Goal: Task Accomplishment & Management: Manage account settings

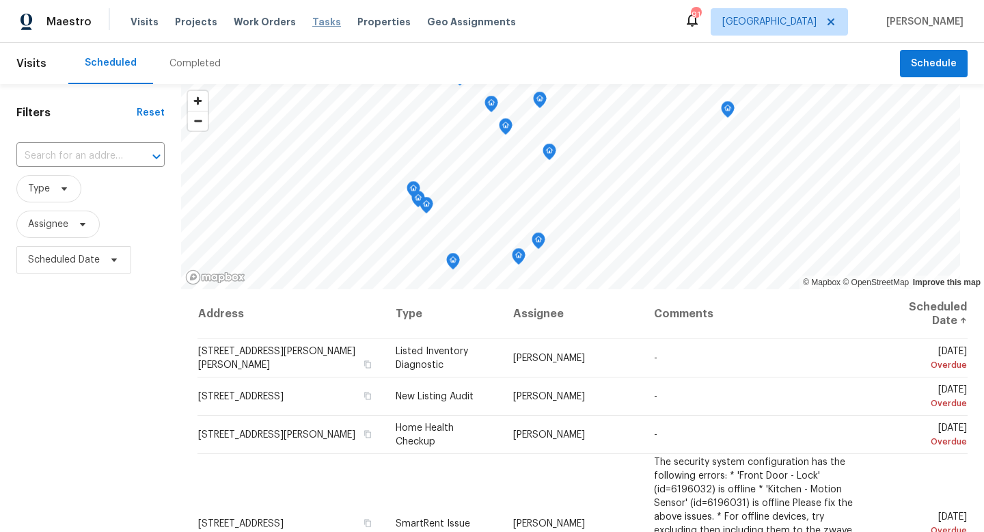
click at [312, 18] on span "Tasks" at bounding box center [326, 22] width 29 height 10
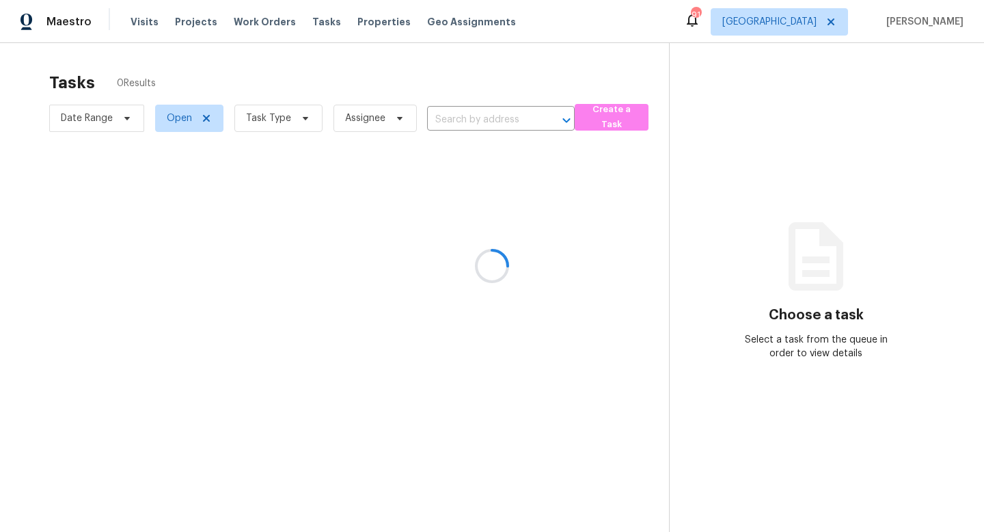
click at [263, 107] on div at bounding box center [492, 266] width 984 height 532
click at [266, 120] on div at bounding box center [492, 266] width 984 height 532
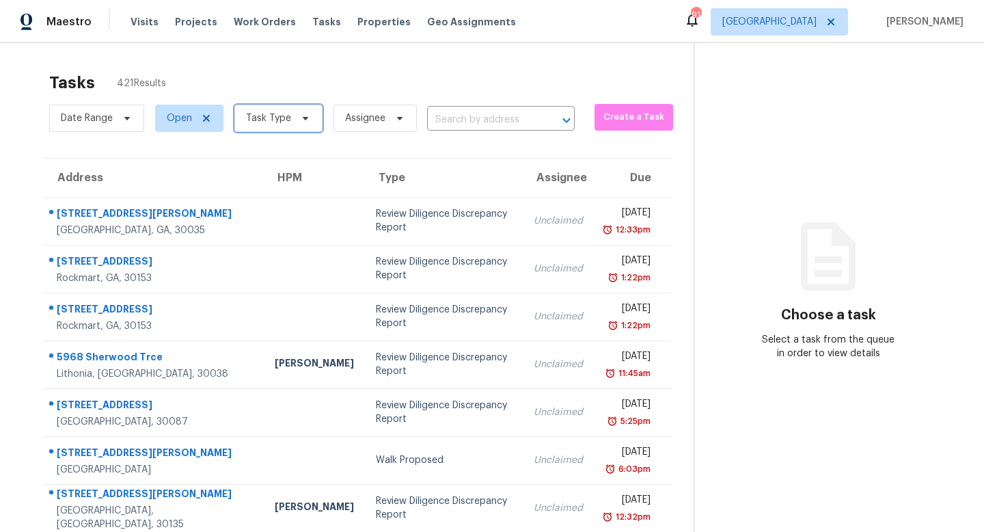
click at [282, 121] on span "Task Type" at bounding box center [268, 118] width 45 height 14
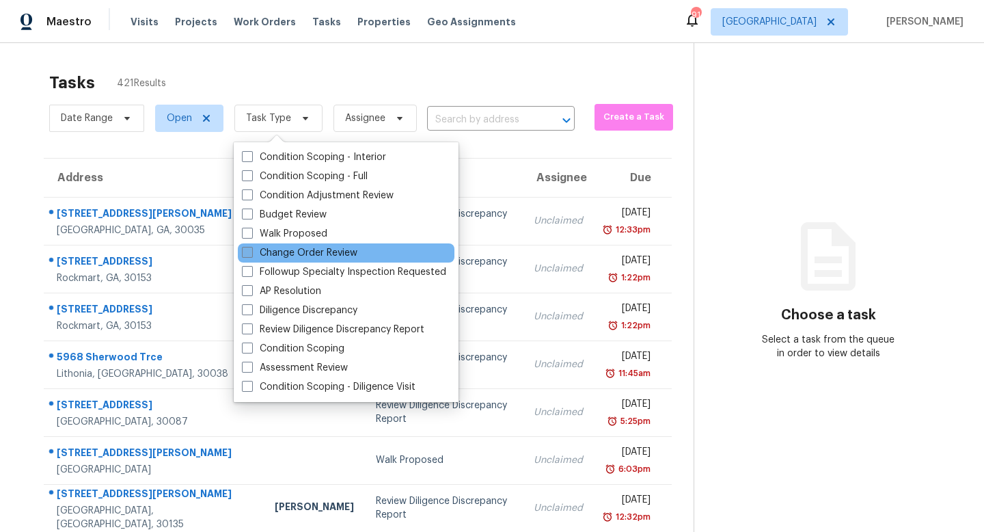
click at [265, 253] on label "Change Order Review" at bounding box center [300, 253] width 116 height 14
click at [251, 253] on input "Change Order Review" at bounding box center [246, 250] width 9 height 9
checkbox input "true"
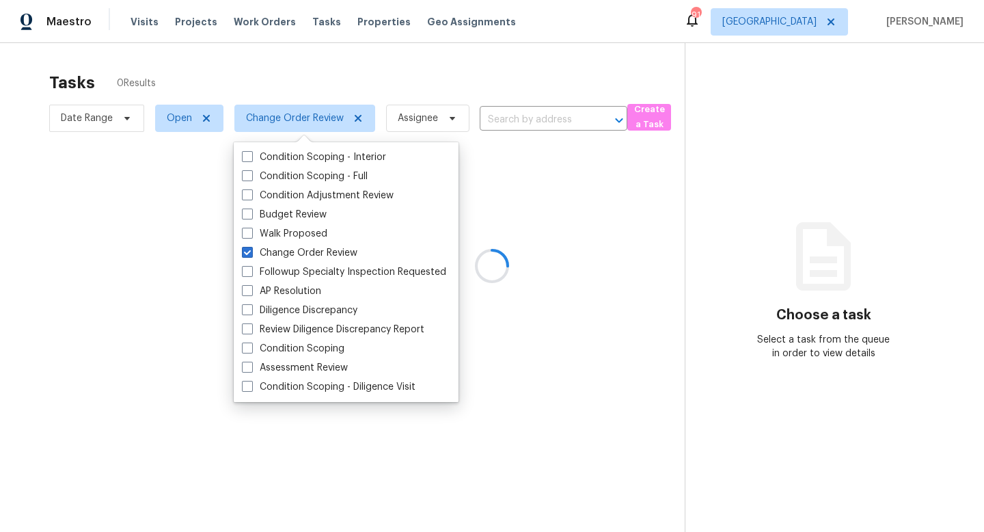
click at [369, 88] on div at bounding box center [492, 266] width 984 height 532
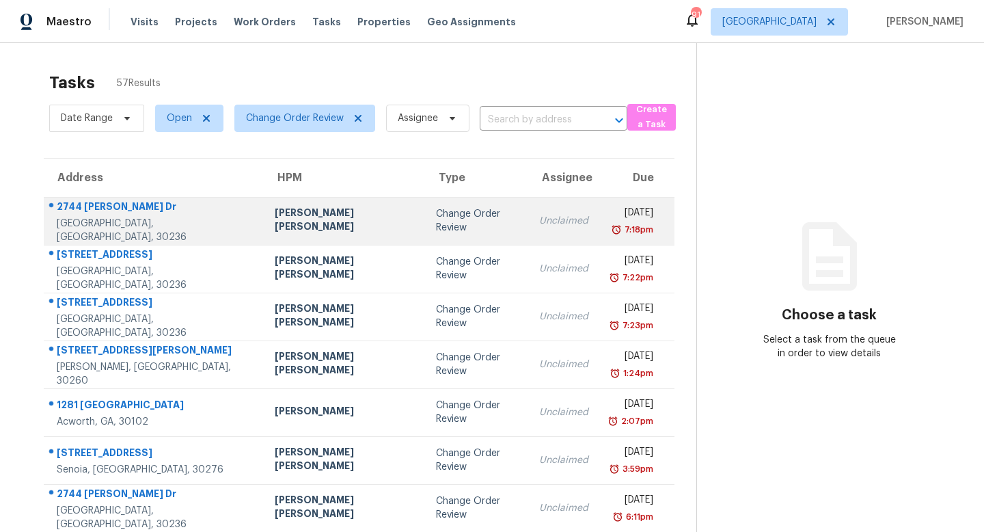
click at [336, 218] on td "[PERSON_NAME] [PERSON_NAME]" at bounding box center [344, 221] width 161 height 48
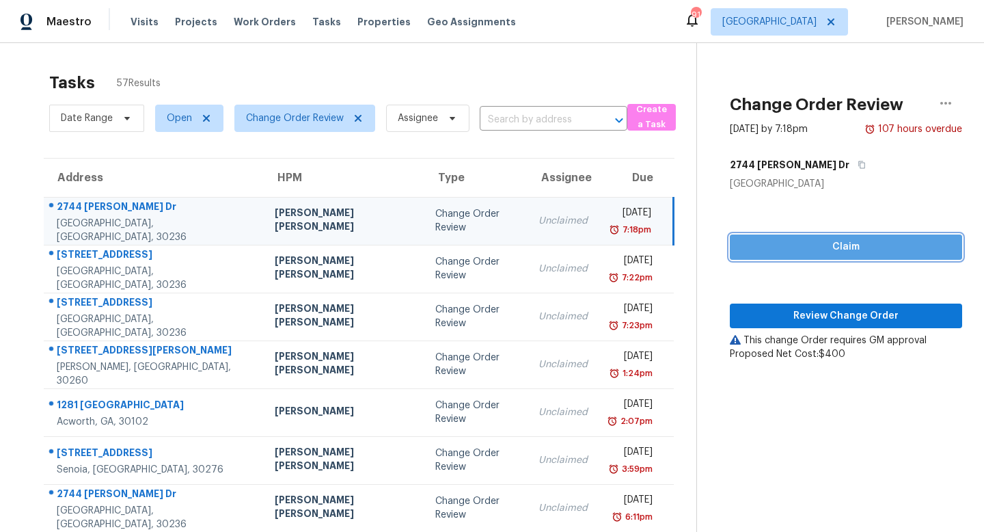
click at [821, 245] on span "Claim" at bounding box center [846, 247] width 211 height 17
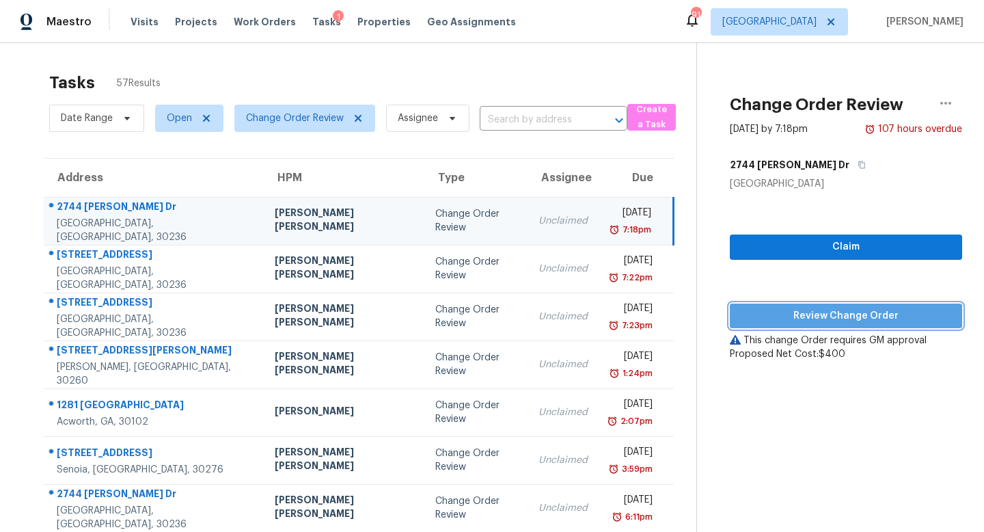
click at [818, 310] on span "Review Change Order" at bounding box center [846, 316] width 211 height 17
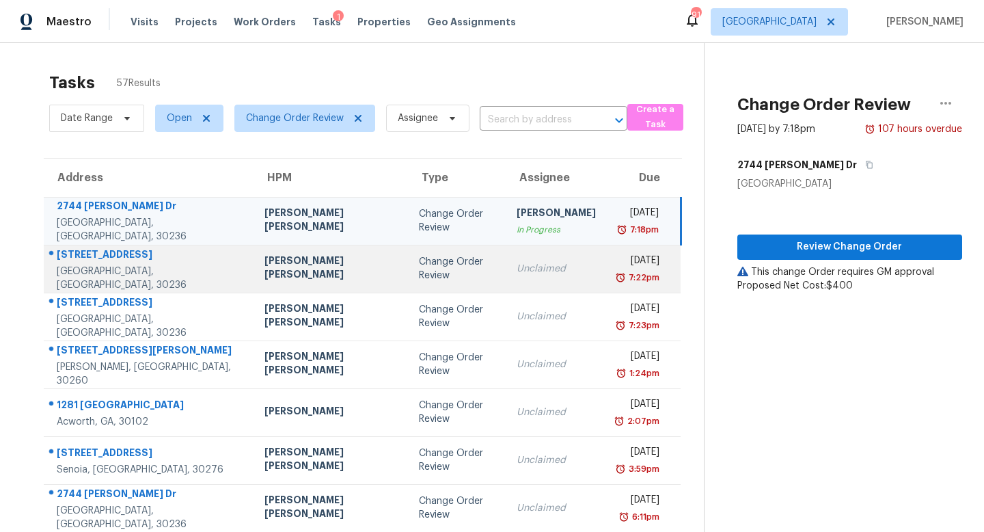
click at [517, 271] on div "Unclaimed" at bounding box center [556, 269] width 79 height 14
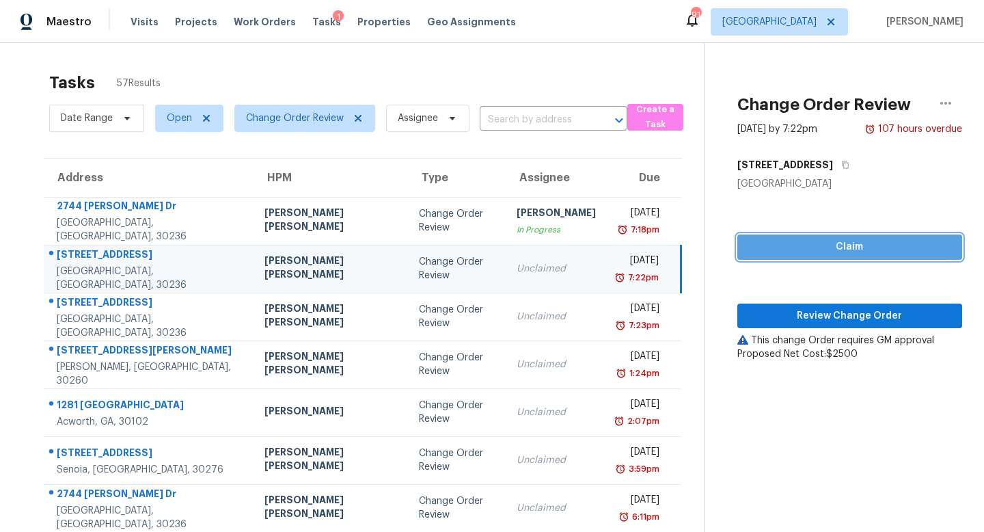
click at [808, 241] on span "Claim" at bounding box center [850, 247] width 203 height 17
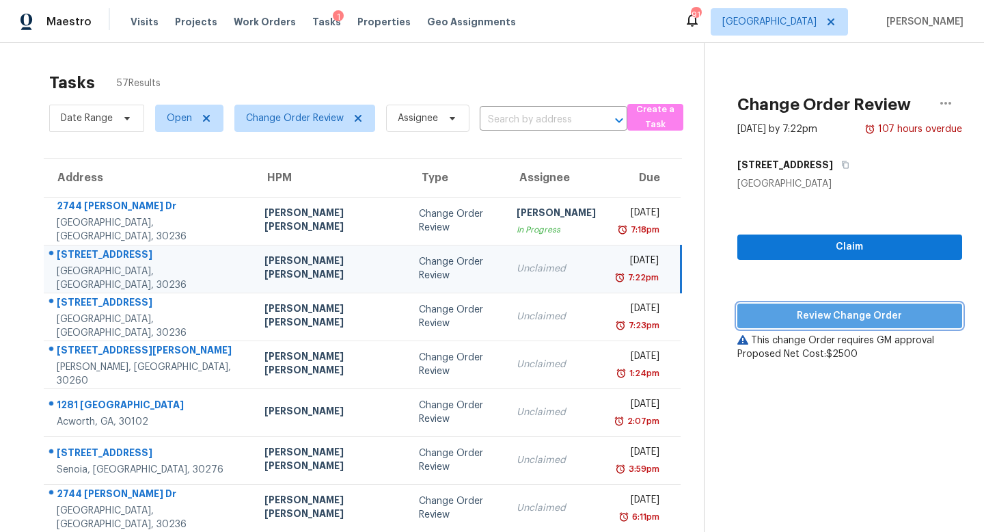
click at [813, 314] on span "Review Change Order" at bounding box center [850, 316] width 203 height 17
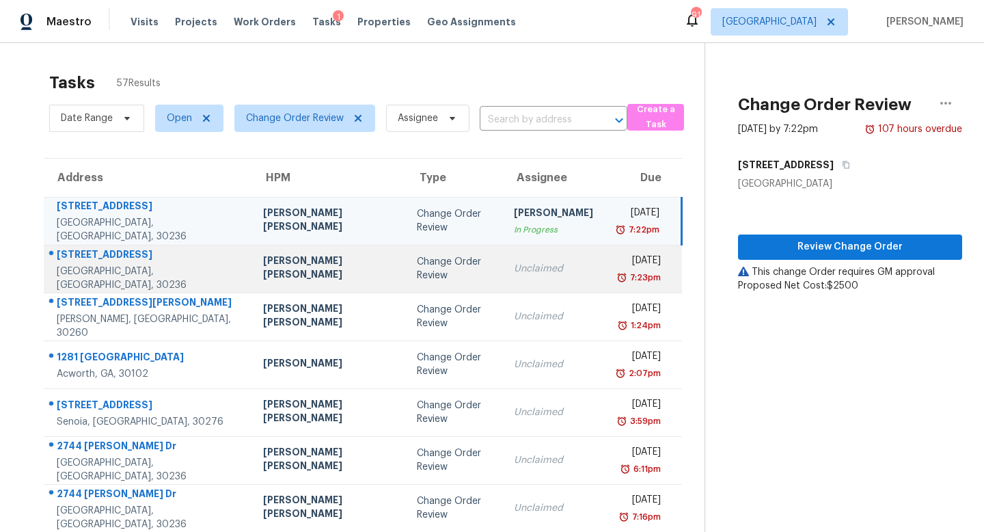
click at [417, 271] on div "Change Order Review" at bounding box center [454, 268] width 75 height 27
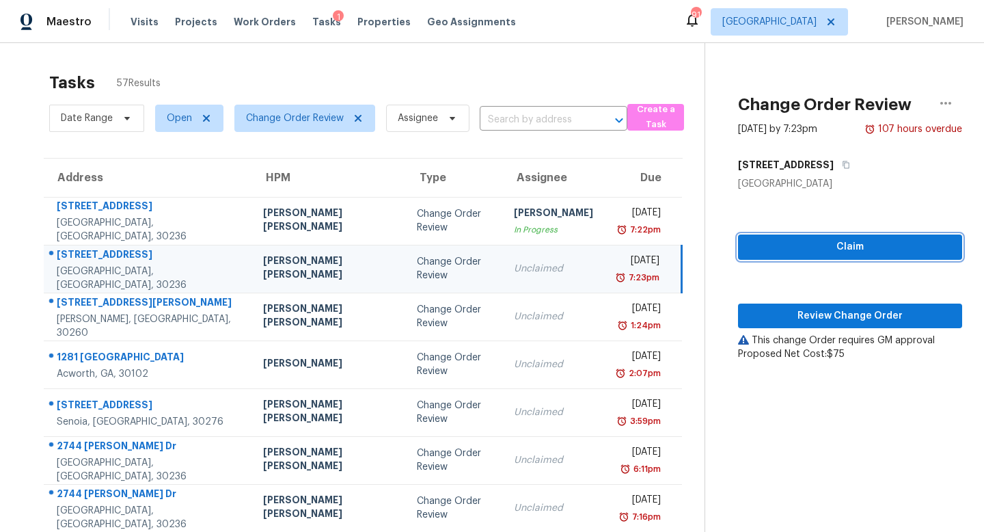
click at [840, 247] on span "Claim" at bounding box center [850, 247] width 202 height 17
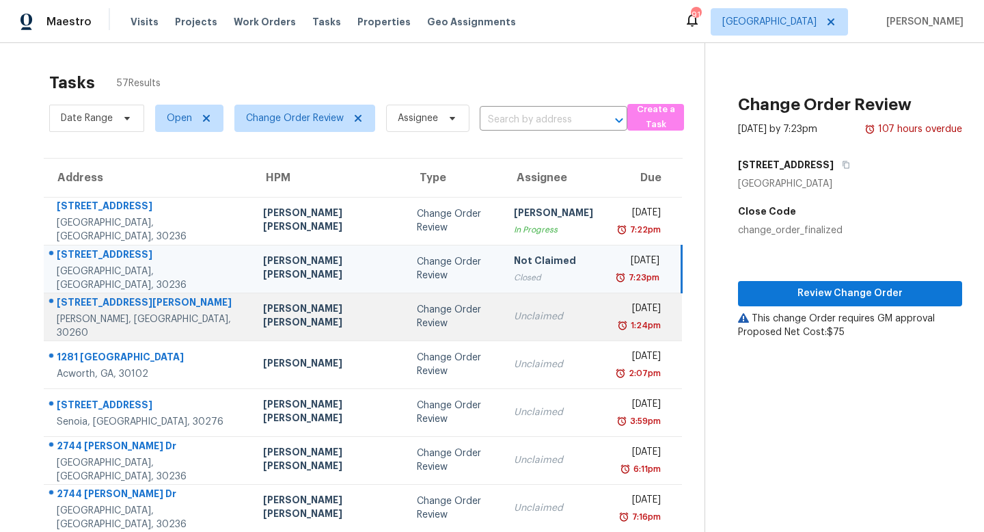
click at [539, 317] on td "Unclaimed" at bounding box center [553, 317] width 101 height 48
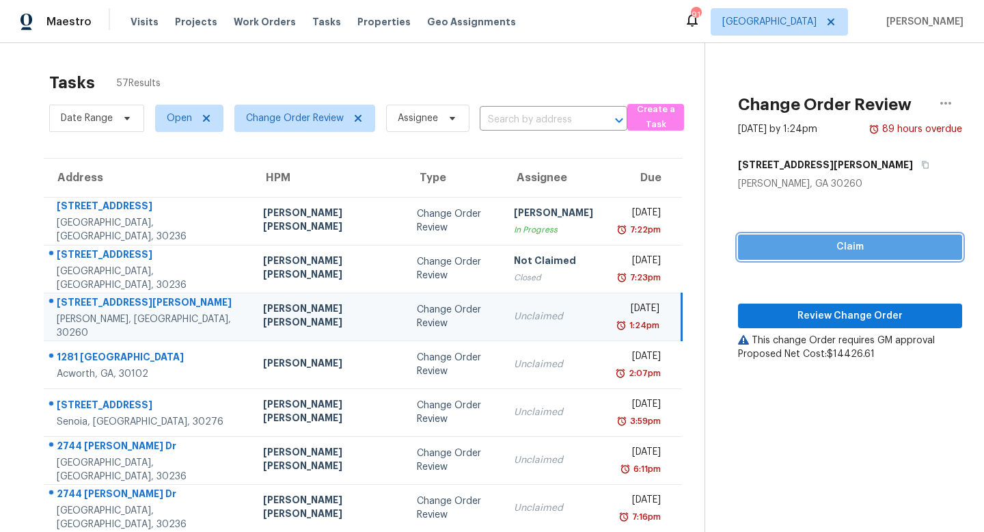
click at [843, 245] on span "Claim" at bounding box center [850, 247] width 202 height 17
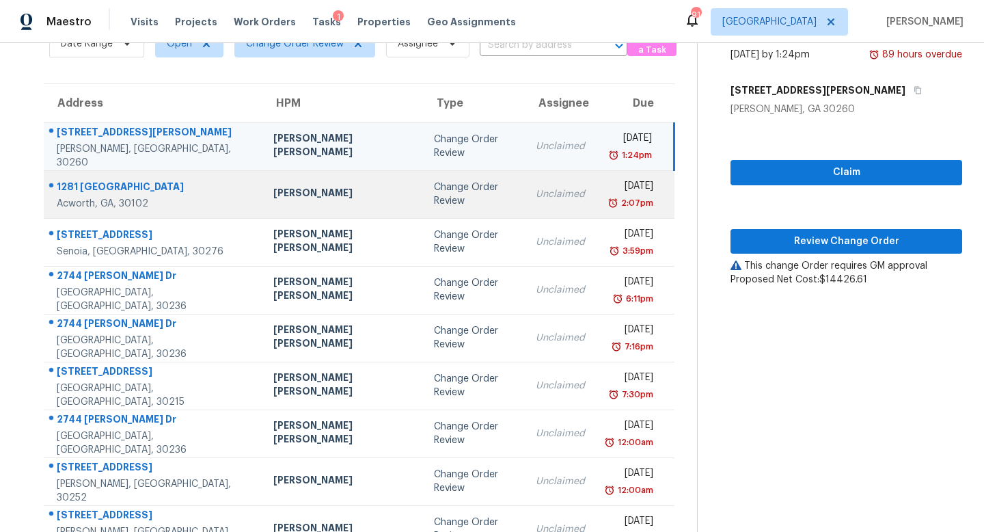
scroll to position [64, 0]
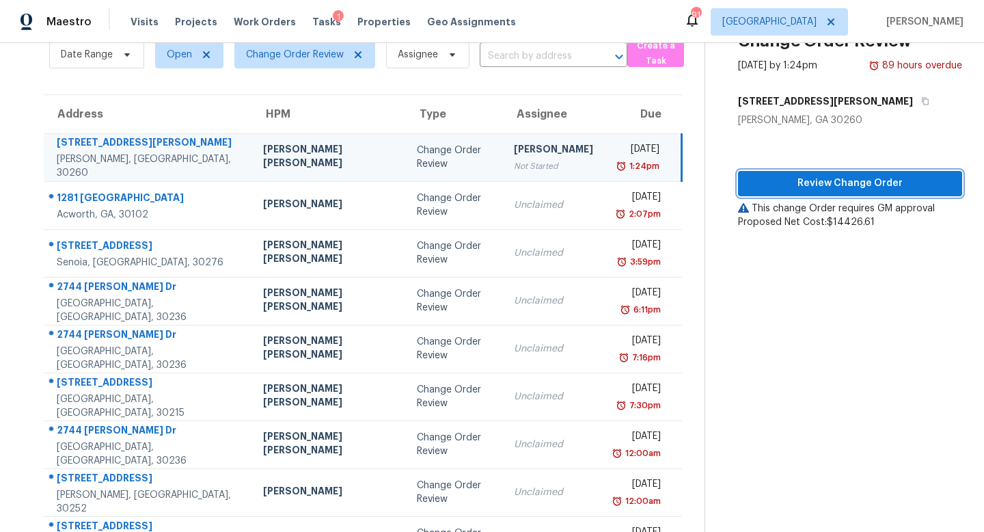
click at [773, 179] on span "Review Change Order" at bounding box center [850, 183] width 202 height 17
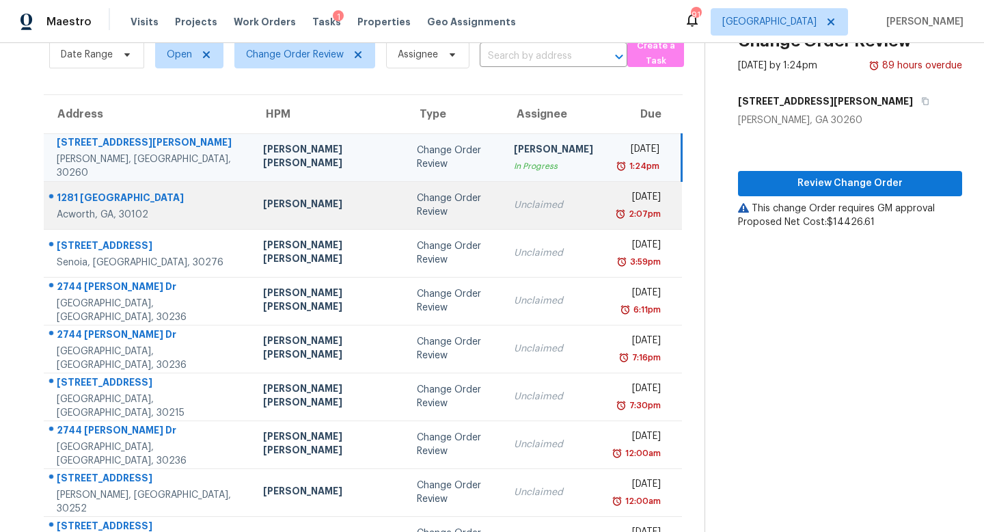
click at [514, 209] on div "Unclaimed" at bounding box center [553, 205] width 79 height 14
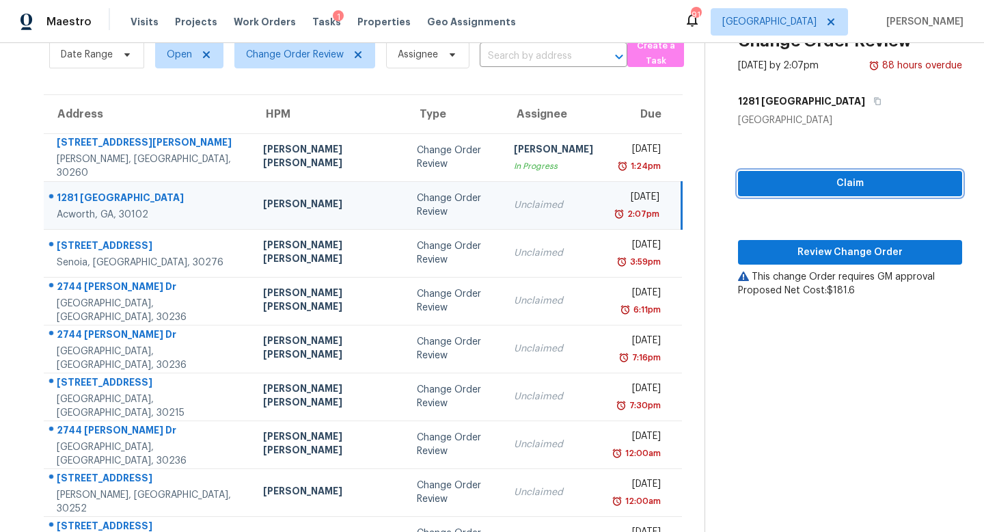
click at [781, 179] on span "Claim" at bounding box center [850, 183] width 202 height 17
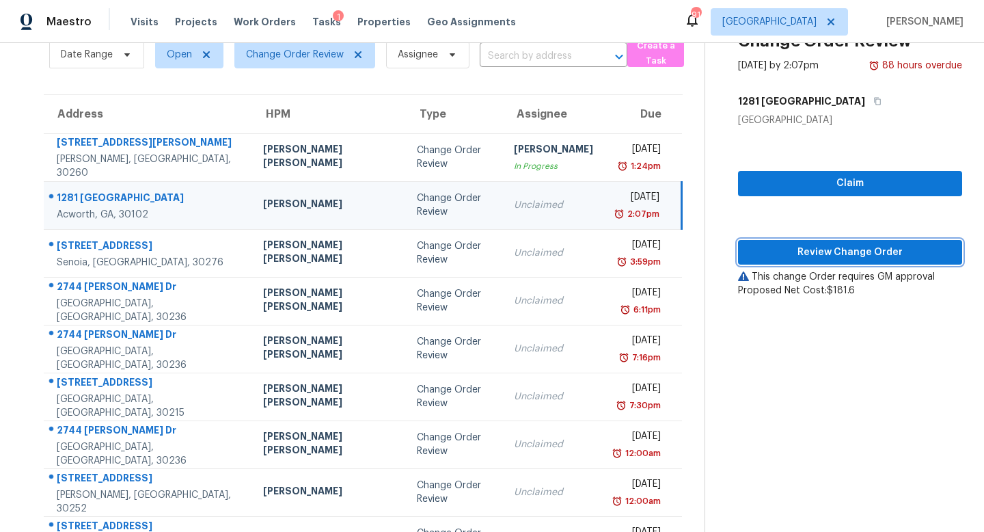
click at [809, 248] on span "Review Change Order" at bounding box center [850, 252] width 202 height 17
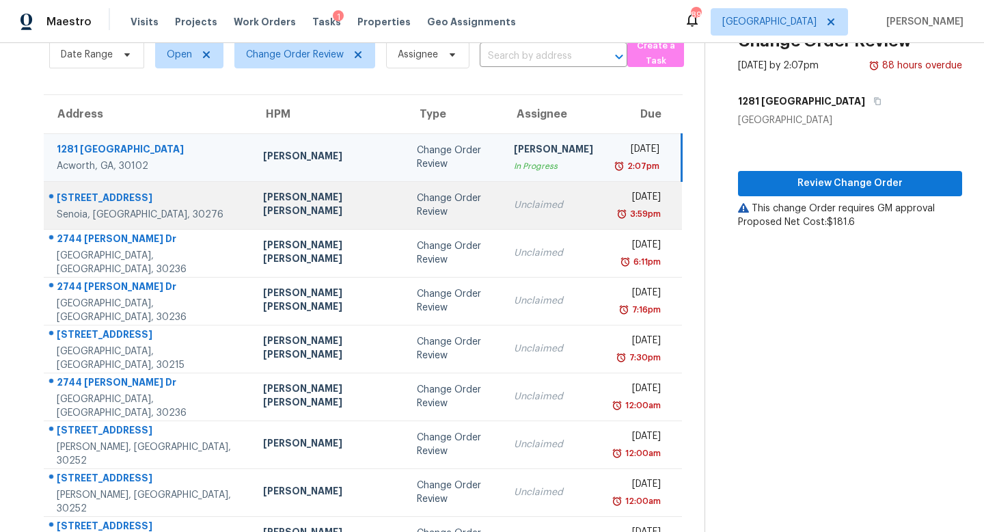
click at [417, 202] on div "Change Order Review" at bounding box center [454, 204] width 75 height 27
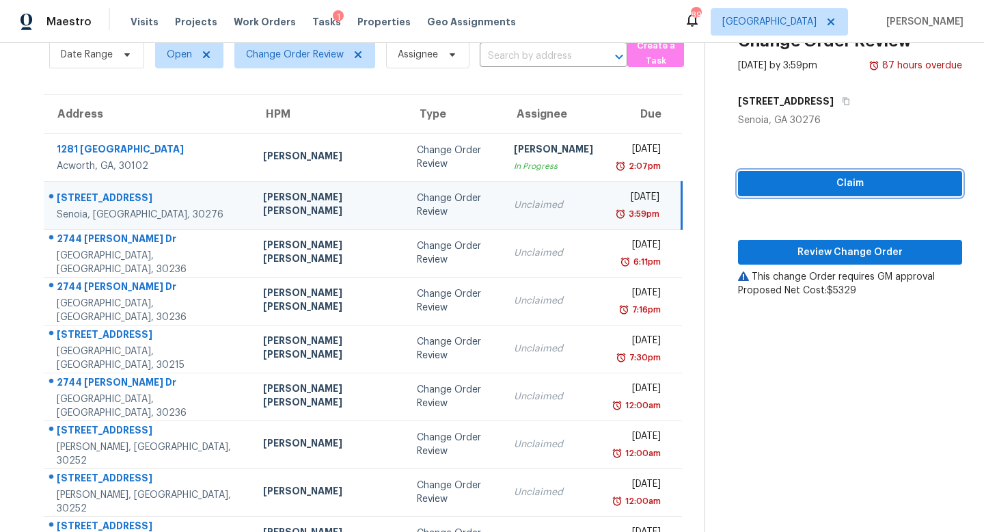
click at [796, 183] on span "Claim" at bounding box center [850, 183] width 202 height 17
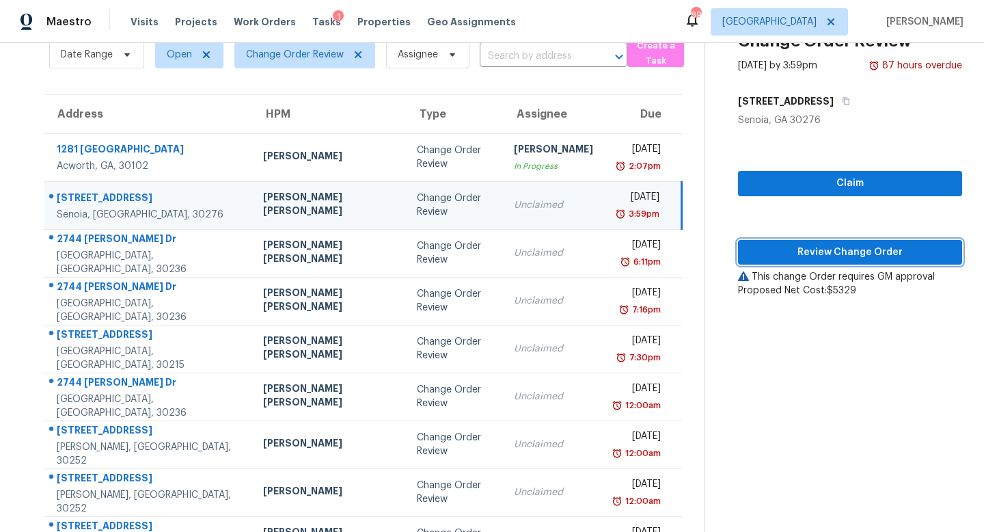
click at [807, 252] on span "Review Change Order" at bounding box center [850, 252] width 202 height 17
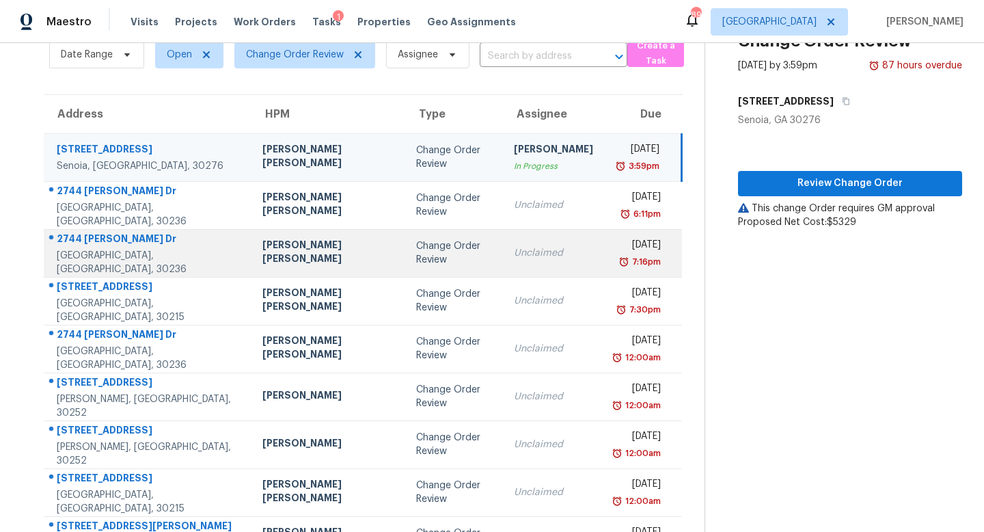
click at [414, 231] on td "Change Order Review" at bounding box center [454, 253] width 98 height 48
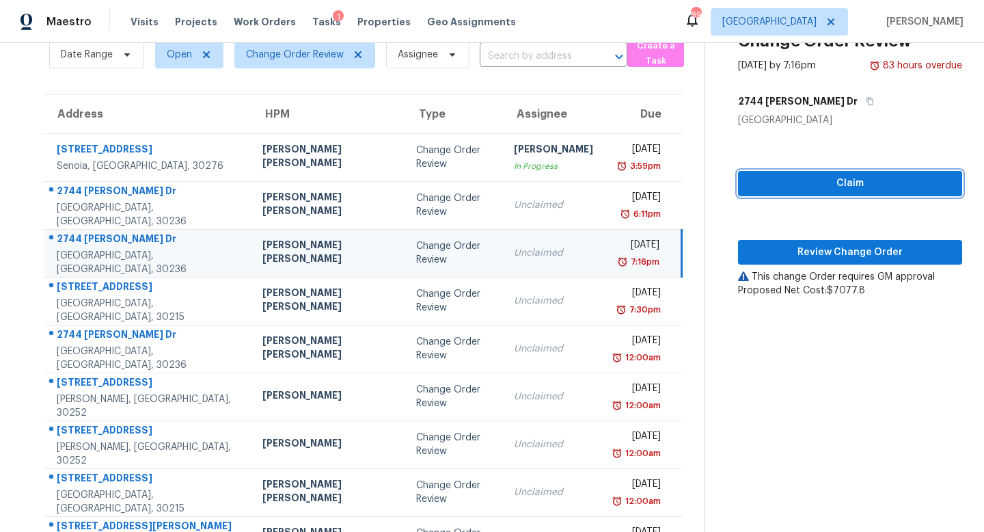
click at [783, 182] on span "Claim" at bounding box center [850, 183] width 202 height 17
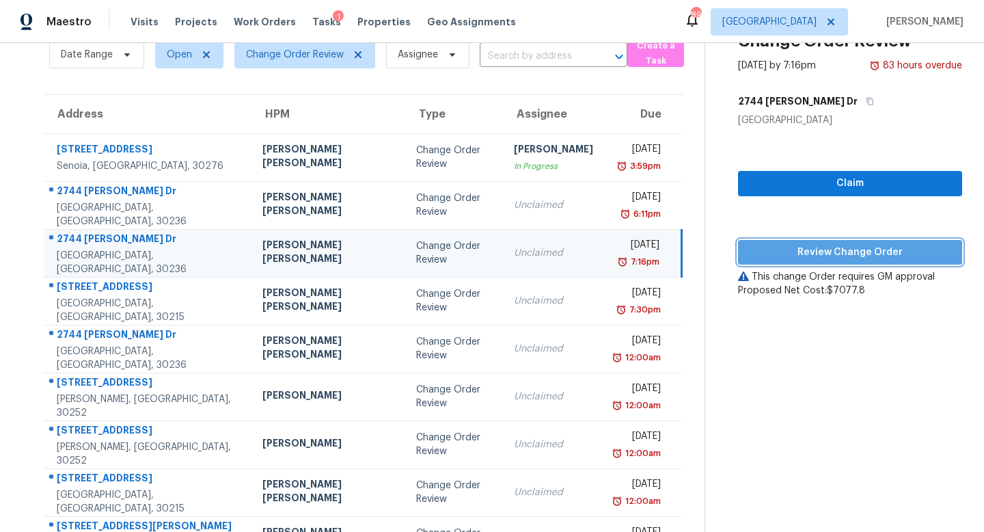
click at [805, 254] on span "Review Change Order" at bounding box center [850, 252] width 202 height 17
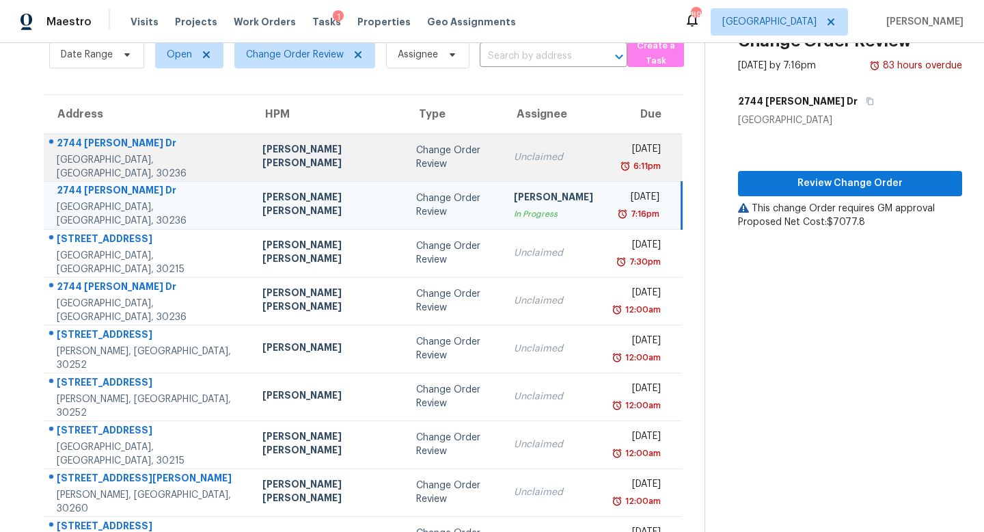
click at [514, 157] on div "Unclaimed" at bounding box center [553, 157] width 79 height 14
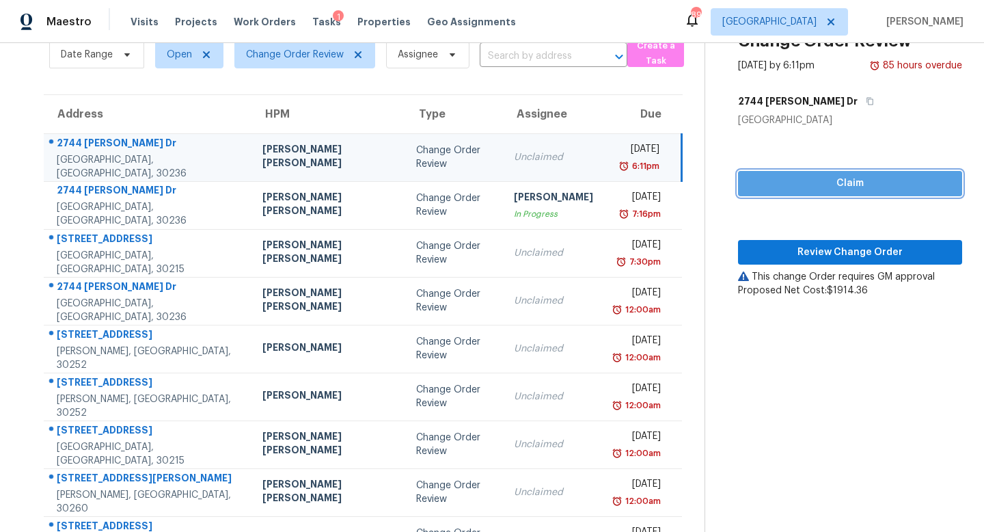
click at [781, 182] on span "Claim" at bounding box center [850, 183] width 202 height 17
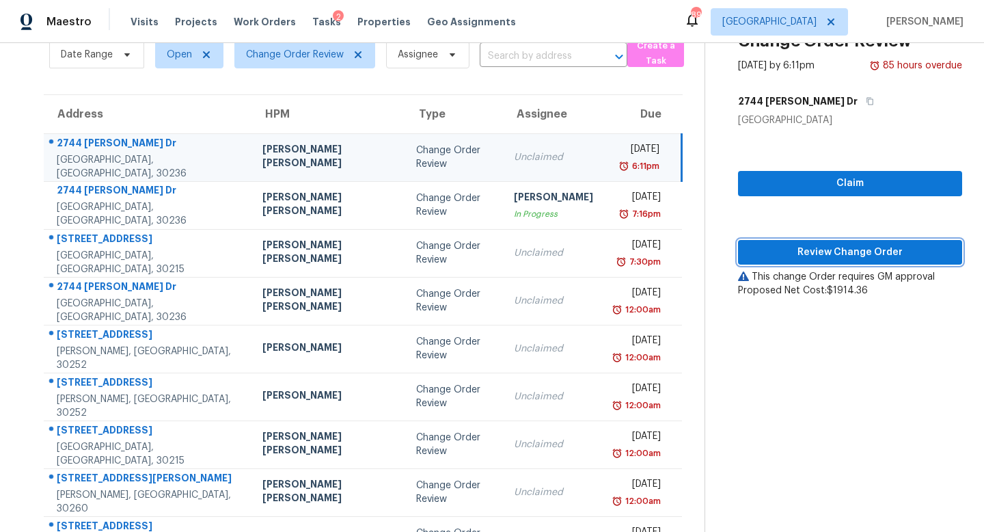
click at [799, 242] on button "Review Change Order" at bounding box center [850, 252] width 224 height 25
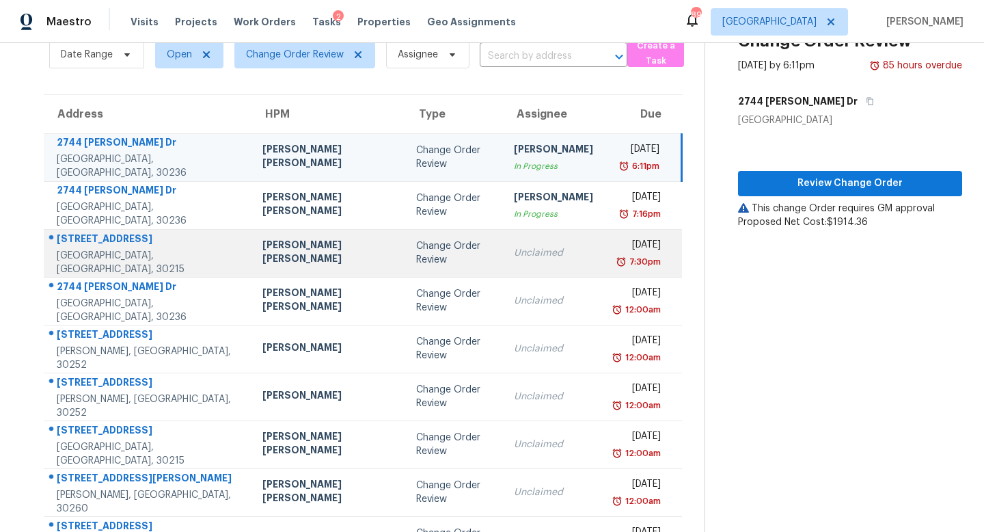
click at [410, 234] on td "Change Order Review" at bounding box center [454, 253] width 98 height 48
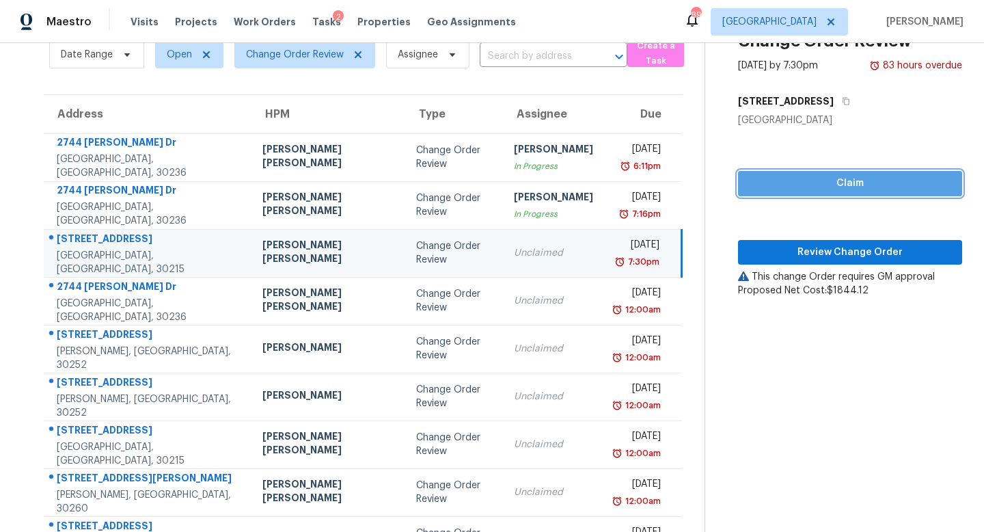
click at [788, 187] on span "Claim" at bounding box center [850, 183] width 202 height 17
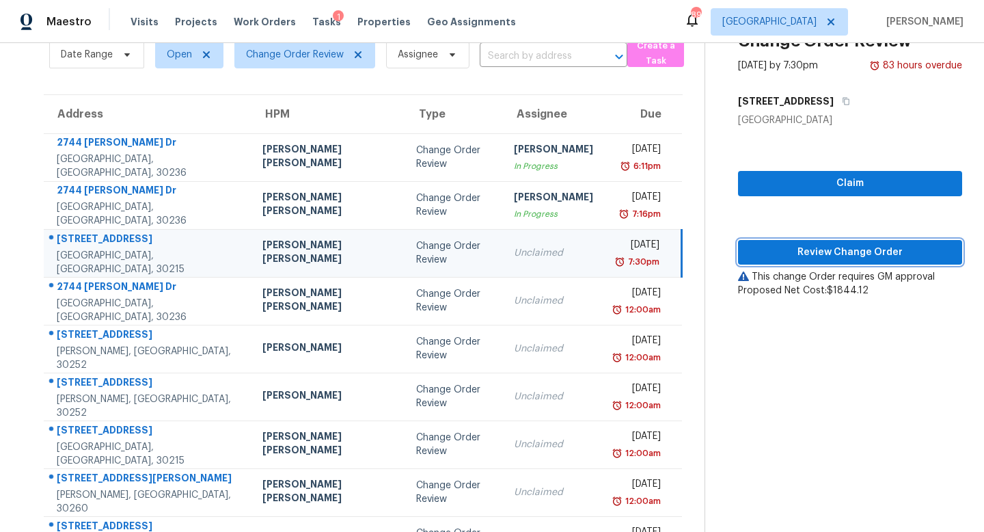
click at [799, 250] on span "Review Change Order" at bounding box center [850, 252] width 202 height 17
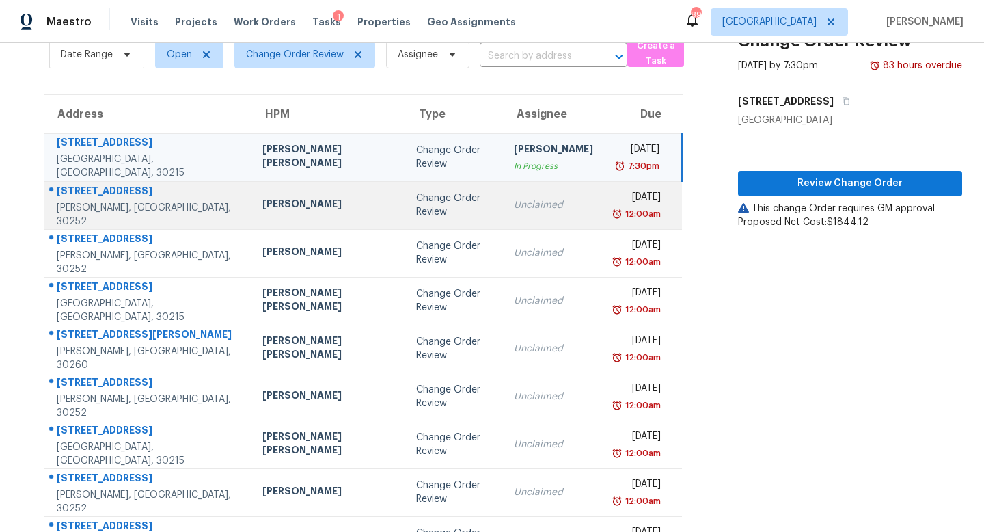
click at [514, 202] on div "Unclaimed" at bounding box center [553, 205] width 79 height 14
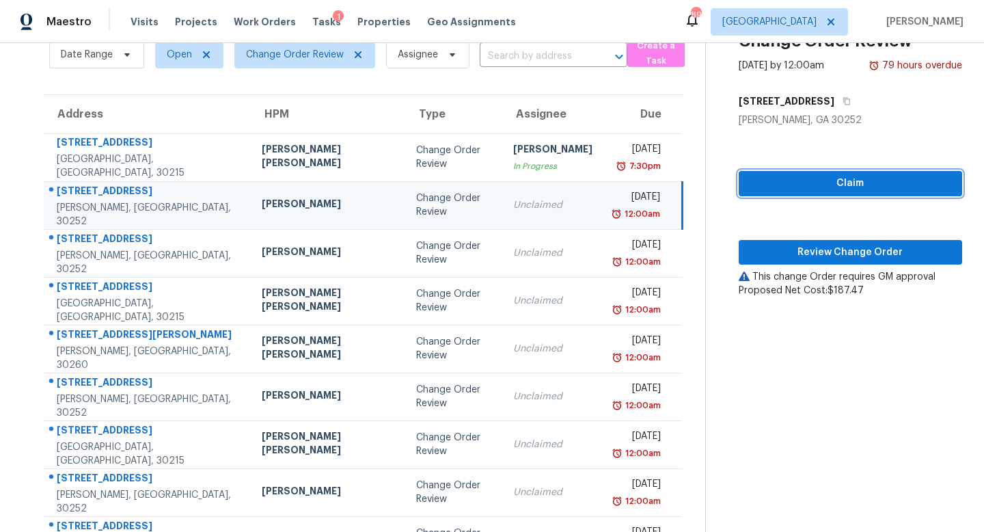
click at [812, 174] on button "Claim" at bounding box center [851, 183] width 224 height 25
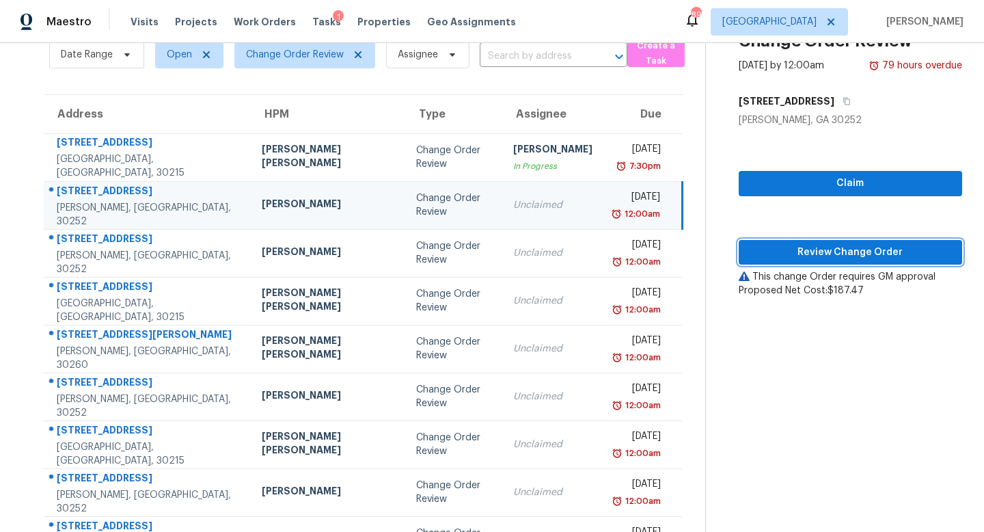
click at [814, 245] on span "Review Change Order" at bounding box center [851, 252] width 202 height 17
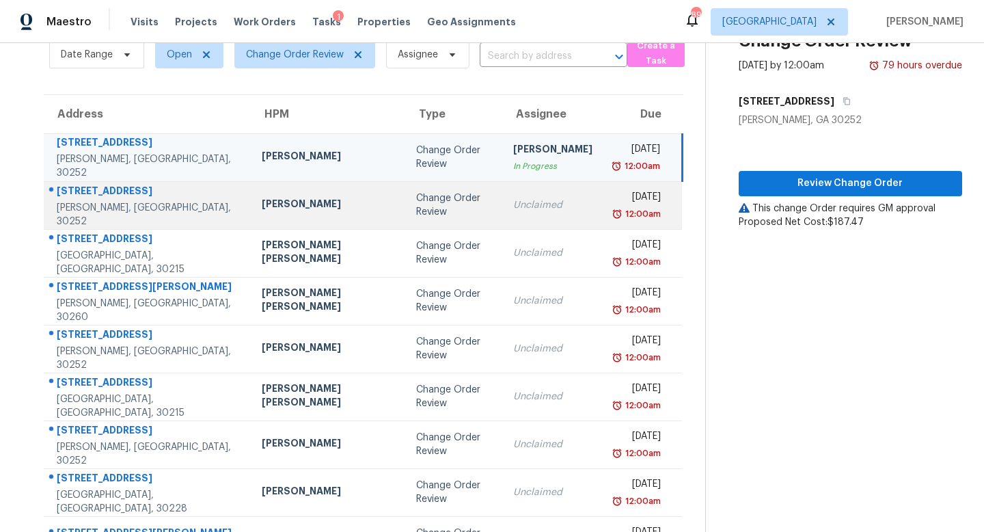
click at [513, 204] on div "Unclaimed" at bounding box center [552, 205] width 79 height 14
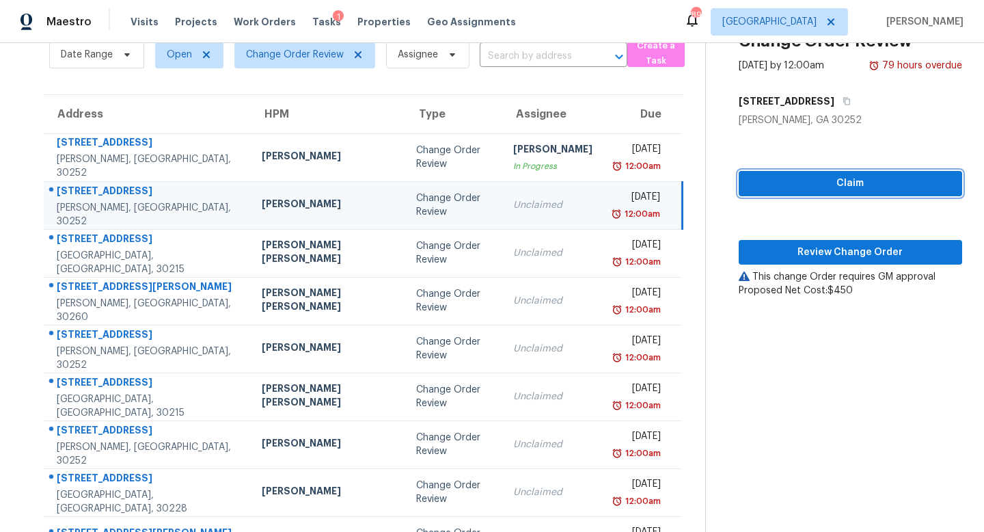
click at [824, 185] on span "Claim" at bounding box center [851, 183] width 202 height 17
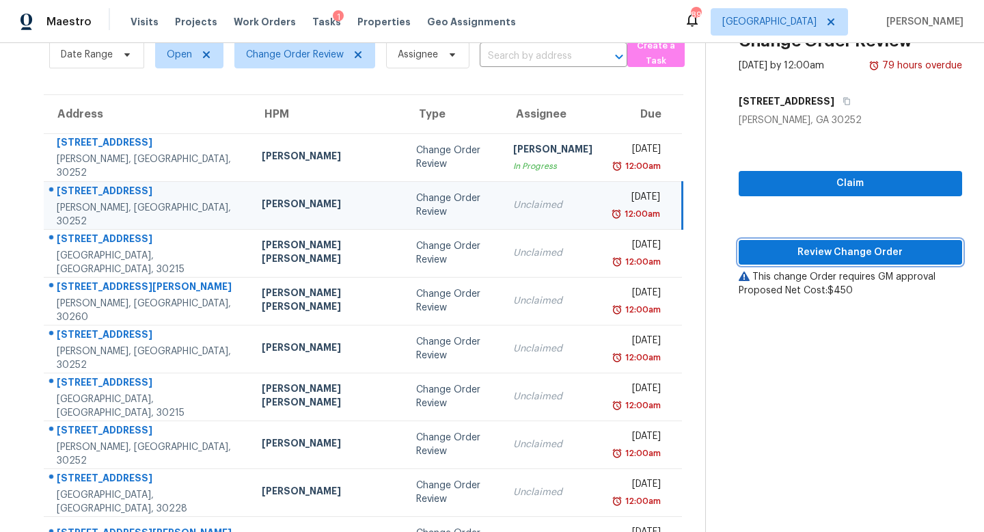
click at [824, 252] on span "Review Change Order" at bounding box center [851, 252] width 202 height 17
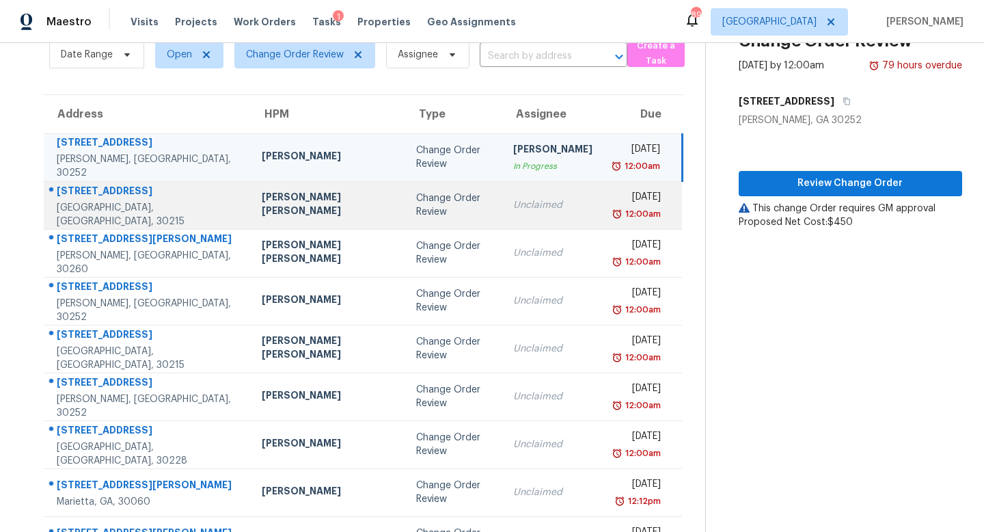
click at [513, 200] on div "Unclaimed" at bounding box center [552, 205] width 79 height 14
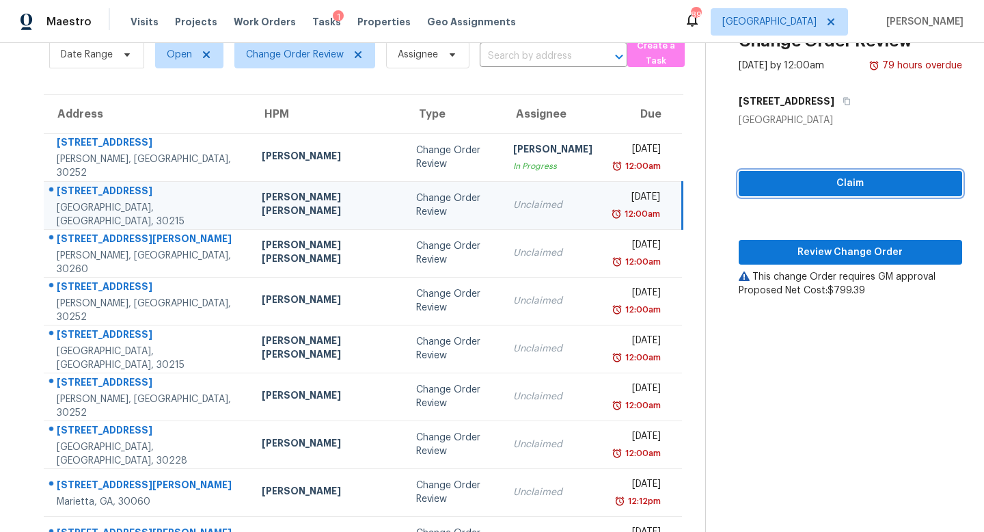
click at [820, 177] on span "Claim" at bounding box center [851, 183] width 202 height 17
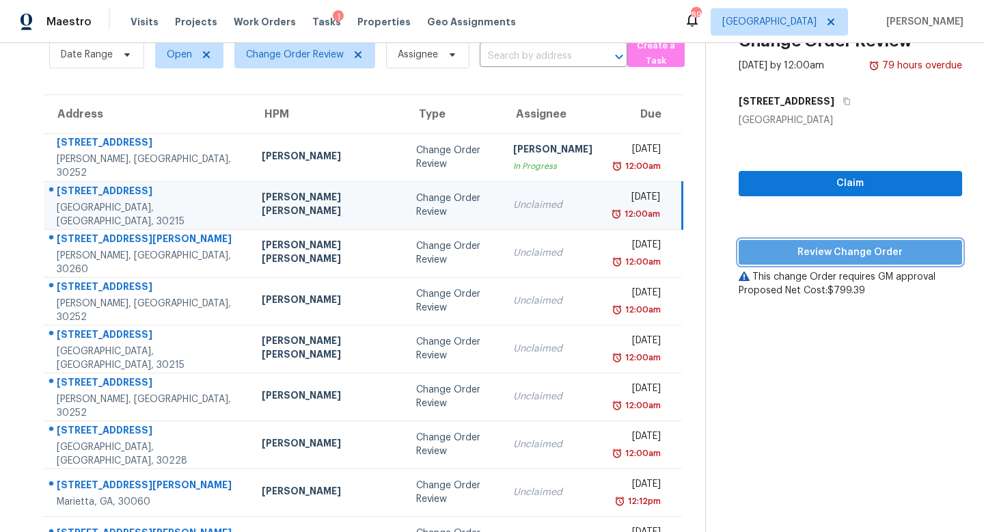
click at [819, 245] on span "Review Change Order" at bounding box center [851, 252] width 202 height 17
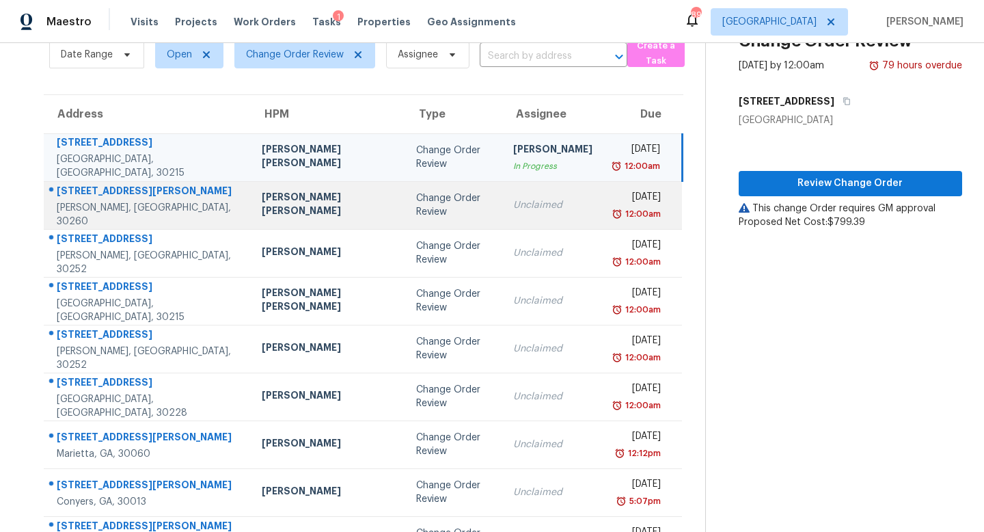
click at [531, 211] on td "Unclaimed" at bounding box center [552, 205] width 101 height 48
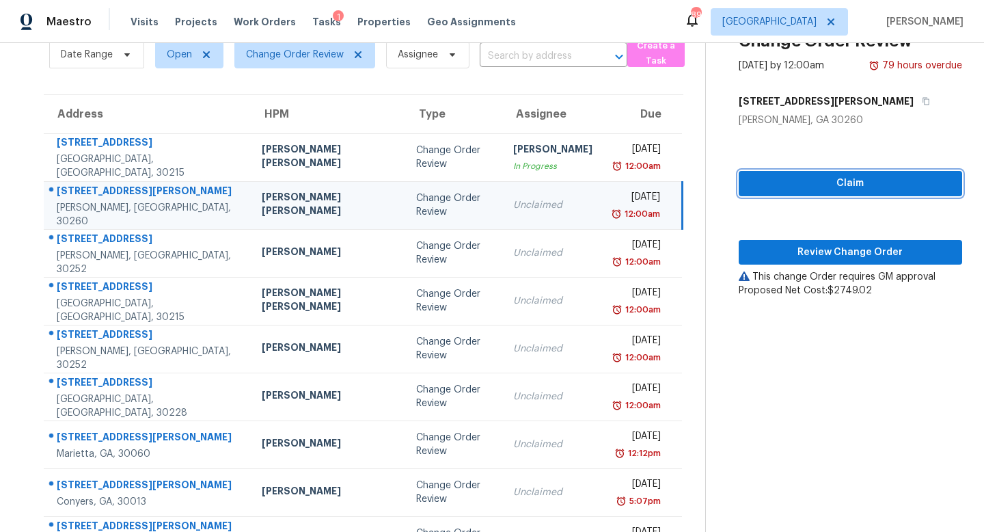
click at [791, 180] on span "Claim" at bounding box center [851, 183] width 202 height 17
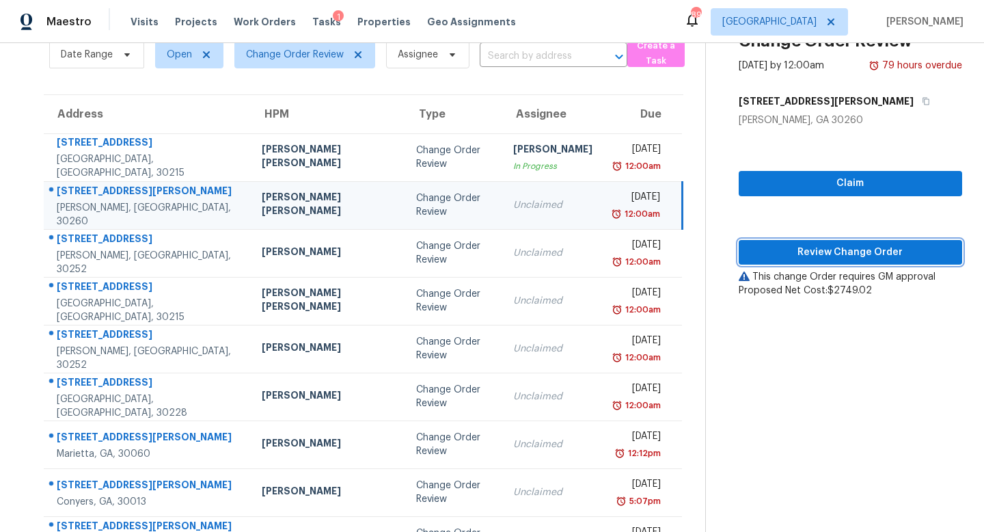
click at [810, 242] on button "Review Change Order" at bounding box center [851, 252] width 224 height 25
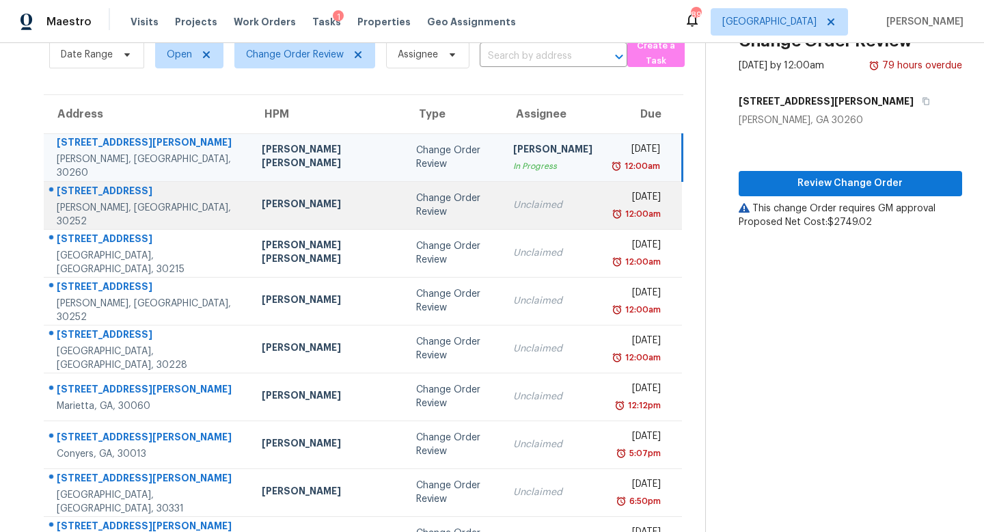
click at [513, 202] on div "Unclaimed" at bounding box center [552, 205] width 79 height 14
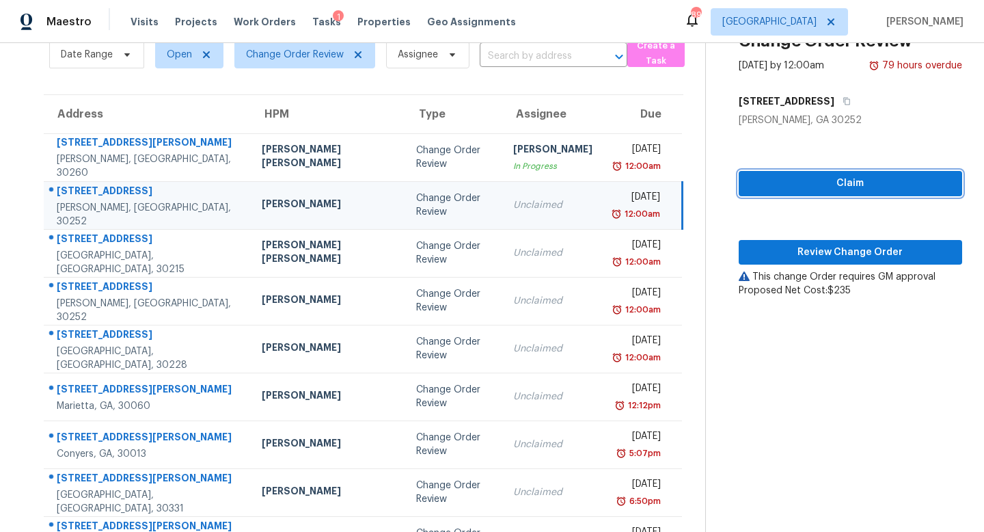
click at [780, 174] on button "Claim" at bounding box center [851, 183] width 224 height 25
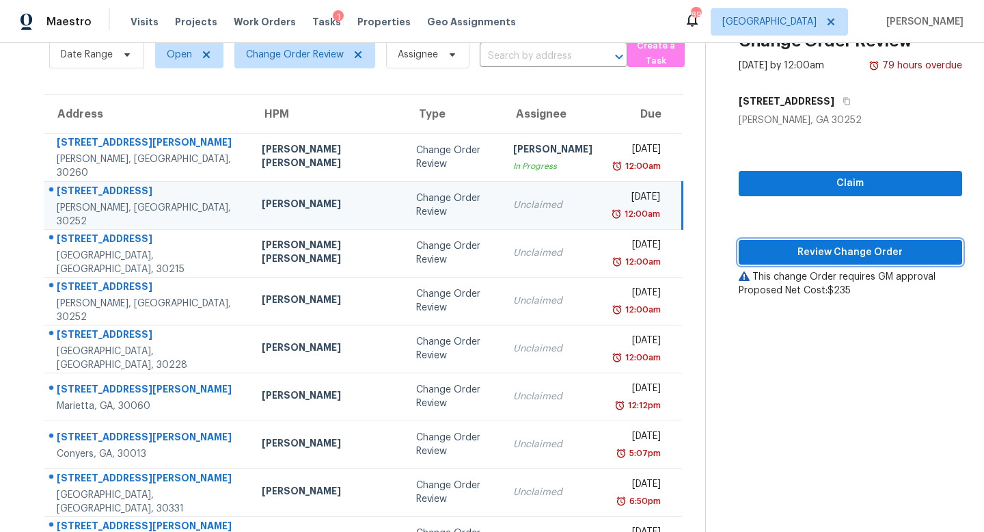
click at [794, 245] on span "Review Change Order" at bounding box center [851, 252] width 202 height 17
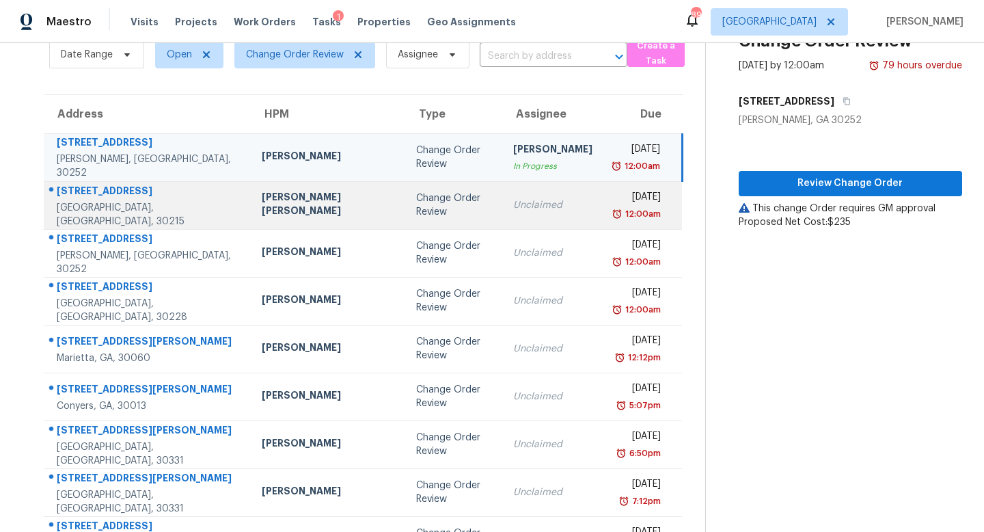
click at [513, 205] on div "Unclaimed" at bounding box center [552, 205] width 79 height 14
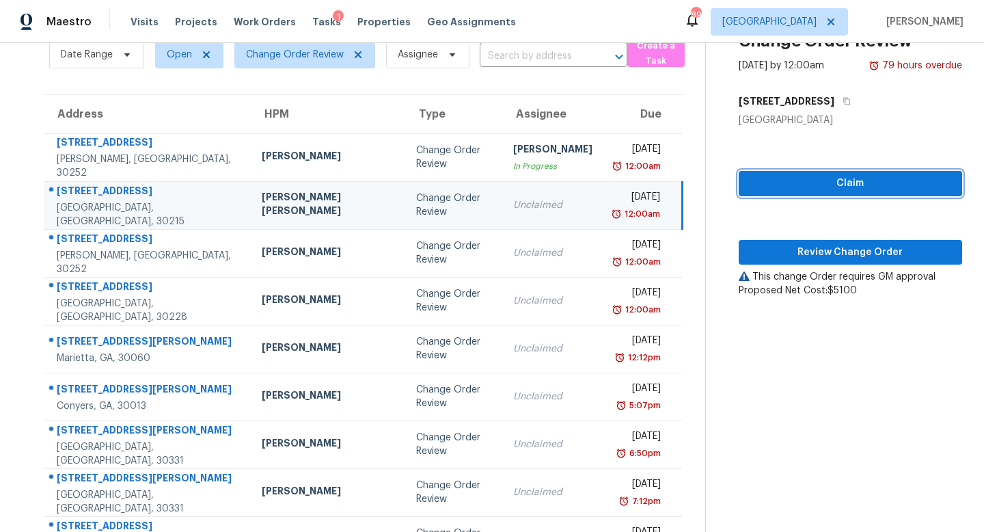
click at [796, 175] on span "Claim" at bounding box center [851, 183] width 202 height 17
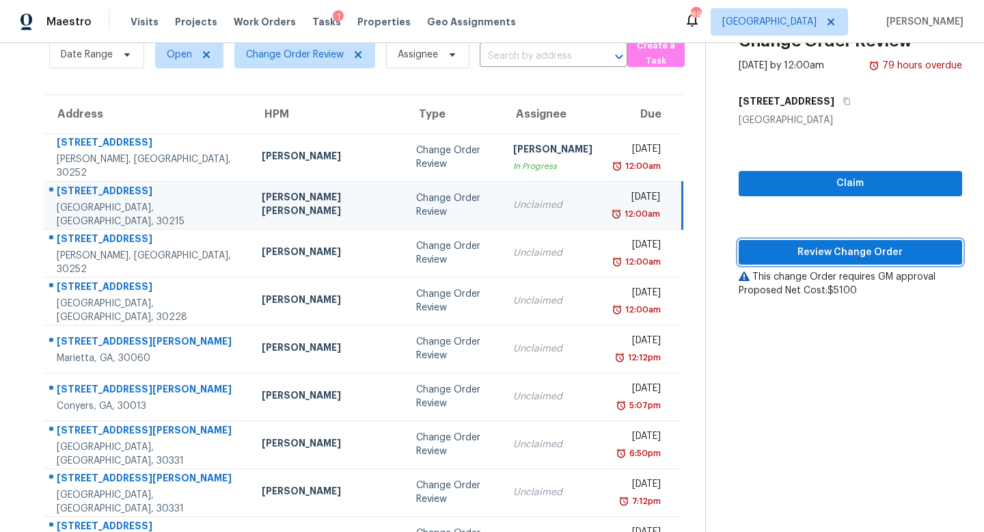
click at [808, 250] on span "Review Change Order" at bounding box center [851, 252] width 202 height 17
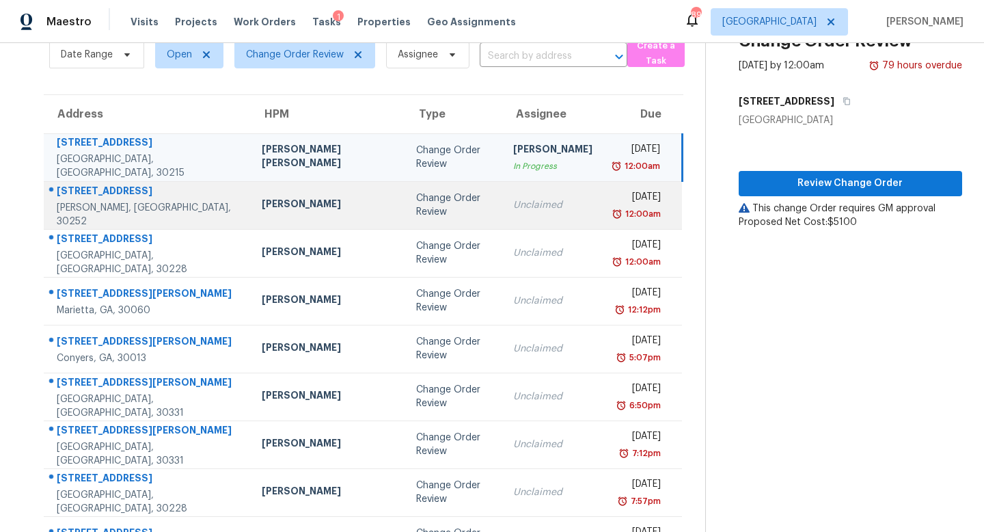
click at [513, 203] on div "Unclaimed" at bounding box center [552, 205] width 79 height 14
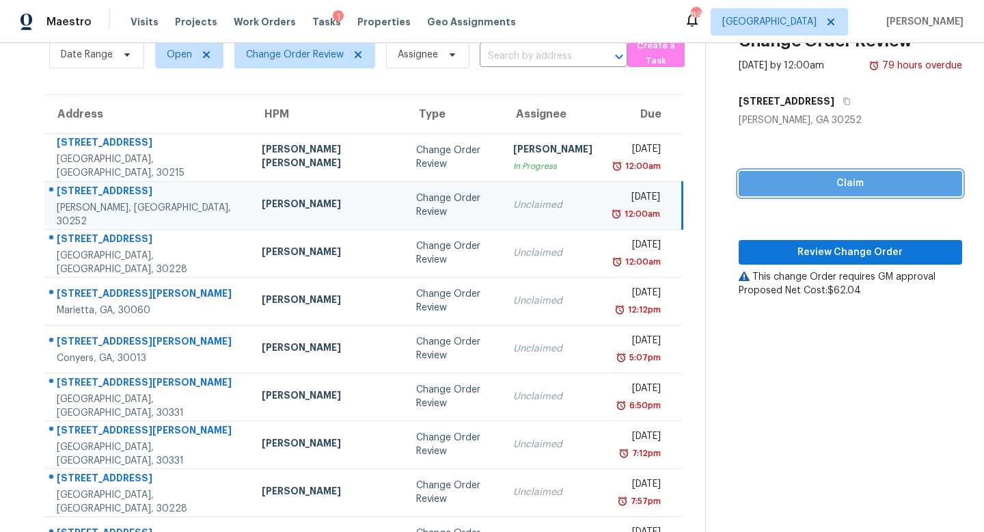
click at [843, 180] on span "Claim" at bounding box center [851, 183] width 202 height 17
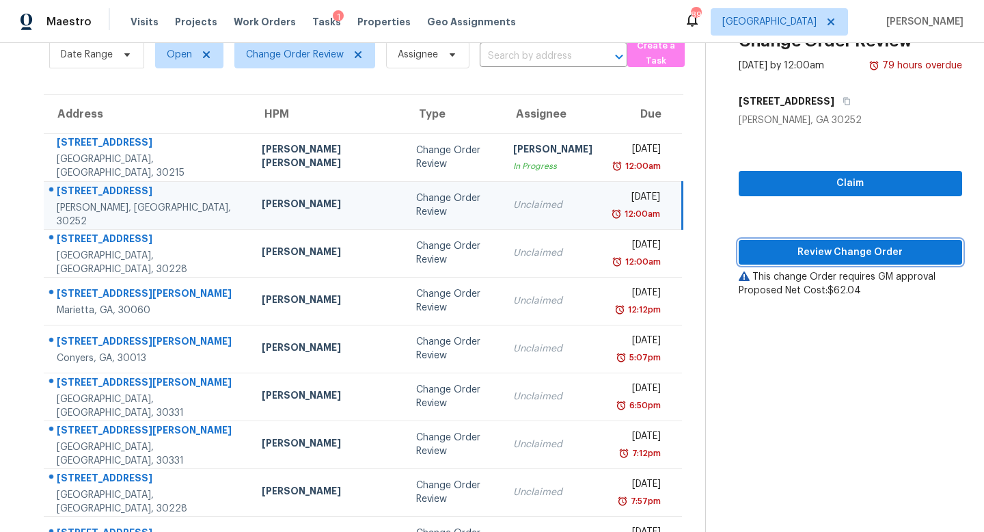
click at [825, 245] on span "Review Change Order" at bounding box center [851, 252] width 202 height 17
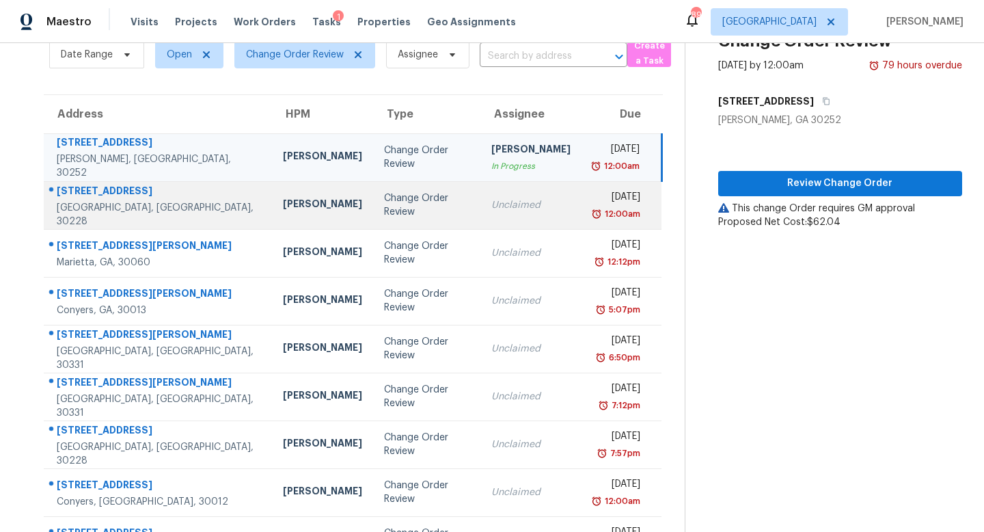
click at [505, 215] on td "Unclaimed" at bounding box center [531, 205] width 101 height 48
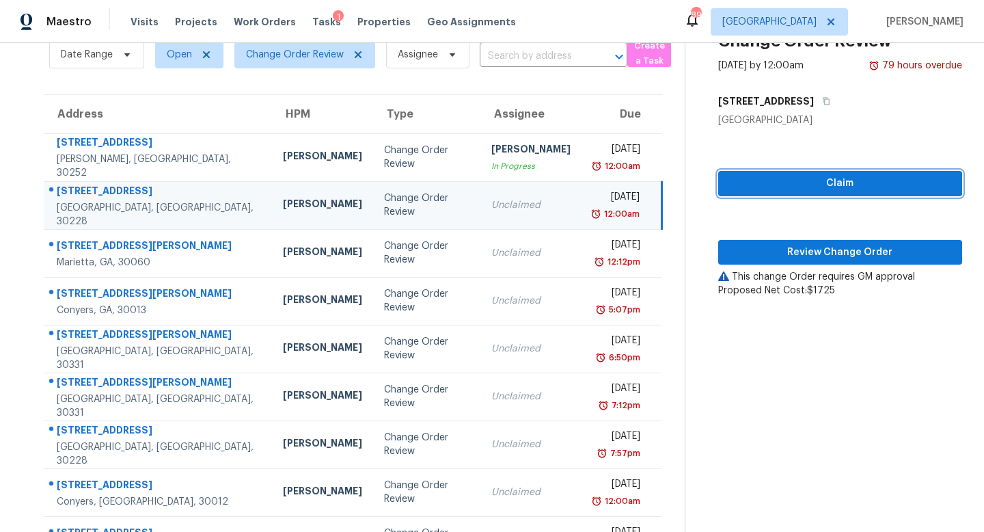
click at [837, 183] on span "Claim" at bounding box center [840, 183] width 222 height 17
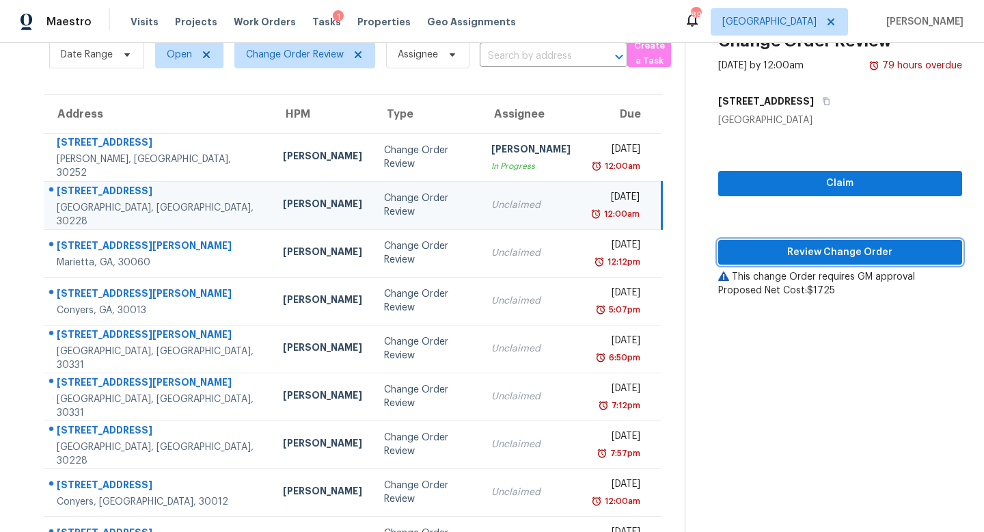
click at [824, 245] on span "Review Change Order" at bounding box center [840, 252] width 222 height 17
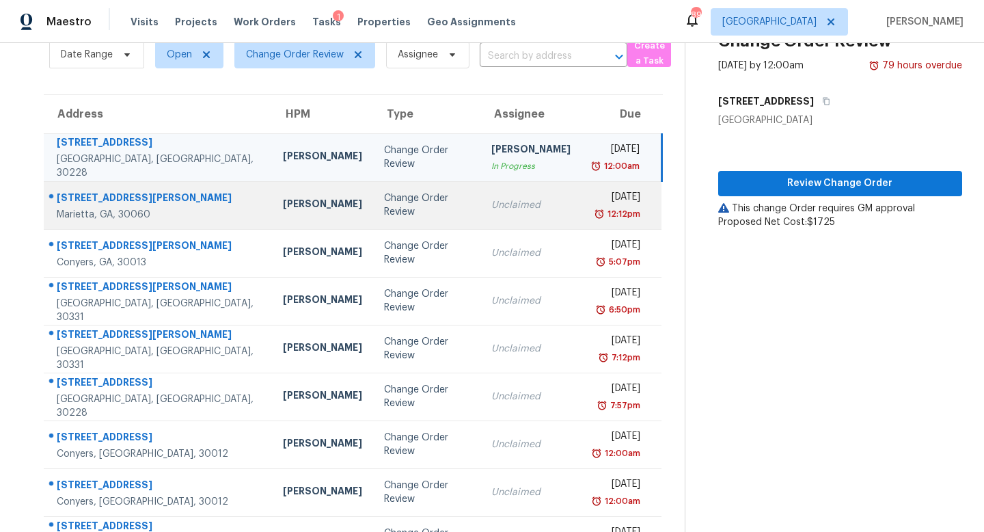
click at [492, 199] on div "Unclaimed" at bounding box center [531, 205] width 79 height 14
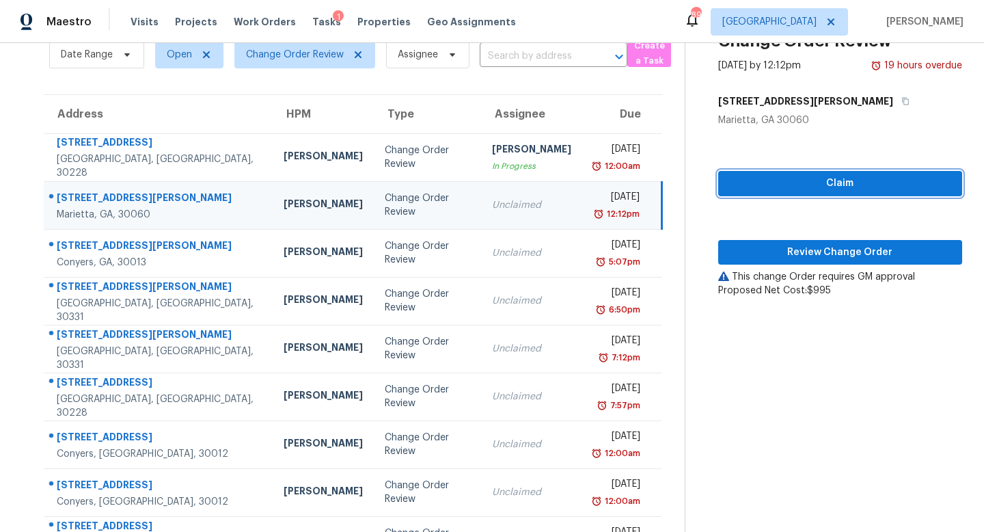
click at [814, 178] on span "Claim" at bounding box center [840, 183] width 222 height 17
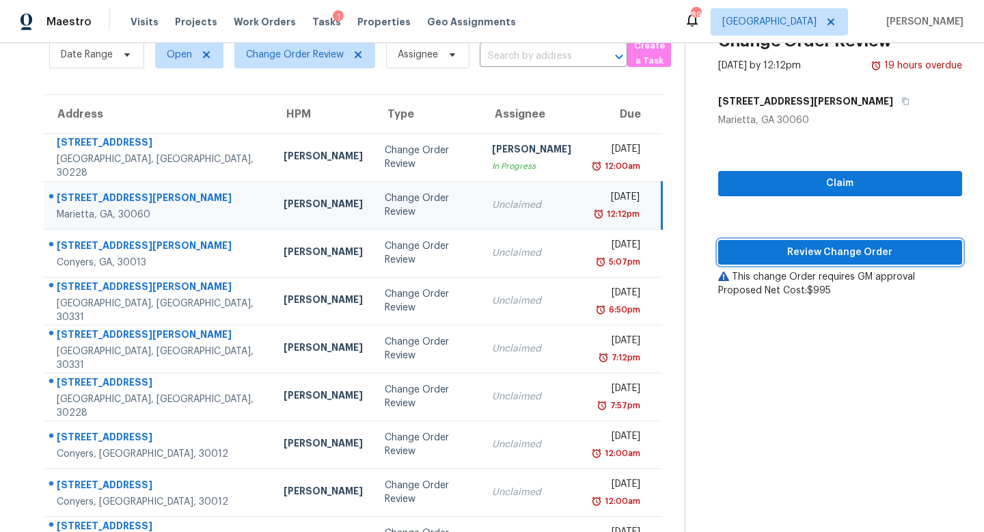
click at [807, 252] on span "Review Change Order" at bounding box center [840, 252] width 222 height 17
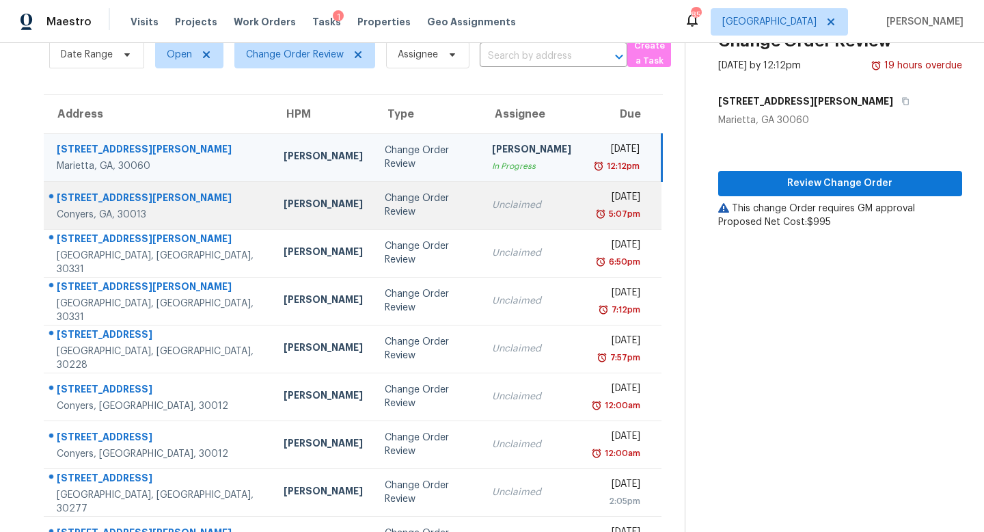
click at [492, 202] on div "Unclaimed" at bounding box center [531, 205] width 79 height 14
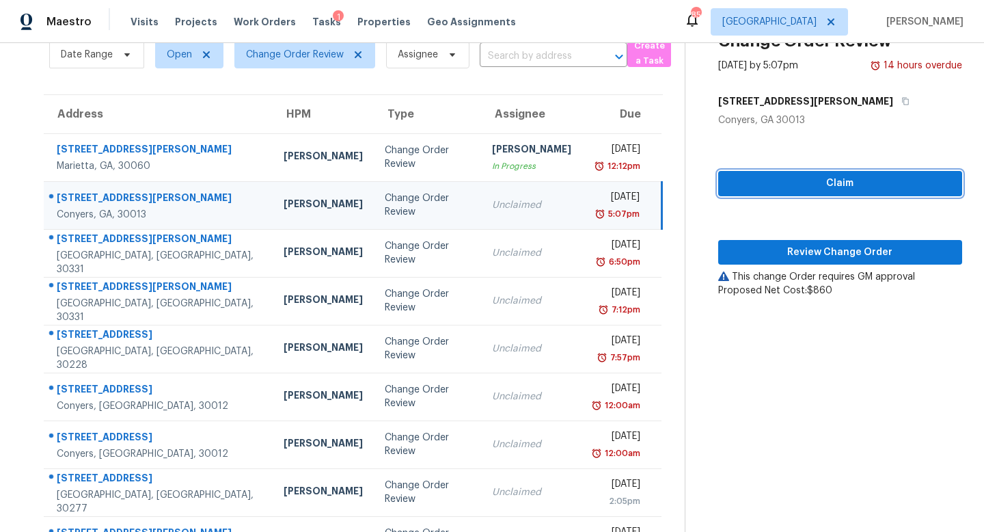
click at [840, 176] on span "Claim" at bounding box center [840, 183] width 222 height 17
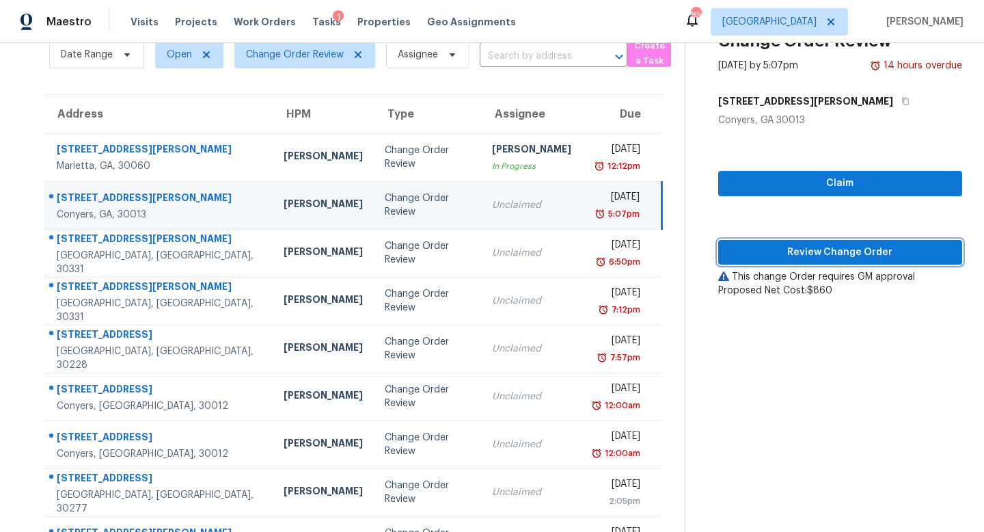
click at [831, 247] on span "Review Change Order" at bounding box center [840, 252] width 222 height 17
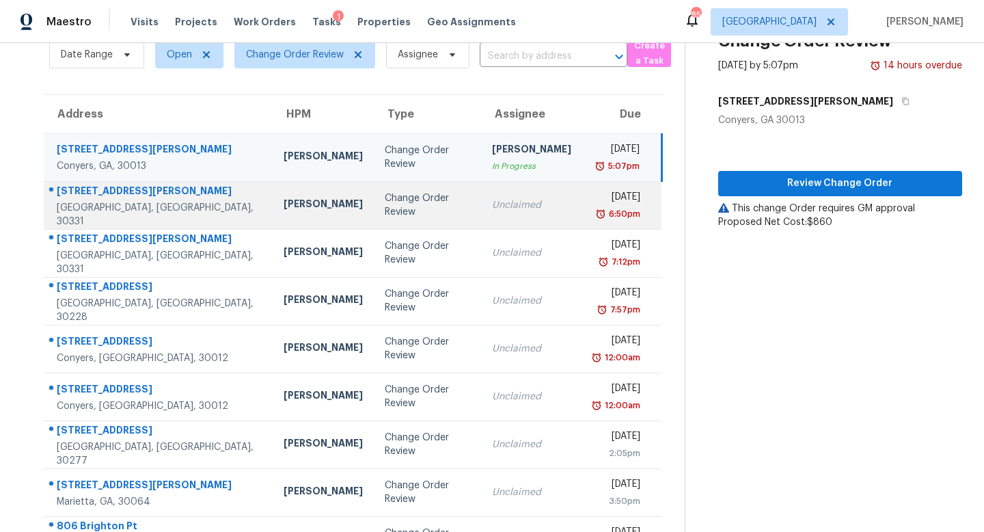
click at [492, 209] on div "Unclaimed" at bounding box center [531, 205] width 79 height 14
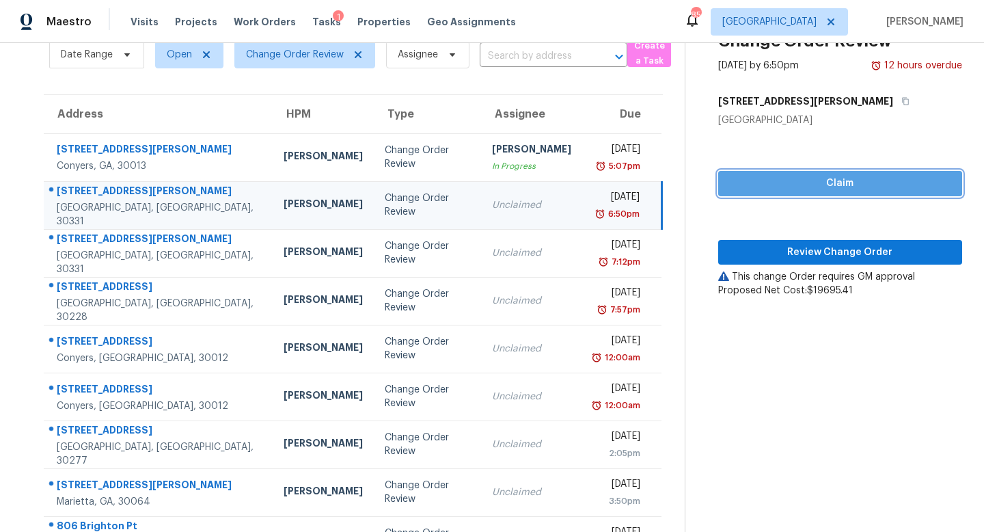
click at [829, 183] on span "Claim" at bounding box center [840, 183] width 222 height 17
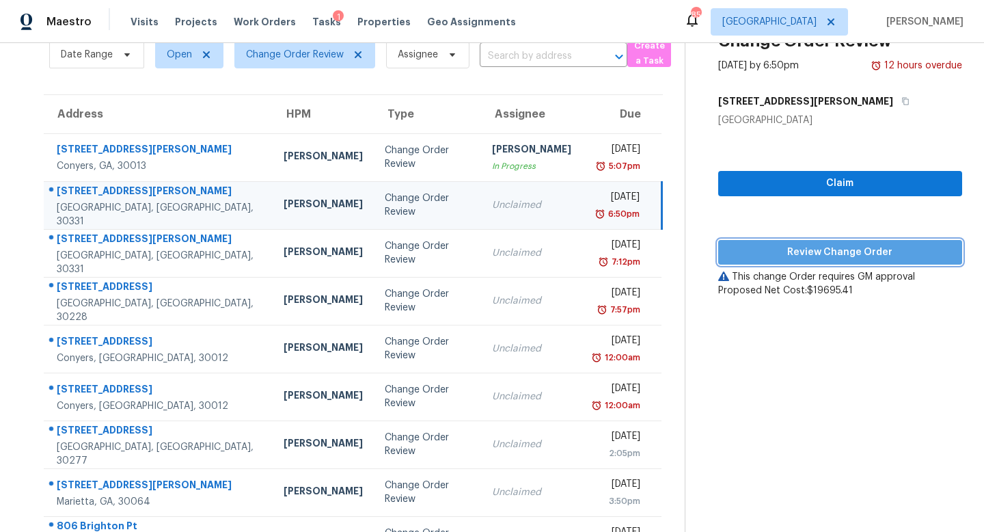
click at [825, 249] on span "Review Change Order" at bounding box center [840, 252] width 222 height 17
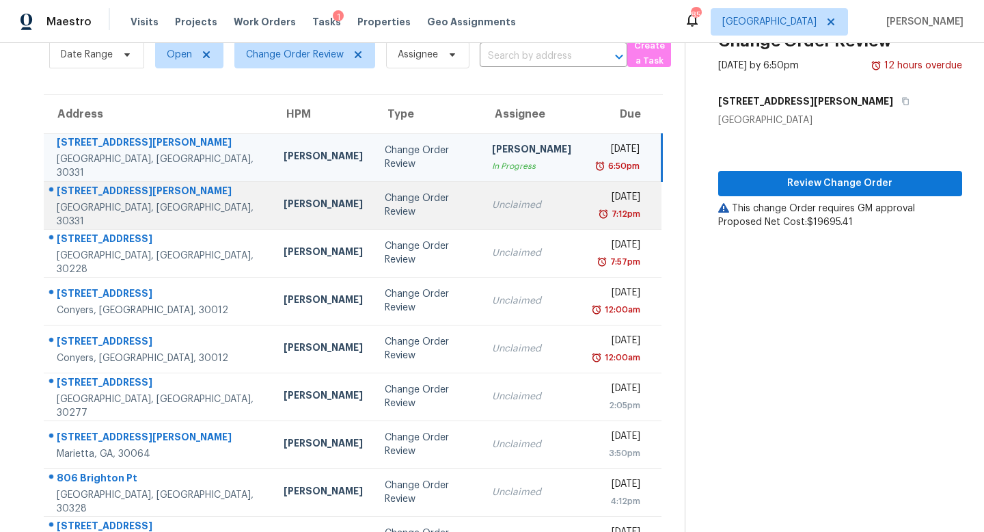
click at [492, 199] on div "Unclaimed" at bounding box center [531, 205] width 79 height 14
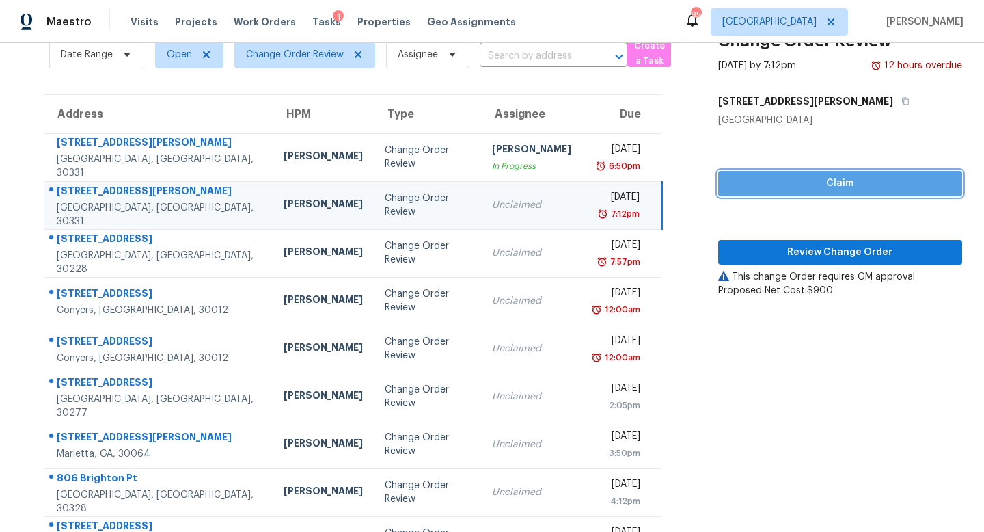
click at [812, 176] on span "Claim" at bounding box center [840, 183] width 222 height 17
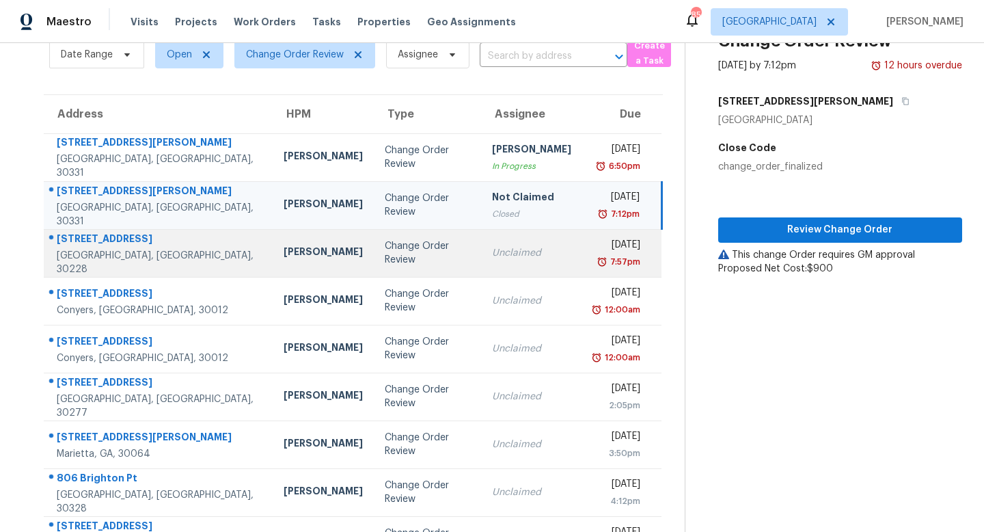
click at [492, 264] on td "Unclaimed" at bounding box center [531, 253] width 101 height 48
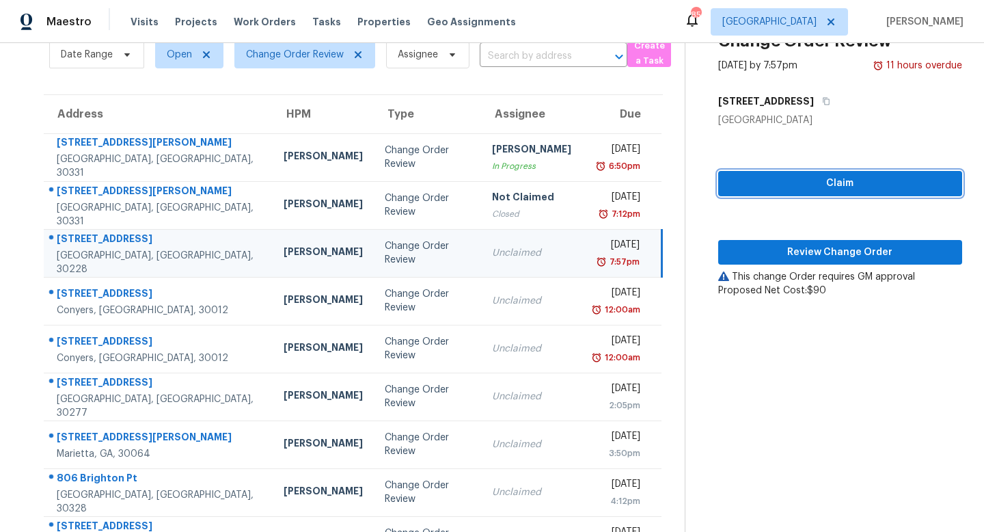
click at [812, 186] on span "Claim" at bounding box center [840, 183] width 222 height 17
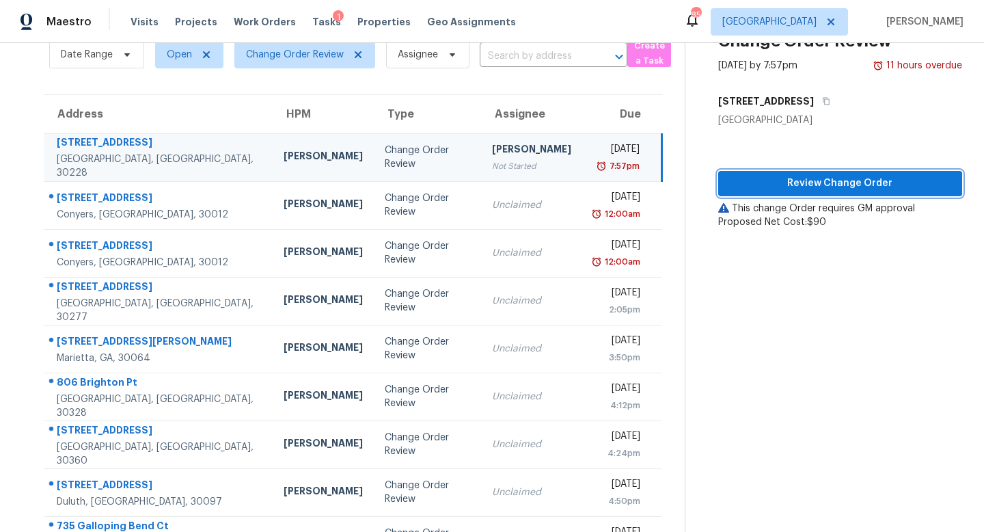
click at [833, 178] on span "Review Change Order" at bounding box center [840, 183] width 222 height 17
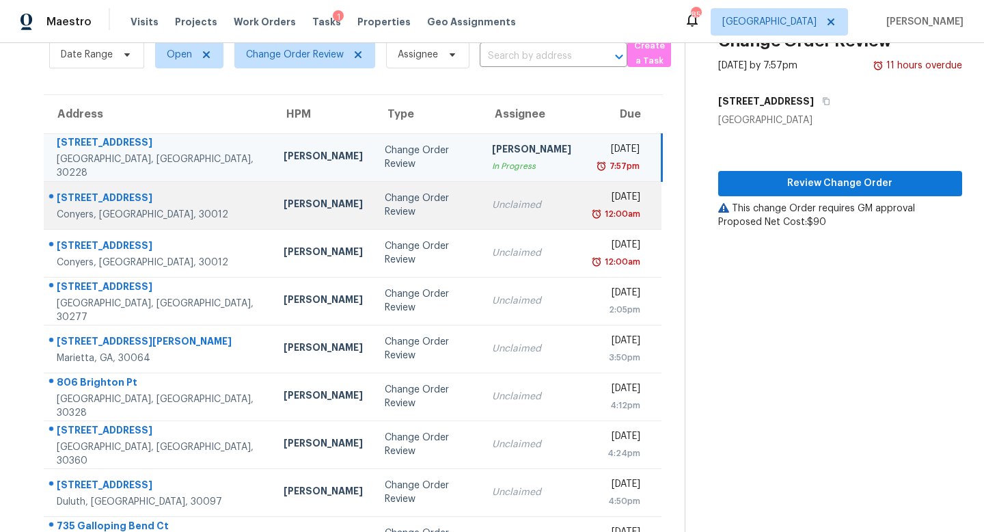
click at [492, 210] on div "Unclaimed" at bounding box center [531, 205] width 79 height 14
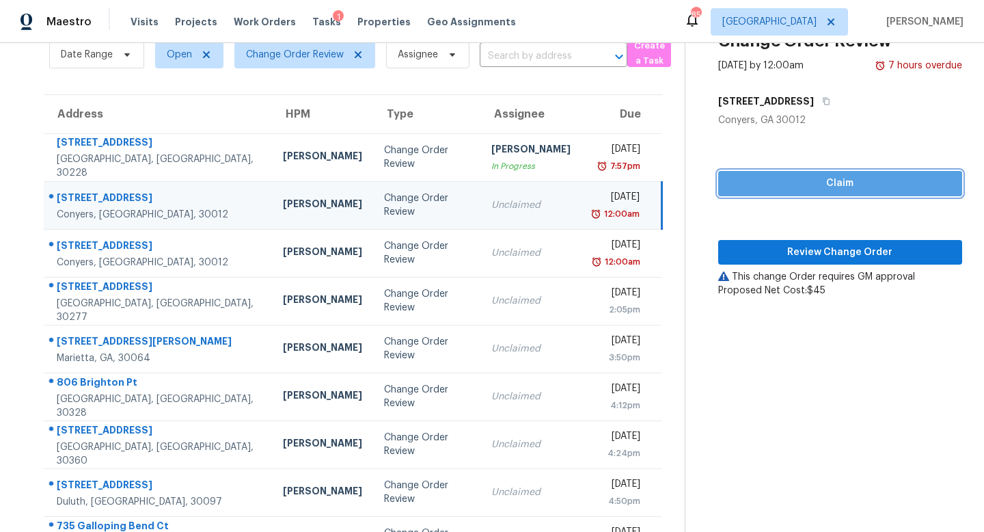
click at [789, 180] on span "Claim" at bounding box center [840, 183] width 222 height 17
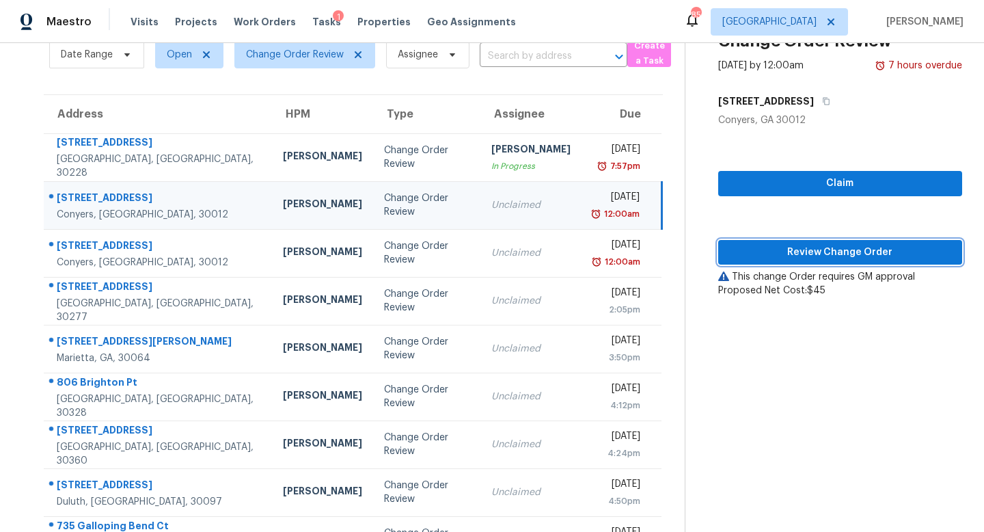
click at [797, 250] on span "Review Change Order" at bounding box center [840, 252] width 222 height 17
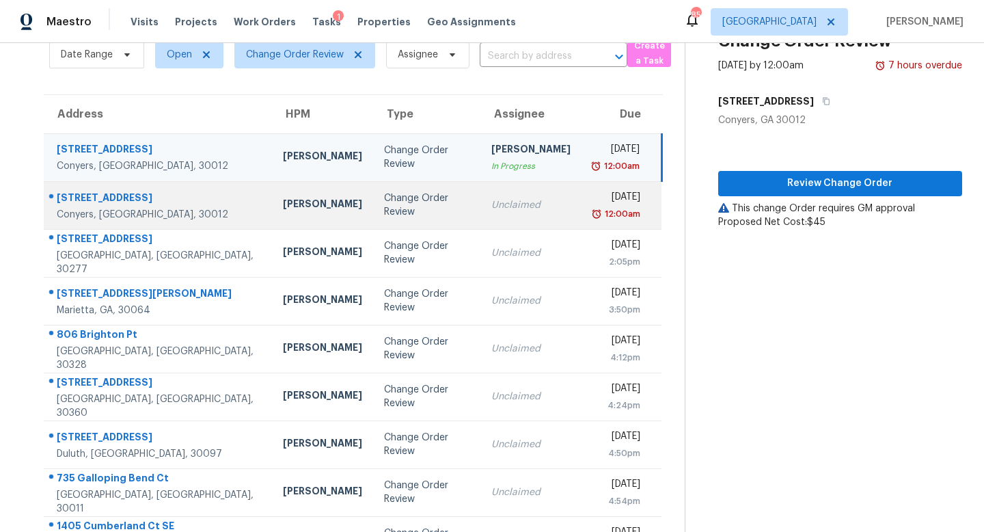
click at [492, 206] on div "Unclaimed" at bounding box center [531, 205] width 79 height 14
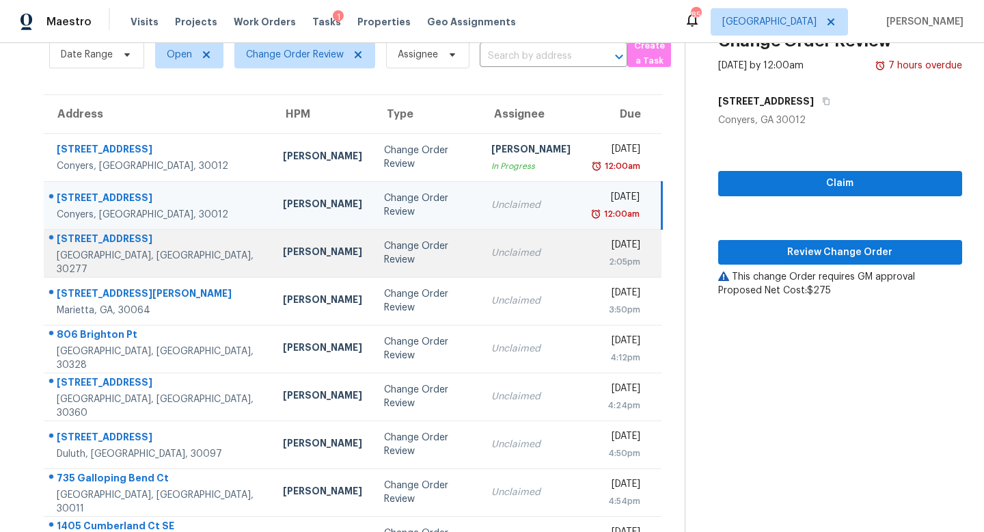
click at [487, 243] on td "Unclaimed" at bounding box center [531, 253] width 101 height 48
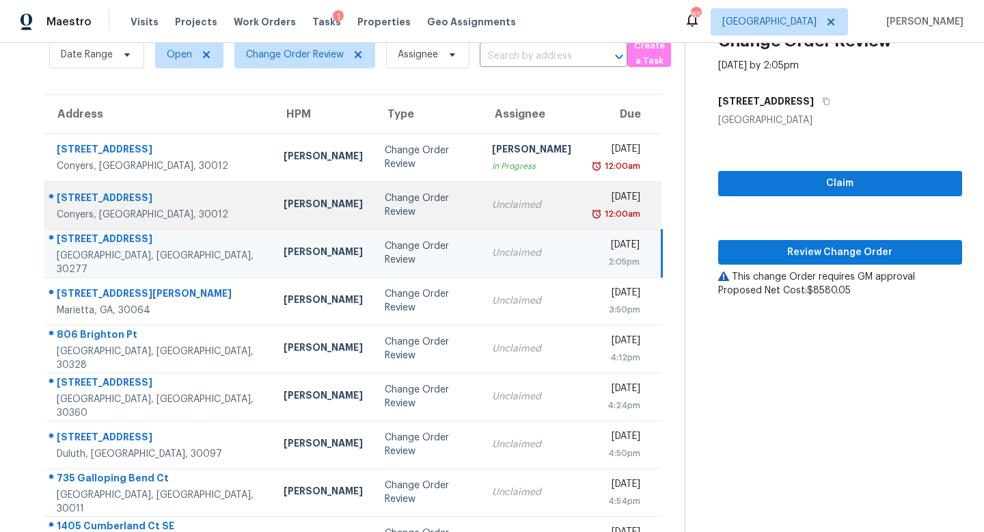
click at [494, 207] on div "Unclaimed" at bounding box center [531, 205] width 79 height 14
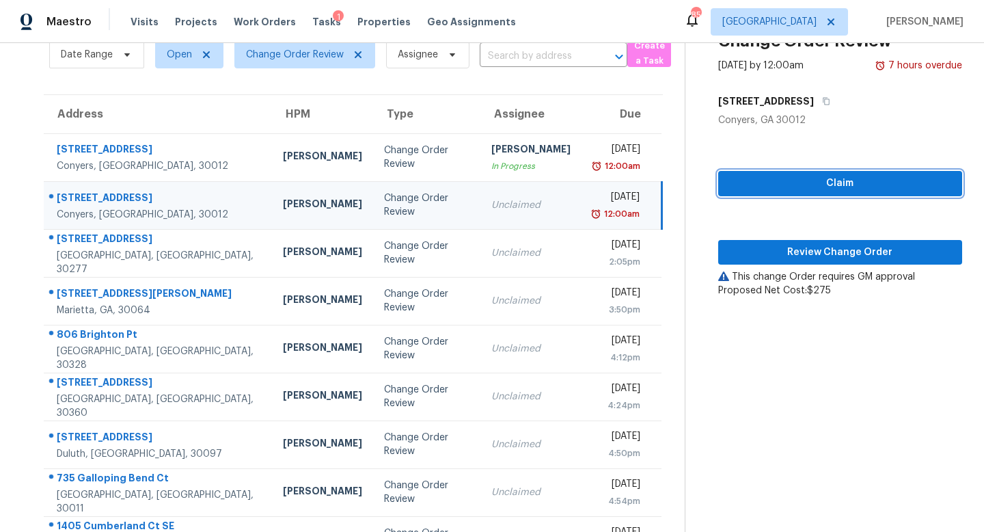
click at [822, 176] on span "Claim" at bounding box center [840, 183] width 222 height 17
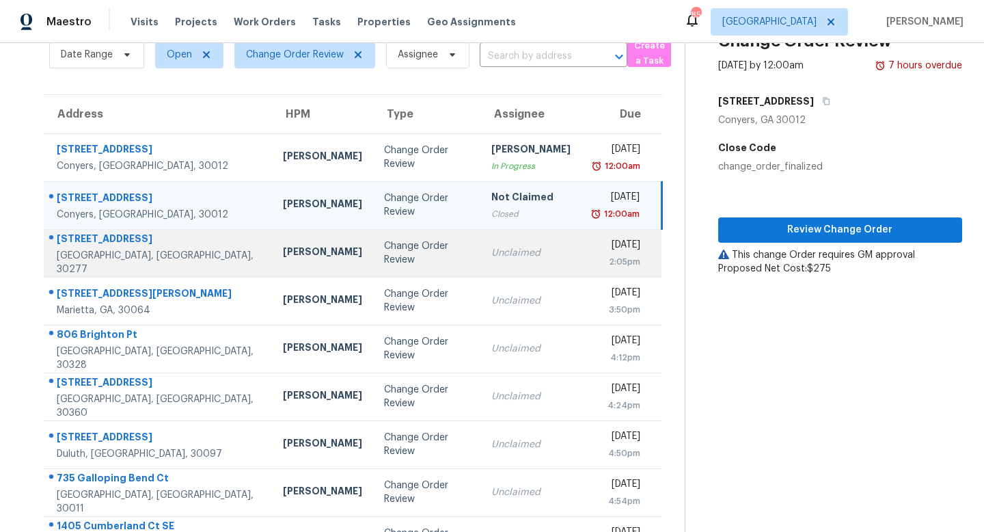
click at [490, 260] on td "Unclaimed" at bounding box center [531, 253] width 101 height 48
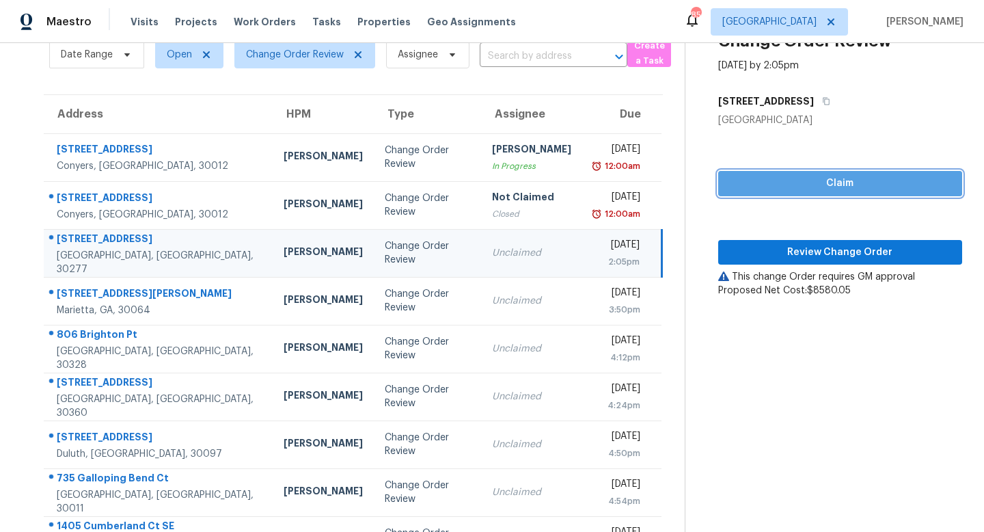
click at [819, 188] on span "Claim" at bounding box center [840, 183] width 222 height 17
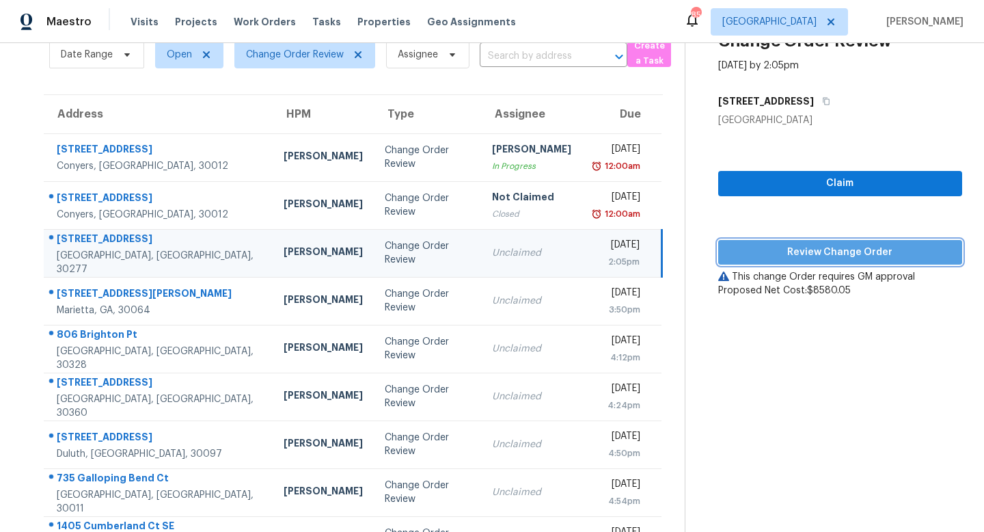
click at [819, 245] on div "Tasks 41 Results Date Range Open Change Order Review Assignee ​ Create a Task A…" at bounding box center [492, 313] width 984 height 669
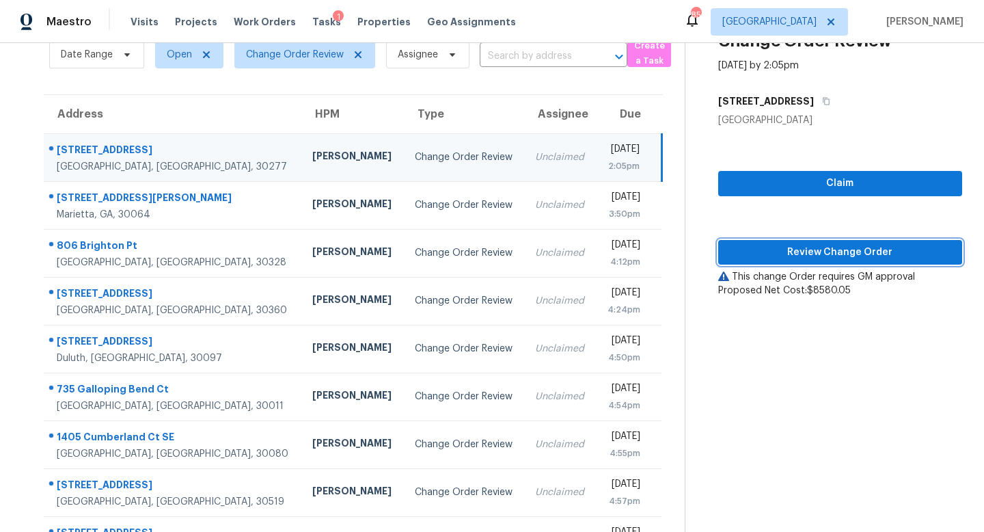
click at [803, 254] on span "Review Change Order" at bounding box center [840, 252] width 222 height 17
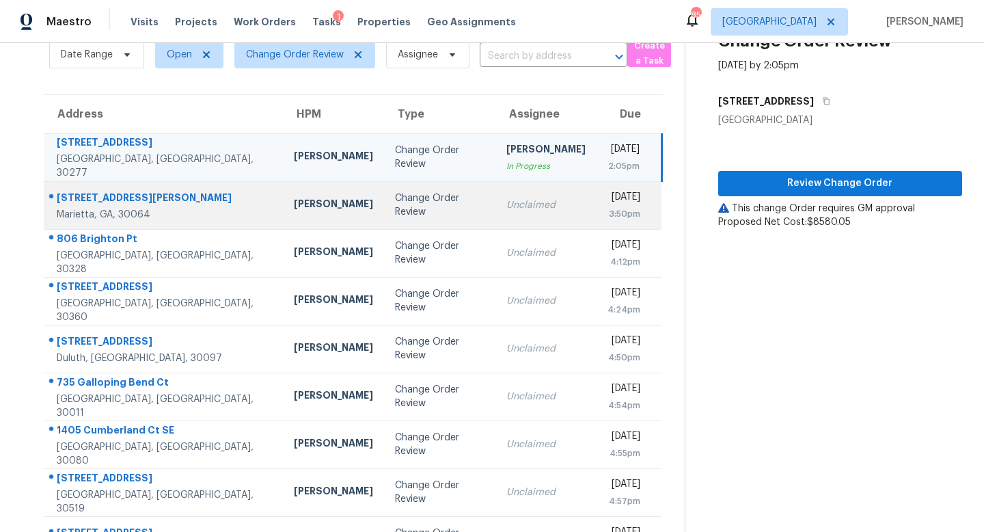
click at [507, 204] on div "Unclaimed" at bounding box center [546, 205] width 79 height 14
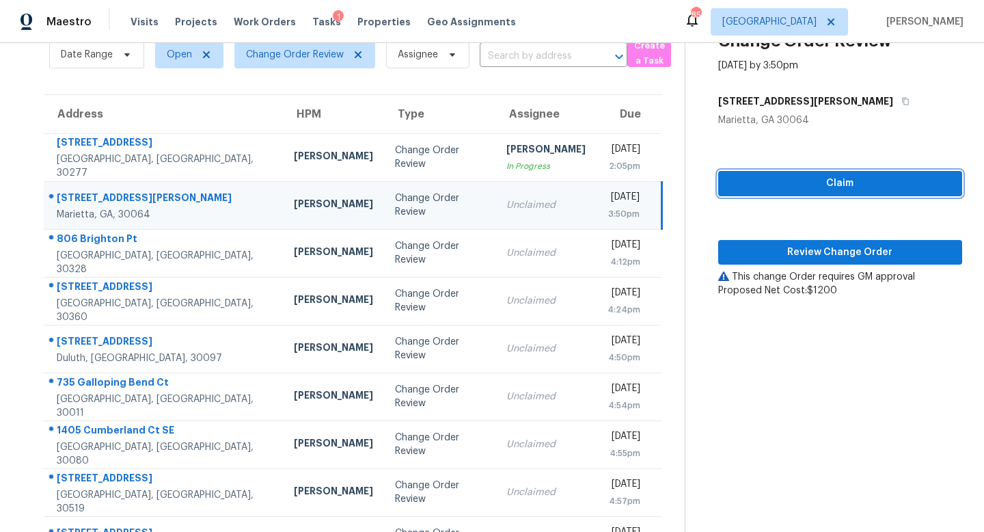
click at [815, 185] on span "Claim" at bounding box center [840, 183] width 222 height 17
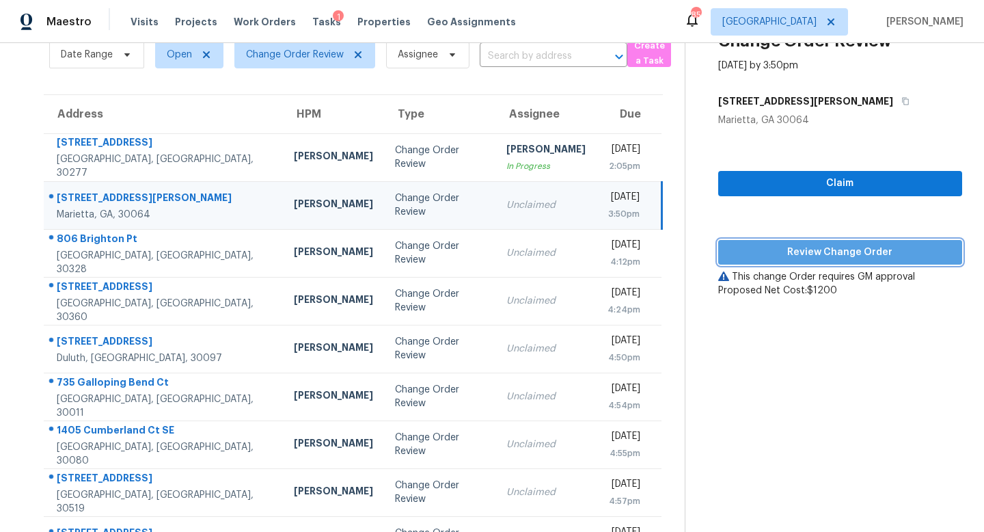
click at [808, 254] on span "Review Change Order" at bounding box center [840, 252] width 222 height 17
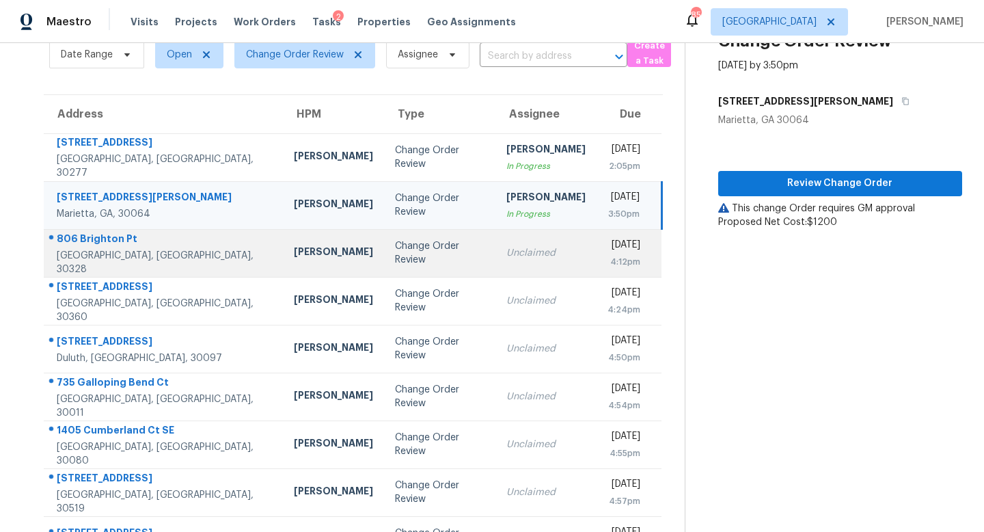
click at [496, 257] on td "Unclaimed" at bounding box center [546, 253] width 101 height 48
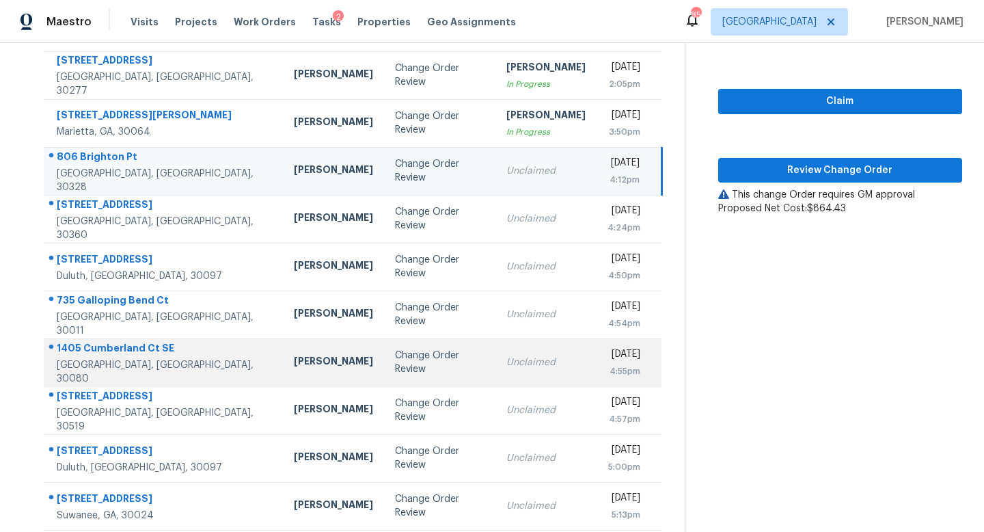
scroll to position [180, 0]
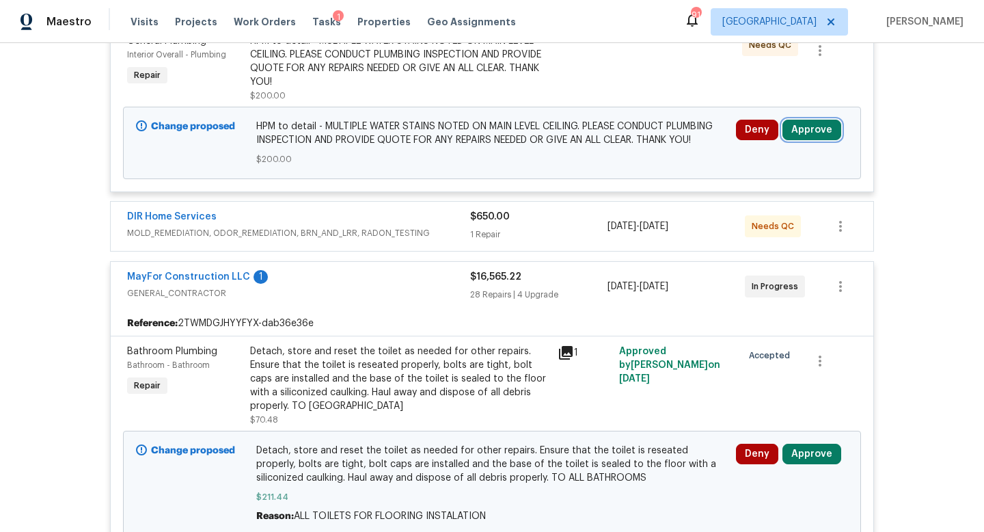
scroll to position [434, 0]
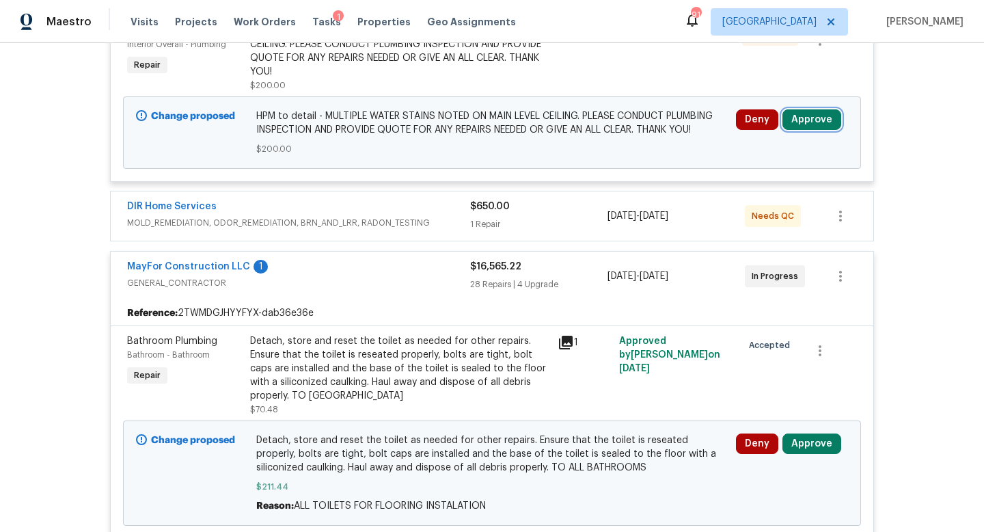
click at [794, 113] on button "Approve" at bounding box center [812, 119] width 59 height 21
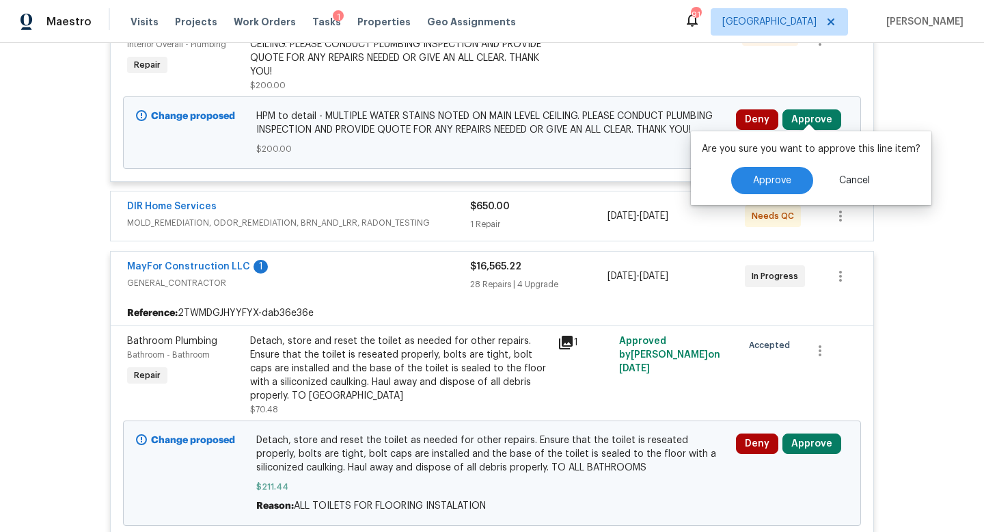
click at [795, 194] on div "Are you sure you want to approve this line item? Approve Cancel" at bounding box center [811, 168] width 241 height 74
click at [782, 174] on button "Approve" at bounding box center [773, 180] width 82 height 27
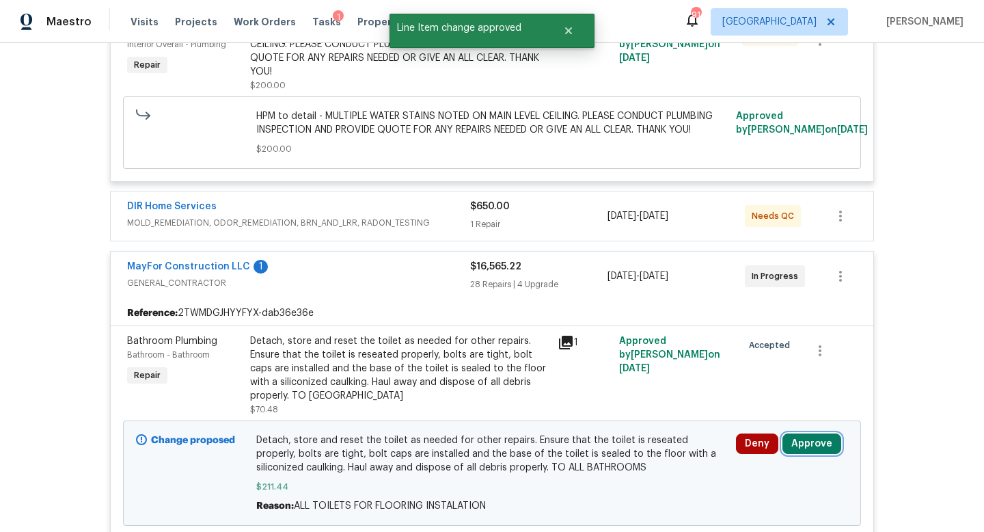
click at [800, 435] on button "Approve" at bounding box center [812, 443] width 59 height 21
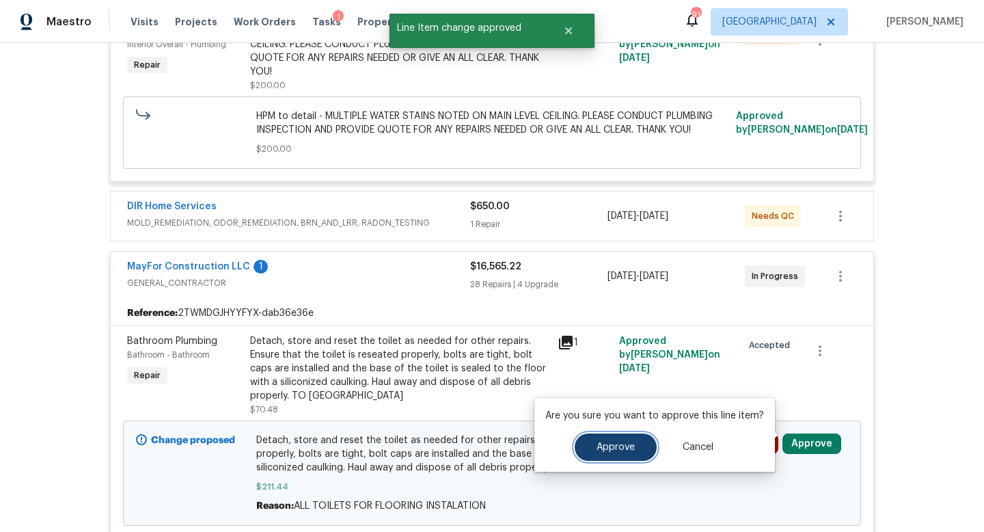
click at [641, 444] on button "Approve" at bounding box center [616, 446] width 82 height 27
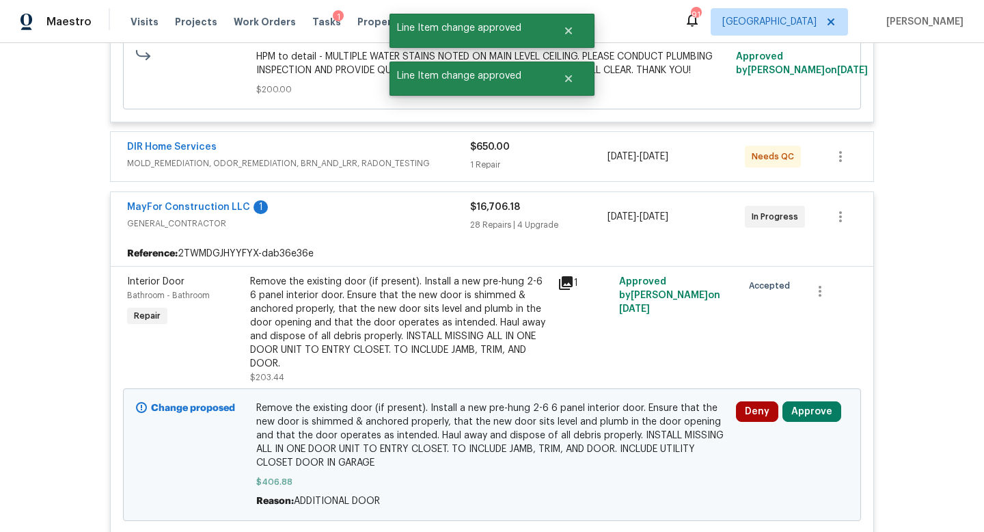
scroll to position [540, 0]
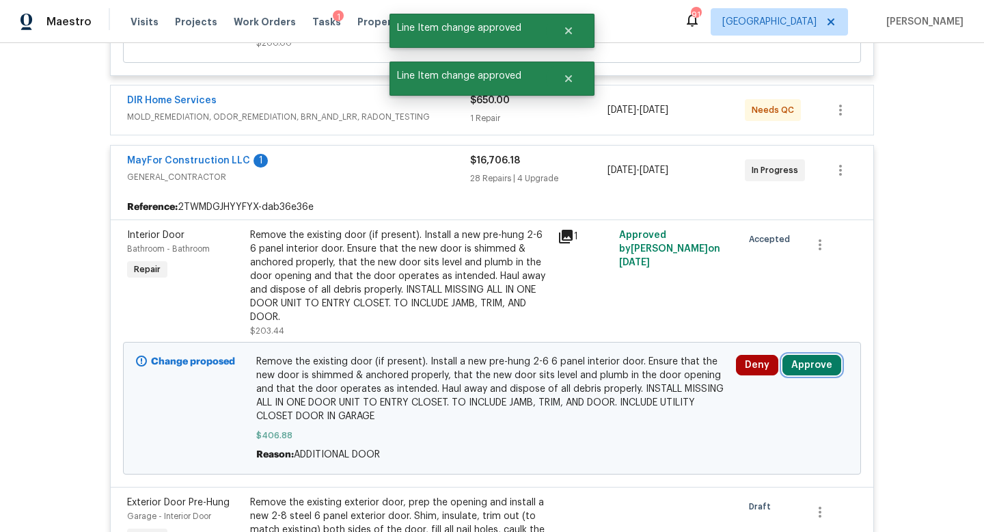
click at [802, 359] on button "Approve" at bounding box center [812, 365] width 59 height 21
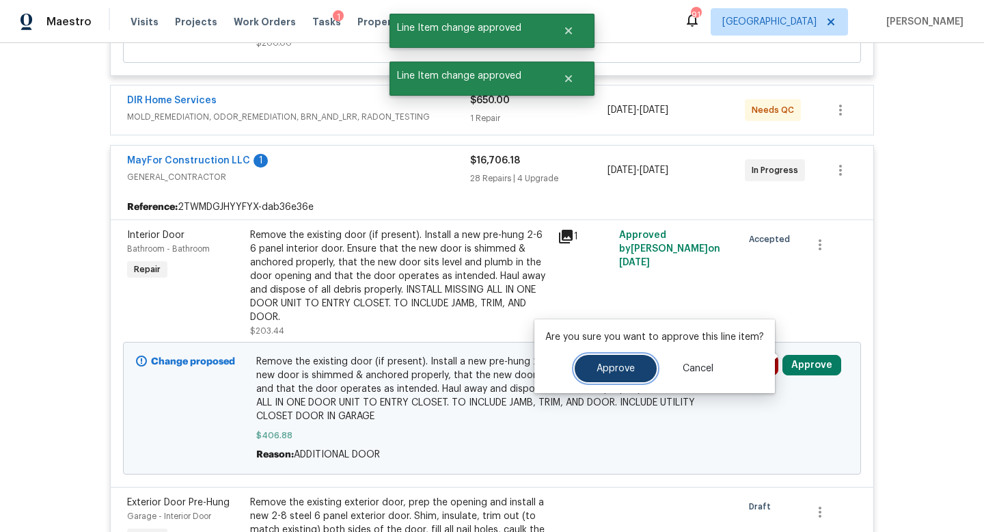
click at [640, 373] on button "Approve" at bounding box center [616, 368] width 82 height 27
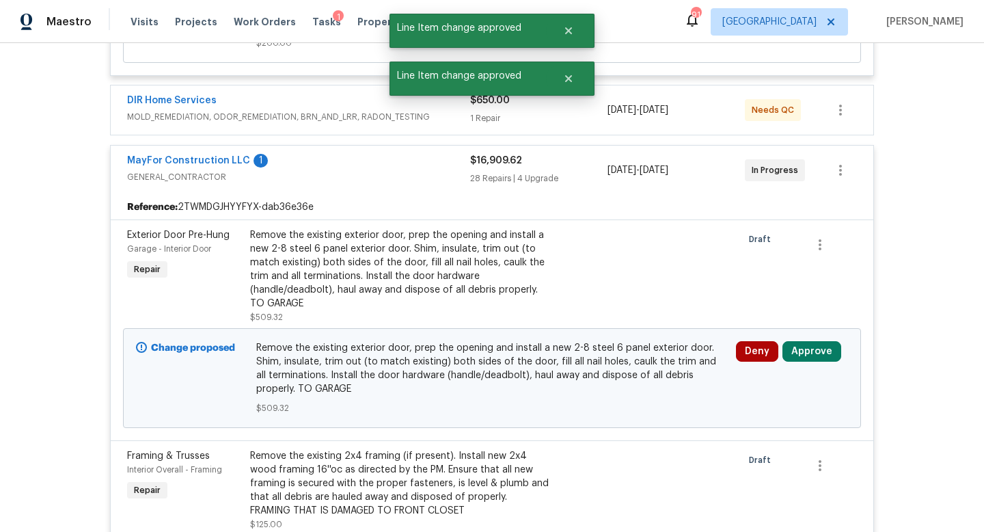
scroll to position [613, 0]
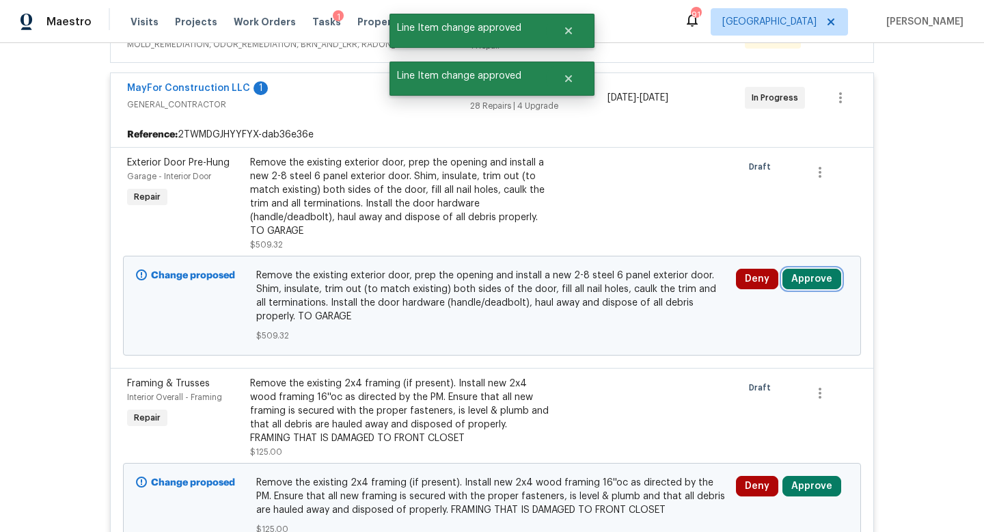
click at [811, 272] on button "Approve" at bounding box center [812, 279] width 59 height 21
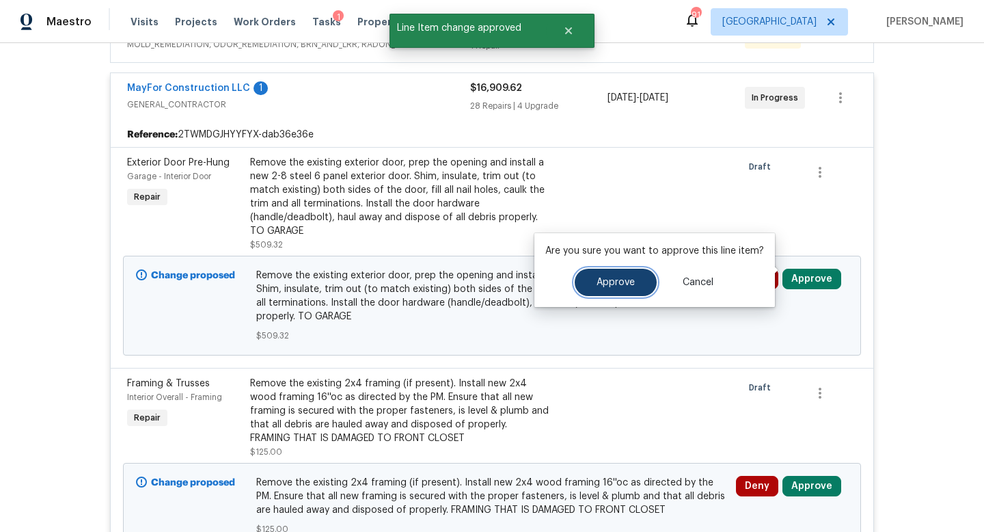
click at [616, 280] on span "Approve" at bounding box center [616, 283] width 38 height 10
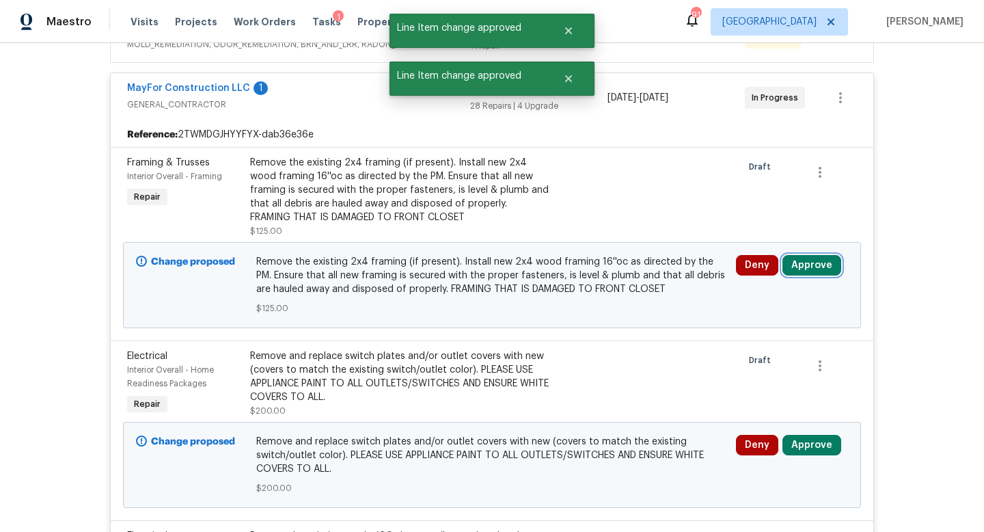
click at [805, 255] on button "Approve" at bounding box center [812, 265] width 59 height 21
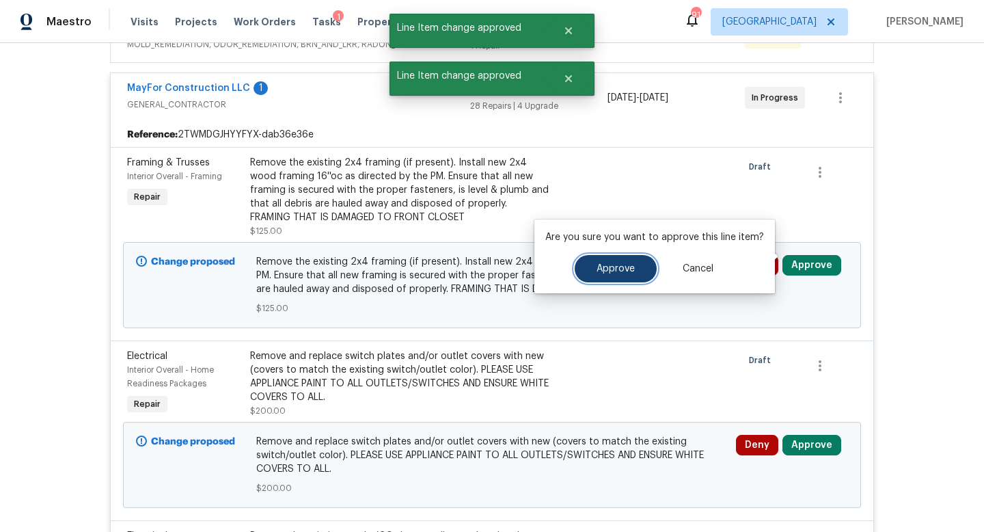
click at [601, 264] on span "Approve" at bounding box center [616, 269] width 38 height 10
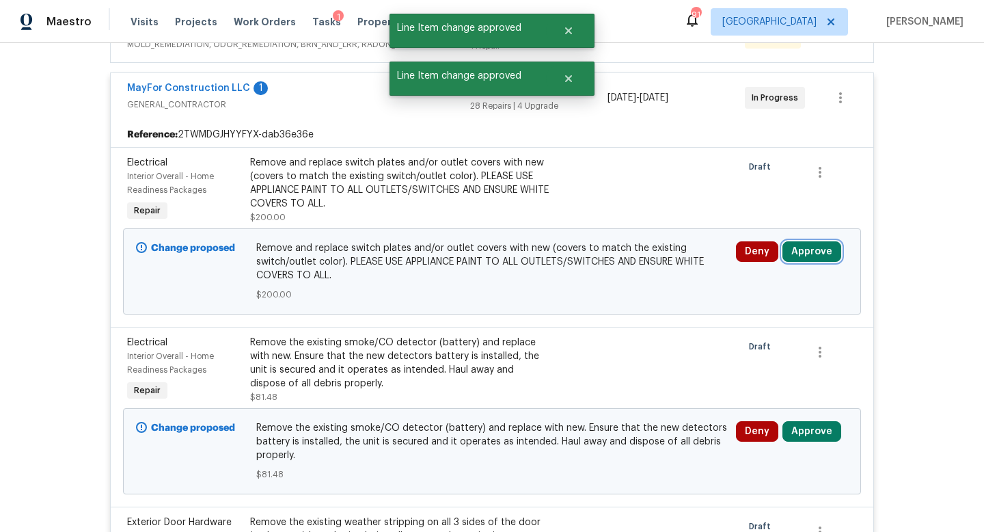
click at [808, 245] on button "Approve" at bounding box center [812, 251] width 59 height 21
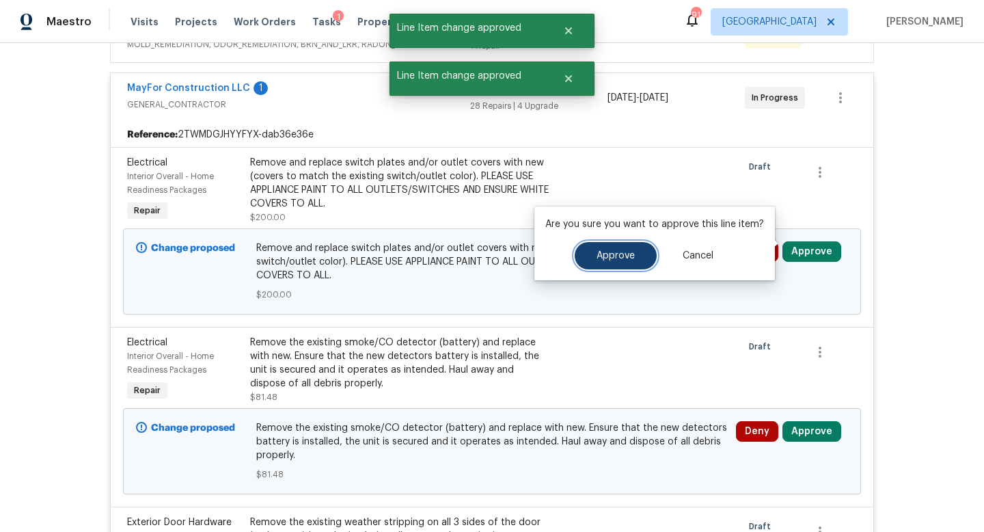
click at [627, 260] on span "Approve" at bounding box center [616, 256] width 38 height 10
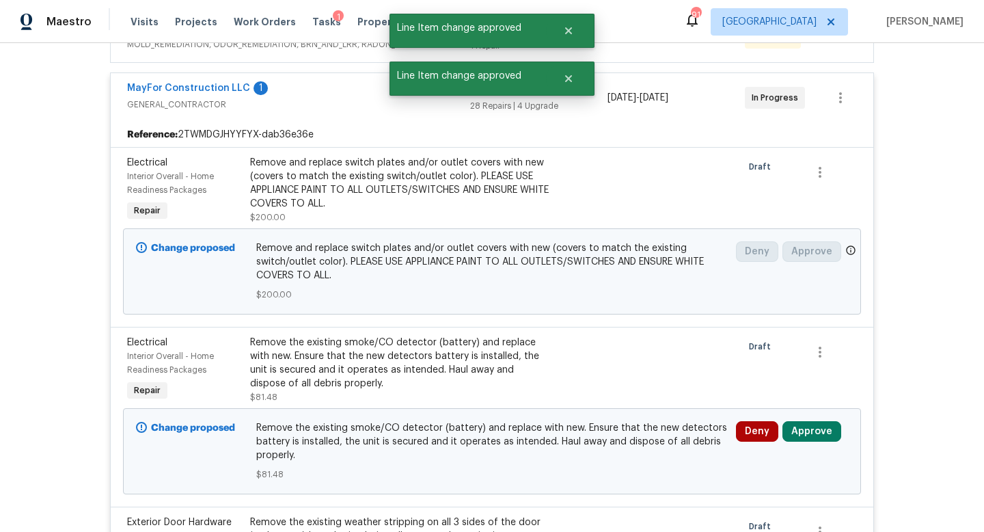
scroll to position [548, 0]
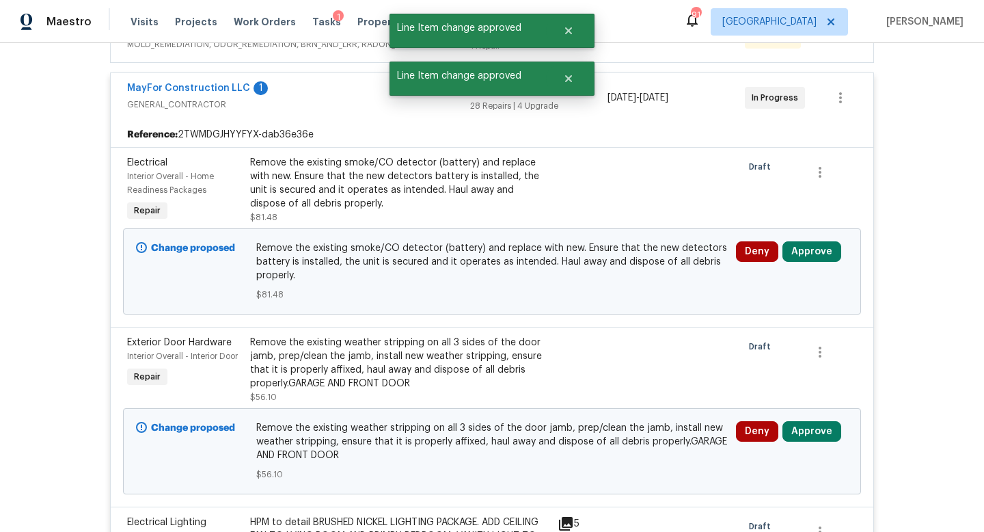
click at [809, 237] on div "Deny Approve" at bounding box center [792, 271] width 120 height 68
click at [812, 243] on button "Approve" at bounding box center [812, 251] width 59 height 21
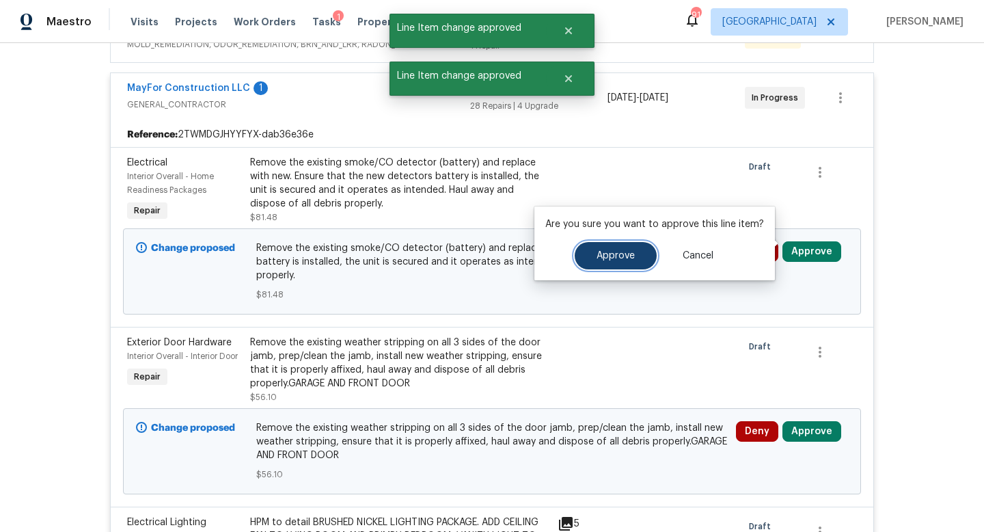
click at [614, 256] on span "Approve" at bounding box center [616, 256] width 38 height 10
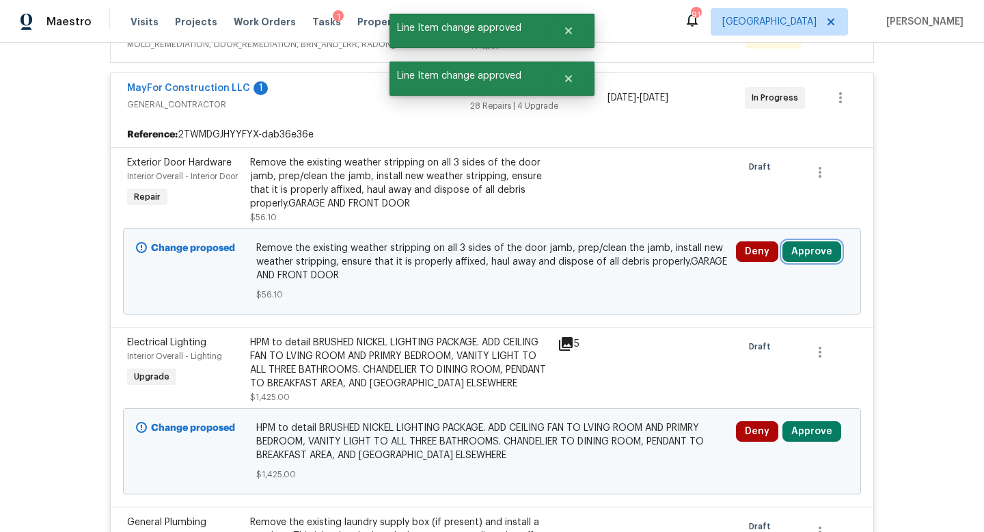
click at [812, 250] on button "Approve" at bounding box center [812, 251] width 59 height 21
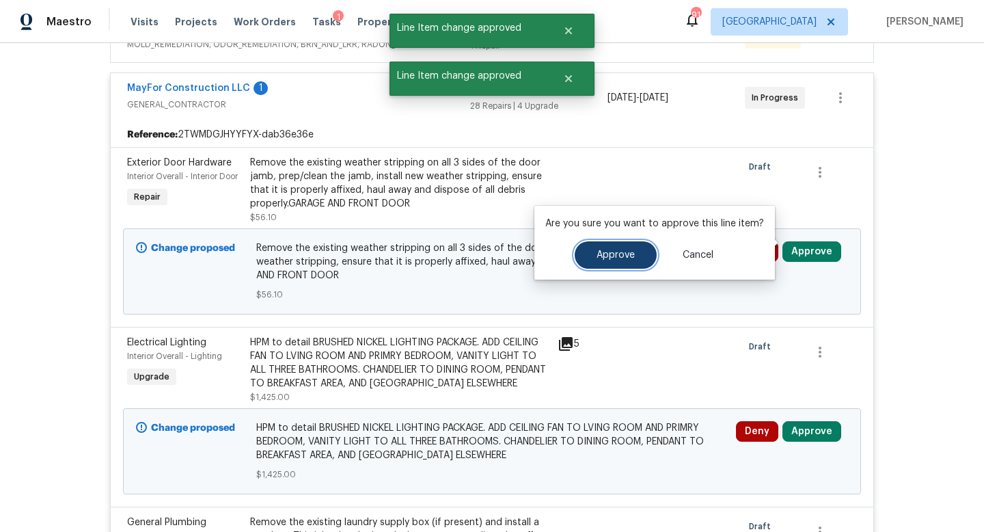
click at [607, 262] on button "Approve" at bounding box center [616, 254] width 82 height 27
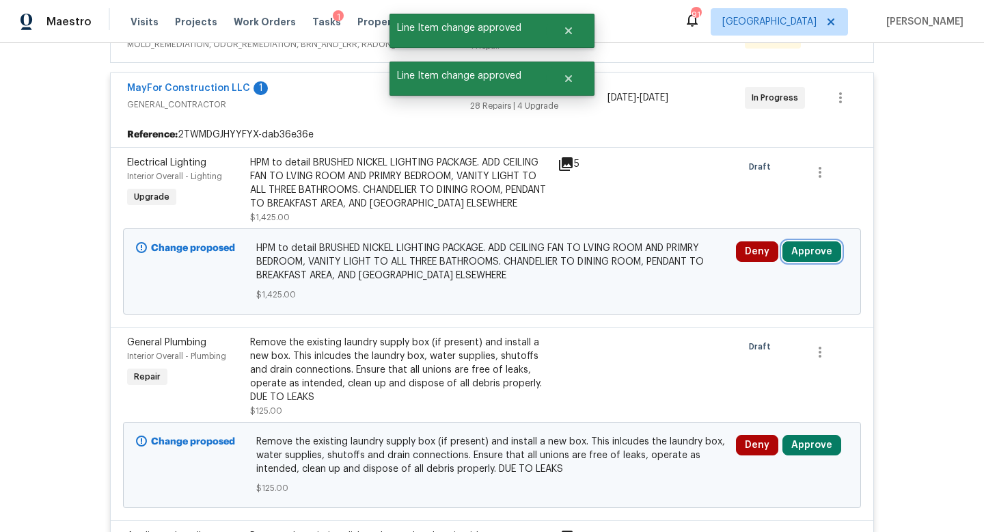
click at [805, 241] on button "Approve" at bounding box center [812, 251] width 59 height 21
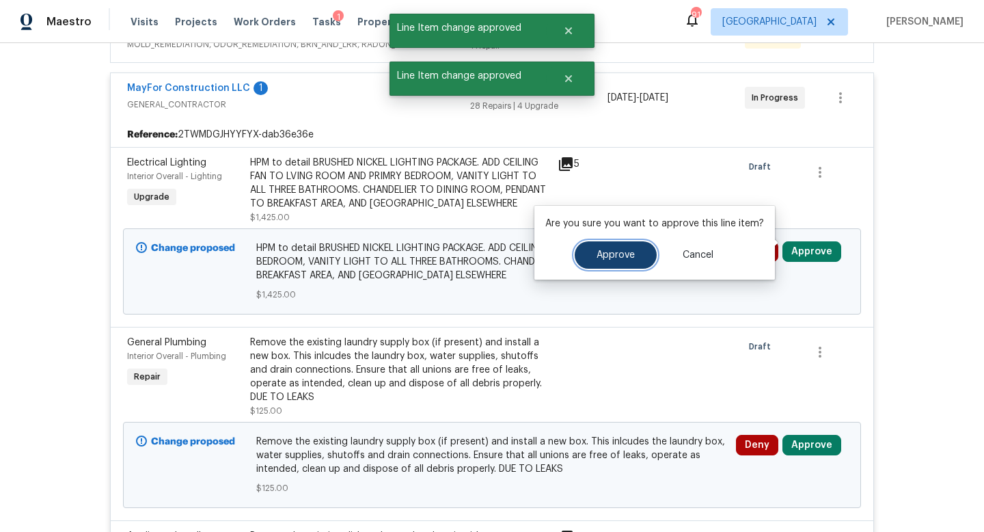
click at [634, 252] on button "Approve" at bounding box center [616, 254] width 82 height 27
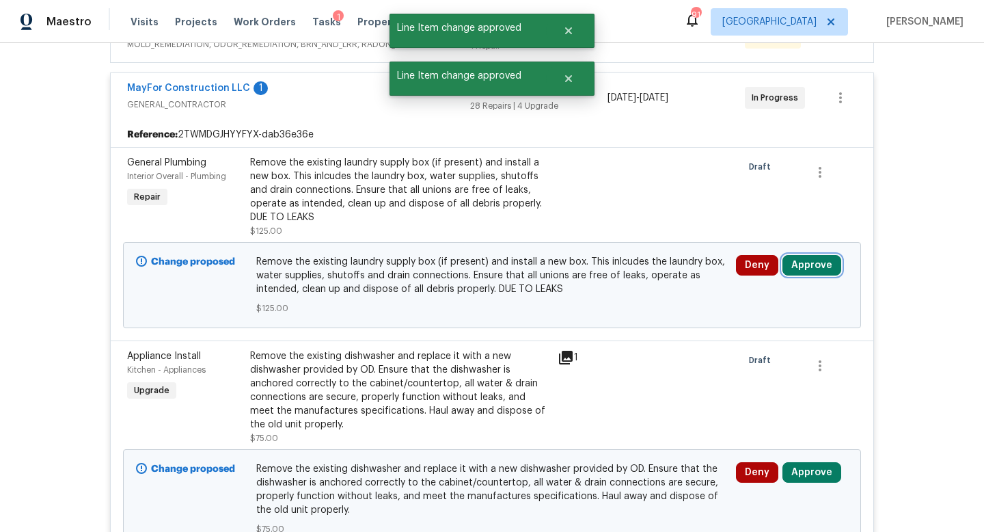
click at [809, 258] on button "Approve" at bounding box center [812, 265] width 59 height 21
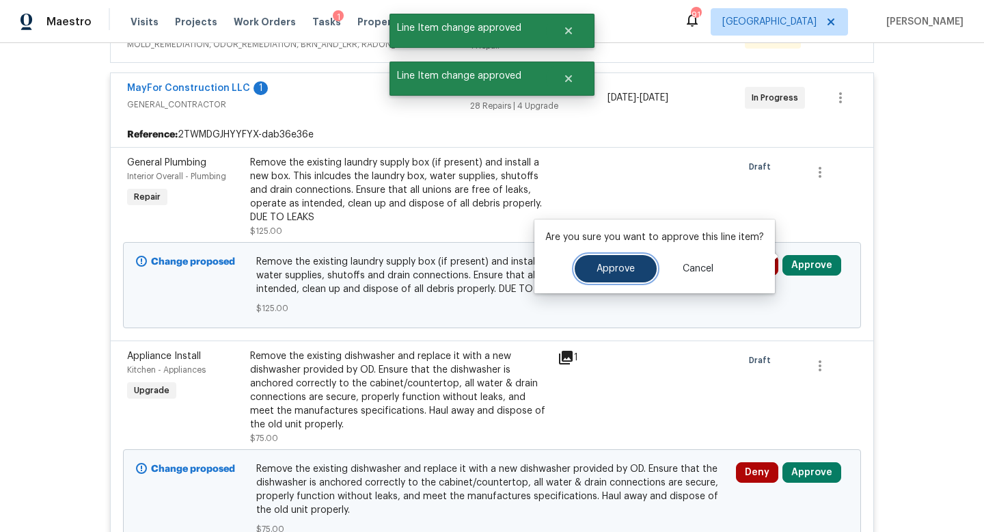
click at [625, 267] on span "Approve" at bounding box center [616, 269] width 38 height 10
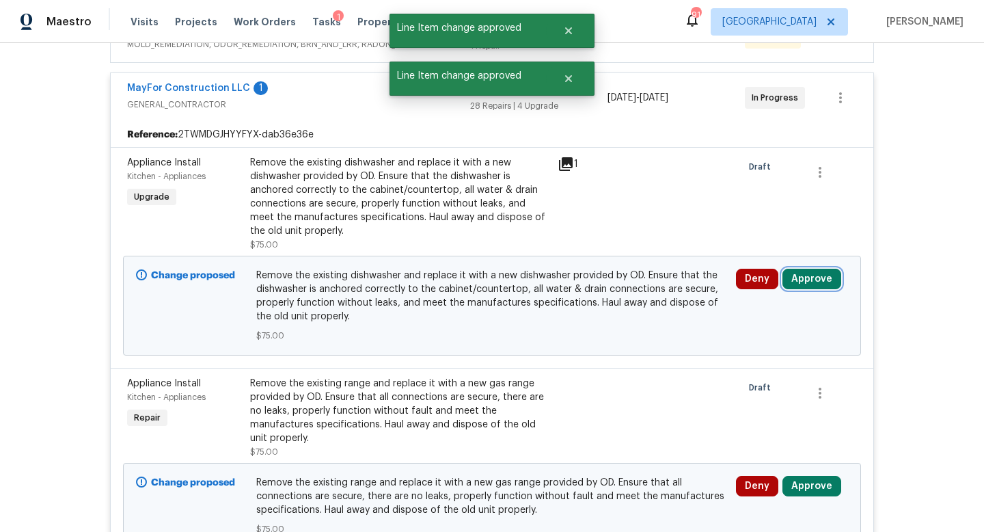
click at [792, 271] on button "Approve" at bounding box center [812, 279] width 59 height 21
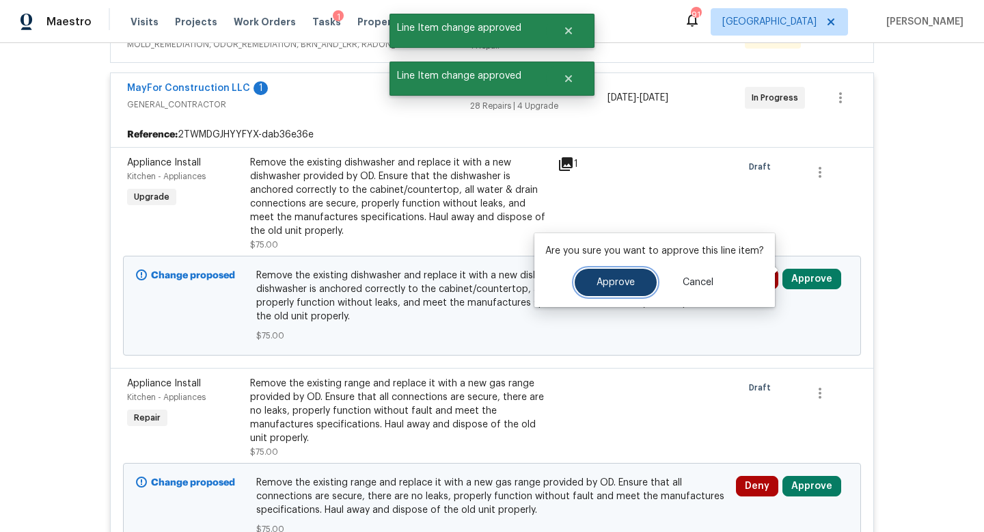
click at [587, 284] on button "Approve" at bounding box center [616, 282] width 82 height 27
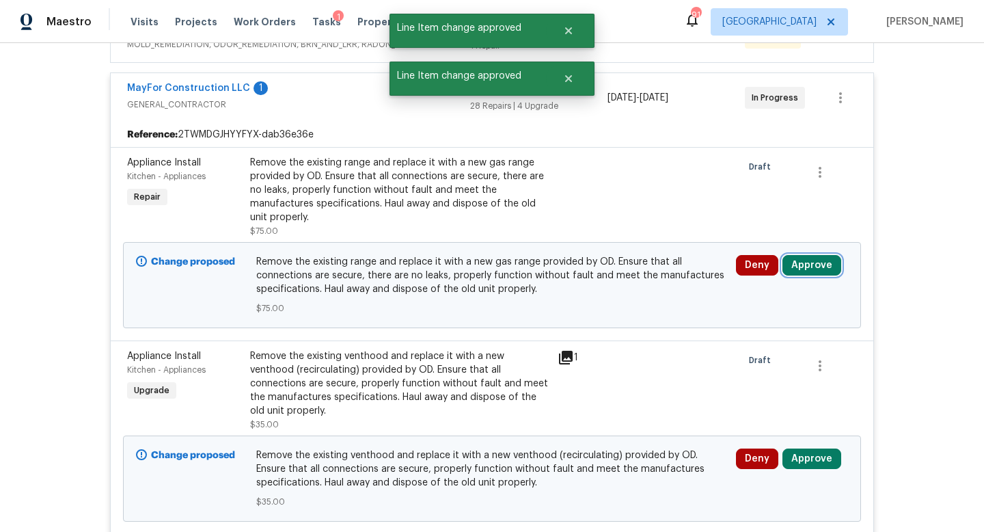
click at [815, 258] on button "Approve" at bounding box center [812, 265] width 59 height 21
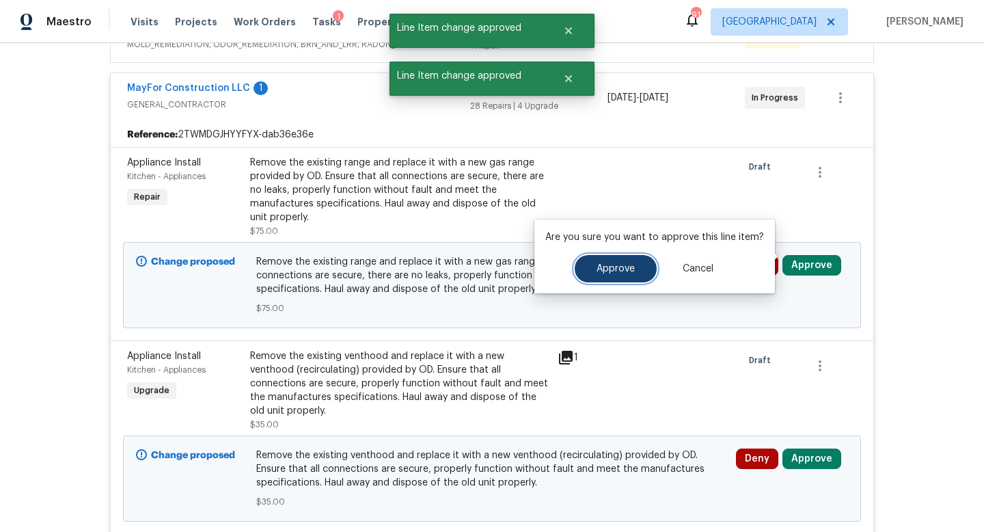
click at [633, 266] on button "Approve" at bounding box center [616, 268] width 82 height 27
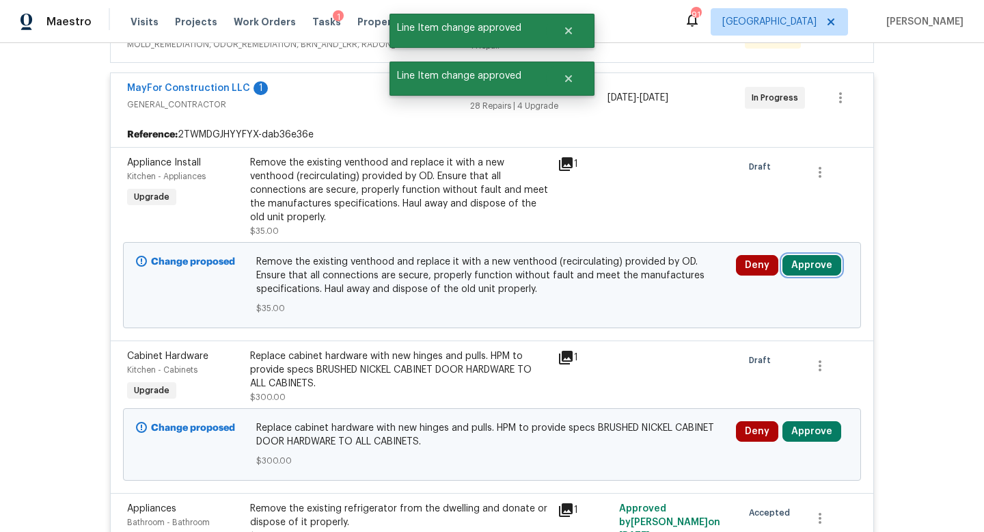
click at [802, 255] on button "Approve" at bounding box center [812, 265] width 59 height 21
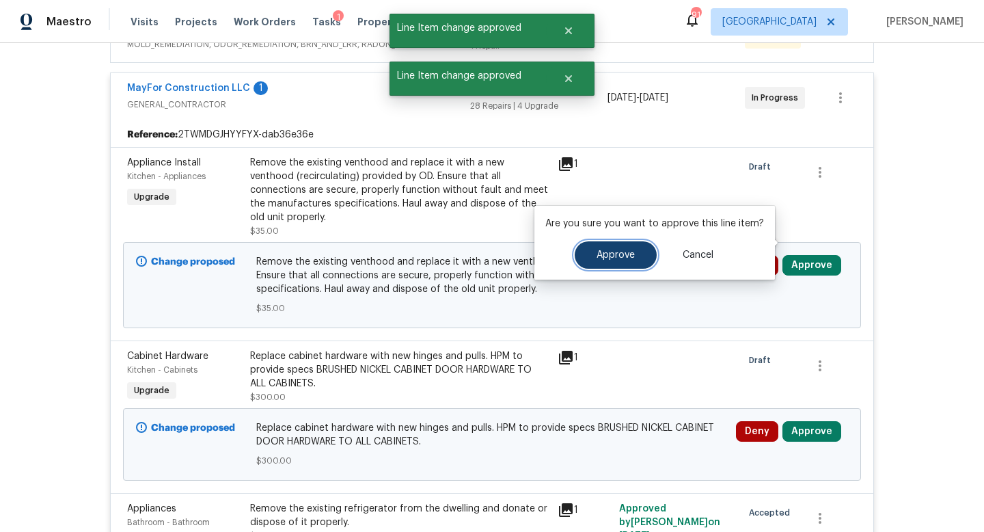
click at [638, 251] on button "Approve" at bounding box center [616, 254] width 82 height 27
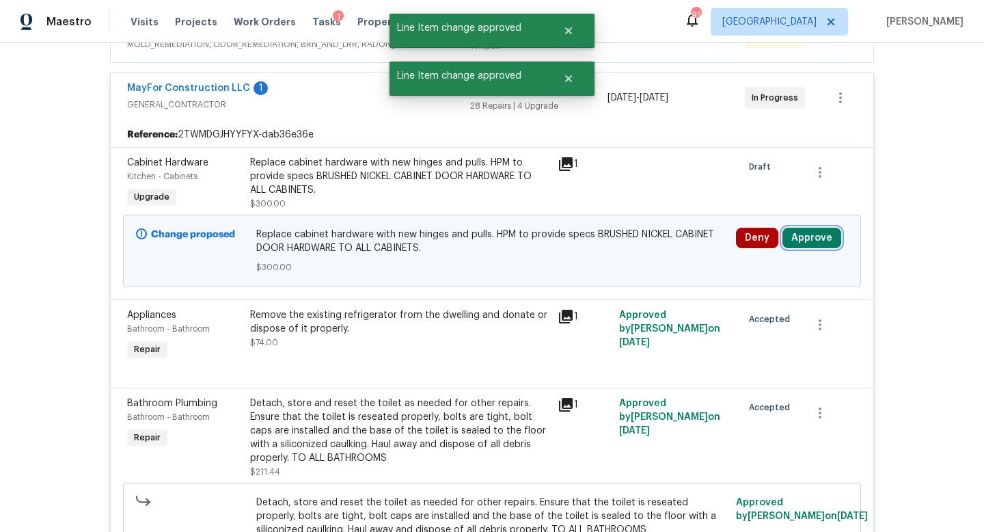
click at [817, 228] on button "Approve" at bounding box center [812, 238] width 59 height 21
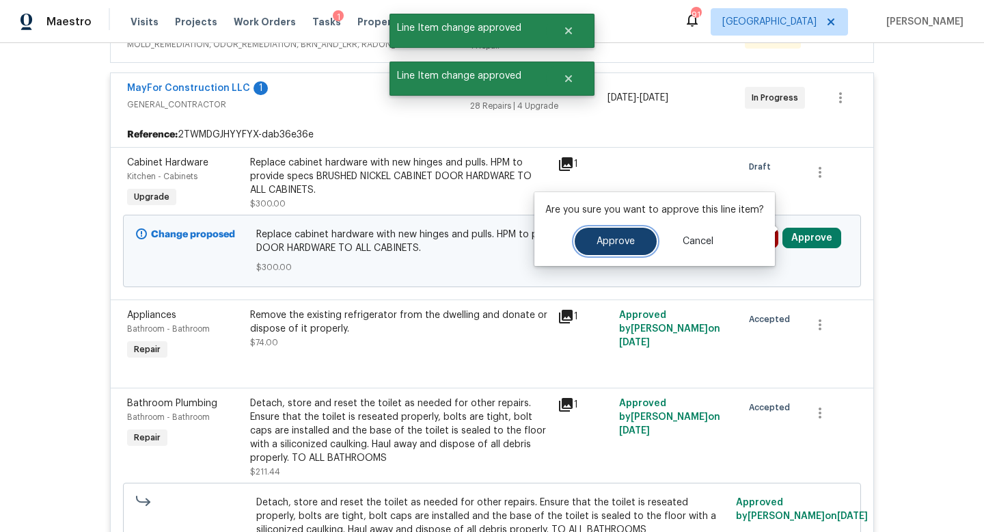
click at [632, 239] on button "Approve" at bounding box center [616, 241] width 82 height 27
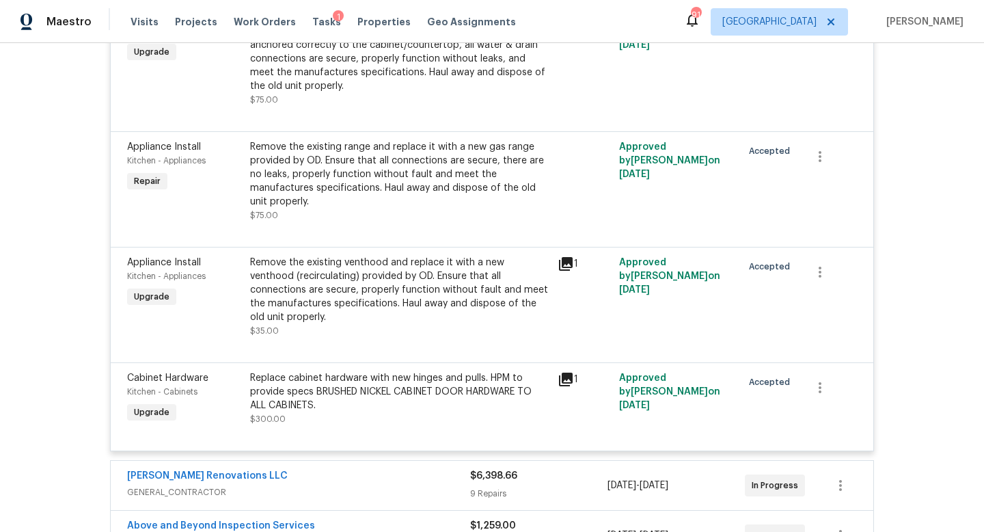
scroll to position [5168, 0]
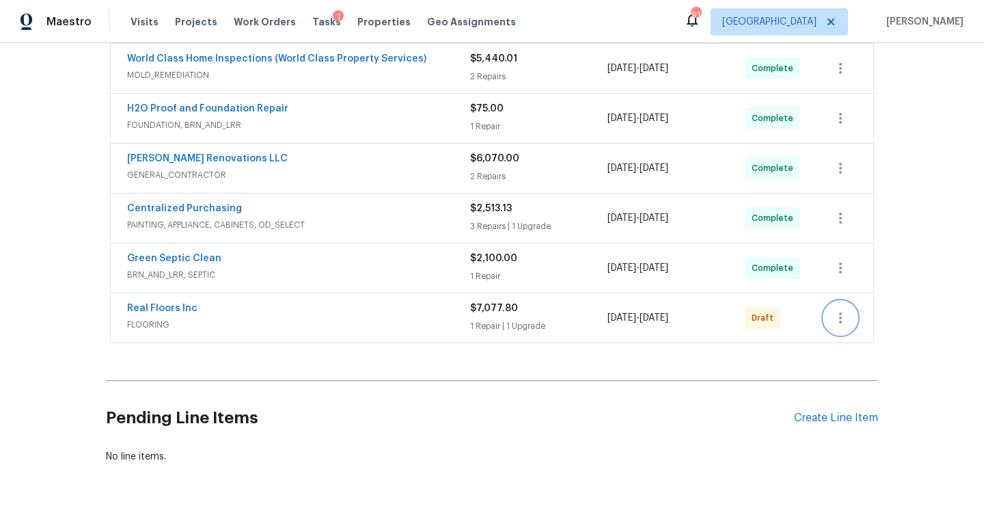
click at [840, 312] on icon "button" at bounding box center [841, 317] width 3 height 11
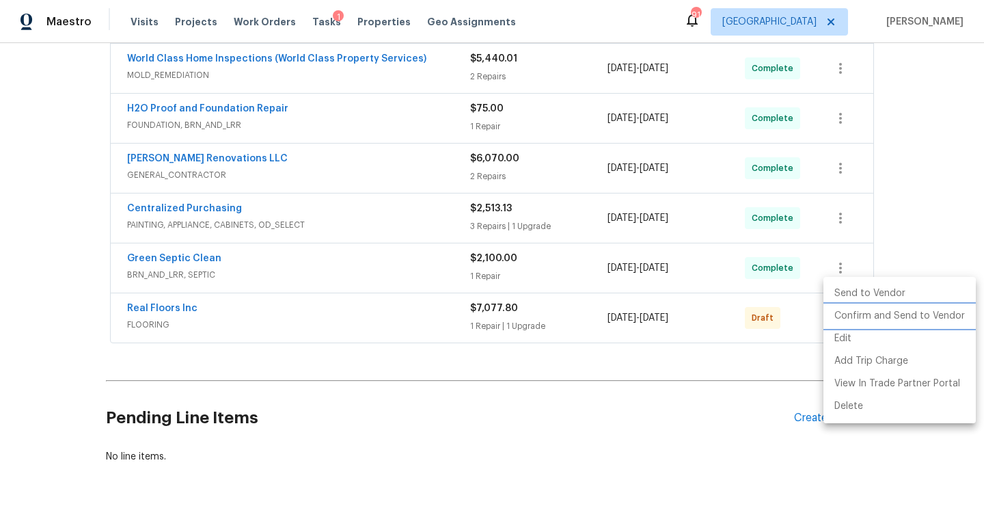
click at [842, 317] on li "Confirm and Send to Vendor" at bounding box center [900, 316] width 152 height 23
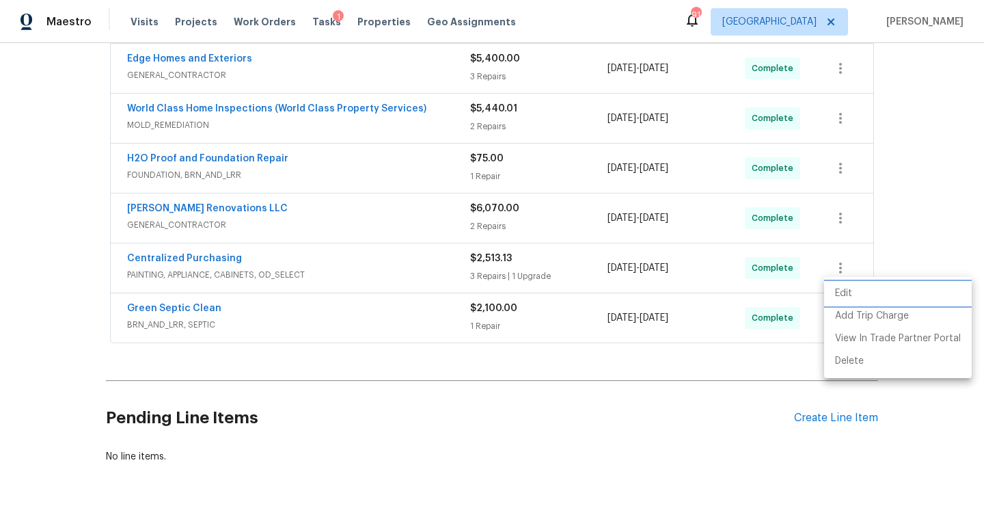
scroll to position [4868, 0]
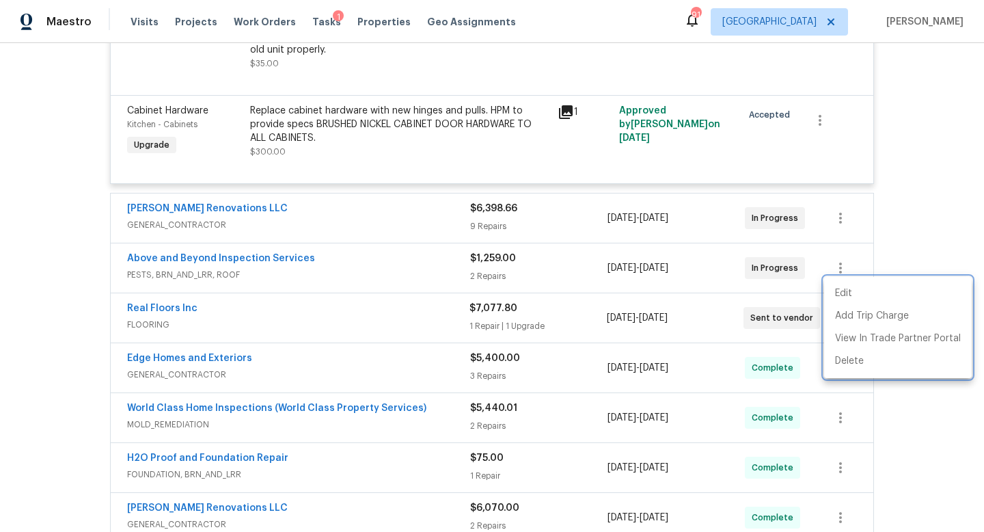
click at [914, 173] on div at bounding box center [492, 266] width 984 height 532
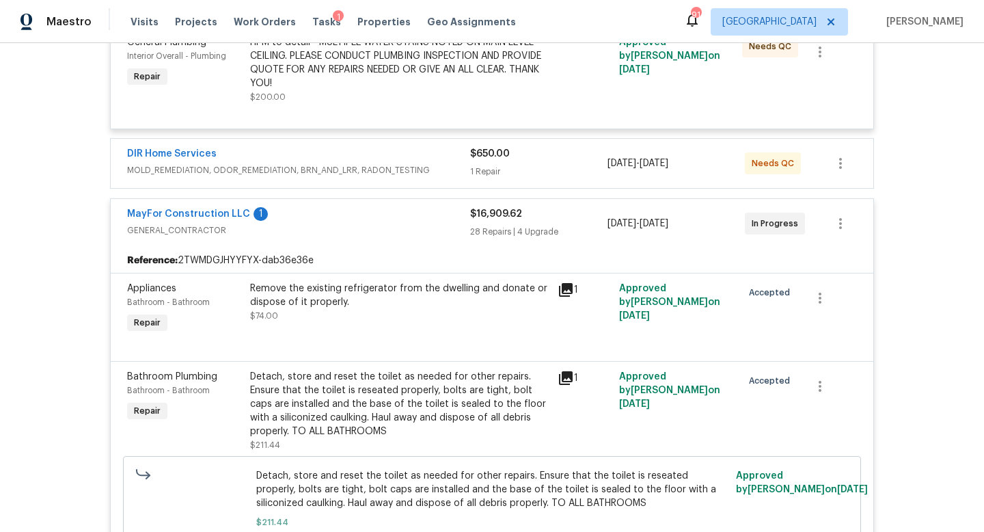
scroll to position [0, 0]
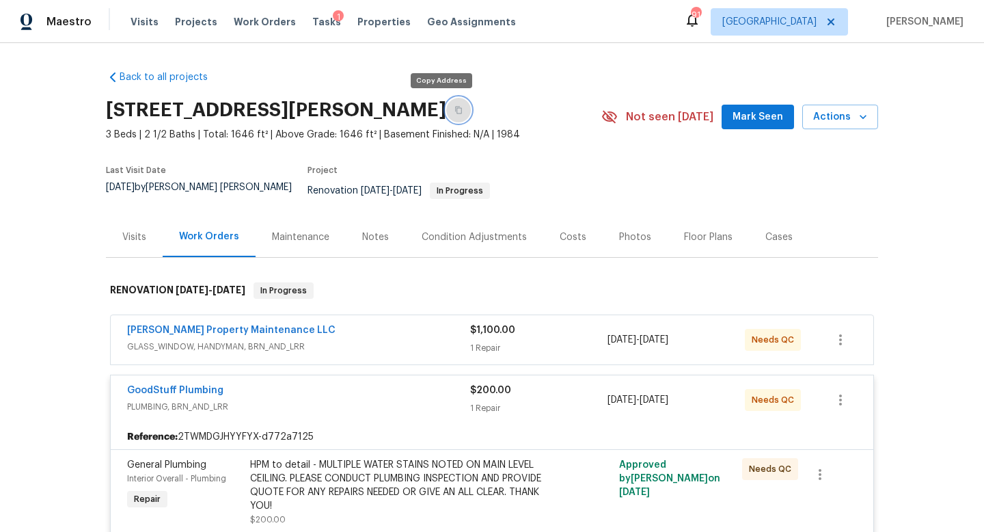
click at [455, 112] on icon "button" at bounding box center [459, 110] width 8 height 8
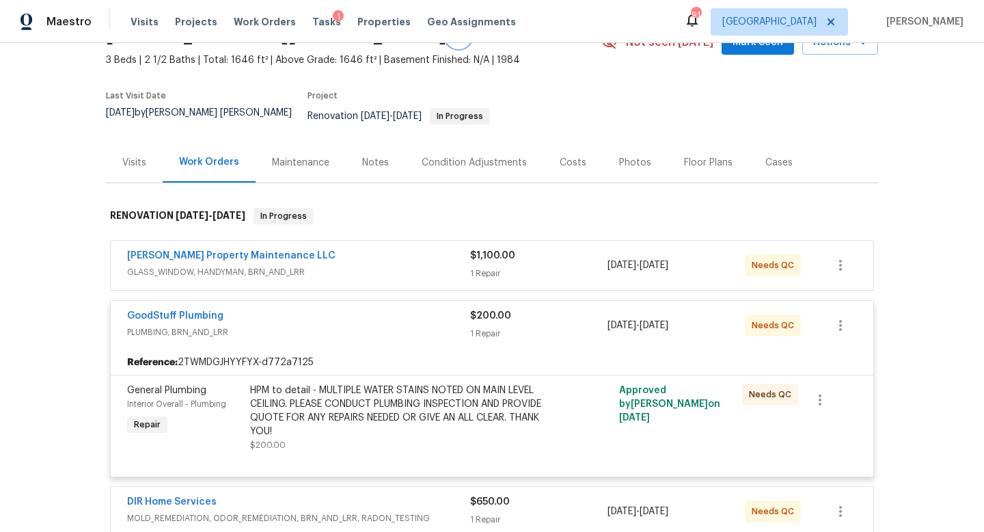
scroll to position [67, 0]
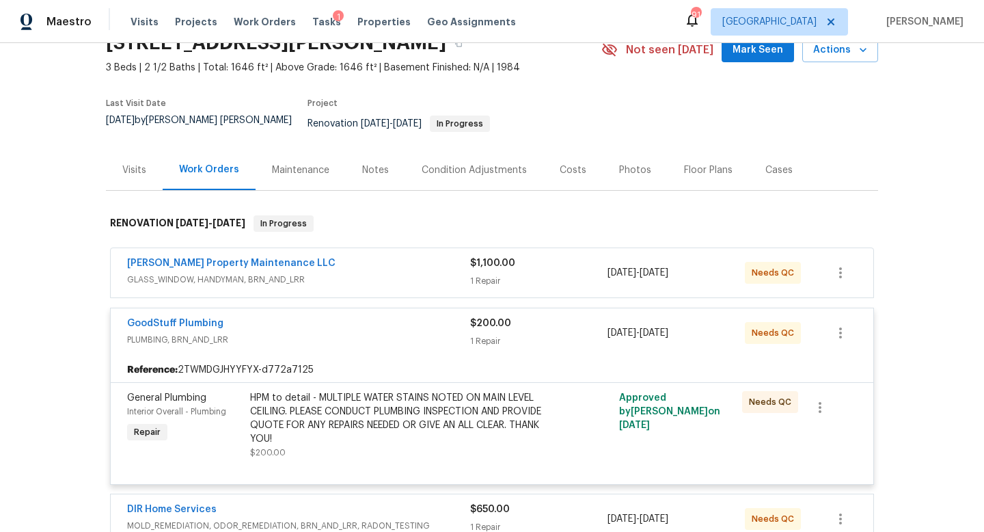
click at [392, 153] on div "Notes" at bounding box center [375, 170] width 59 height 40
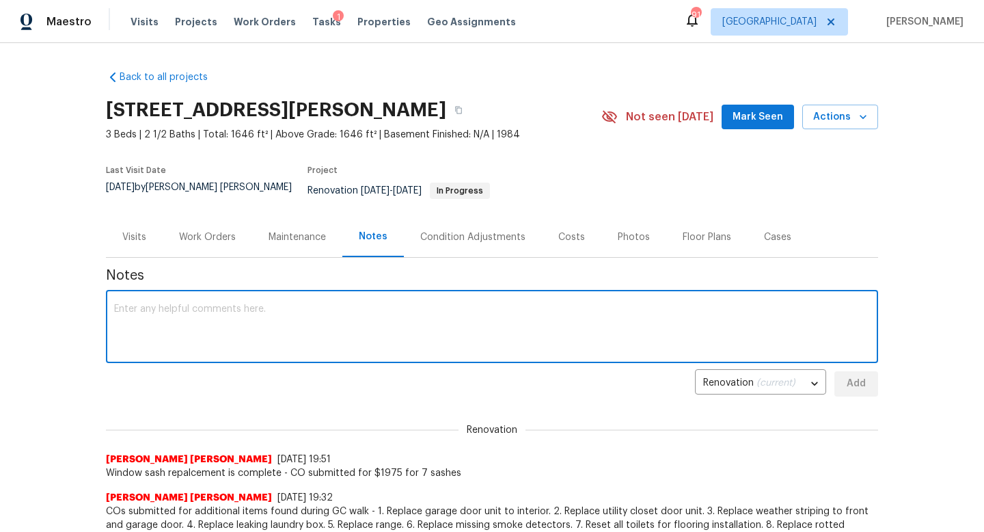
click at [271, 311] on textarea at bounding box center [492, 328] width 756 height 48
type textarea "Change orders approved."
click at [847, 375] on span "Add" at bounding box center [857, 383] width 22 height 17
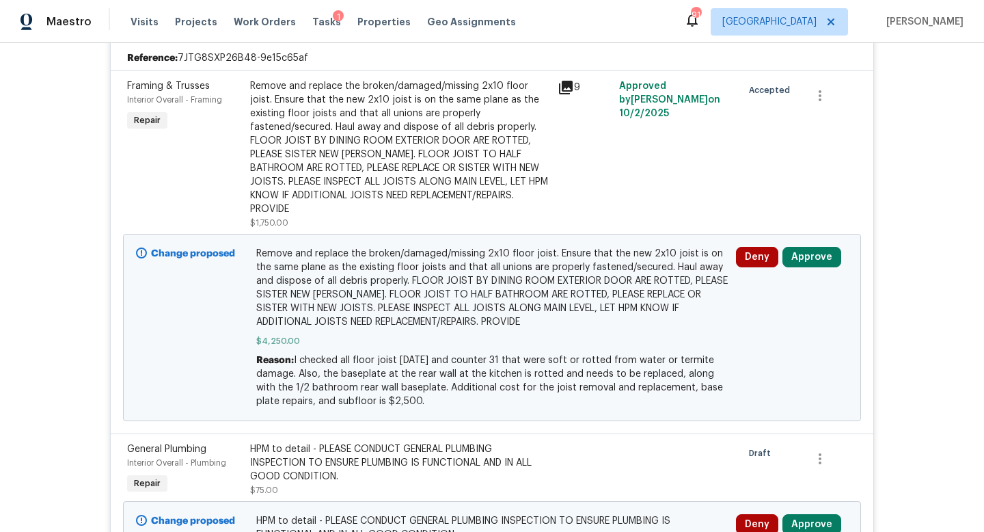
scroll to position [381, 0]
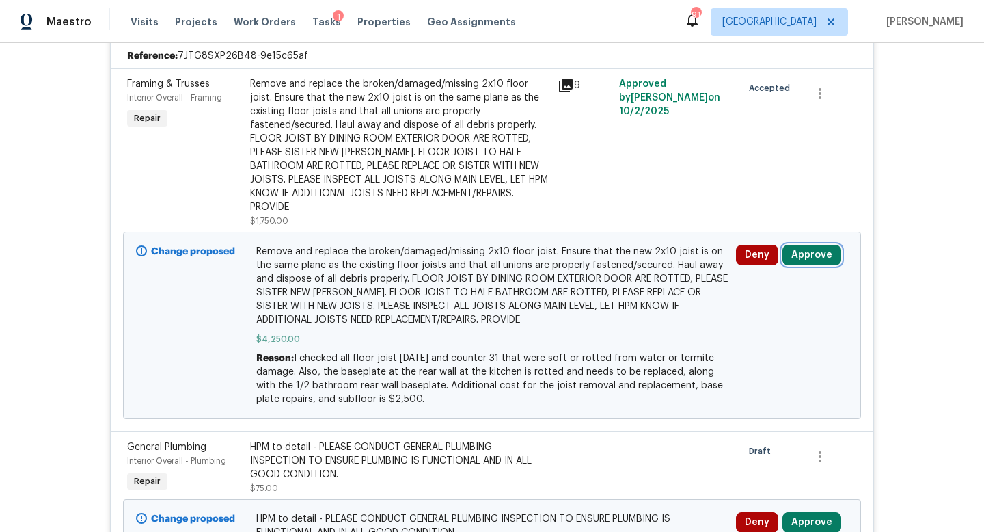
click at [799, 245] on button "Approve" at bounding box center [812, 255] width 59 height 21
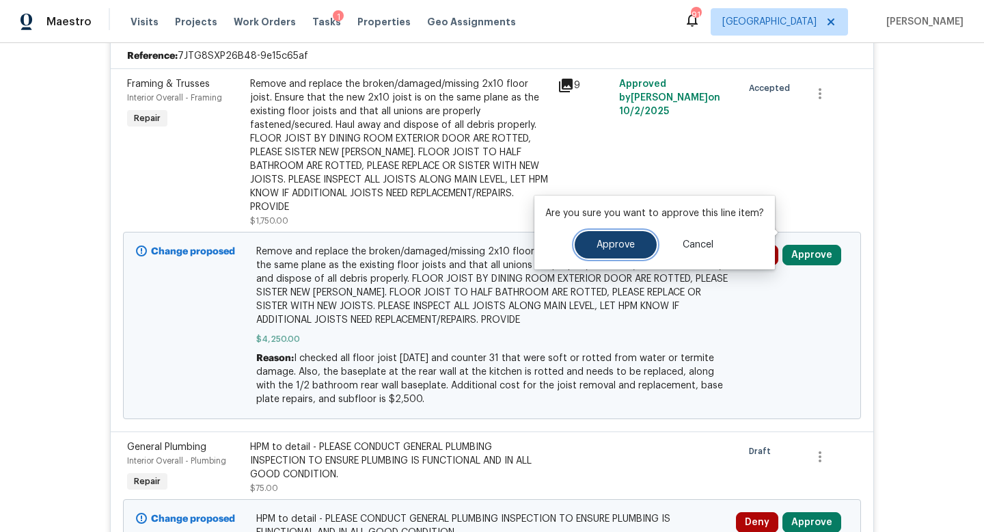
click at [629, 245] on span "Approve" at bounding box center [616, 245] width 38 height 10
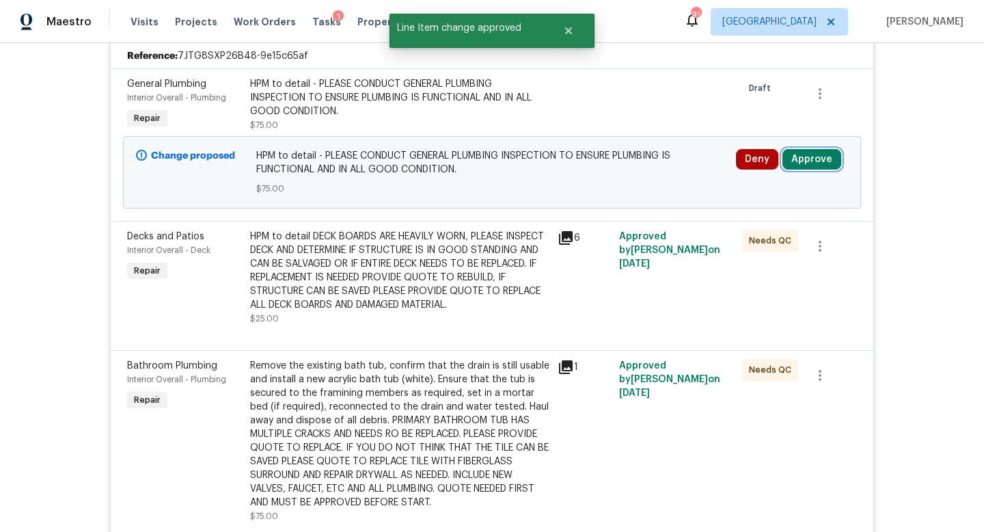
click at [817, 149] on button "Approve" at bounding box center [812, 159] width 59 height 21
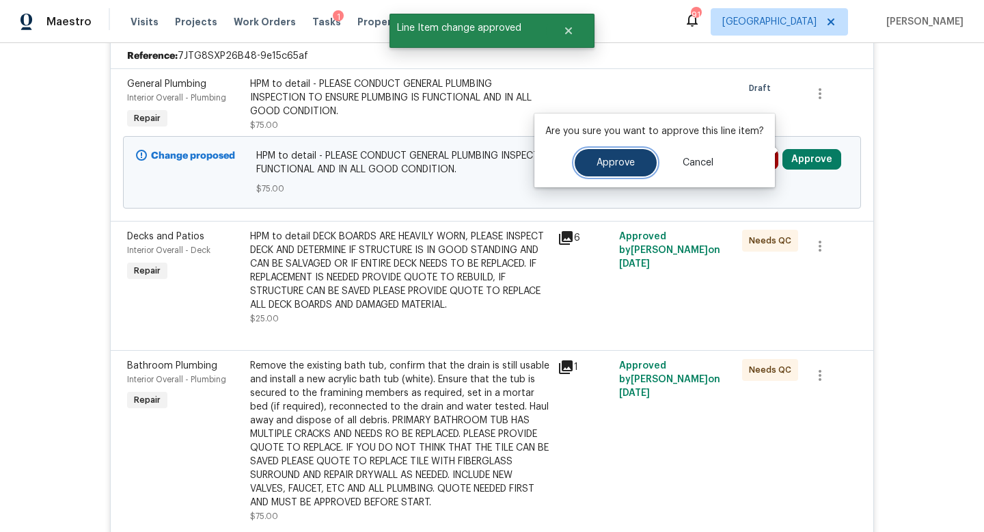
click at [597, 162] on span "Approve" at bounding box center [616, 163] width 38 height 10
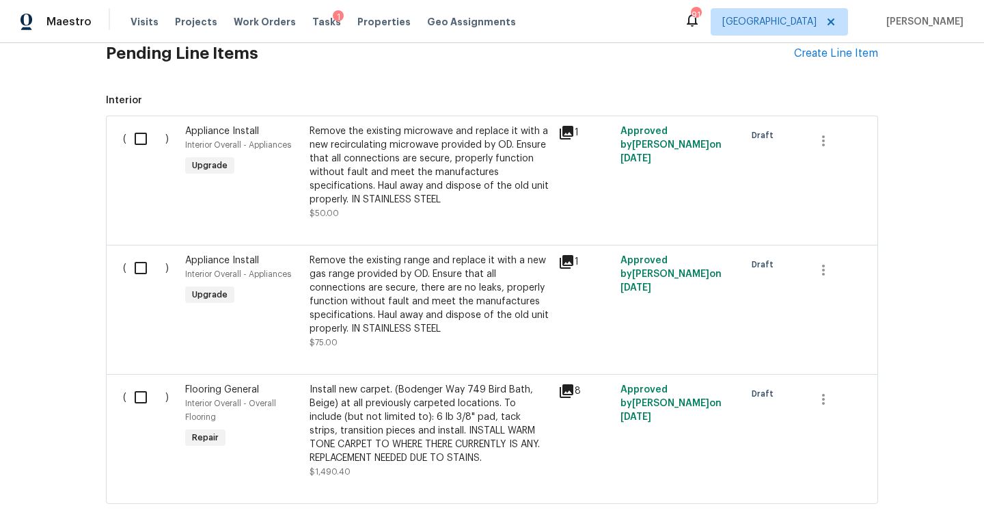
scroll to position [5990, 0]
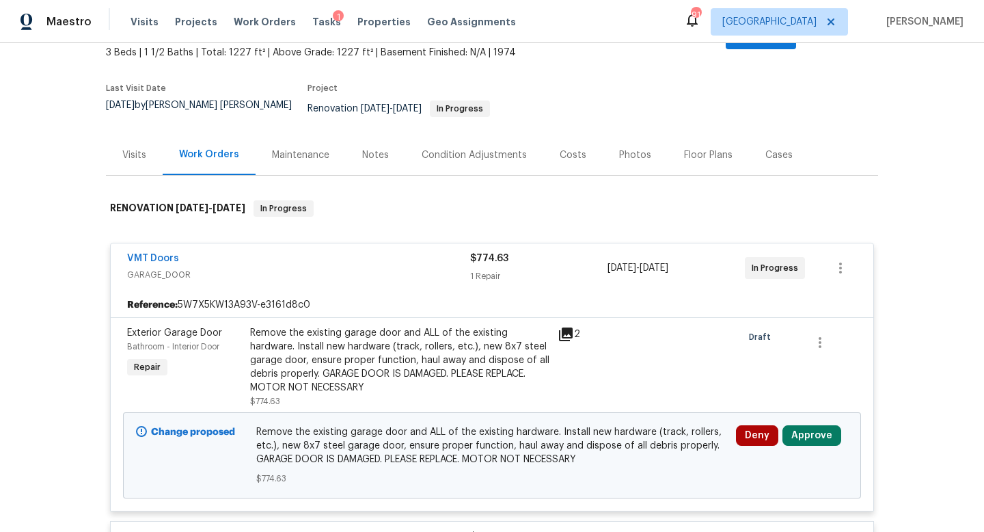
scroll to position [146, 0]
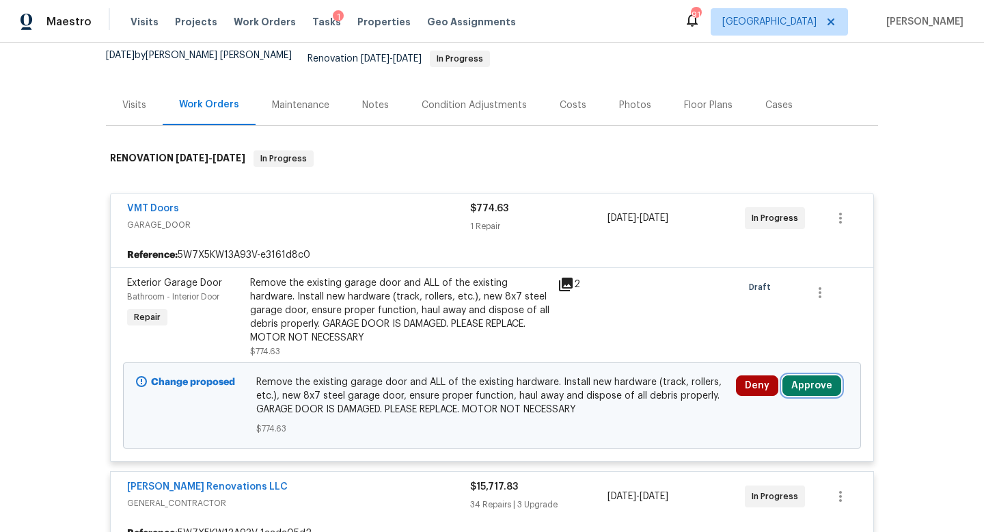
click at [821, 375] on button "Approve" at bounding box center [812, 385] width 59 height 21
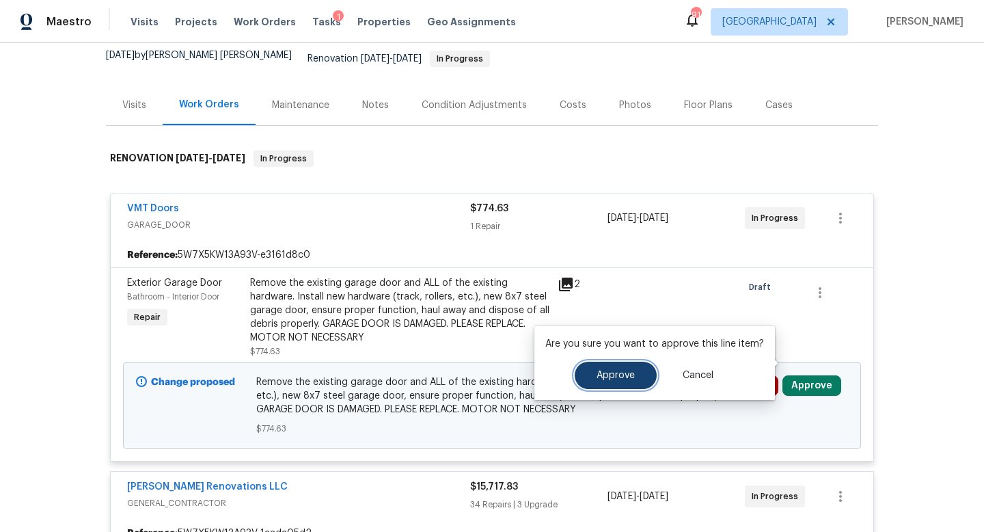
click at [636, 366] on button "Approve" at bounding box center [616, 375] width 82 height 27
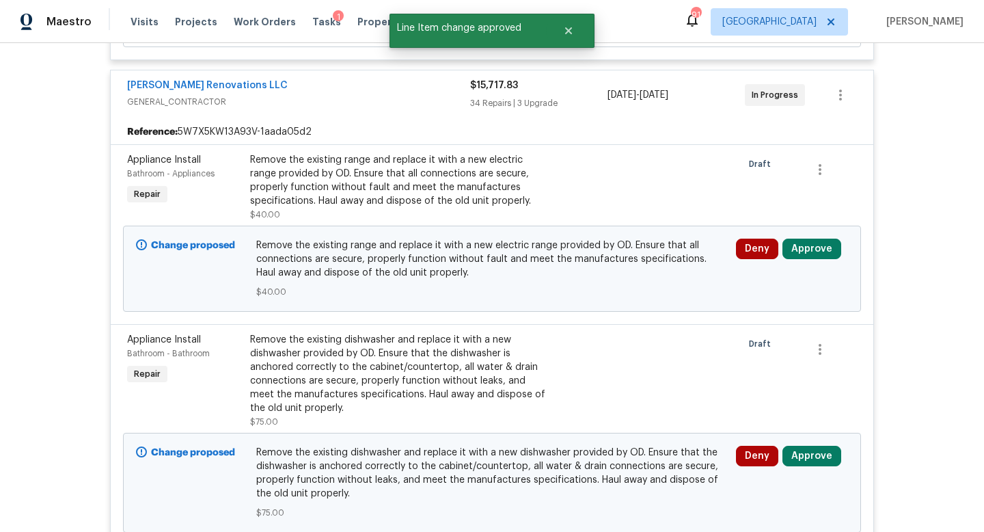
scroll to position [586, 0]
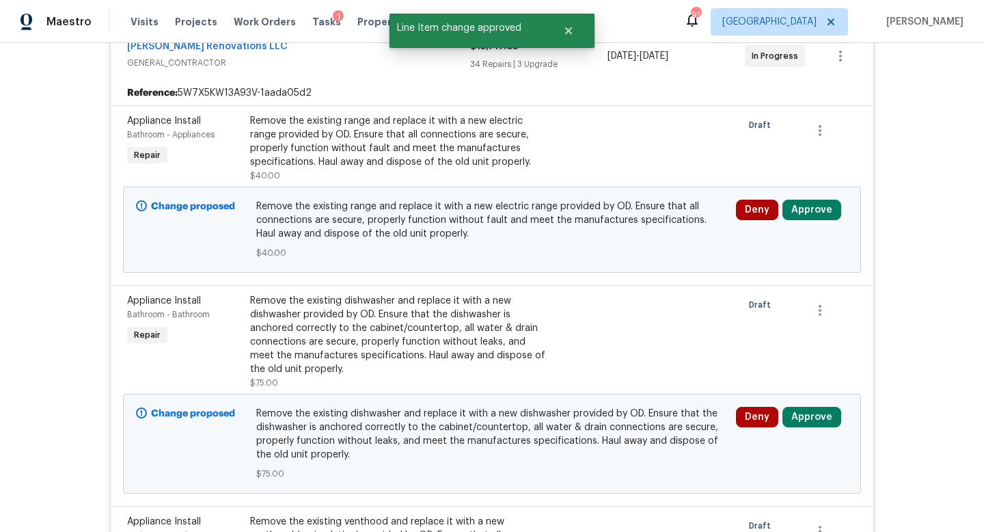
click at [799, 198] on div "Deny Approve" at bounding box center [792, 230] width 120 height 68
click at [803, 200] on button "Approve" at bounding box center [812, 210] width 59 height 21
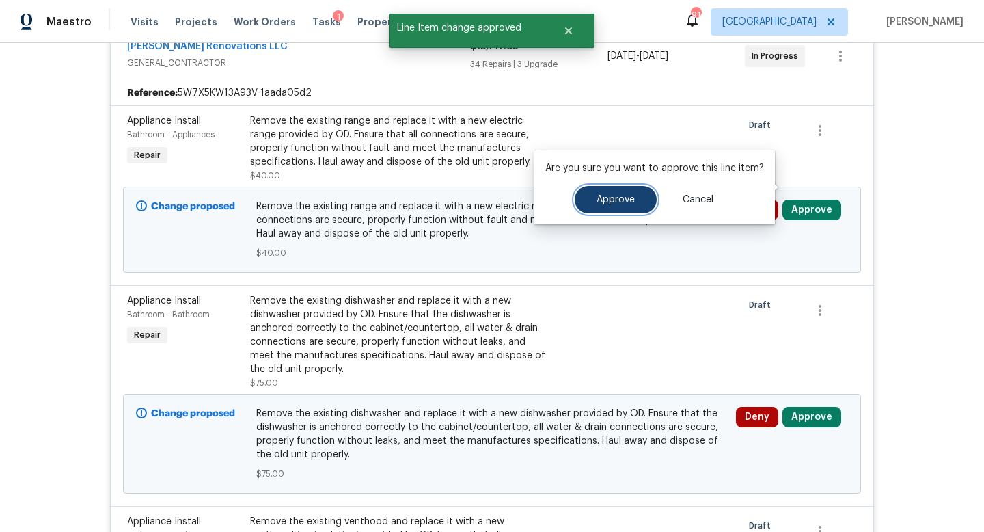
click at [610, 210] on button "Approve" at bounding box center [616, 199] width 82 height 27
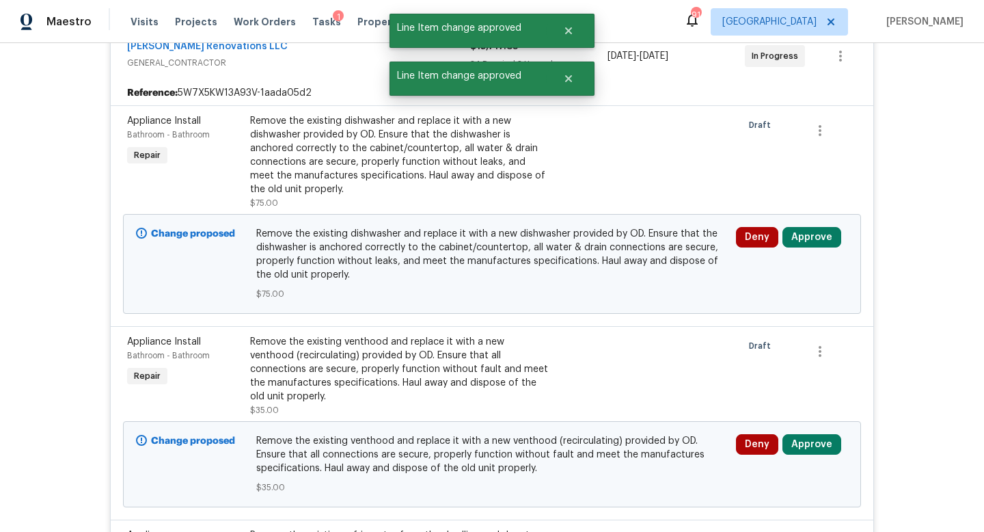
click at [807, 430] on div "Deny Approve" at bounding box center [792, 464] width 120 height 68
click at [807, 434] on button "Approve" at bounding box center [812, 444] width 59 height 21
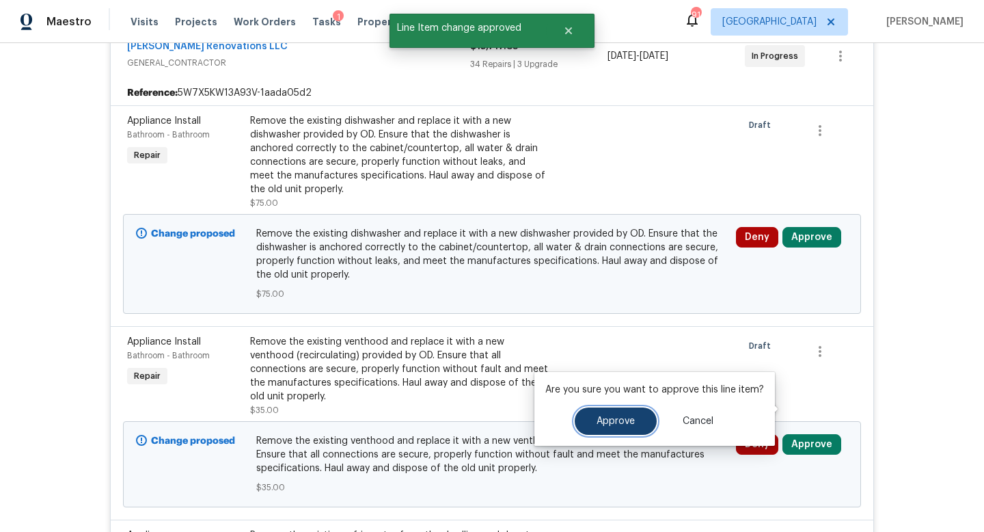
click at [645, 409] on button "Approve" at bounding box center [616, 420] width 82 height 27
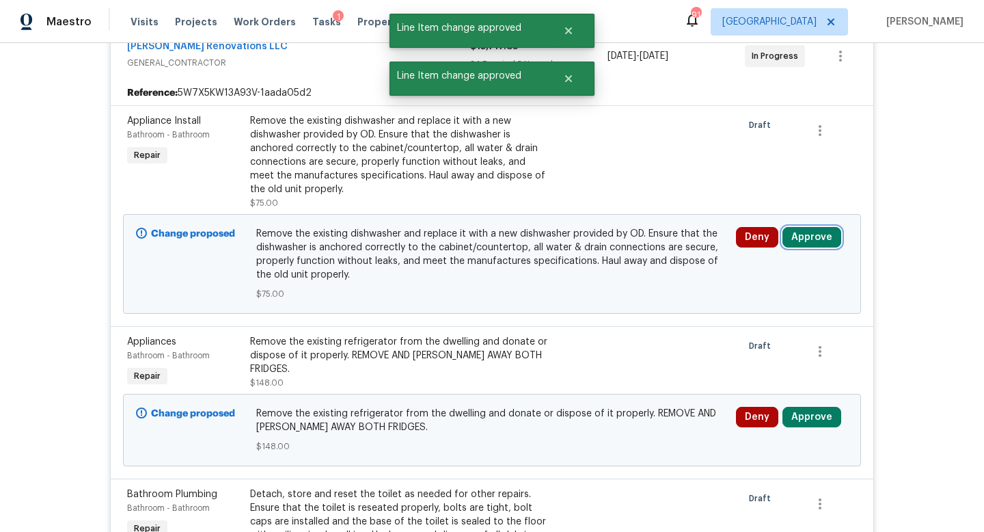
click at [810, 227] on button "Approve" at bounding box center [812, 237] width 59 height 21
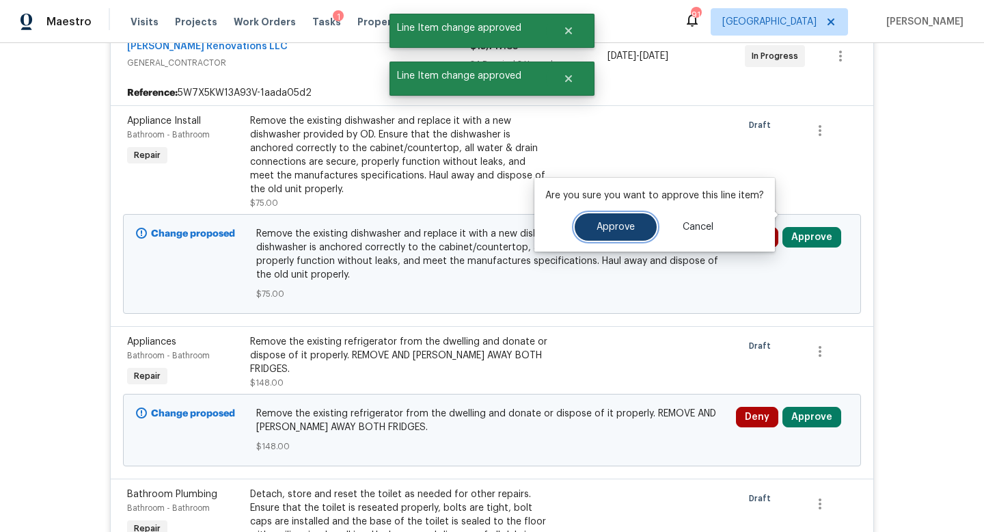
click at [619, 222] on span "Approve" at bounding box center [616, 227] width 38 height 10
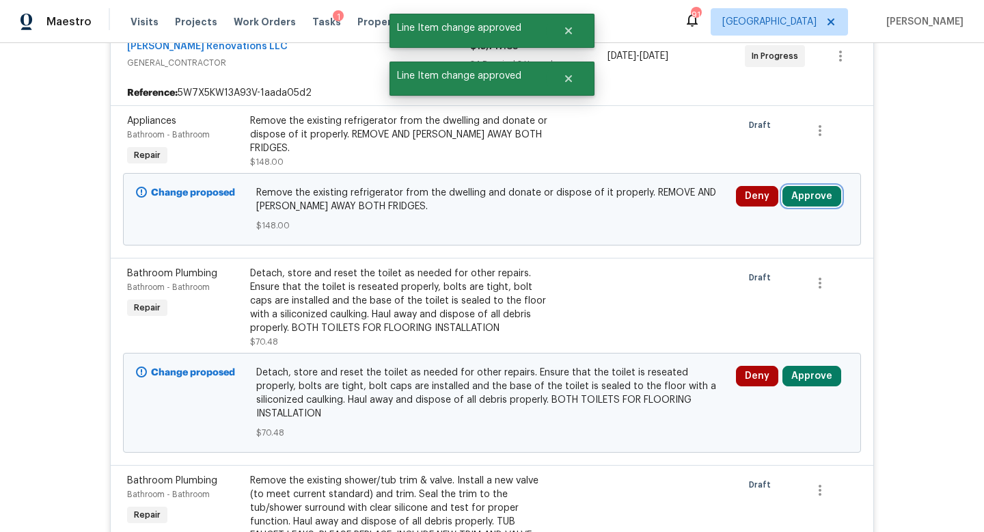
click at [805, 186] on button "Approve" at bounding box center [812, 196] width 59 height 21
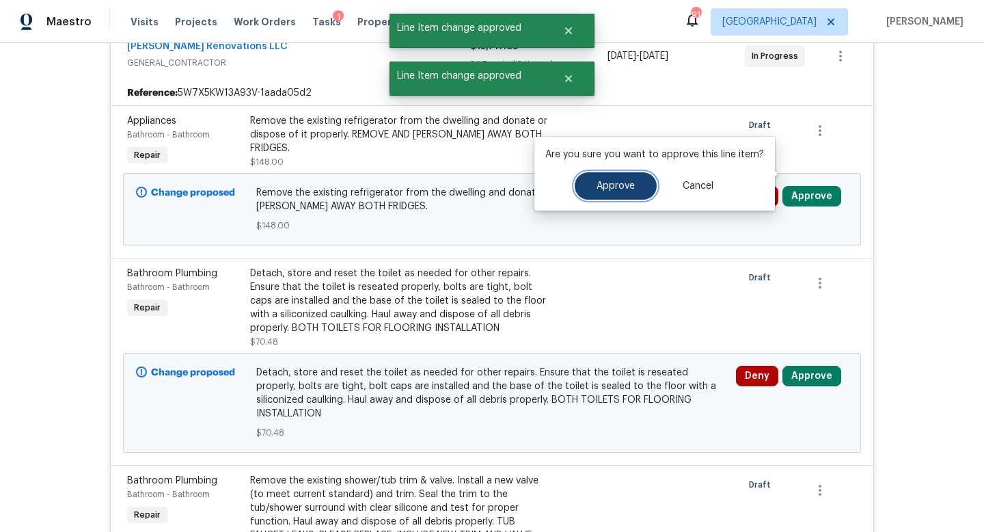
click at [624, 183] on span "Approve" at bounding box center [616, 186] width 38 height 10
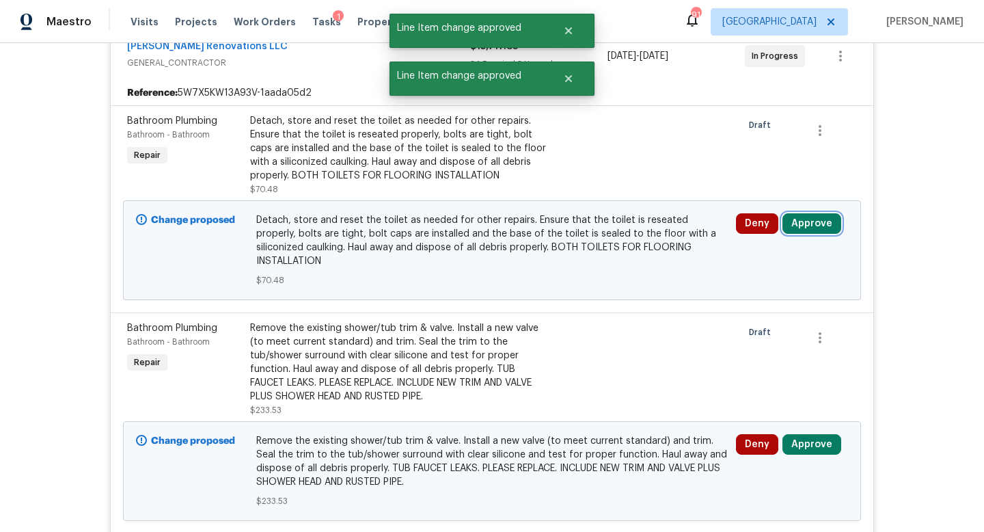
click at [807, 213] on button "Approve" at bounding box center [812, 223] width 59 height 21
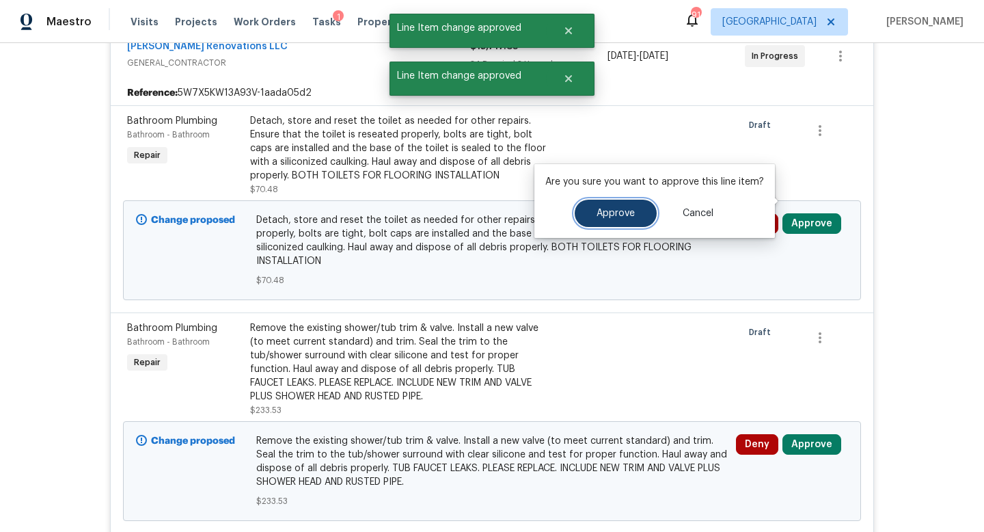
click at [597, 209] on span "Approve" at bounding box center [616, 214] width 38 height 10
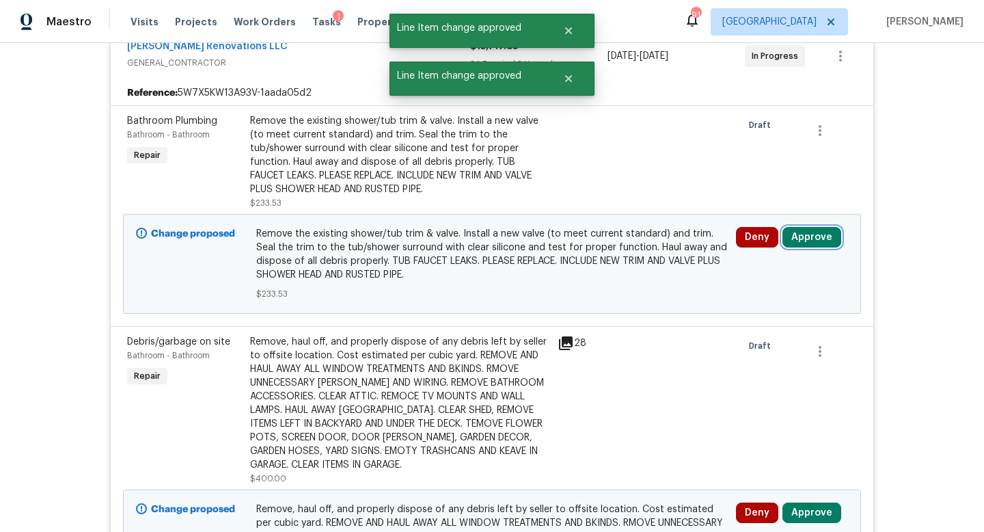
click at [790, 227] on button "Approve" at bounding box center [812, 237] width 59 height 21
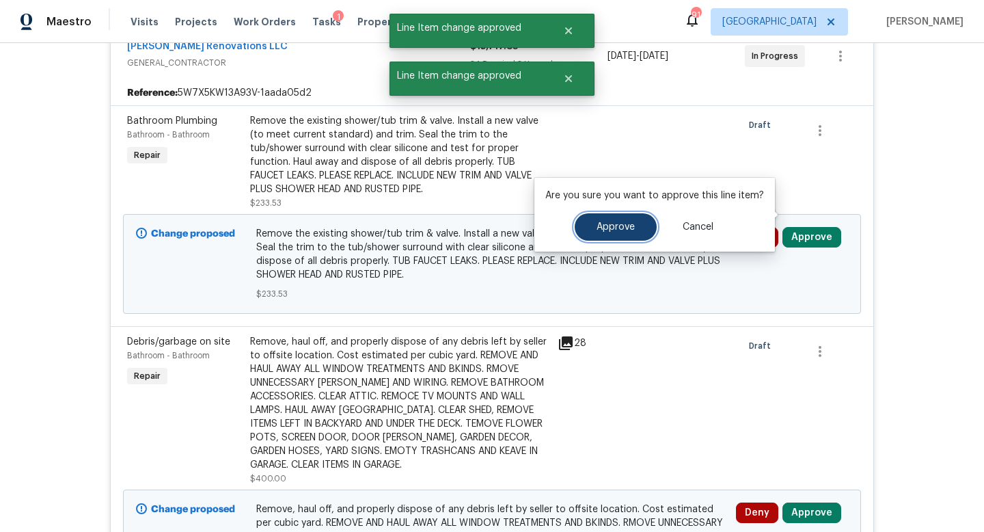
click at [630, 216] on button "Approve" at bounding box center [616, 226] width 82 height 27
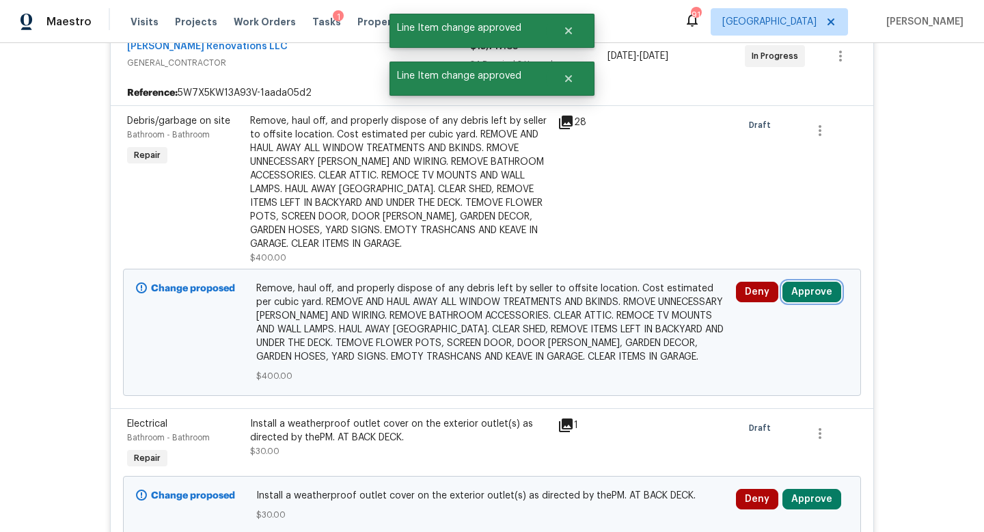
click at [804, 282] on button "Approve" at bounding box center [812, 292] width 59 height 21
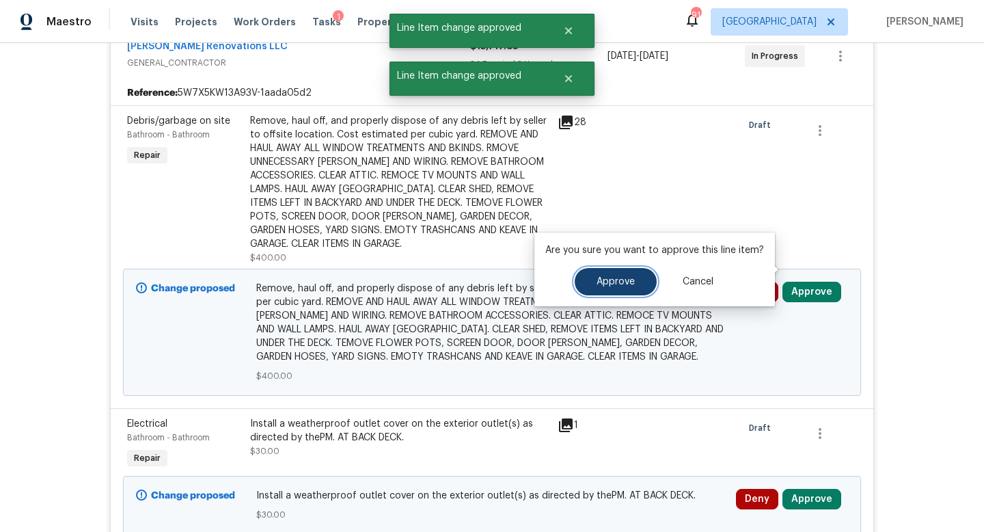
click at [583, 291] on button "Approve" at bounding box center [616, 281] width 82 height 27
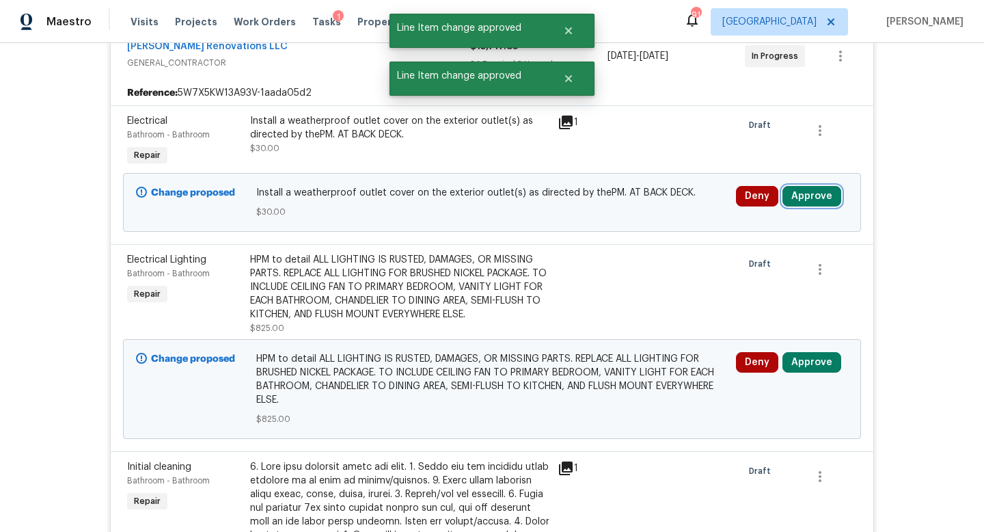
click at [808, 186] on button "Approve" at bounding box center [812, 196] width 59 height 21
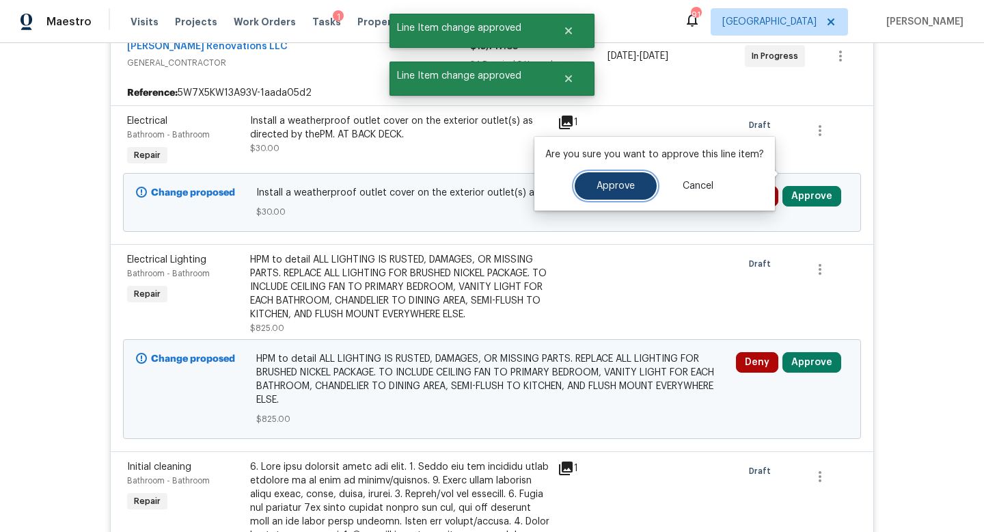
click at [632, 182] on button "Approve" at bounding box center [616, 185] width 82 height 27
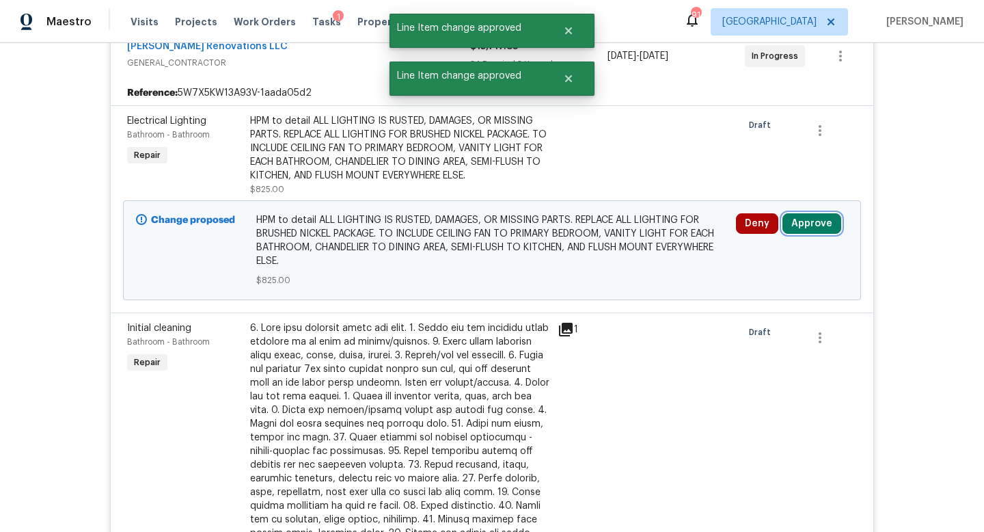
click at [817, 213] on button "Approve" at bounding box center [812, 223] width 59 height 21
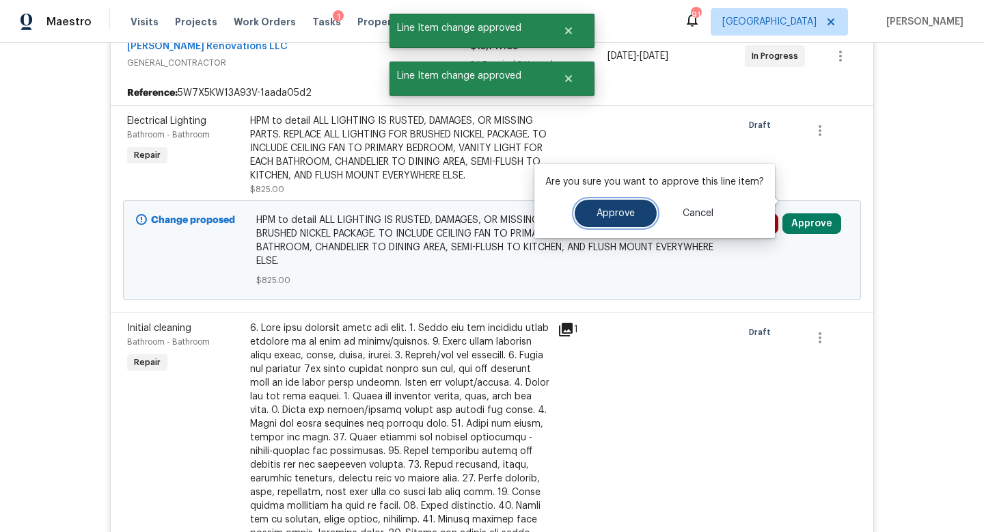
click at [639, 210] on button "Approve" at bounding box center [616, 213] width 82 height 27
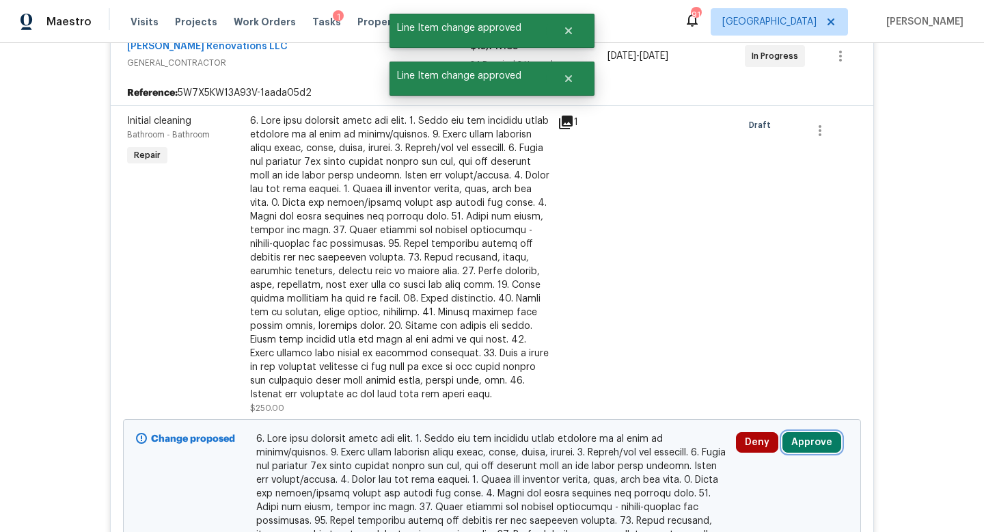
click at [804, 432] on button "Approve" at bounding box center [812, 442] width 59 height 21
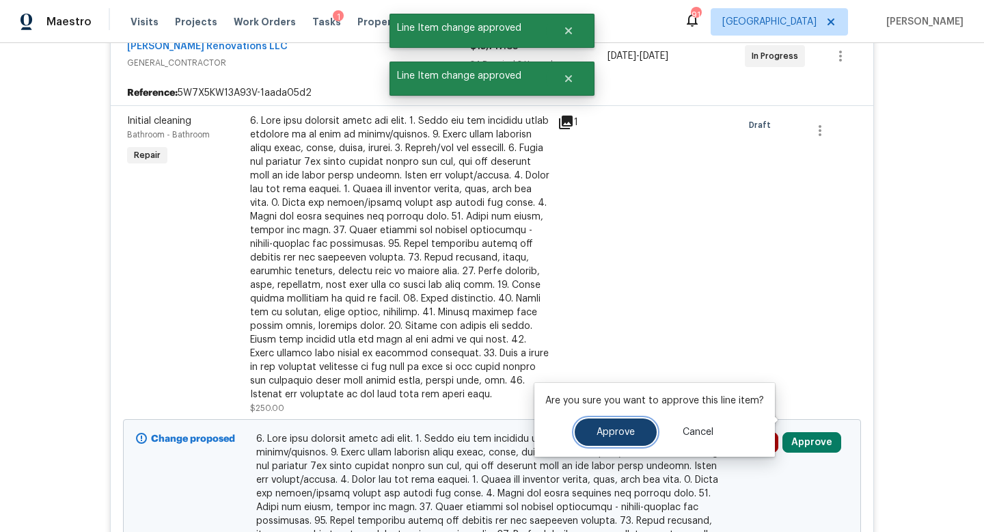
click at [623, 428] on span "Approve" at bounding box center [616, 432] width 38 height 10
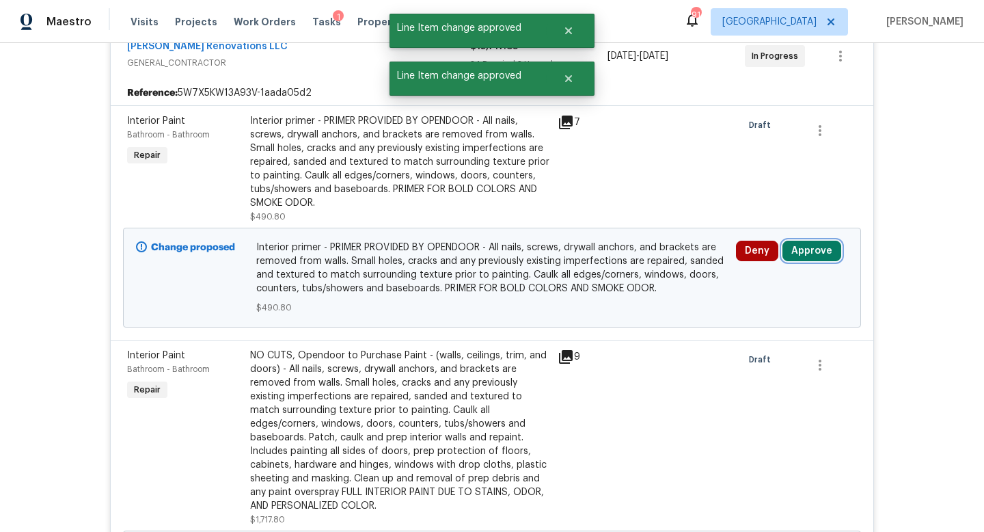
click at [807, 241] on button "Approve" at bounding box center [812, 251] width 59 height 21
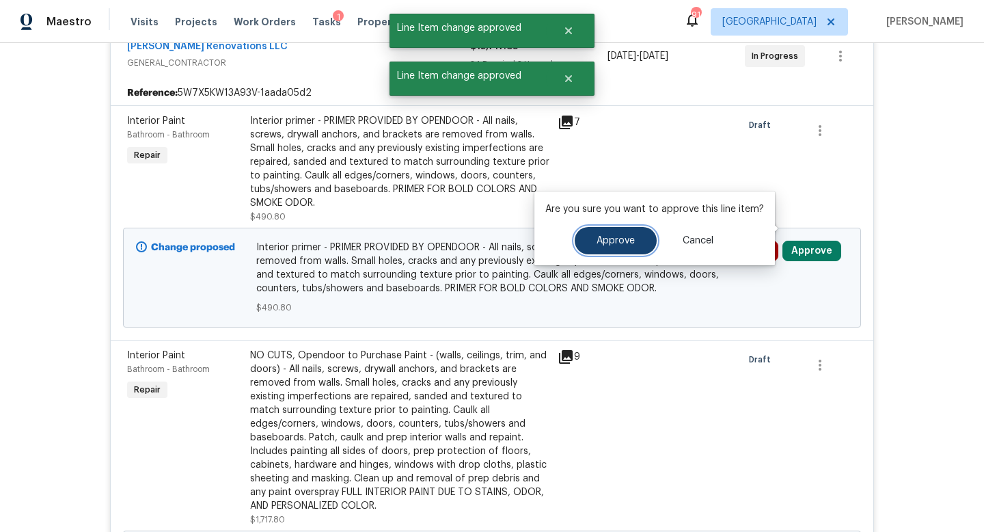
click at [625, 233] on button "Approve" at bounding box center [616, 240] width 82 height 27
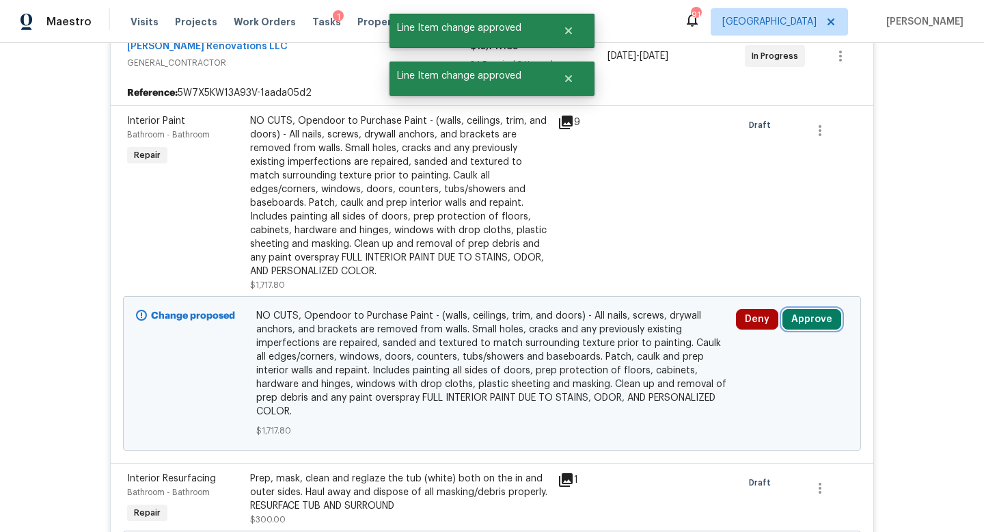
click at [822, 309] on button "Approve" at bounding box center [812, 319] width 59 height 21
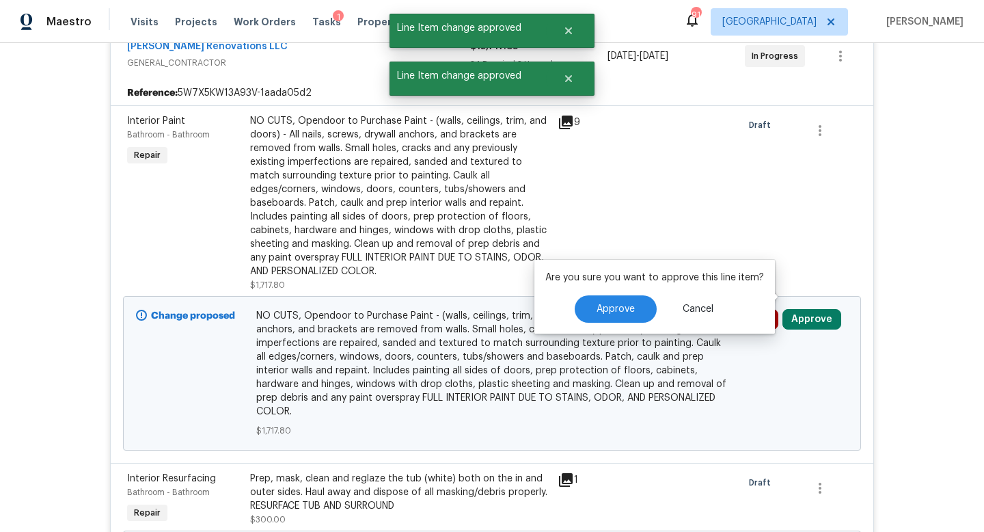
click at [604, 291] on div "Are you sure you want to approve this line item? Approve Cancel" at bounding box center [655, 297] width 241 height 74
click at [617, 309] on span "Approve" at bounding box center [616, 309] width 38 height 10
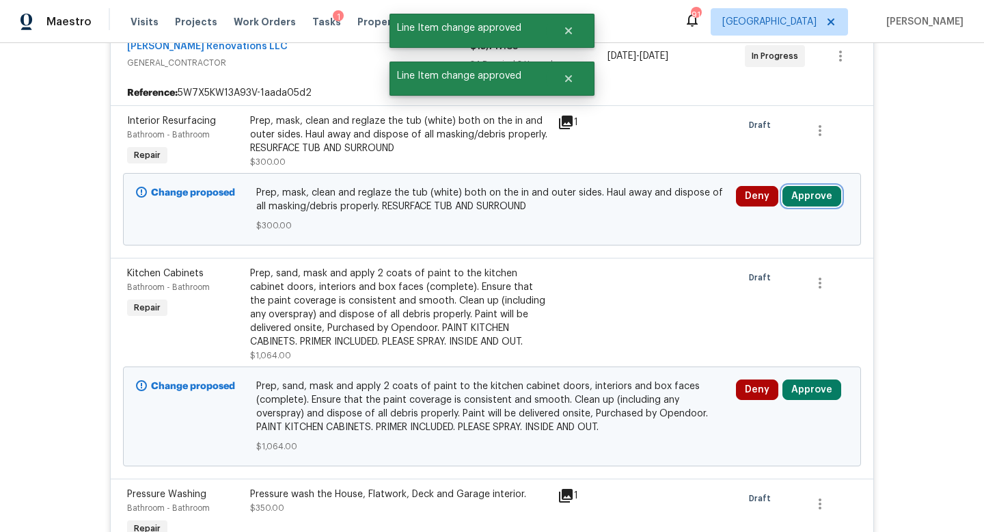
click at [805, 186] on button "Approve" at bounding box center [812, 196] width 59 height 21
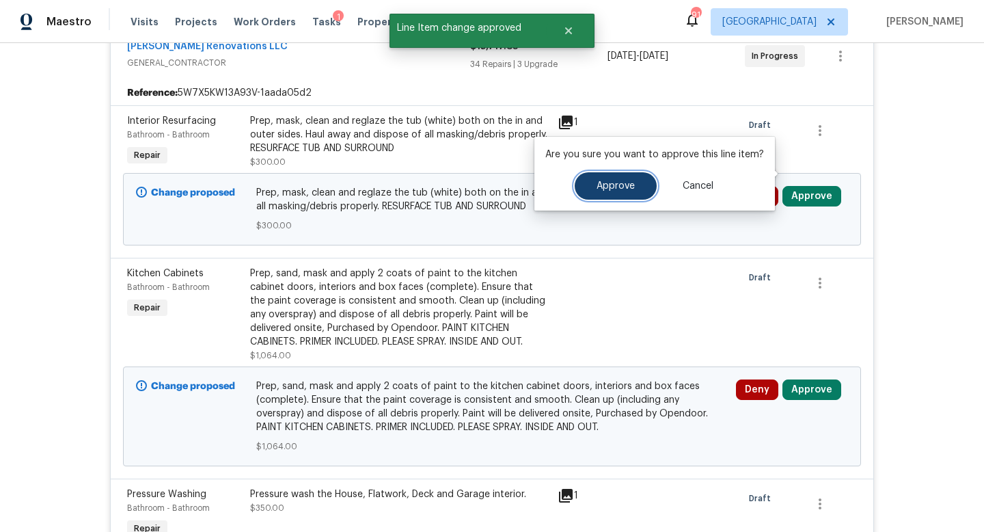
click at [632, 185] on button "Approve" at bounding box center [616, 185] width 82 height 27
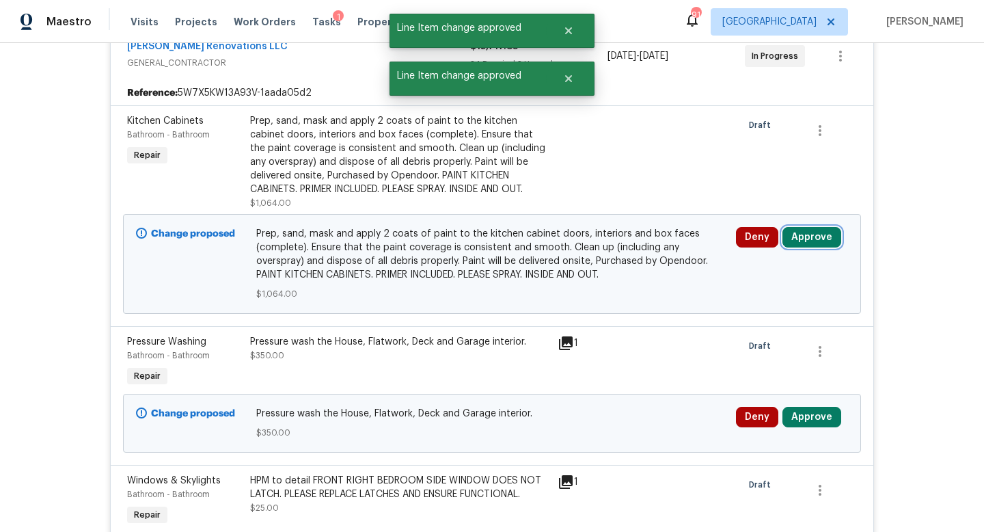
click at [811, 227] on button "Approve" at bounding box center [812, 237] width 59 height 21
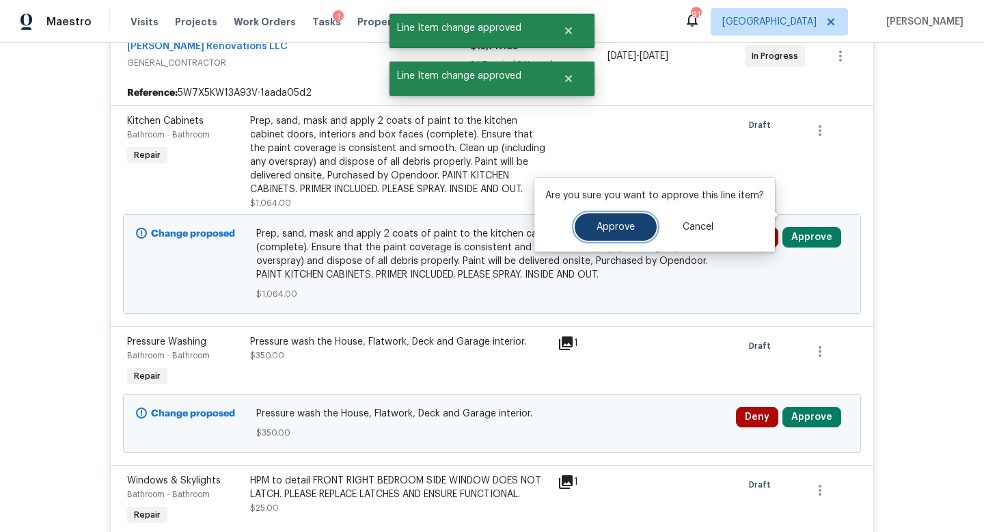
click at [647, 219] on button "Approve" at bounding box center [616, 226] width 82 height 27
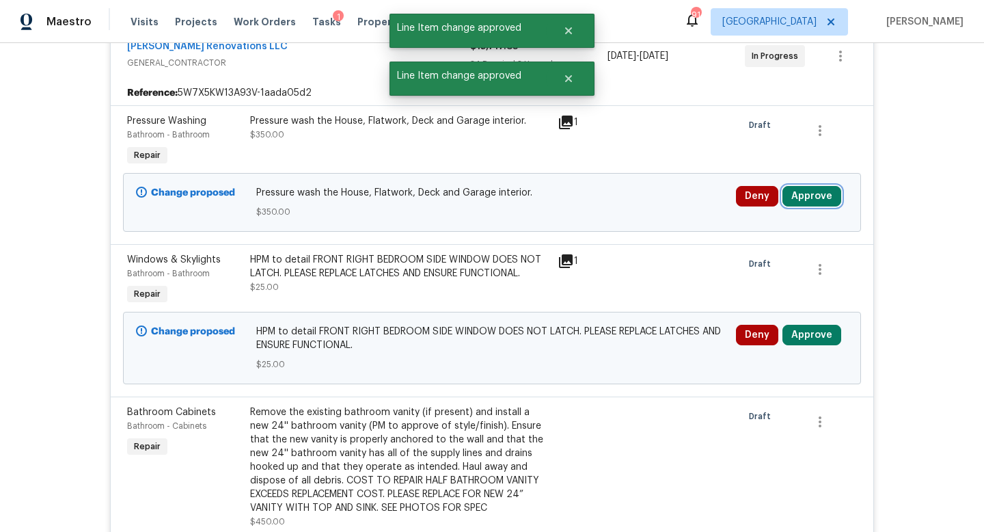
click at [799, 186] on button "Approve" at bounding box center [812, 196] width 59 height 21
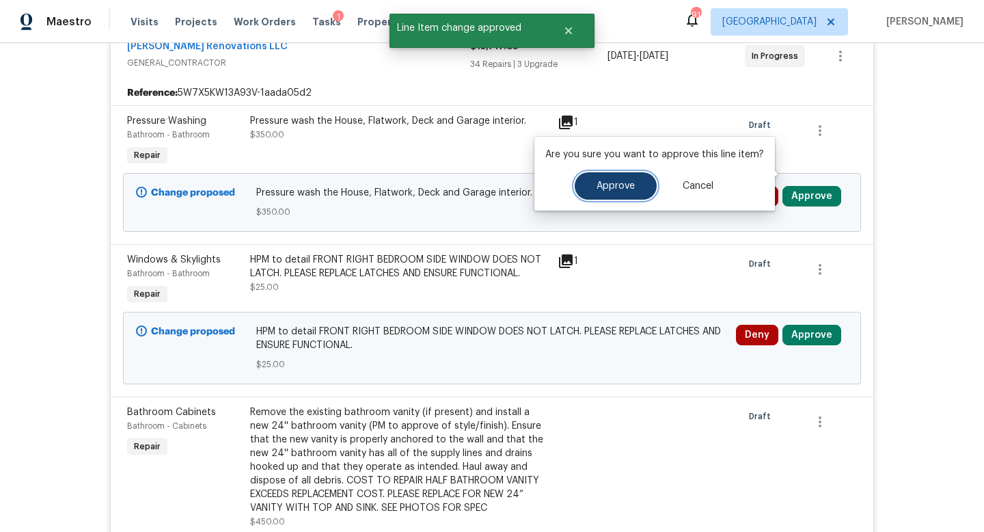
click at [640, 185] on button "Approve" at bounding box center [616, 185] width 82 height 27
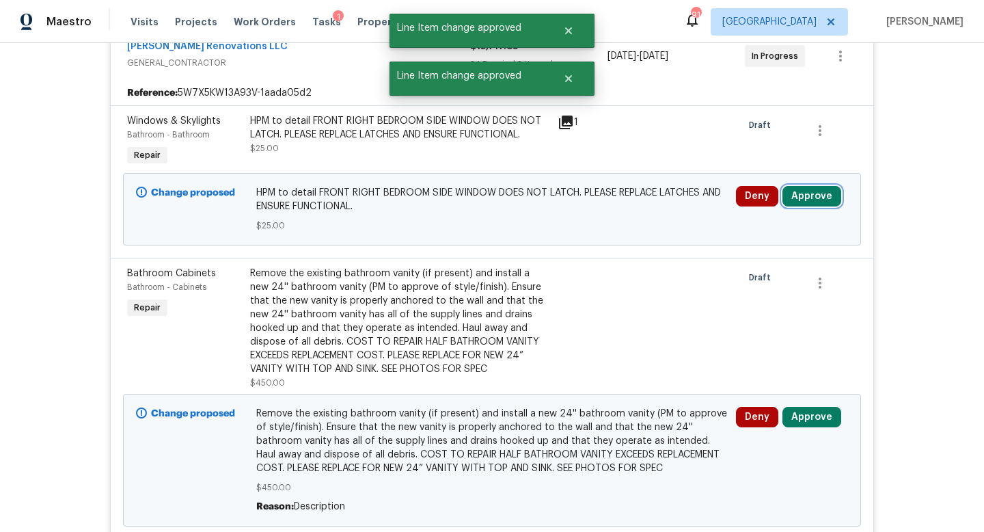
click at [805, 186] on button "Approve" at bounding box center [812, 196] width 59 height 21
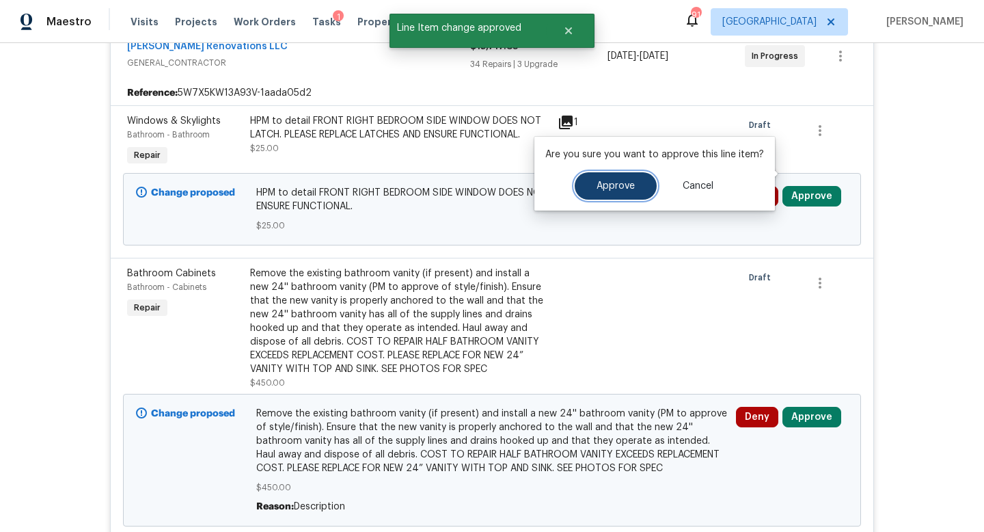
click at [619, 181] on span "Approve" at bounding box center [616, 186] width 38 height 10
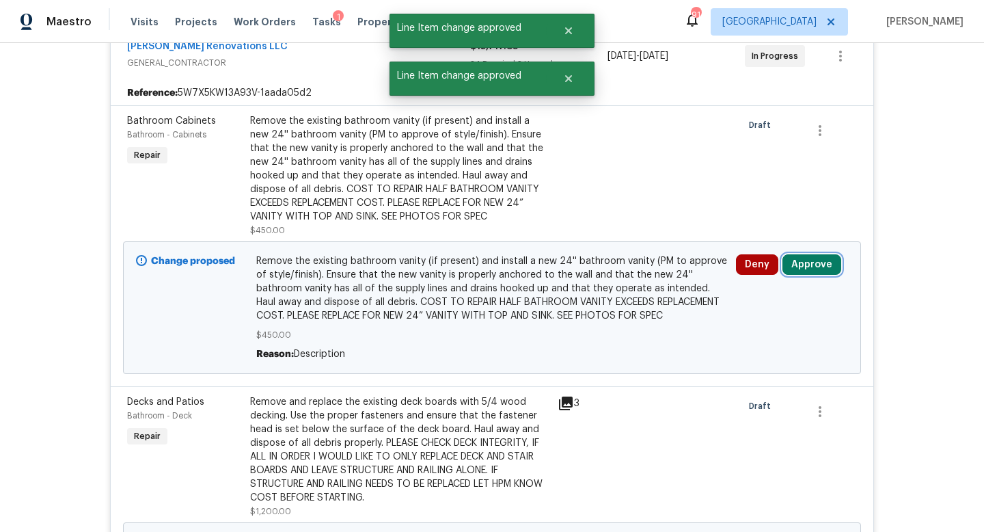
click at [809, 254] on button "Approve" at bounding box center [812, 264] width 59 height 21
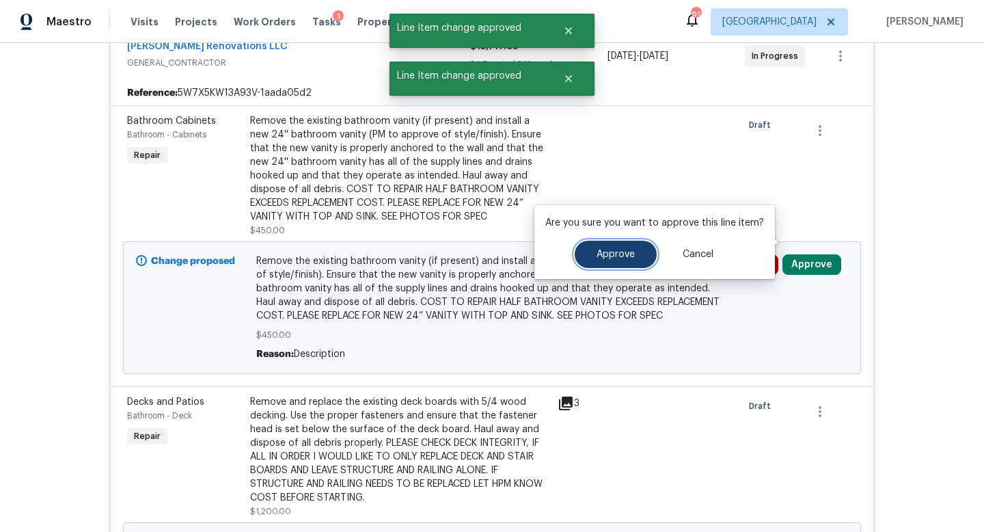
click at [616, 253] on span "Approve" at bounding box center [616, 255] width 38 height 10
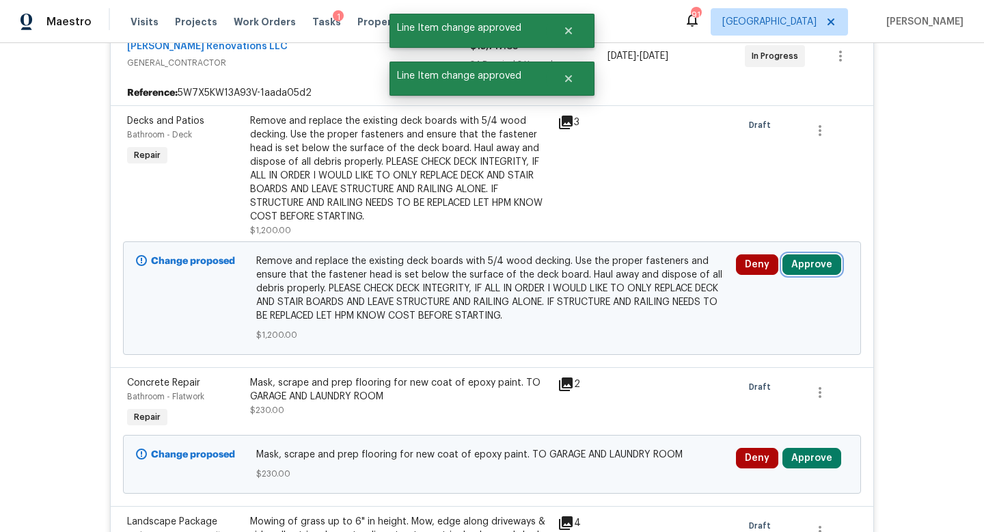
click at [812, 254] on button "Approve" at bounding box center [812, 264] width 59 height 21
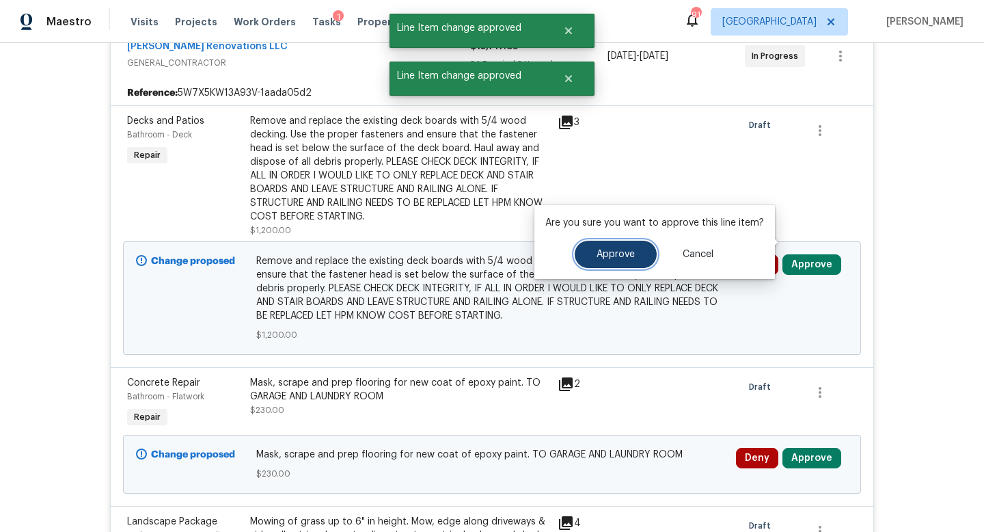
click at [575, 254] on button "Approve" at bounding box center [616, 254] width 82 height 27
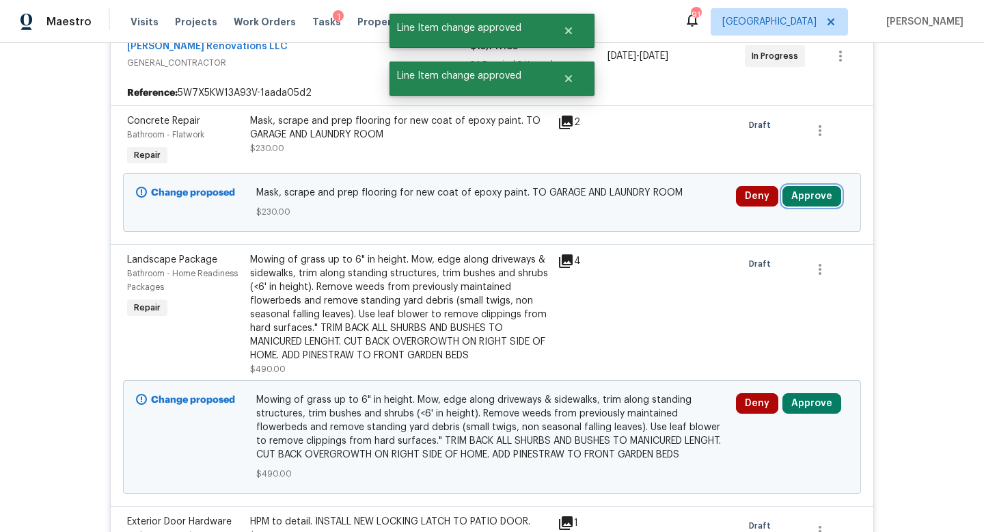
click at [803, 186] on button "Approve" at bounding box center [812, 196] width 59 height 21
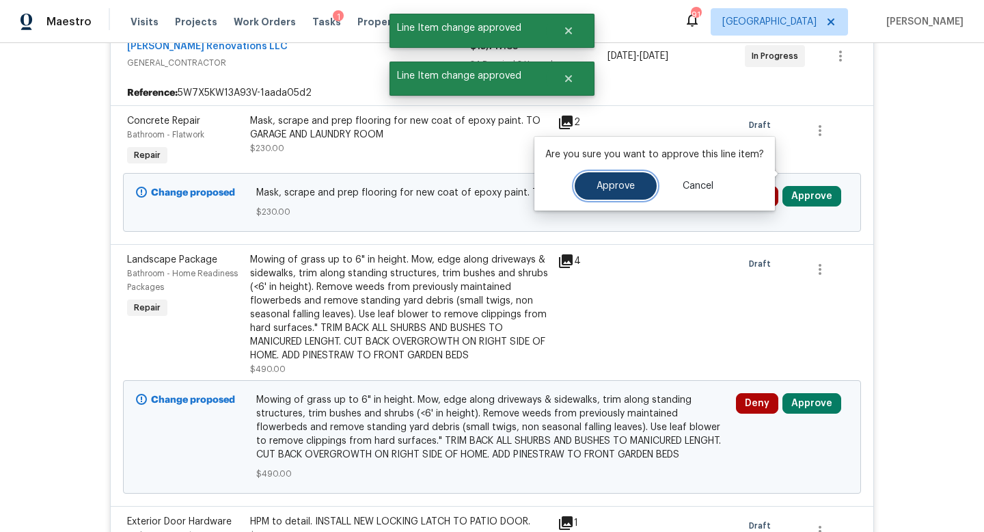
click at [624, 186] on span "Approve" at bounding box center [616, 186] width 38 height 10
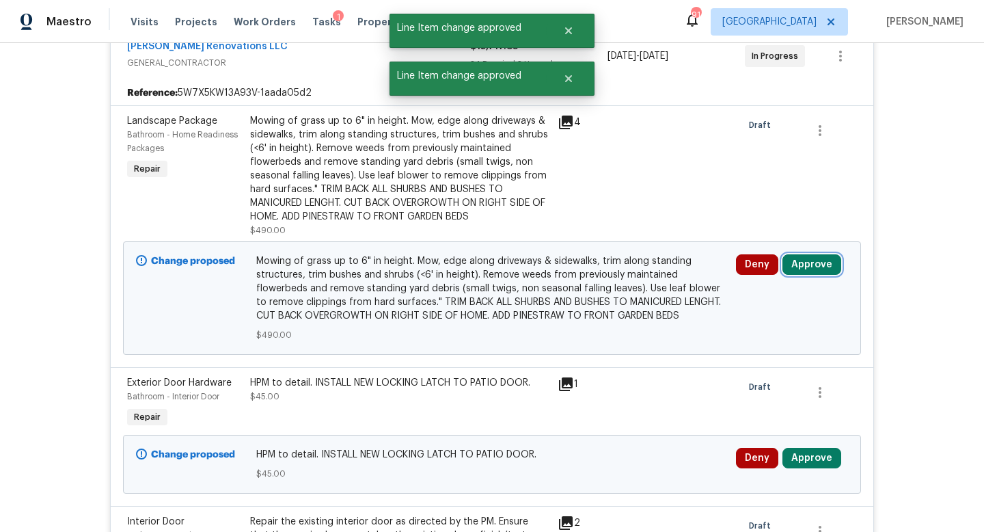
click at [811, 254] on button "Approve" at bounding box center [812, 264] width 59 height 21
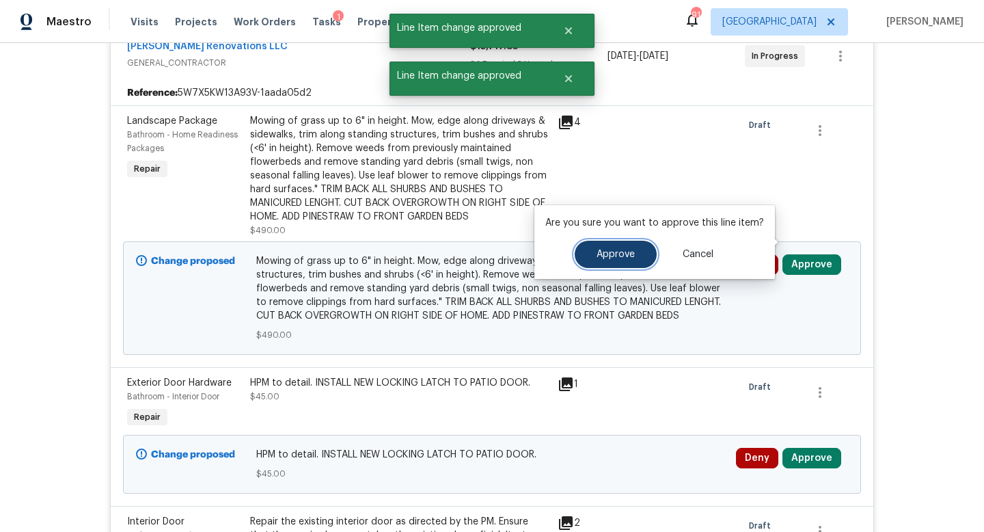
click at [623, 241] on button "Approve" at bounding box center [616, 254] width 82 height 27
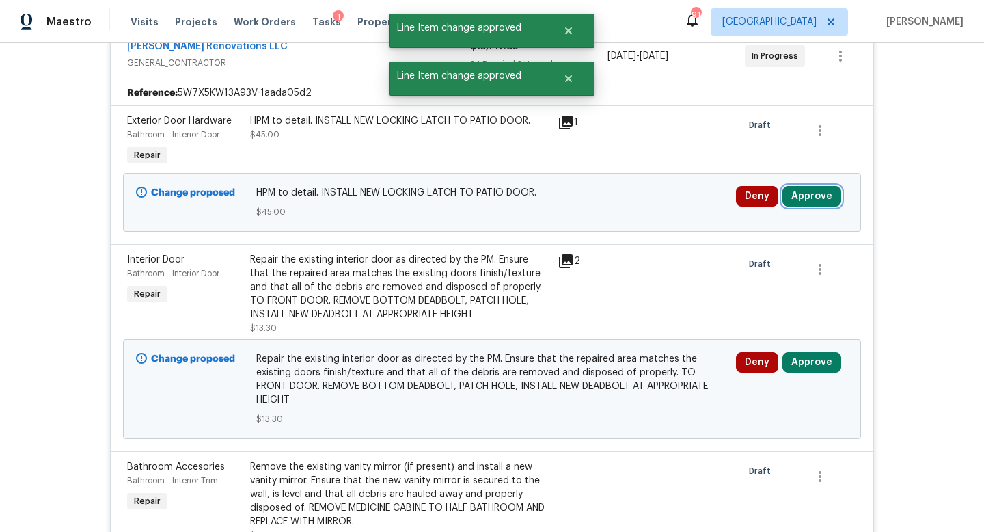
click at [814, 186] on button "Approve" at bounding box center [812, 196] width 59 height 21
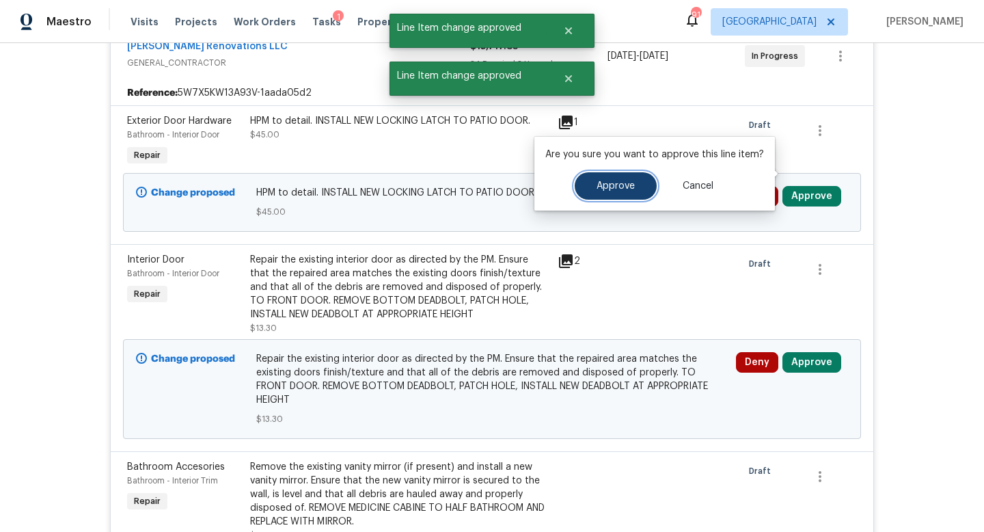
click at [618, 185] on span "Approve" at bounding box center [616, 186] width 38 height 10
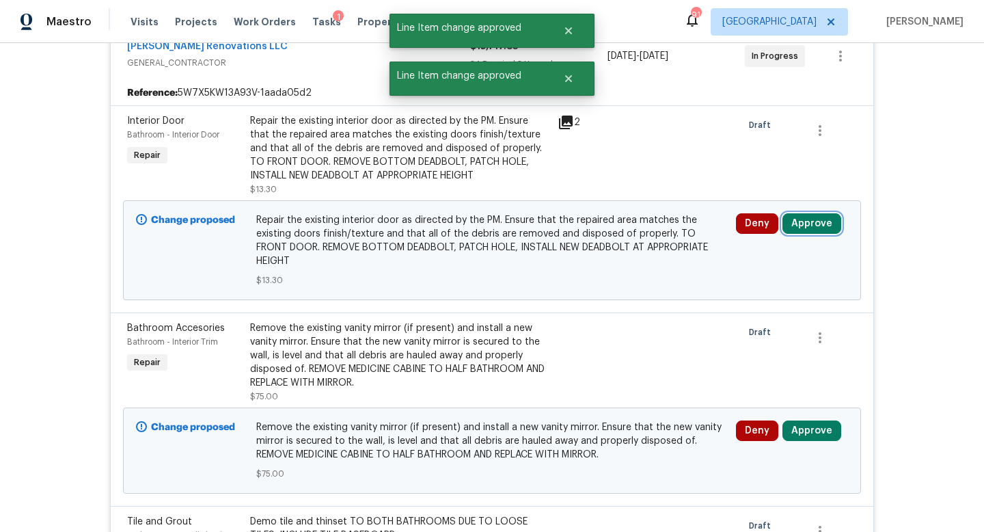
click at [813, 213] on button "Approve" at bounding box center [812, 223] width 59 height 21
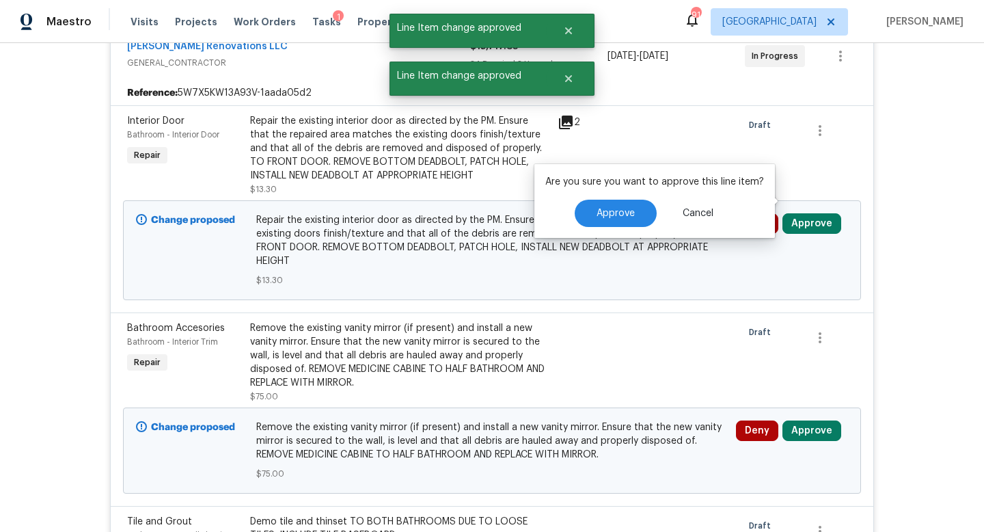
click at [572, 200] on div "Approve Cancel" at bounding box center [655, 213] width 219 height 27
click at [613, 209] on span "Approve" at bounding box center [616, 214] width 38 height 10
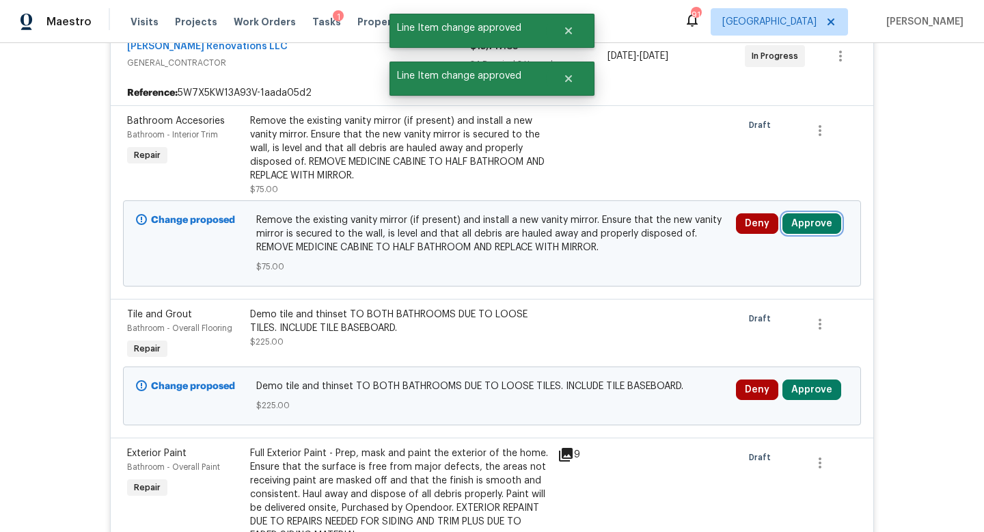
click at [810, 213] on button "Approve" at bounding box center [812, 223] width 59 height 21
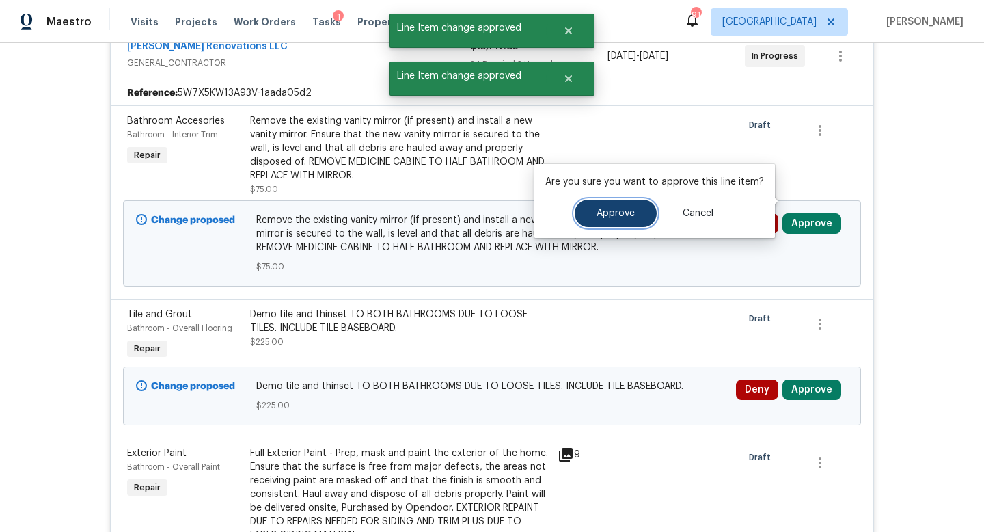
click at [632, 209] on span "Approve" at bounding box center [616, 214] width 38 height 10
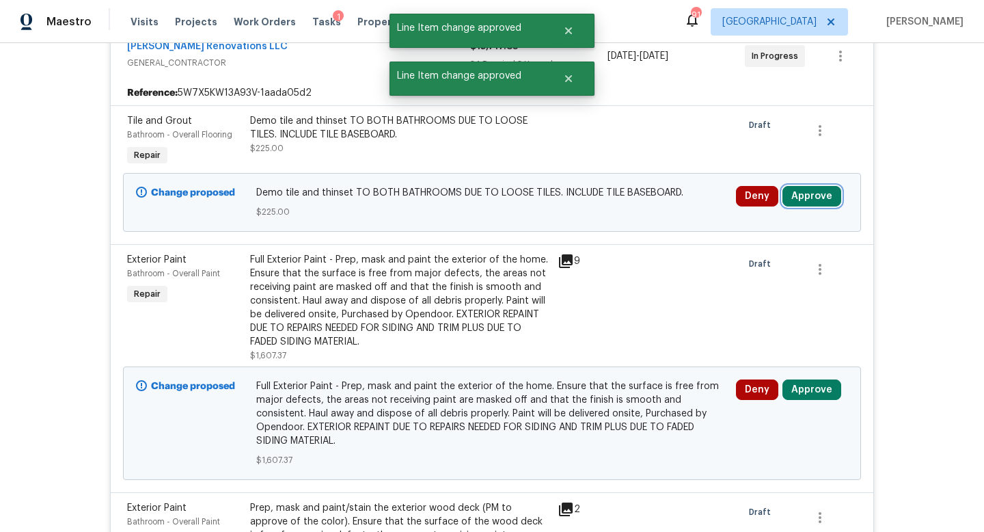
click at [809, 186] on button "Approve" at bounding box center [812, 196] width 59 height 21
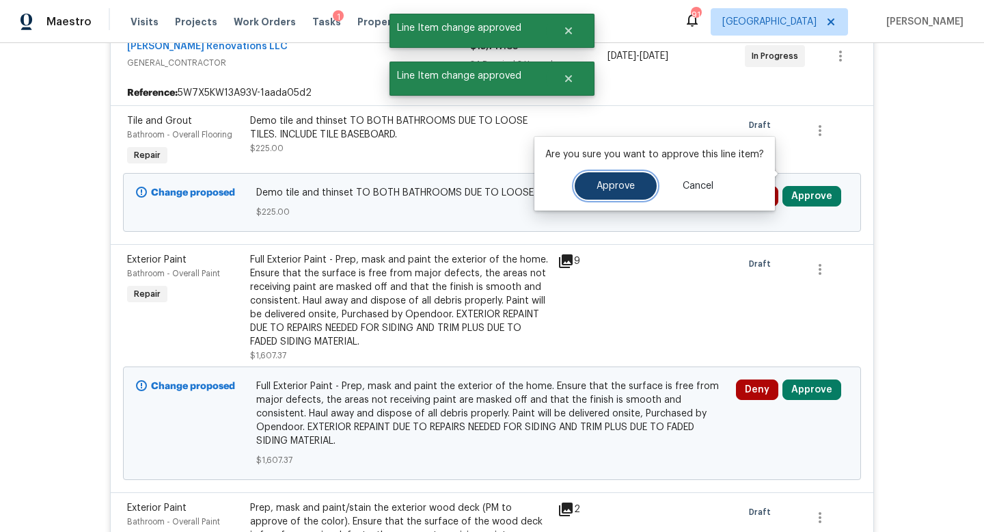
click at [633, 187] on button "Approve" at bounding box center [616, 185] width 82 height 27
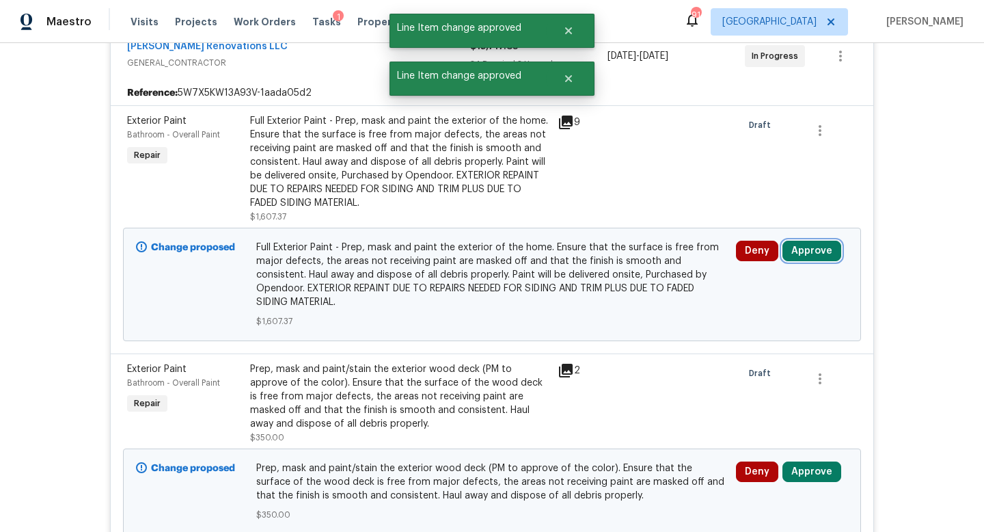
click at [811, 241] on button "Approve" at bounding box center [812, 251] width 59 height 21
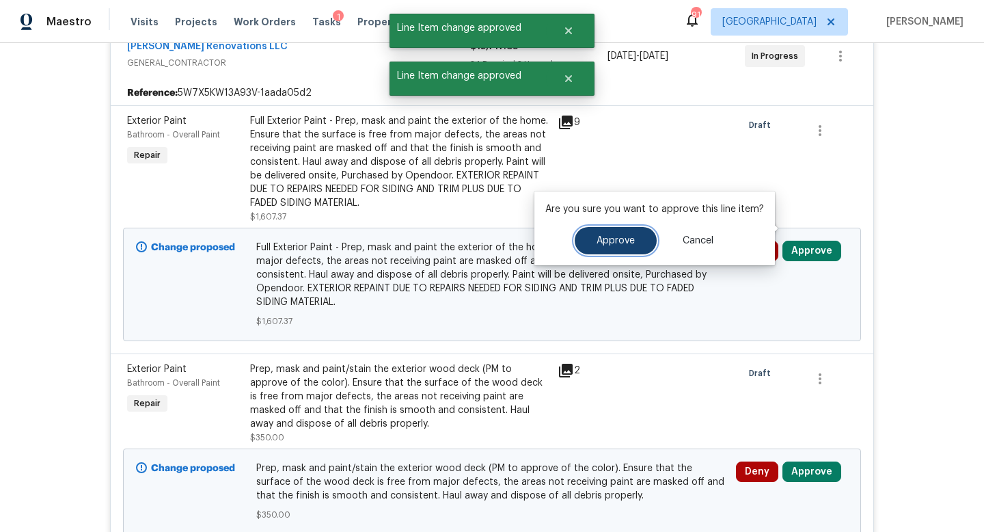
click at [624, 234] on button "Approve" at bounding box center [616, 240] width 82 height 27
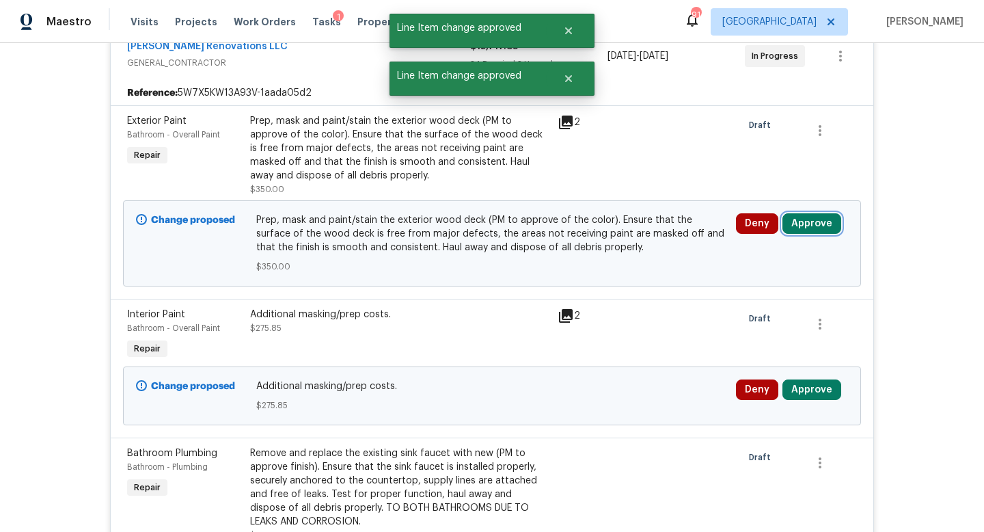
click at [804, 213] on button "Approve" at bounding box center [812, 223] width 59 height 21
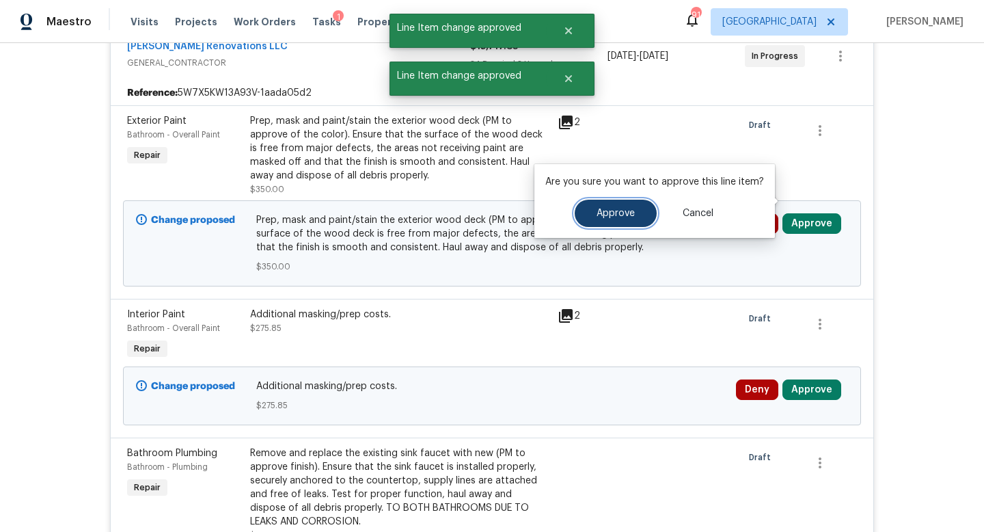
click at [626, 213] on span "Approve" at bounding box center [616, 214] width 38 height 10
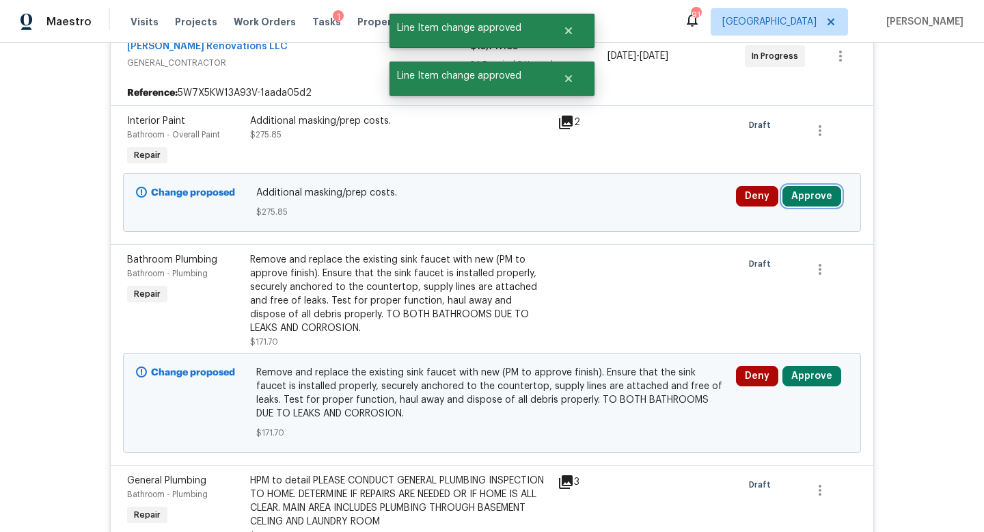
click at [809, 186] on button "Approve" at bounding box center [812, 196] width 59 height 21
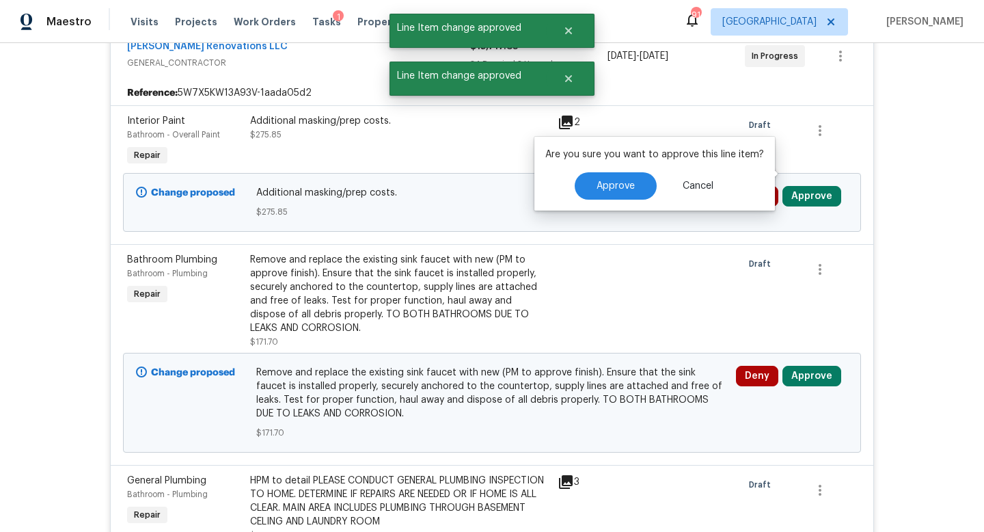
click at [655, 180] on div "Approve Cancel" at bounding box center [655, 185] width 219 height 27
click at [637, 183] on button "Approve" at bounding box center [616, 185] width 82 height 27
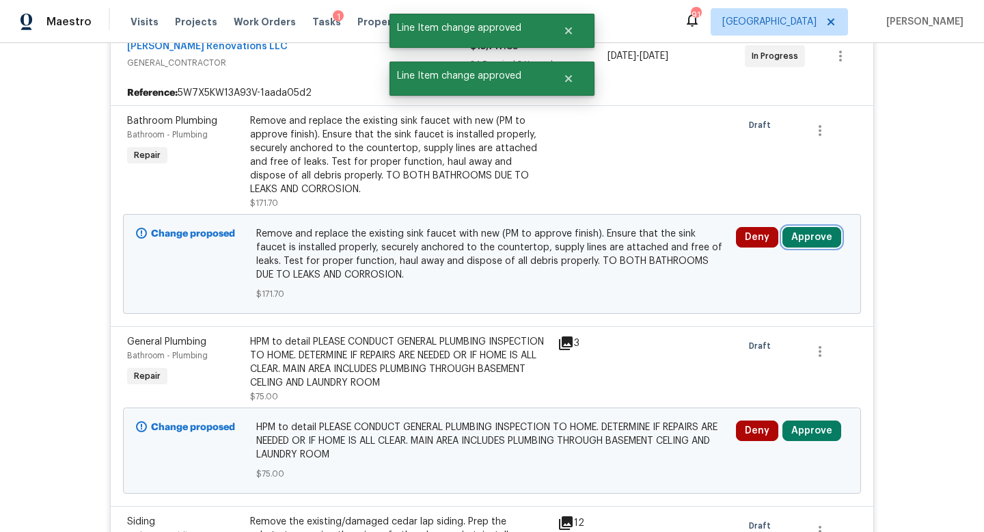
click at [805, 227] on button "Approve" at bounding box center [812, 237] width 59 height 21
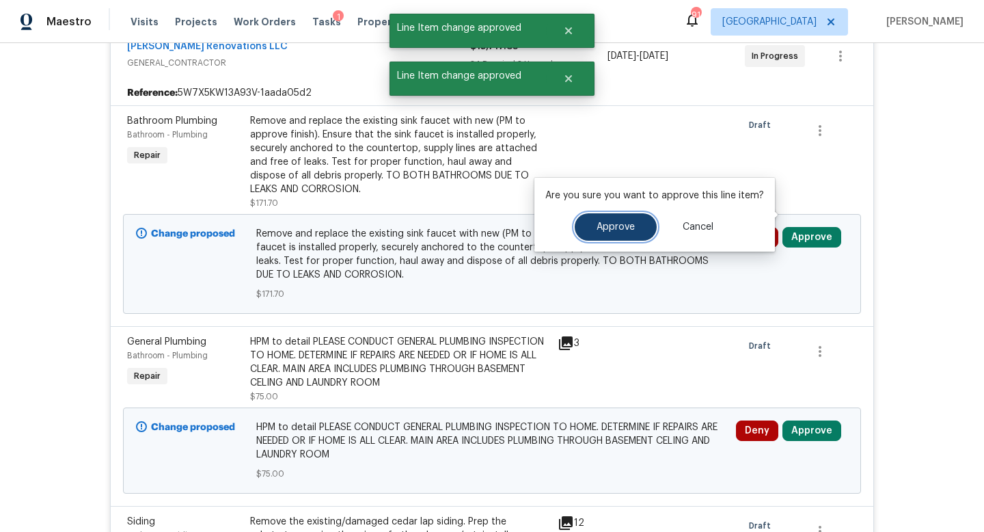
click at [638, 221] on button "Approve" at bounding box center [616, 226] width 82 height 27
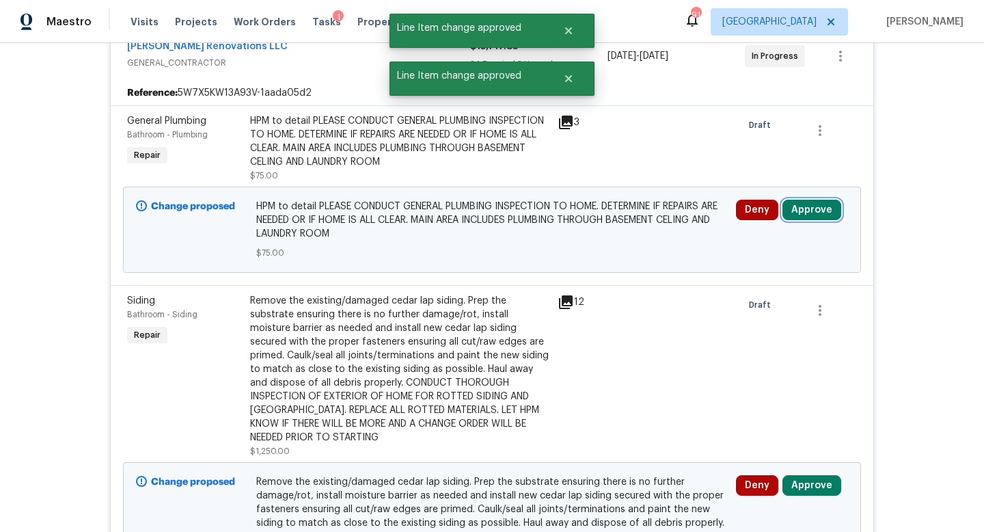
click at [802, 200] on button "Approve" at bounding box center [812, 210] width 59 height 21
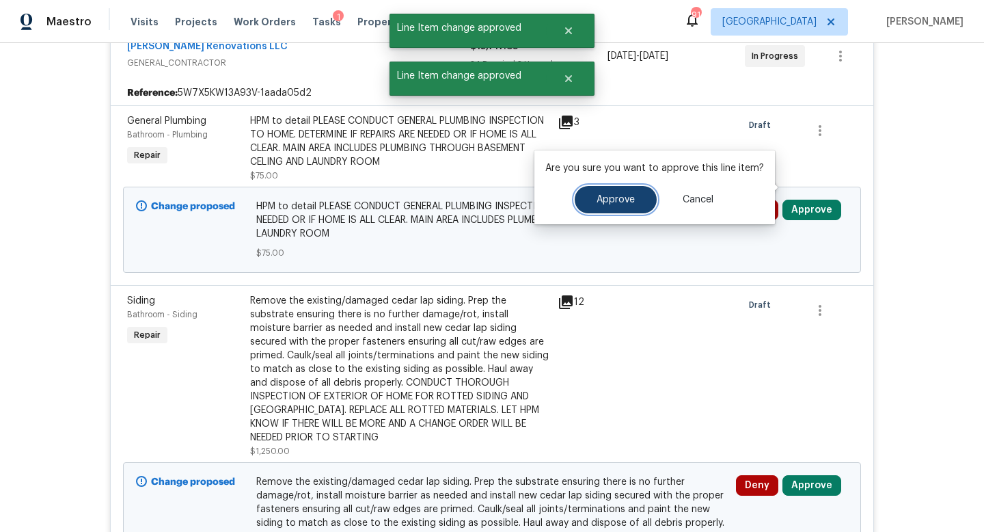
click at [638, 197] on button "Approve" at bounding box center [616, 199] width 82 height 27
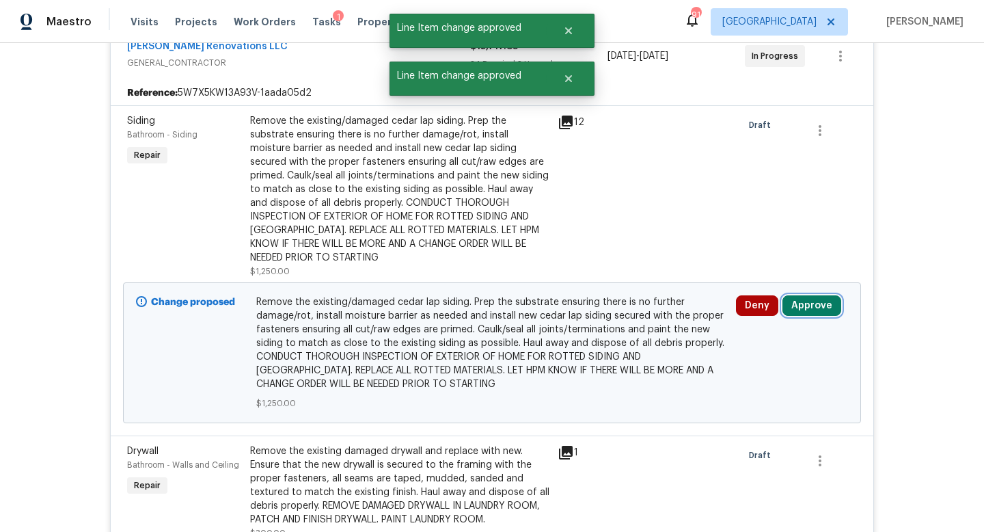
click at [807, 295] on button "Approve" at bounding box center [812, 305] width 59 height 21
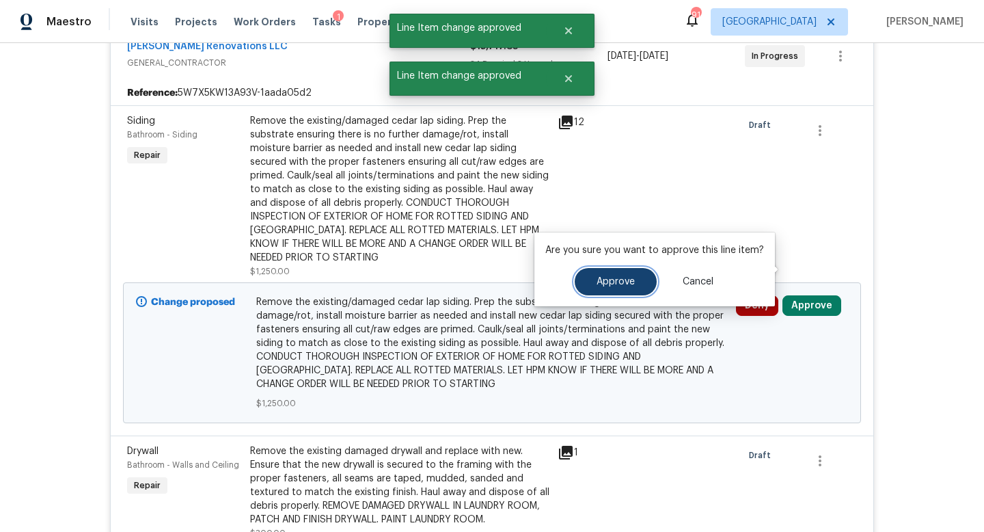
click at [632, 276] on button "Approve" at bounding box center [616, 281] width 82 height 27
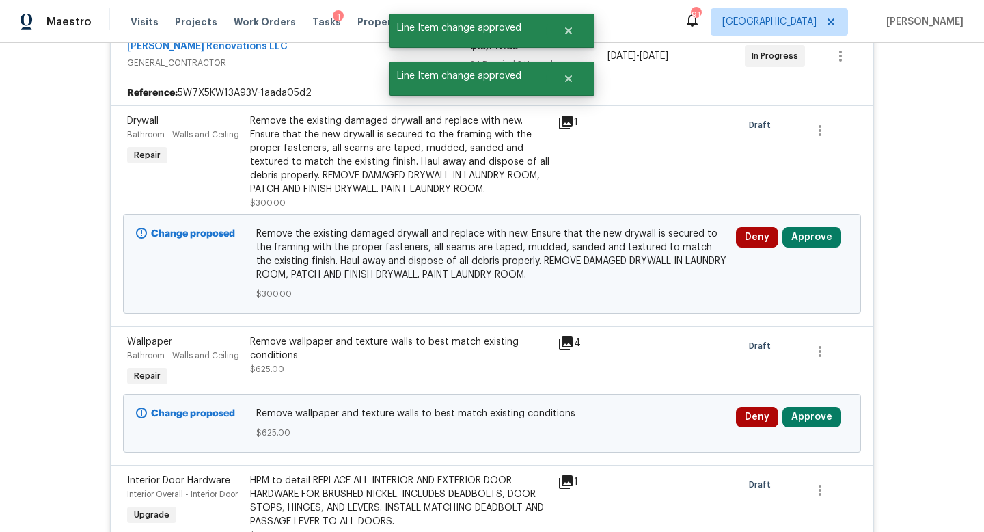
click at [818, 214] on div "Change proposed Remove the existing damaged drywall and replace with new. Ensur…" at bounding box center [492, 264] width 738 height 100
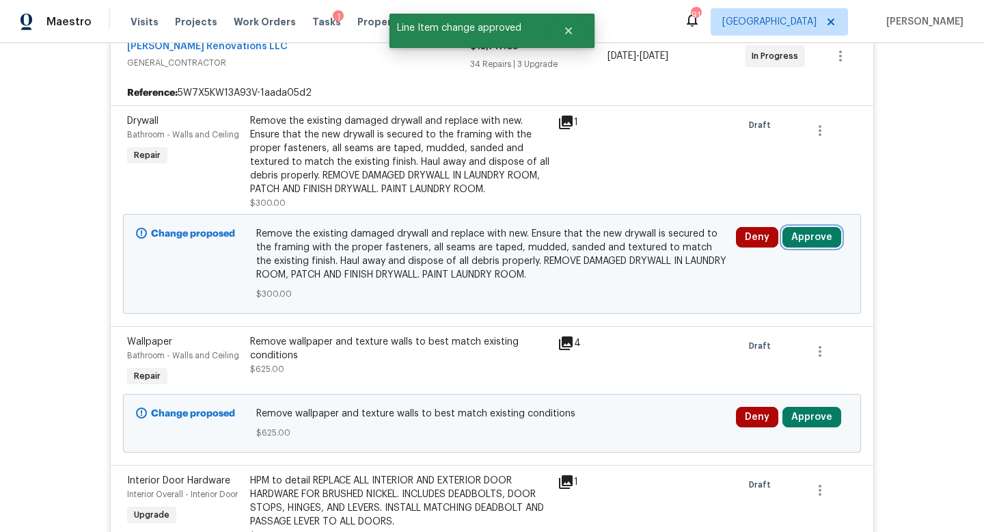
click at [815, 227] on button "Approve" at bounding box center [812, 237] width 59 height 21
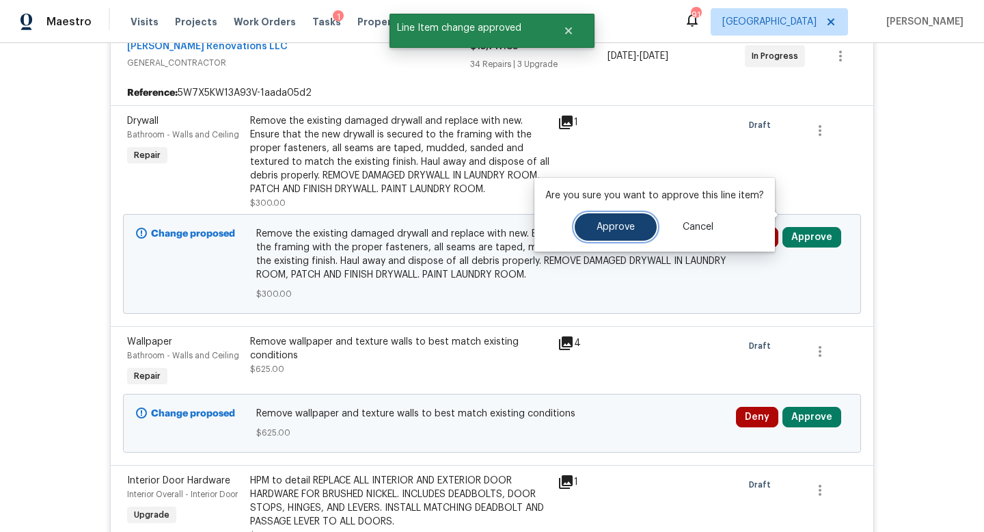
click at [641, 225] on button "Approve" at bounding box center [616, 226] width 82 height 27
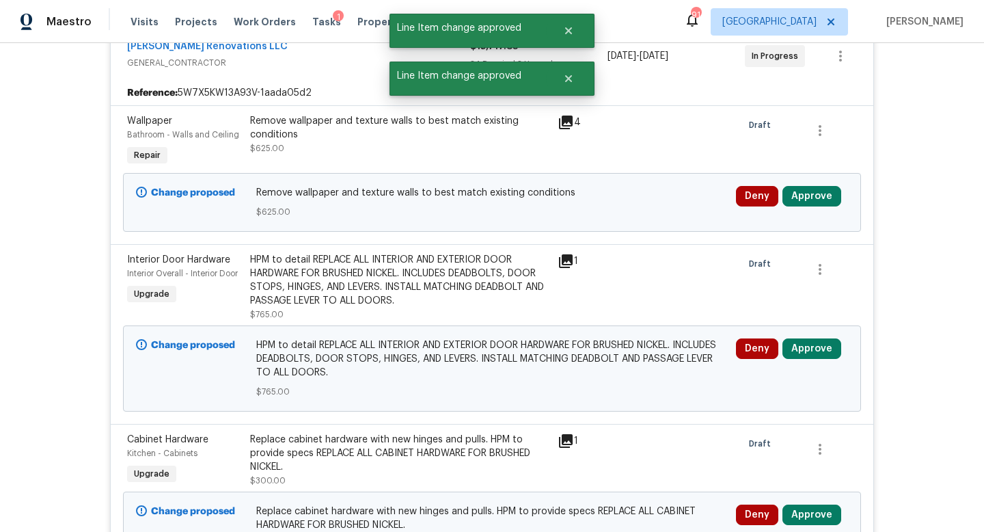
click at [837, 173] on div "Change proposed Remove wallpaper and texture walls to best match existing condi…" at bounding box center [492, 202] width 738 height 59
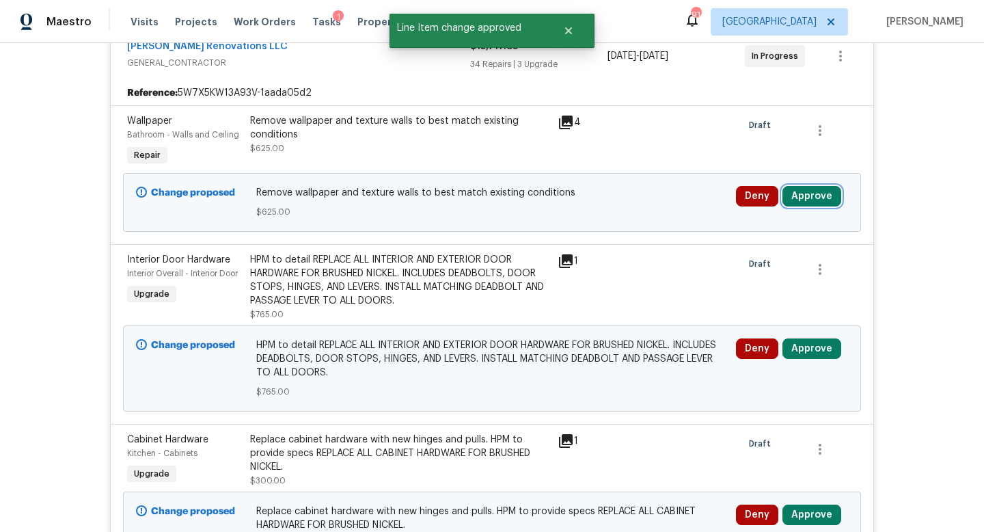
click at [810, 186] on button "Approve" at bounding box center [812, 196] width 59 height 21
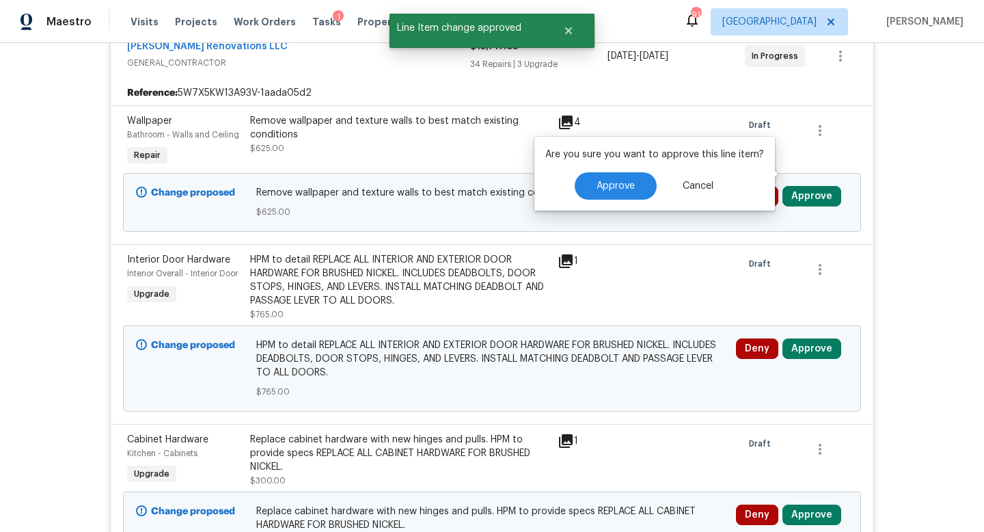
click at [626, 202] on div "Are you sure you want to approve this line item? Approve Cancel" at bounding box center [655, 174] width 241 height 74
click at [626, 189] on span "Approve" at bounding box center [616, 186] width 38 height 10
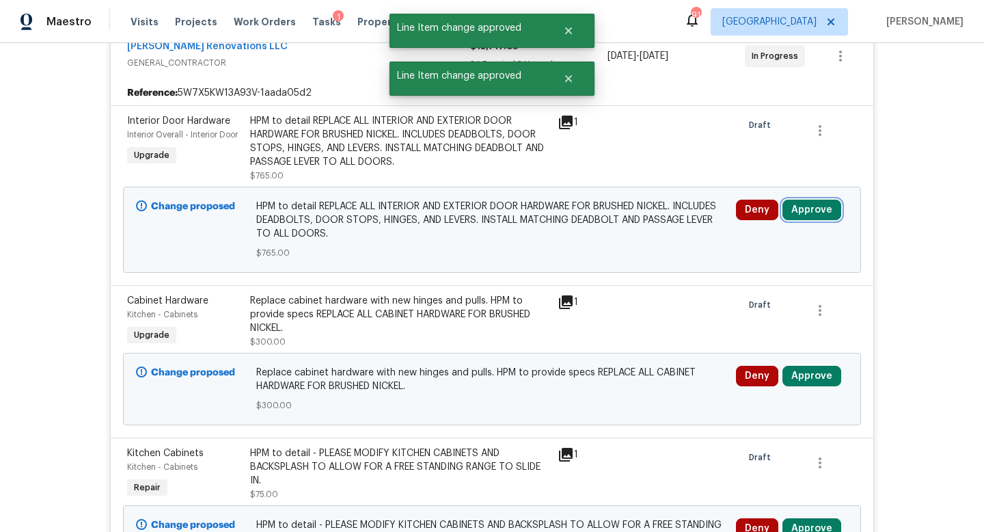
click at [799, 200] on button "Approve" at bounding box center [812, 210] width 59 height 21
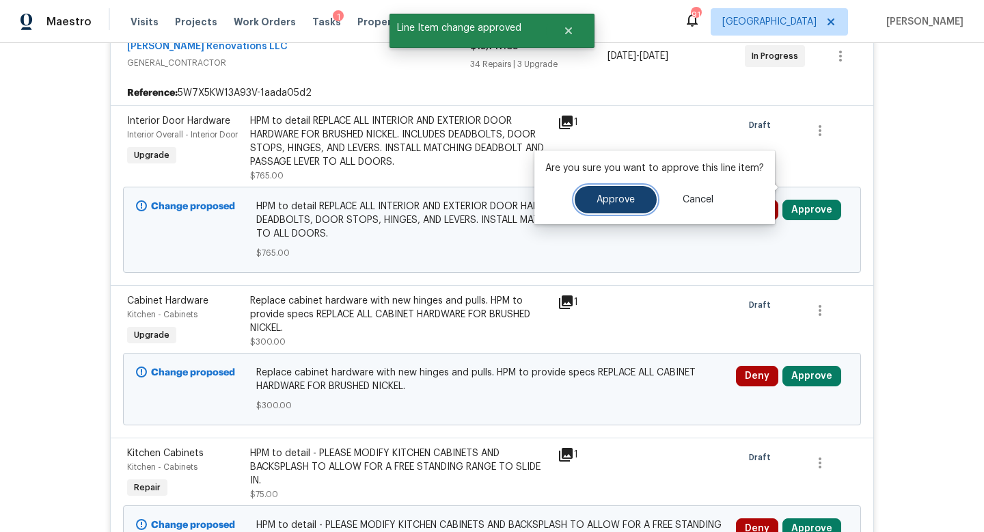
click at [630, 212] on button "Approve" at bounding box center [616, 199] width 82 height 27
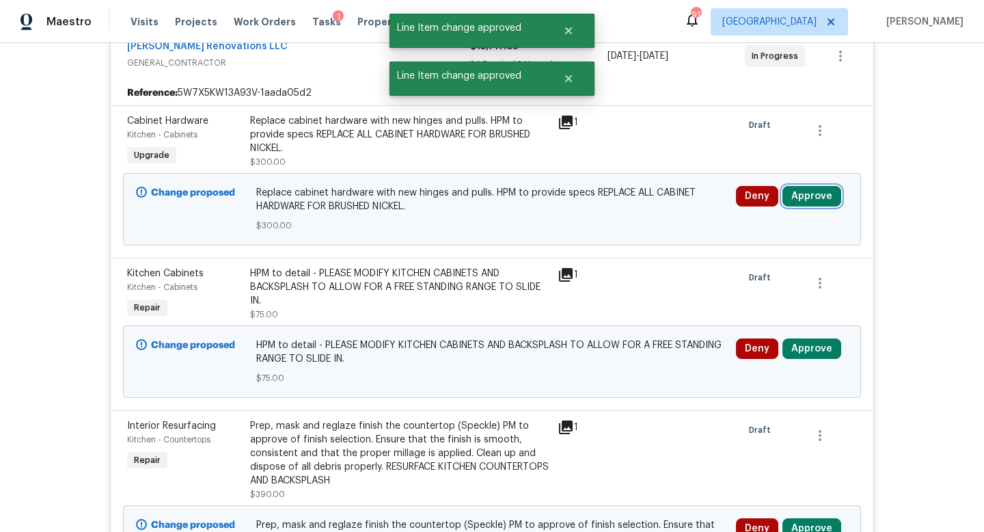
click at [814, 186] on button "Approve" at bounding box center [812, 196] width 59 height 21
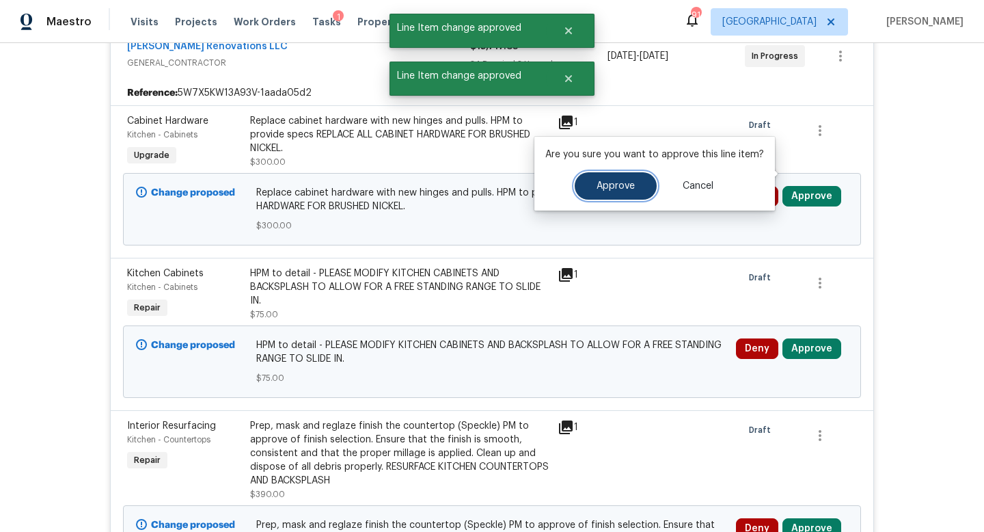
click at [643, 189] on button "Approve" at bounding box center [616, 185] width 82 height 27
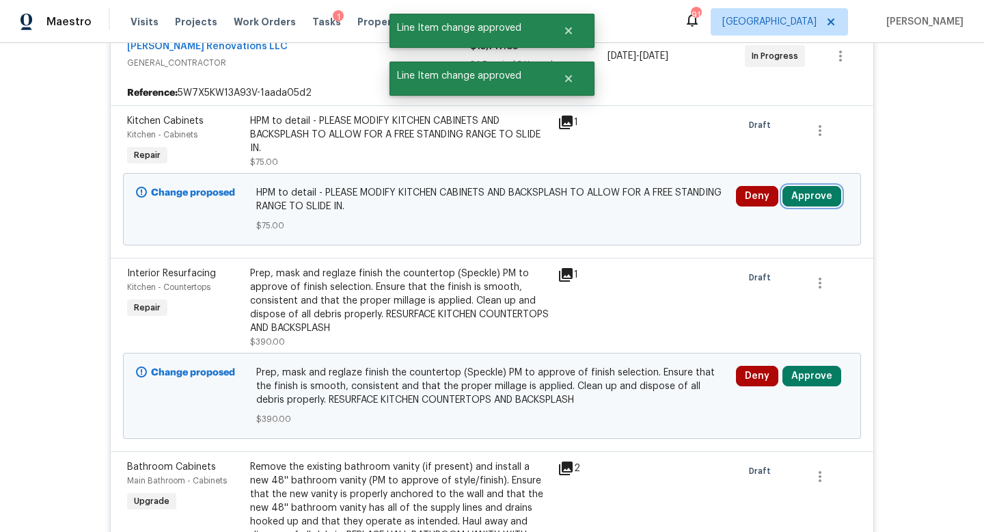
click at [821, 186] on button "Approve" at bounding box center [812, 196] width 59 height 21
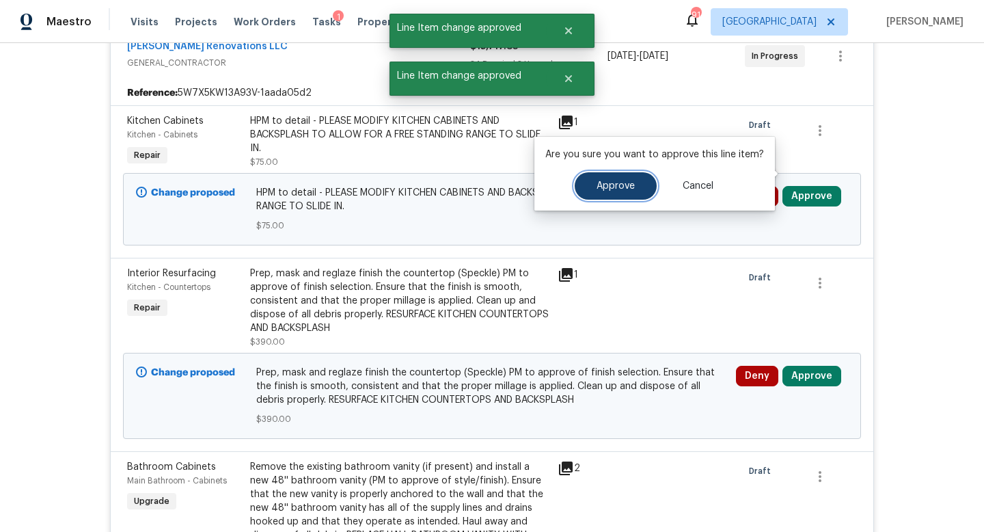
click at [636, 180] on button "Approve" at bounding box center [616, 185] width 82 height 27
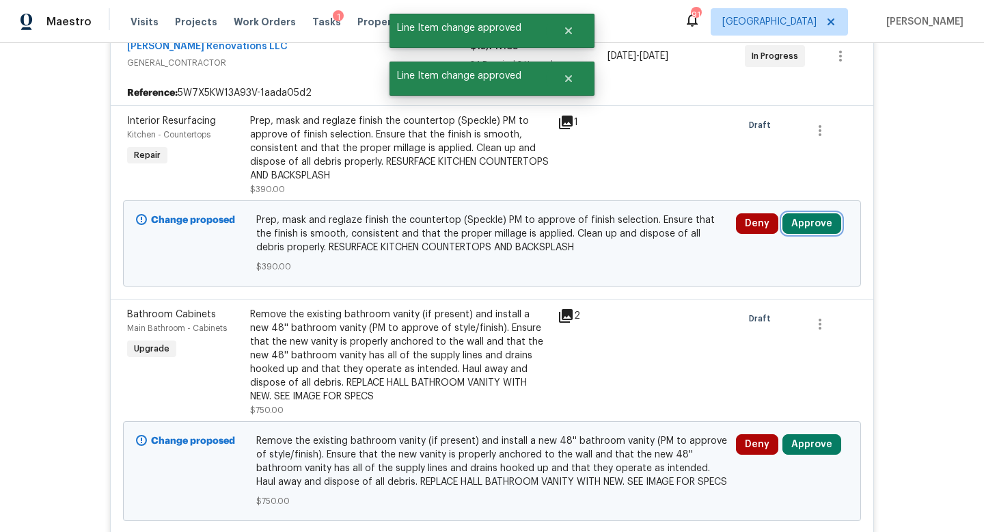
click at [796, 213] on button "Approve" at bounding box center [812, 223] width 59 height 21
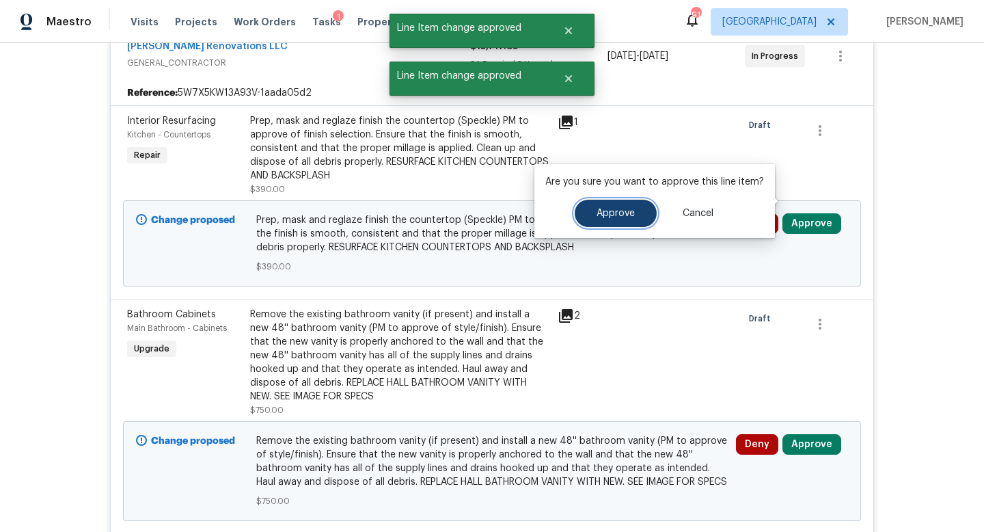
click at [597, 209] on span "Approve" at bounding box center [616, 214] width 38 height 10
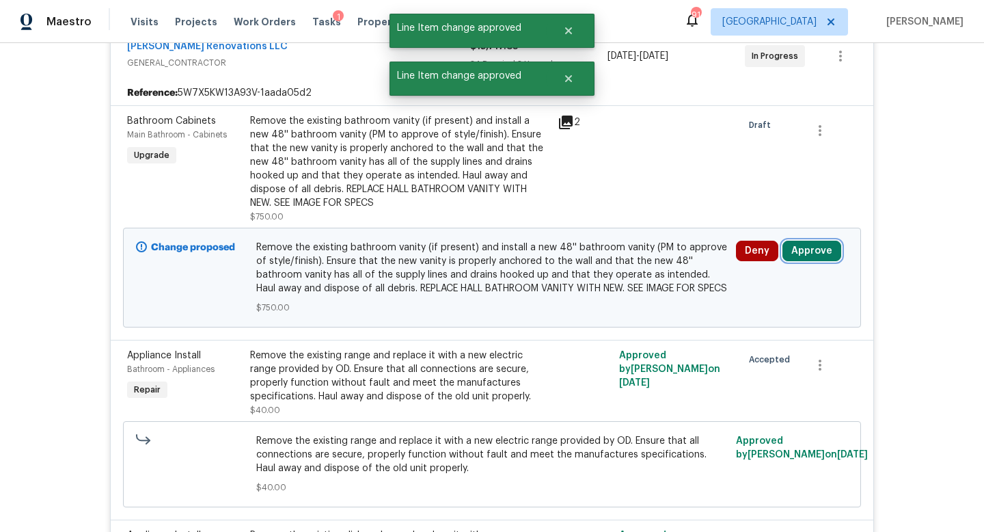
click at [816, 241] on button "Approve" at bounding box center [812, 251] width 59 height 21
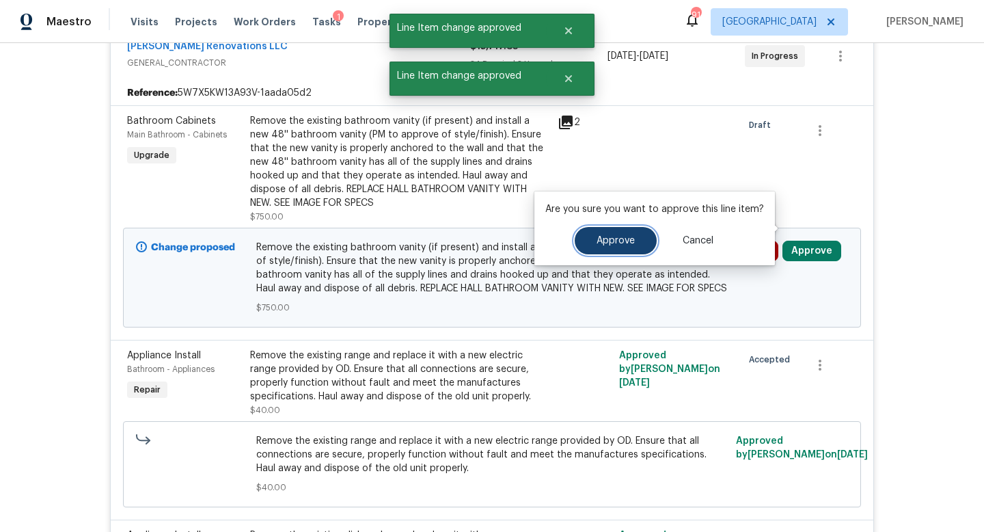
click at [624, 238] on span "Approve" at bounding box center [616, 241] width 38 height 10
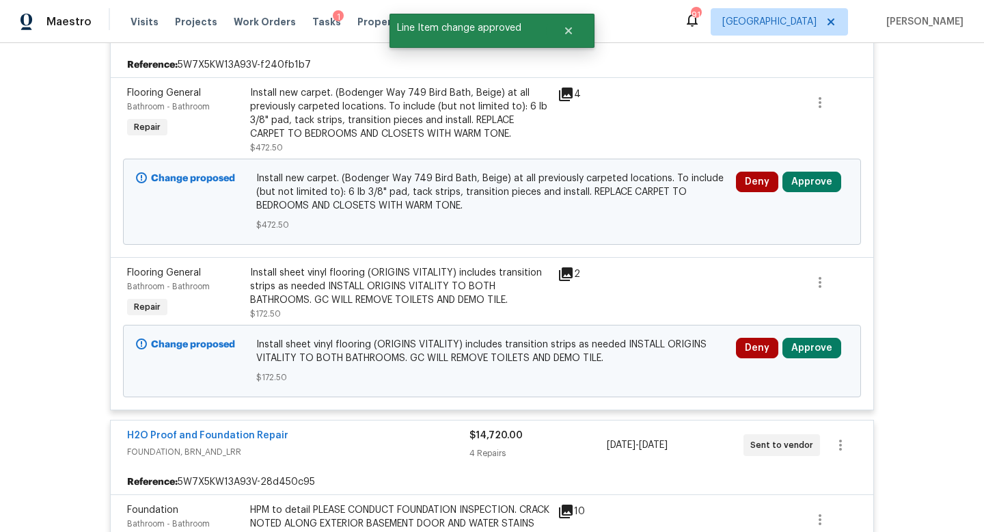
scroll to position [9030, 0]
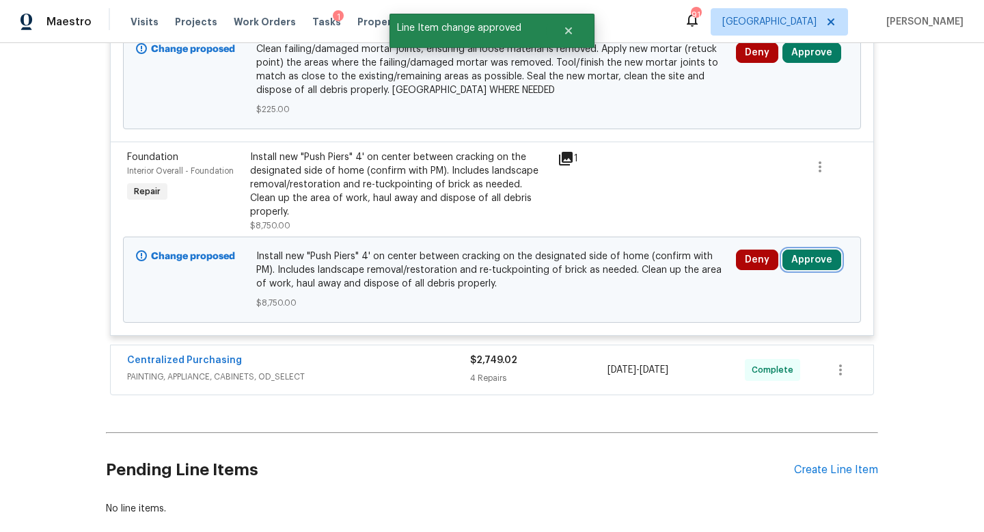
click at [807, 250] on button "Approve" at bounding box center [812, 260] width 59 height 21
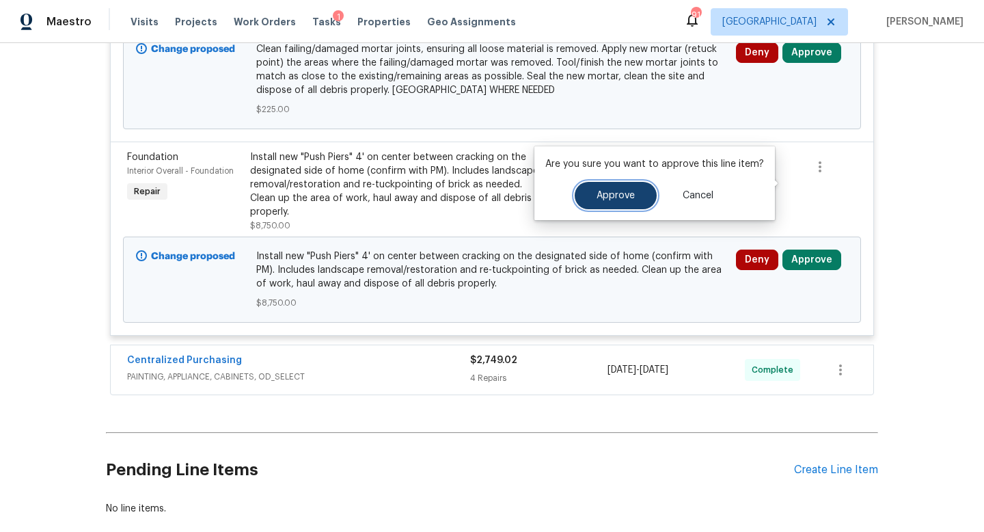
click at [631, 200] on span "Approve" at bounding box center [616, 196] width 38 height 10
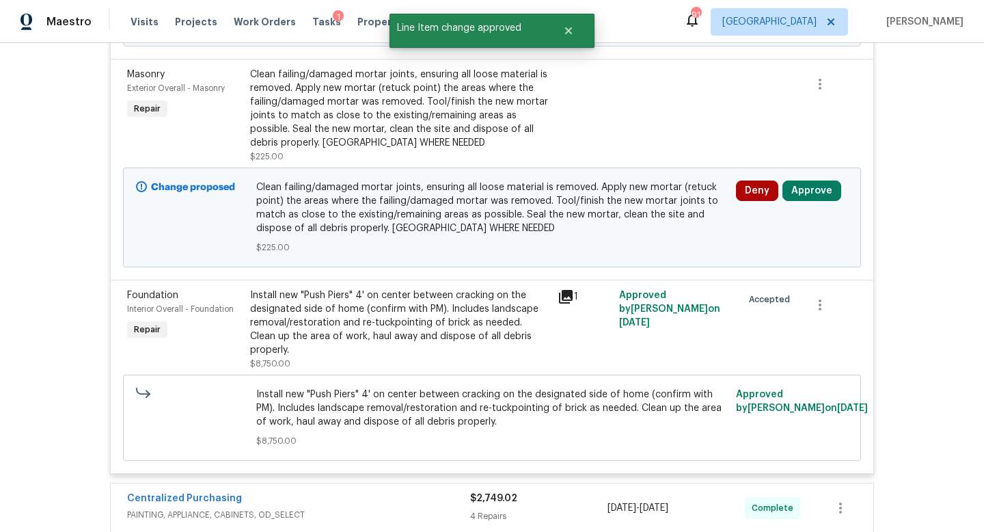
scroll to position [8864, 0]
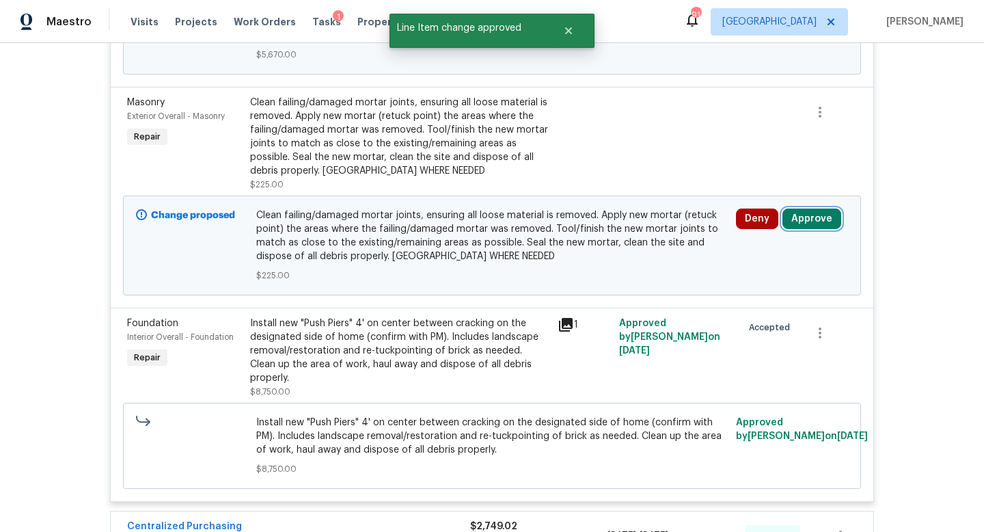
click at [806, 209] on button "Approve" at bounding box center [812, 219] width 59 height 21
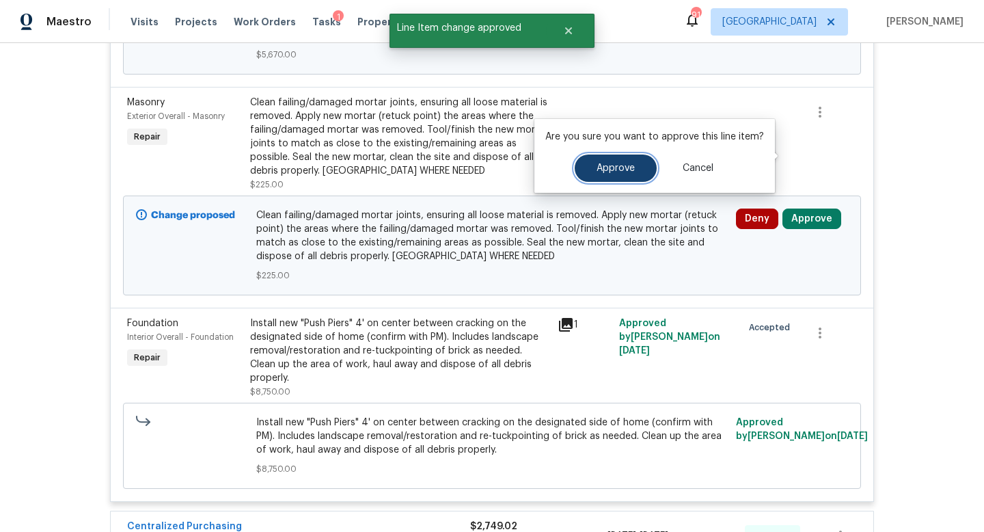
click at [634, 164] on button "Approve" at bounding box center [616, 168] width 82 height 27
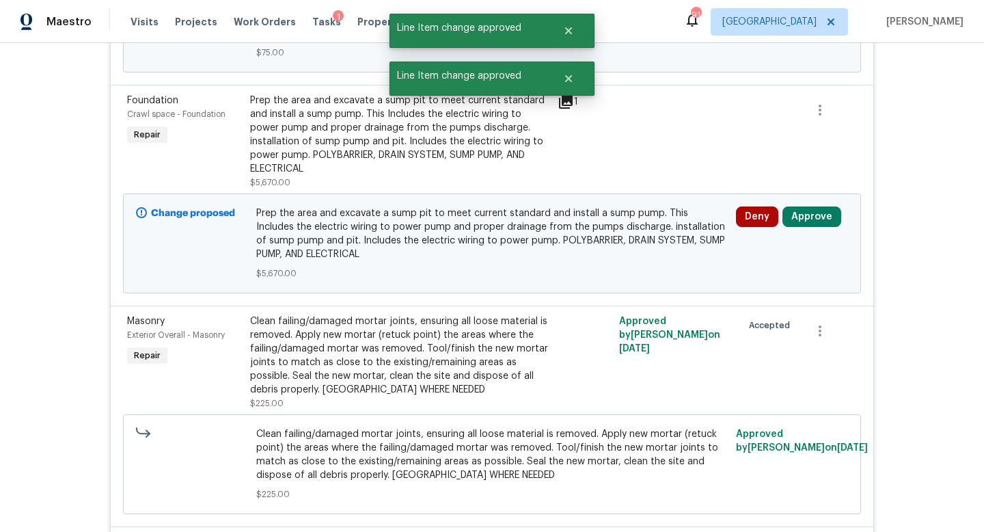
scroll to position [8617, 0]
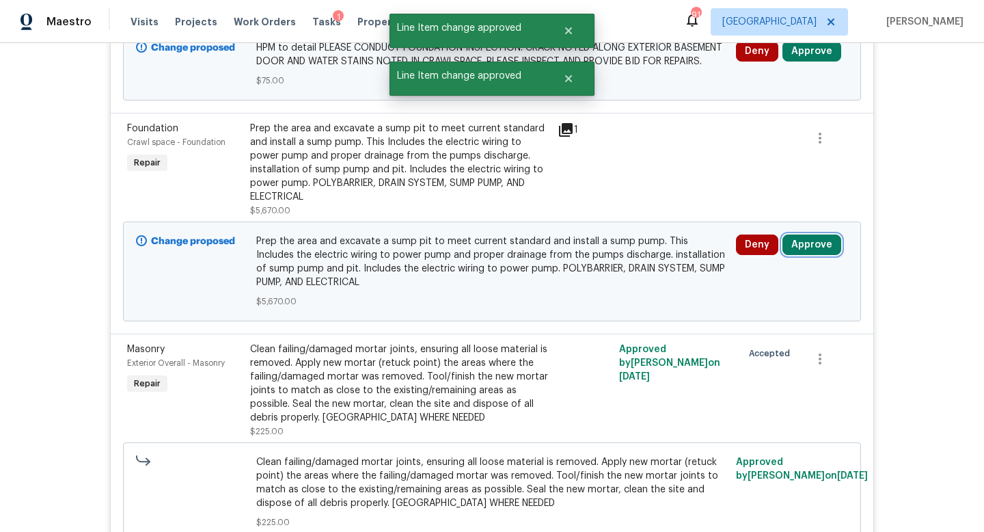
click at [795, 234] on button "Approve" at bounding box center [812, 244] width 59 height 21
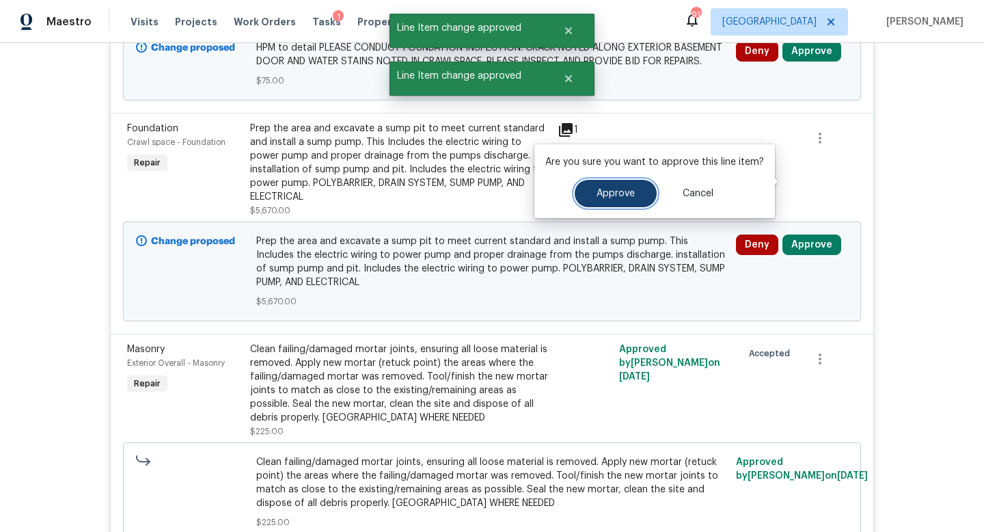
click at [609, 200] on button "Approve" at bounding box center [616, 193] width 82 height 27
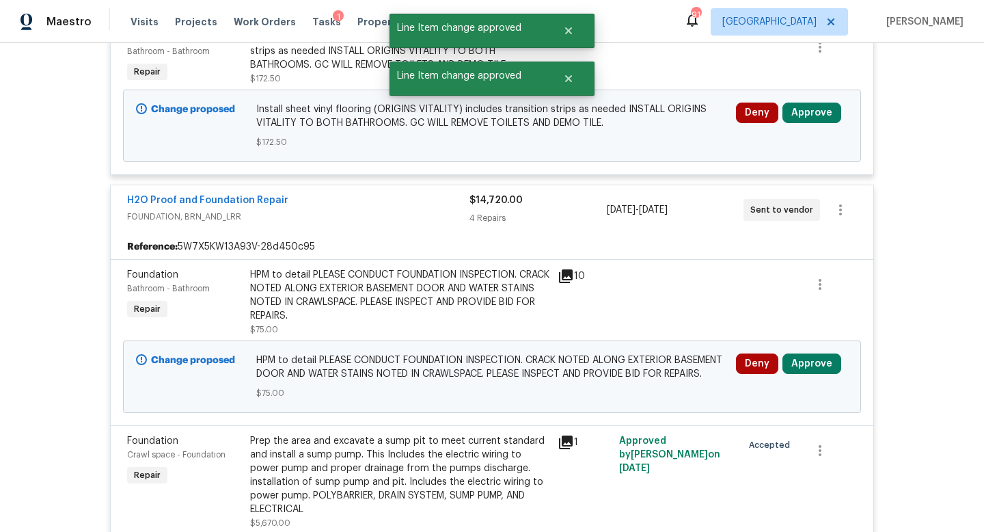
scroll to position [8278, 0]
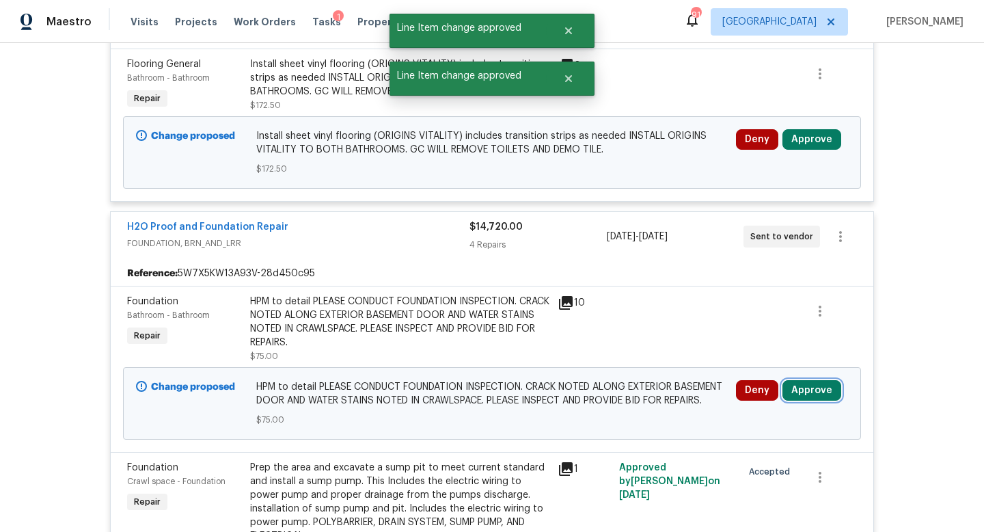
click at [809, 380] on button "Approve" at bounding box center [812, 390] width 59 height 21
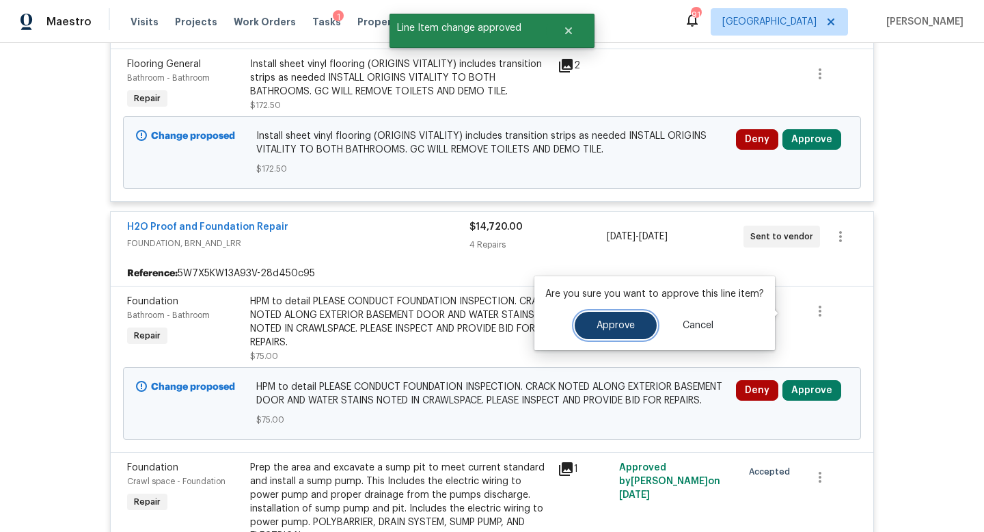
click at [622, 330] on span "Approve" at bounding box center [616, 326] width 38 height 10
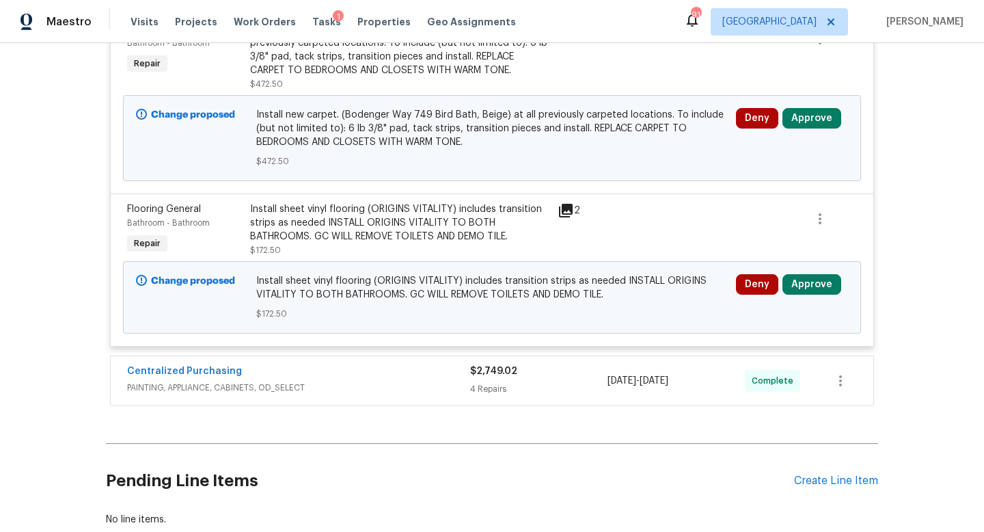
scroll to position [8769, 0]
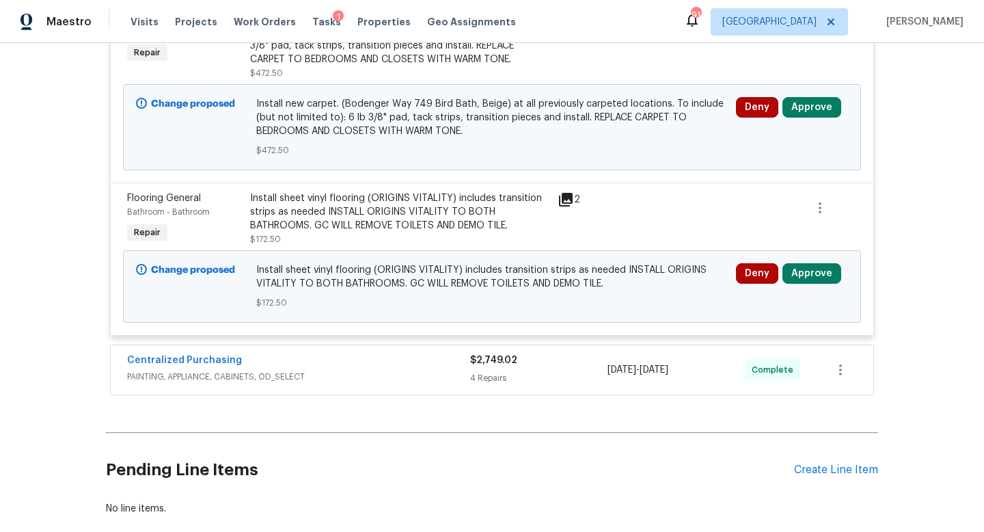
click at [796, 259] on div "Deny Approve" at bounding box center [792, 286] width 120 height 55
click at [808, 259] on div "Deny Approve" at bounding box center [792, 286] width 120 height 55
click at [814, 263] on button "Approve" at bounding box center [812, 273] width 59 height 21
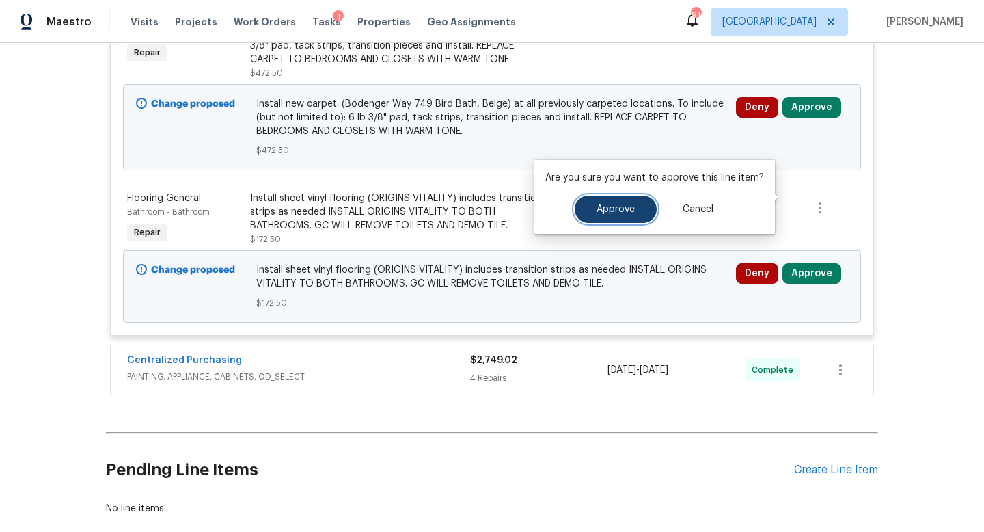
click at [612, 208] on span "Approve" at bounding box center [616, 209] width 38 height 10
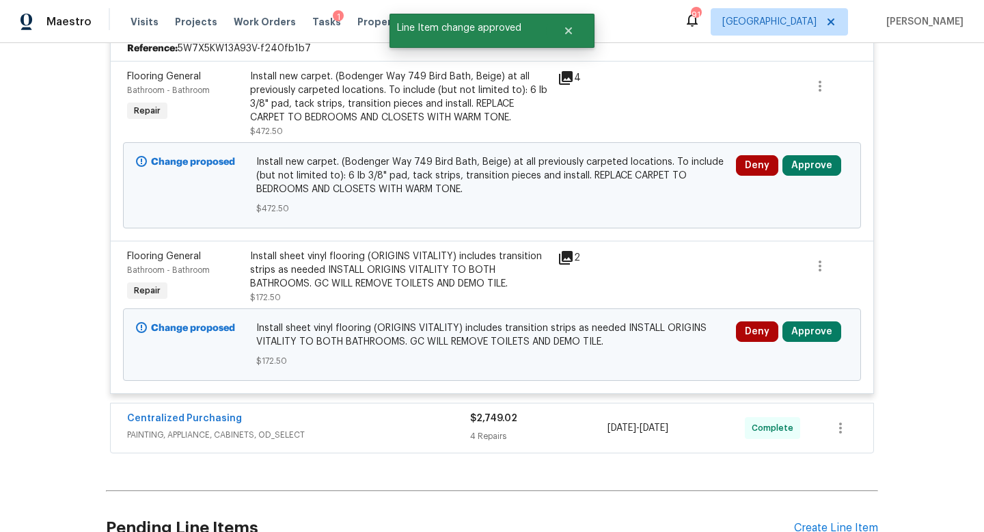
scroll to position [8682, 0]
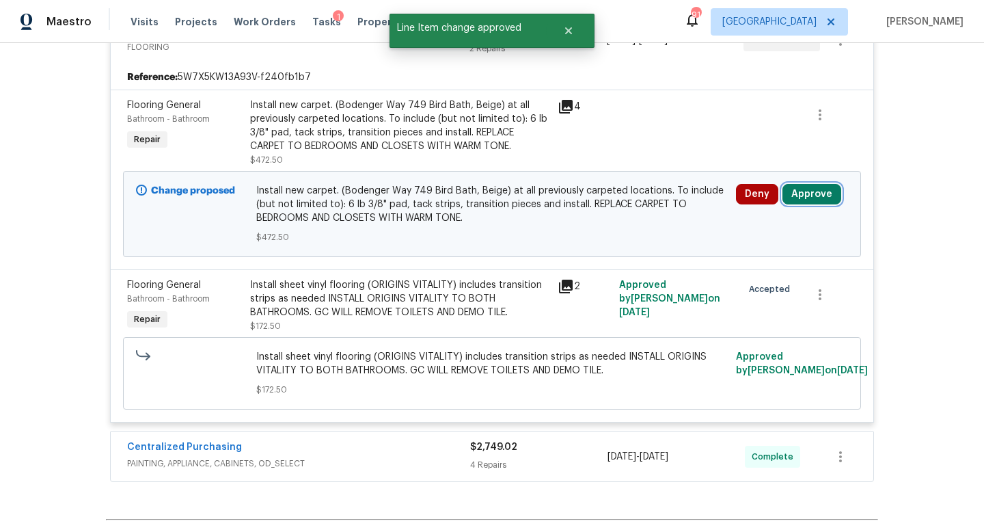
click at [796, 184] on button "Approve" at bounding box center [812, 194] width 59 height 21
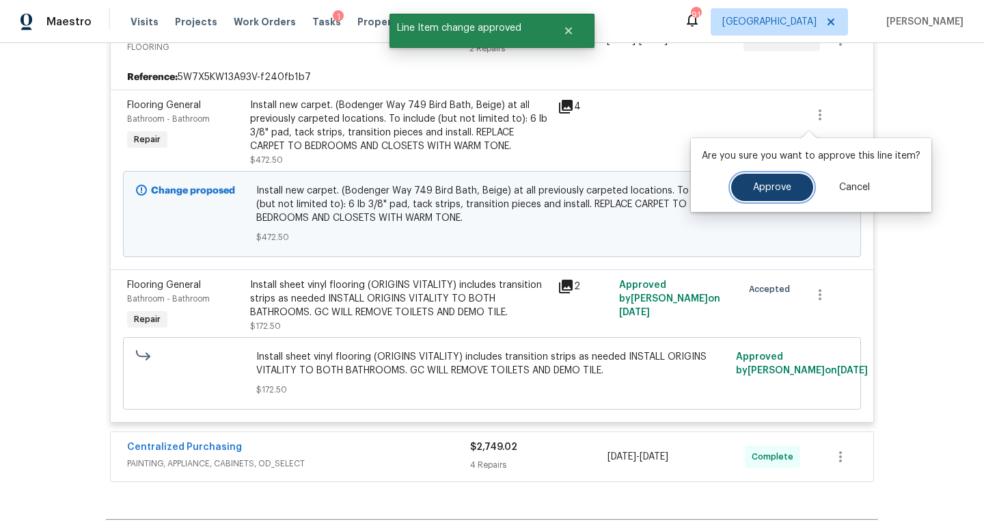
click at [755, 192] on button "Approve" at bounding box center [773, 187] width 82 height 27
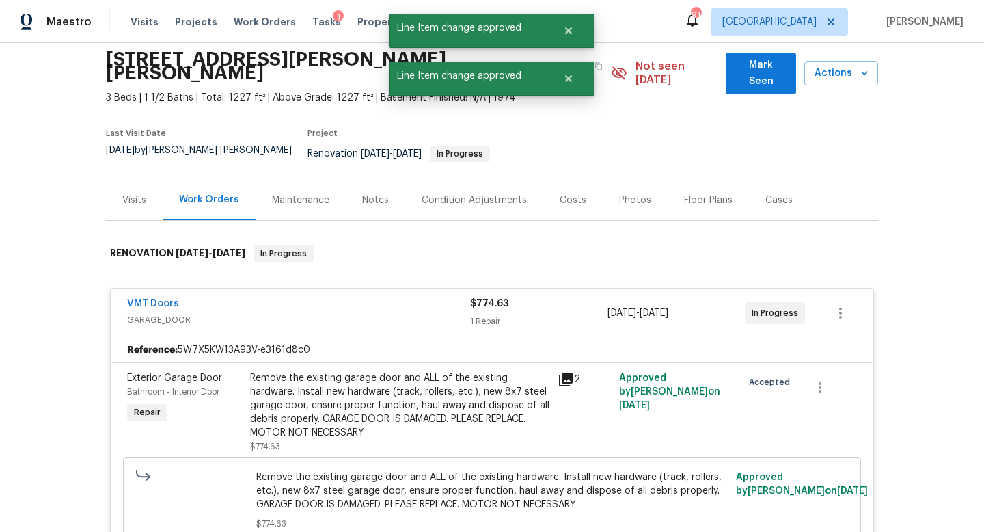
scroll to position [0, 0]
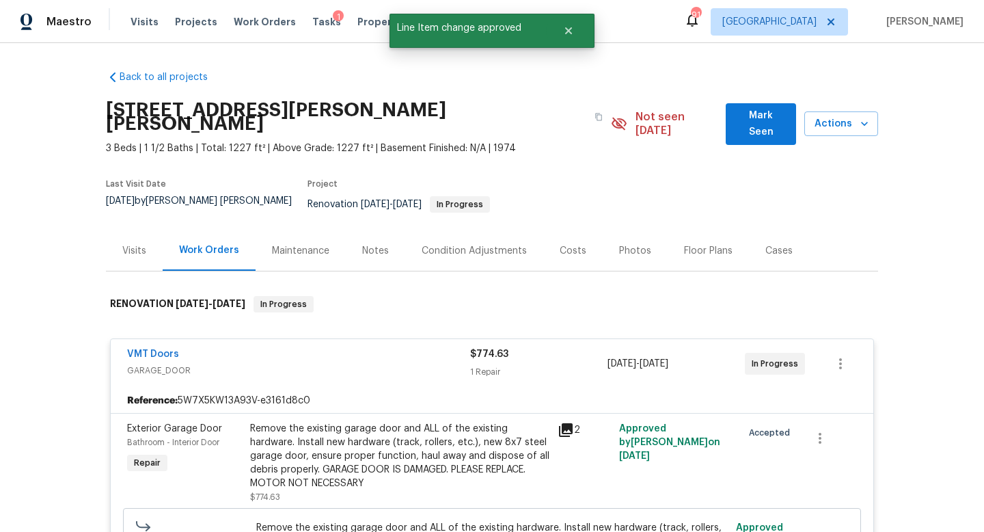
click at [762, 122] on span "Mark Seen" at bounding box center [761, 123] width 49 height 33
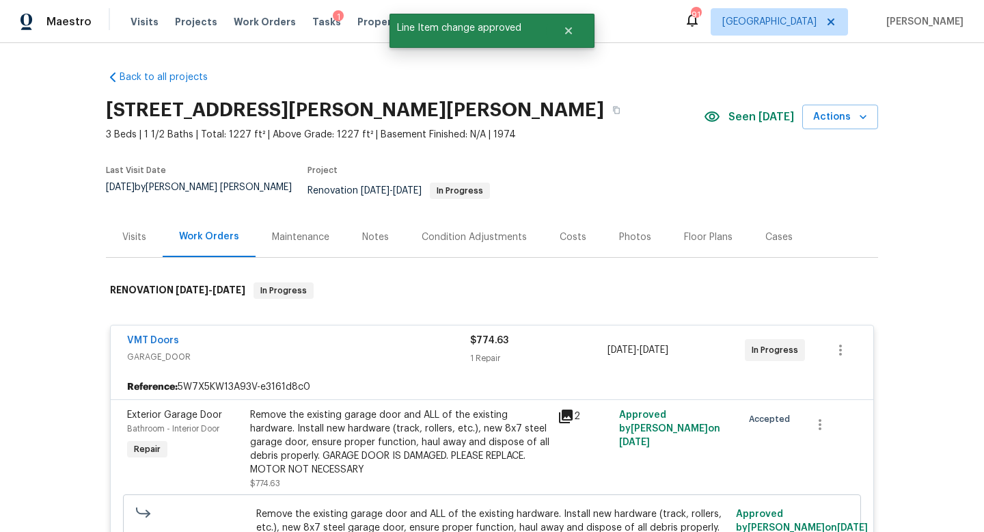
click at [377, 230] on div "Notes" at bounding box center [375, 237] width 27 height 14
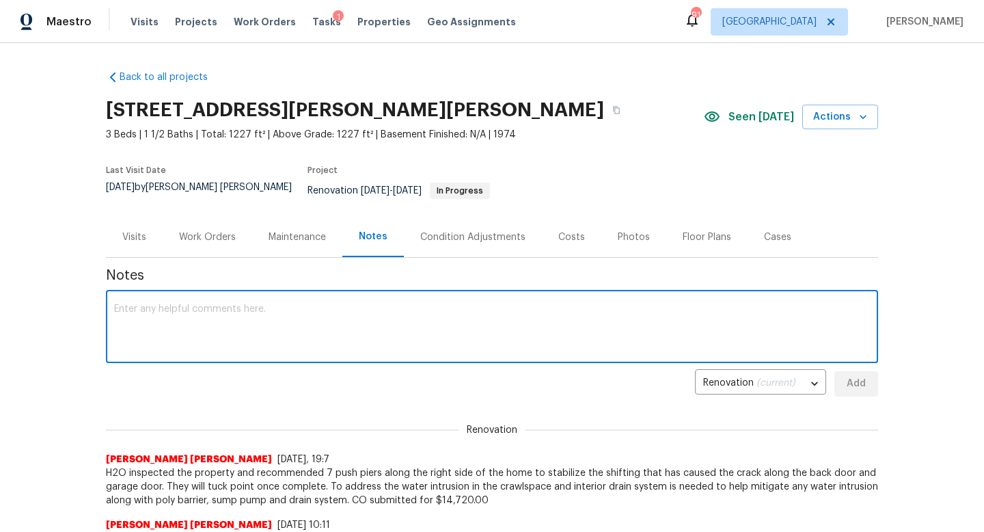
click at [366, 314] on textarea at bounding box center [492, 328] width 756 height 48
type textarea "Change orders approved."
click at [861, 377] on span "Add" at bounding box center [857, 383] width 22 height 17
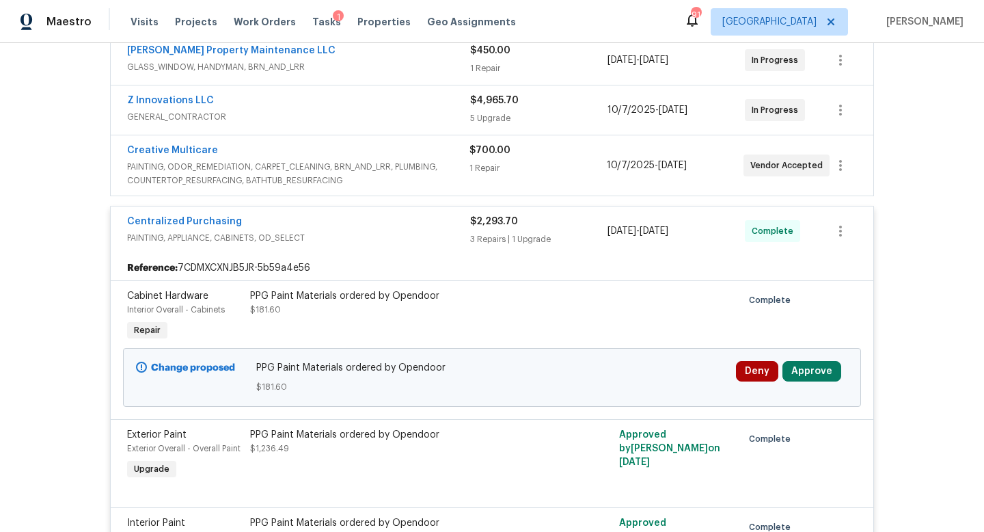
scroll to position [491, 0]
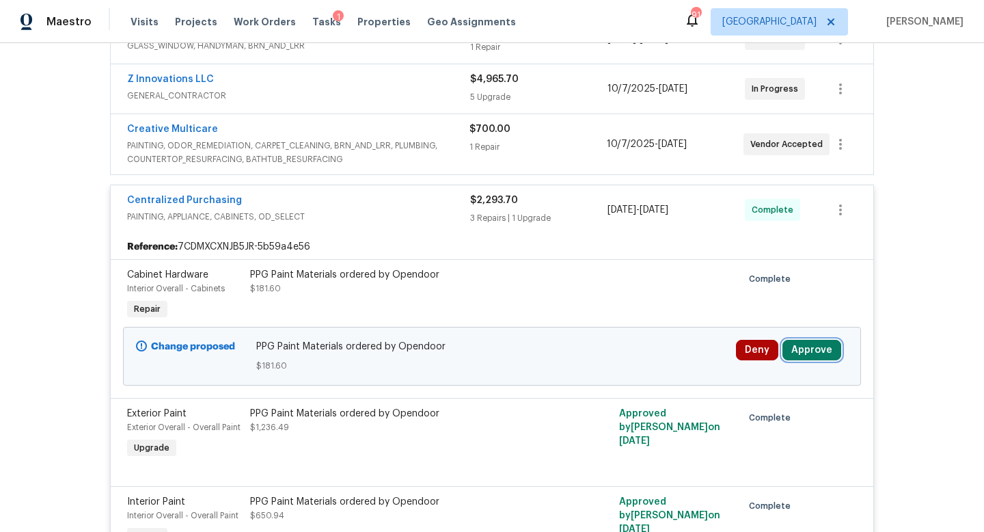
click at [796, 358] on button "Approve" at bounding box center [812, 350] width 59 height 21
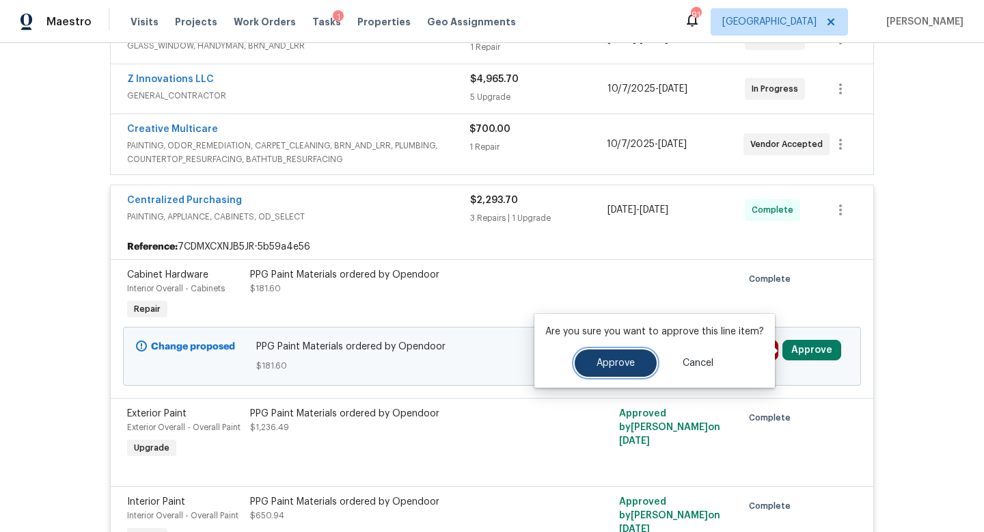
click at [625, 372] on button "Approve" at bounding box center [616, 362] width 82 height 27
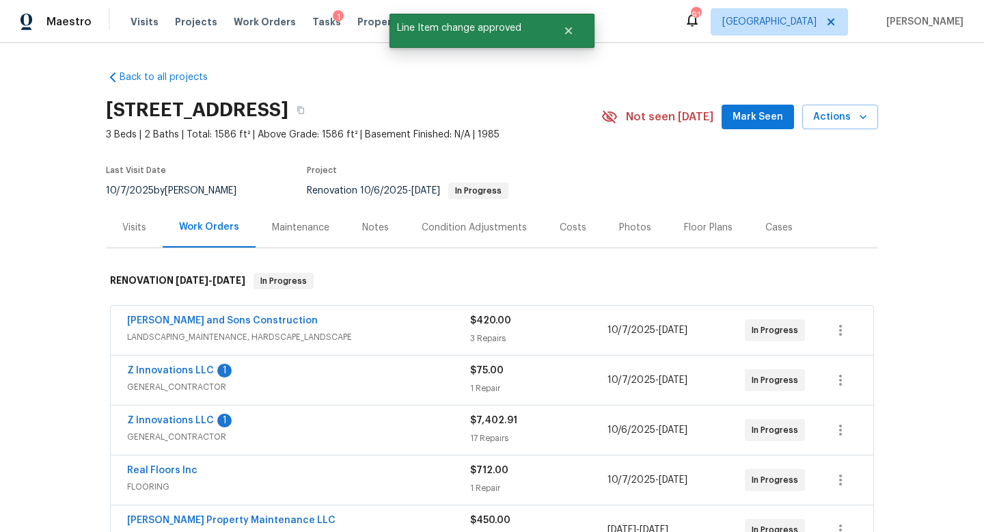
scroll to position [1, 0]
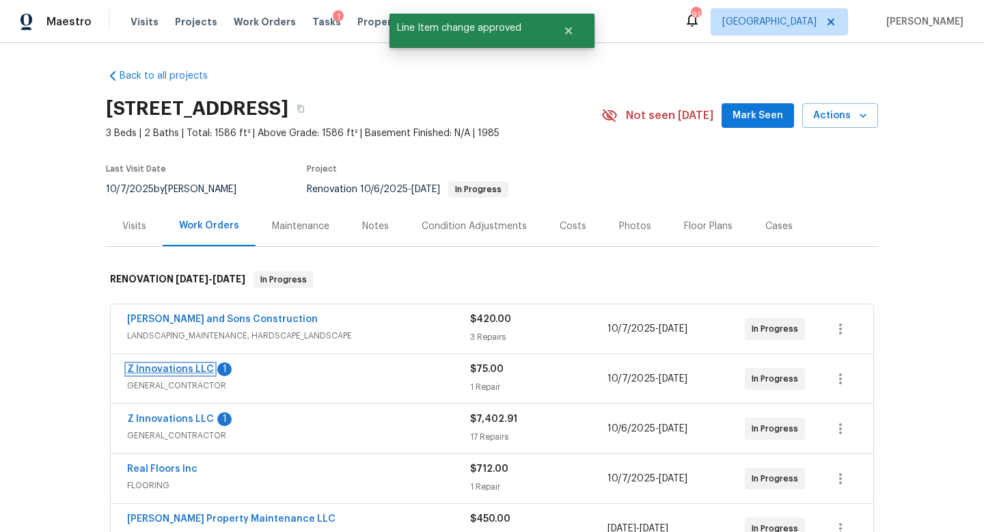
click at [183, 372] on link "Z Innovations LLC" at bounding box center [170, 369] width 87 height 10
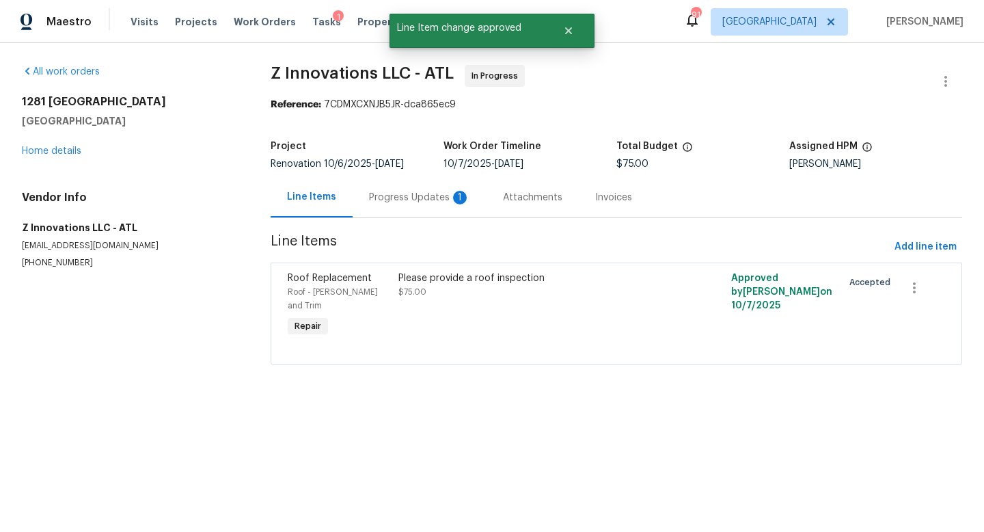
click at [385, 202] on div "Progress Updates 1" at bounding box center [419, 198] width 101 height 14
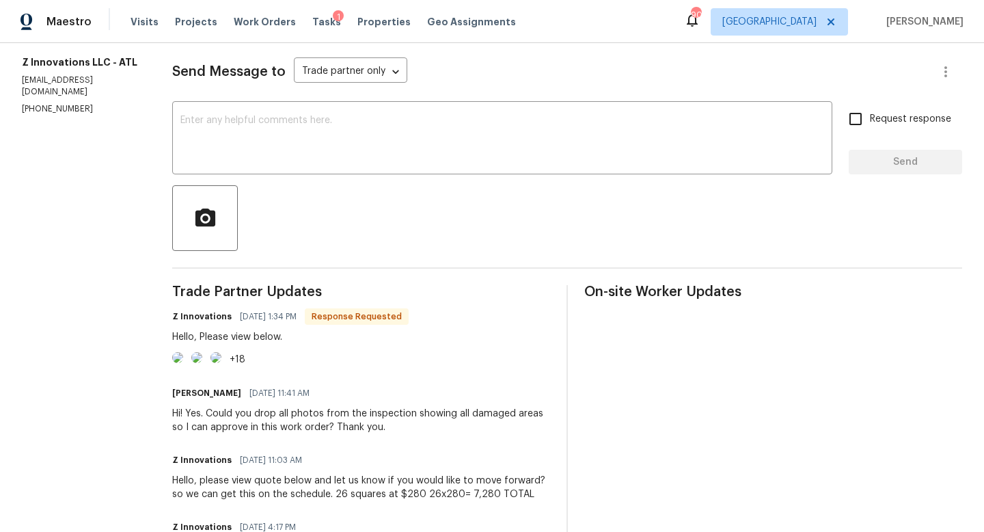
scroll to position [187, 0]
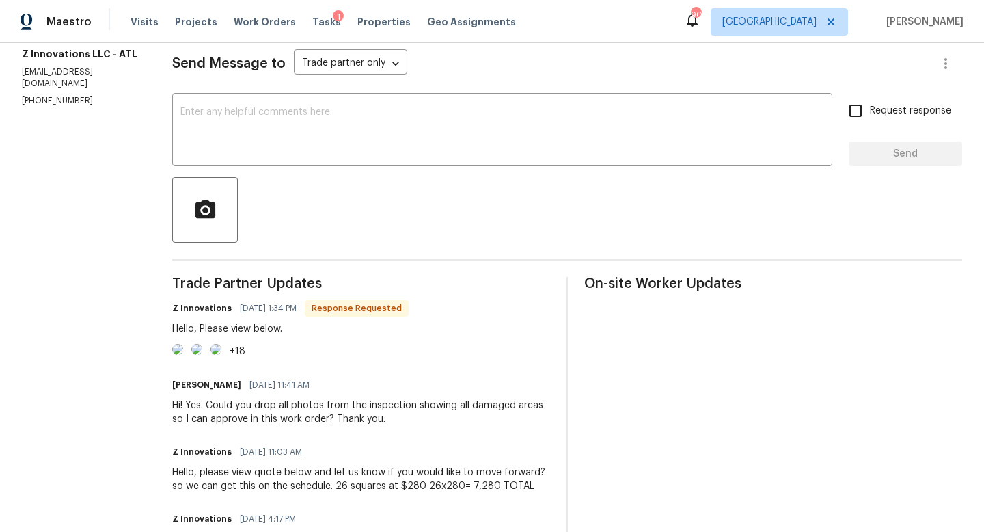
click at [183, 355] on img at bounding box center [177, 349] width 11 height 11
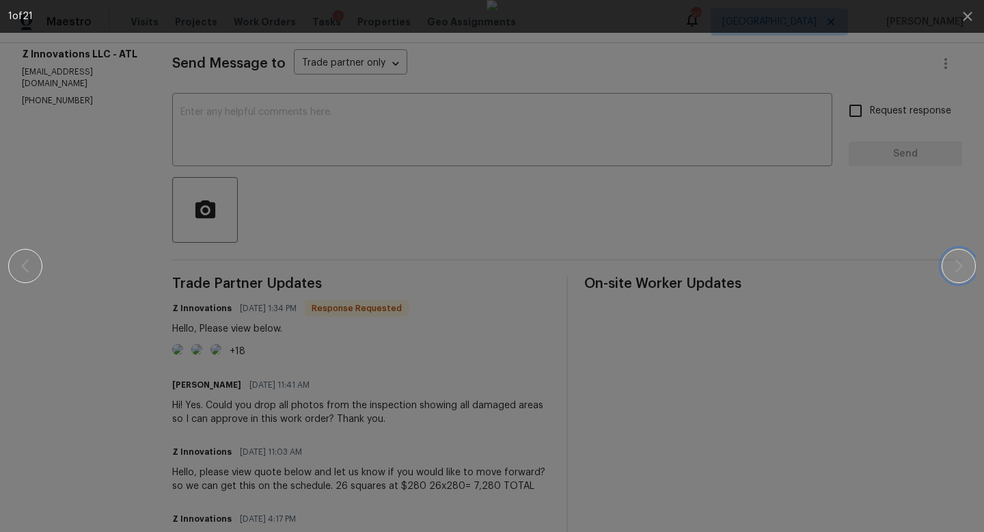
click at [951, 260] on icon "button" at bounding box center [959, 266] width 16 height 16
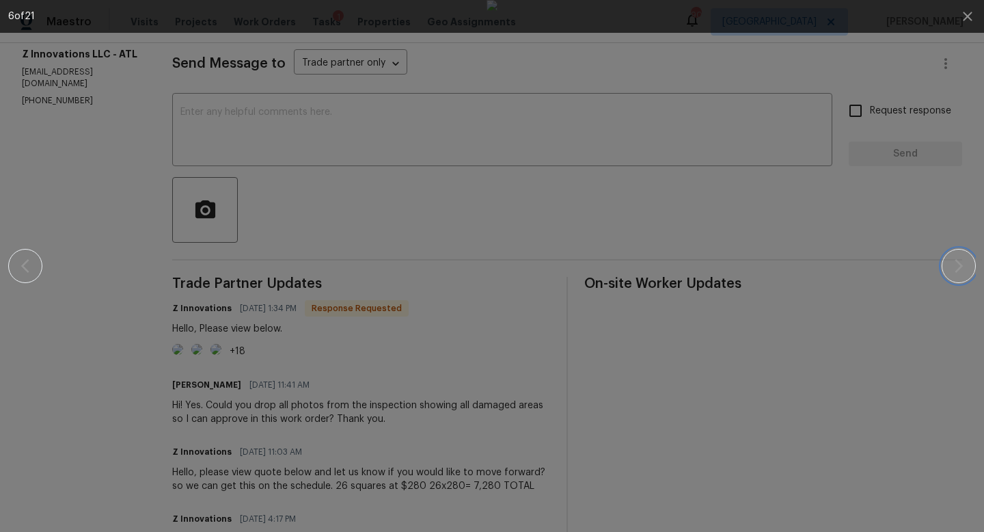
click at [951, 260] on icon "button" at bounding box center [959, 266] width 16 height 16
click at [947, 267] on button "button" at bounding box center [959, 266] width 34 height 34
click at [848, 274] on div at bounding box center [492, 266] width 867 height 532
click at [976, 15] on icon "button" at bounding box center [968, 16] width 16 height 16
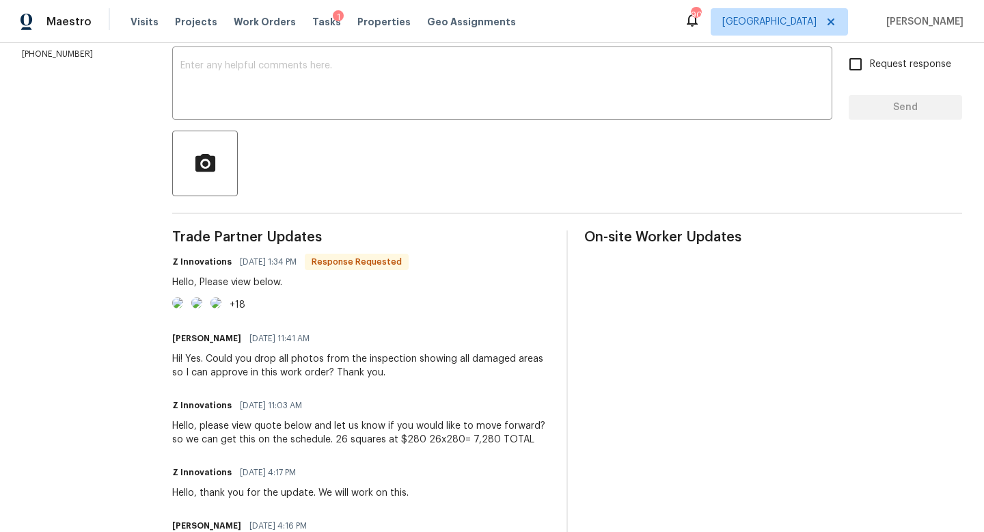
scroll to position [239, 0]
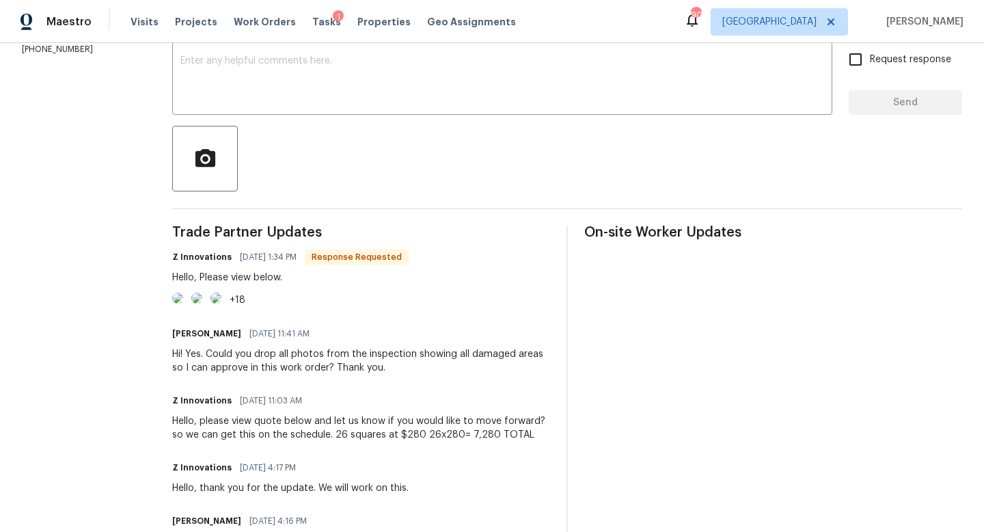
click at [183, 304] on img at bounding box center [177, 298] width 11 height 11
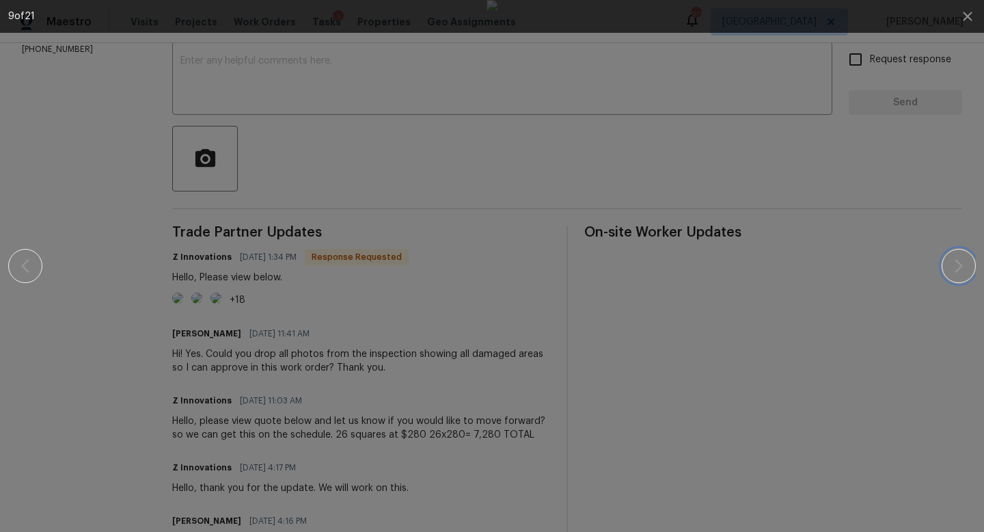
click at [971, 256] on button "button" at bounding box center [959, 266] width 34 height 34
click at [32, 269] on icon "button" at bounding box center [25, 266] width 16 height 16
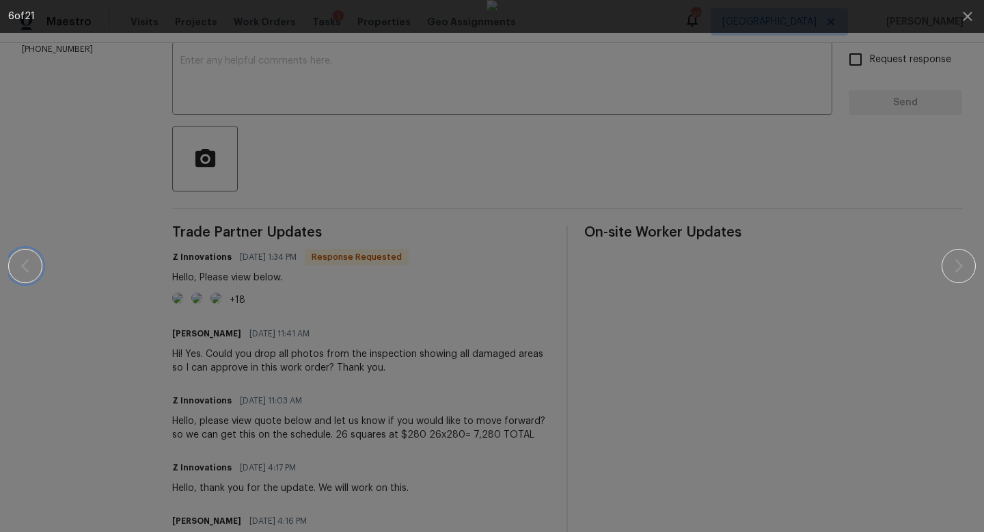
click at [32, 269] on icon "button" at bounding box center [25, 266] width 16 height 16
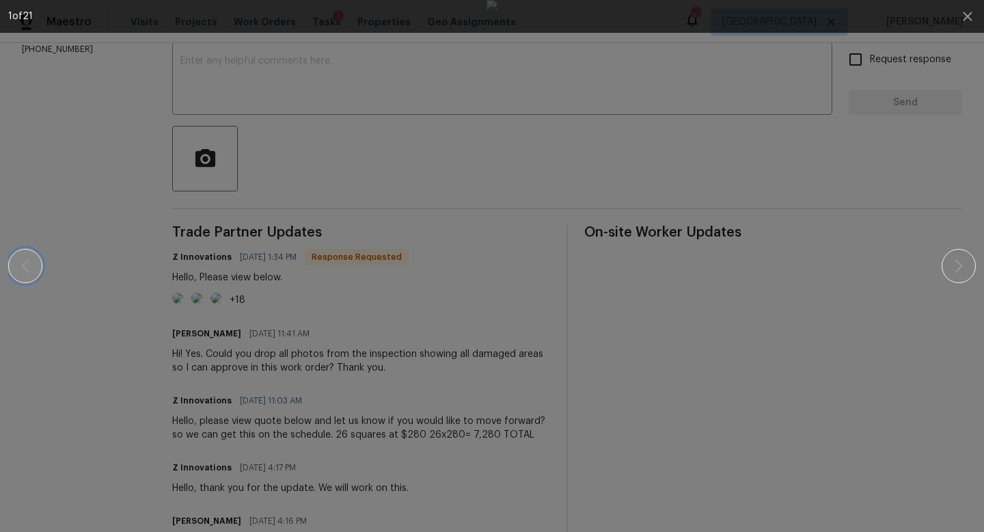
click at [32, 269] on icon "button" at bounding box center [25, 266] width 16 height 16
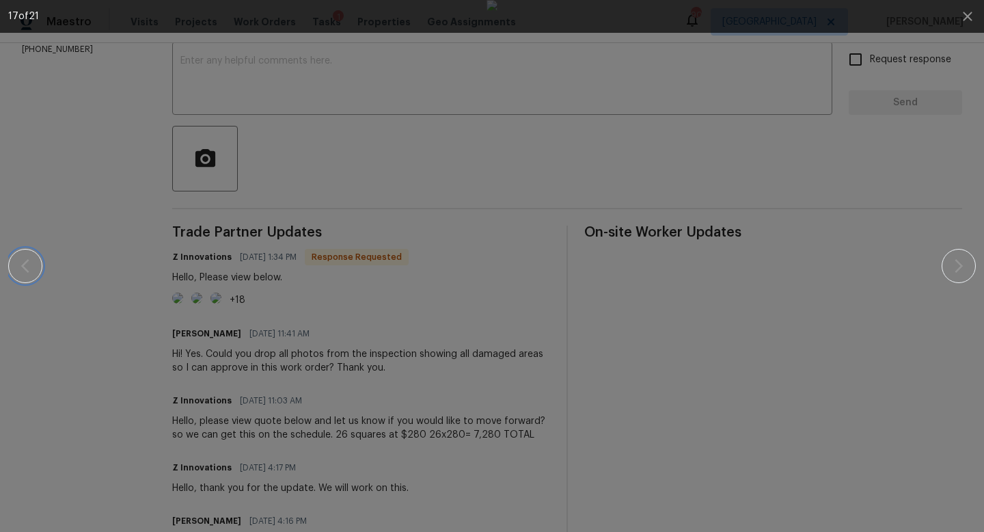
click at [32, 269] on icon "button" at bounding box center [25, 266] width 16 height 16
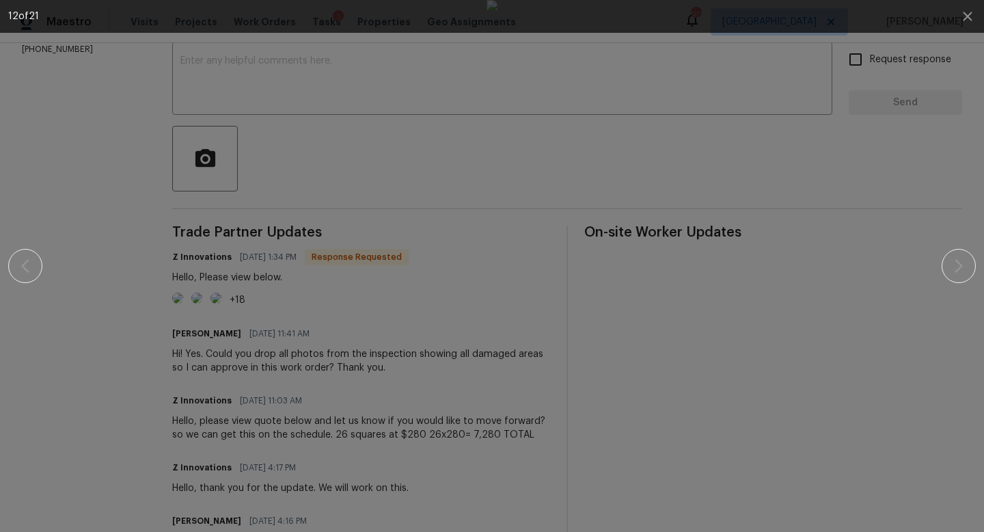
click at [65, 271] on div at bounding box center [492, 266] width 867 height 532
click at [961, 21] on icon "button" at bounding box center [968, 16] width 16 height 16
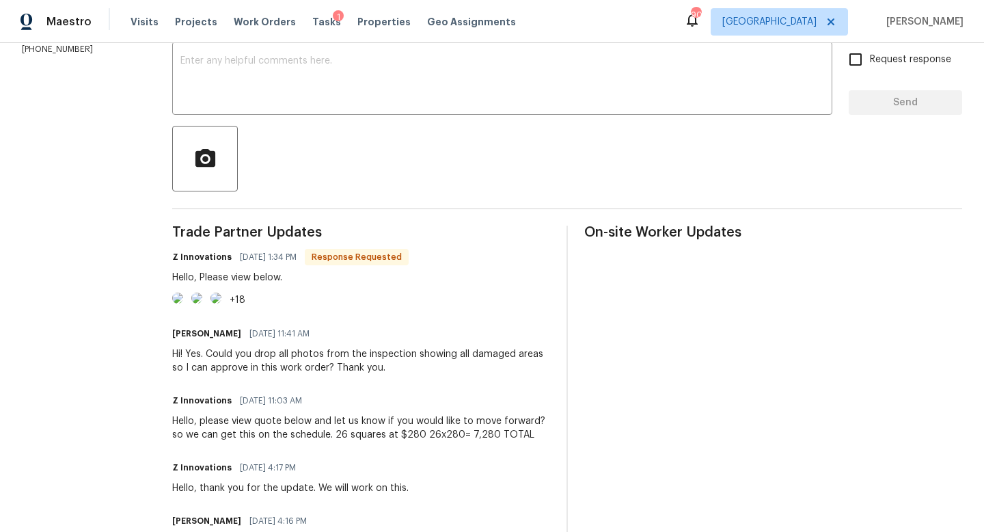
scroll to position [0, 0]
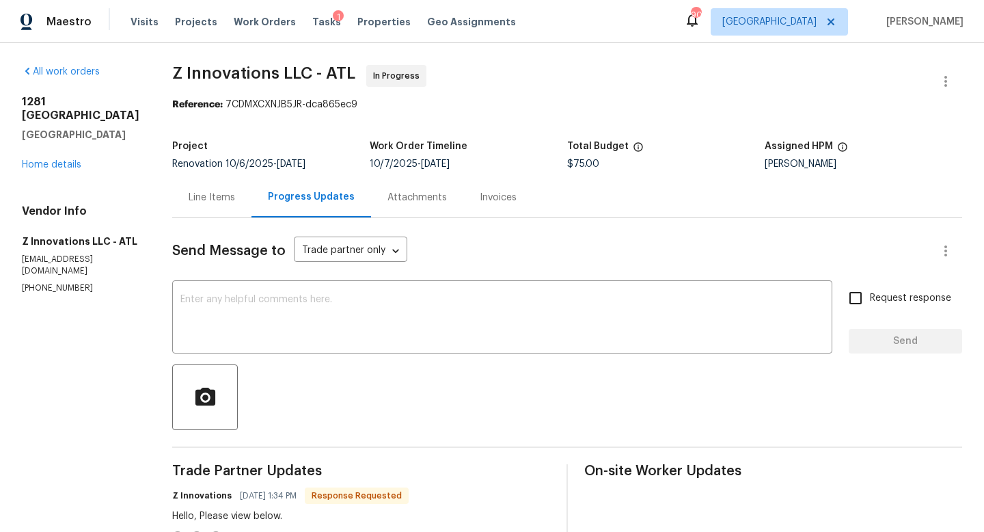
click at [230, 196] on div "Line Items" at bounding box center [212, 198] width 46 height 14
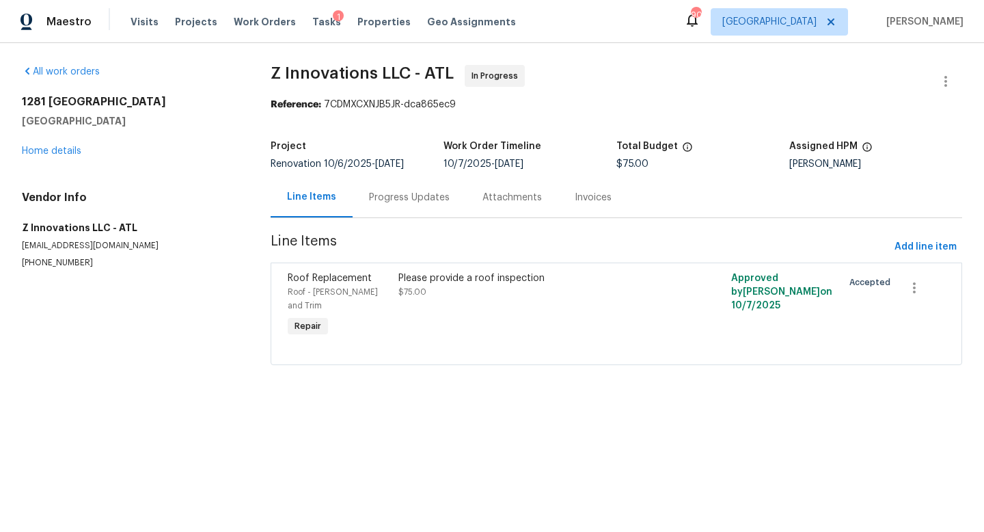
click at [488, 286] on div "Please provide a roof inspection $75.00" at bounding box center [533, 284] width 269 height 27
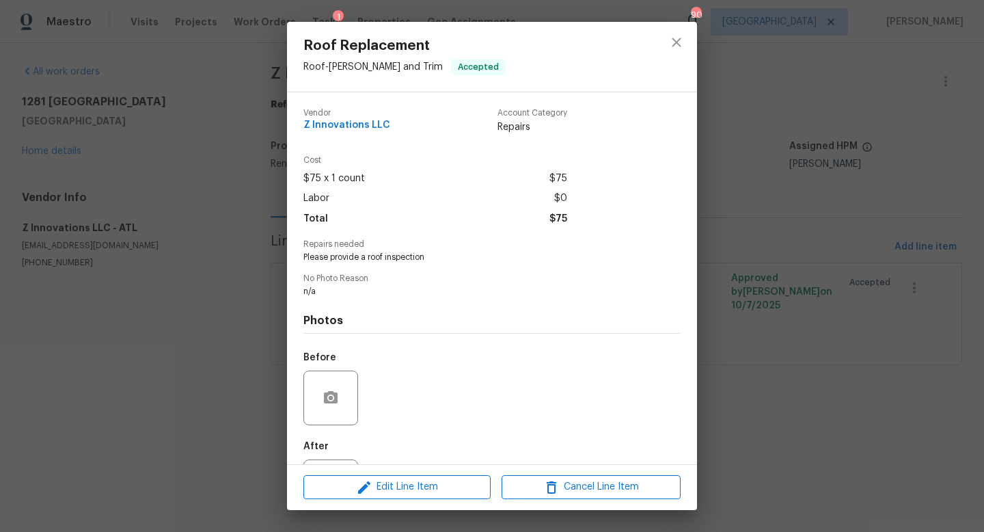
scroll to position [64, 0]
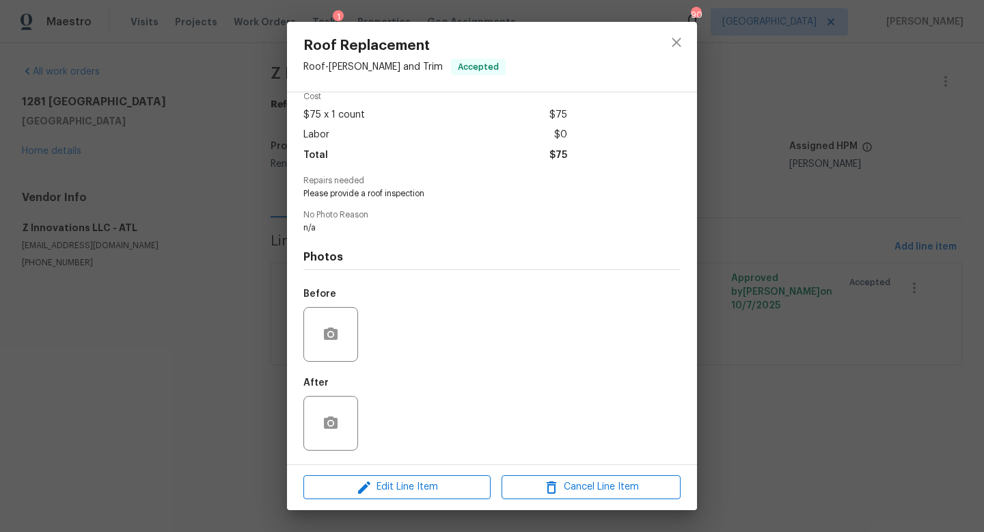
click at [846, 406] on div "Roof Replacement Roof - Eaves and Trim Accepted Vendor Z Innovations LLC Accoun…" at bounding box center [492, 266] width 984 height 532
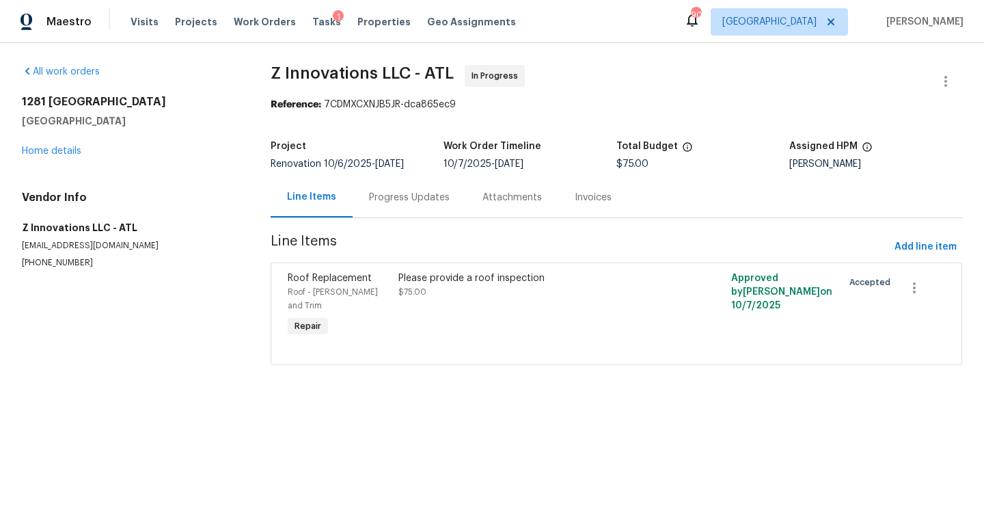
click at [406, 193] on div "Progress Updates" at bounding box center [409, 198] width 81 height 14
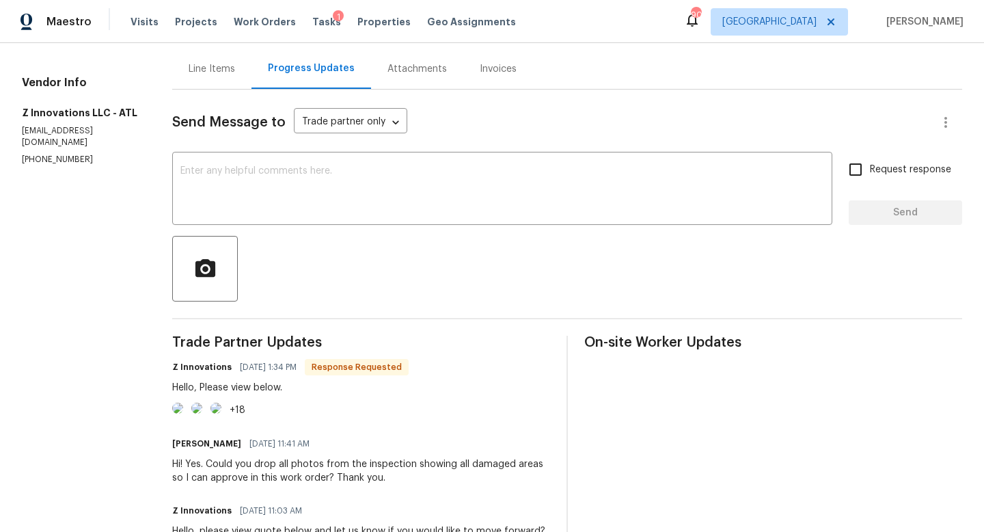
scroll to position [129, 0]
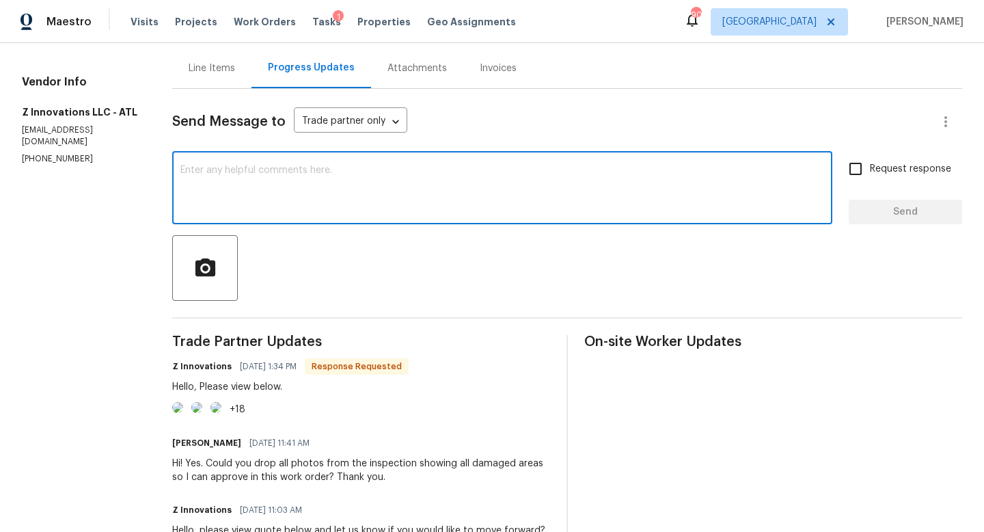
click at [269, 189] on textarea at bounding box center [502, 189] width 644 height 48
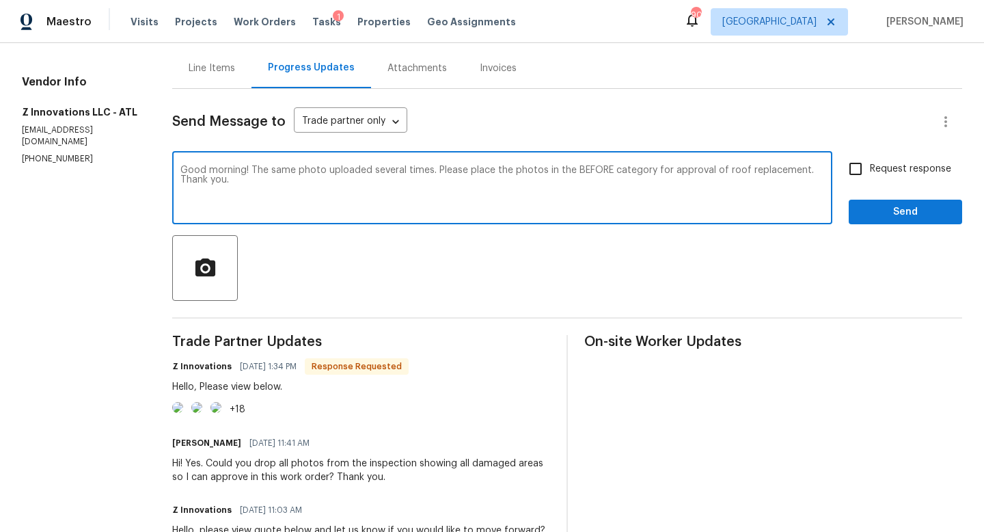
type textarea "Good morning! The same photo uploaded several times. Please place the photos in…"
click at [857, 166] on input "Request response" at bounding box center [856, 169] width 29 height 29
checkbox input "true"
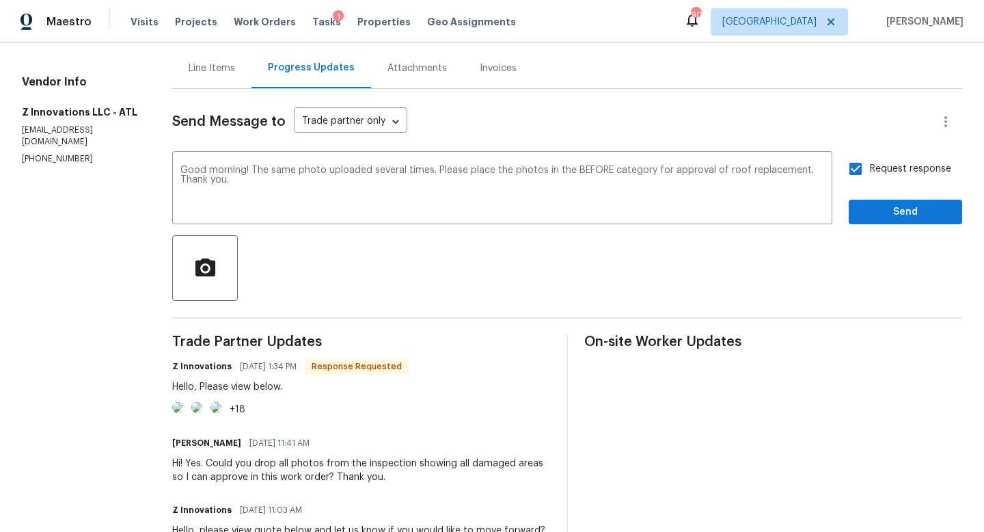
click at [879, 234] on div "Send Message to Trade partner only Trade partner only ​ Good morning! The same …" at bounding box center [567, 527] width 790 height 876
click at [879, 215] on span "Send" at bounding box center [906, 212] width 92 height 17
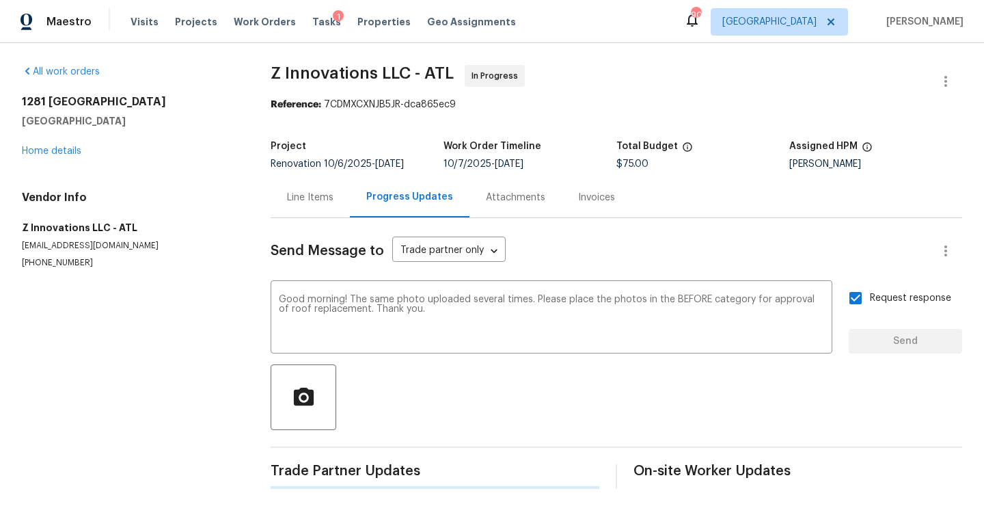
scroll to position [0, 0]
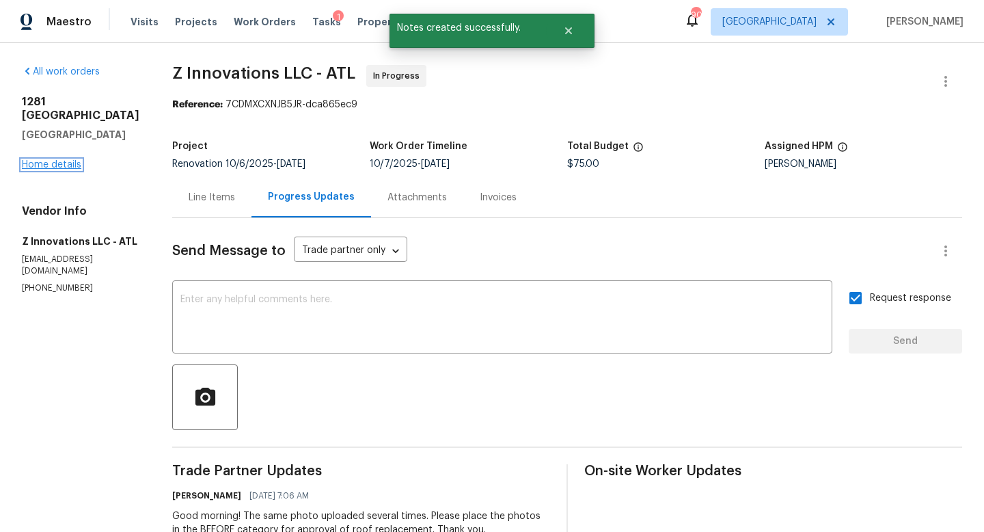
click at [55, 167] on link "Home details" at bounding box center [51, 165] width 59 height 10
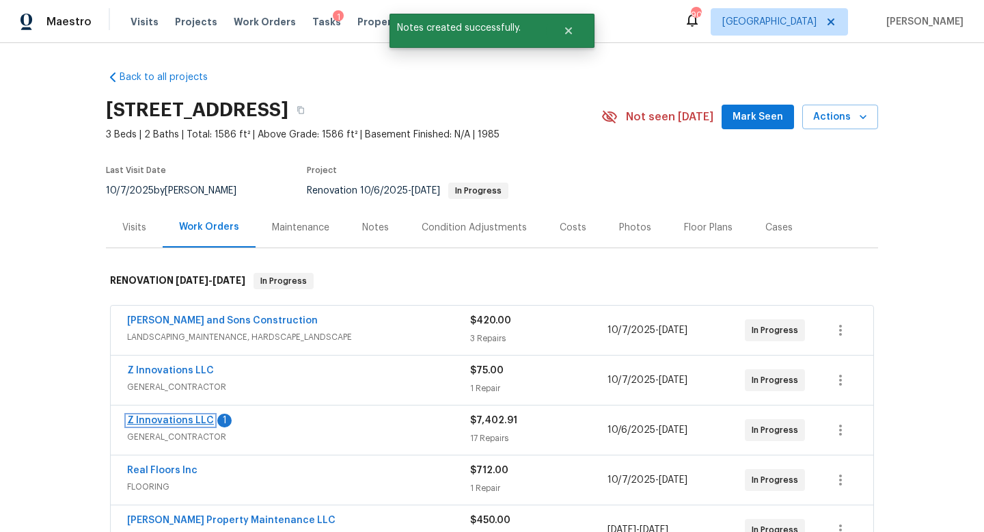
click at [170, 421] on link "Z Innovations LLC" at bounding box center [170, 421] width 87 height 10
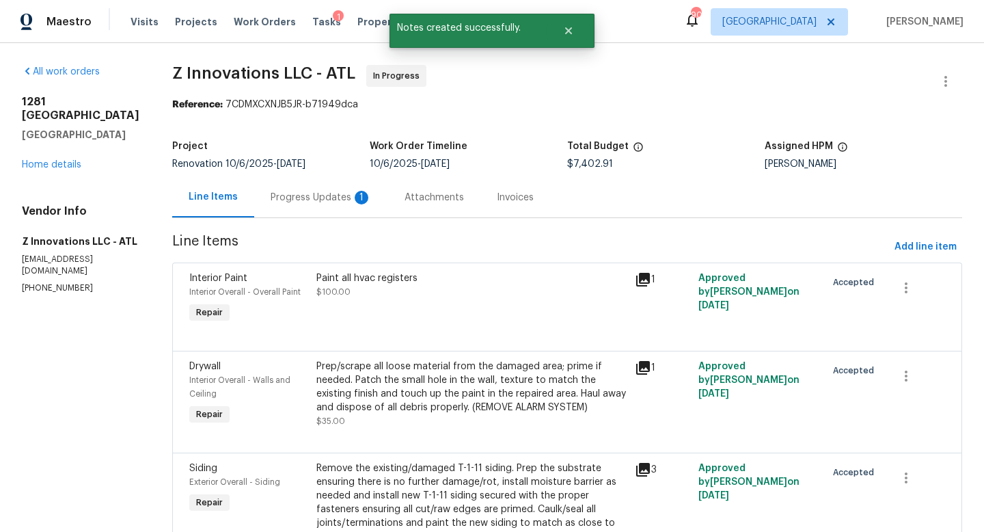
click at [297, 198] on div "Progress Updates 1" at bounding box center [321, 198] width 101 height 14
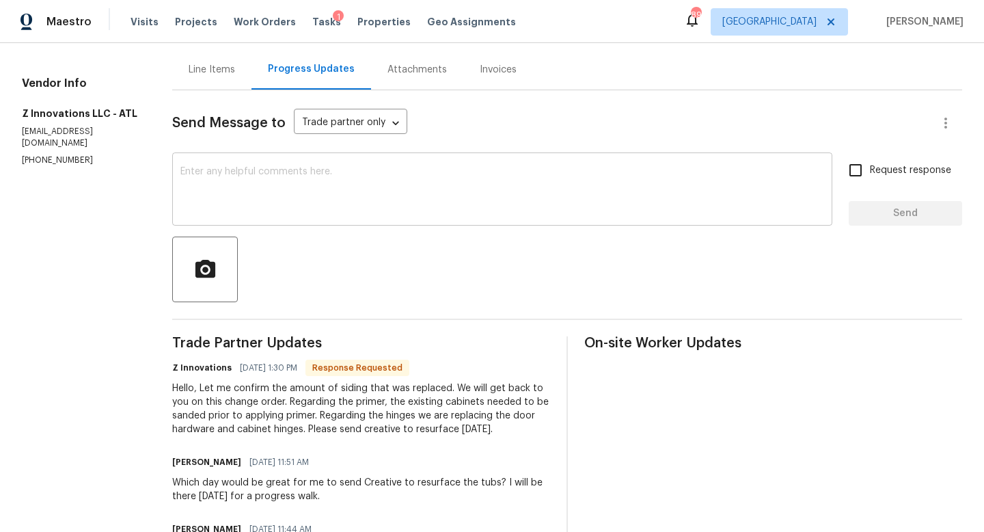
scroll to position [130, 0]
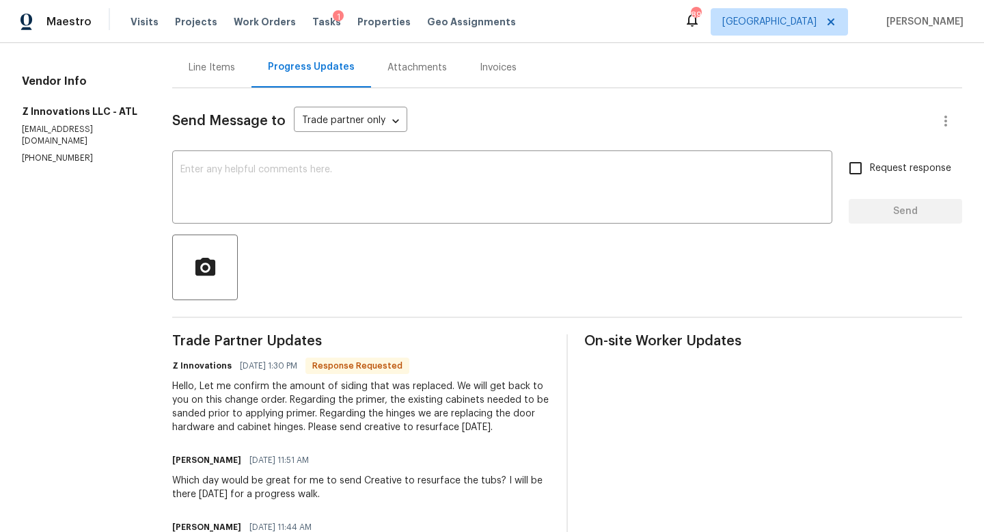
click at [198, 75] on div "Line Items" at bounding box center [211, 67] width 79 height 40
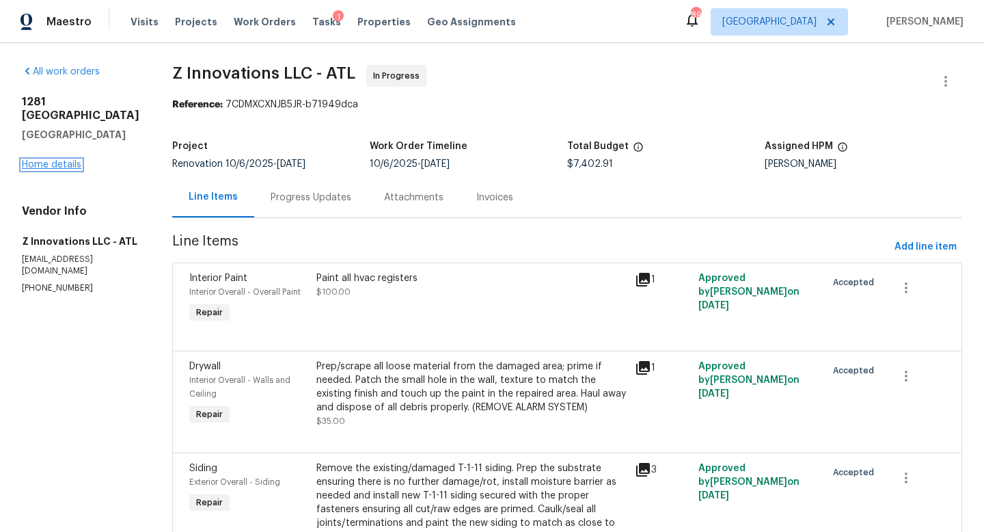
click at [61, 167] on link "Home details" at bounding box center [51, 165] width 59 height 10
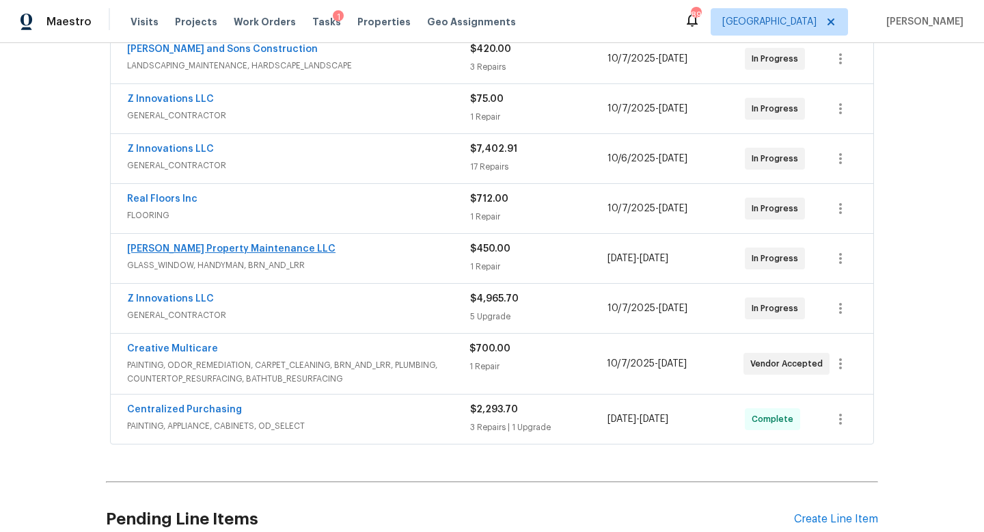
scroll to position [272, 0]
click at [181, 350] on link "Creative Multicare" at bounding box center [172, 348] width 91 height 10
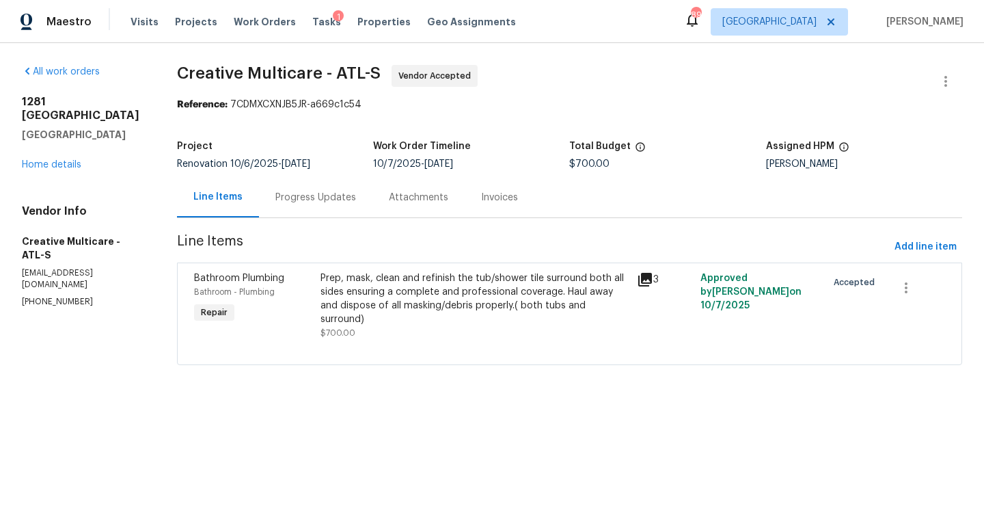
click at [345, 187] on div "Progress Updates" at bounding box center [315, 197] width 113 height 40
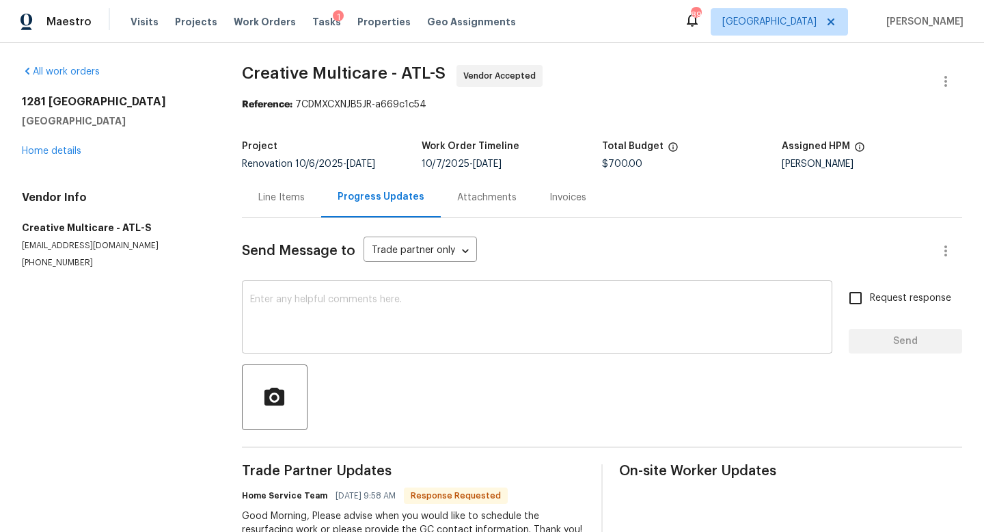
click at [361, 308] on textarea at bounding box center [537, 319] width 574 height 48
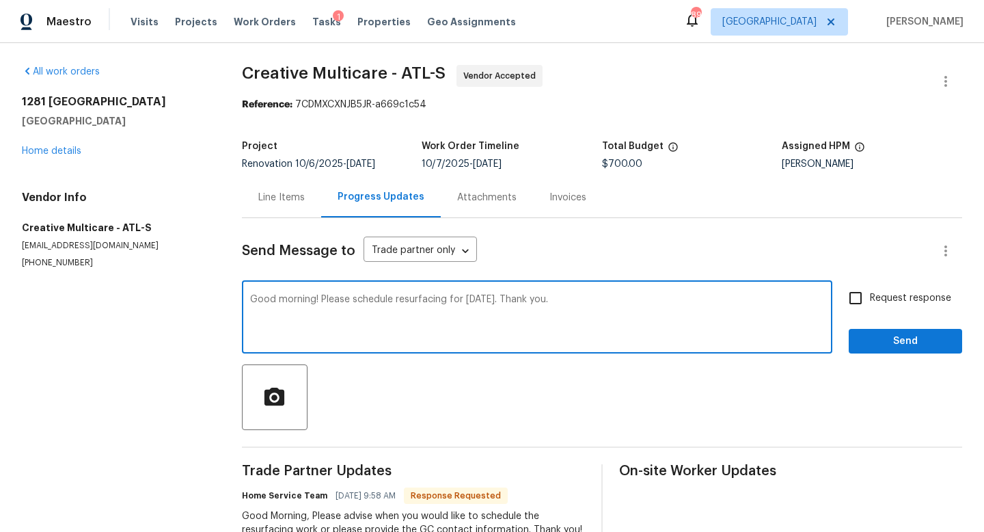
type textarea "Good morning! Please schedule resurfacing for tomorrow 10/15. Thank you."
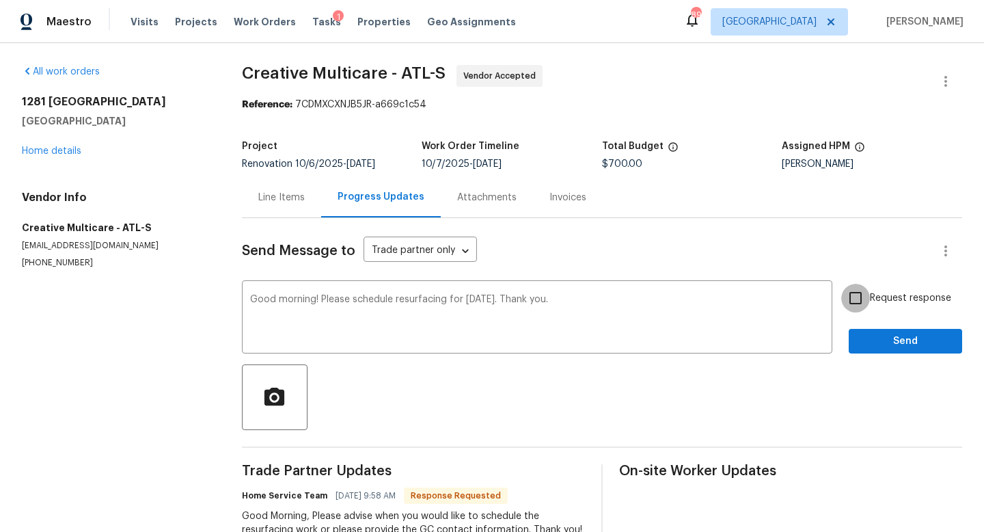
click at [854, 304] on input "Request response" at bounding box center [856, 298] width 29 height 29
checkbox input "true"
click at [862, 358] on div "Send Message to Trade partner only Trade partner only ​ Good morning! Please sc…" at bounding box center [602, 385] width 721 height 335
click at [864, 346] on span "Send" at bounding box center [906, 341] width 92 height 17
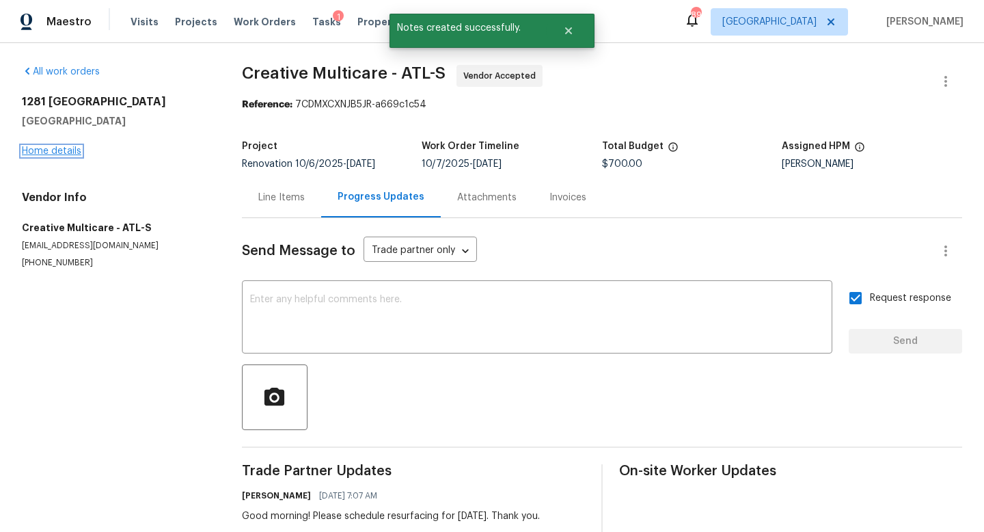
click at [57, 152] on link "Home details" at bounding box center [51, 151] width 59 height 10
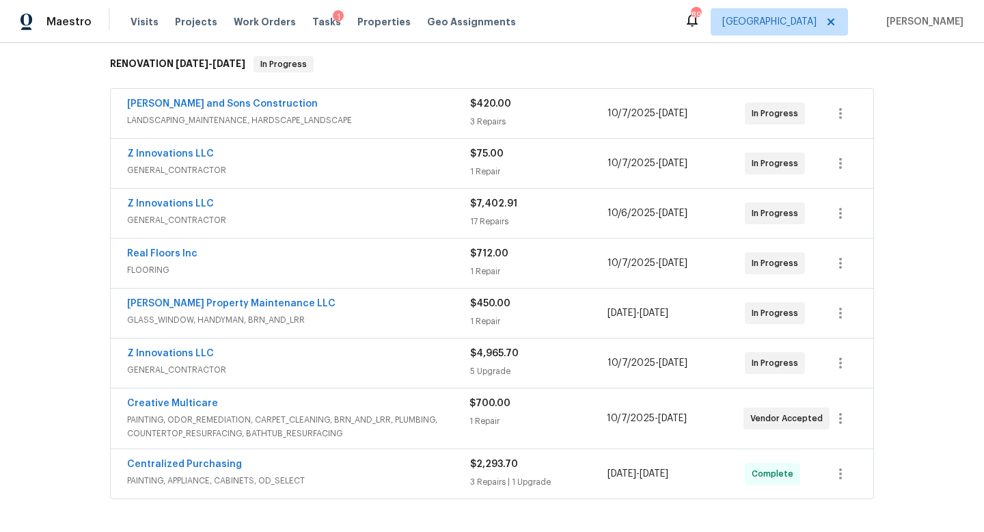
scroll to position [218, 0]
click at [171, 356] on link "Z Innovations LLC" at bounding box center [170, 352] width 87 height 10
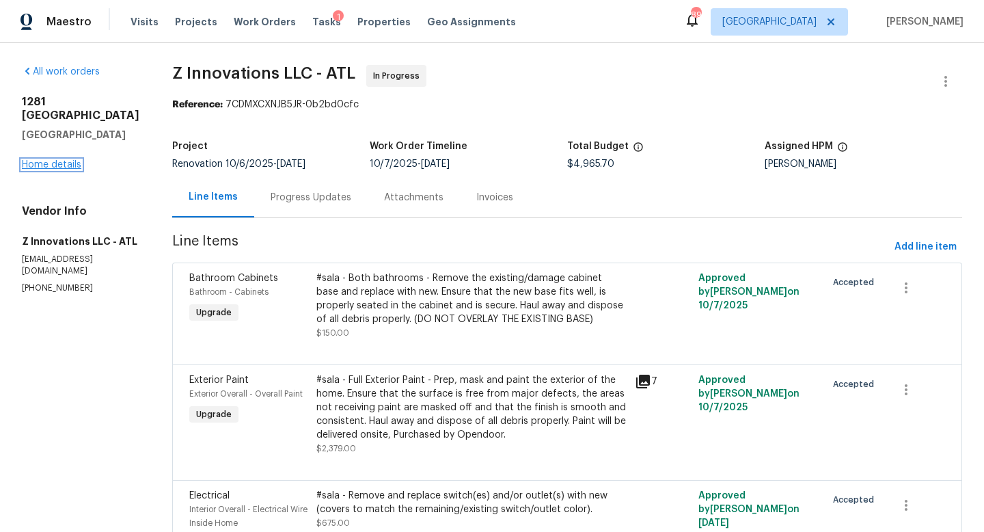
click at [74, 165] on link "Home details" at bounding box center [51, 165] width 59 height 10
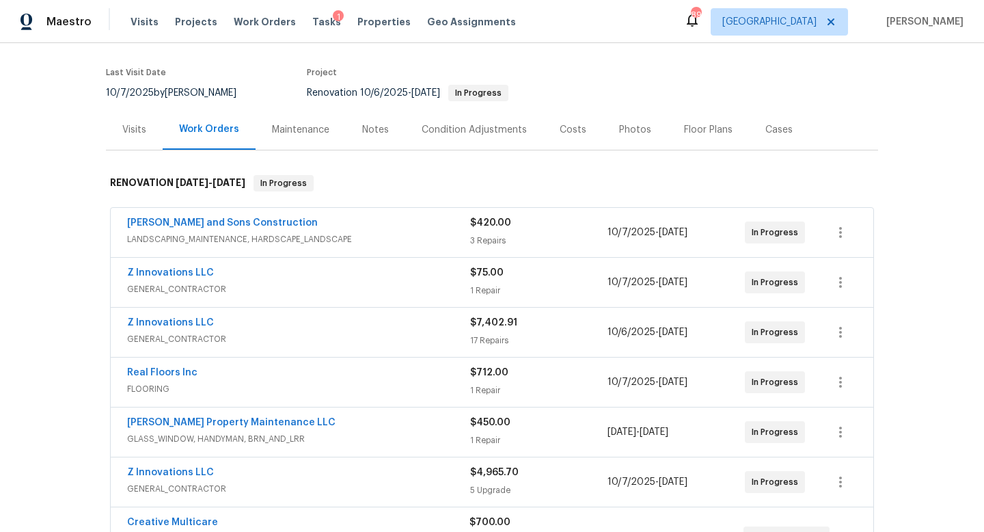
scroll to position [98, 0]
click at [156, 323] on link "Z Innovations LLC" at bounding box center [170, 322] width 87 height 10
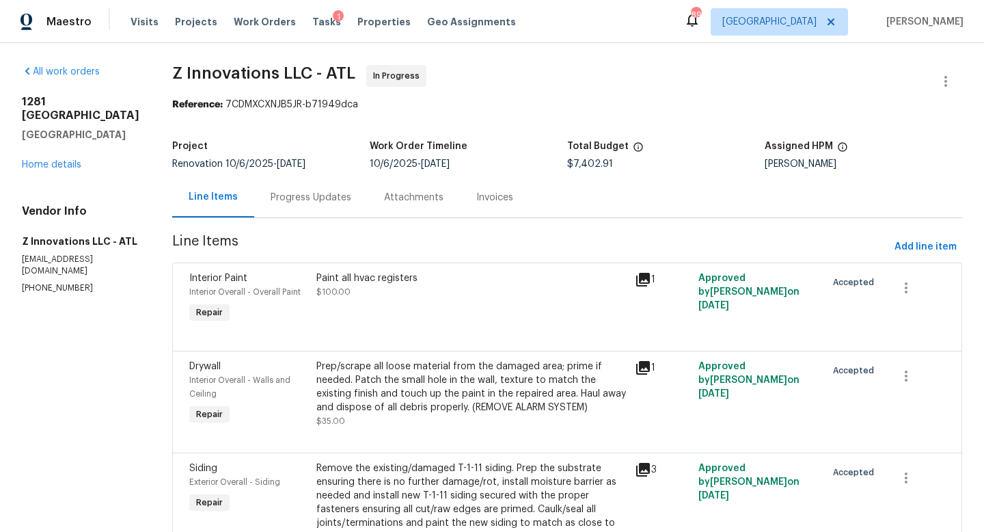
click at [296, 203] on div "Progress Updates" at bounding box center [311, 198] width 81 height 14
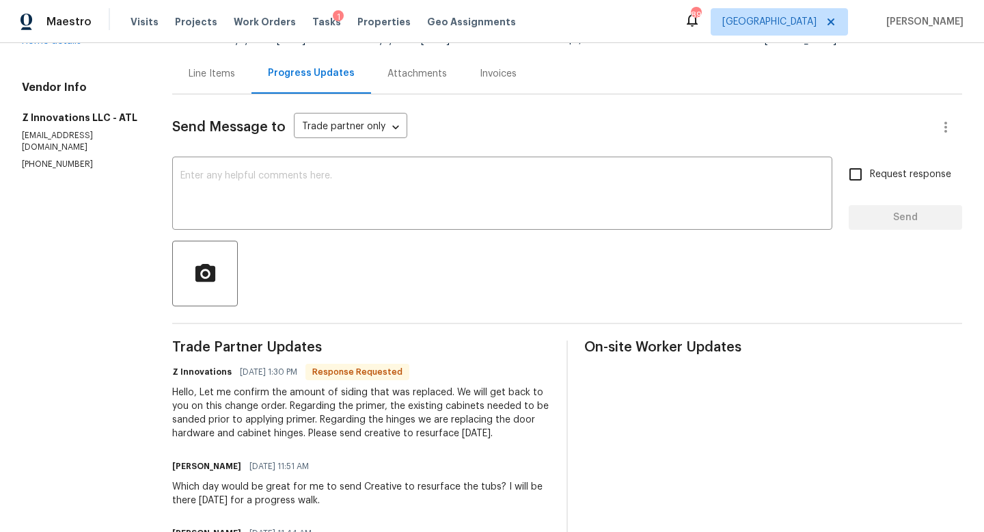
scroll to position [117, 0]
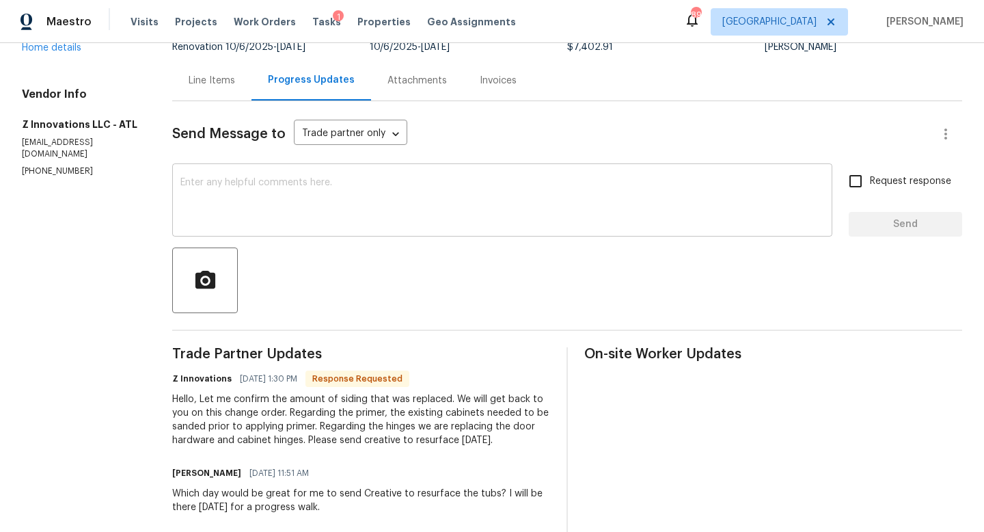
click at [277, 196] on textarea at bounding box center [502, 202] width 644 height 48
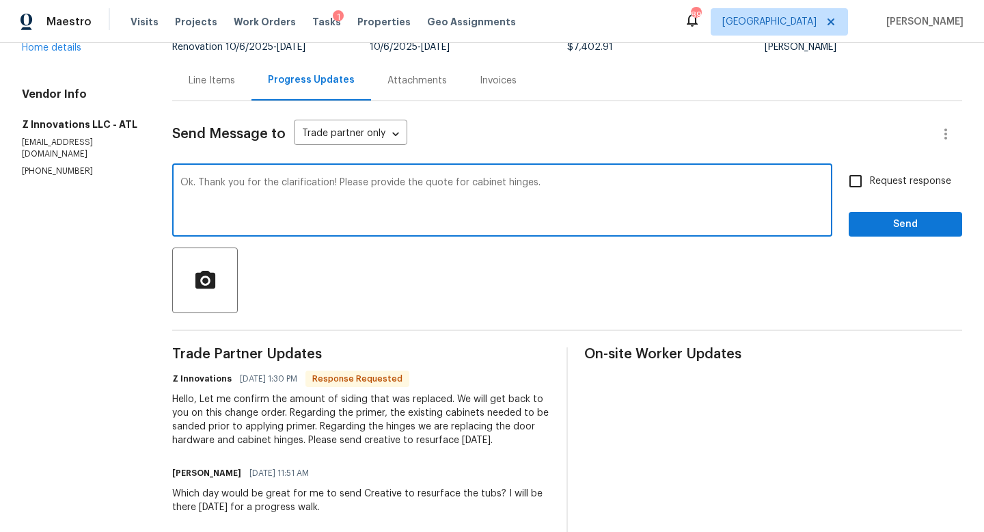
click at [172, 181] on div "Ok. Thank you for the clarification! Please provide the quote for cabinet hinge…" at bounding box center [502, 202] width 660 height 70
click at [180, 183] on textarea "Ok. Thank you for the clarification! Please provide the quote for cabinet hinge…" at bounding box center [502, 202] width 644 height 48
click at [606, 183] on textarea "Good morning! Ok. Thank you for the clarification! Please provide the quote for…" at bounding box center [502, 202] width 644 height 48
click at [390, 184] on textarea "Good morning! Ok. Thank you for the clarification! Please provide the quote for…" at bounding box center [502, 202] width 644 height 48
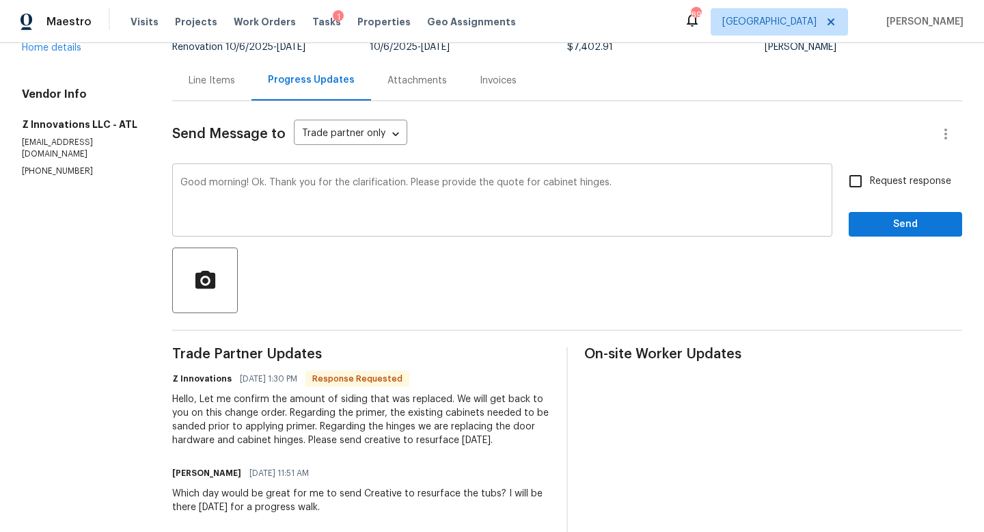
click at [608, 172] on div "Good morning! Ok. Thank you for the clarification. Please provide the quote for…" at bounding box center [502, 202] width 660 height 70
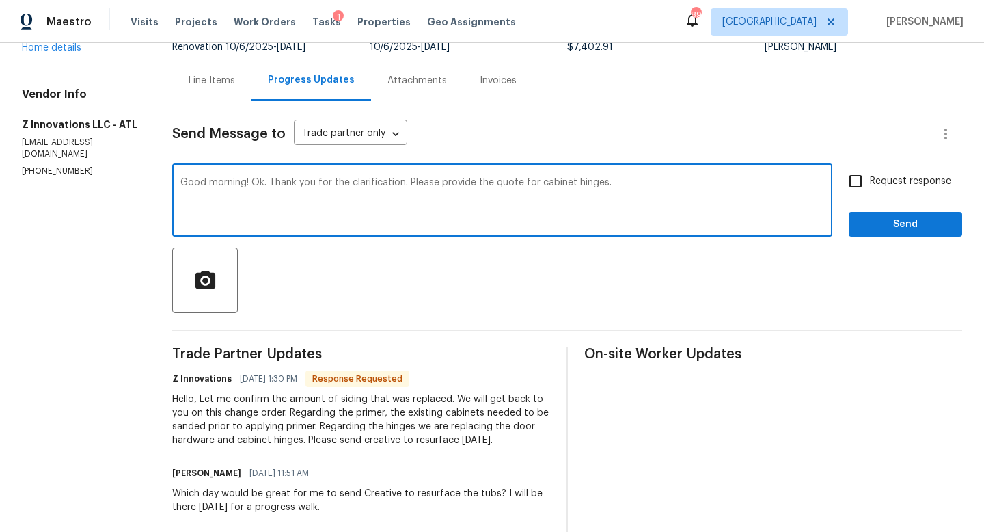
click at [607, 179] on textarea "Good morning! Ok. Thank you for the clarification. Please provide the quote for…" at bounding box center [502, 202] width 644 height 48
type textarea "Good morning! Ok. Thank you for the clarification. Please provide the quote for…"
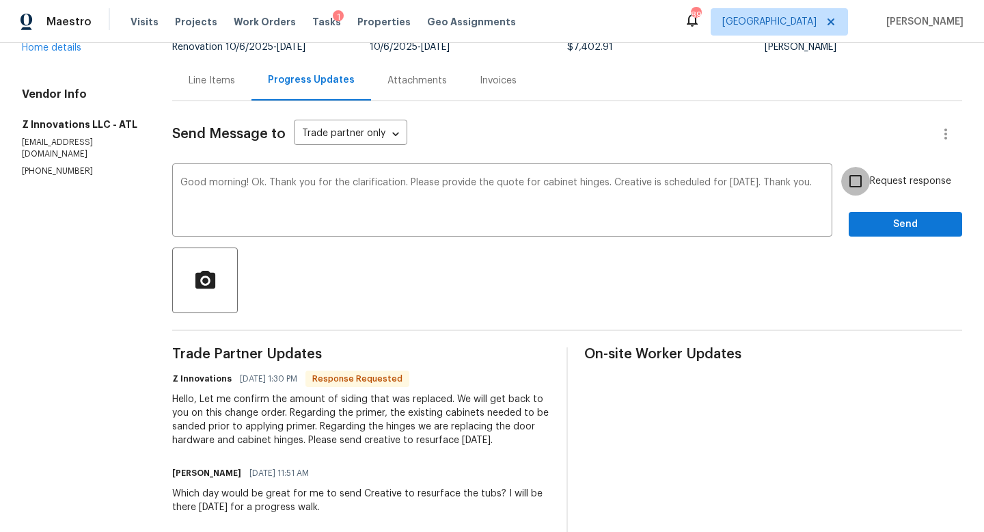
click at [854, 184] on input "Request response" at bounding box center [856, 181] width 29 height 29
checkbox input "true"
click at [879, 232] on span "Send" at bounding box center [906, 224] width 92 height 17
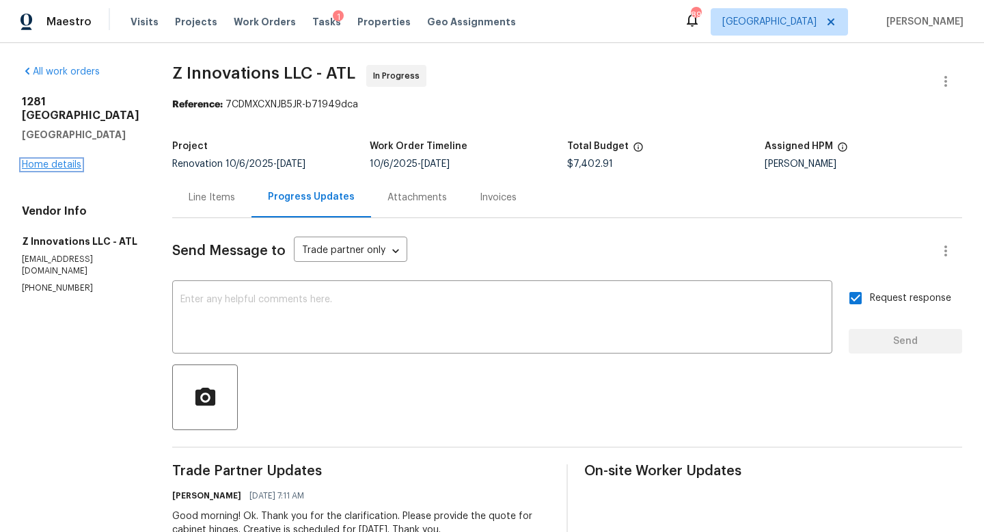
click at [72, 163] on link "Home details" at bounding box center [51, 165] width 59 height 10
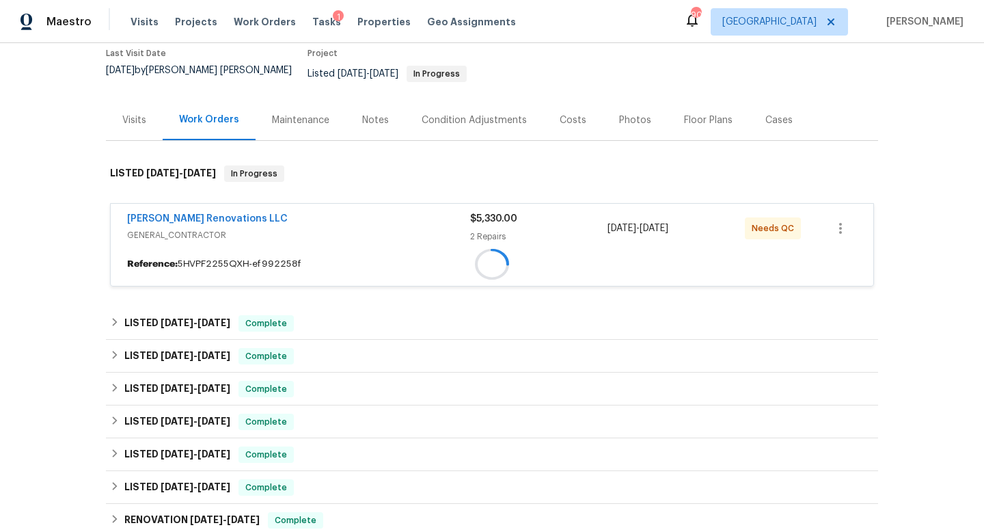
scroll to position [118, 0]
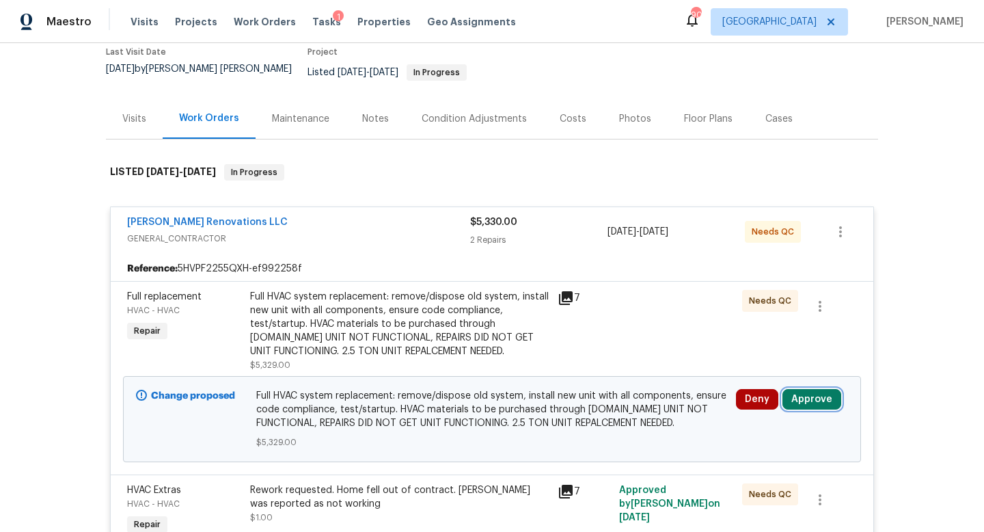
click at [799, 390] on button "Approve" at bounding box center [812, 399] width 59 height 21
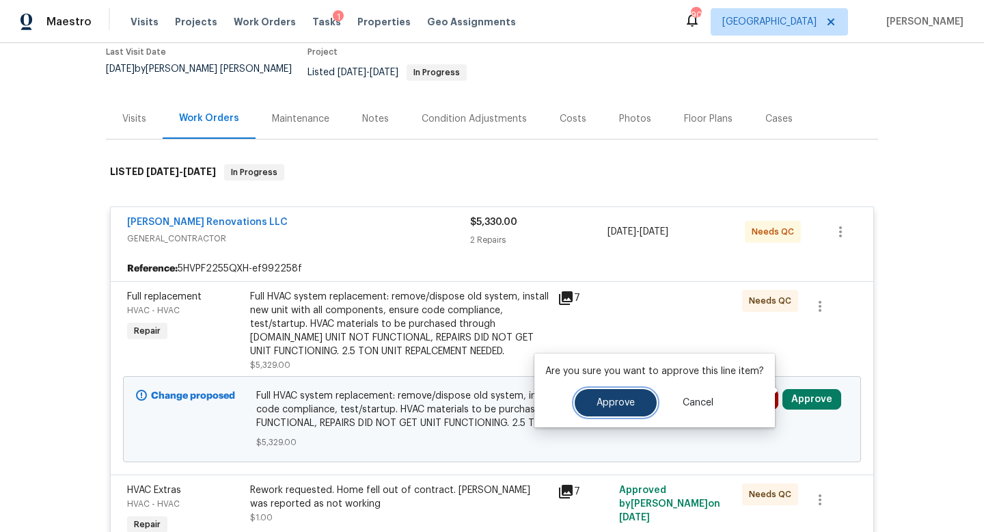
click at [615, 404] on span "Approve" at bounding box center [616, 403] width 38 height 10
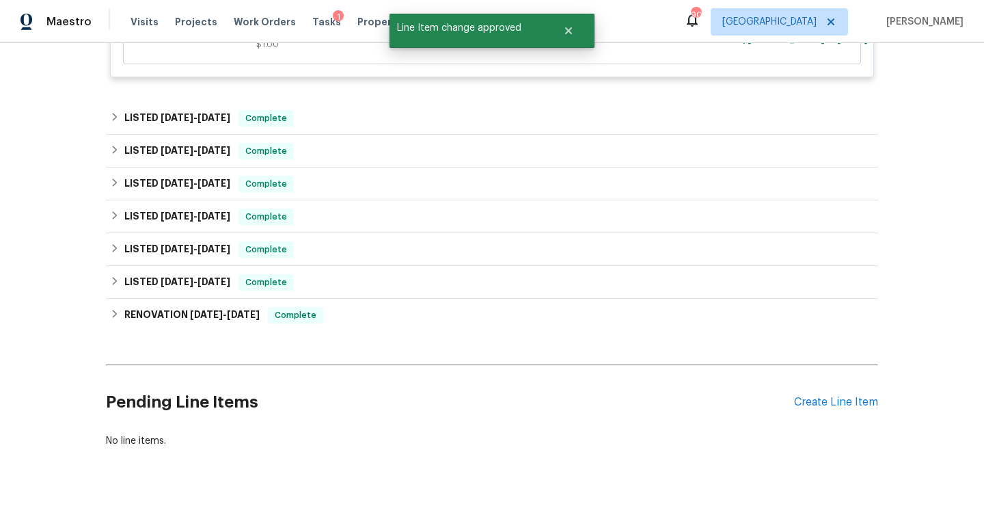
scroll to position [0, 0]
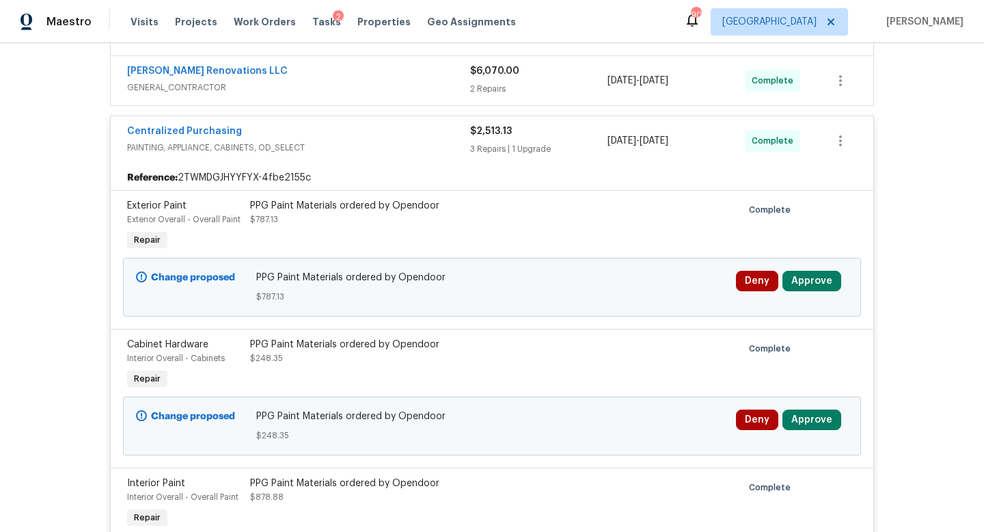
scroll to position [760, 0]
click at [800, 281] on div "Deny Approve" at bounding box center [792, 285] width 120 height 41
click at [803, 269] on button "Approve" at bounding box center [812, 279] width 59 height 21
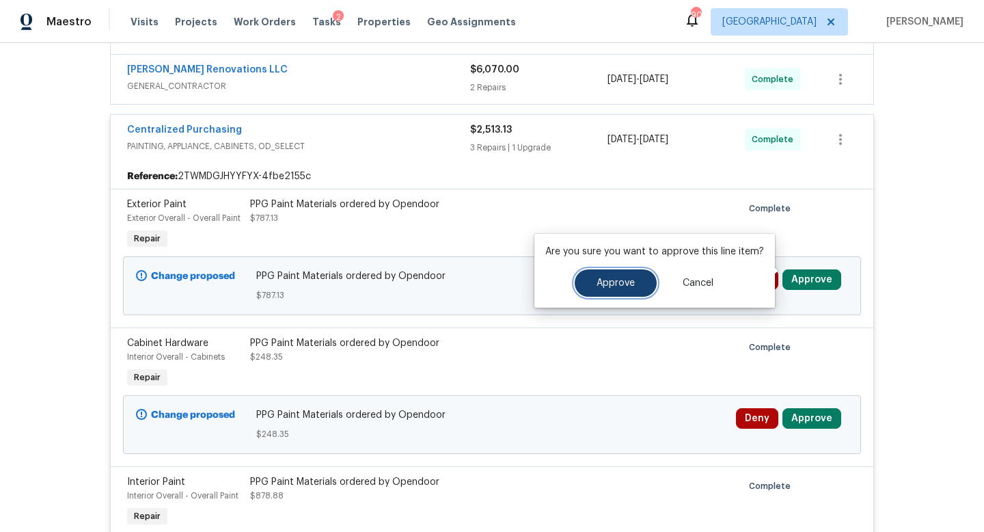
click at [617, 284] on span "Approve" at bounding box center [616, 283] width 38 height 10
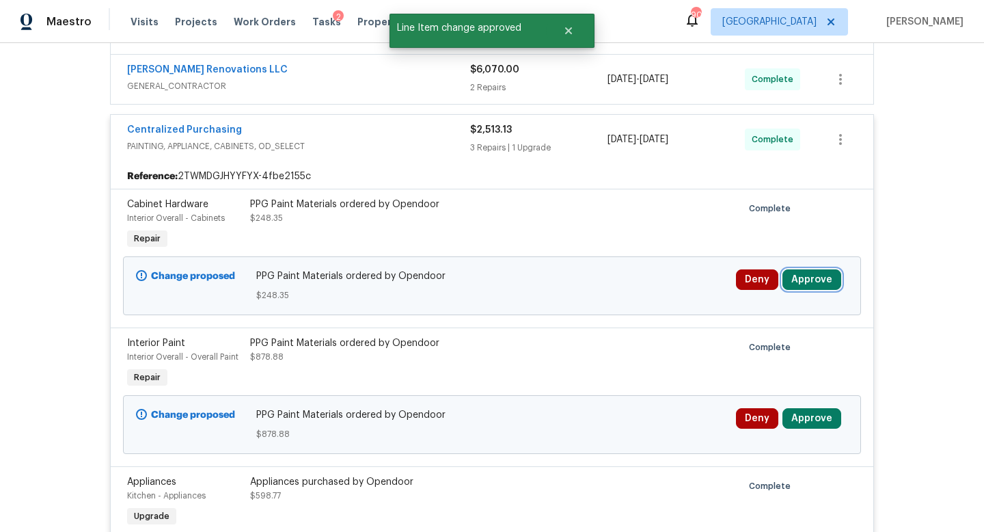
click at [807, 269] on button "Approve" at bounding box center [812, 279] width 59 height 21
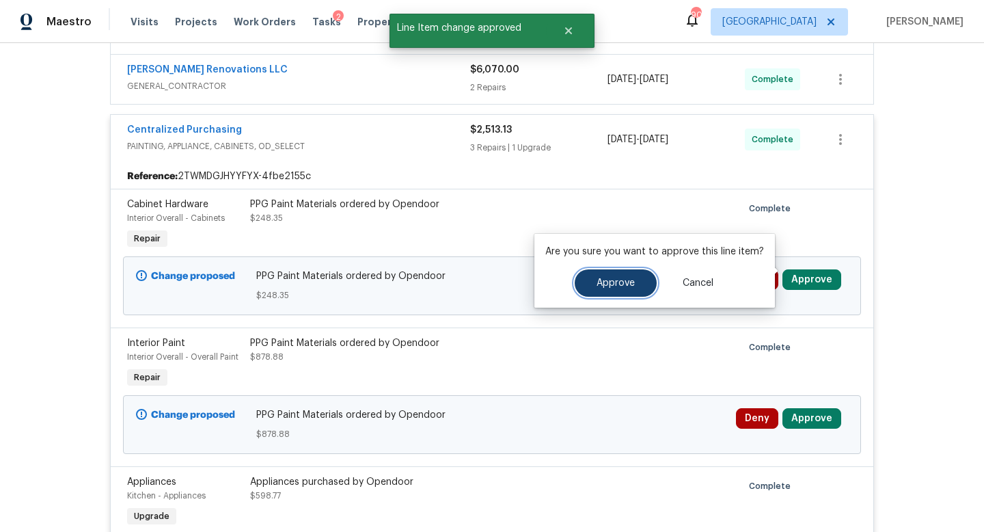
click at [599, 289] on button "Approve" at bounding box center [616, 282] width 82 height 27
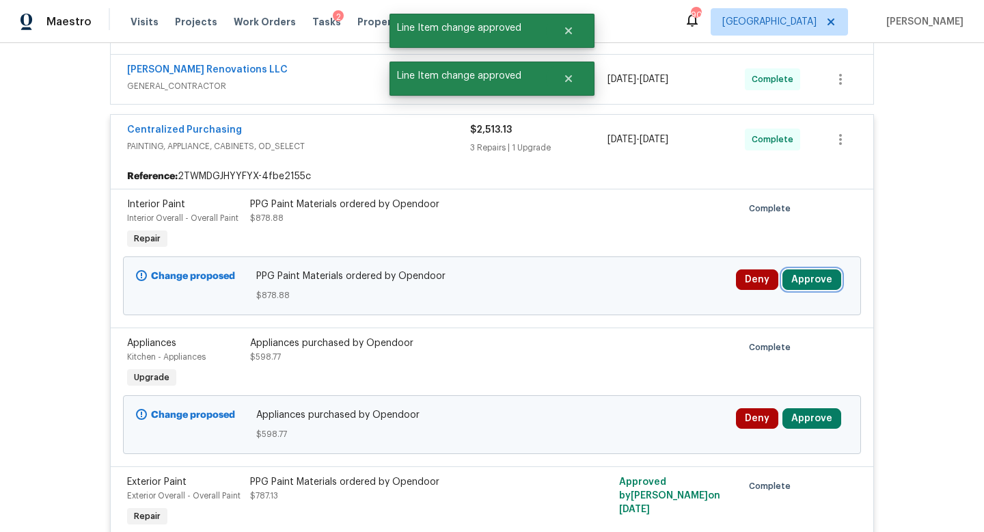
click at [821, 271] on button "Approve" at bounding box center [812, 279] width 59 height 21
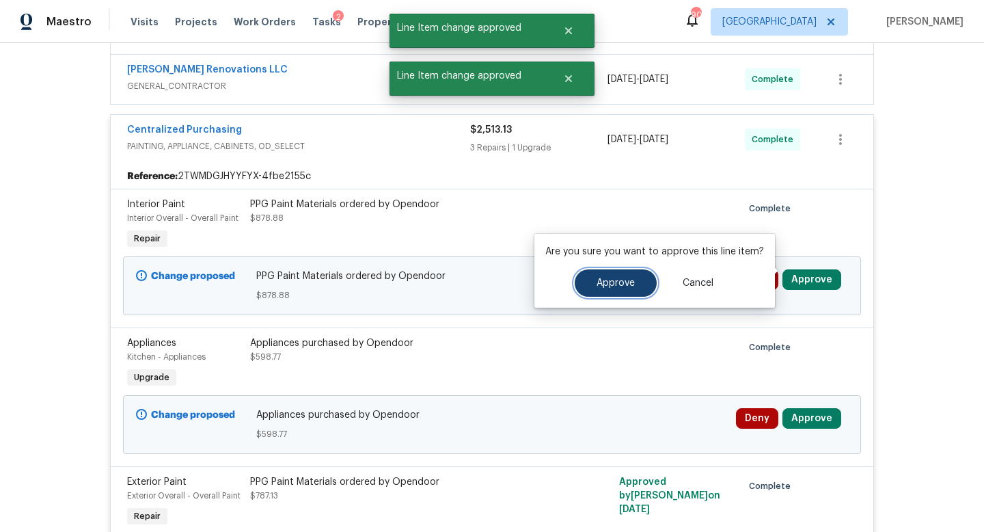
click at [609, 279] on span "Approve" at bounding box center [616, 283] width 38 height 10
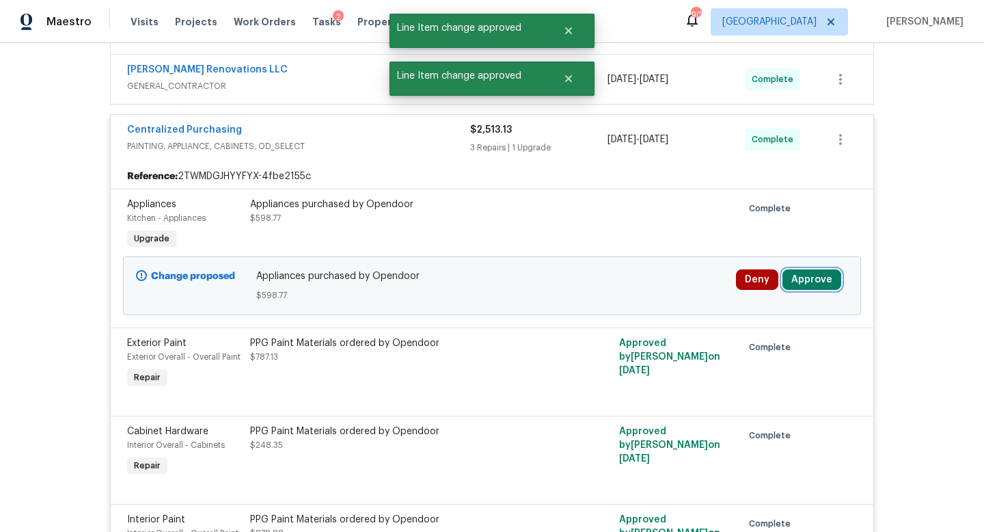
click at [816, 275] on button "Approve" at bounding box center [812, 279] width 59 height 21
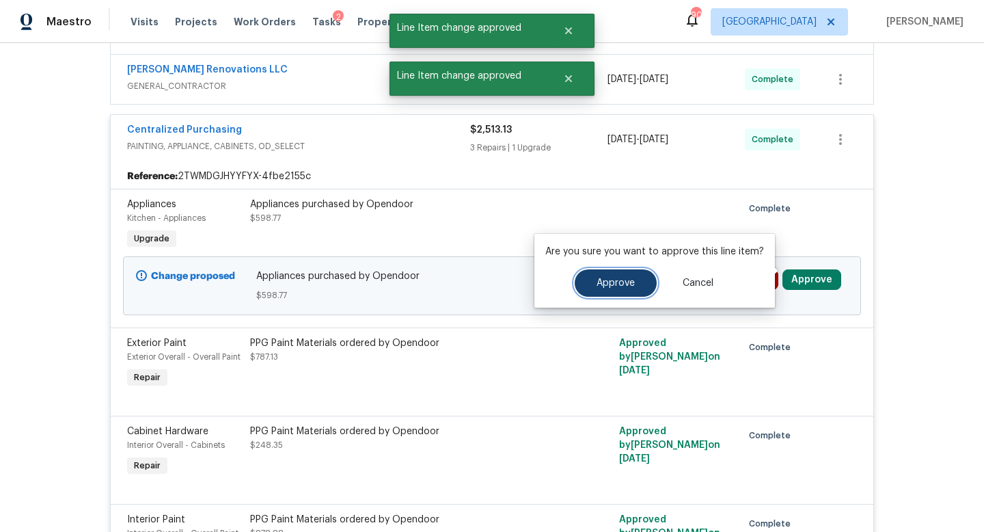
click at [586, 290] on button "Approve" at bounding box center [616, 282] width 82 height 27
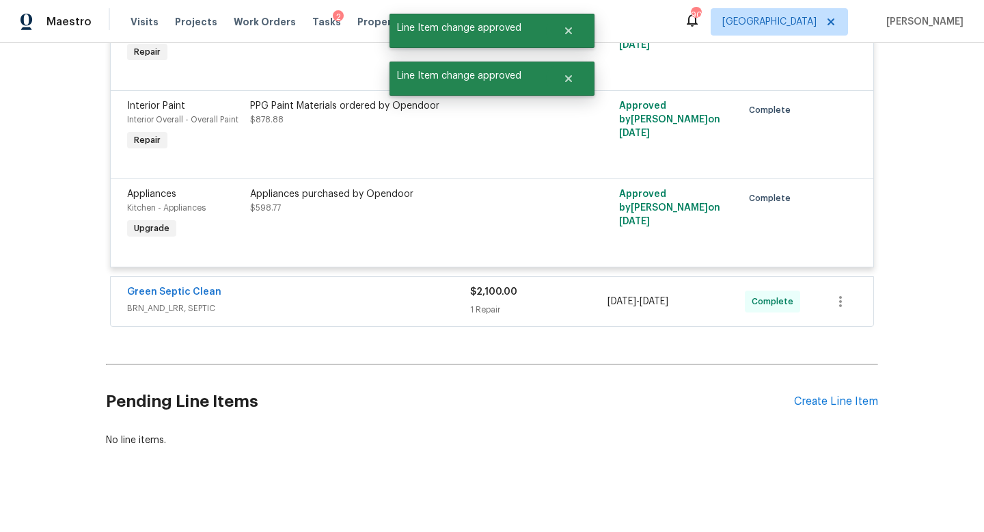
scroll to position [0, 0]
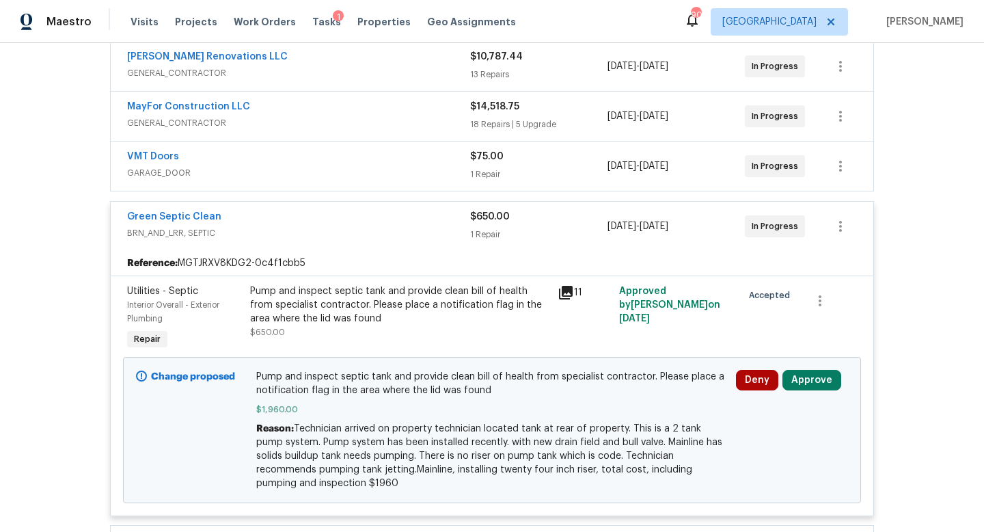
scroll to position [303, 0]
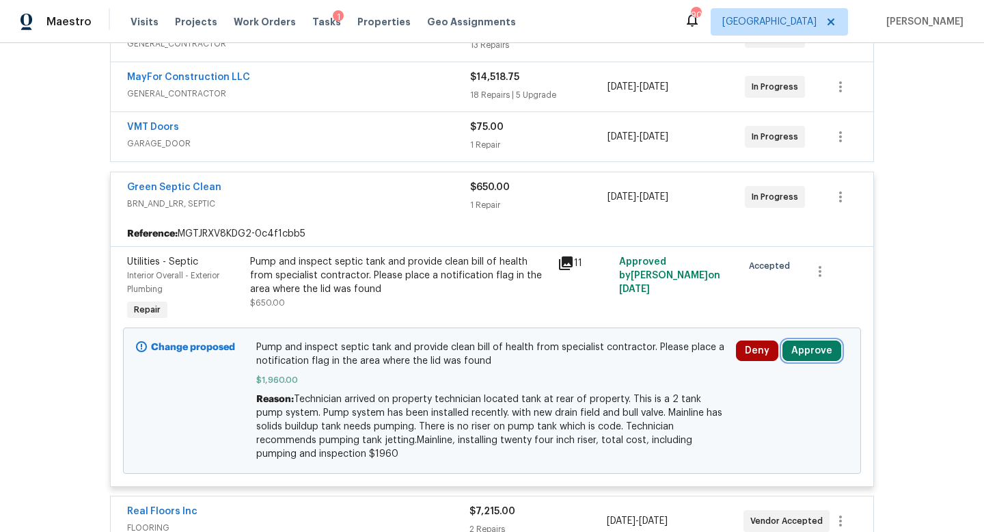
click at [807, 340] on button "Approve" at bounding box center [812, 350] width 59 height 21
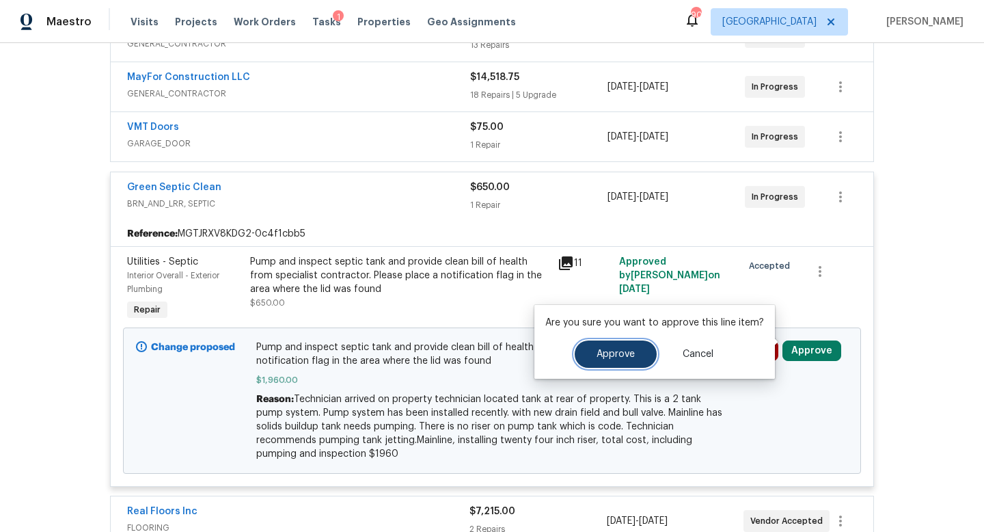
click at [623, 355] on span "Approve" at bounding box center [616, 354] width 38 height 10
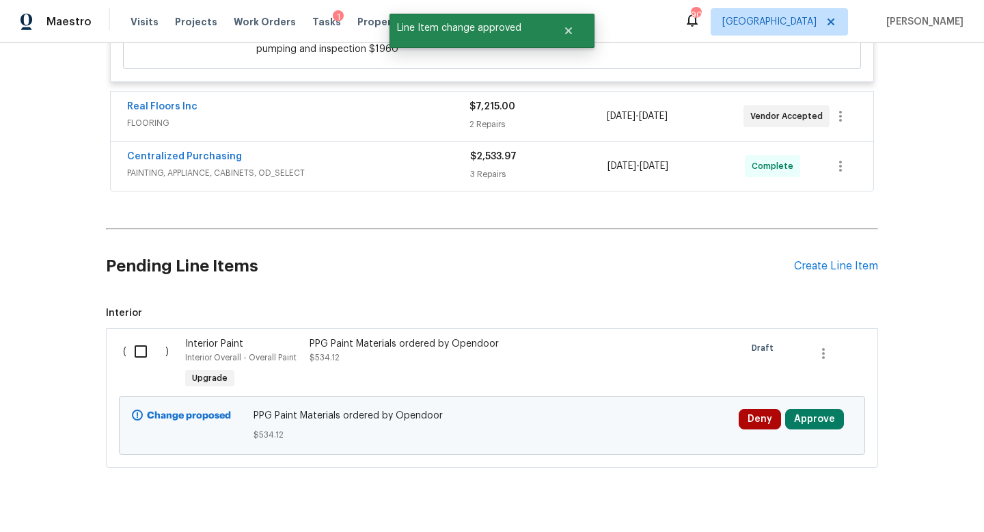
scroll to position [728, 0]
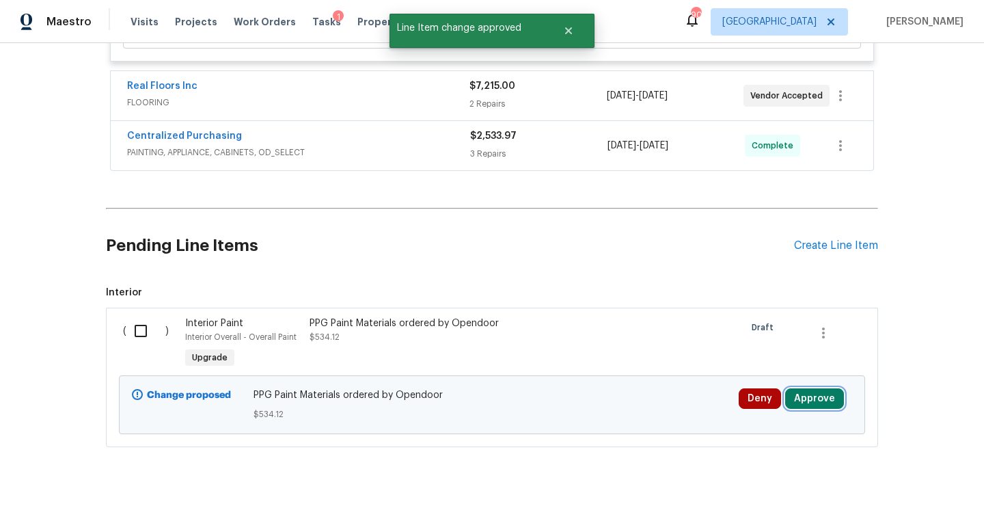
click at [805, 388] on button "Approve" at bounding box center [815, 398] width 59 height 21
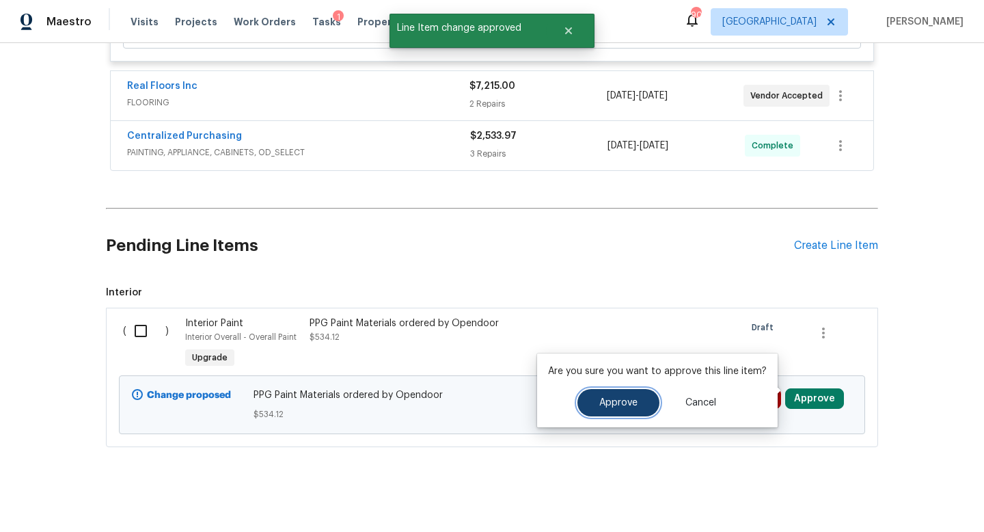
click at [622, 403] on span "Approve" at bounding box center [619, 403] width 38 height 10
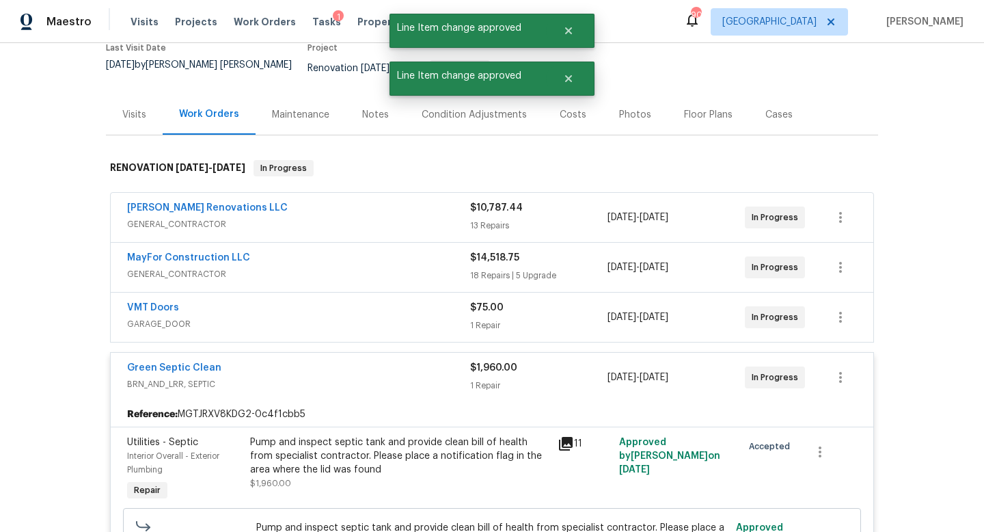
scroll to position [0, 0]
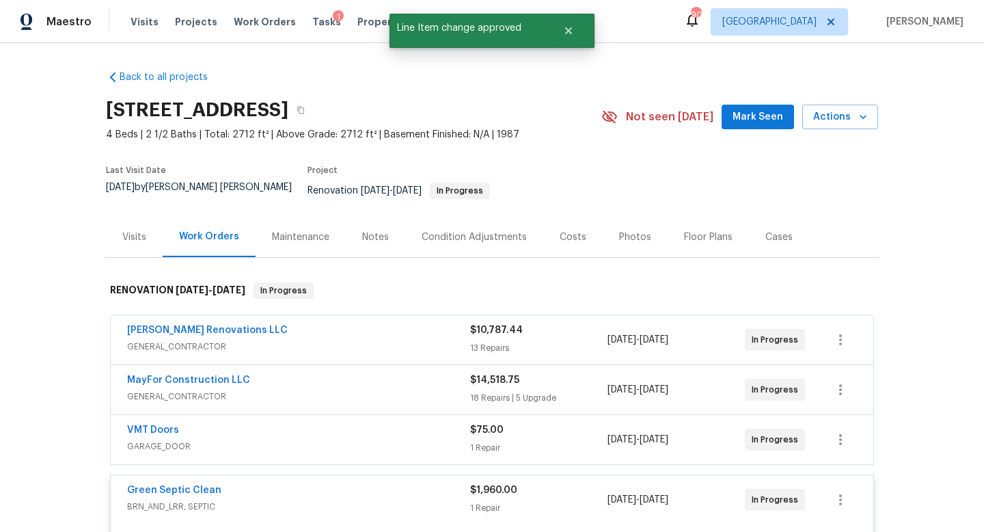
click at [365, 230] on div "Notes" at bounding box center [375, 237] width 27 height 14
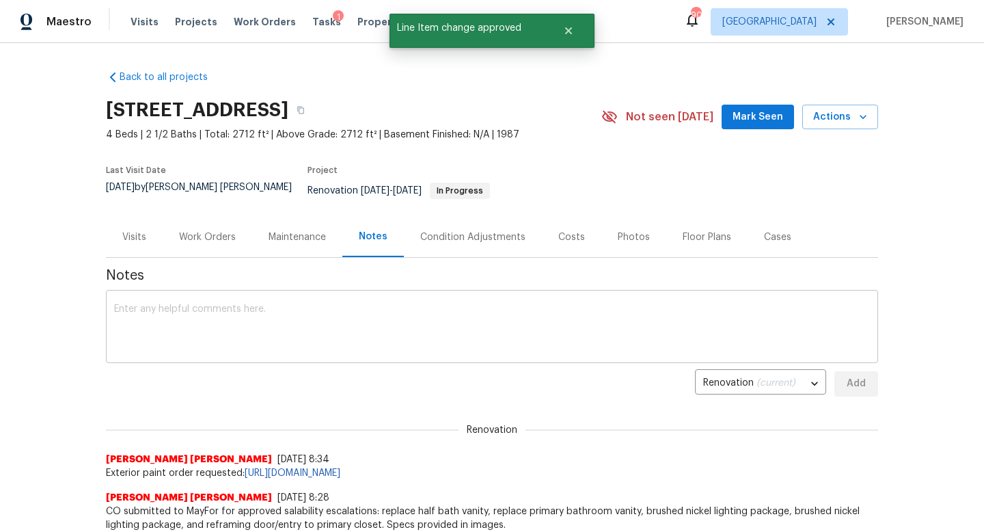
click at [293, 306] on textarea at bounding box center [492, 328] width 756 height 48
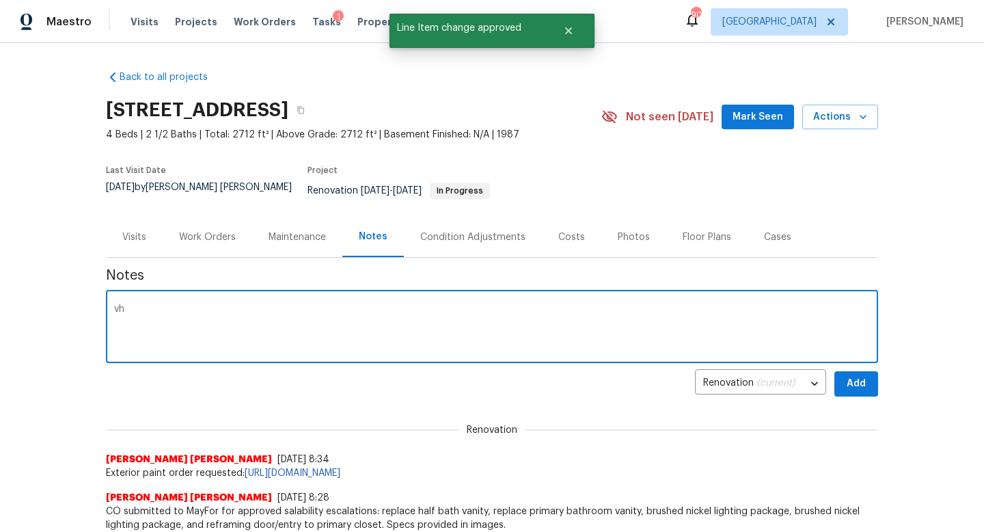
type textarea "v"
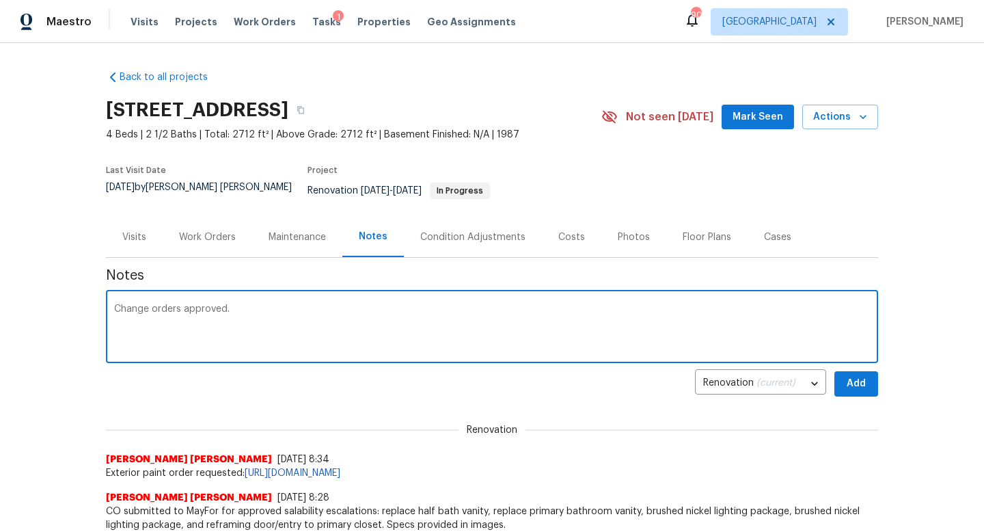
type textarea "Change orders approved."
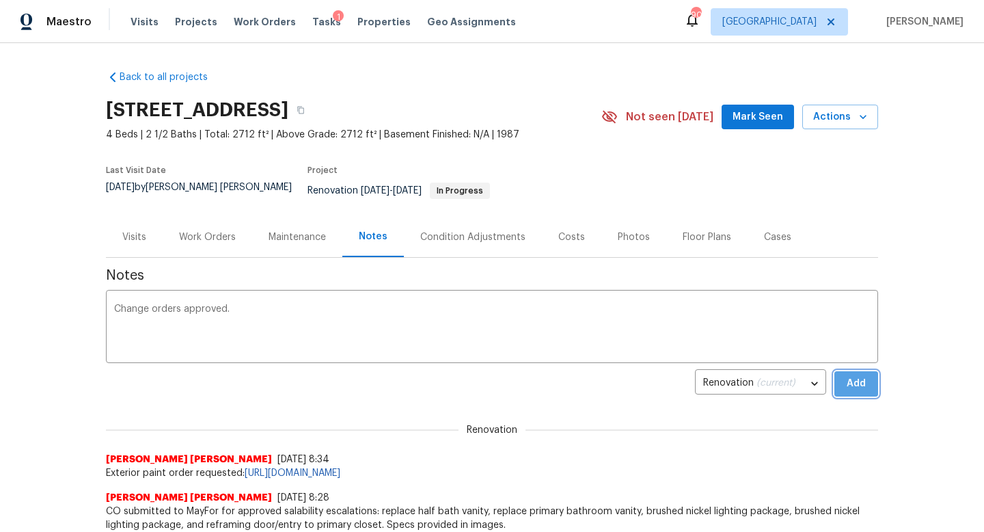
click at [864, 375] on span "Add" at bounding box center [857, 383] width 22 height 17
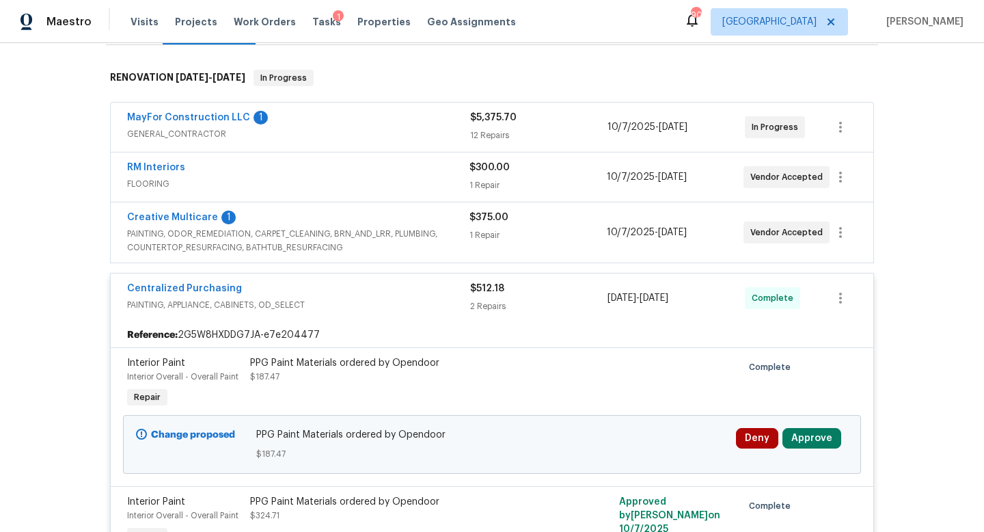
scroll to position [237, 0]
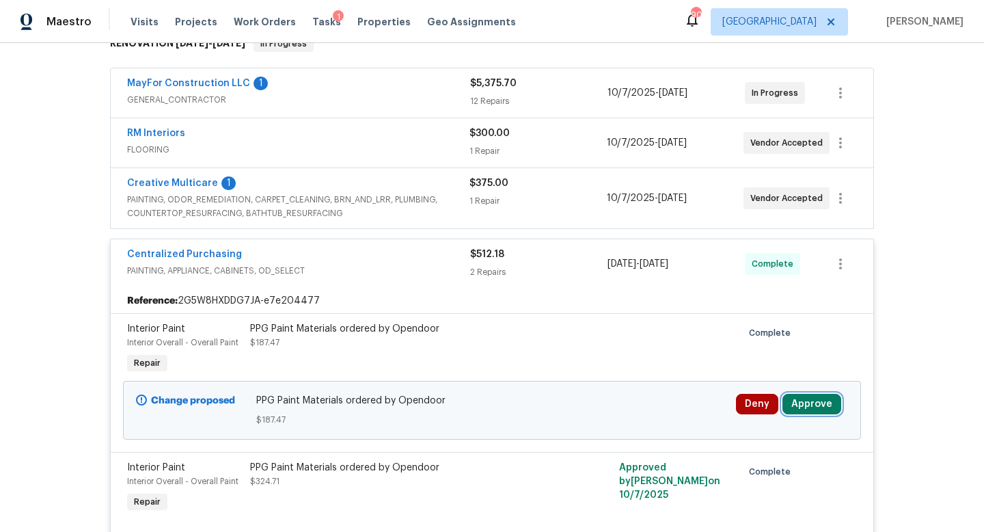
click at [812, 399] on button "Approve" at bounding box center [812, 404] width 59 height 21
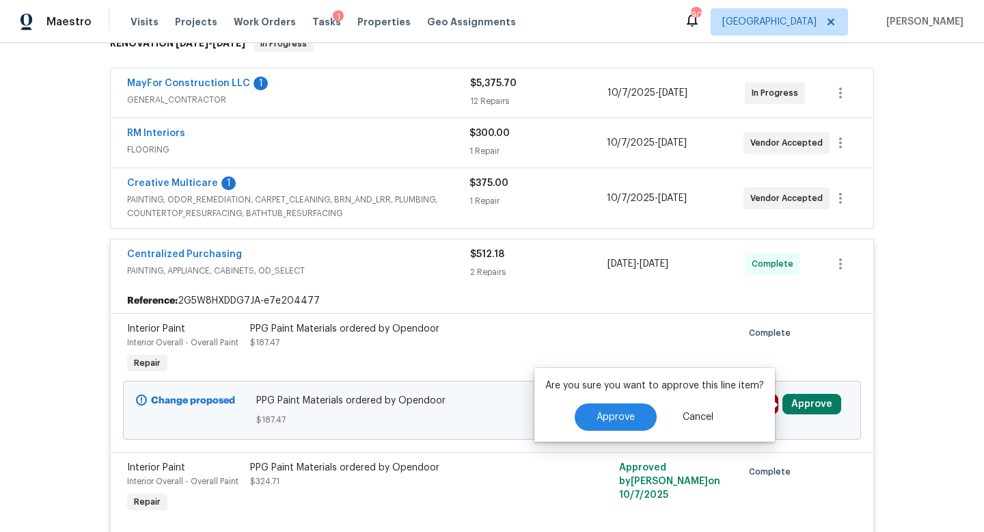
click at [604, 435] on div "Are you sure you want to approve this line item? Approve Cancel" at bounding box center [655, 405] width 241 height 74
click at [614, 419] on span "Approve" at bounding box center [616, 417] width 38 height 10
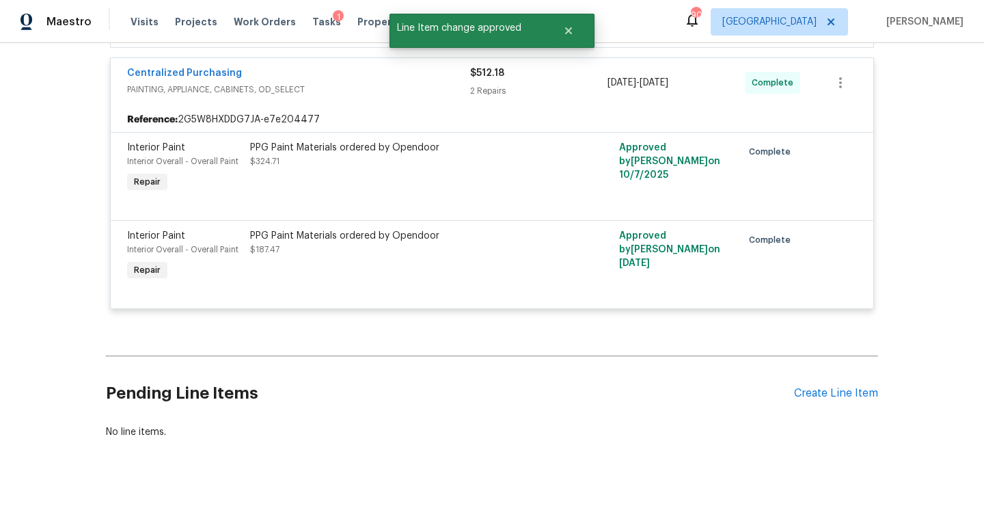
scroll to position [0, 0]
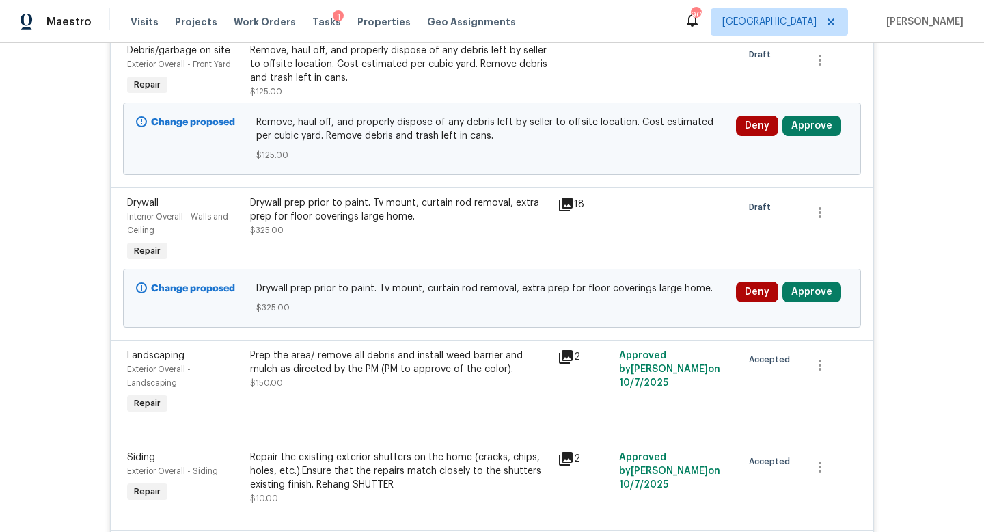
scroll to position [362, 0]
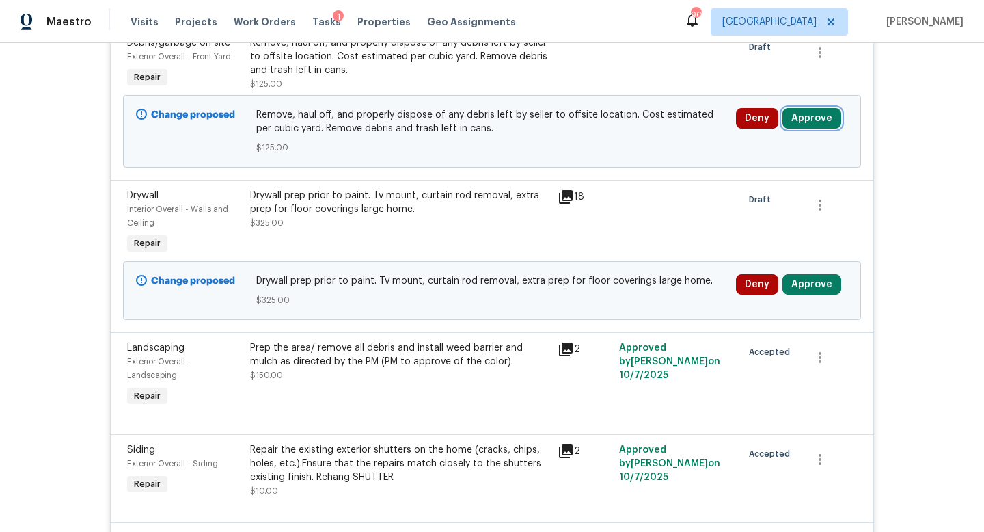
click at [809, 120] on button "Approve" at bounding box center [812, 118] width 59 height 21
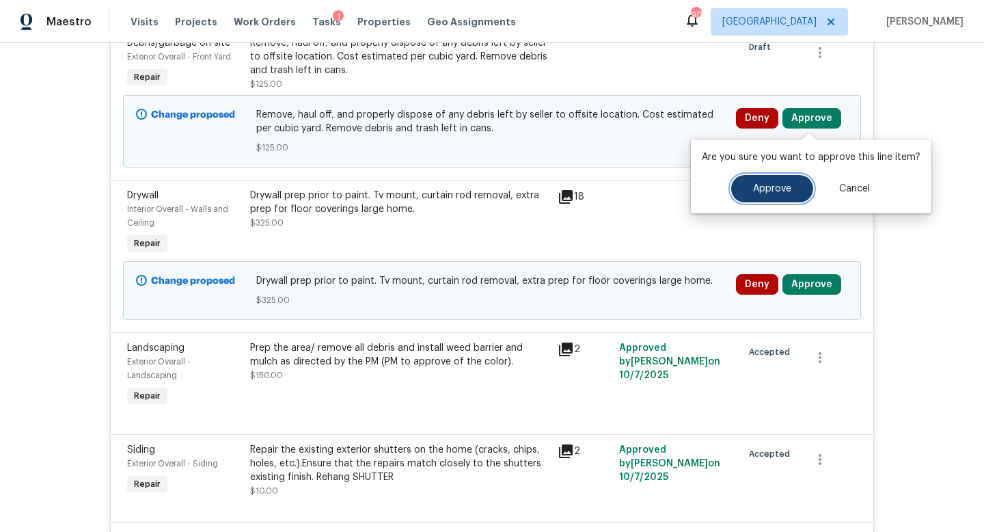
click at [774, 188] on span "Approve" at bounding box center [772, 189] width 38 height 10
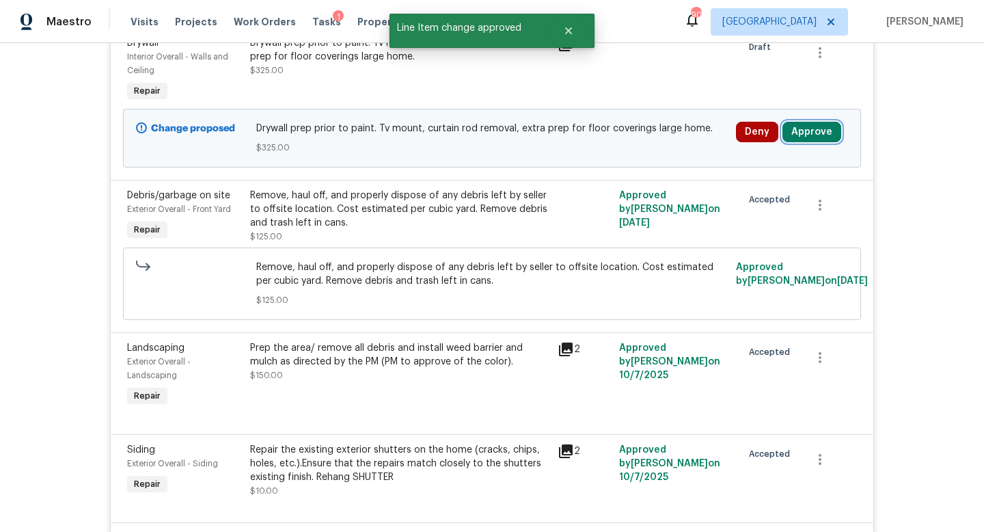
click at [815, 138] on button "Approve" at bounding box center [812, 132] width 59 height 21
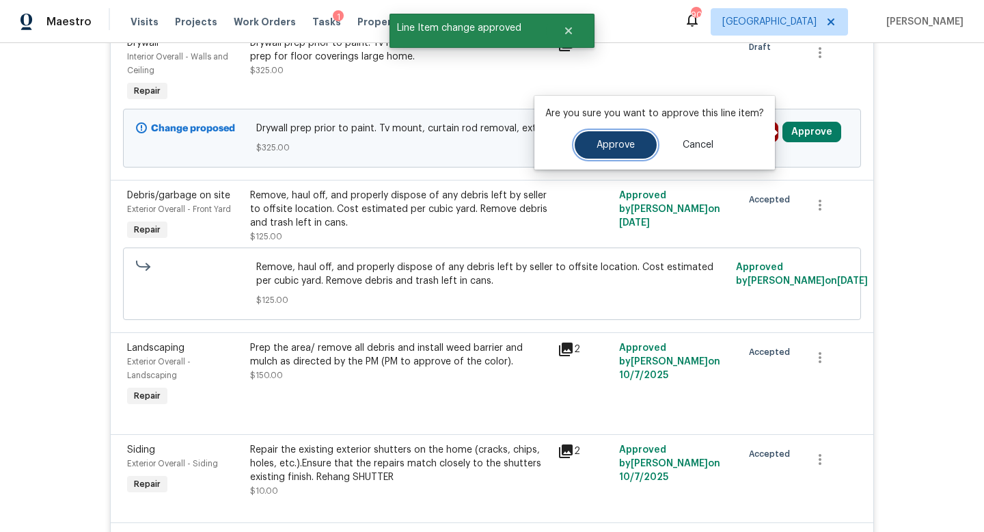
click at [643, 147] on button "Approve" at bounding box center [616, 144] width 82 height 27
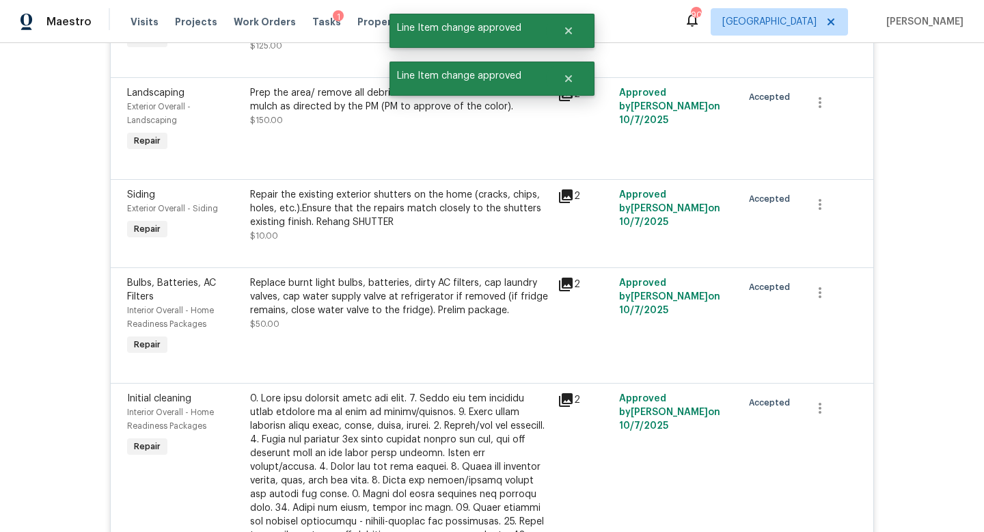
scroll to position [0, 0]
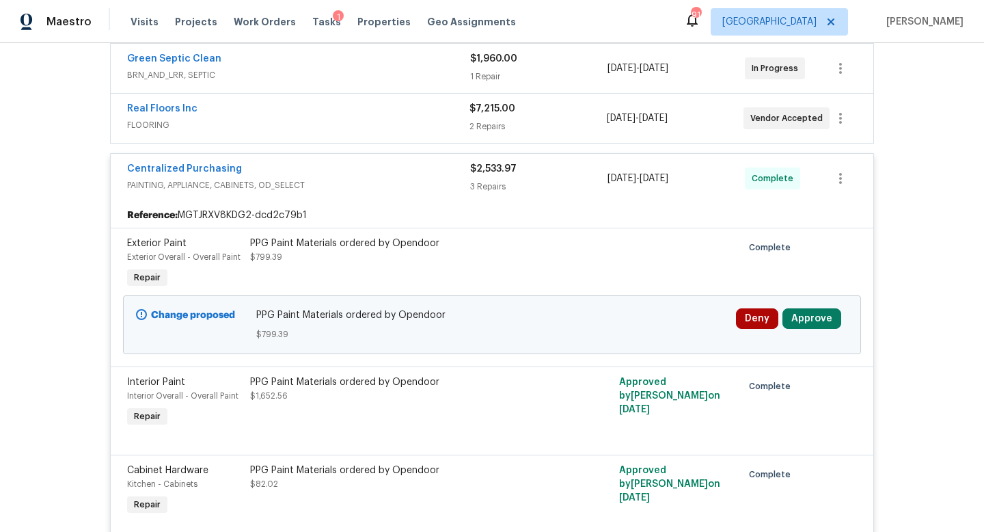
scroll to position [494, 0]
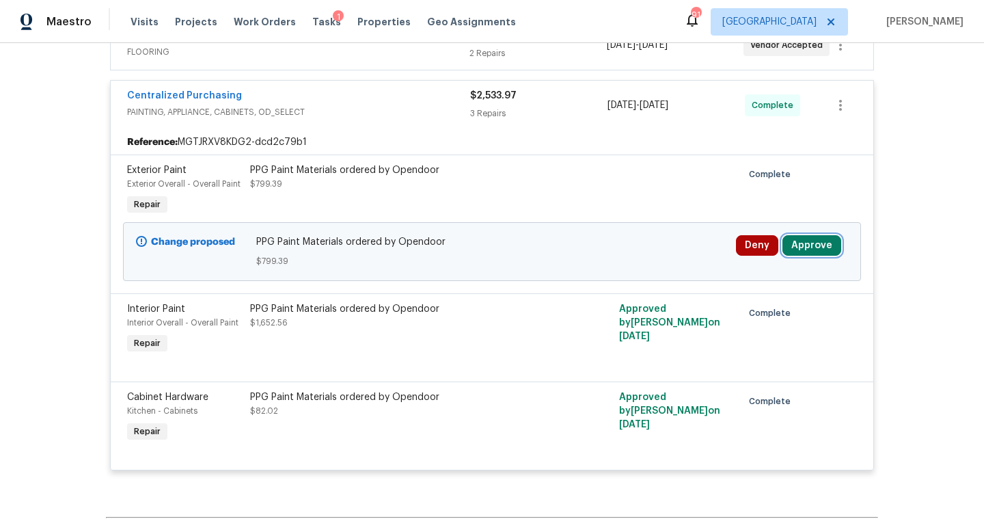
click at [808, 237] on button "Approve" at bounding box center [812, 245] width 59 height 21
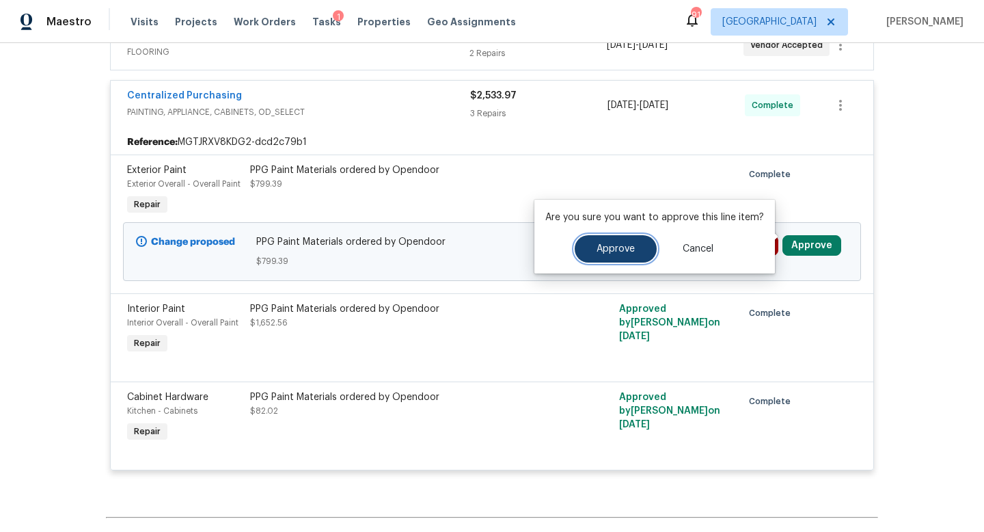
click at [601, 257] on button "Approve" at bounding box center [616, 248] width 82 height 27
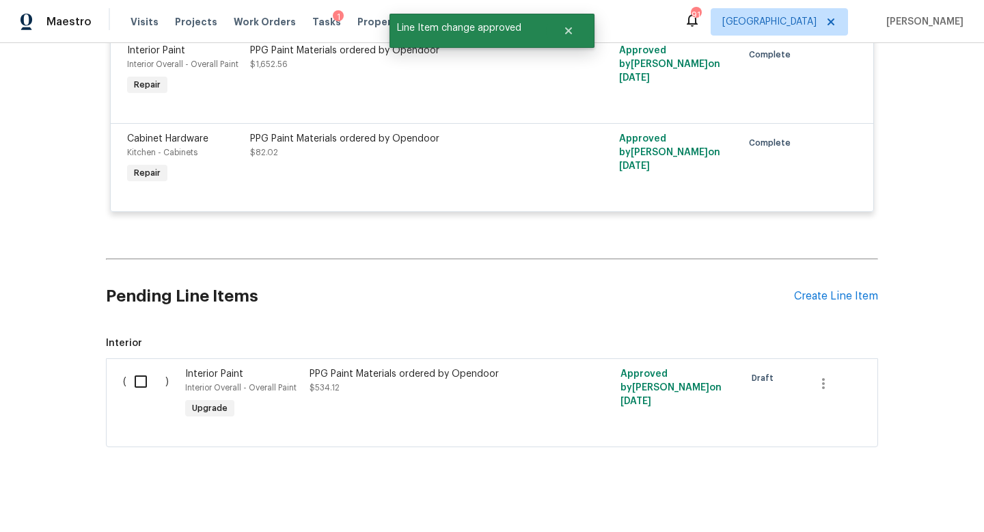
scroll to position [0, 0]
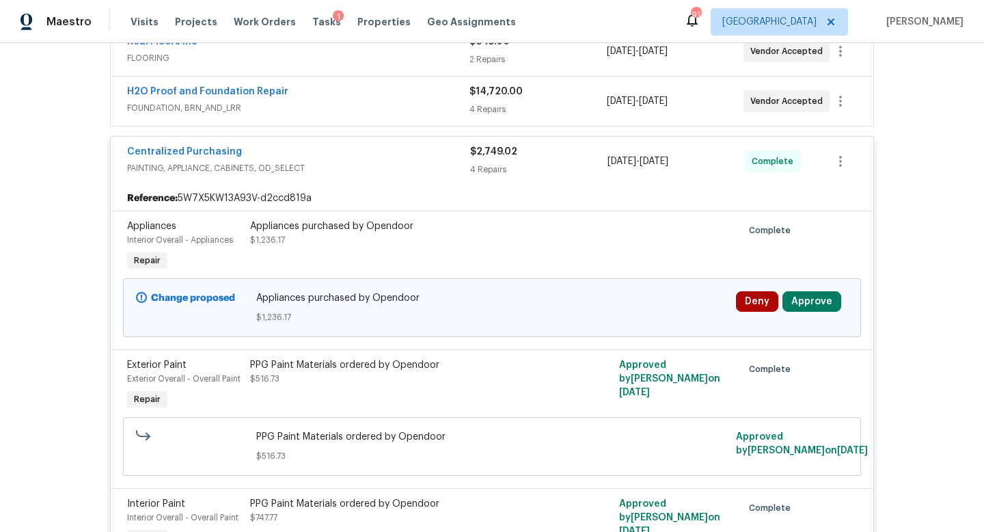
scroll to position [411, 0]
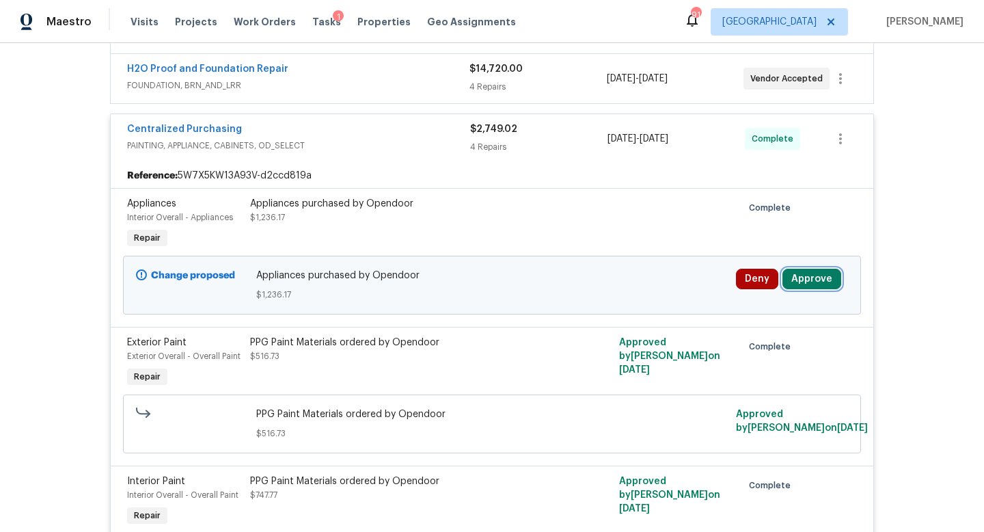
click at [812, 274] on button "Approve" at bounding box center [812, 279] width 59 height 21
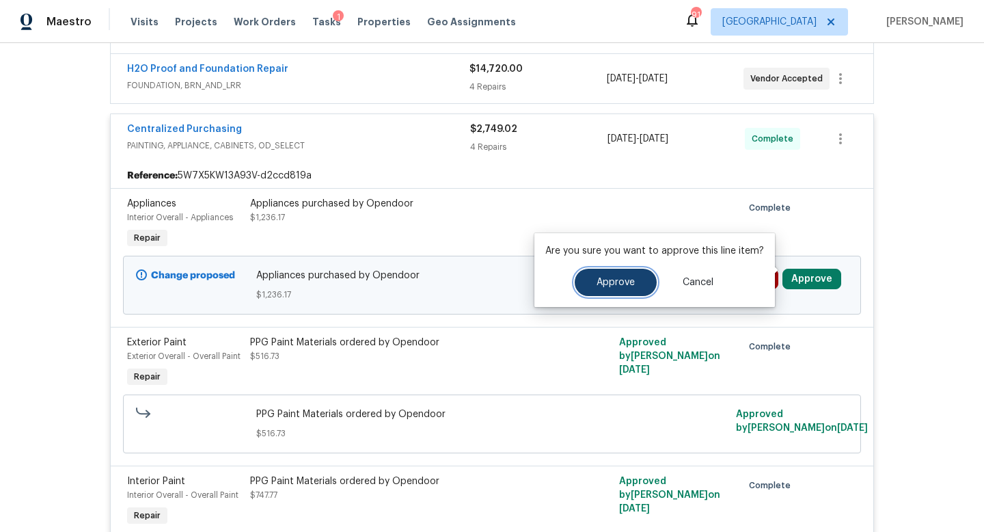
click at [628, 286] on span "Approve" at bounding box center [616, 283] width 38 height 10
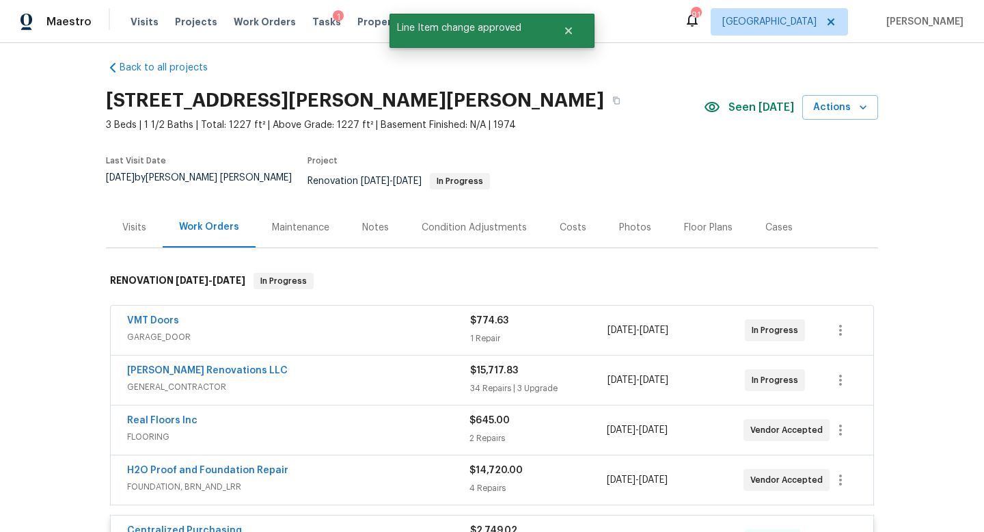
scroll to position [0, 0]
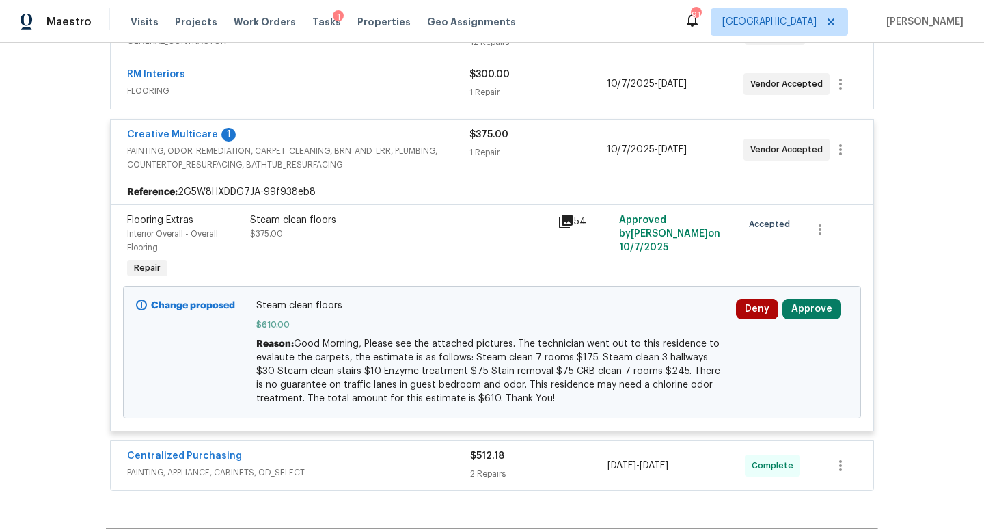
scroll to position [371, 0]
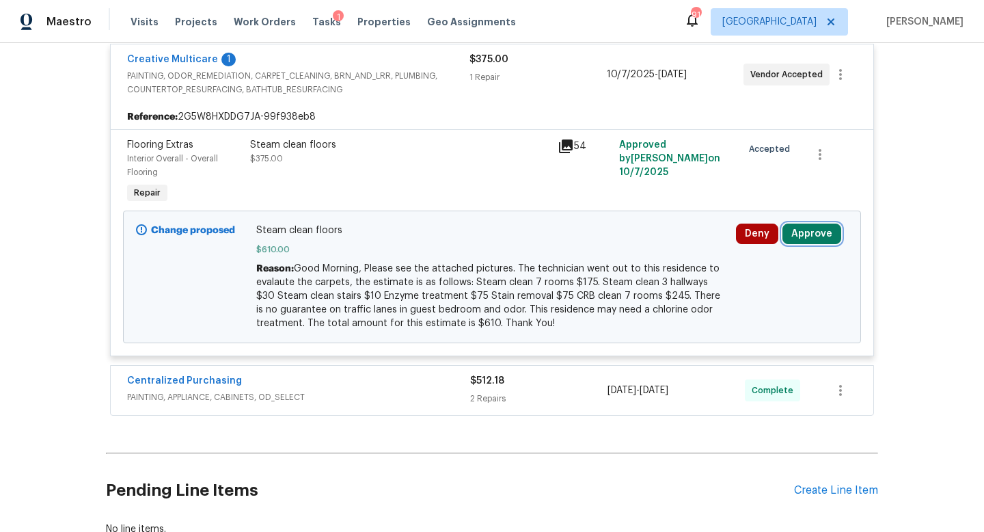
click at [793, 234] on button "Approve" at bounding box center [812, 234] width 59 height 21
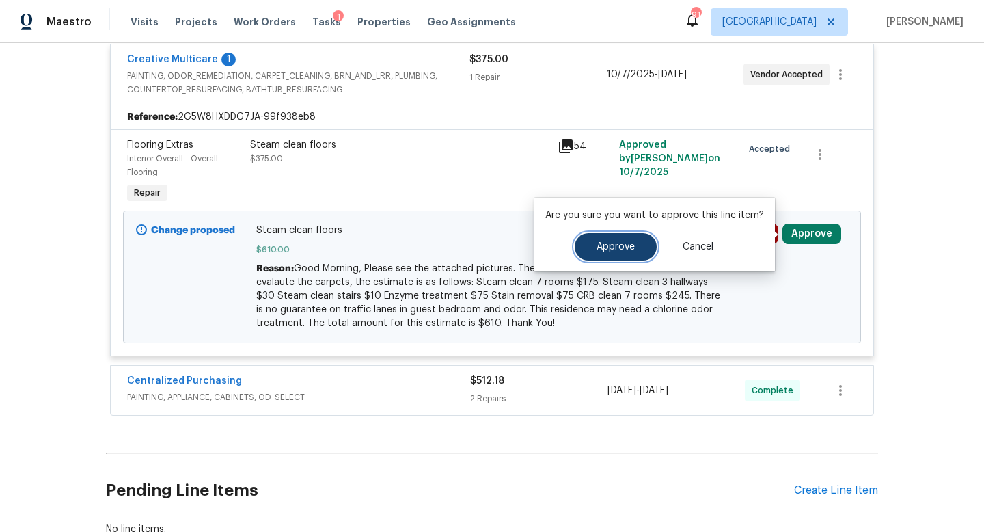
click at [607, 252] on span "Approve" at bounding box center [616, 247] width 38 height 10
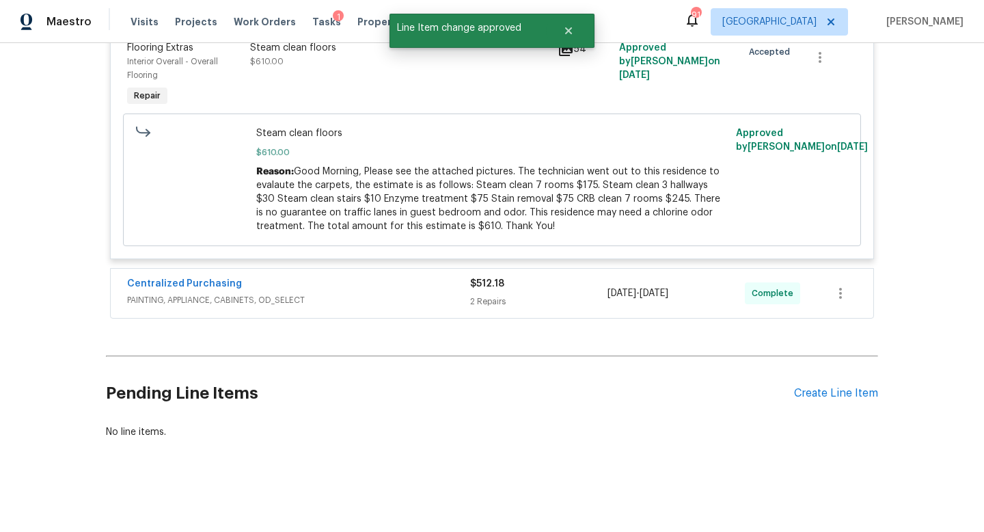
scroll to position [0, 0]
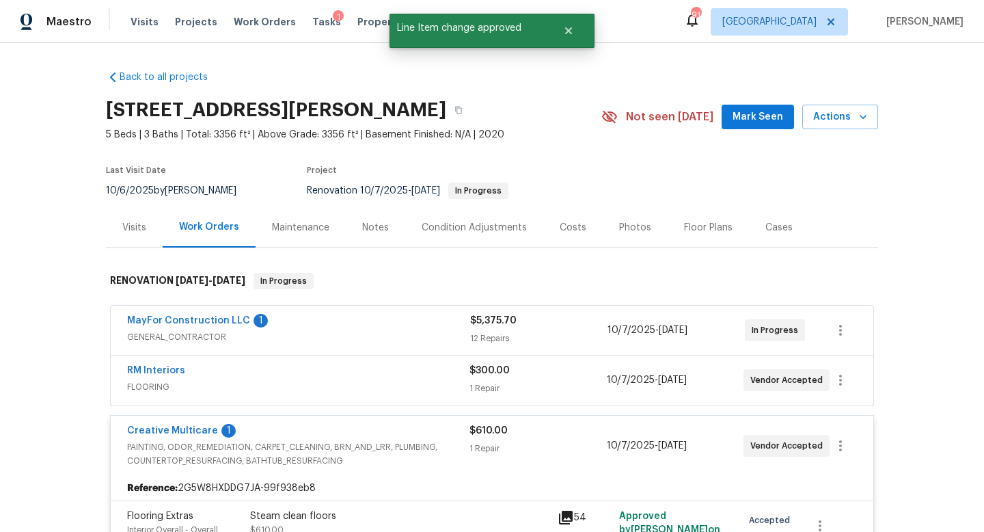
click at [466, 227] on div "Condition Adjustments" at bounding box center [474, 228] width 105 height 14
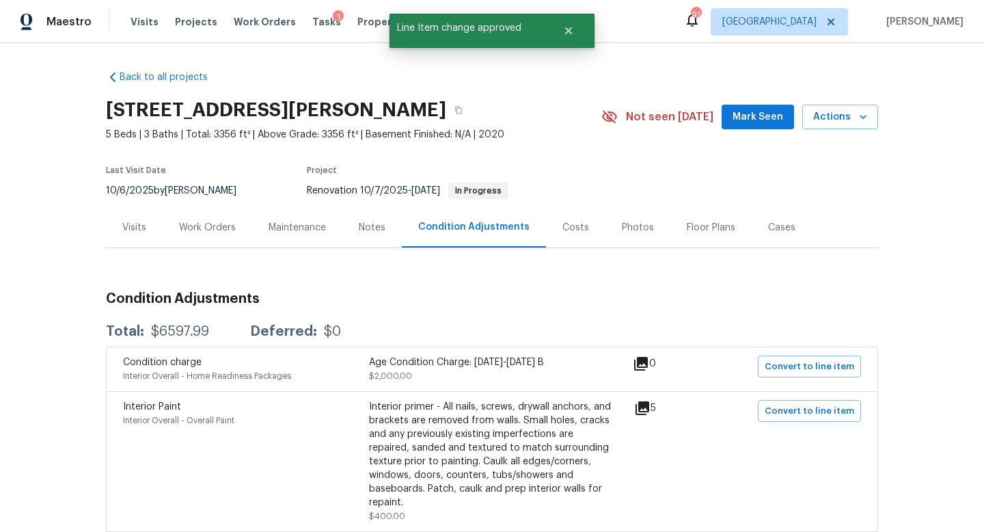
click at [362, 228] on div "Notes" at bounding box center [372, 228] width 27 height 14
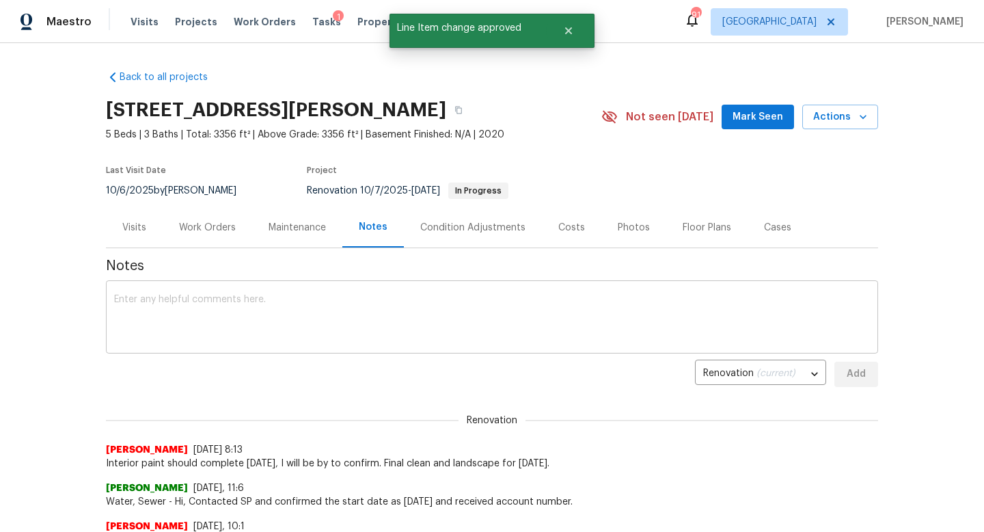
click at [302, 318] on textarea at bounding box center [492, 319] width 756 height 48
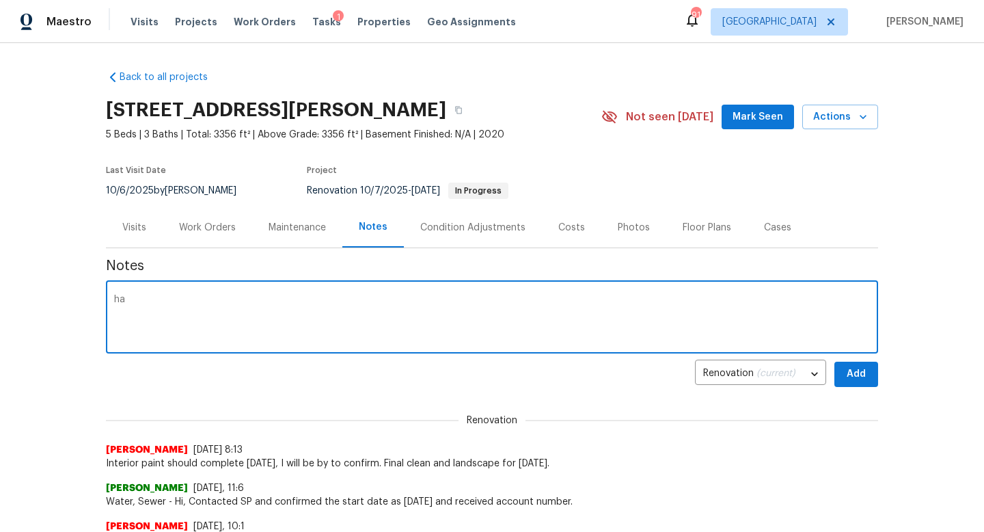
type textarea "h"
type textarea "Change orders approved."
click at [862, 381] on span "Add" at bounding box center [857, 374] width 22 height 17
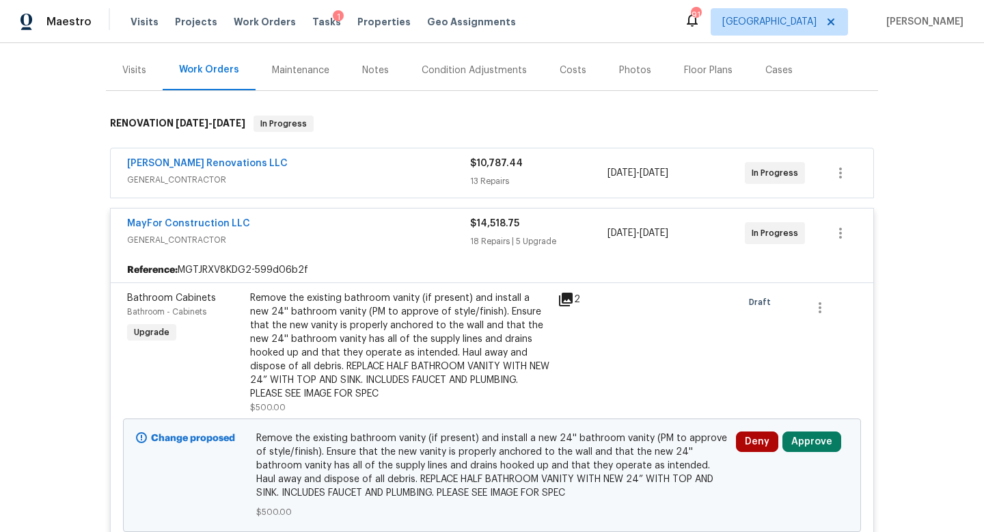
scroll to position [218, 0]
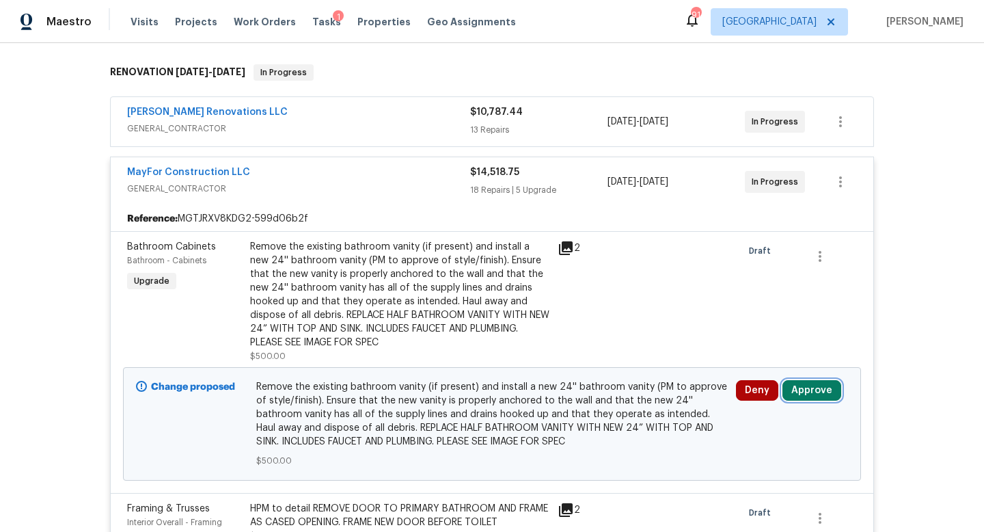
click at [816, 380] on button "Approve" at bounding box center [812, 390] width 59 height 21
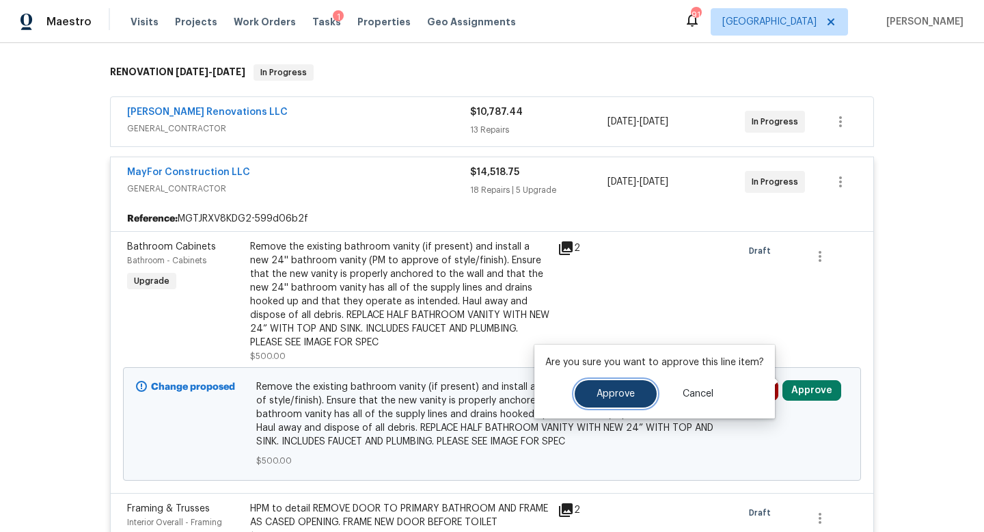
click at [632, 384] on button "Approve" at bounding box center [616, 393] width 82 height 27
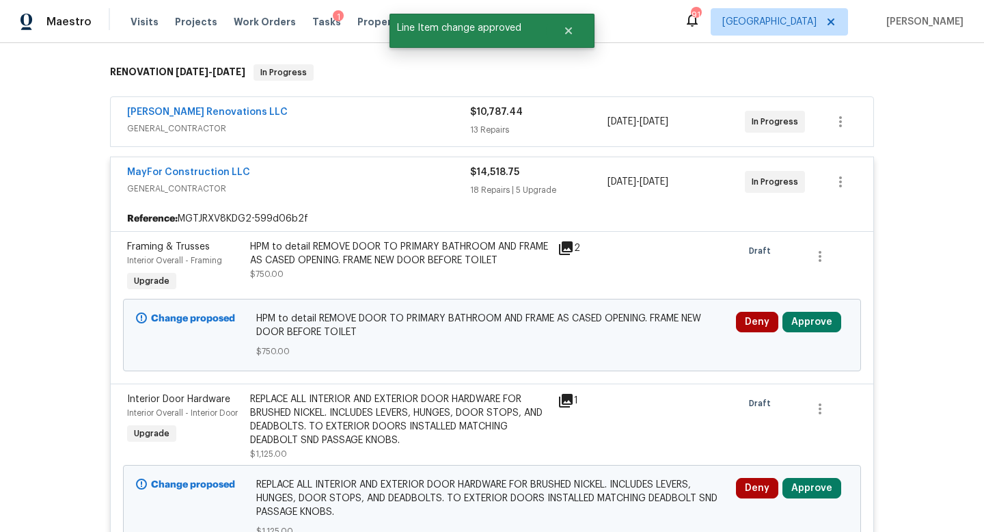
scroll to position [235, 0]
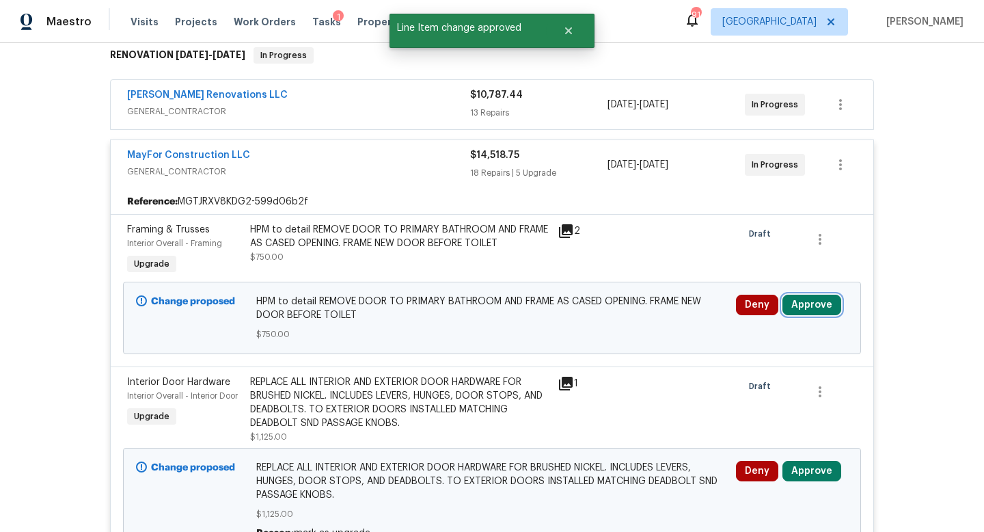
click at [810, 298] on button "Approve" at bounding box center [812, 305] width 59 height 21
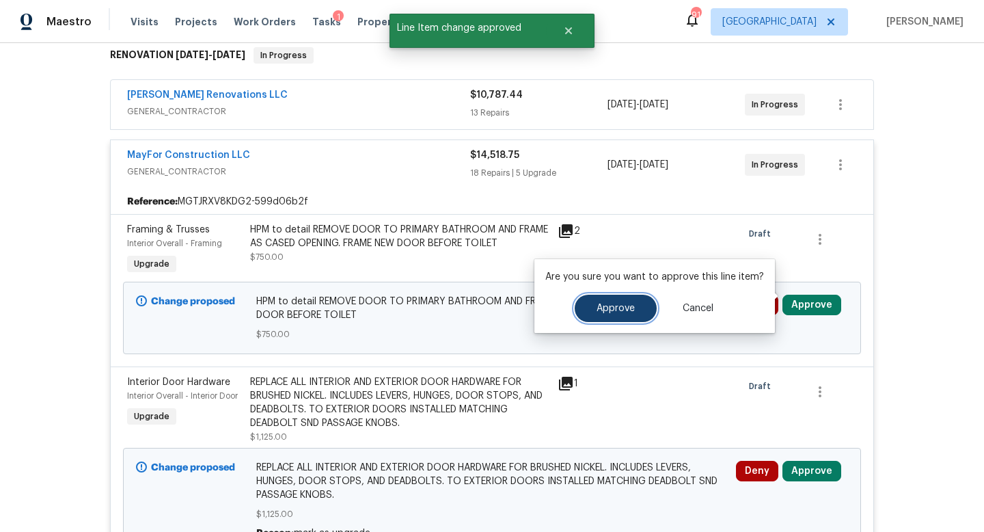
click at [634, 312] on button "Approve" at bounding box center [616, 308] width 82 height 27
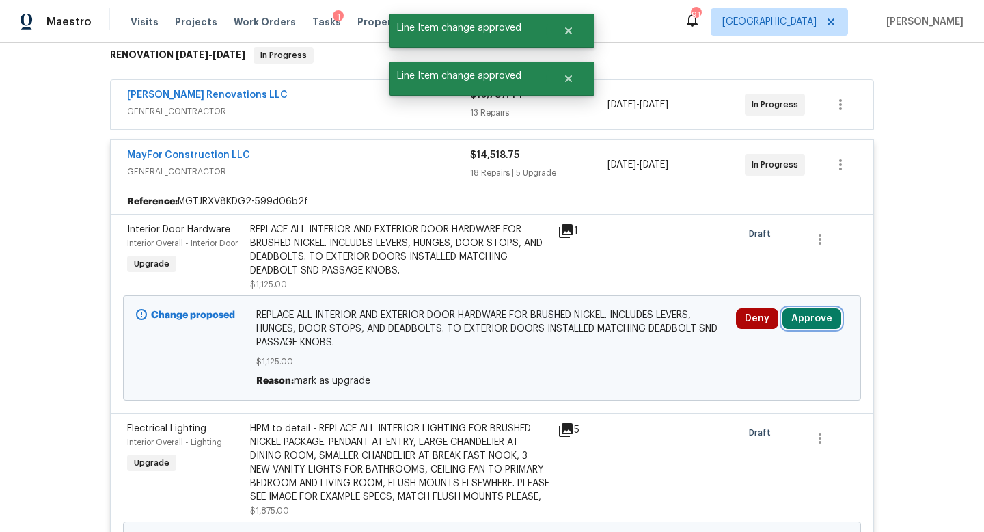
click at [807, 311] on button "Approve" at bounding box center [812, 318] width 59 height 21
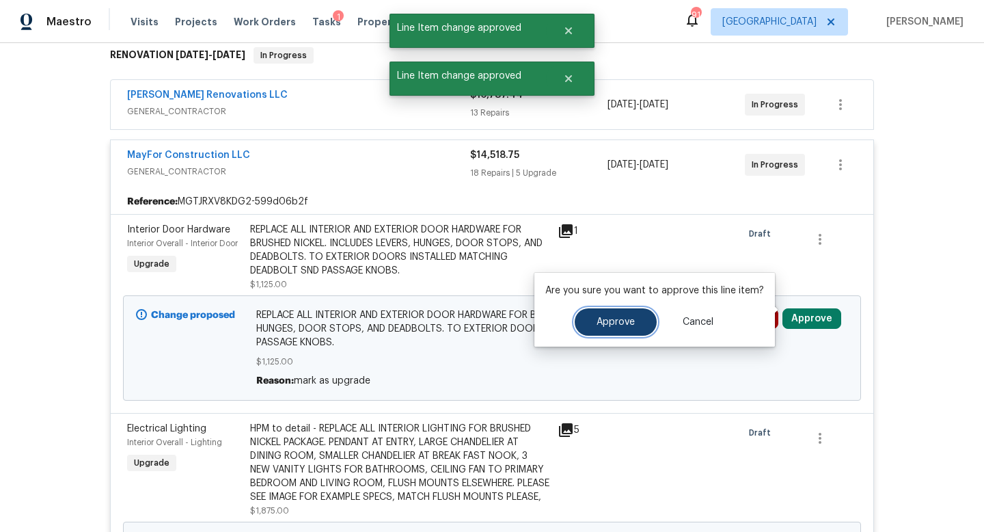
click at [639, 314] on button "Approve" at bounding box center [616, 321] width 82 height 27
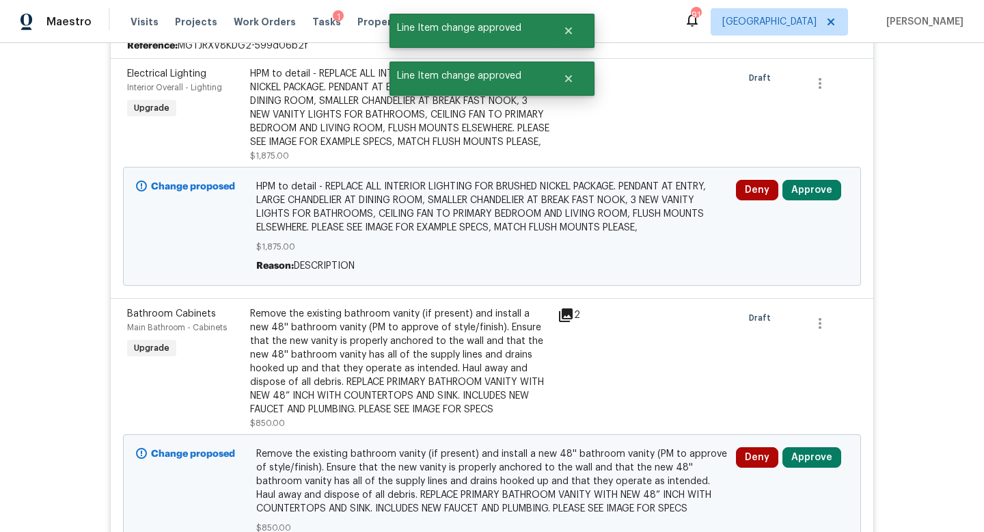
scroll to position [393, 0]
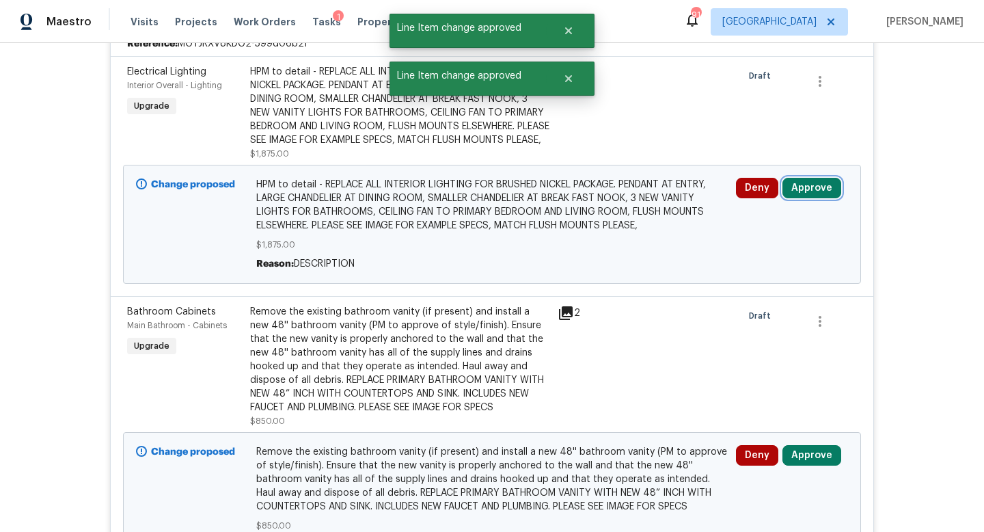
click at [812, 198] on button "Approve" at bounding box center [812, 188] width 59 height 21
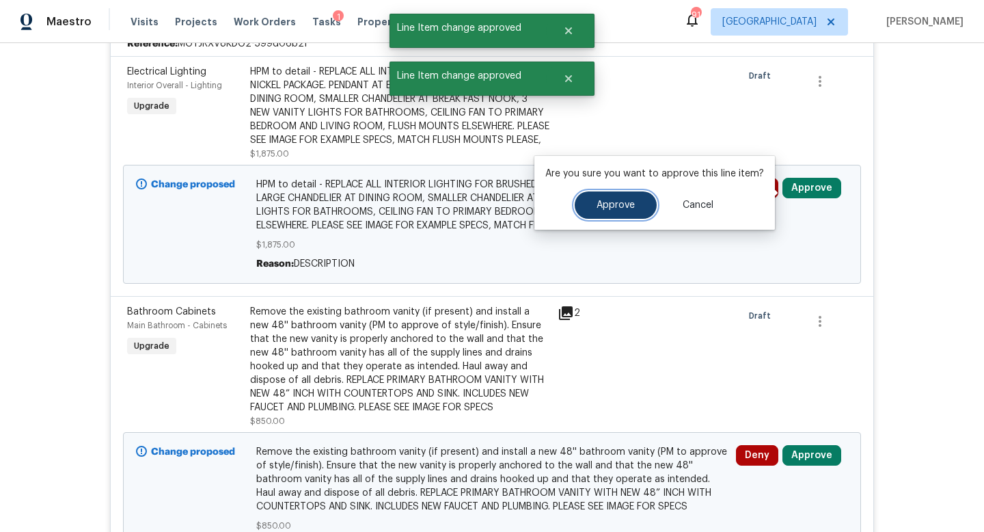
click at [632, 211] on button "Approve" at bounding box center [616, 204] width 82 height 27
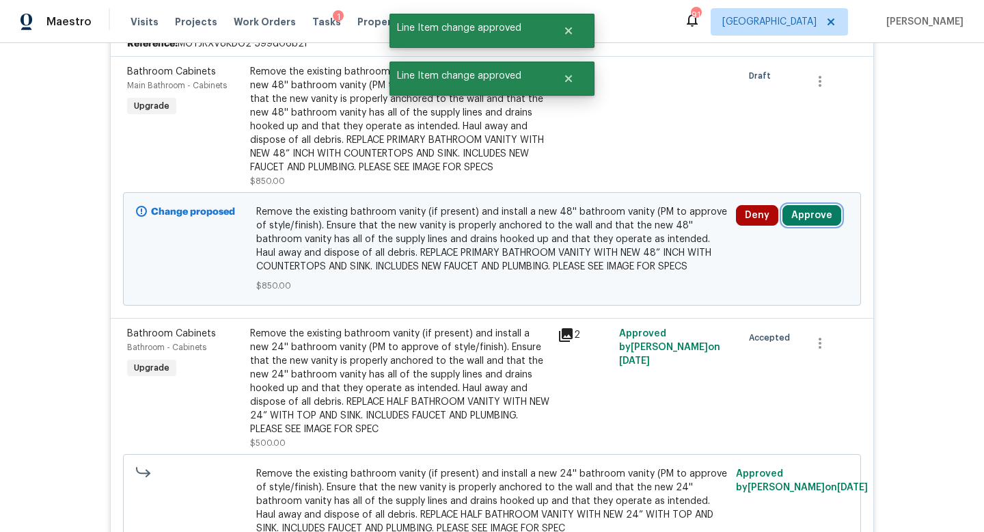
click at [795, 205] on button "Approve" at bounding box center [812, 215] width 59 height 21
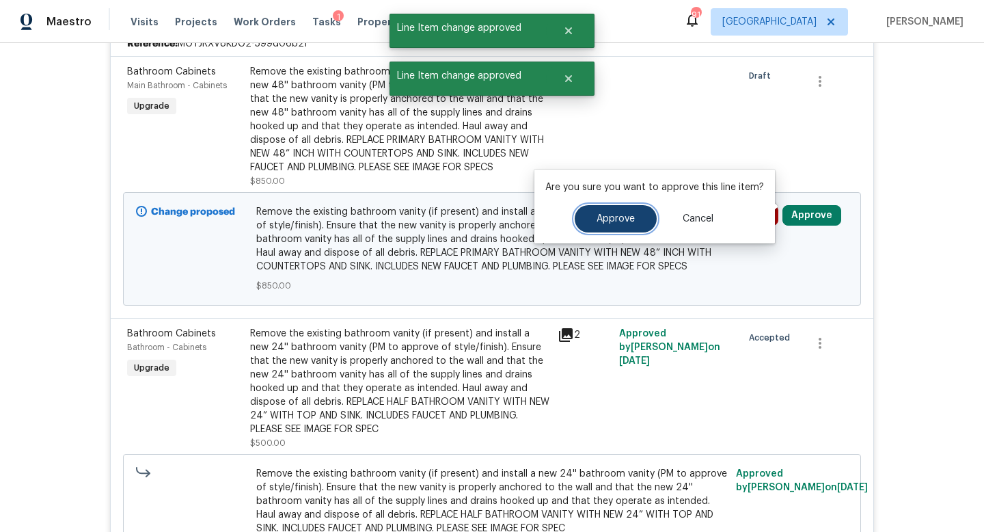
click at [633, 225] on button "Approve" at bounding box center [616, 218] width 82 height 27
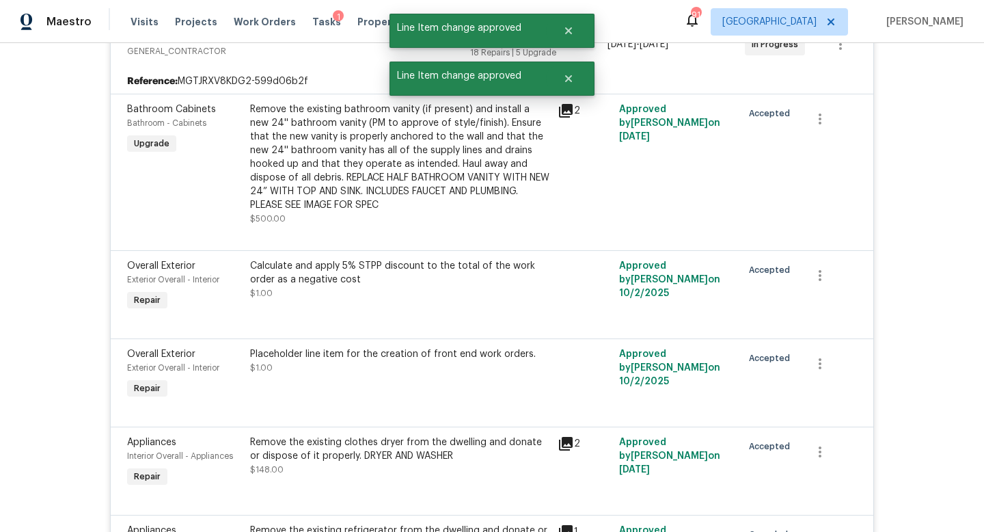
scroll to position [0, 0]
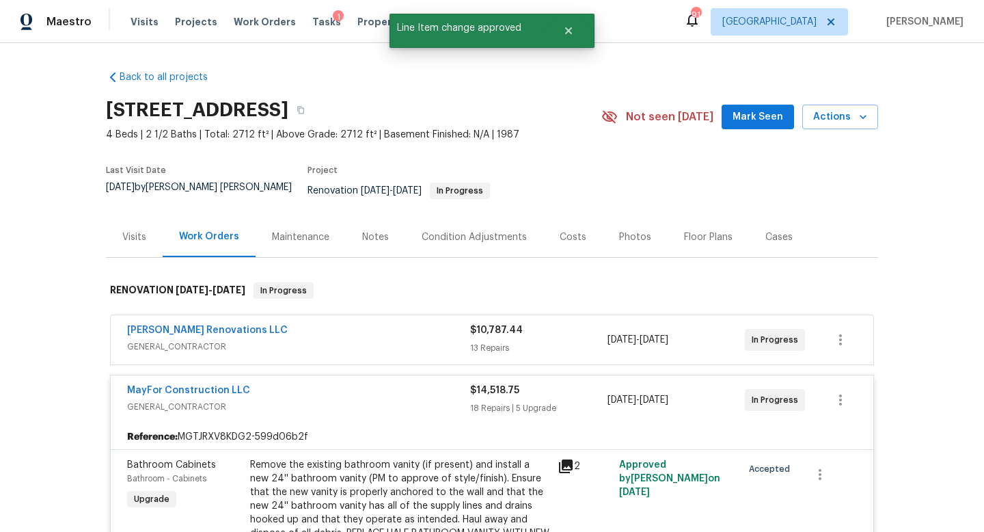
click at [371, 230] on div "Notes" at bounding box center [375, 237] width 27 height 14
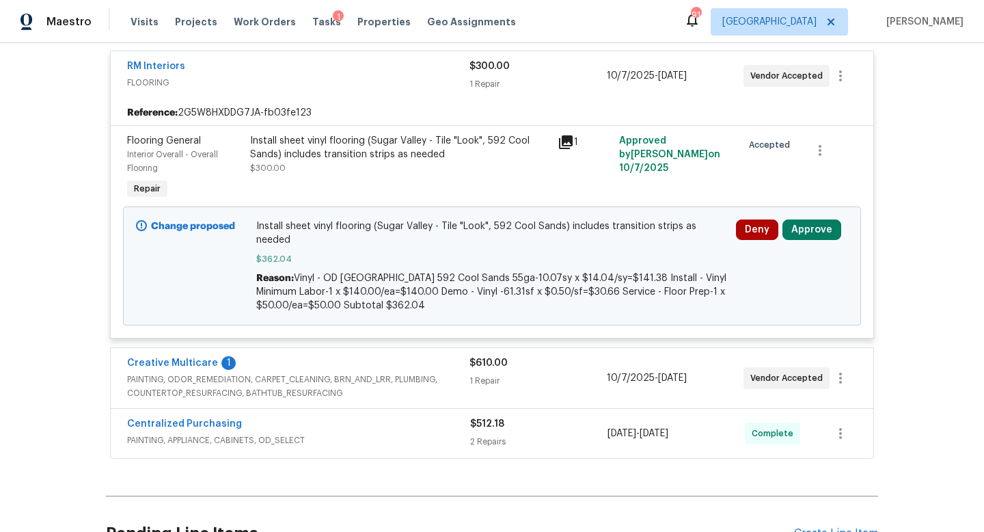
scroll to position [350, 0]
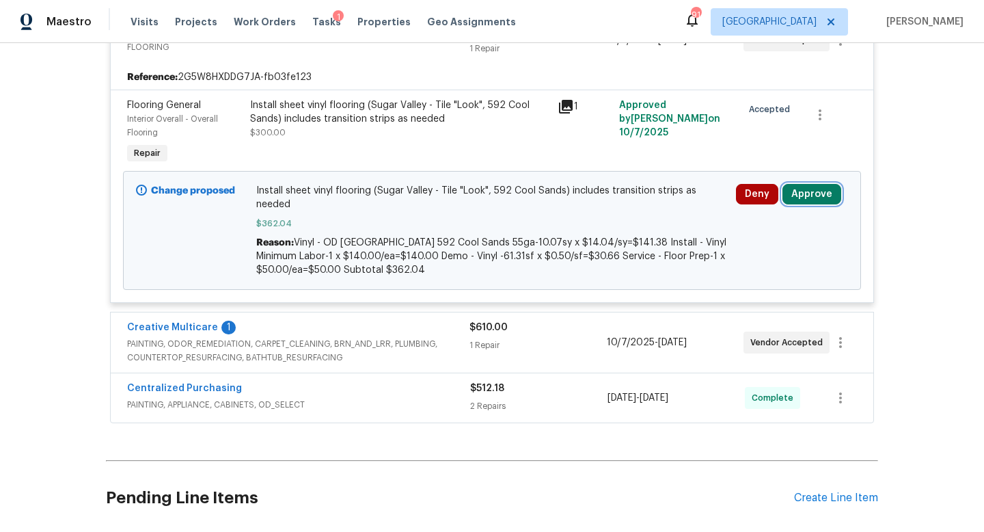
click at [830, 192] on button "Approve" at bounding box center [812, 194] width 59 height 21
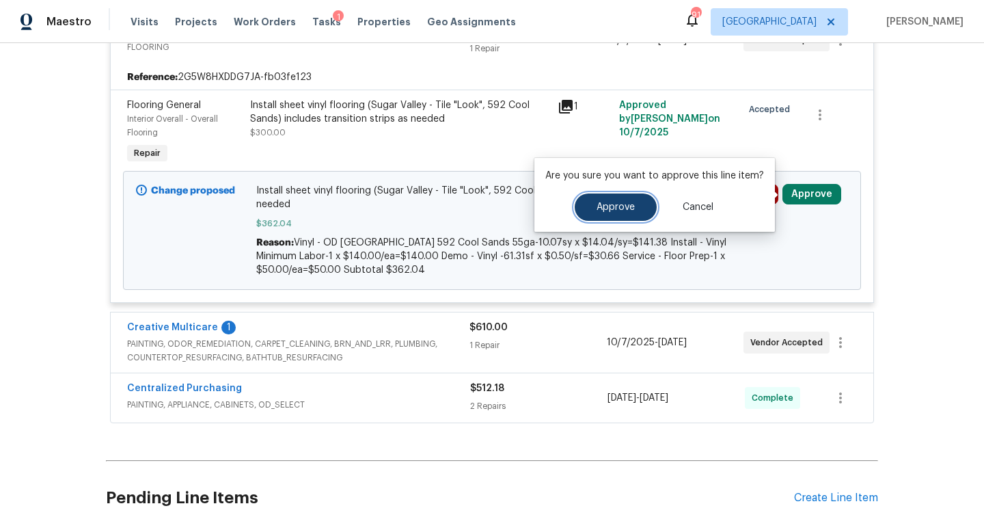
click at [640, 213] on button "Approve" at bounding box center [616, 206] width 82 height 27
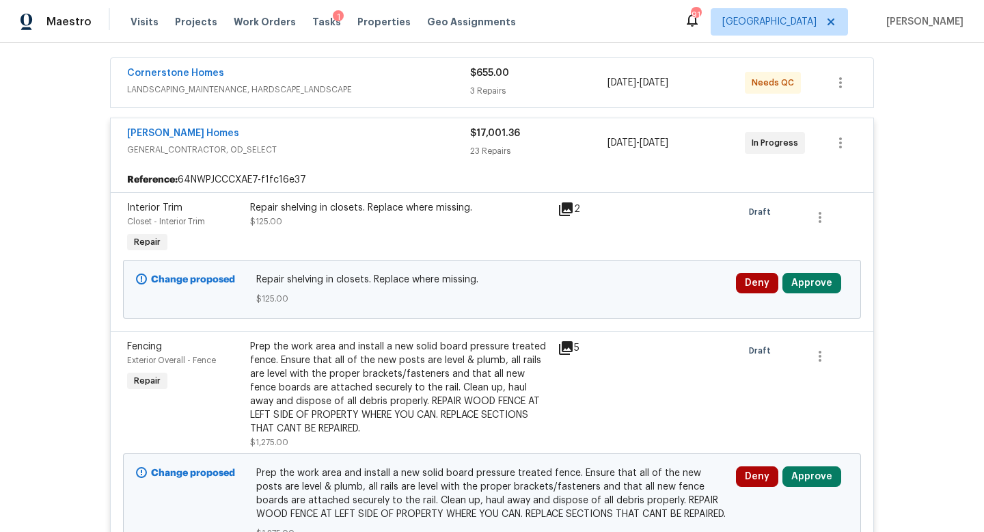
scroll to position [399, 0]
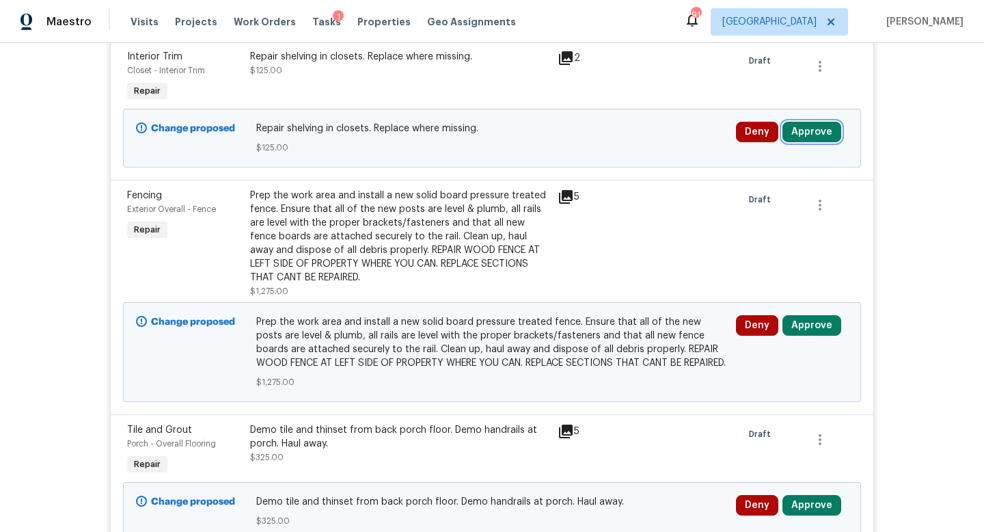
click at [813, 132] on button "Approve" at bounding box center [812, 132] width 59 height 21
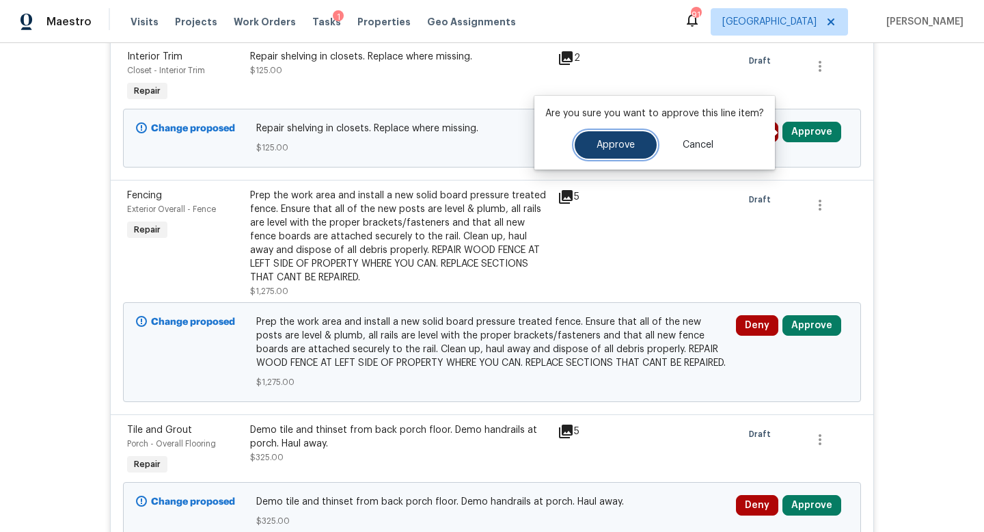
click at [619, 150] on button "Approve" at bounding box center [616, 144] width 82 height 27
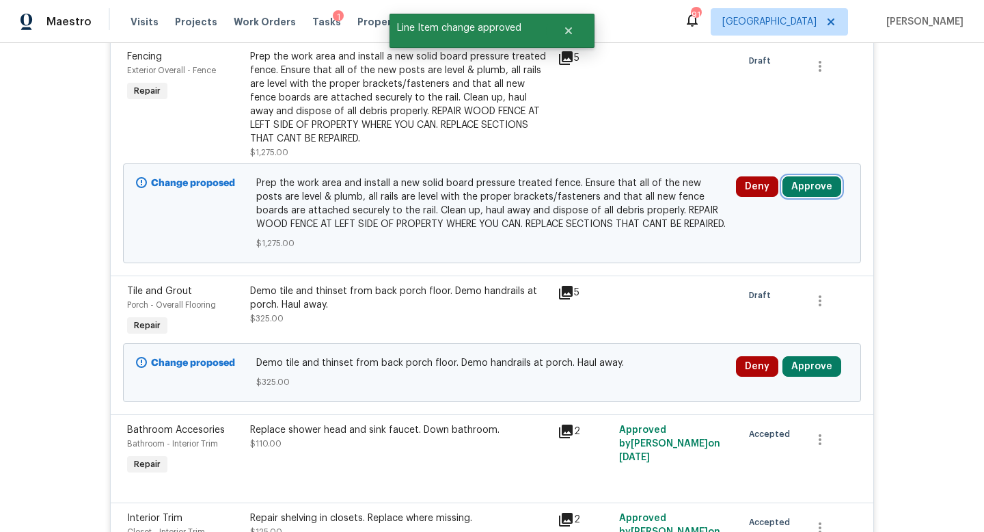
click at [808, 186] on button "Approve" at bounding box center [812, 186] width 59 height 21
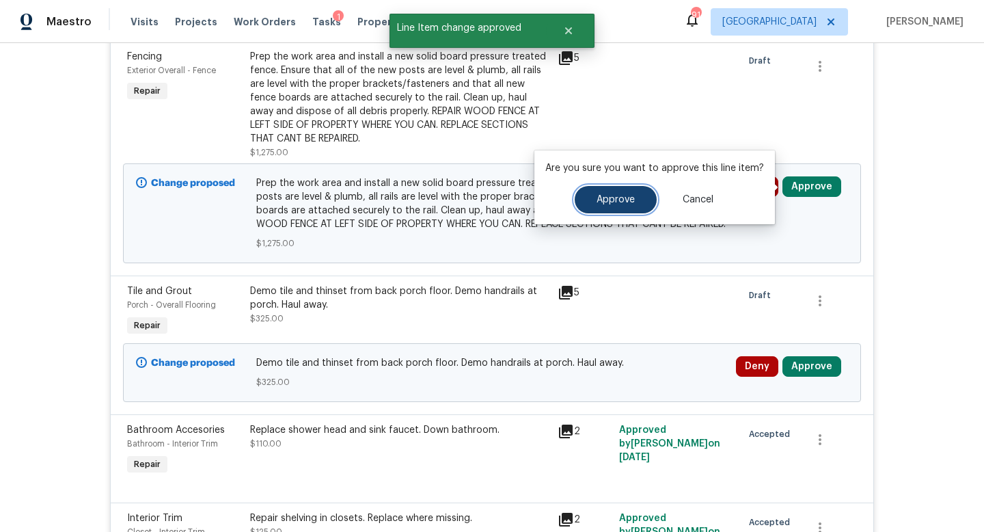
click at [632, 196] on button "Approve" at bounding box center [616, 199] width 82 height 27
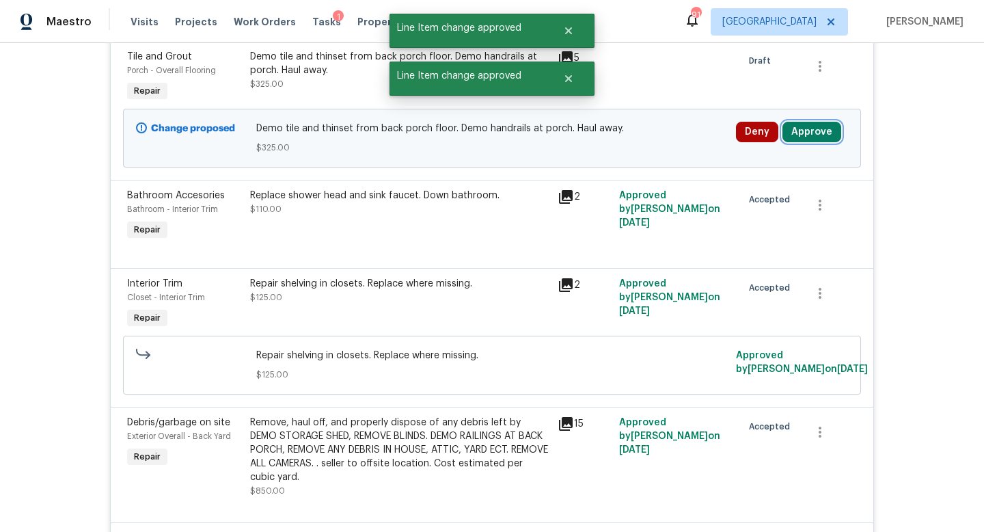
click at [805, 141] on button "Approve" at bounding box center [812, 132] width 59 height 21
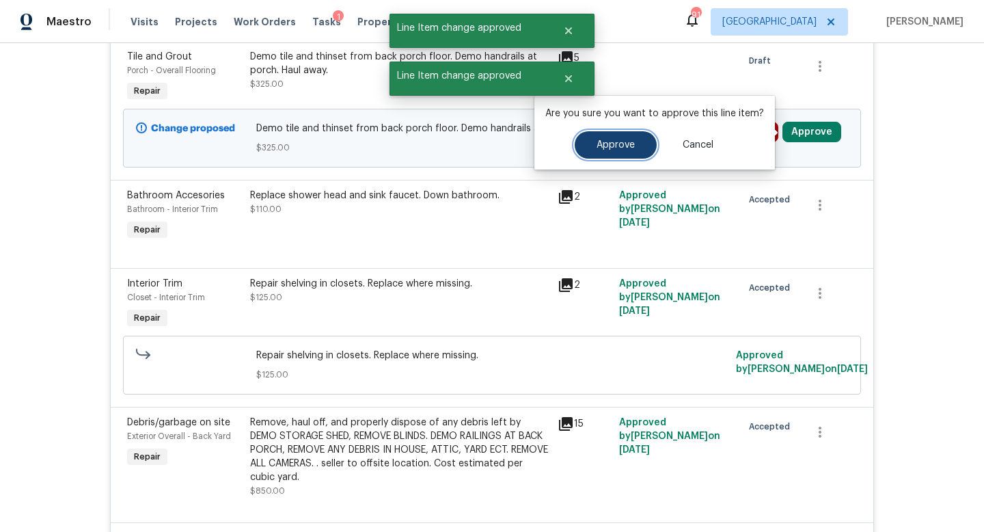
click at [632, 146] on button "Approve" at bounding box center [616, 144] width 82 height 27
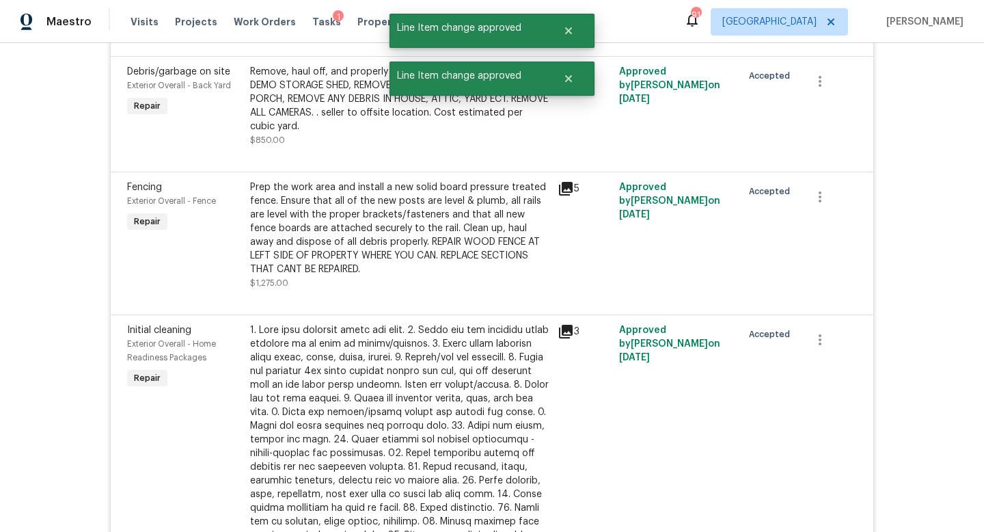
scroll to position [0, 0]
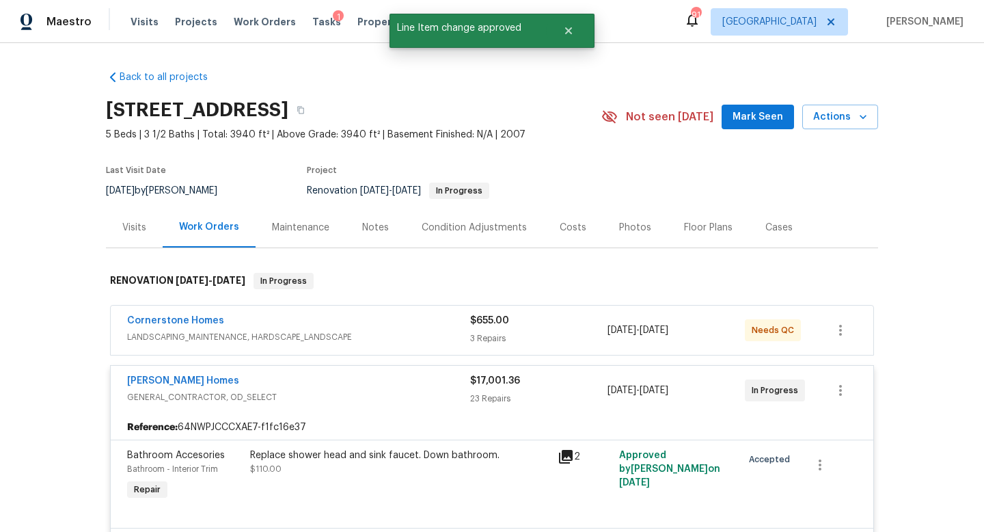
click at [366, 232] on div "Notes" at bounding box center [375, 228] width 27 height 14
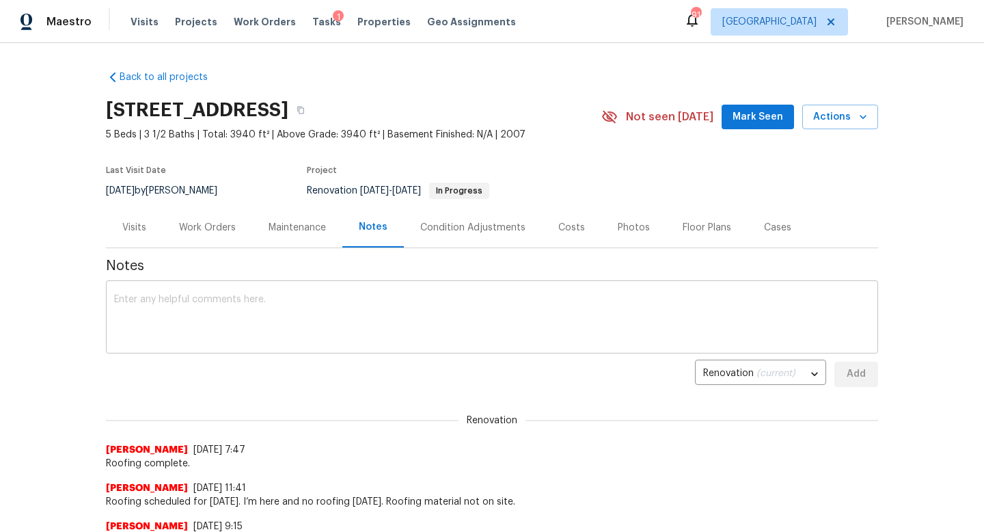
click at [209, 304] on textarea at bounding box center [492, 319] width 756 height 48
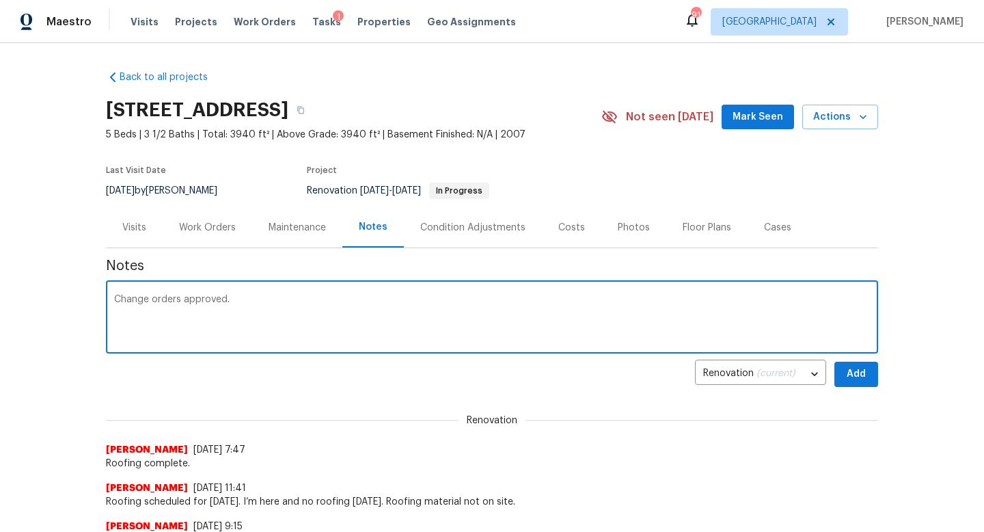
type textarea "Change orders approved."
click at [848, 376] on span "Add" at bounding box center [857, 374] width 22 height 17
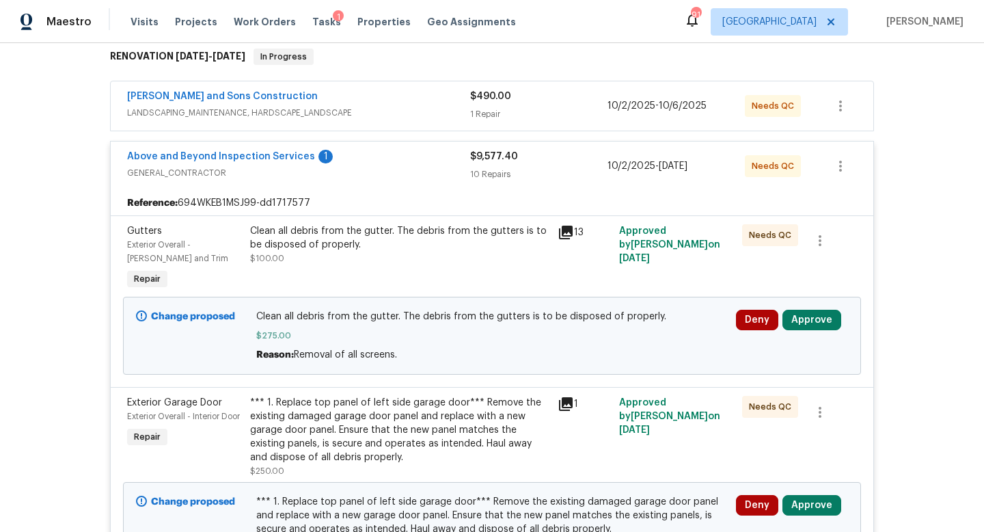
scroll to position [238, 0]
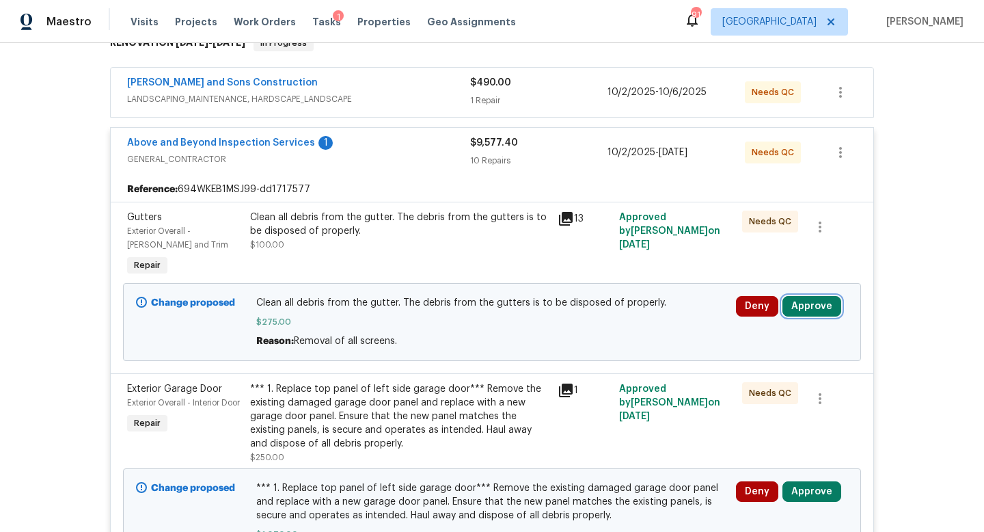
click at [807, 302] on button "Approve" at bounding box center [812, 306] width 59 height 21
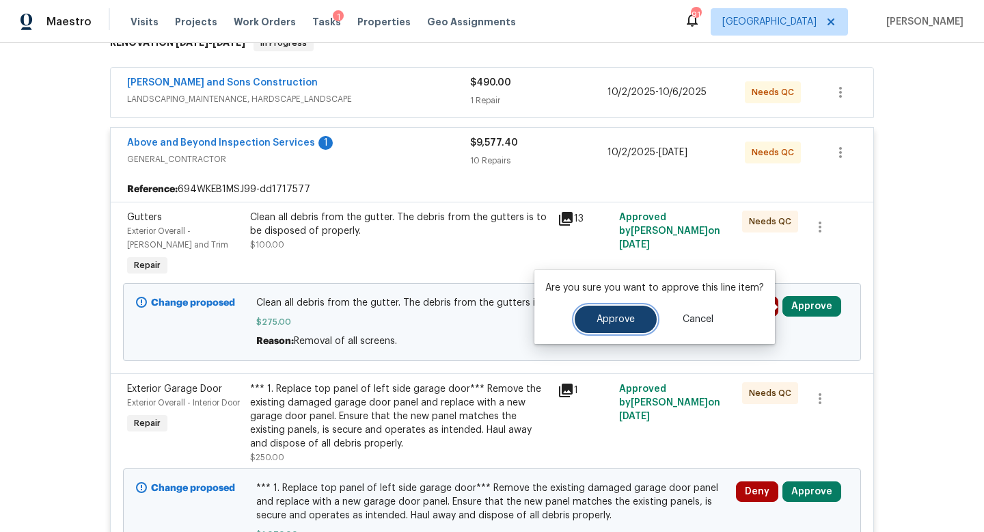
click at [640, 314] on button "Approve" at bounding box center [616, 319] width 82 height 27
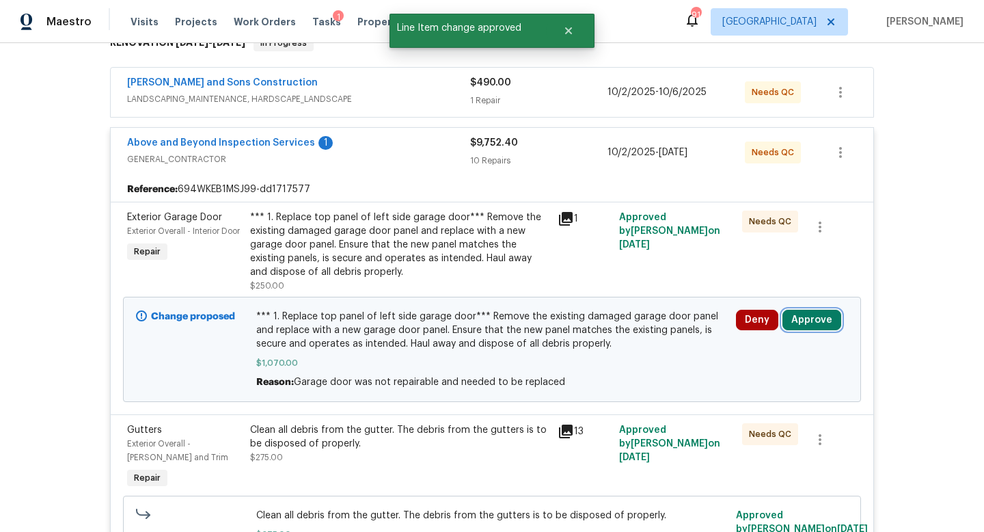
click at [810, 322] on button "Approve" at bounding box center [812, 320] width 59 height 21
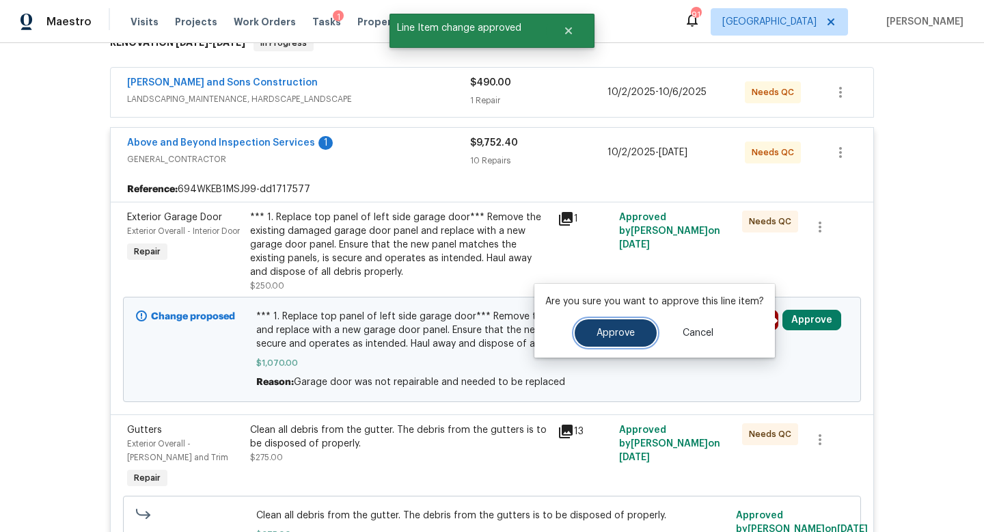
click at [599, 338] on button "Approve" at bounding box center [616, 332] width 82 height 27
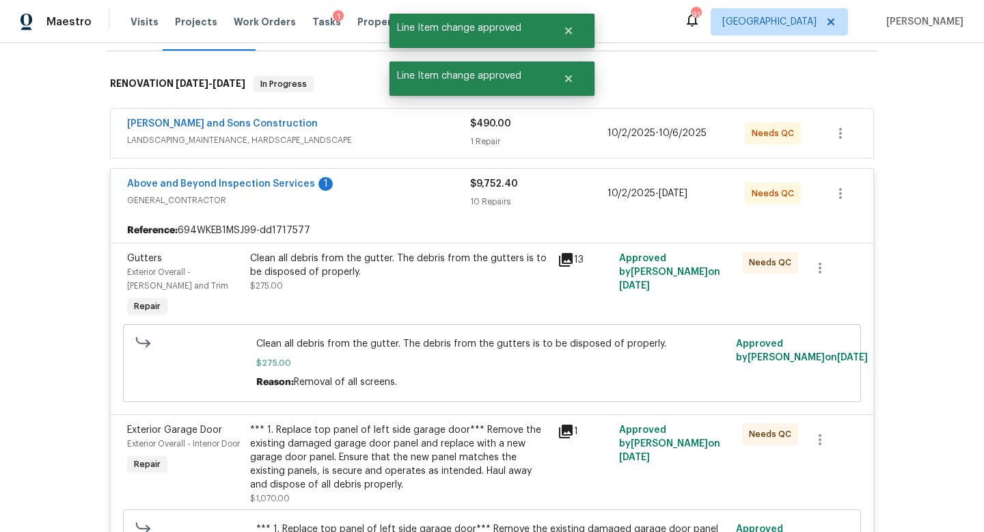
scroll to position [0, 0]
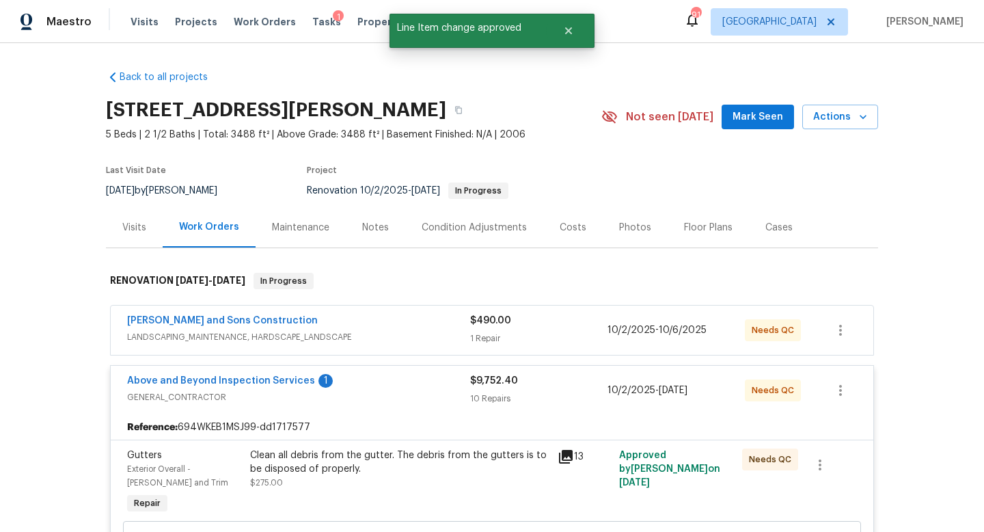
click at [280, 375] on span "Above and Beyond Inspection Services" at bounding box center [221, 381] width 188 height 14
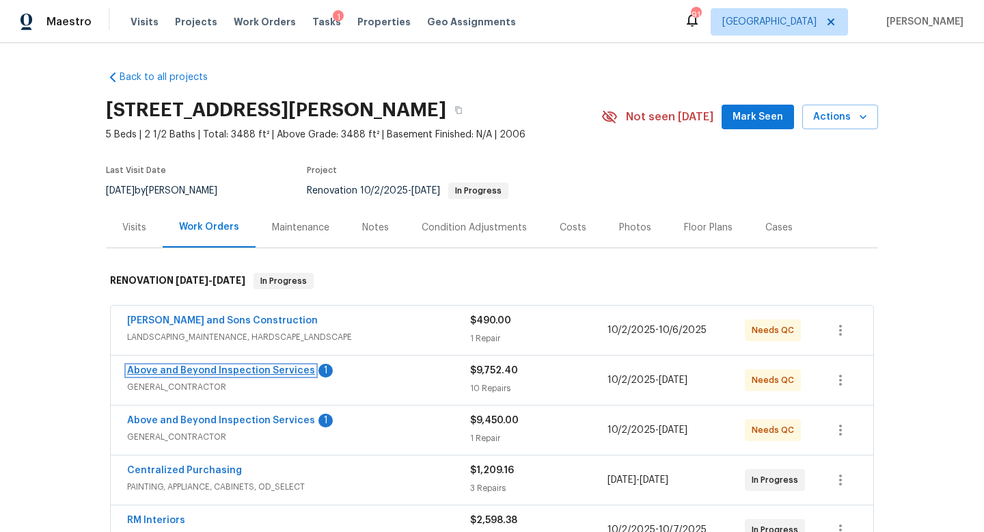
click at [280, 372] on link "Above and Beyond Inspection Services" at bounding box center [221, 371] width 188 height 10
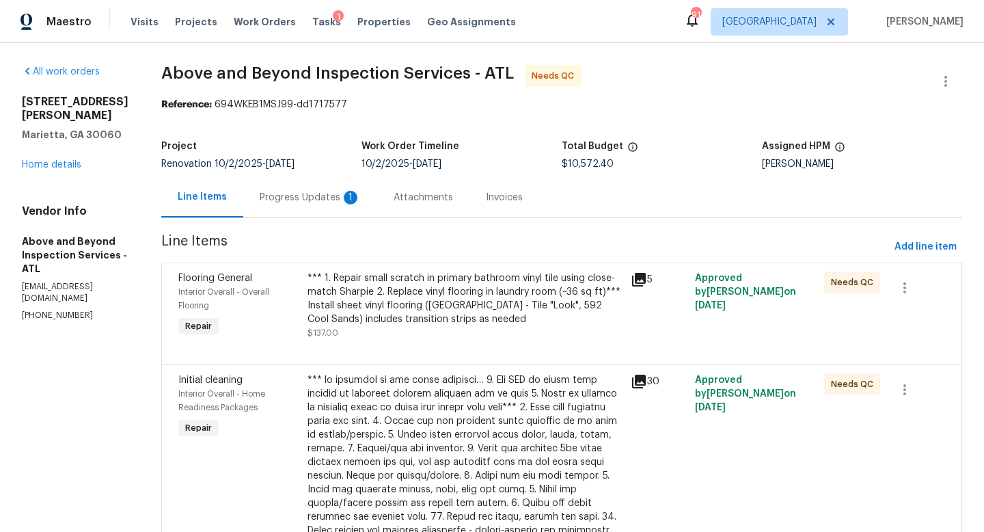
click at [358, 192] on div "Progress Updates 1" at bounding box center [310, 198] width 101 height 14
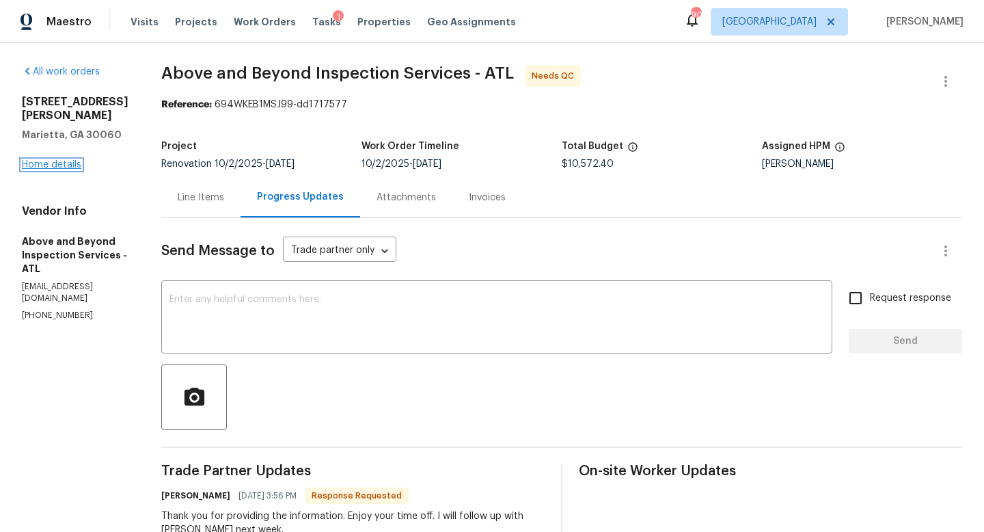
click at [74, 160] on link "Home details" at bounding box center [51, 165] width 59 height 10
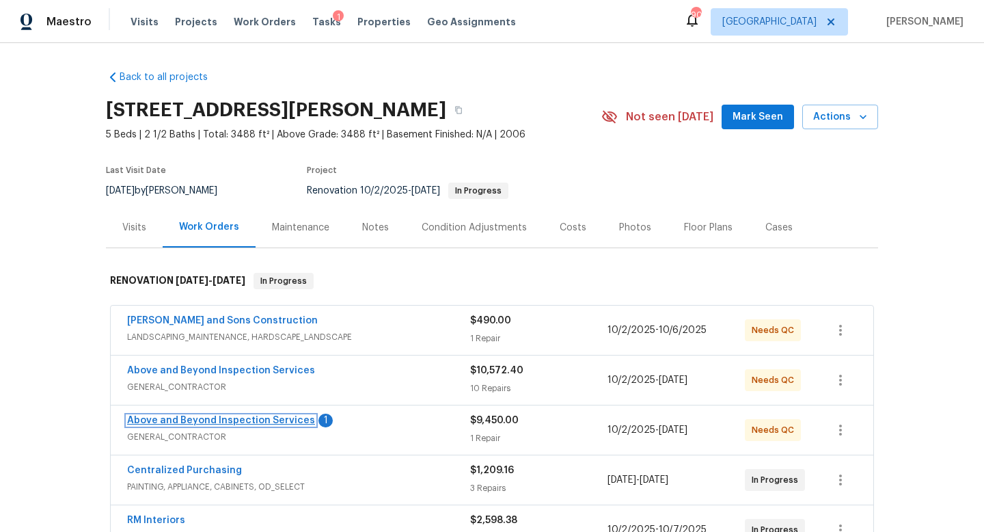
click at [227, 423] on link "Above and Beyond Inspection Services" at bounding box center [221, 421] width 188 height 10
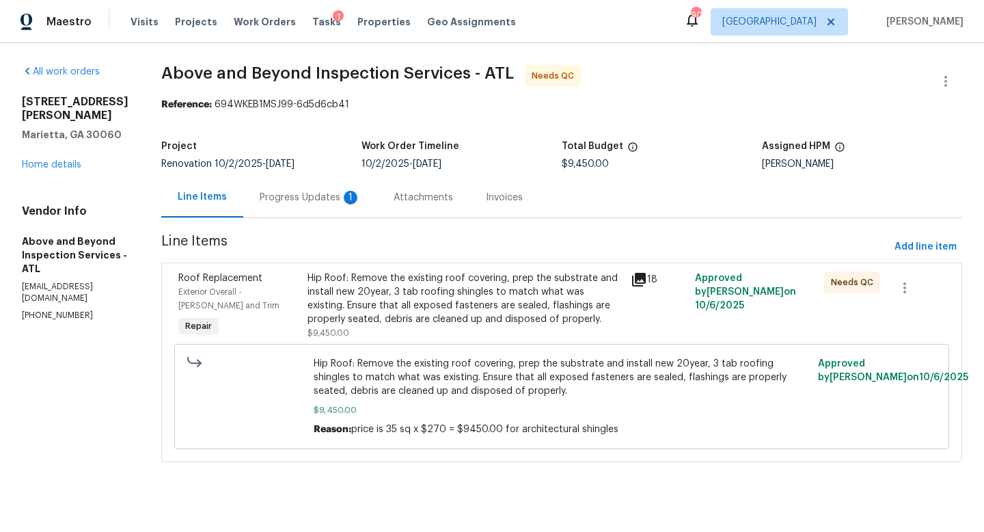
click at [341, 207] on div "Progress Updates 1" at bounding box center [310, 197] width 134 height 40
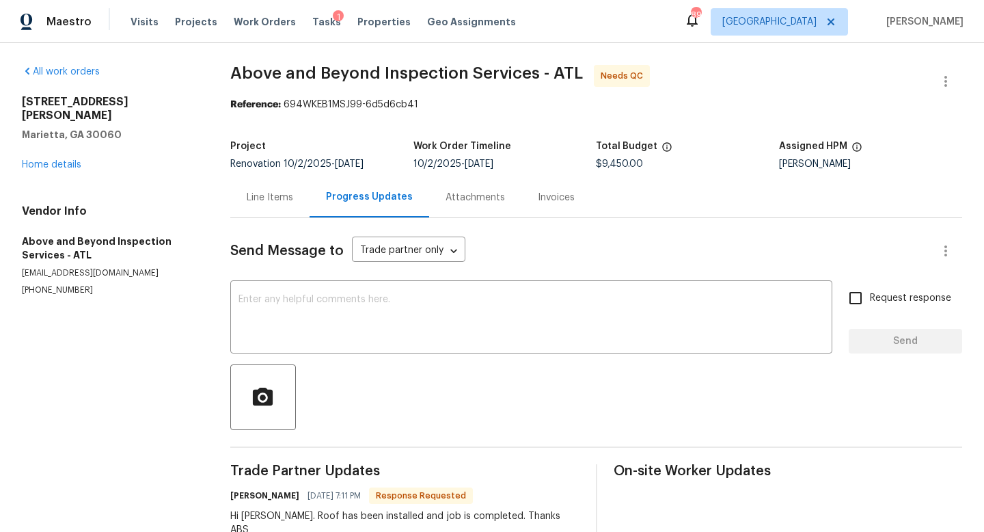
click at [274, 204] on div "Line Items" at bounding box center [270, 198] width 46 height 14
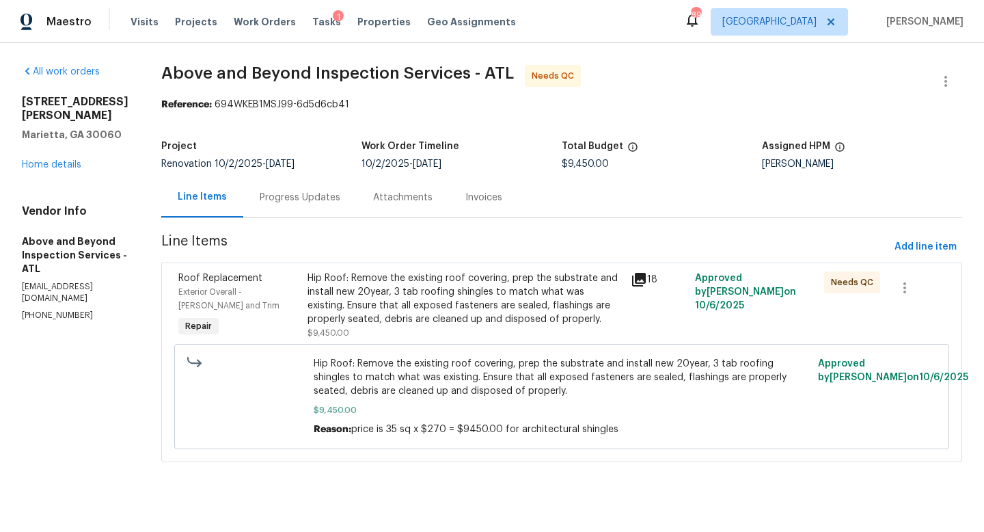
click at [513, 306] on div "Hip Roof: Remove the existing roof covering, prep the substrate and install new…" at bounding box center [465, 298] width 315 height 55
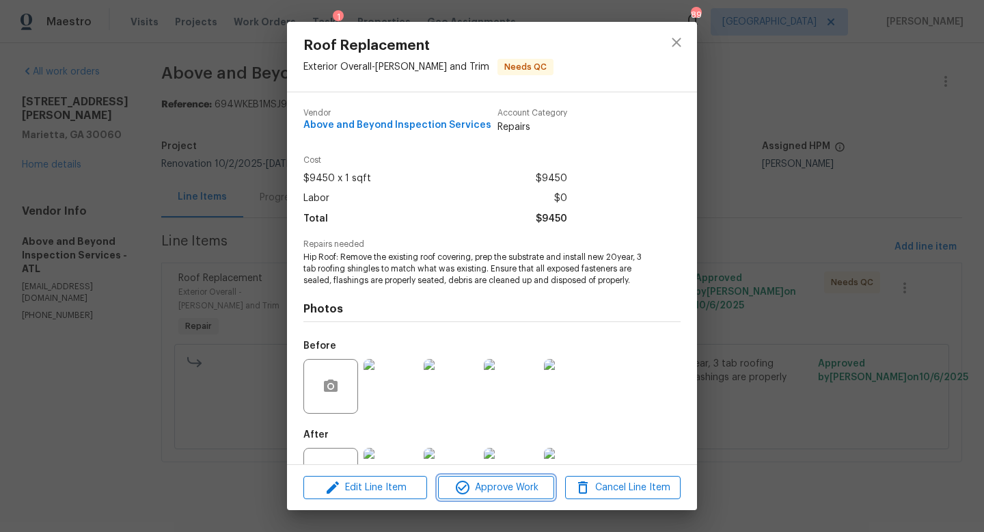
click at [509, 489] on span "Approve Work" at bounding box center [495, 487] width 107 height 17
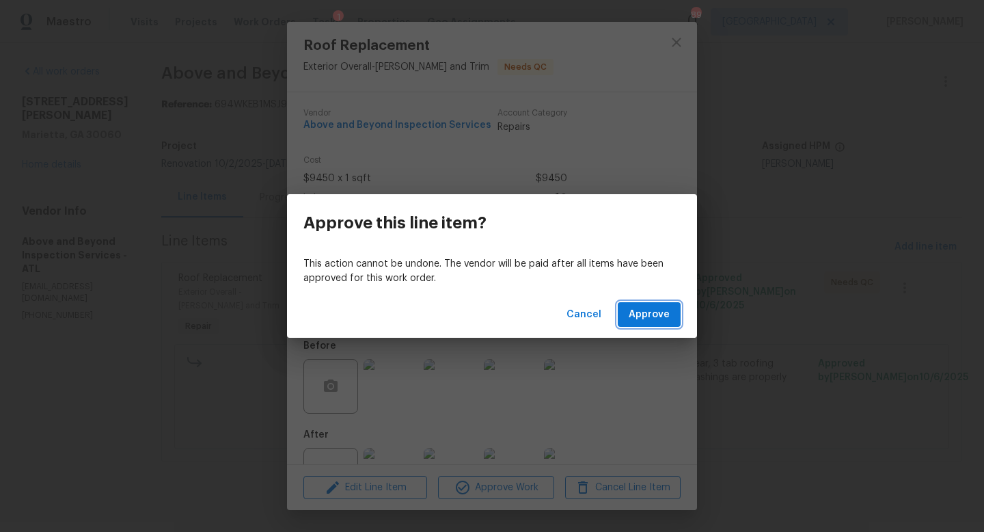
click at [652, 309] on span "Approve" at bounding box center [649, 314] width 41 height 17
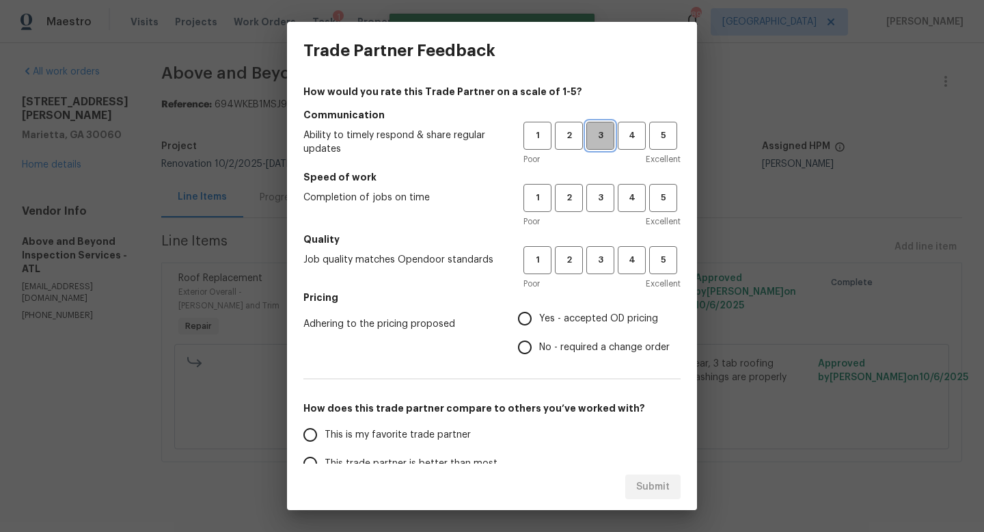
click at [609, 133] on span "3" at bounding box center [600, 136] width 25 height 16
click at [609, 201] on span "3" at bounding box center [600, 198] width 25 height 16
click at [600, 256] on span "3" at bounding box center [600, 260] width 25 height 16
click at [574, 336] on label "No - required a change order" at bounding box center [590, 347] width 159 height 29
click at [539, 336] on input "No - required a change order" at bounding box center [525, 347] width 29 height 29
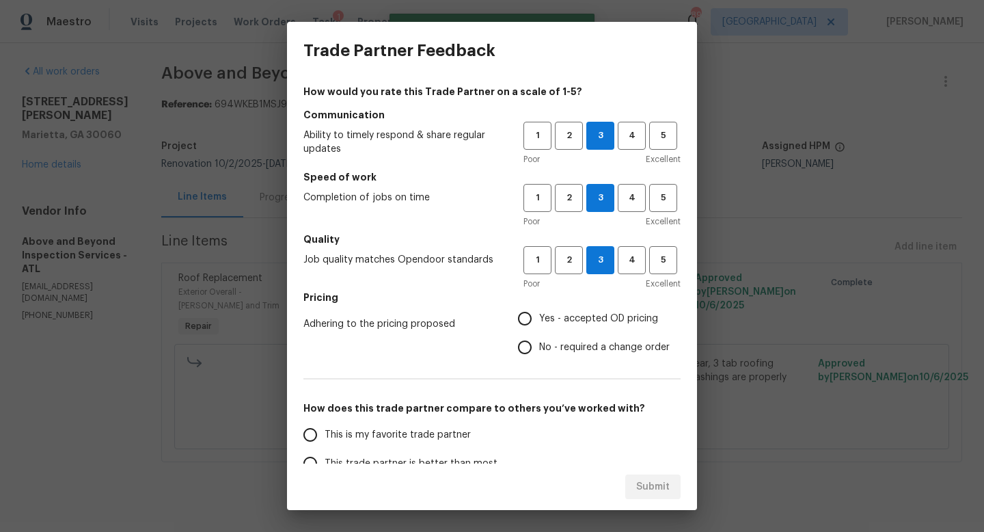
radio input "true"
click at [574, 317] on span "Yes - accepted OD pricing" at bounding box center [598, 319] width 119 height 14
click at [539, 317] on input "Yes - accepted OD pricing" at bounding box center [525, 318] width 29 height 29
radio input "true"
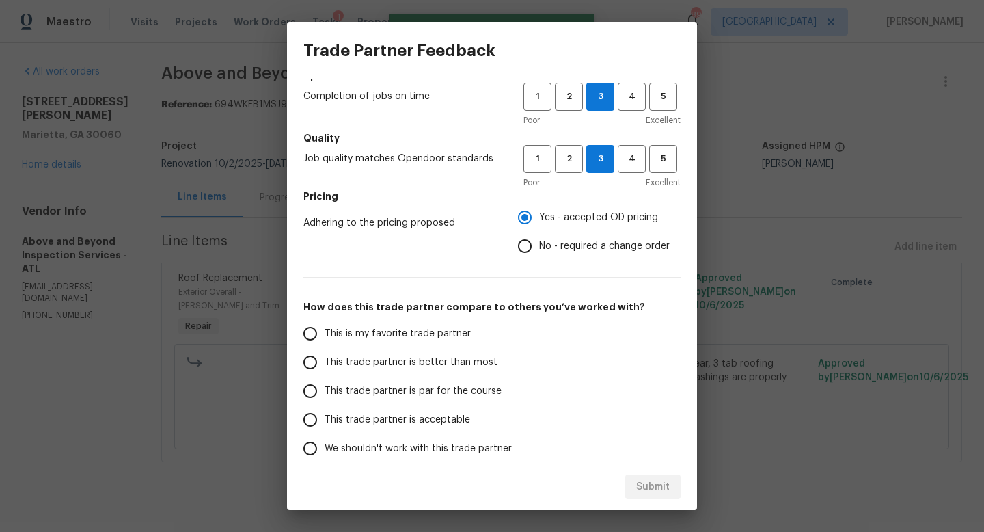
scroll to position [103, 0]
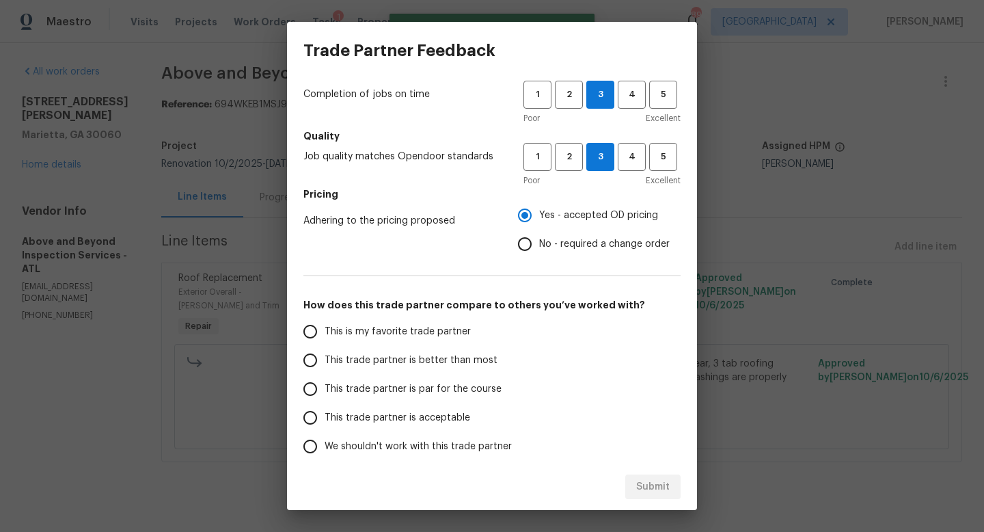
click at [420, 378] on label "This trade partner is par for the course" at bounding box center [404, 389] width 216 height 29
click at [325, 378] on input "This trade partner is par for the course" at bounding box center [310, 389] width 29 height 29
click at [655, 479] on span "Submit" at bounding box center [652, 487] width 33 height 17
radio input "true"
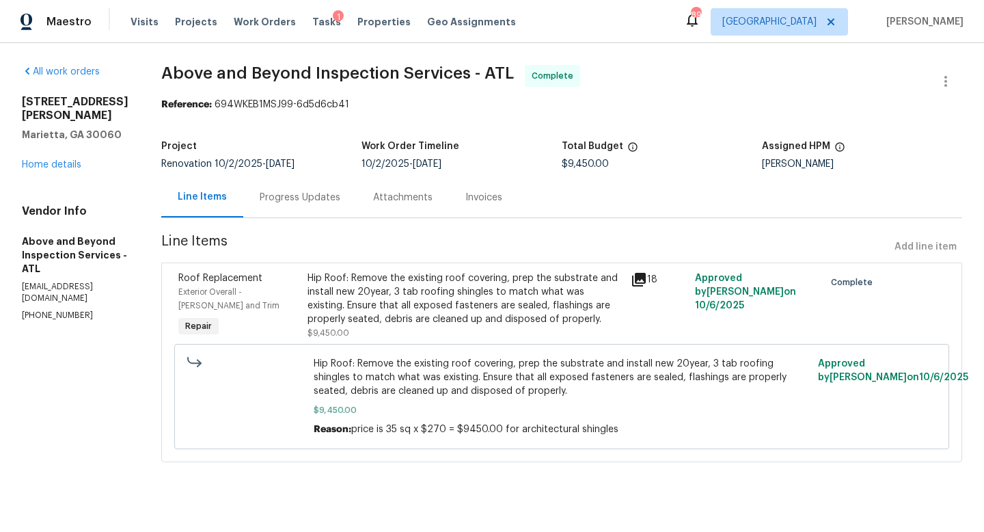
radio input "false"
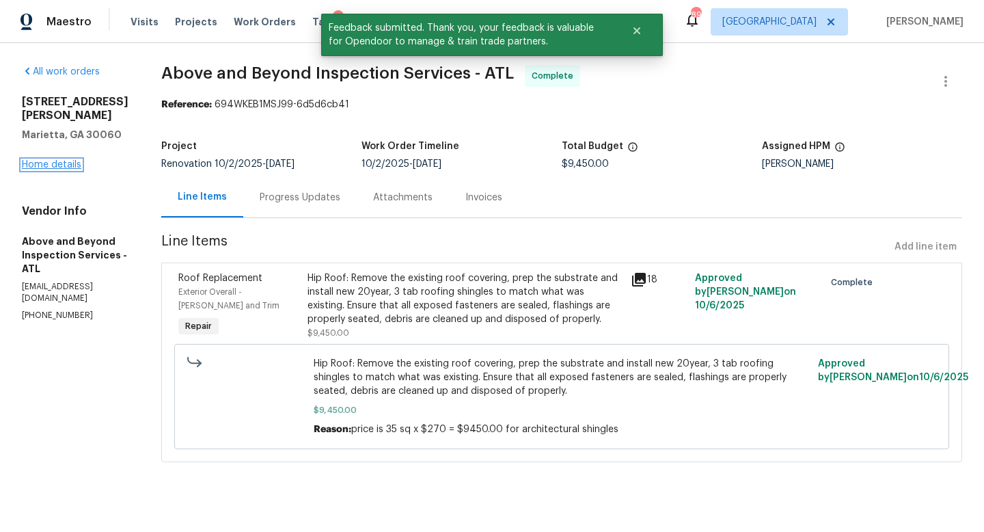
click at [72, 160] on link "Home details" at bounding box center [51, 165] width 59 height 10
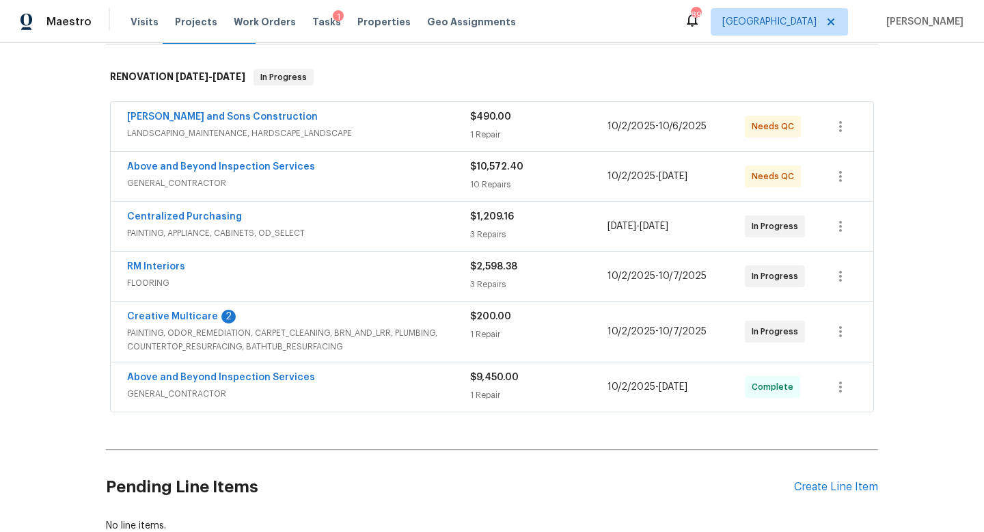
scroll to position [200, 0]
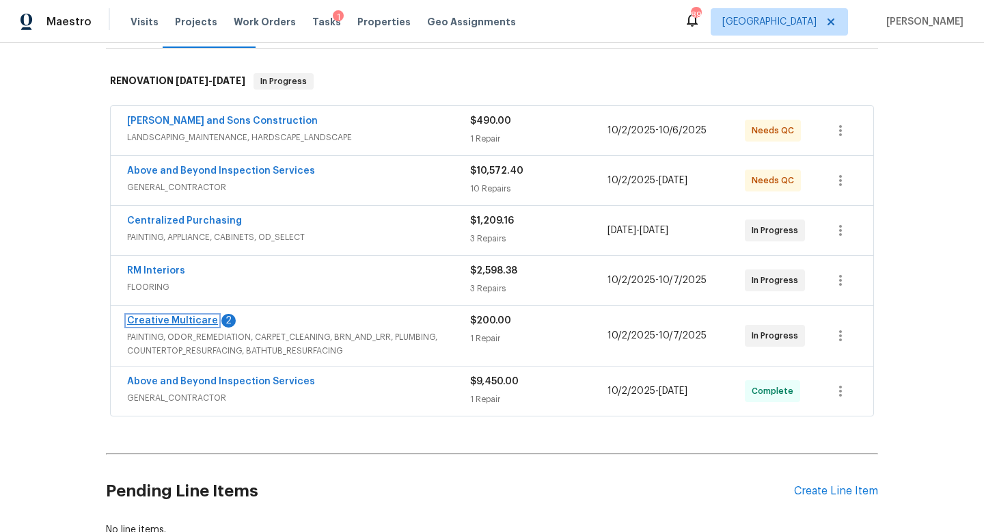
click at [193, 324] on link "Creative Multicare" at bounding box center [172, 321] width 91 height 10
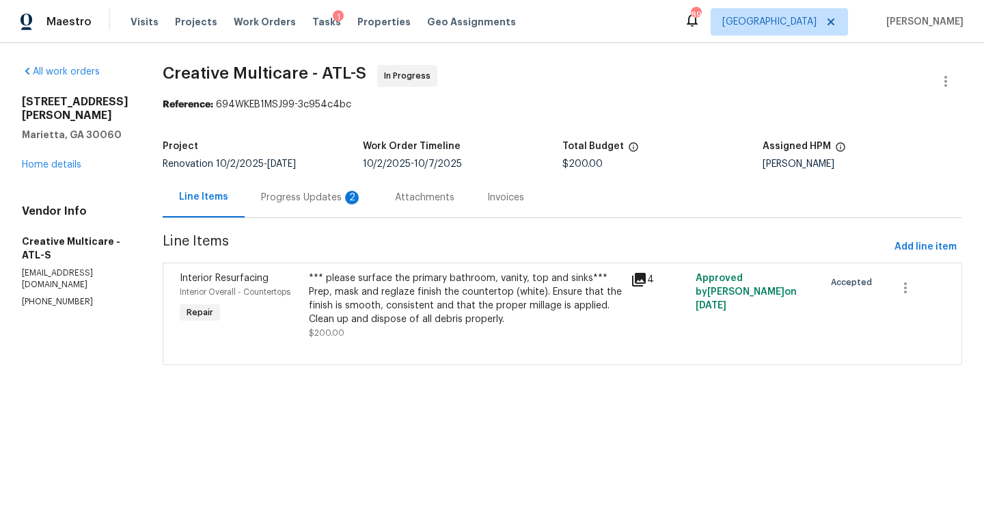
click at [358, 188] on div "Progress Updates 2" at bounding box center [312, 197] width 134 height 40
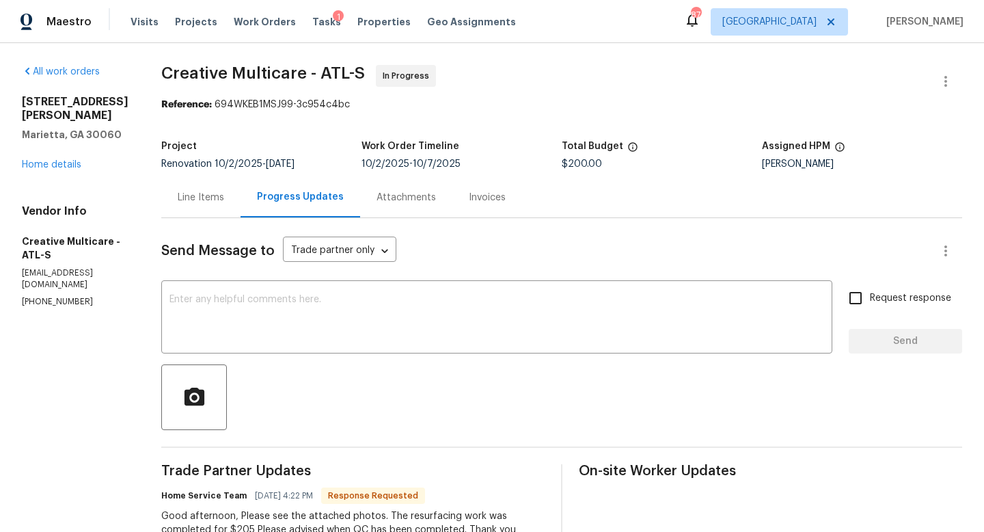
click at [224, 202] on div "Line Items" at bounding box center [201, 198] width 46 height 14
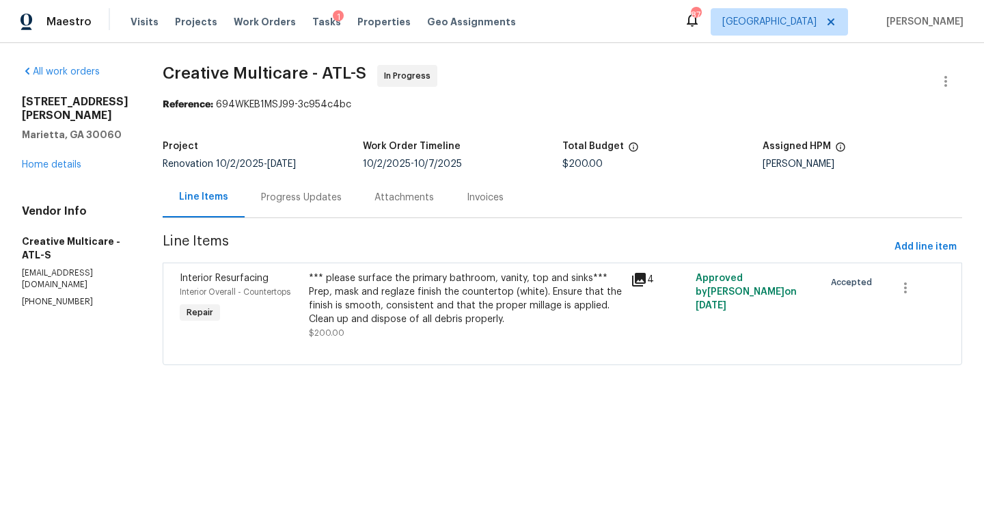
click at [410, 282] on div "*** please surface the primary bathroom, vanity, top and sinks*** Prep, mask an…" at bounding box center [466, 298] width 314 height 55
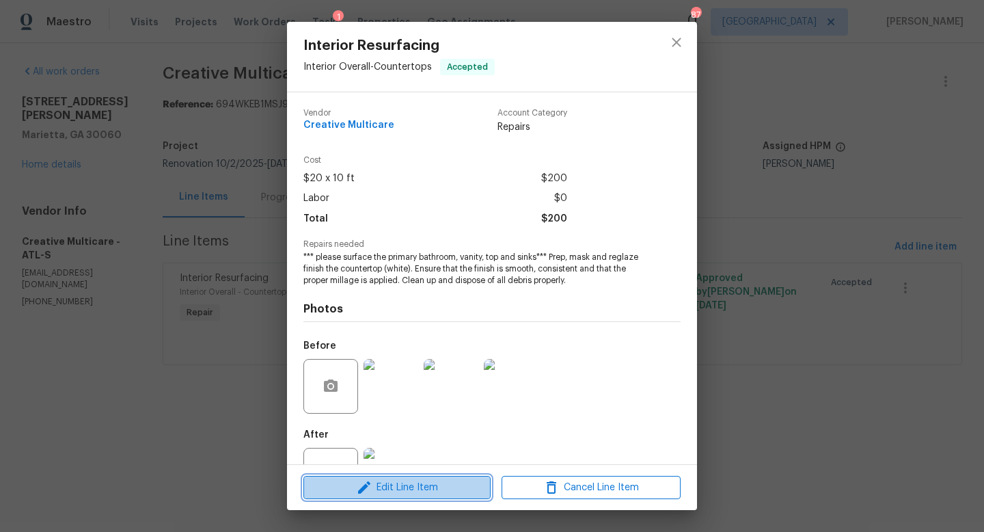
click at [438, 481] on span "Edit Line Item" at bounding box center [397, 487] width 179 height 17
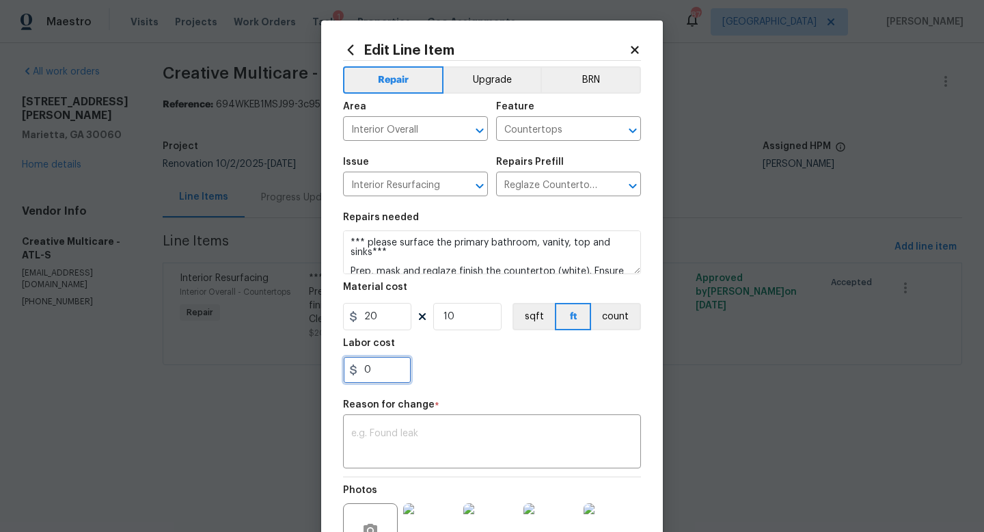
drag, startPoint x: 376, startPoint y: 372, endPoint x: 351, endPoint y: 371, distance: 24.6
click at [351, 371] on div "0" at bounding box center [377, 369] width 68 height 27
type input "5"
click at [442, 430] on textarea at bounding box center [492, 443] width 282 height 29
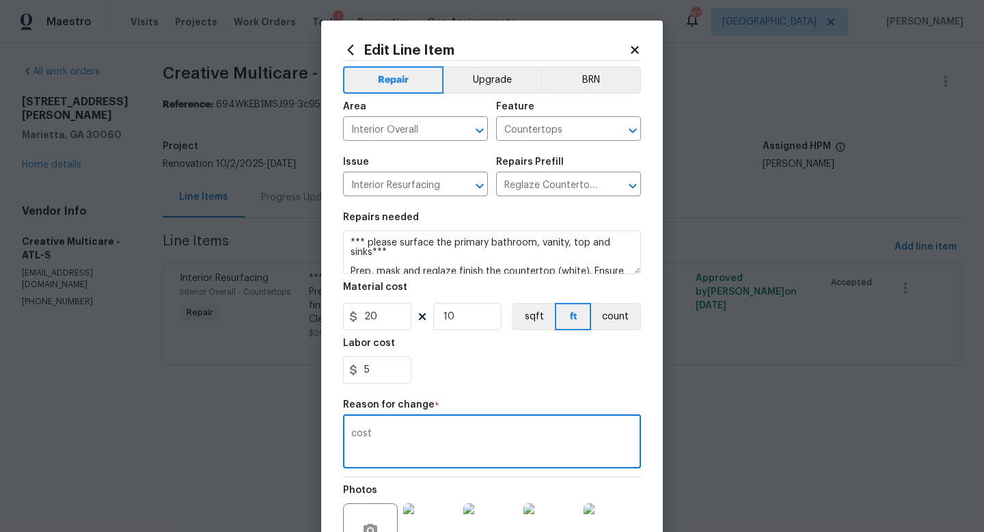
type textarea "cost"
click at [502, 395] on div "Repair Upgrade BRN Area Interior Overall ​ Feature Countertops ​ Issue Interior…" at bounding box center [492, 326] width 298 height 531
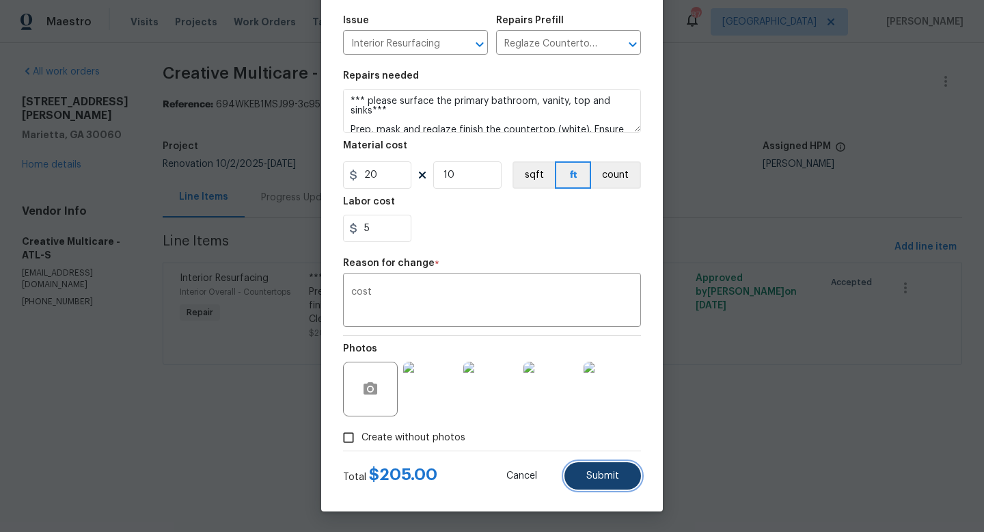
click at [598, 471] on span "Submit" at bounding box center [603, 476] width 33 height 10
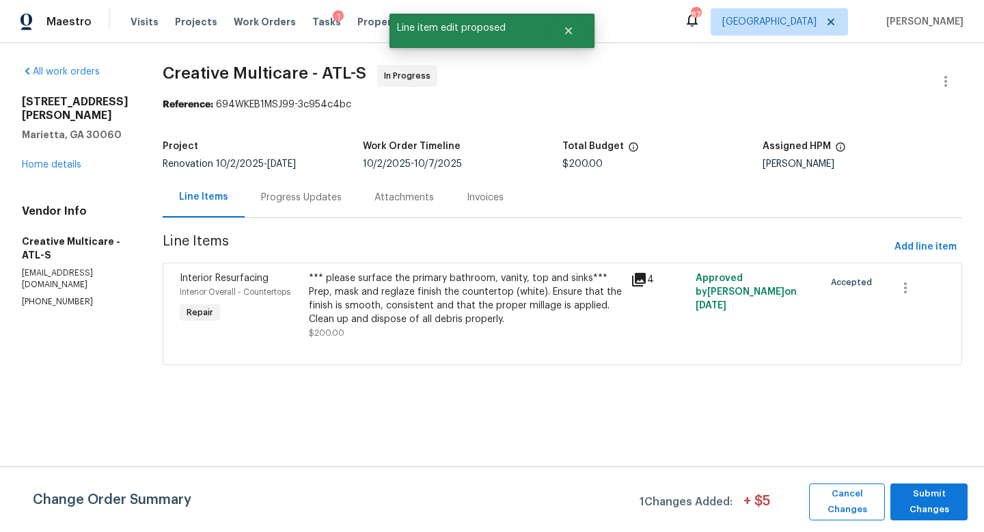
scroll to position [0, 0]
click at [911, 505] on span "Submit Changes" at bounding box center [930, 501] width 64 height 31
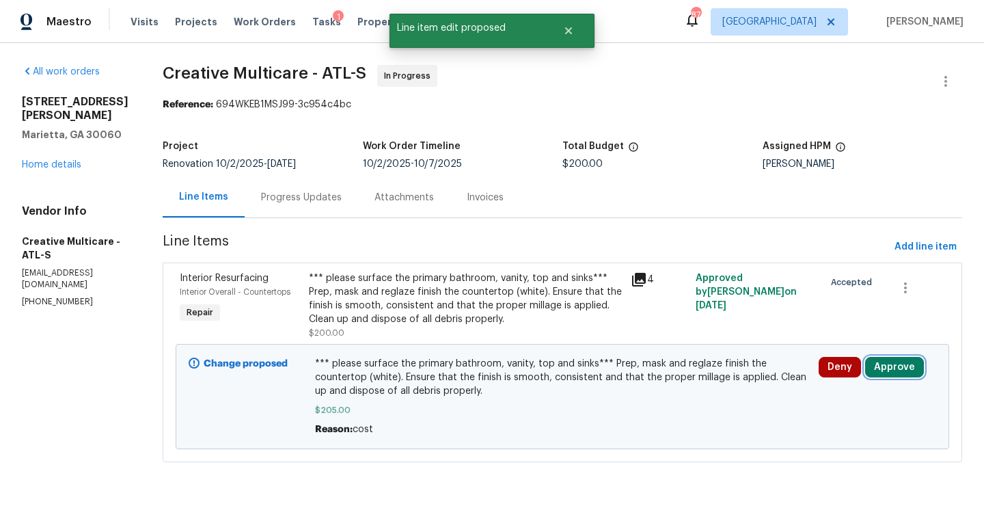
click at [888, 371] on button "Approve" at bounding box center [895, 367] width 59 height 21
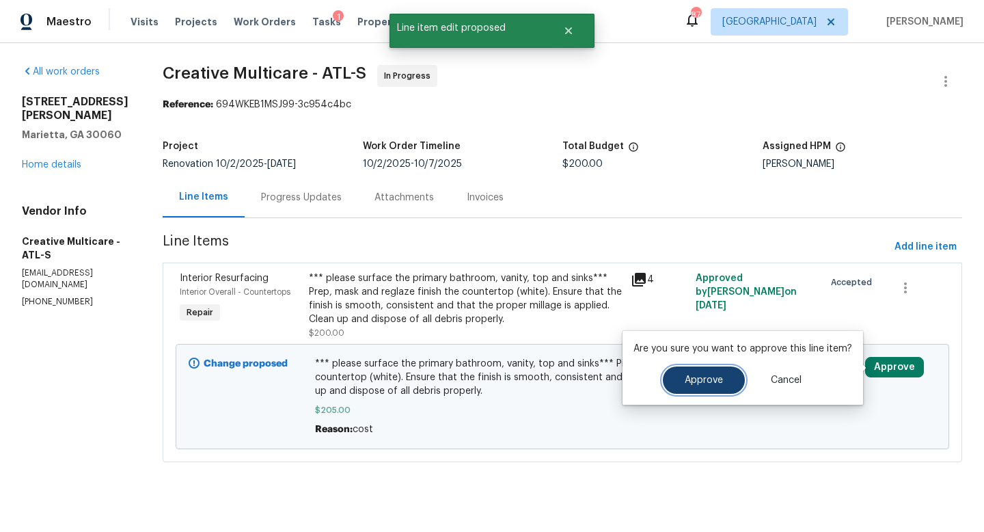
click at [716, 368] on button "Approve" at bounding box center [704, 379] width 82 height 27
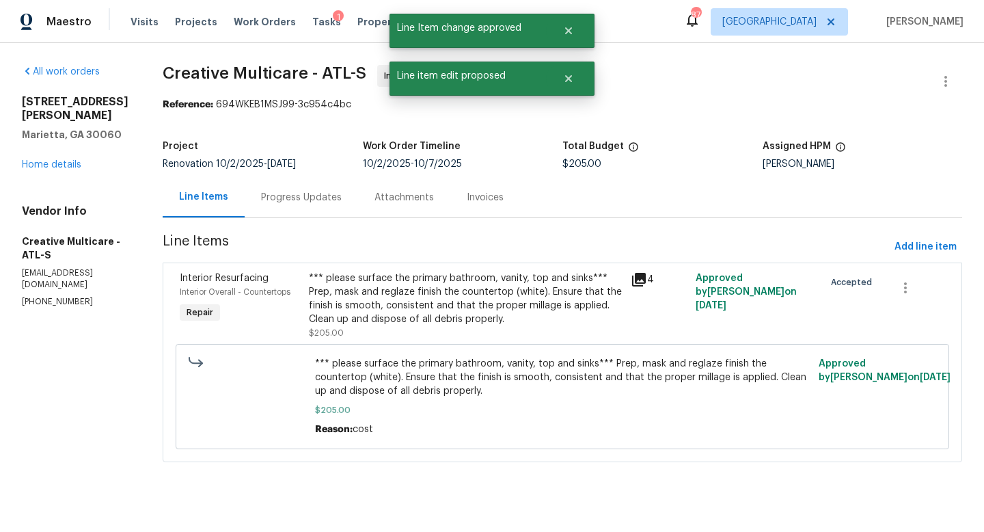
click at [342, 197] on div "Progress Updates" at bounding box center [301, 198] width 81 height 14
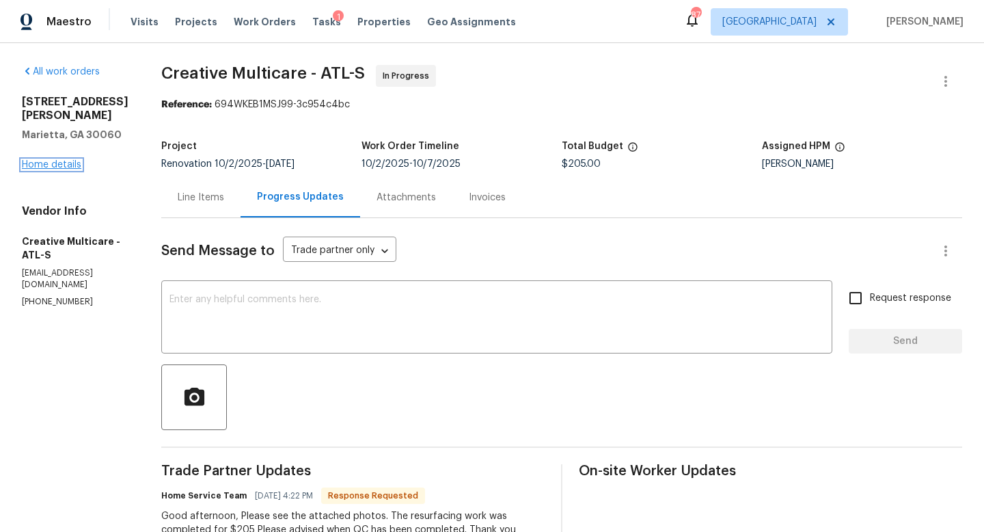
click at [66, 160] on link "Home details" at bounding box center [51, 165] width 59 height 10
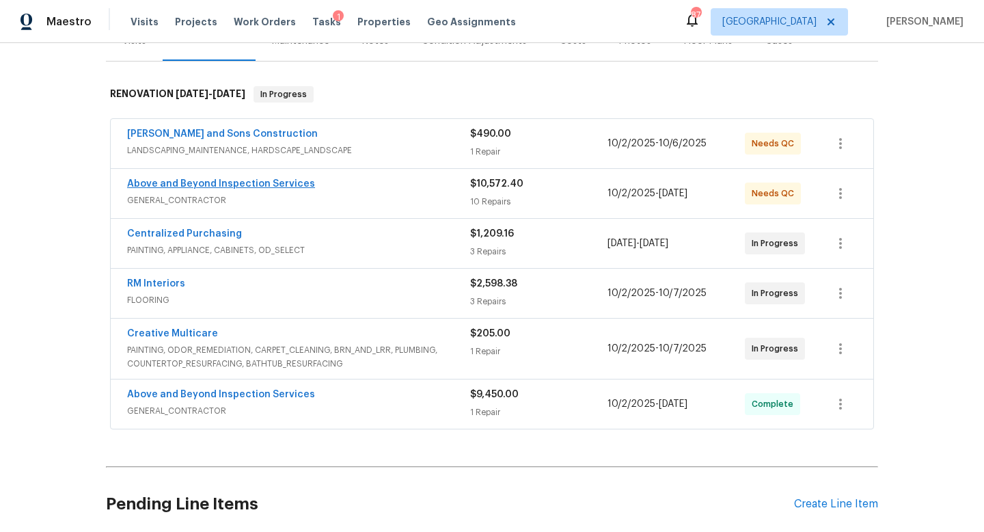
scroll to position [194, 0]
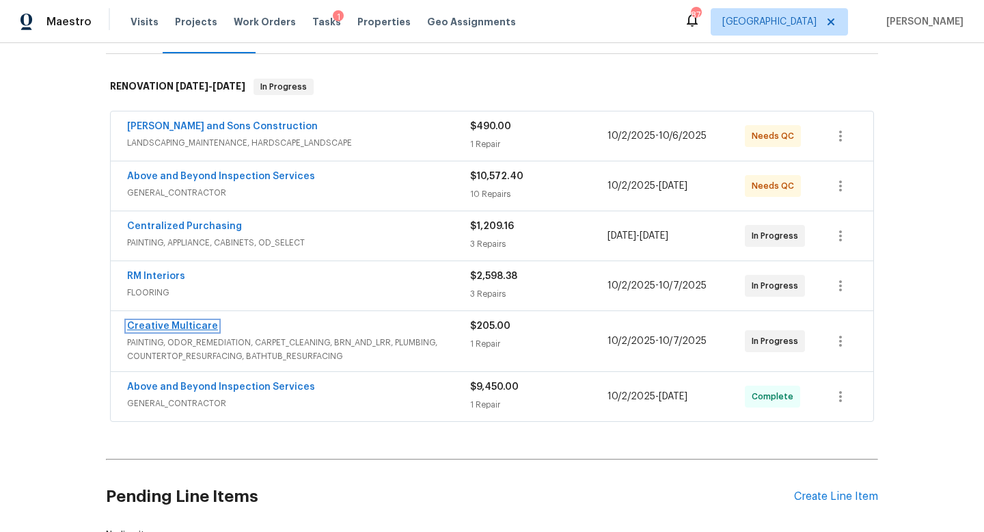
click at [204, 328] on link "Creative Multicare" at bounding box center [172, 326] width 91 height 10
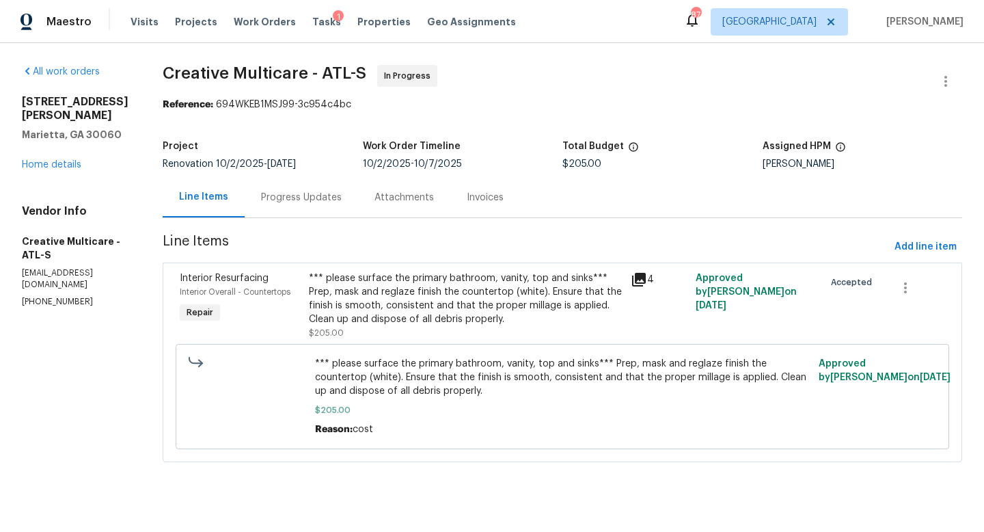
click at [342, 199] on div "Progress Updates" at bounding box center [301, 198] width 81 height 14
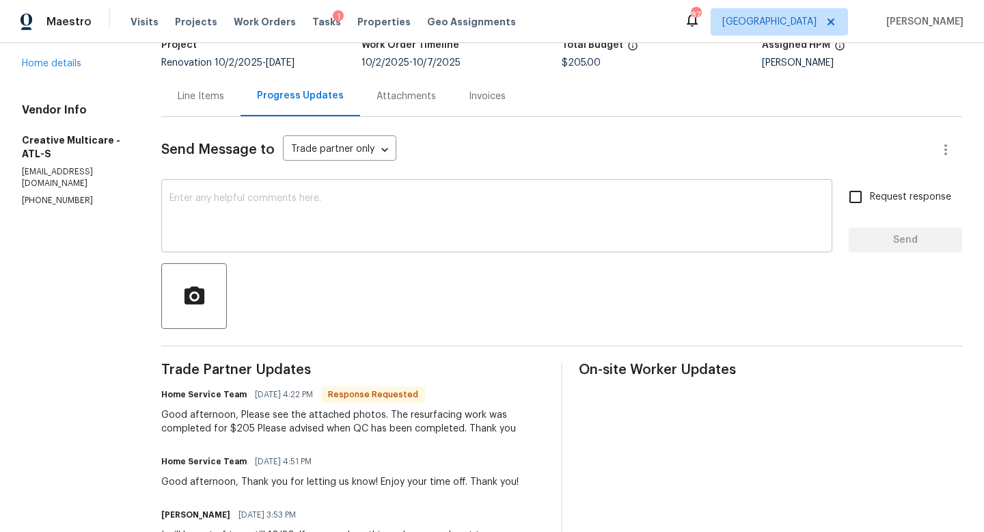
scroll to position [98, 0]
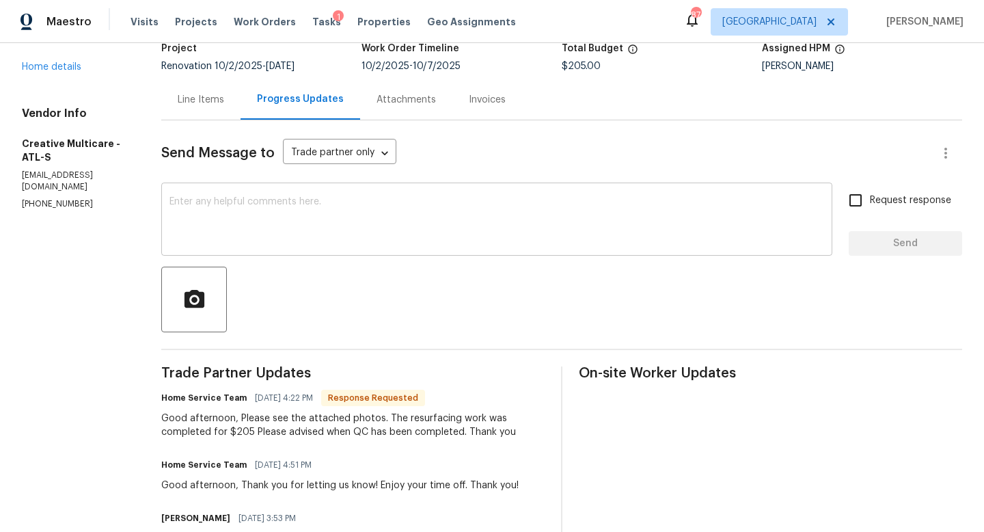
click at [354, 214] on textarea at bounding box center [497, 221] width 655 height 48
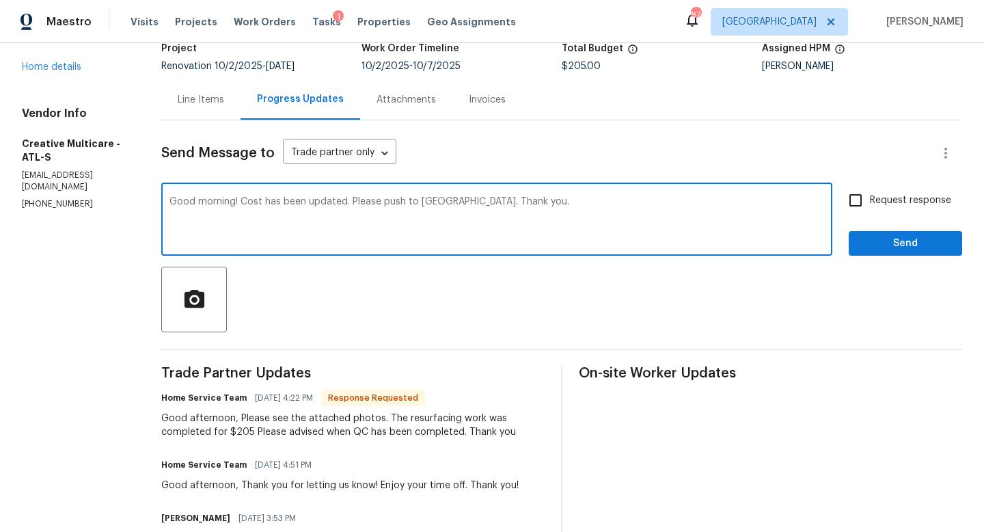
type textarea "Good morning! Cost has been updated. Please push to QC. Thank you."
click at [861, 193] on input "Request response" at bounding box center [856, 200] width 29 height 29
checkbox input "true"
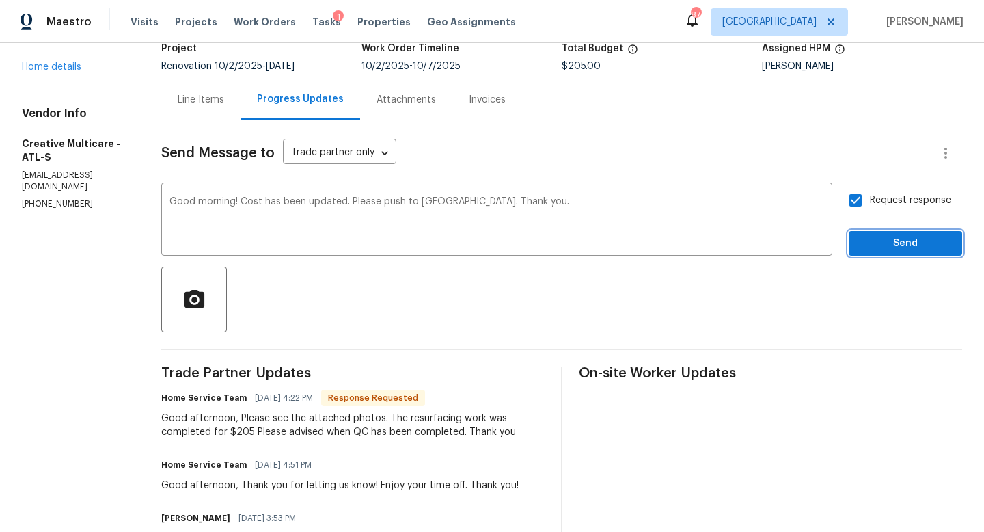
click at [861, 252] on button "Send" at bounding box center [905, 243] width 113 height 25
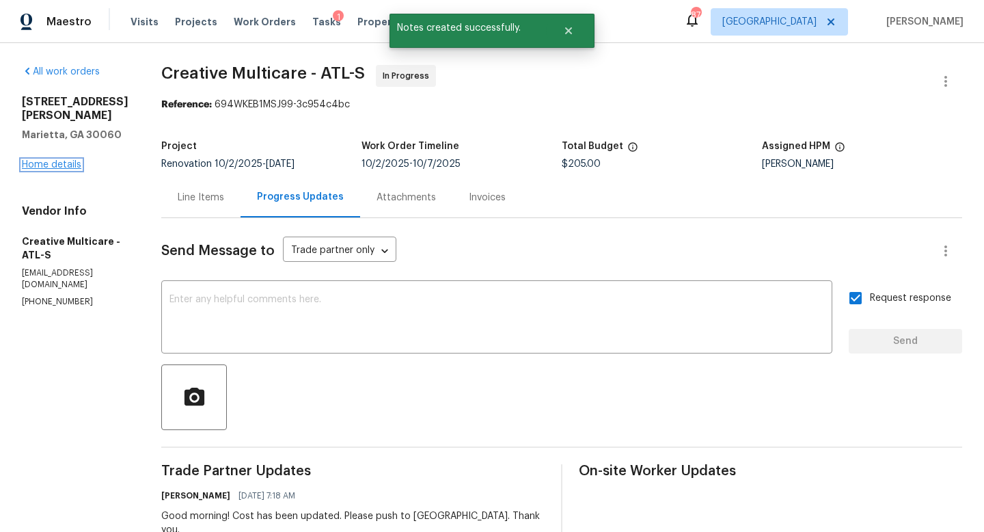
click at [56, 160] on link "Home details" at bounding box center [51, 165] width 59 height 10
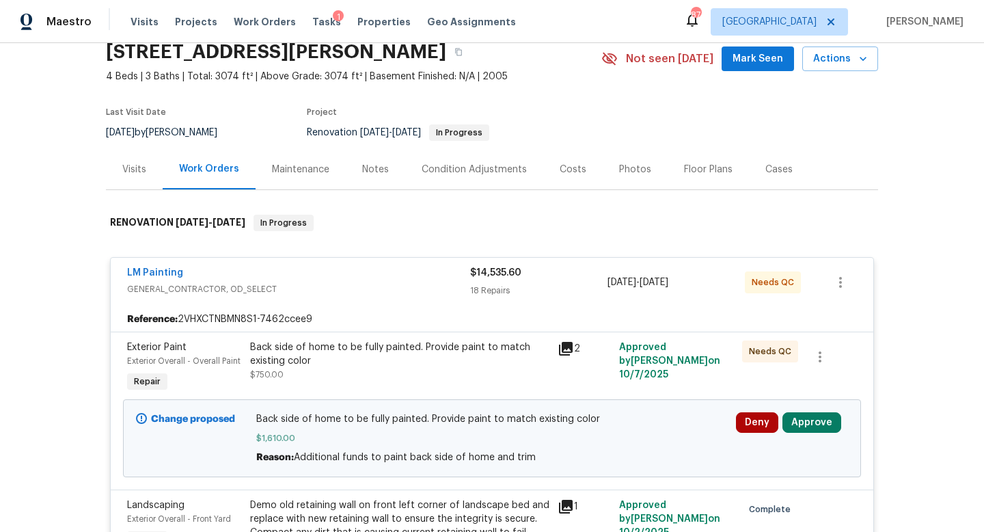
scroll to position [175, 0]
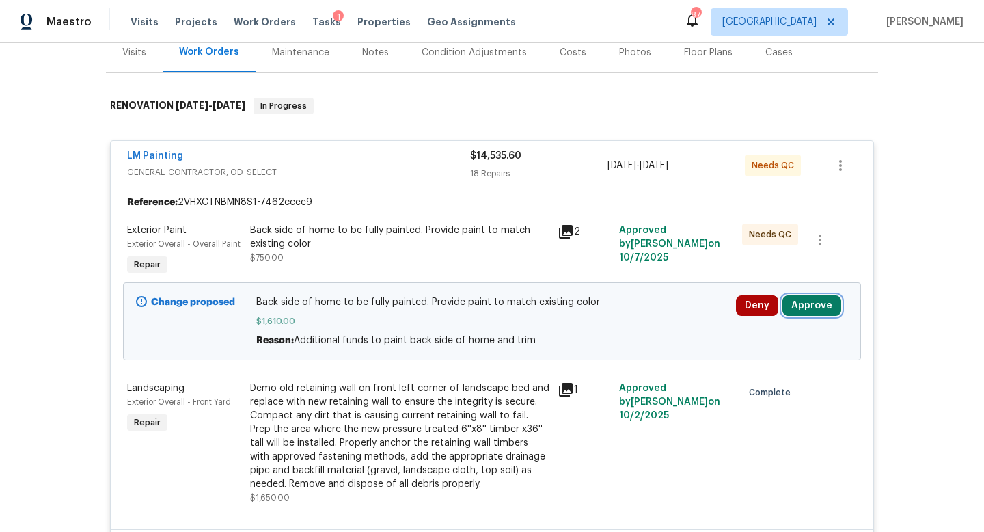
click at [812, 305] on button "Approve" at bounding box center [812, 305] width 59 height 21
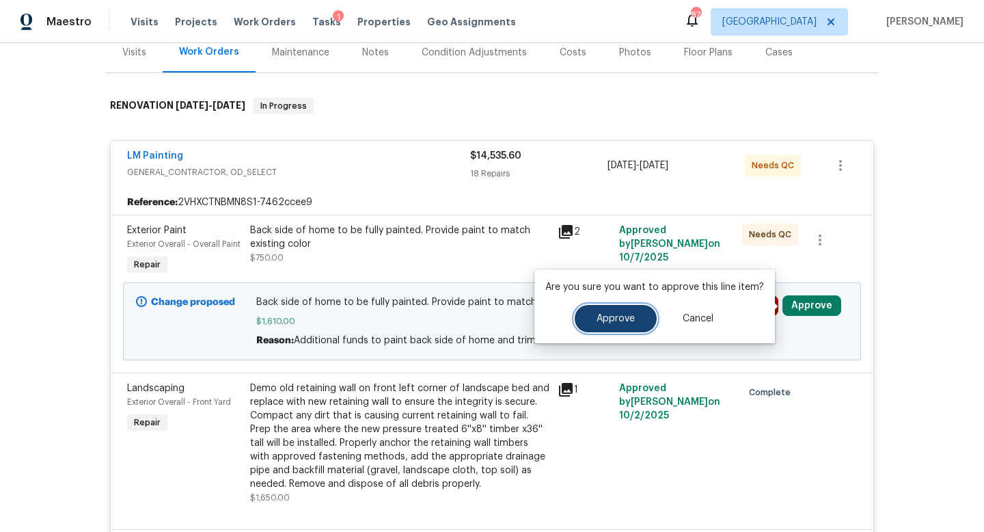
click at [643, 317] on button "Approve" at bounding box center [616, 318] width 82 height 27
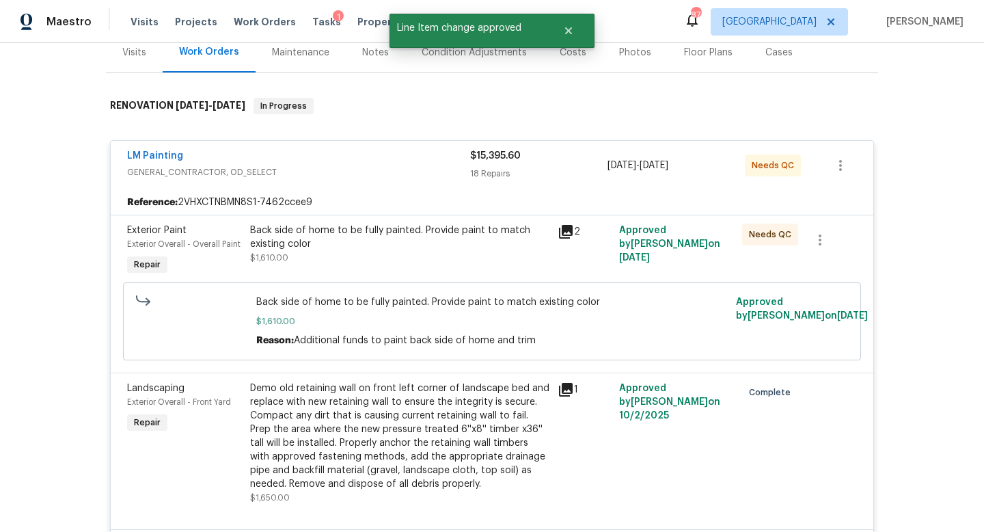
click at [564, 232] on icon at bounding box center [566, 232] width 14 height 14
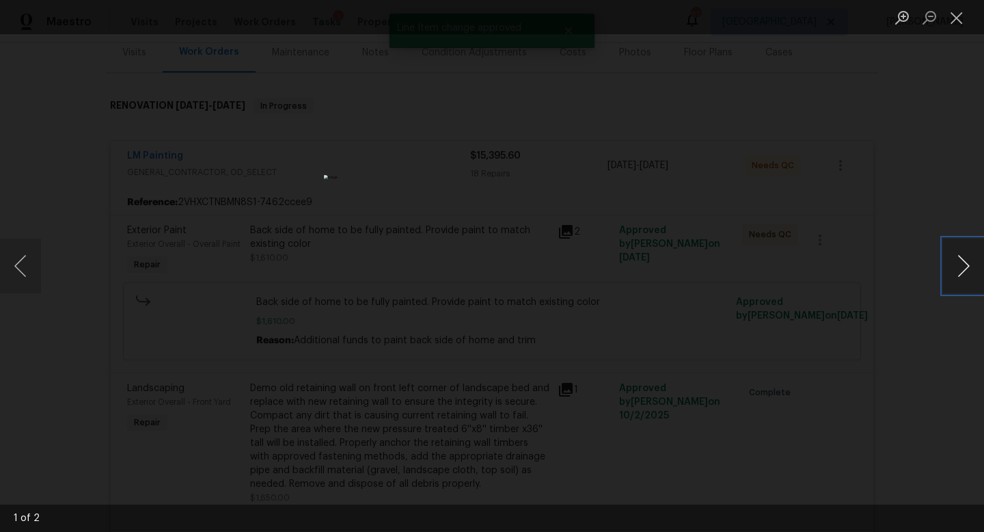
click at [960, 271] on button "Next image" at bounding box center [963, 266] width 41 height 55
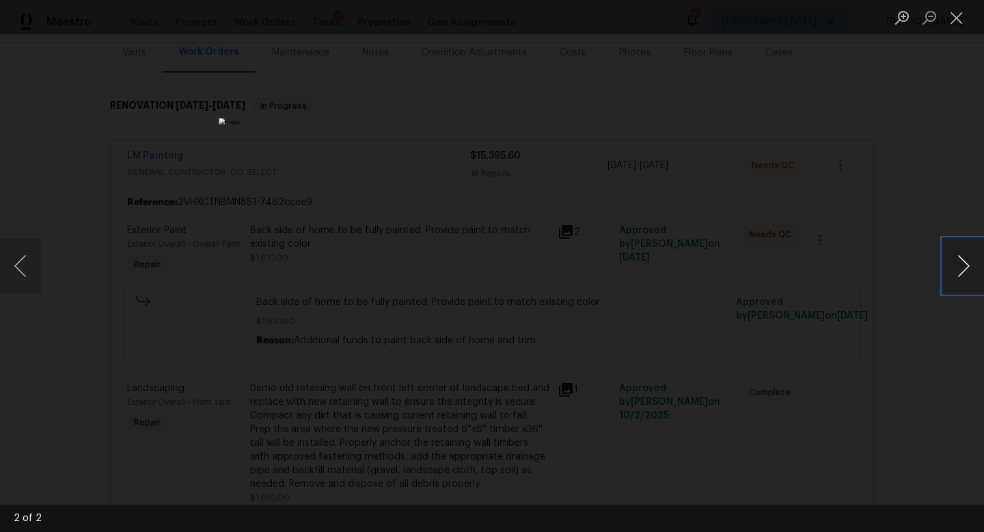
click at [960, 271] on button "Next image" at bounding box center [963, 266] width 41 height 55
click at [959, 18] on button "Close lightbox" at bounding box center [956, 17] width 27 height 24
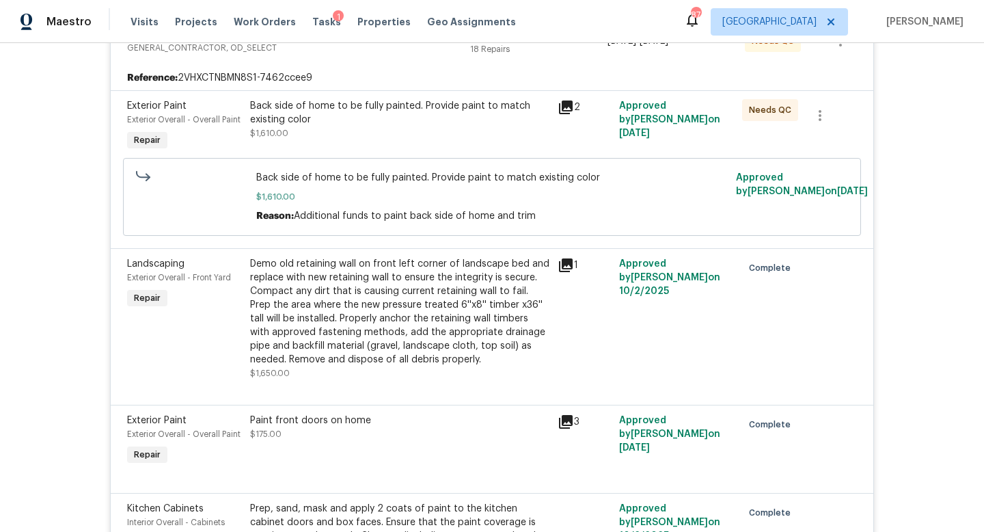
scroll to position [0, 0]
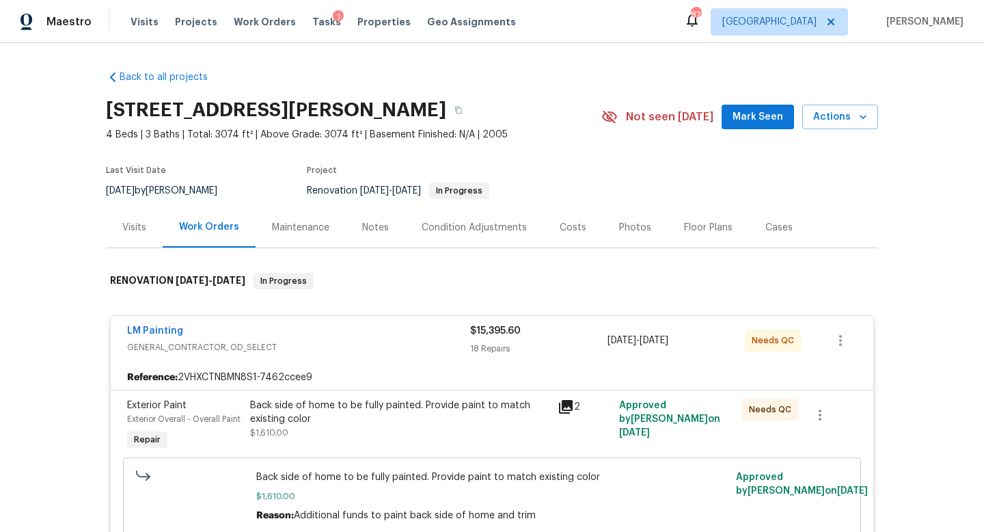
click at [124, 229] on div "Visits" at bounding box center [134, 228] width 24 height 14
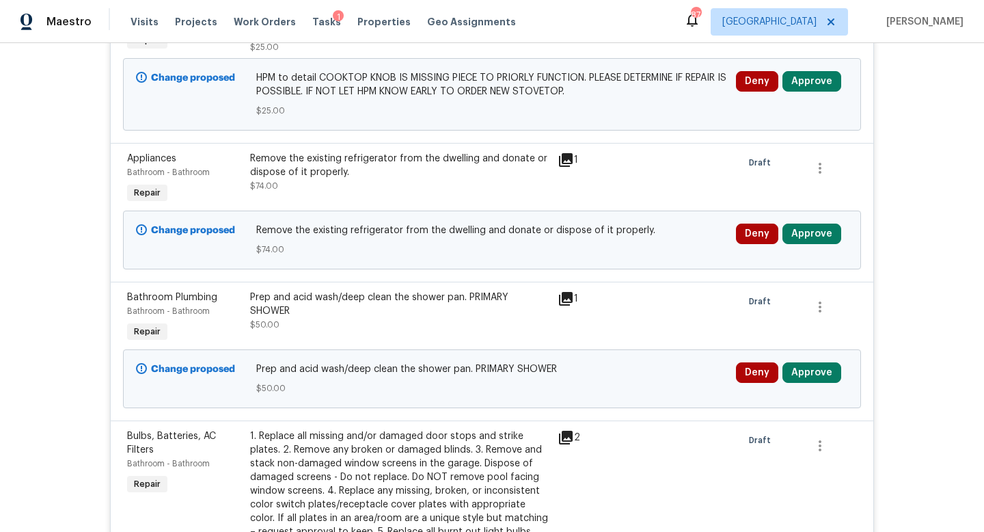
scroll to position [445, 0]
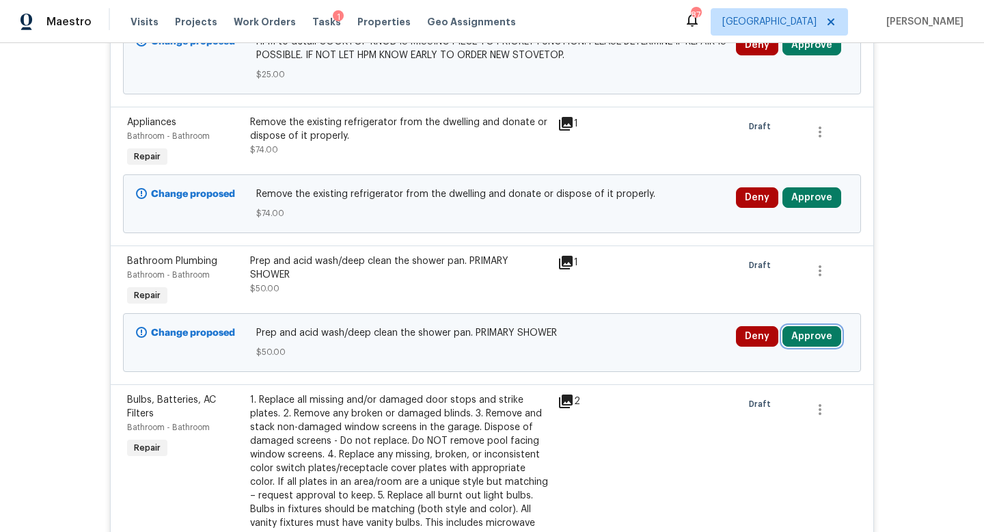
click at [805, 330] on button "Approve" at bounding box center [812, 336] width 59 height 21
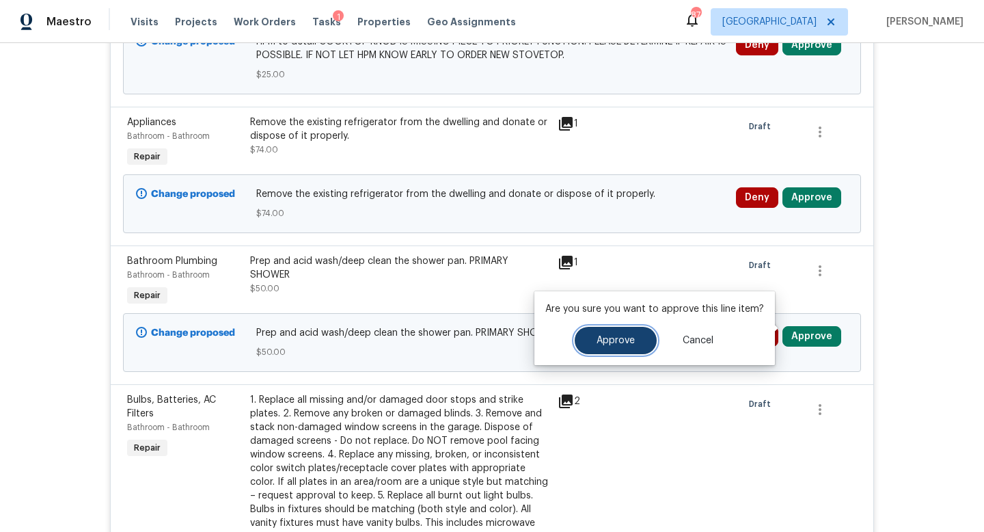
click at [636, 340] on button "Approve" at bounding box center [616, 340] width 82 height 27
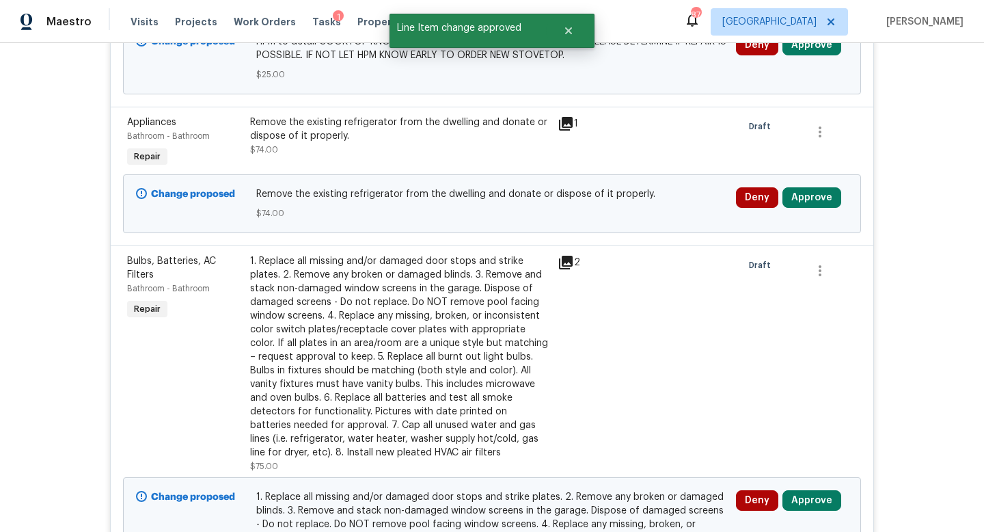
click at [807, 174] on div "Change proposed Remove the existing refrigerator from the dwelling and donate o…" at bounding box center [492, 203] width 738 height 59
click at [799, 200] on div "Deny Approve" at bounding box center [792, 203] width 120 height 41
click at [804, 187] on button "Approve" at bounding box center [812, 197] width 59 height 21
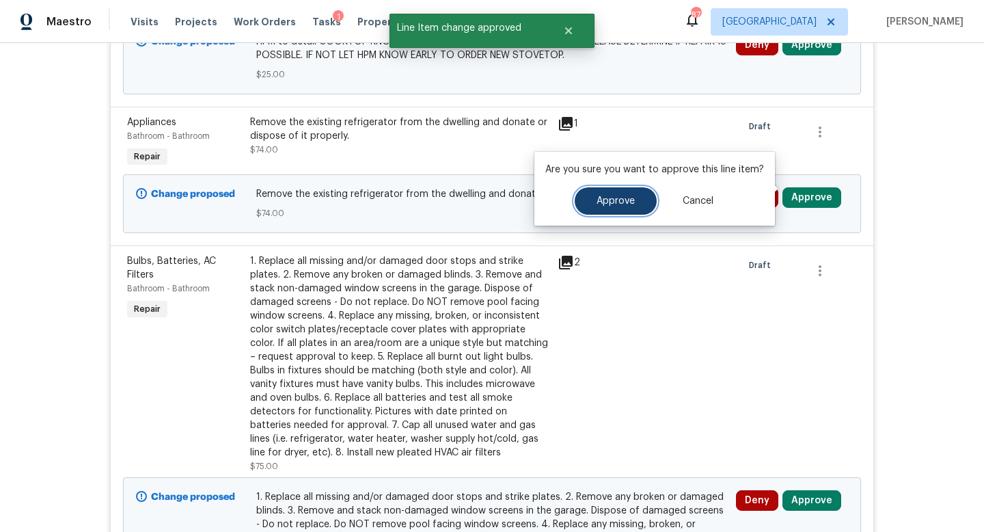
click at [628, 204] on span "Approve" at bounding box center [616, 201] width 38 height 10
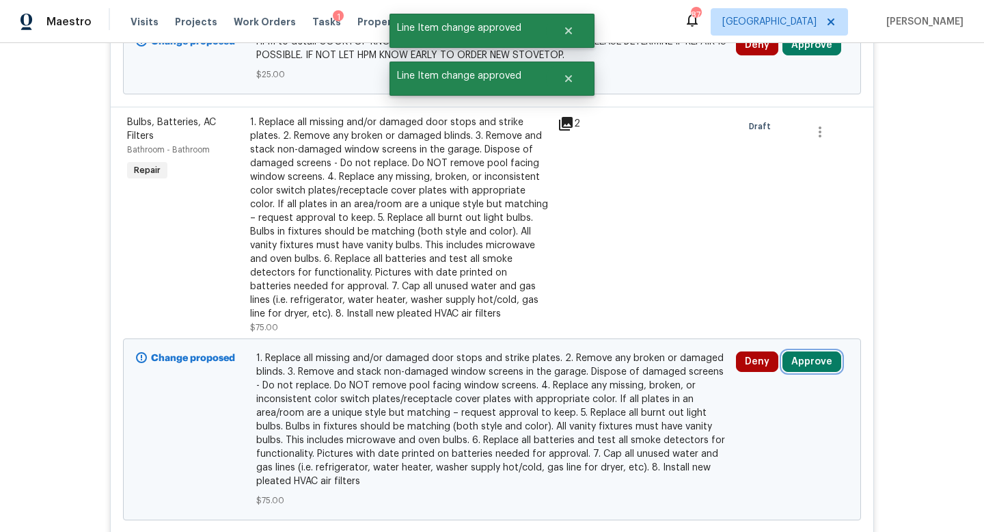
click at [805, 351] on button "Approve" at bounding box center [812, 361] width 59 height 21
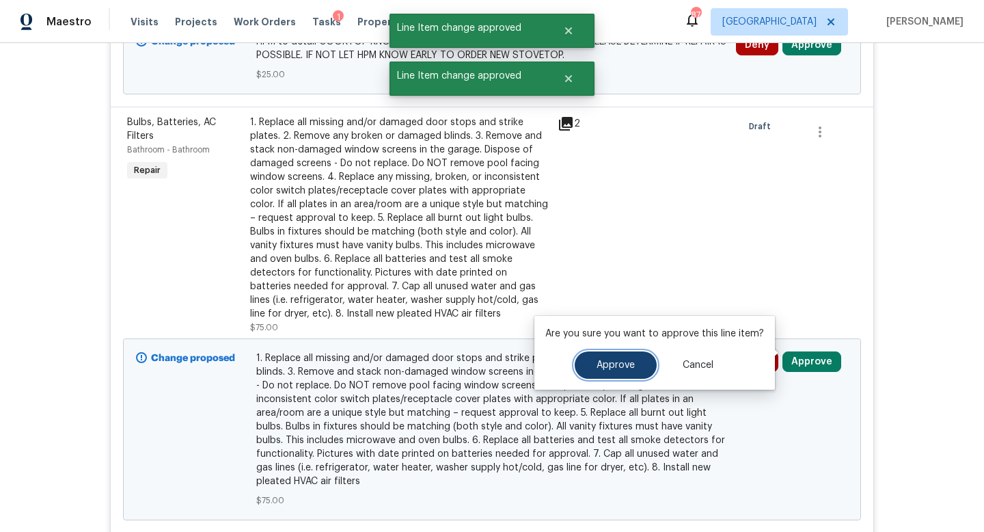
click at [641, 353] on button "Approve" at bounding box center [616, 364] width 82 height 27
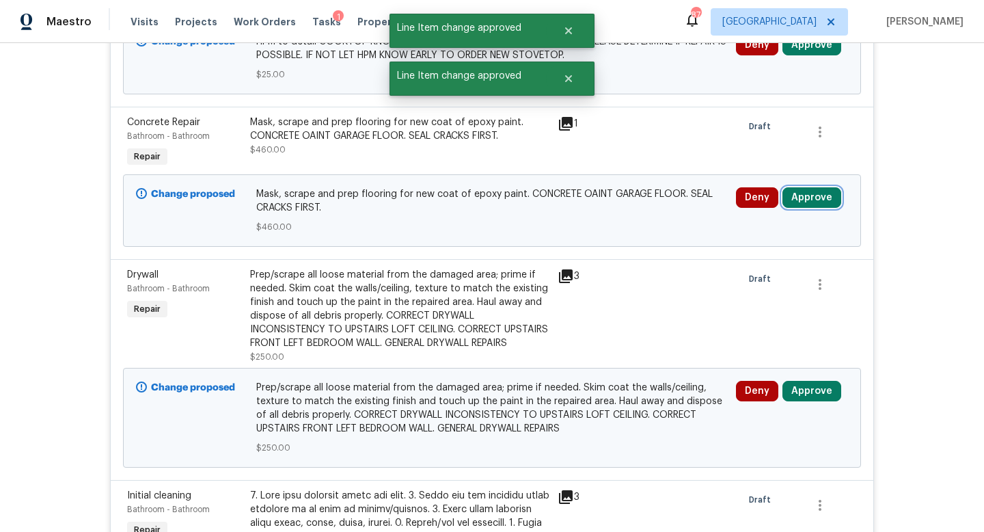
click at [800, 192] on button "Approve" at bounding box center [812, 197] width 59 height 21
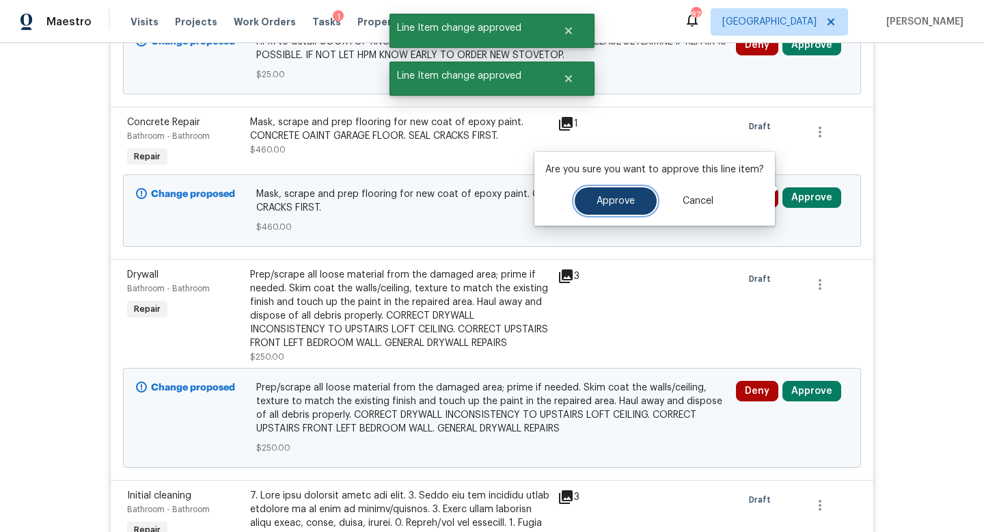
click at [621, 202] on span "Approve" at bounding box center [616, 201] width 38 height 10
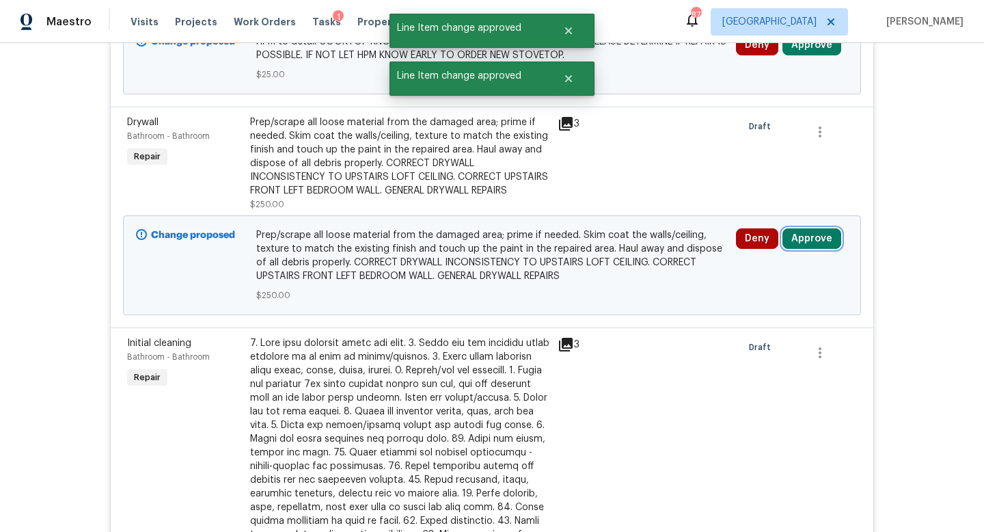
click at [810, 230] on button "Approve" at bounding box center [812, 238] width 59 height 21
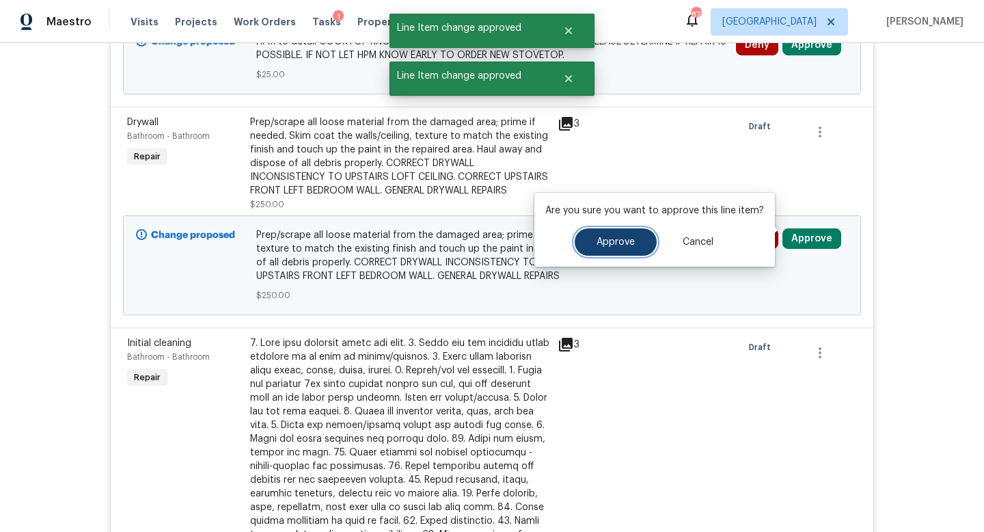
click at [628, 233] on button "Approve" at bounding box center [616, 241] width 82 height 27
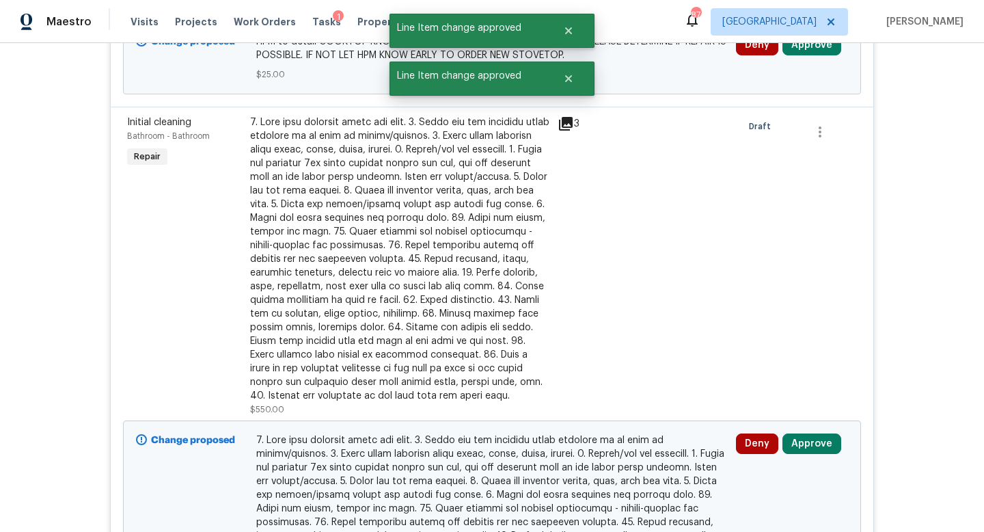
scroll to position [326, 0]
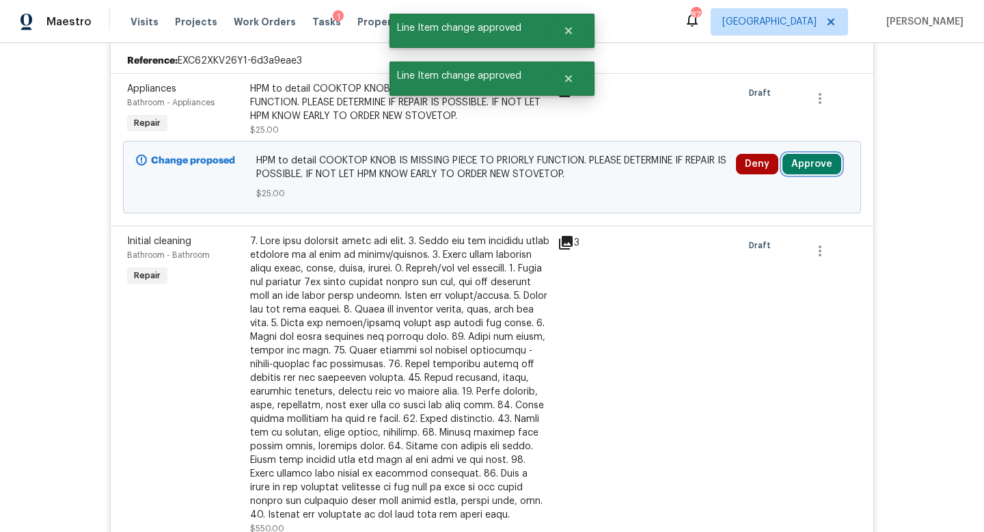
click at [801, 154] on button "Approve" at bounding box center [812, 164] width 59 height 21
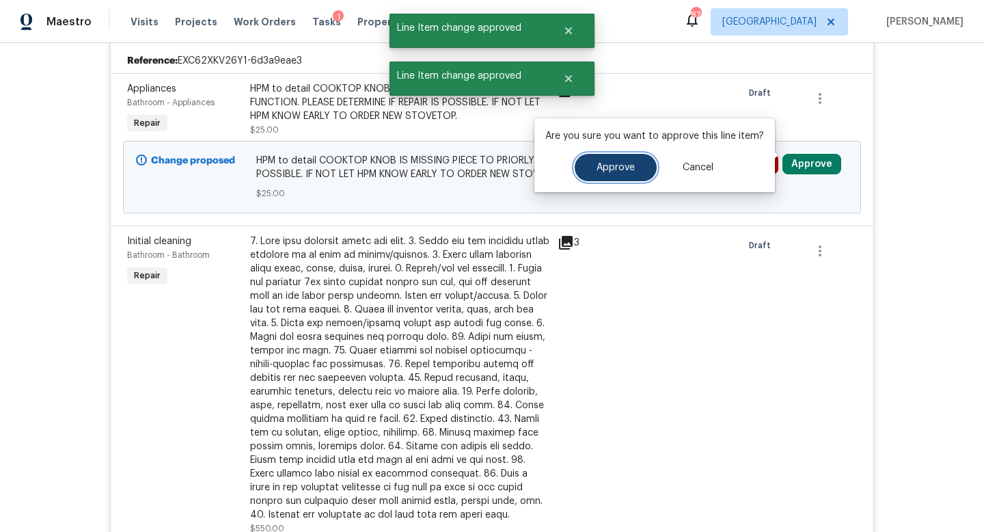
click at [613, 165] on span "Approve" at bounding box center [616, 168] width 38 height 10
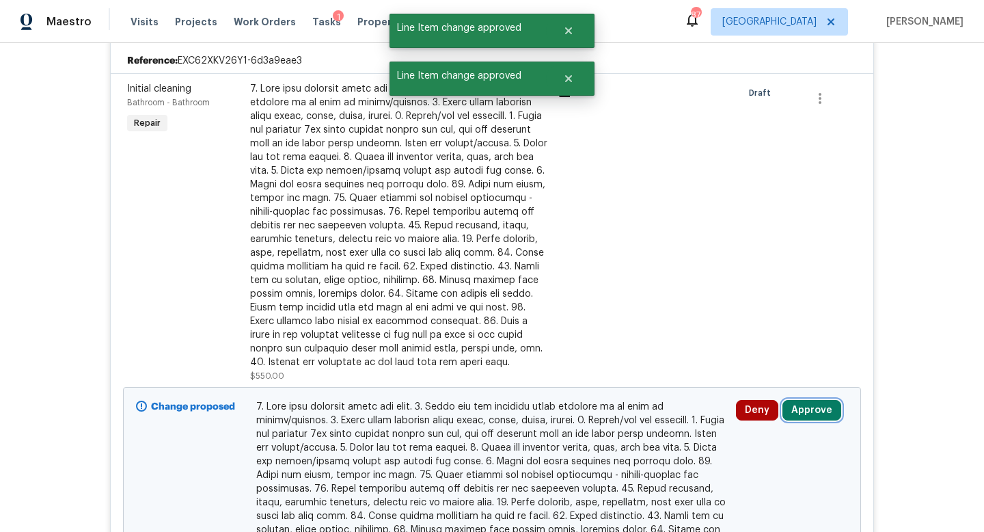
click at [799, 400] on button "Approve" at bounding box center [812, 410] width 59 height 21
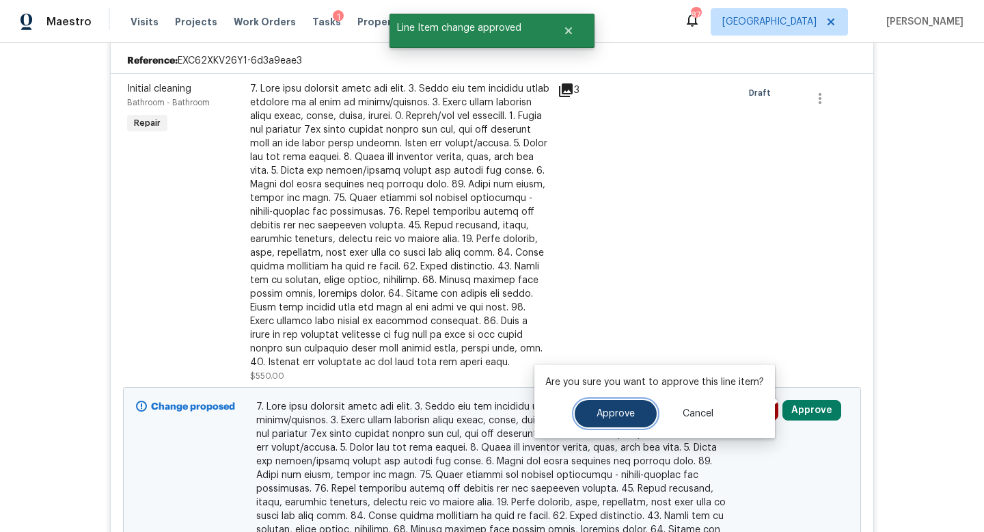
click at [624, 410] on span "Approve" at bounding box center [616, 414] width 38 height 10
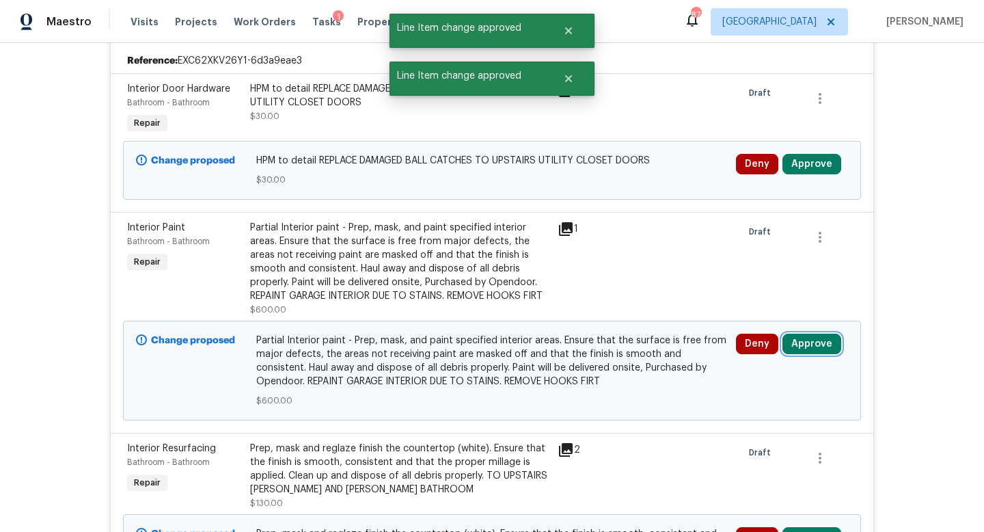
click at [822, 334] on button "Approve" at bounding box center [812, 344] width 59 height 21
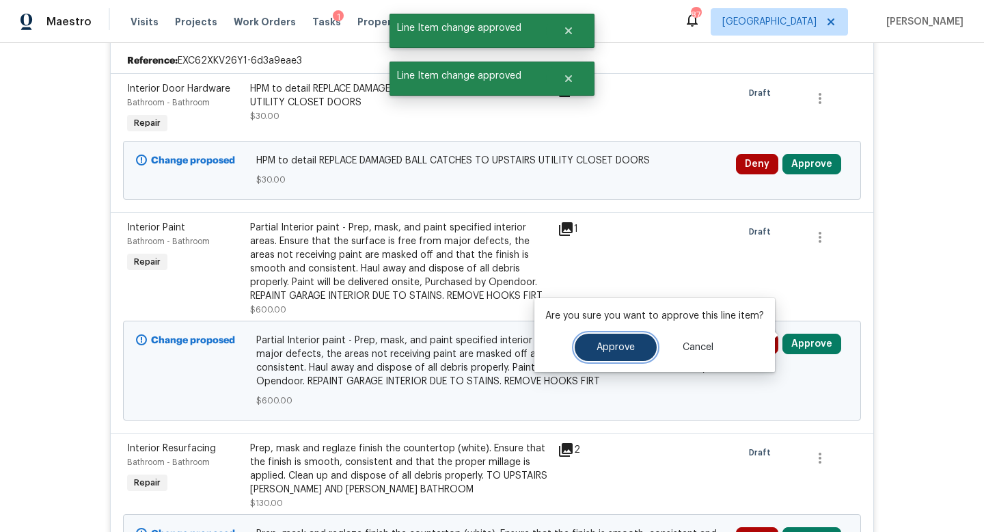
click at [613, 349] on span "Approve" at bounding box center [616, 348] width 38 height 10
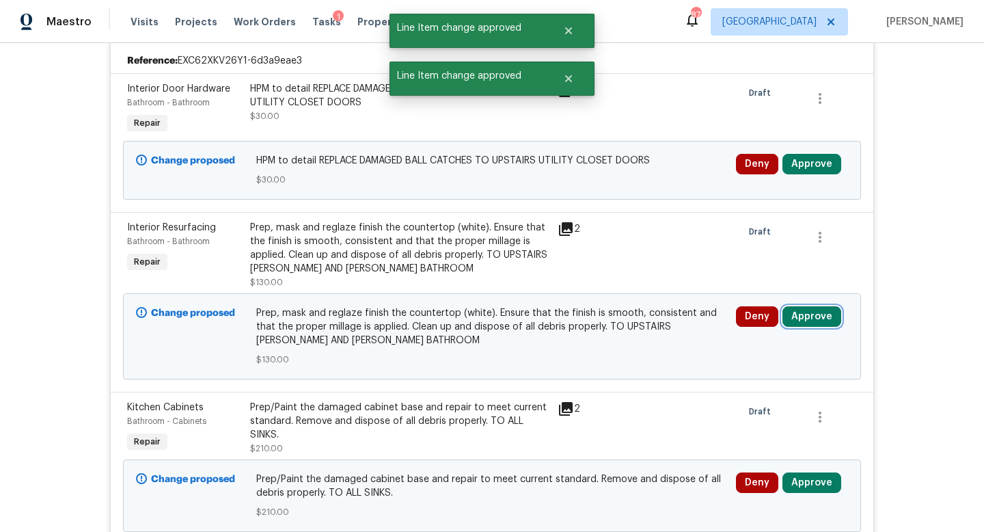
click at [792, 311] on button "Approve" at bounding box center [812, 316] width 59 height 21
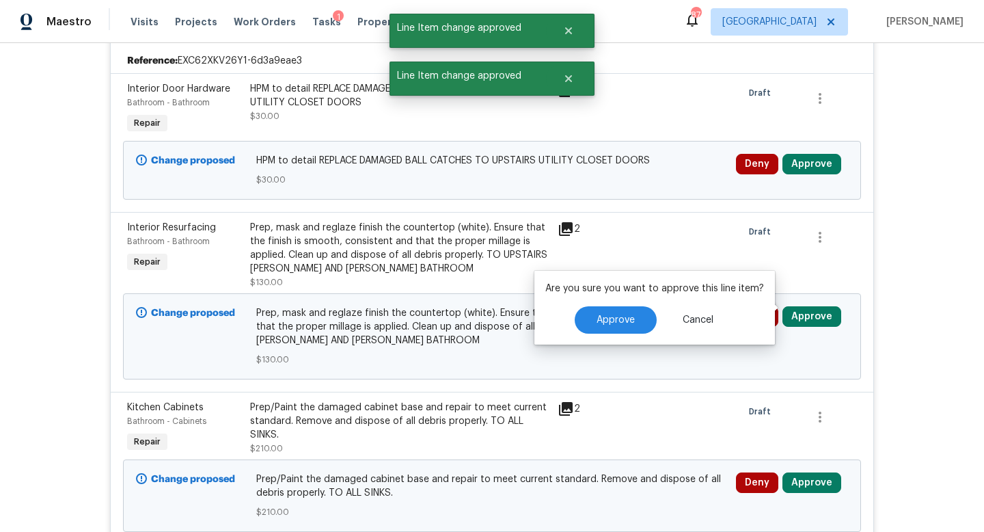
click at [596, 305] on div "Are you sure you want to approve this line item? Approve Cancel" at bounding box center [655, 308] width 241 height 74
click at [604, 317] on span "Approve" at bounding box center [616, 320] width 38 height 10
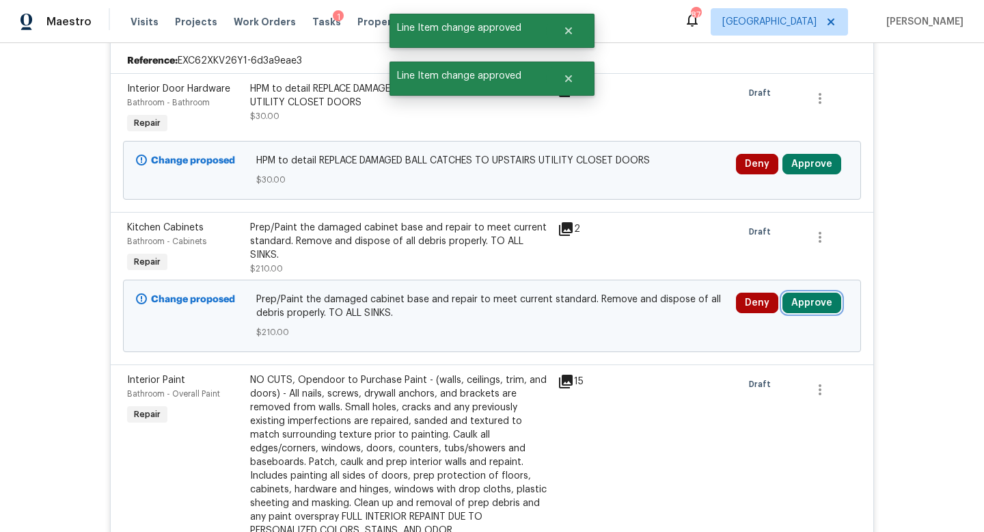
click at [818, 293] on button "Approve" at bounding box center [812, 303] width 59 height 21
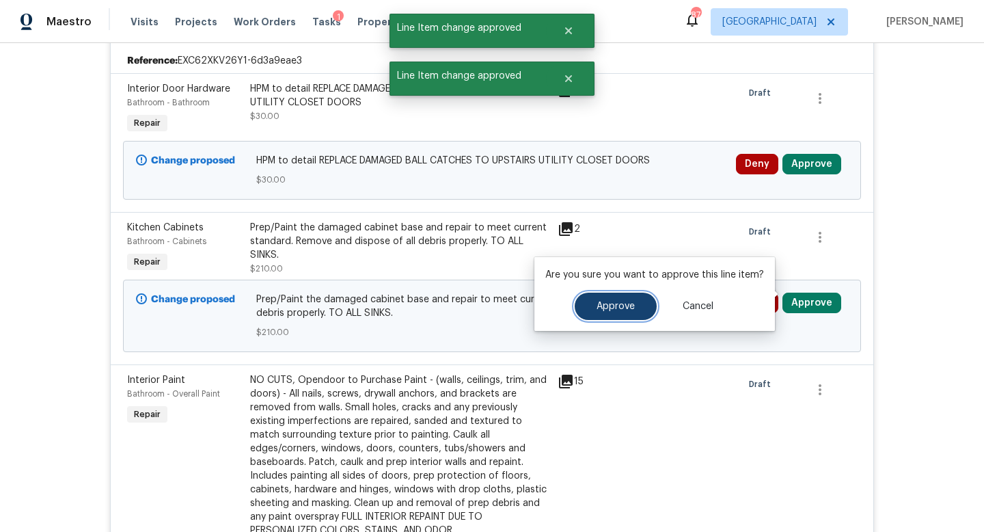
click at [646, 303] on button "Approve" at bounding box center [616, 306] width 82 height 27
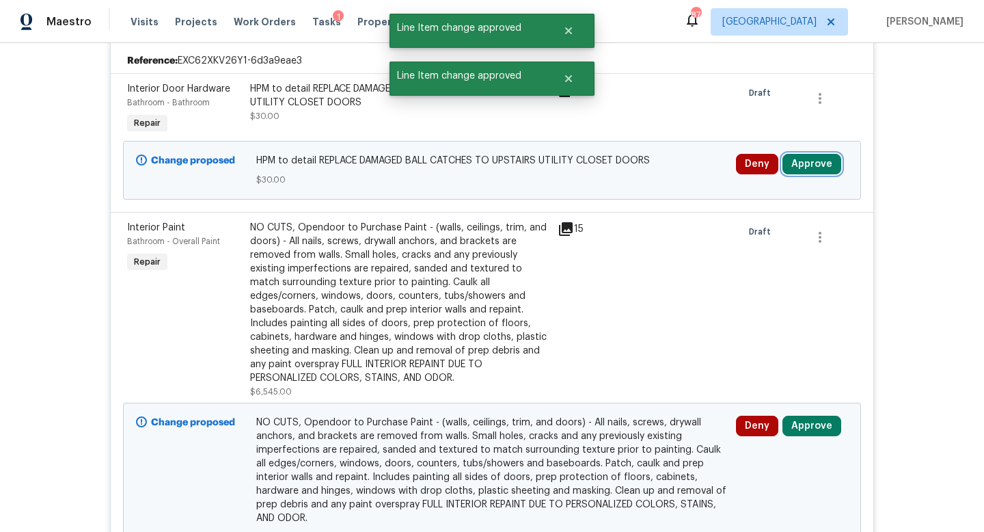
click at [808, 155] on button "Approve" at bounding box center [812, 164] width 59 height 21
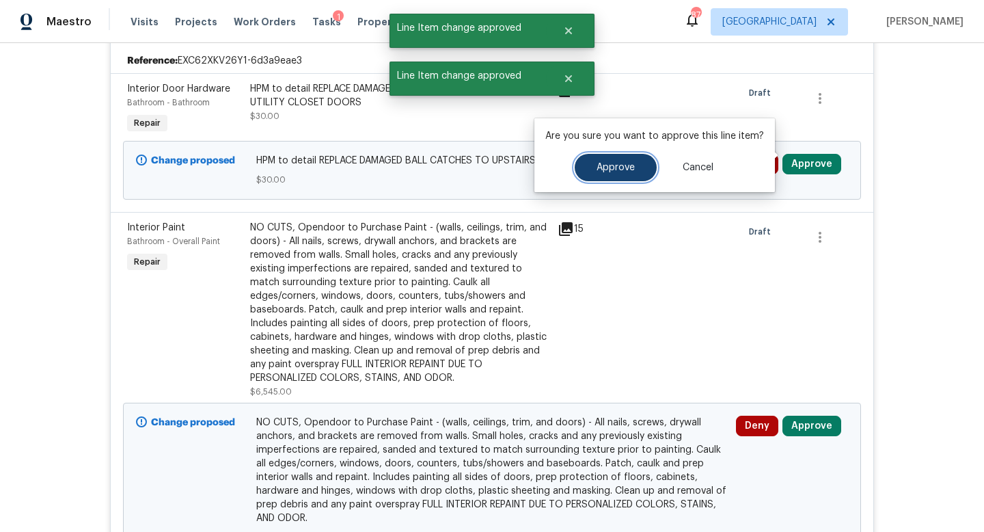
click at [639, 171] on button "Approve" at bounding box center [616, 167] width 82 height 27
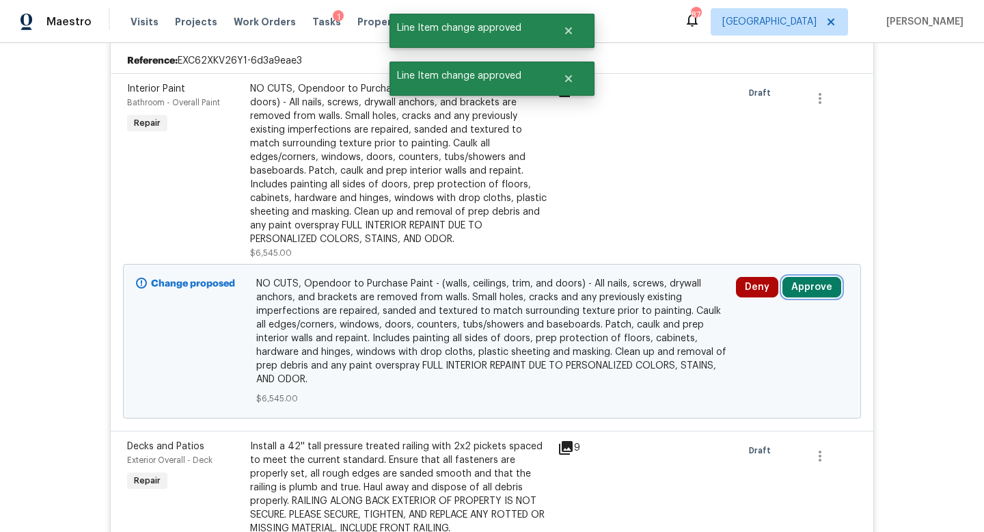
click at [828, 277] on button "Approve" at bounding box center [812, 287] width 59 height 21
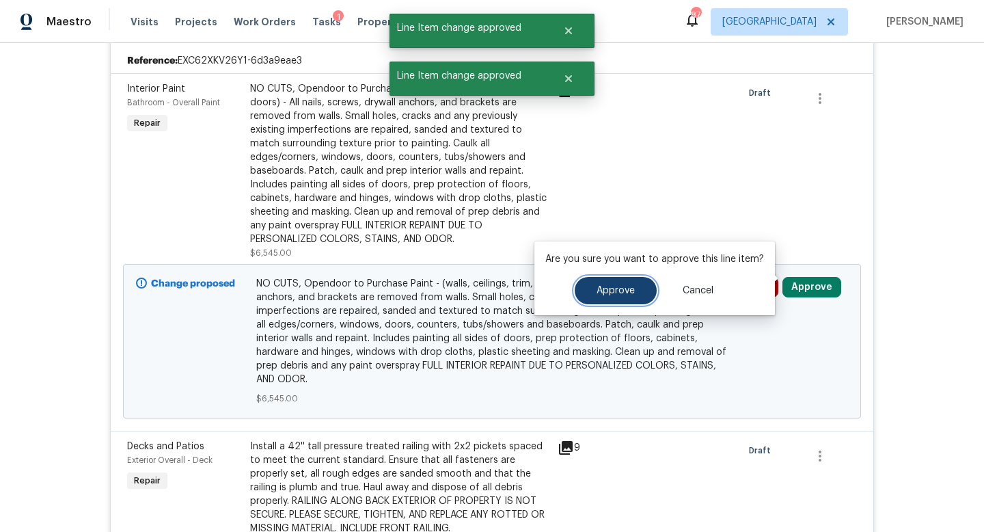
click at [634, 284] on button "Approve" at bounding box center [616, 290] width 82 height 27
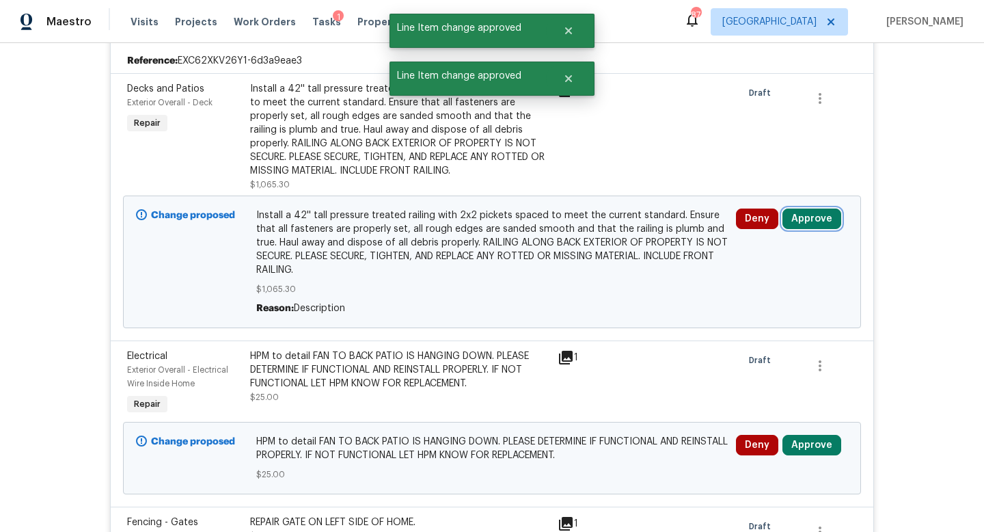
click at [802, 213] on button "Approve" at bounding box center [812, 219] width 59 height 21
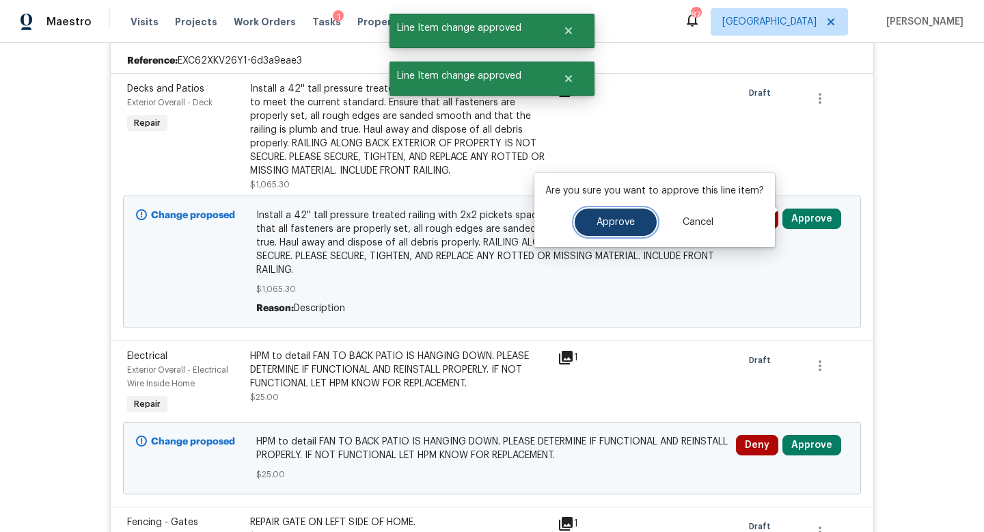
click at [639, 224] on button "Approve" at bounding box center [616, 222] width 82 height 27
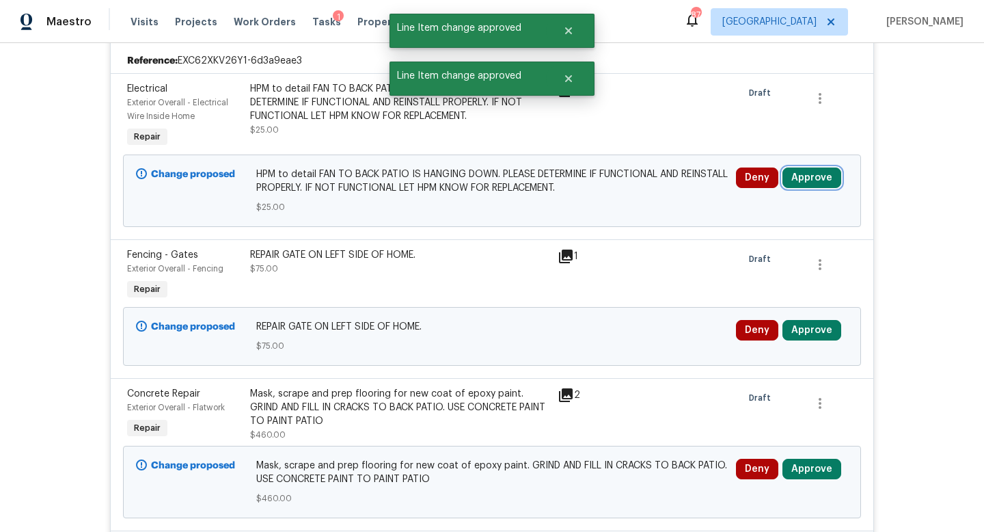
click at [812, 167] on button "Approve" at bounding box center [812, 177] width 59 height 21
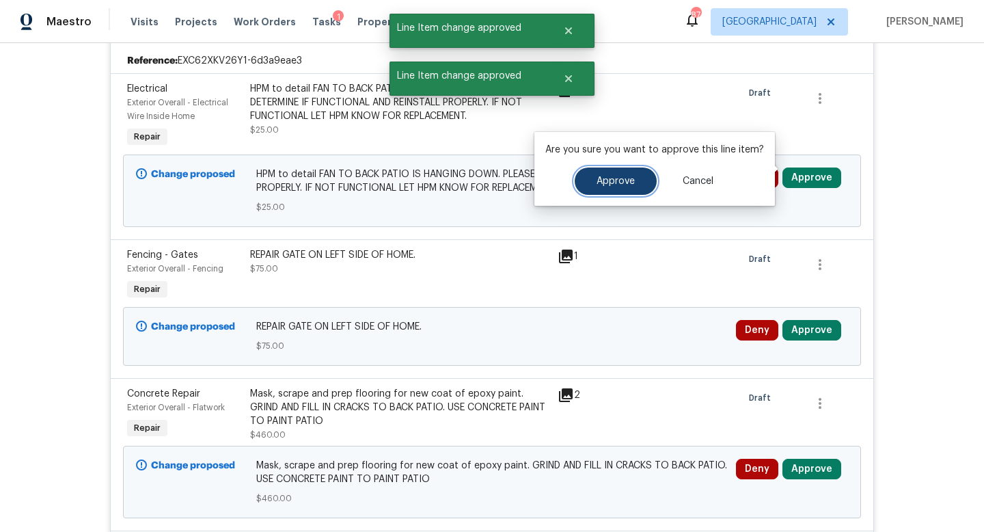
click at [616, 184] on span "Approve" at bounding box center [616, 181] width 38 height 10
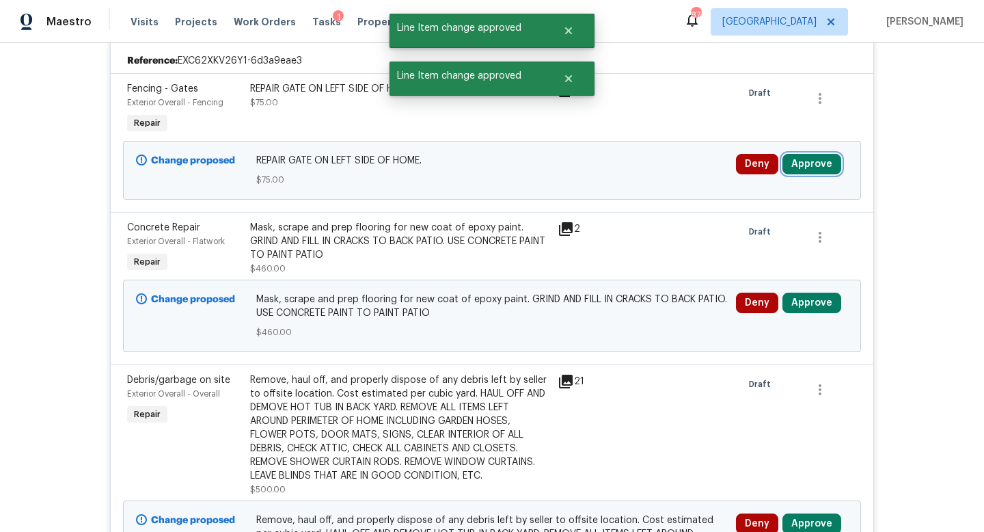
click at [810, 157] on button "Approve" at bounding box center [812, 164] width 59 height 21
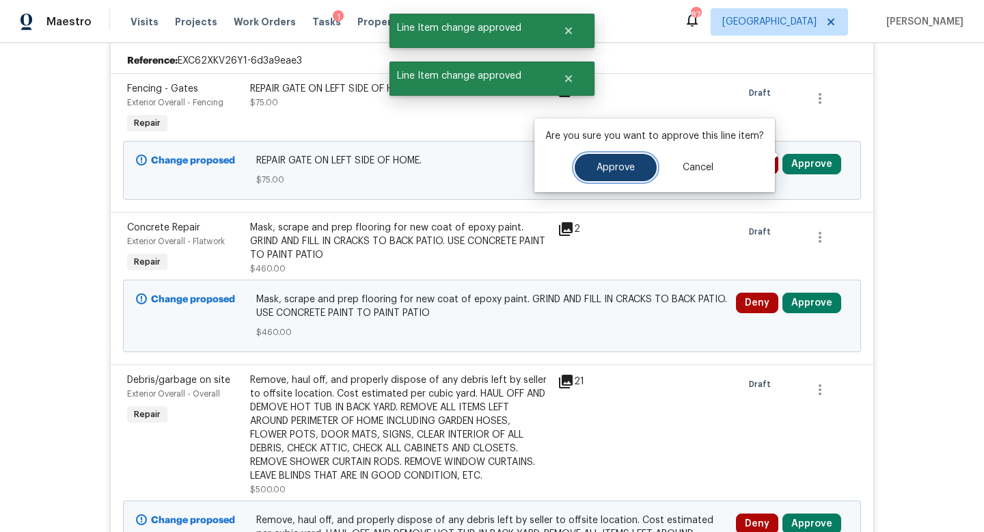
click at [624, 167] on span "Approve" at bounding box center [616, 168] width 38 height 10
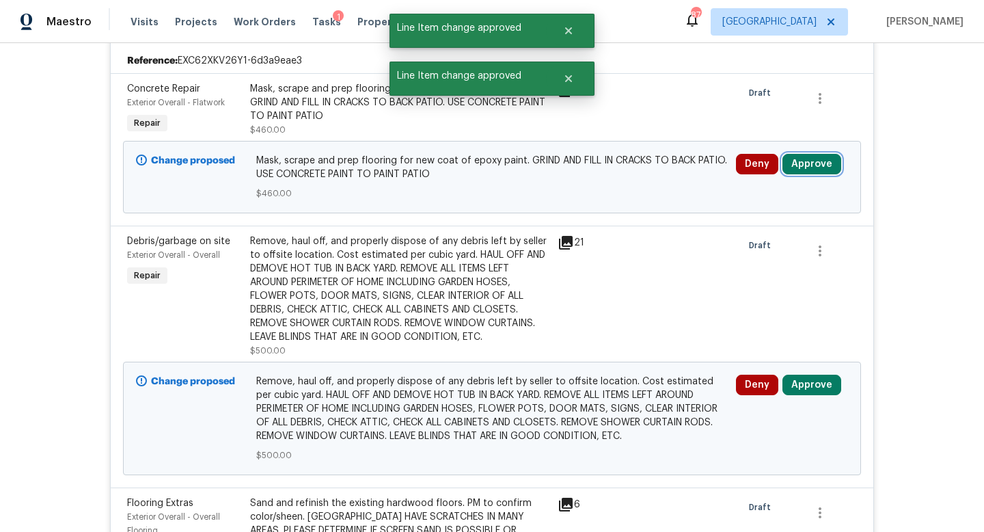
click at [809, 156] on button "Approve" at bounding box center [812, 164] width 59 height 21
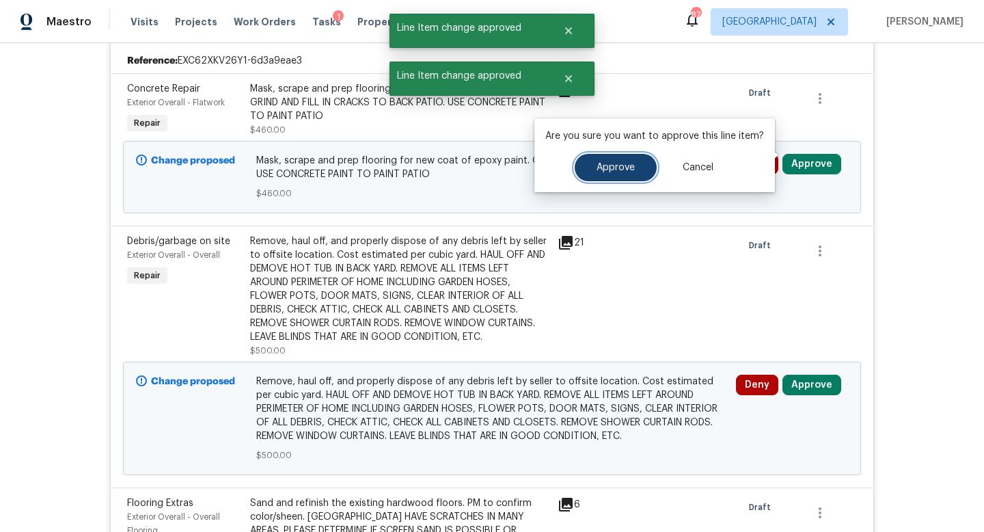
click at [630, 171] on span "Approve" at bounding box center [616, 168] width 38 height 10
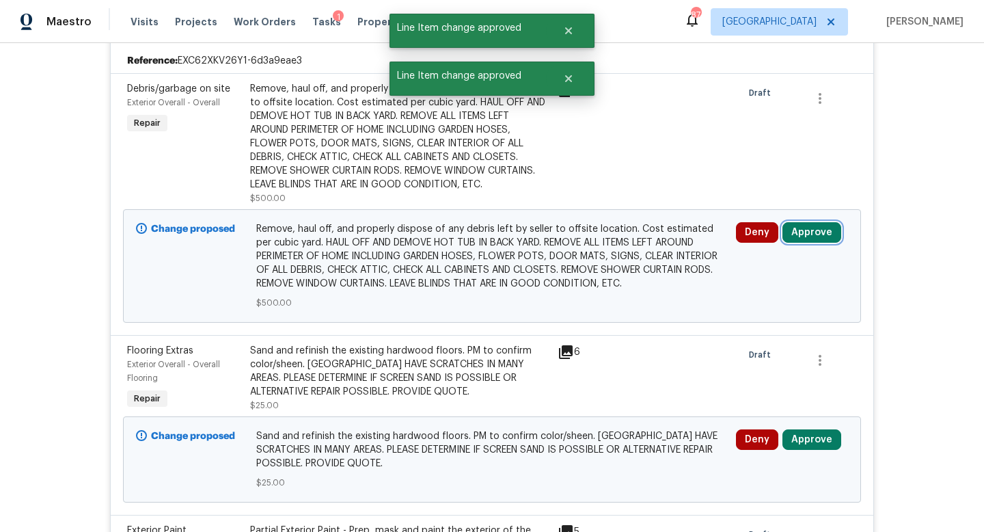
click at [803, 227] on button "Approve" at bounding box center [812, 232] width 59 height 21
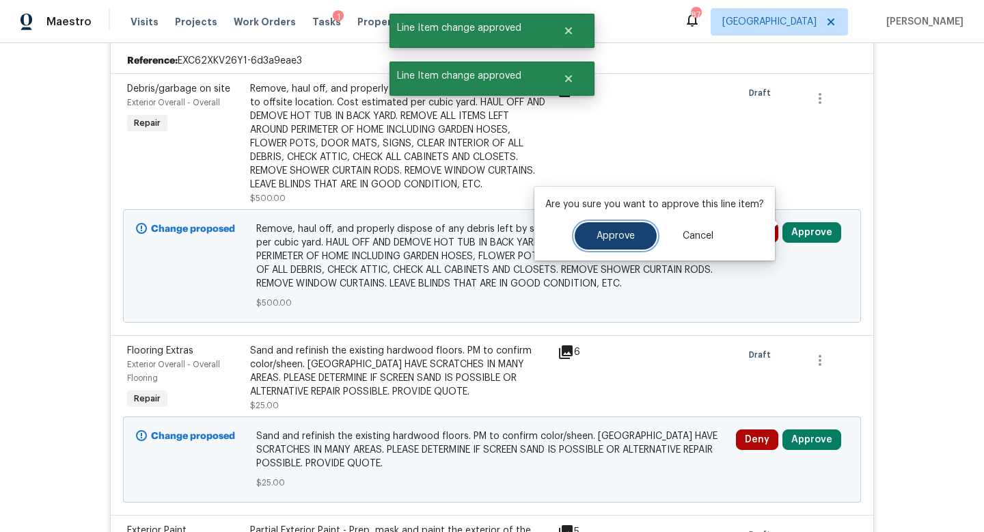
click at [641, 228] on button "Approve" at bounding box center [616, 235] width 82 height 27
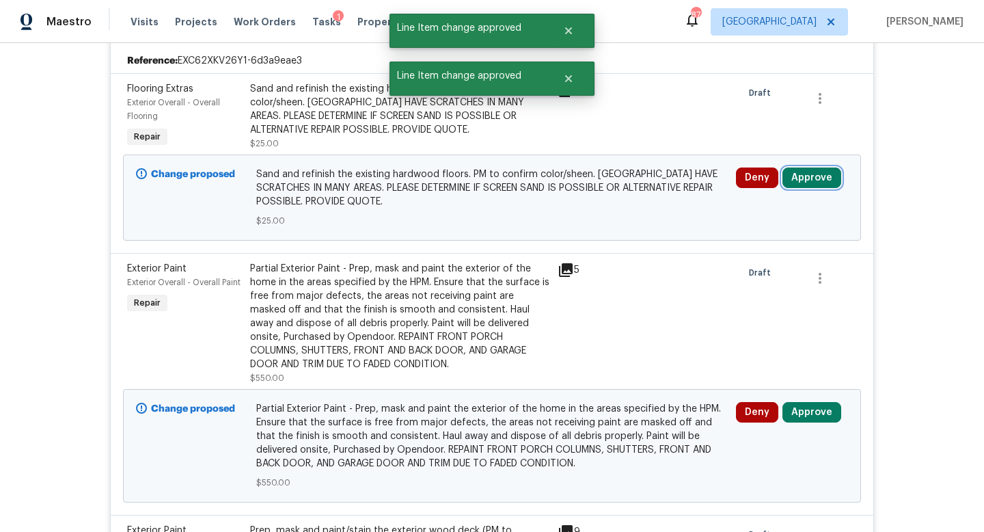
click at [801, 167] on button "Approve" at bounding box center [812, 177] width 59 height 21
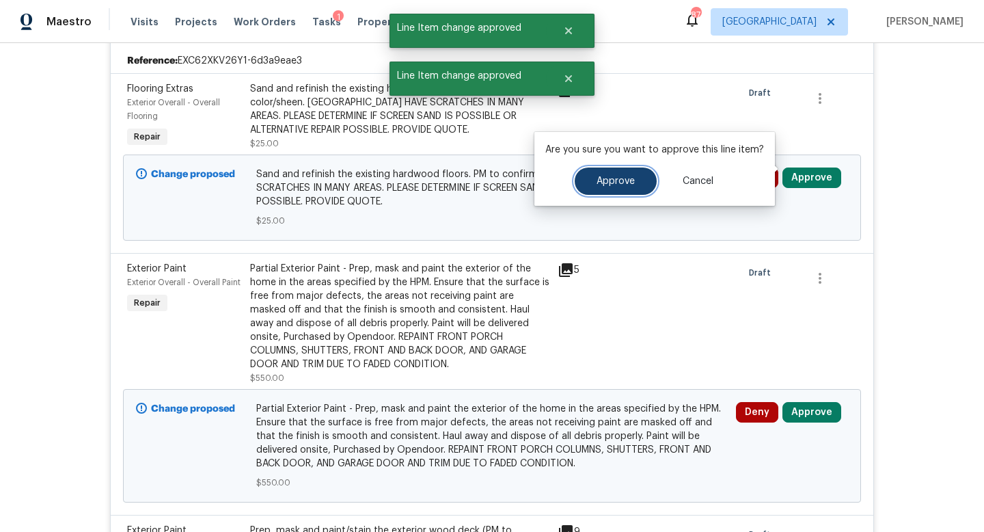
click at [615, 186] on span "Approve" at bounding box center [616, 181] width 38 height 10
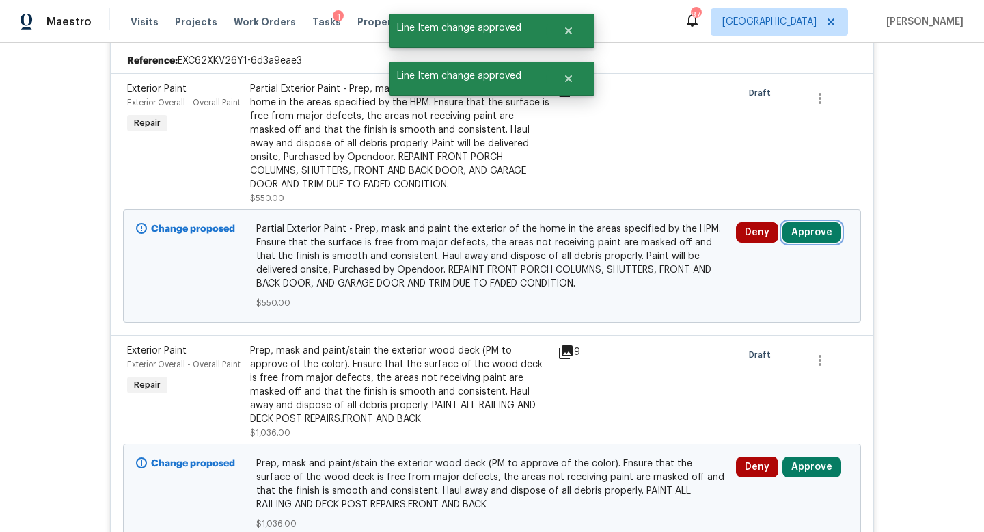
click at [809, 224] on button "Approve" at bounding box center [812, 232] width 59 height 21
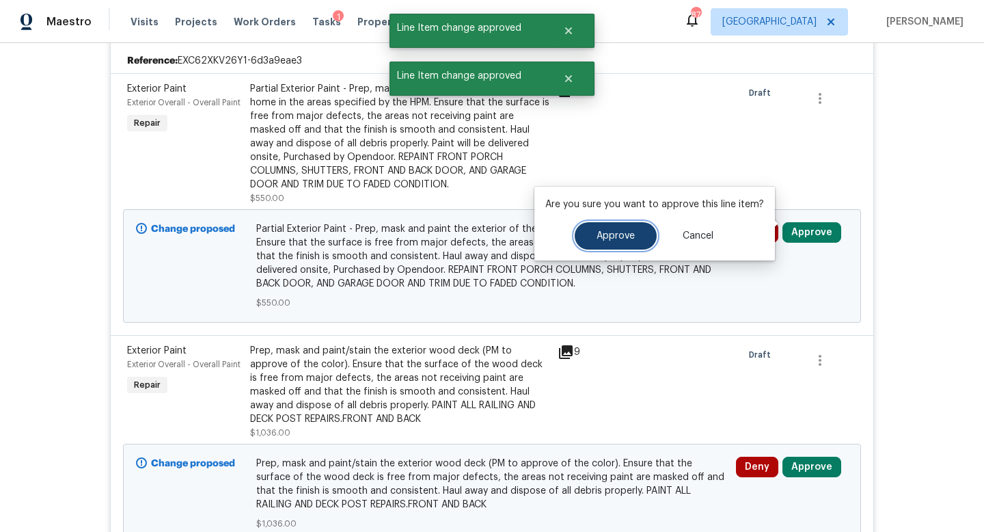
click at [630, 225] on button "Approve" at bounding box center [616, 235] width 82 height 27
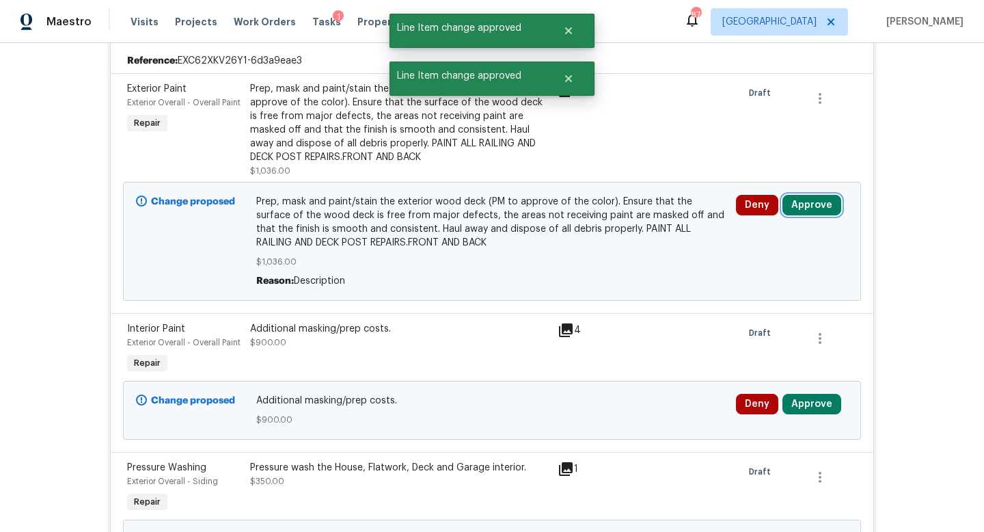
click at [804, 200] on button "Approve" at bounding box center [812, 205] width 59 height 21
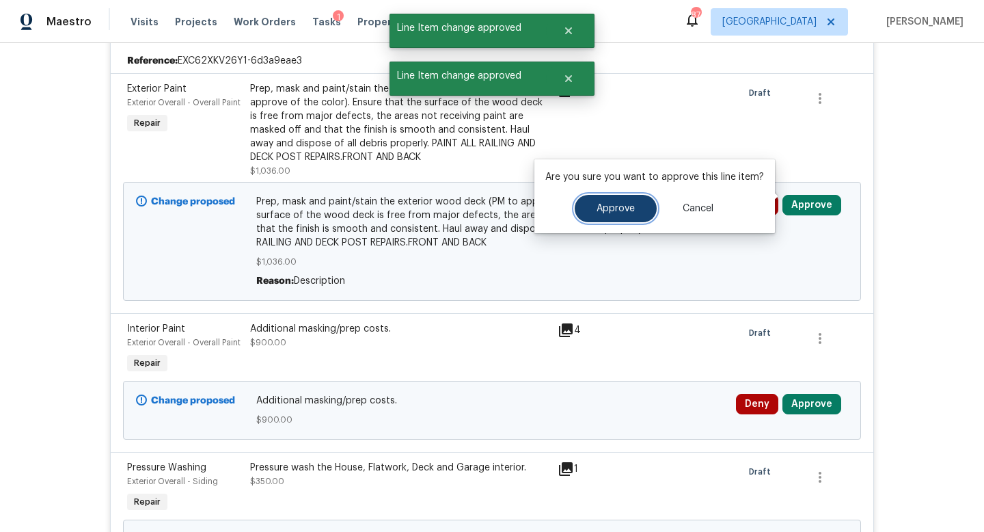
click at [631, 209] on span "Approve" at bounding box center [616, 209] width 38 height 10
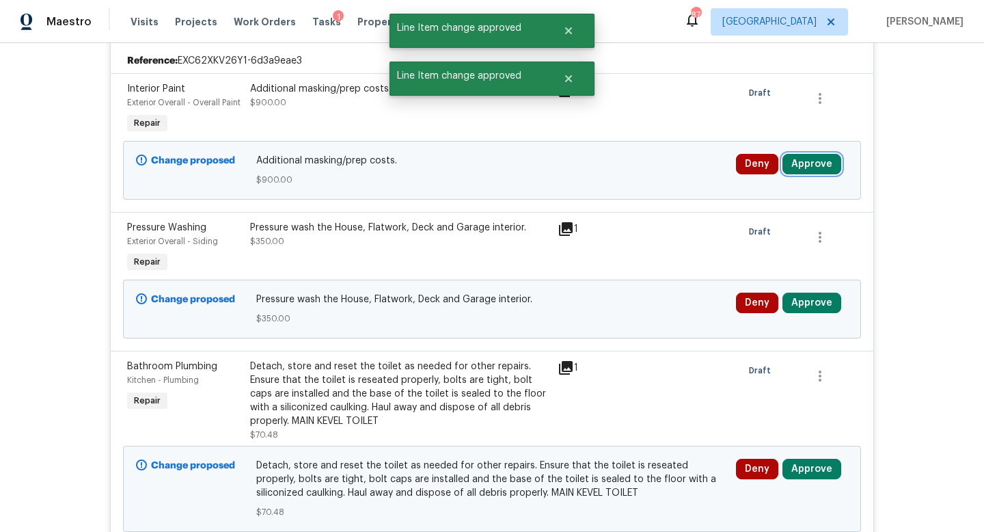
click at [804, 157] on button "Approve" at bounding box center [812, 164] width 59 height 21
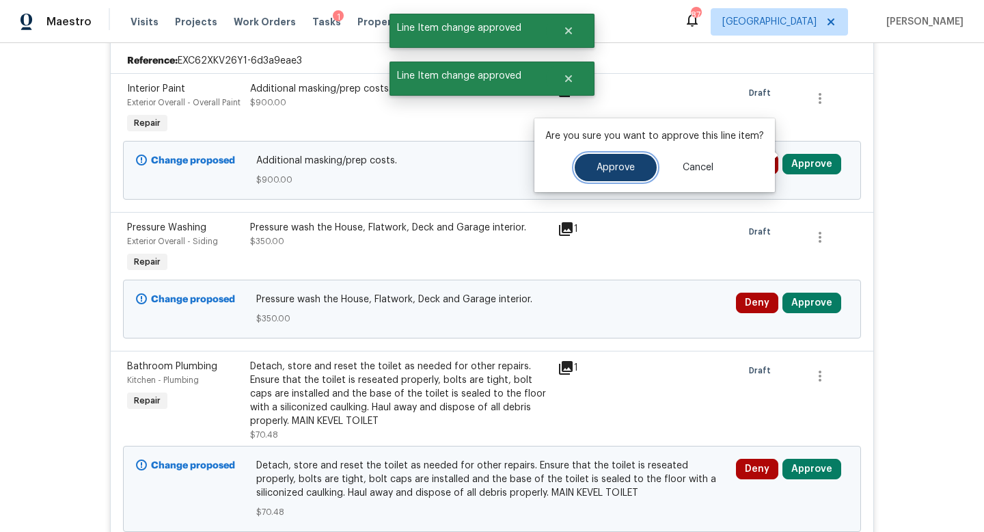
click at [646, 166] on button "Approve" at bounding box center [616, 167] width 82 height 27
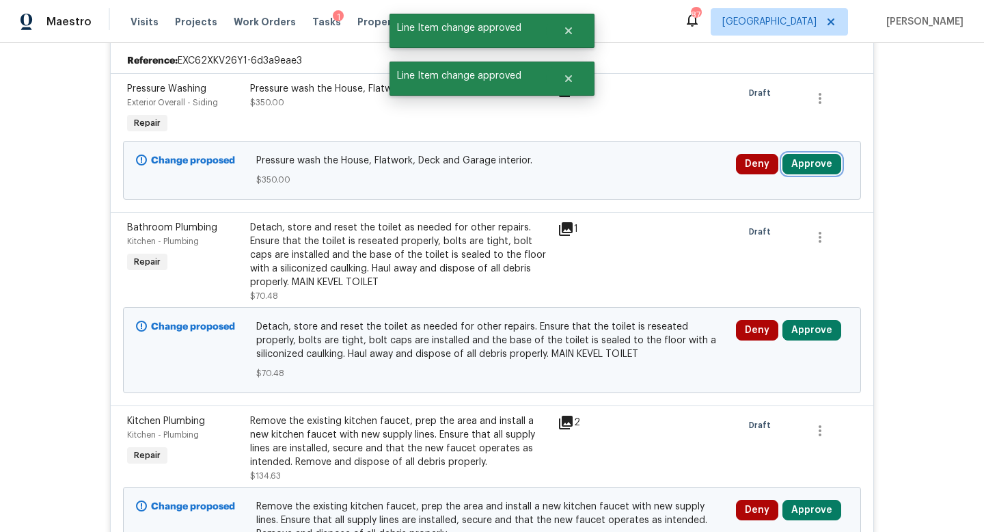
click at [819, 154] on button "Approve" at bounding box center [812, 164] width 59 height 21
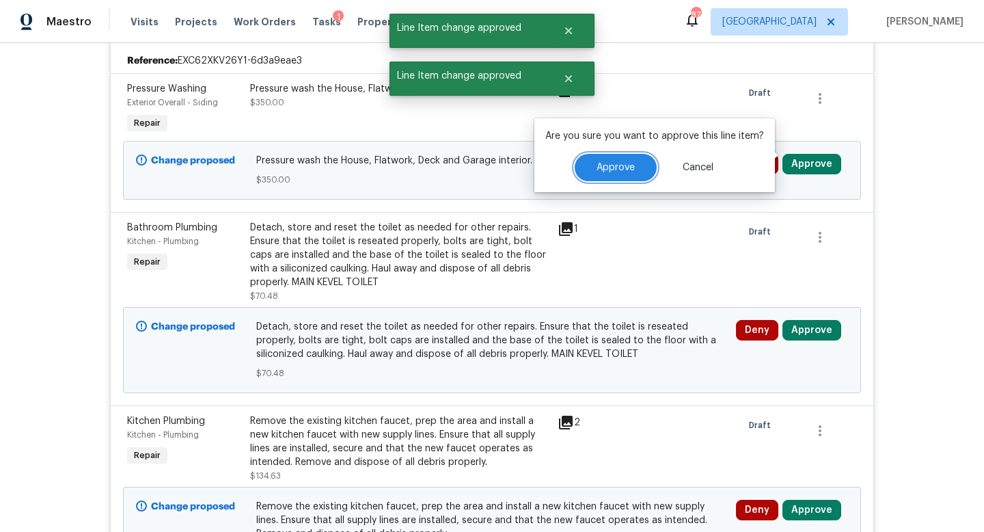
click at [642, 165] on button "Approve" at bounding box center [616, 167] width 82 height 27
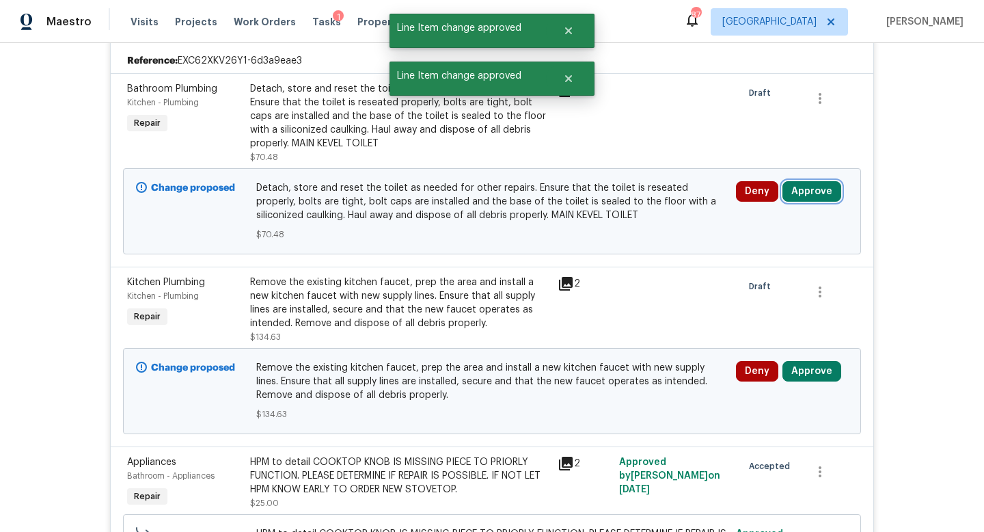
click at [812, 181] on button "Approve" at bounding box center [812, 191] width 59 height 21
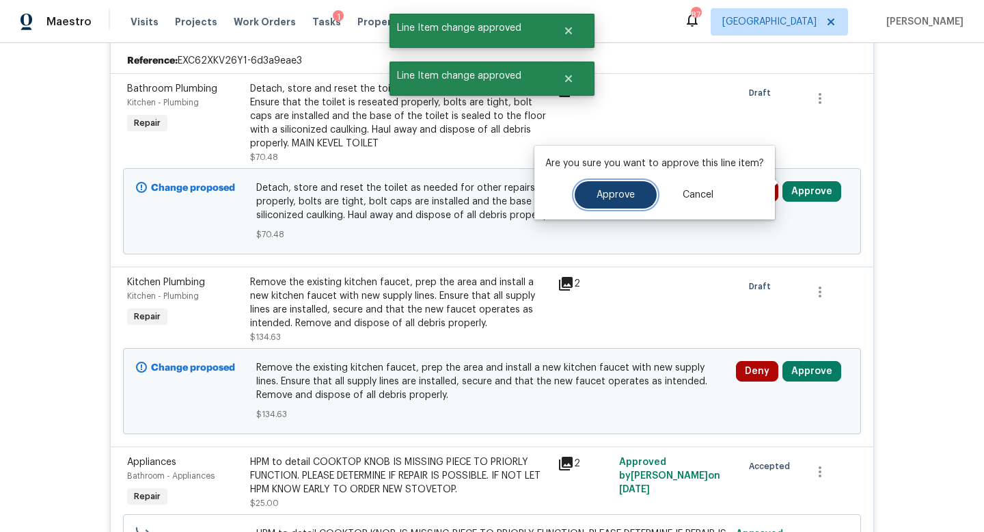
click at [639, 190] on button "Approve" at bounding box center [616, 194] width 82 height 27
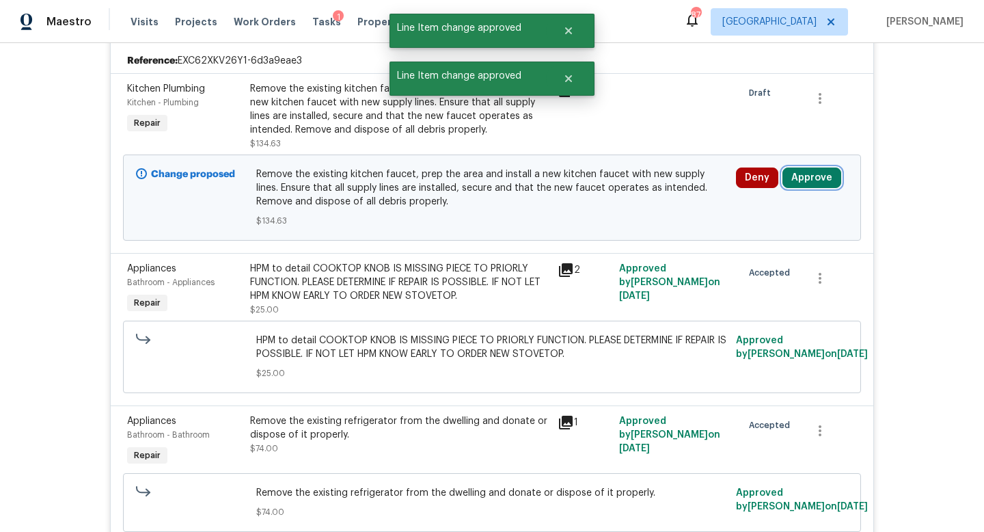
click at [812, 167] on button "Approve" at bounding box center [812, 177] width 59 height 21
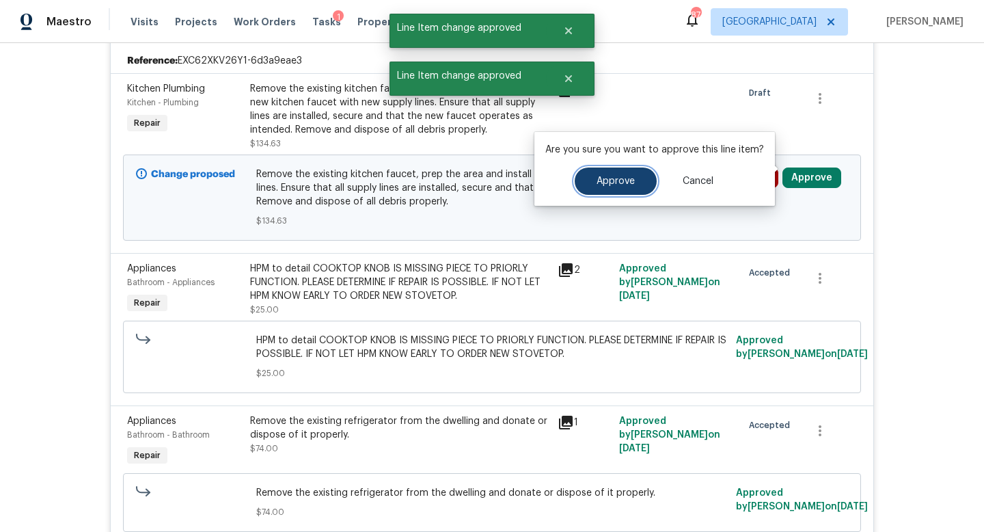
click at [623, 187] on button "Approve" at bounding box center [616, 180] width 82 height 27
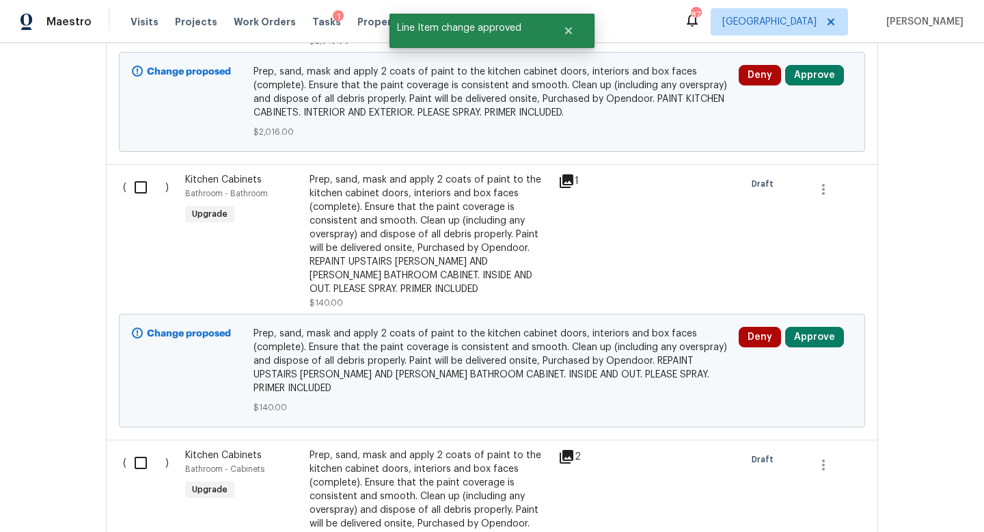
scroll to position [7089, 0]
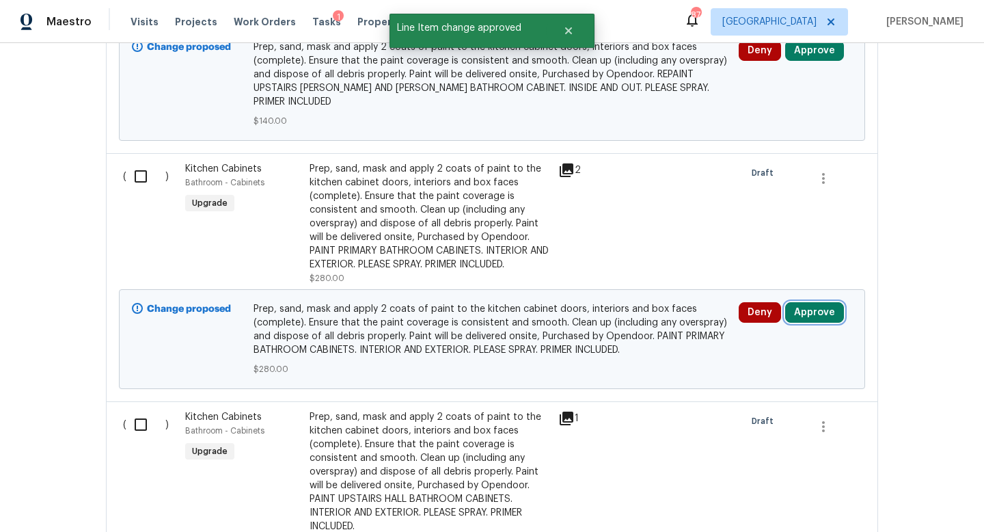
click at [805, 302] on button "Approve" at bounding box center [815, 312] width 59 height 21
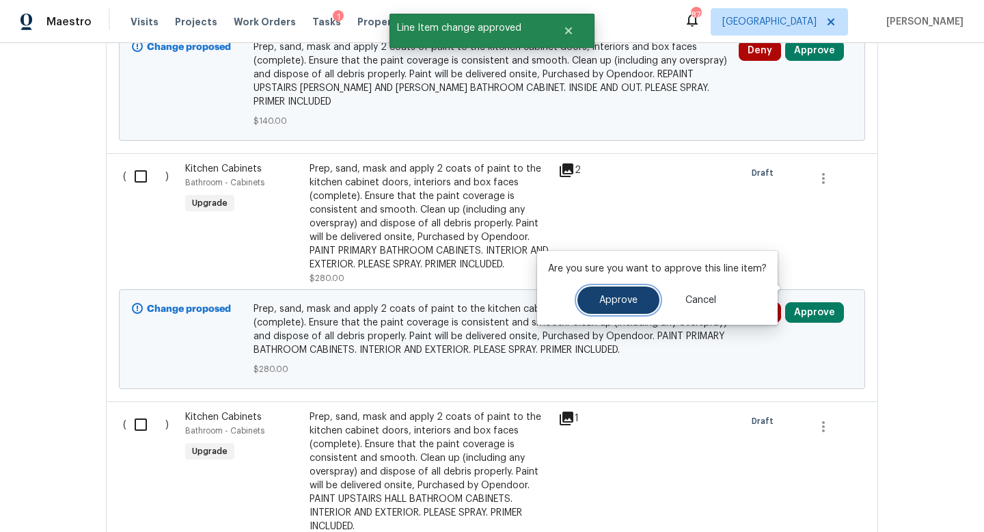
click at [606, 287] on button "Approve" at bounding box center [619, 299] width 82 height 27
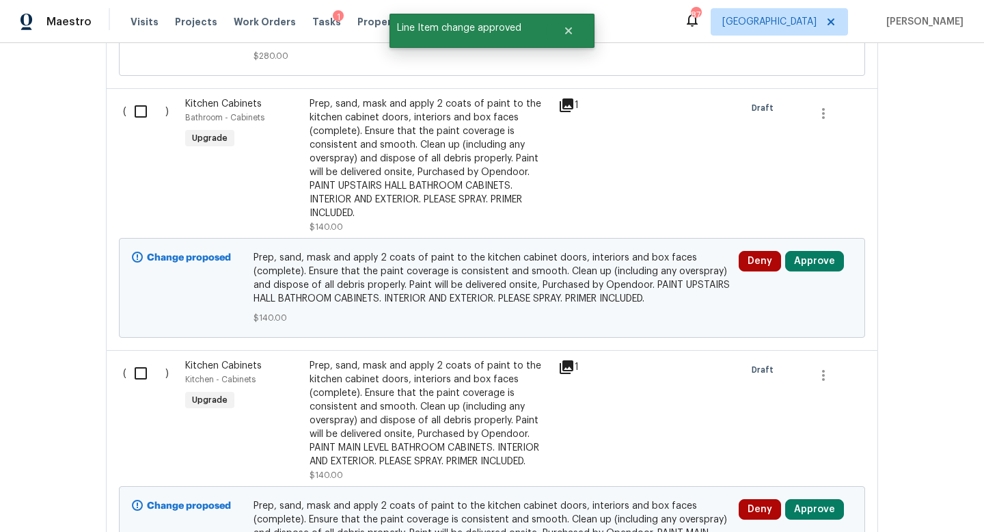
scroll to position [7538, 0]
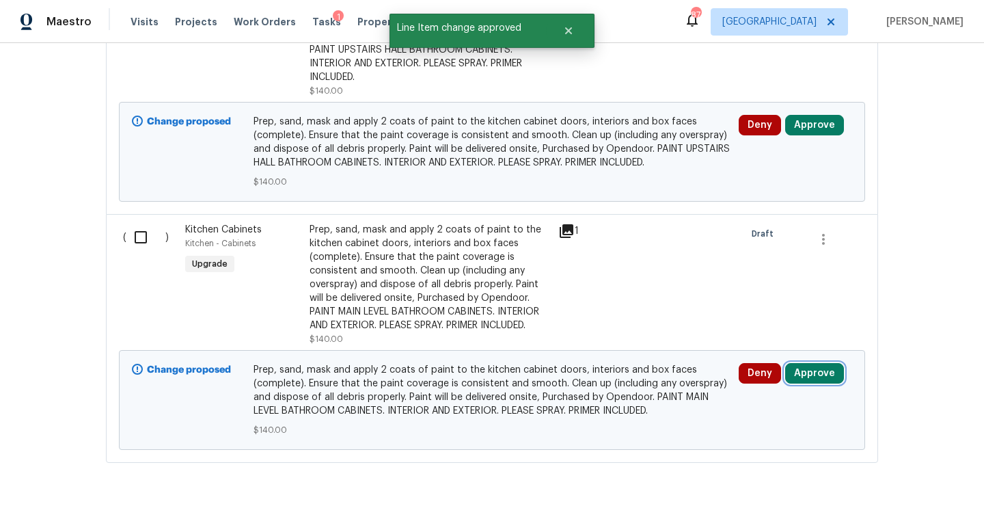
click at [801, 363] on button "Approve" at bounding box center [815, 373] width 59 height 21
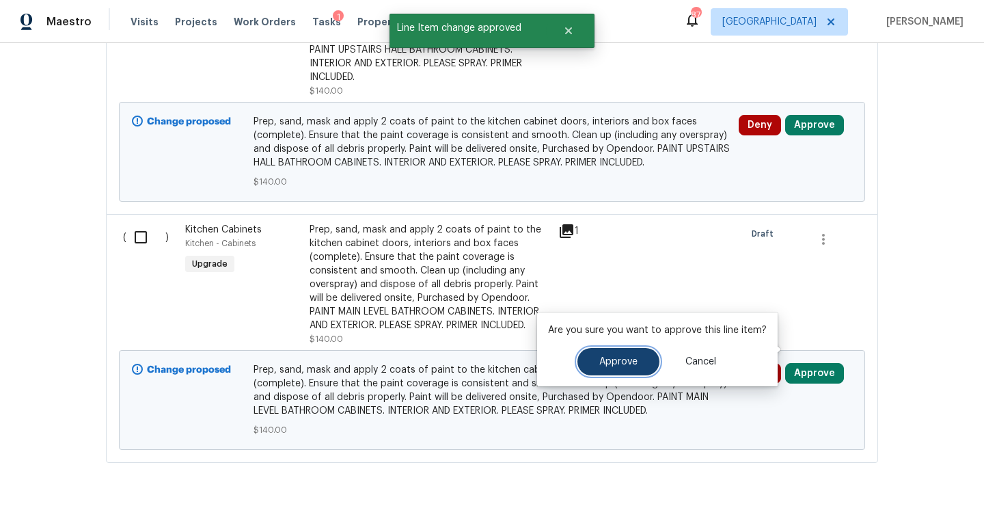
click at [621, 360] on span "Approve" at bounding box center [619, 362] width 38 height 10
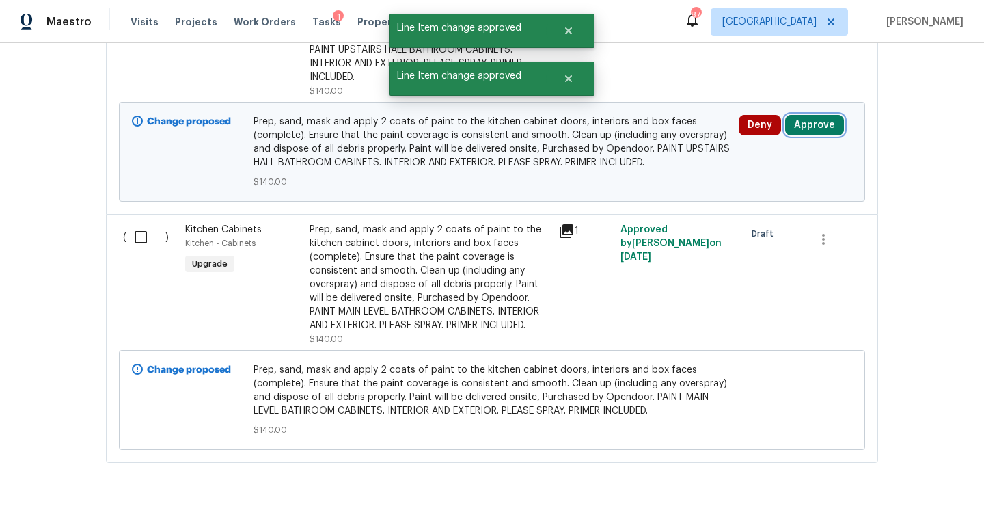
click at [810, 115] on button "Approve" at bounding box center [815, 125] width 59 height 21
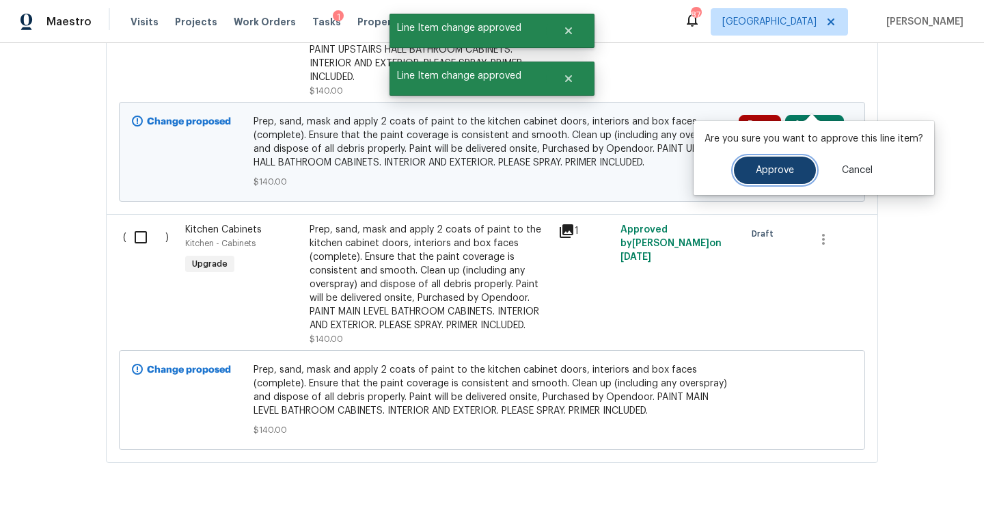
click at [747, 169] on button "Approve" at bounding box center [775, 170] width 82 height 27
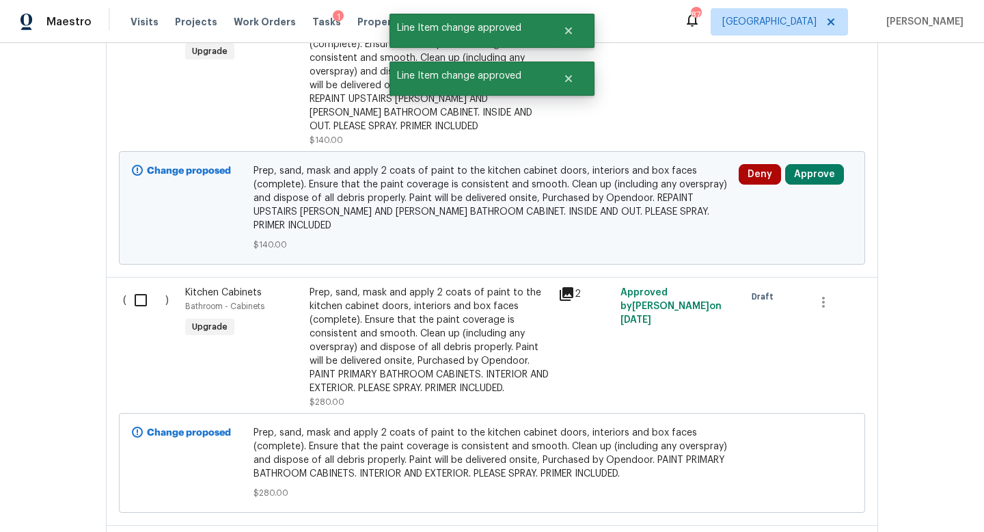
scroll to position [6966, 0]
click at [810, 163] on button "Approve" at bounding box center [815, 173] width 59 height 21
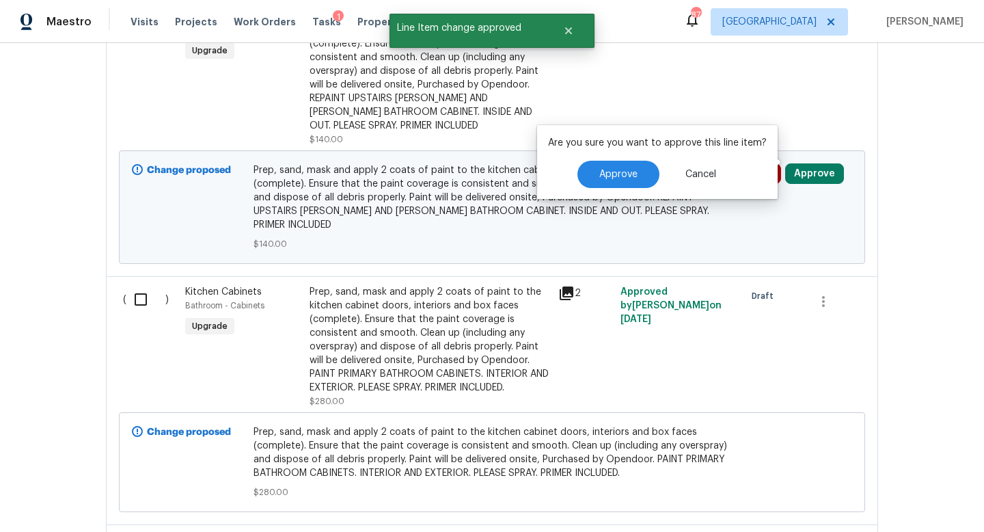
click at [634, 154] on div "Are you sure you want to approve this line item? Approve Cancel" at bounding box center [657, 162] width 241 height 74
click at [634, 163] on button "Approve" at bounding box center [619, 174] width 82 height 27
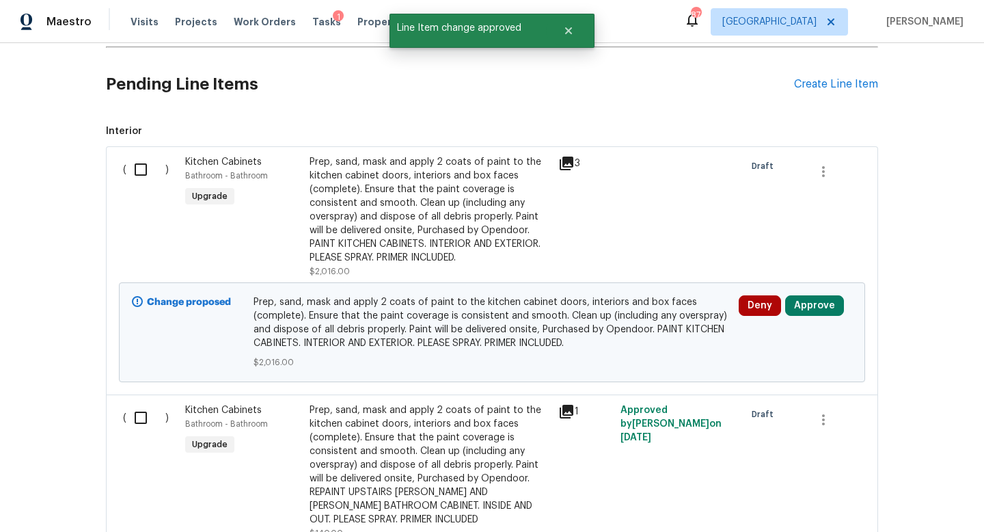
scroll to position [6496, 0]
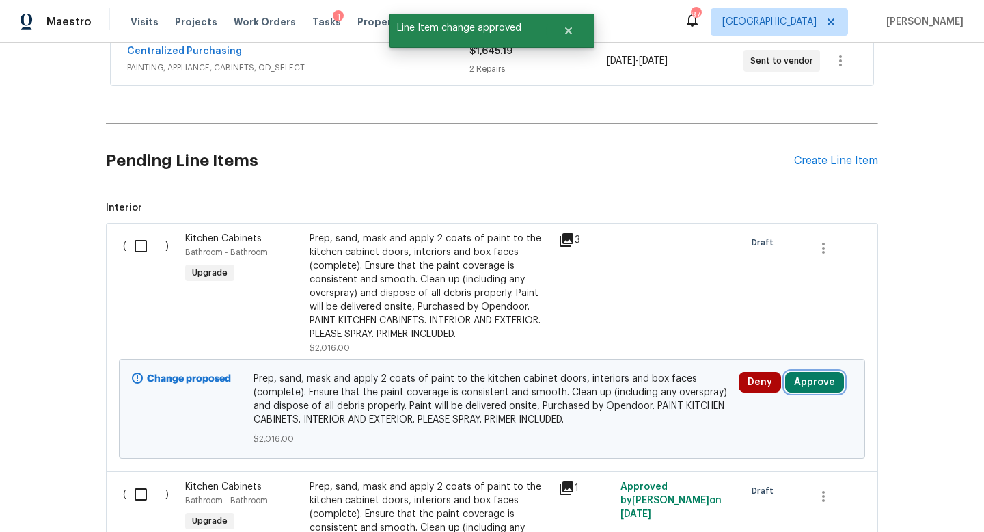
click at [807, 373] on button "Approve" at bounding box center [815, 382] width 59 height 21
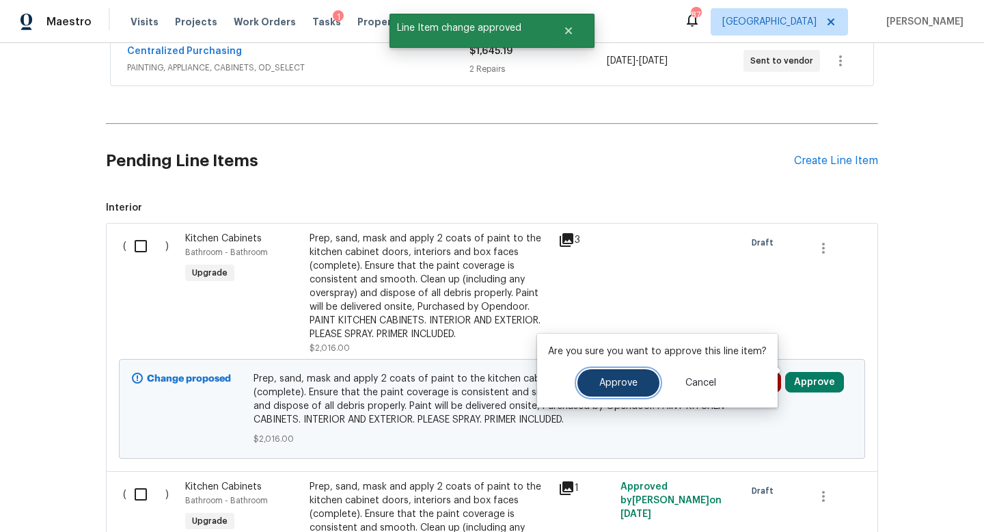
click at [603, 378] on span "Approve" at bounding box center [619, 383] width 38 height 10
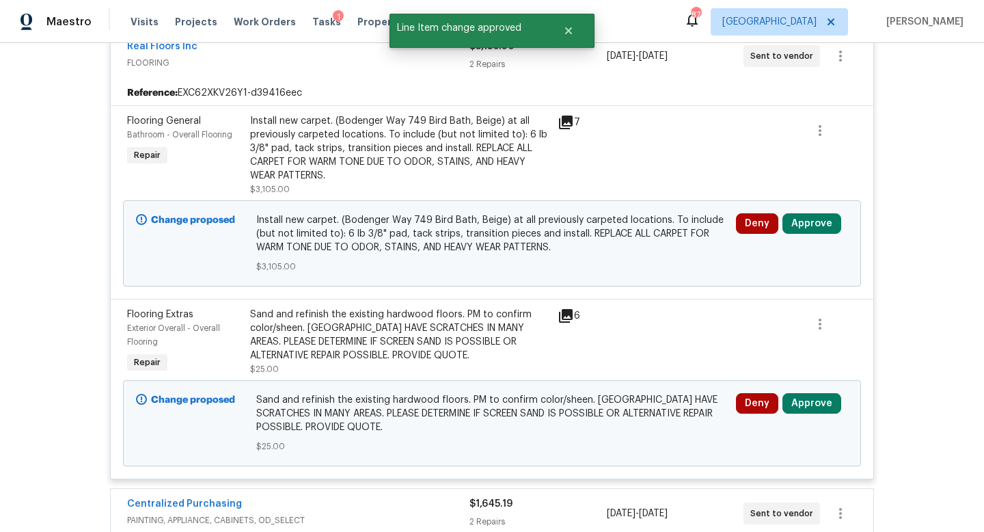
scroll to position [6046, 0]
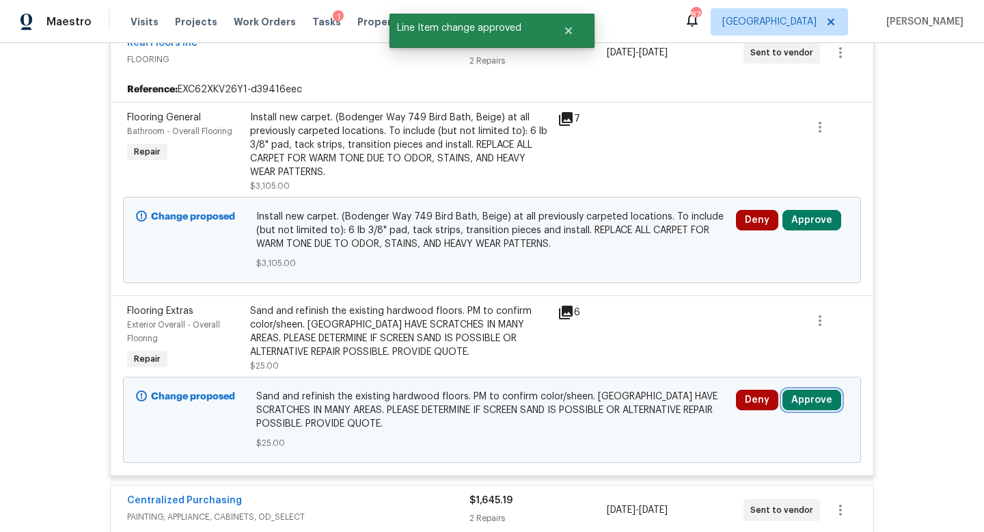
click at [794, 390] on button "Approve" at bounding box center [812, 400] width 59 height 21
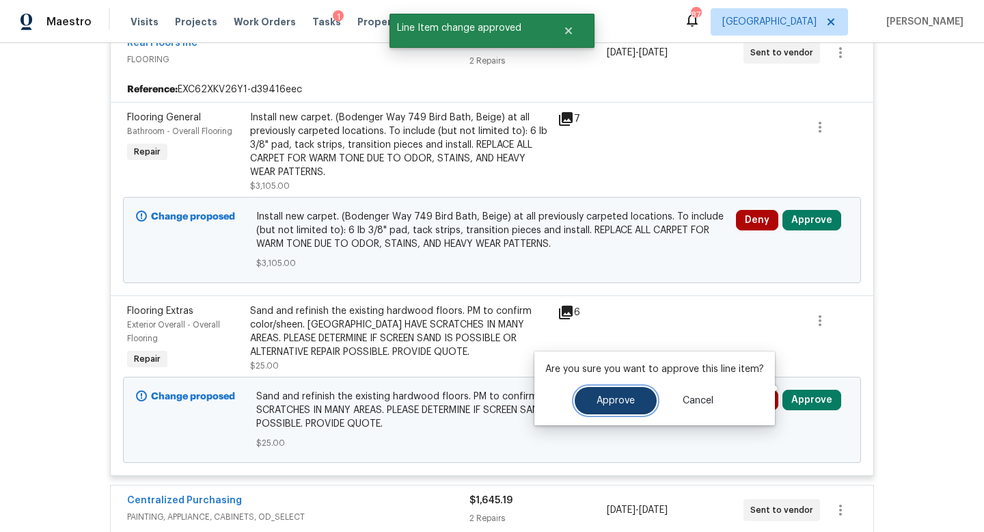
click at [608, 393] on button "Approve" at bounding box center [616, 400] width 82 height 27
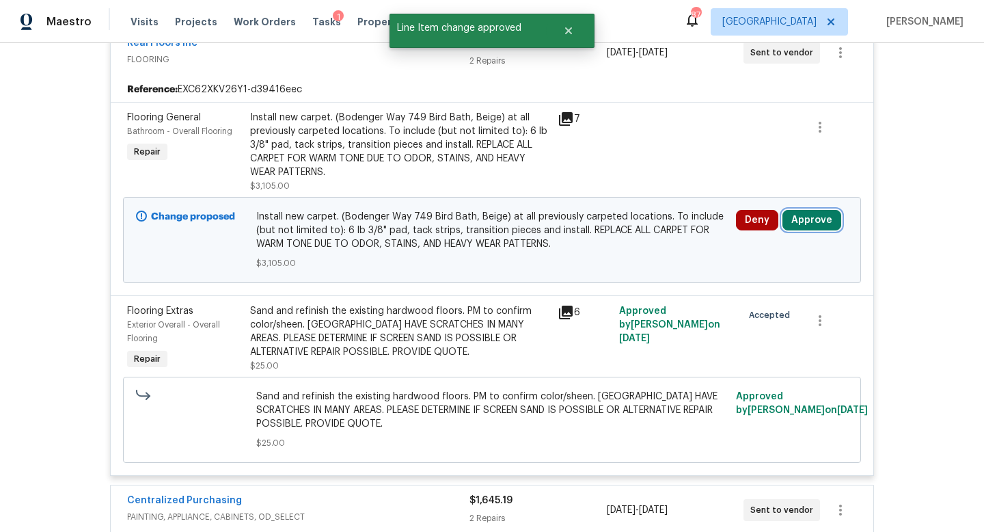
click at [811, 210] on button "Approve" at bounding box center [812, 220] width 59 height 21
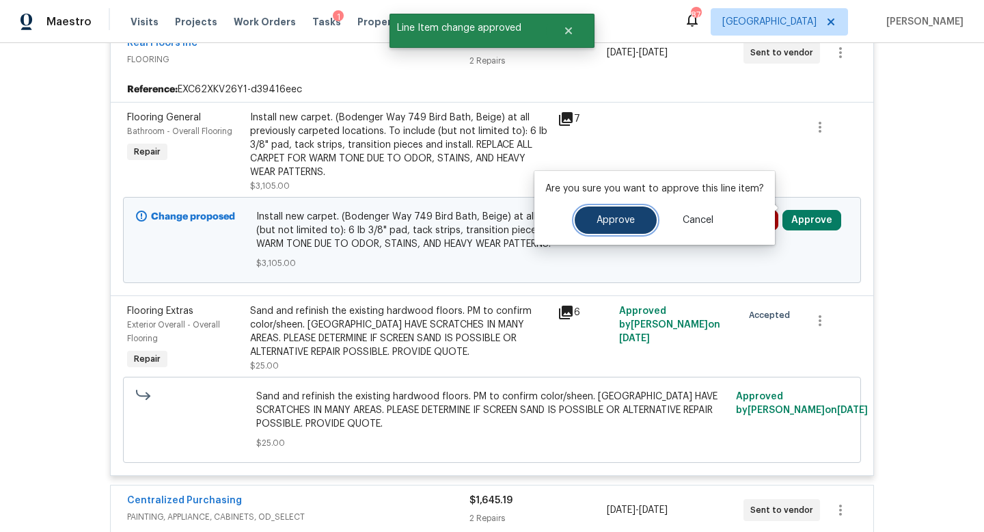
click at [624, 215] on span "Approve" at bounding box center [616, 220] width 38 height 10
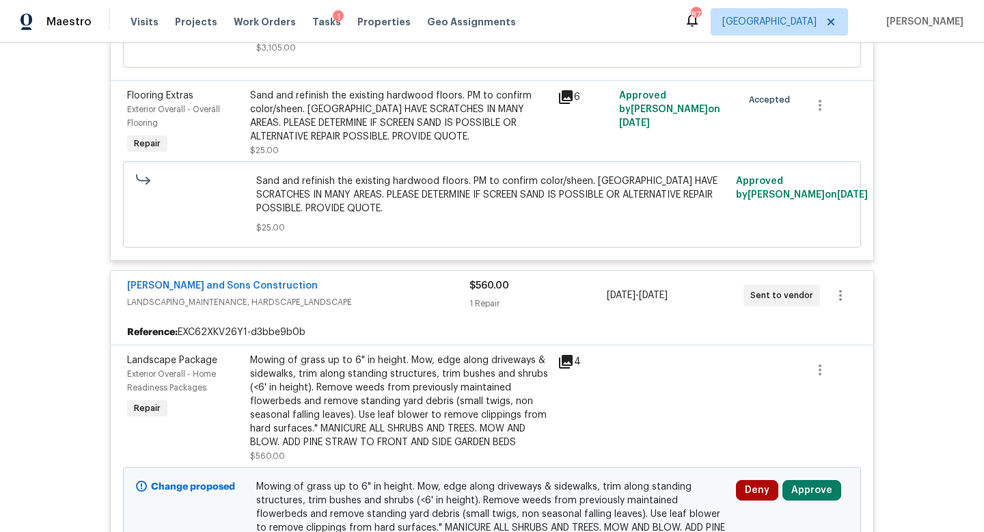
scroll to position [5936, 0]
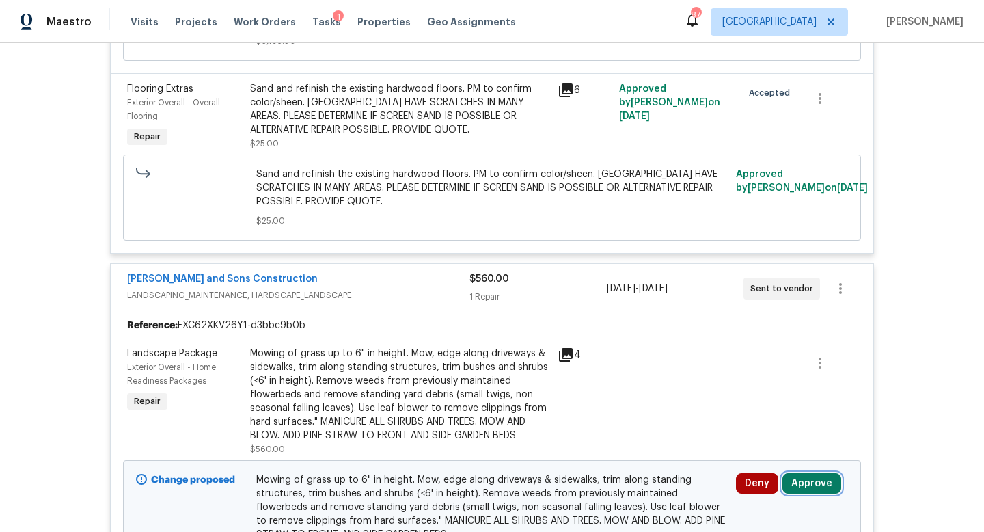
click at [807, 473] on button "Approve" at bounding box center [812, 483] width 59 height 21
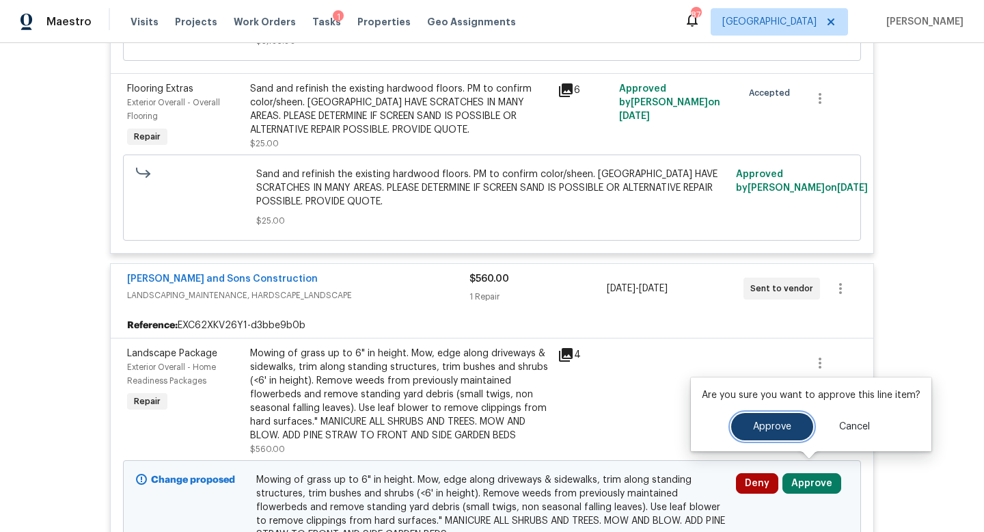
click at [738, 427] on button "Approve" at bounding box center [773, 426] width 82 height 27
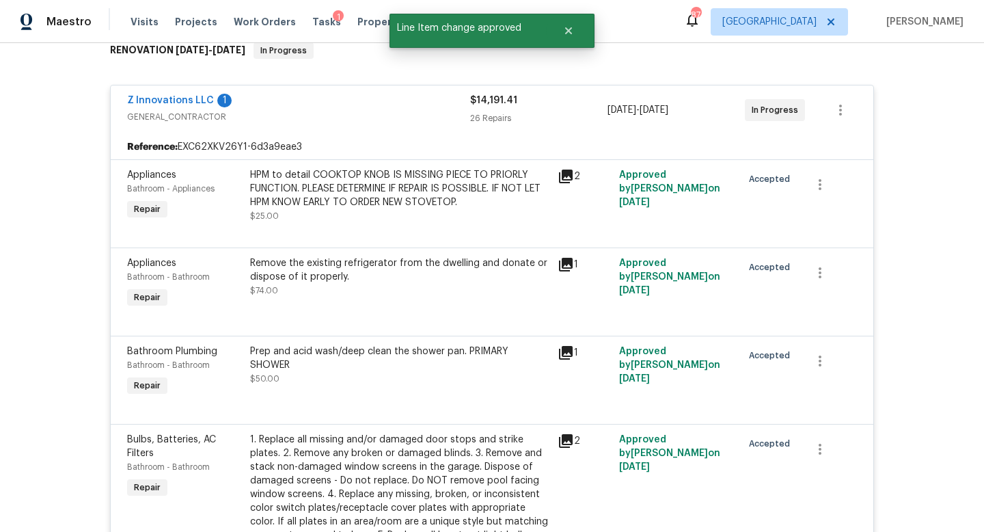
scroll to position [0, 0]
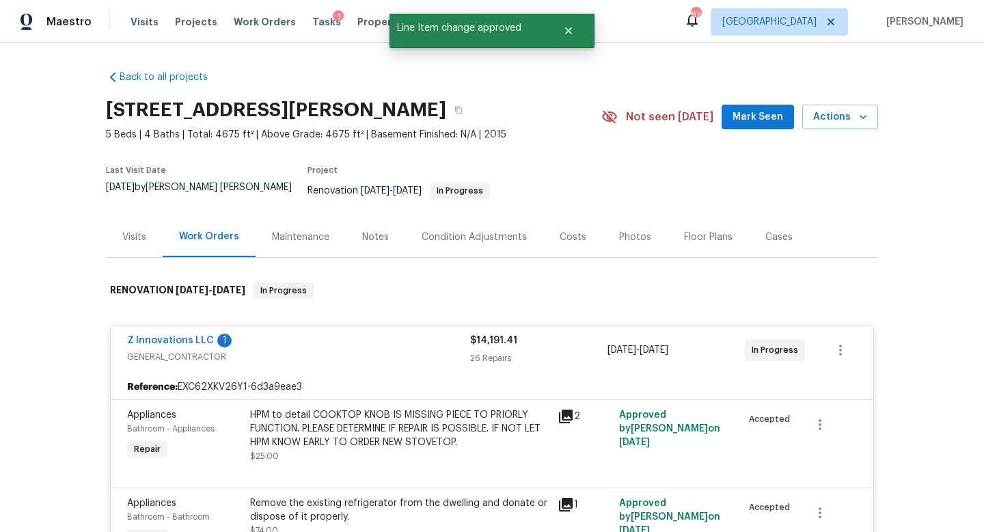
click at [358, 228] on div "Notes" at bounding box center [375, 237] width 59 height 40
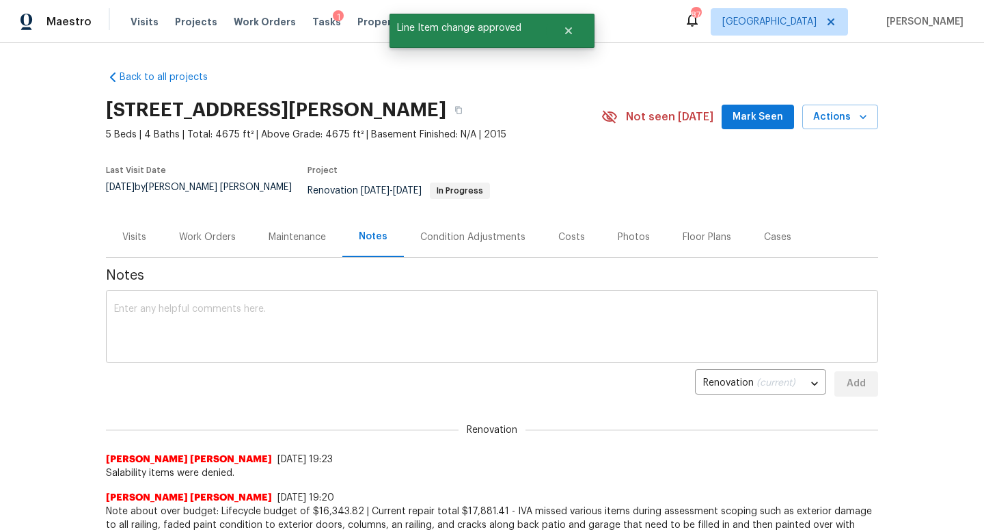
click at [243, 304] on textarea at bounding box center [492, 328] width 756 height 48
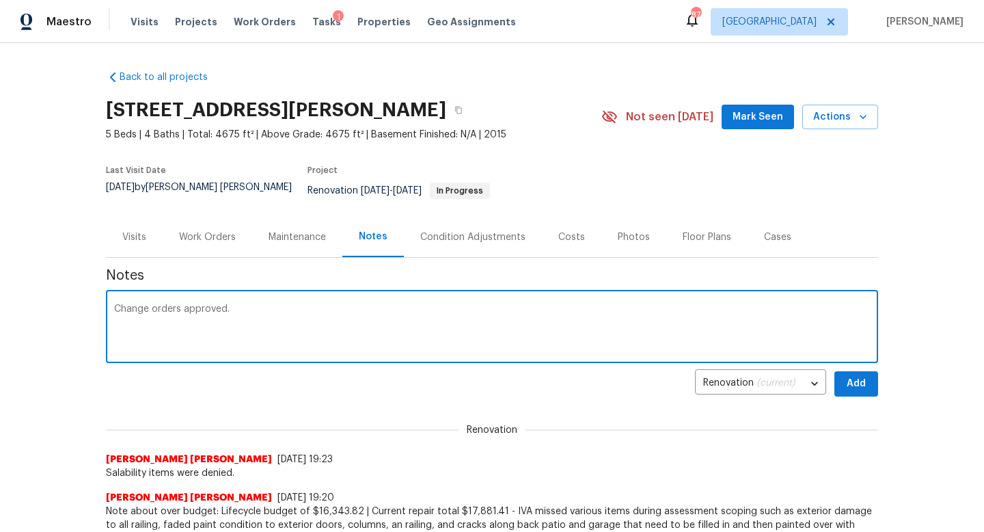
type textarea "Change orders approved."
click at [862, 375] on span "Add" at bounding box center [857, 383] width 22 height 17
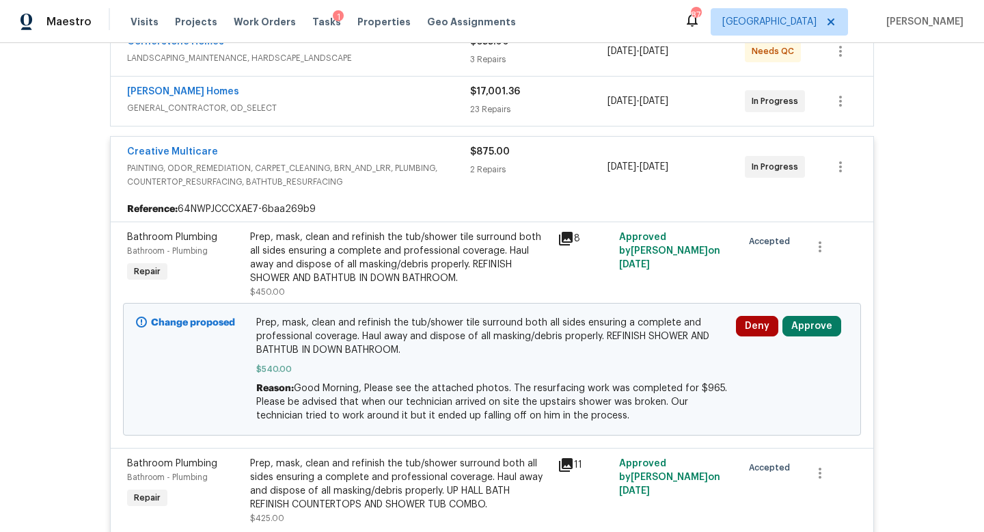
scroll to position [438, 0]
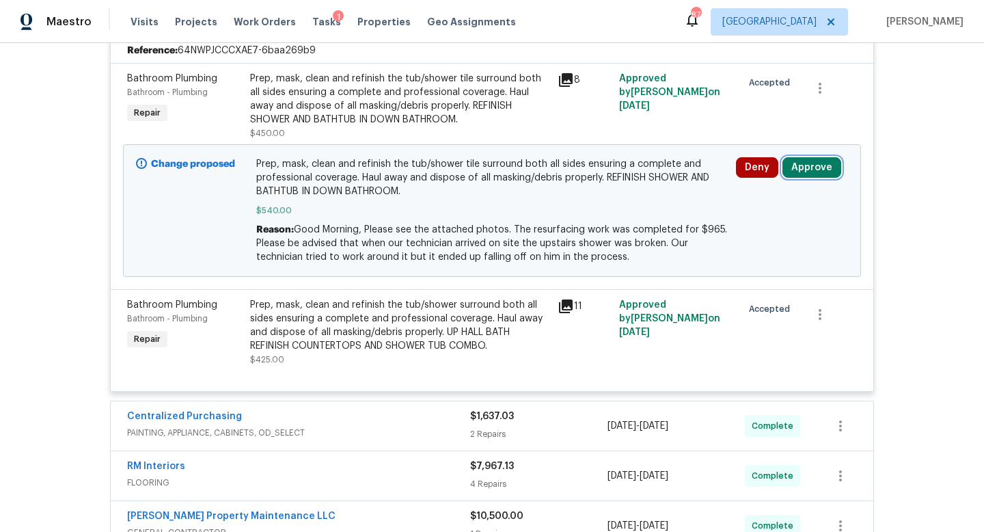
click at [790, 170] on button "Approve" at bounding box center [812, 167] width 59 height 21
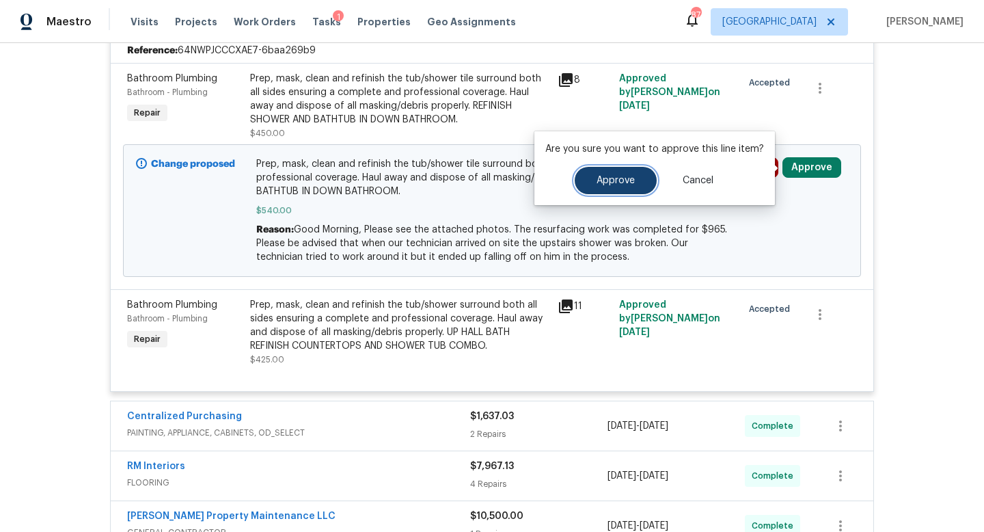
click at [632, 189] on button "Approve" at bounding box center [616, 180] width 82 height 27
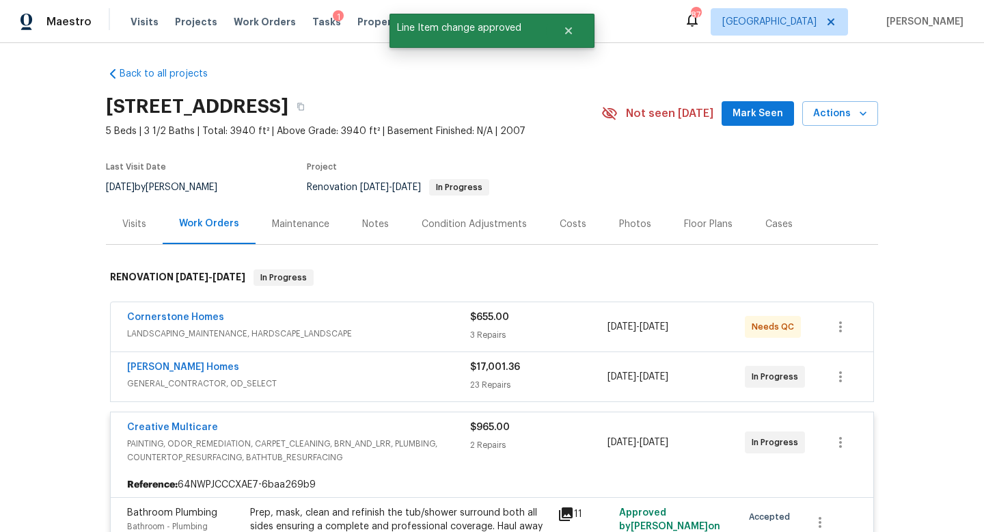
scroll to position [0, 0]
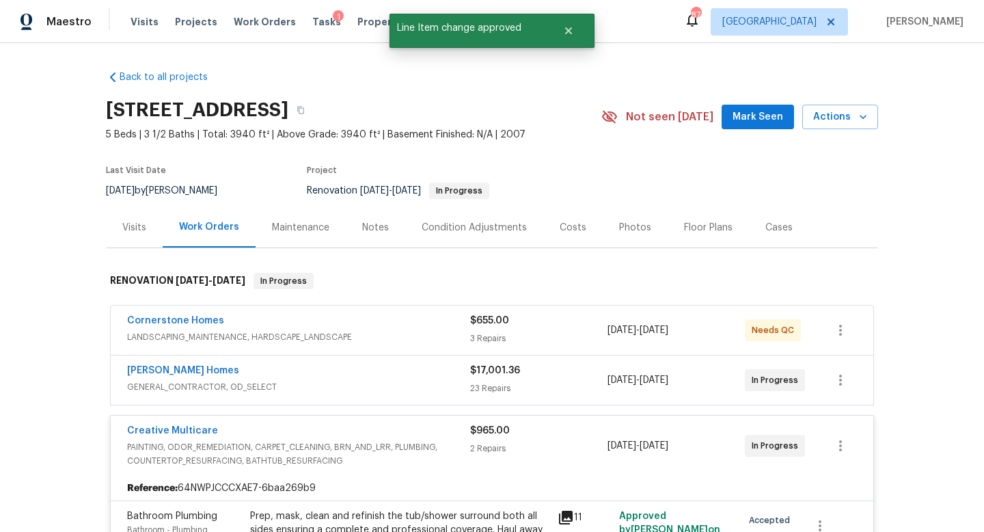
click at [569, 228] on div "Costs" at bounding box center [573, 228] width 27 height 14
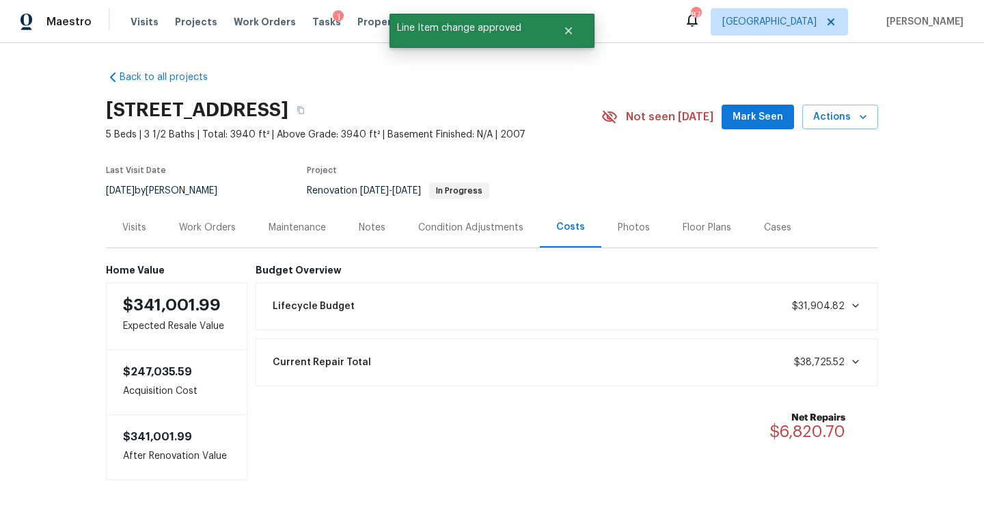
click at [381, 228] on div "Notes" at bounding box center [372, 228] width 27 height 14
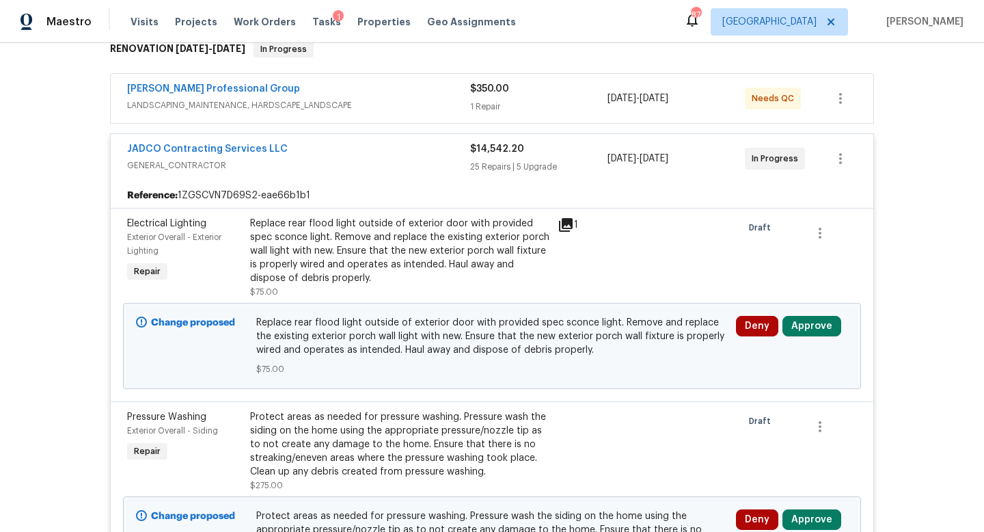
scroll to position [246, 0]
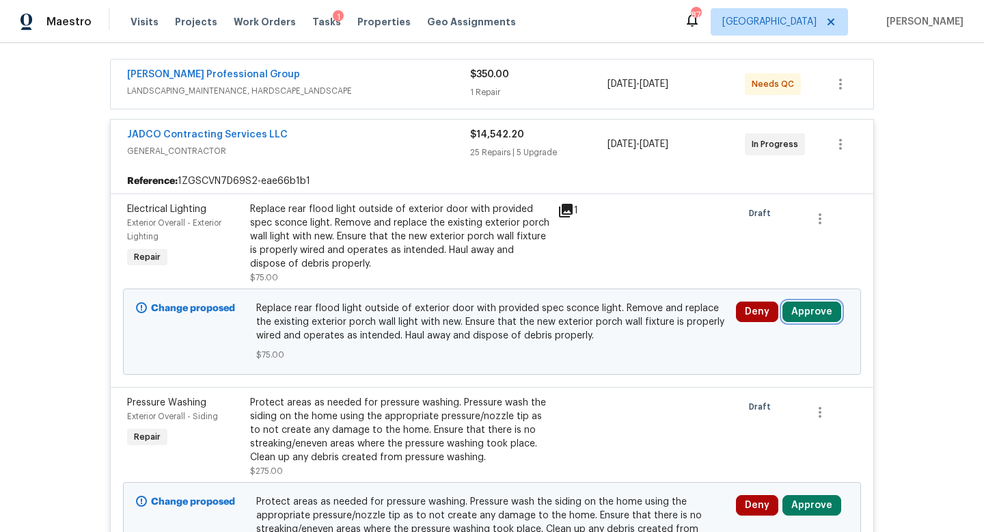
click at [803, 310] on button "Approve" at bounding box center [812, 311] width 59 height 21
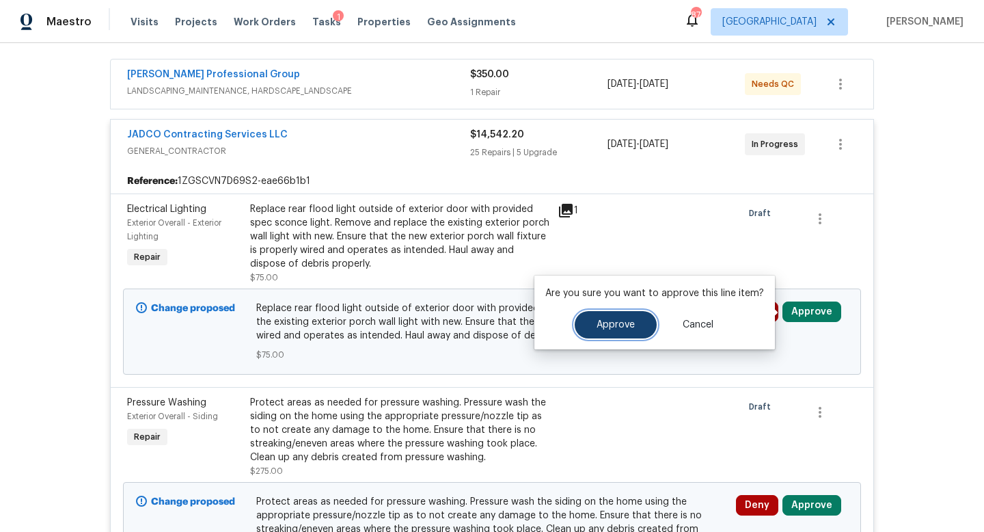
click at [602, 325] on span "Approve" at bounding box center [616, 325] width 38 height 10
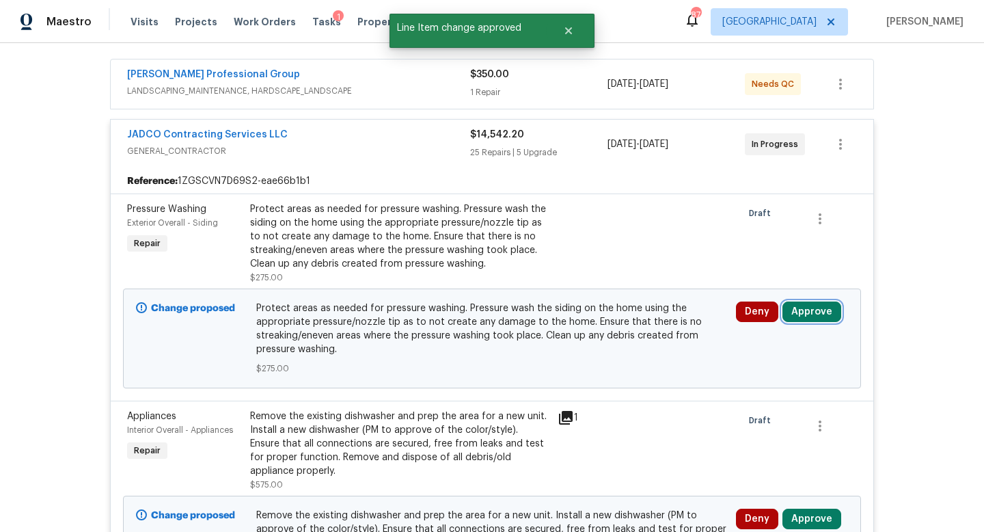
click at [820, 318] on button "Approve" at bounding box center [812, 311] width 59 height 21
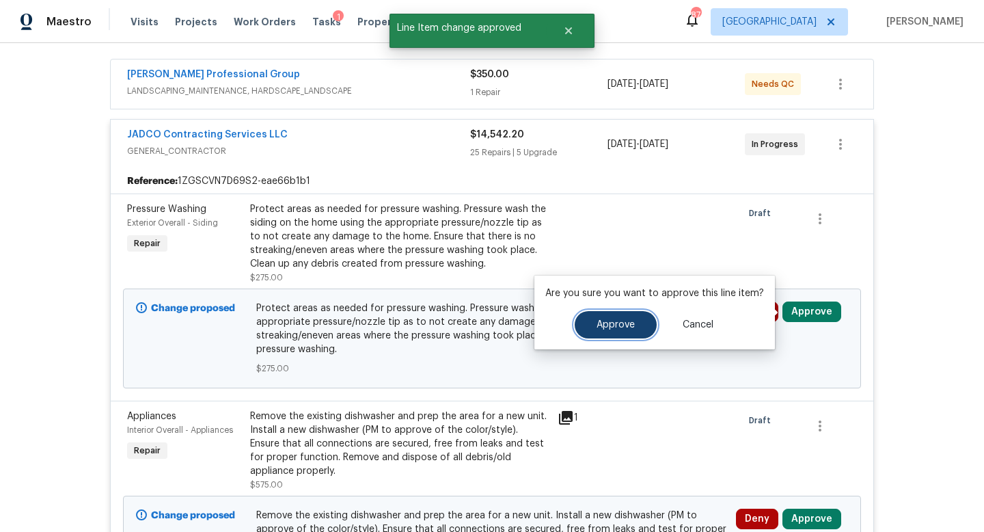
click at [593, 323] on button "Approve" at bounding box center [616, 324] width 82 height 27
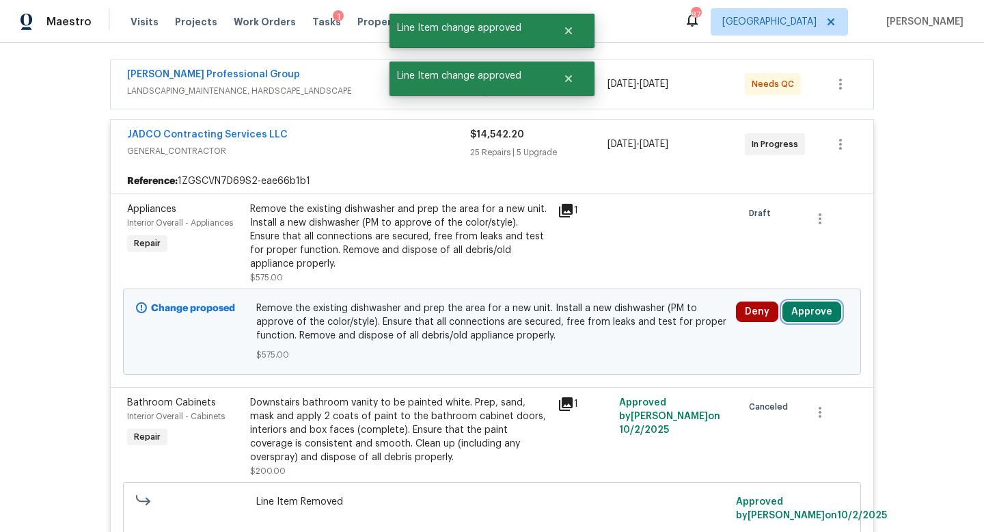
click at [807, 317] on button "Approve" at bounding box center [812, 311] width 59 height 21
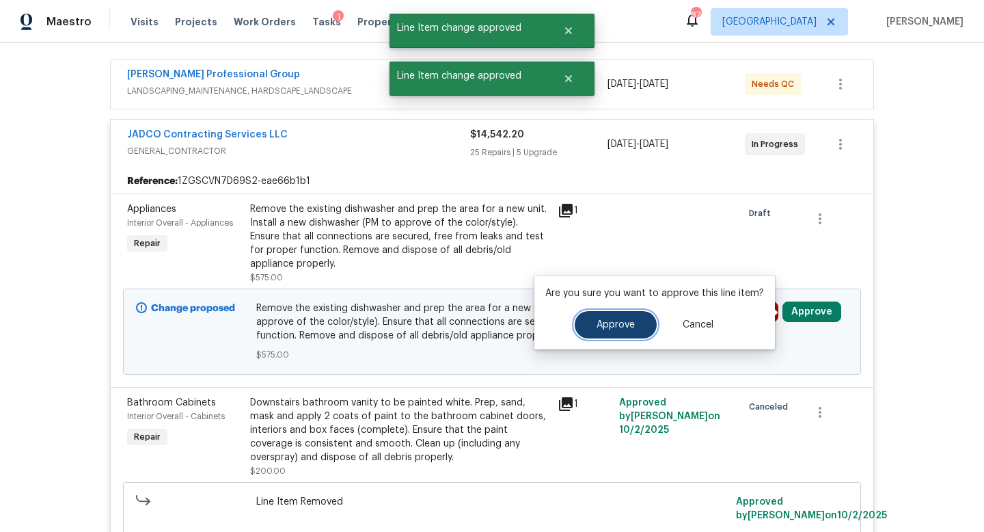
click at [634, 332] on button "Approve" at bounding box center [616, 324] width 82 height 27
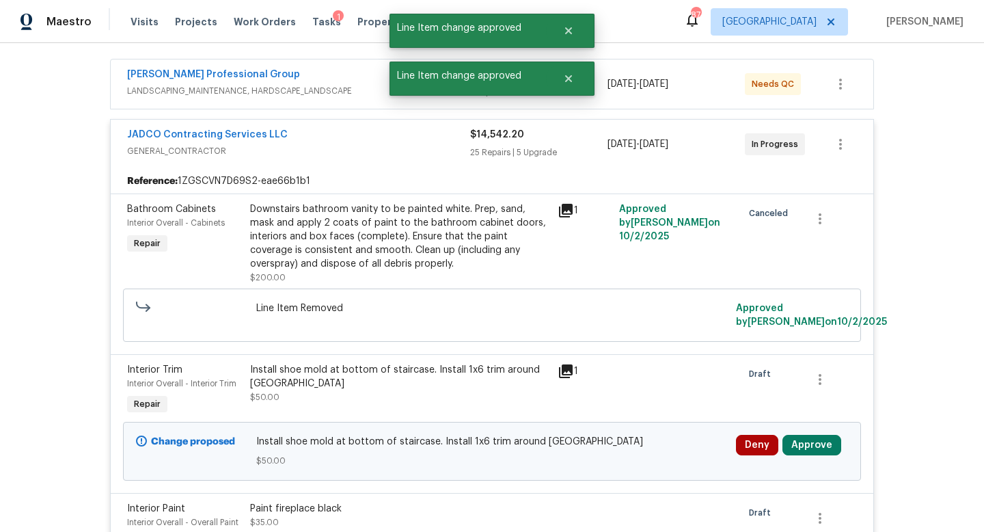
scroll to position [427, 0]
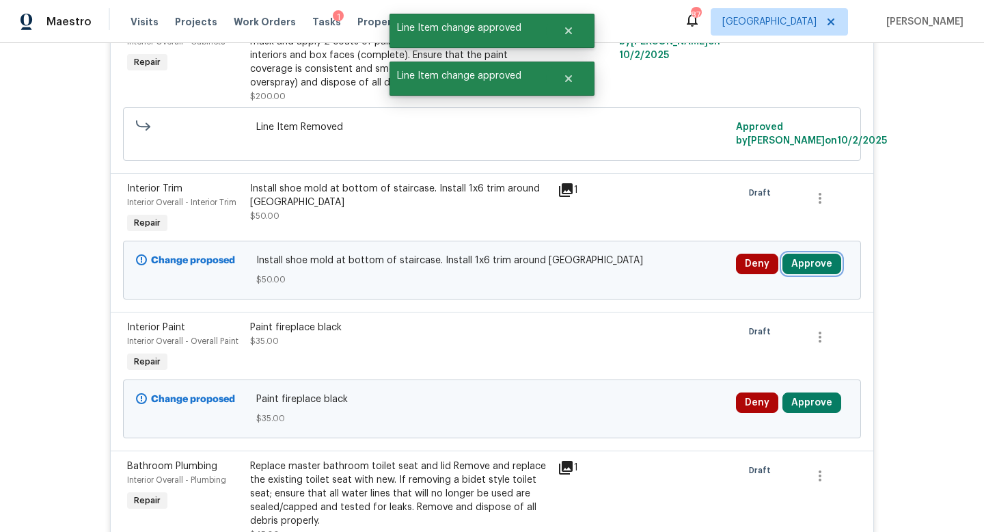
click at [792, 267] on button "Approve" at bounding box center [812, 264] width 59 height 21
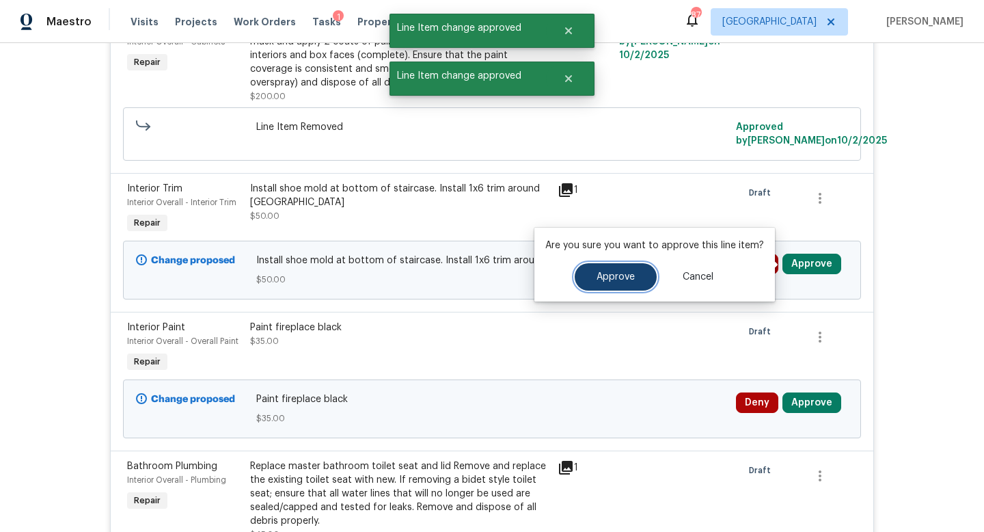
click at [634, 283] on button "Approve" at bounding box center [616, 276] width 82 height 27
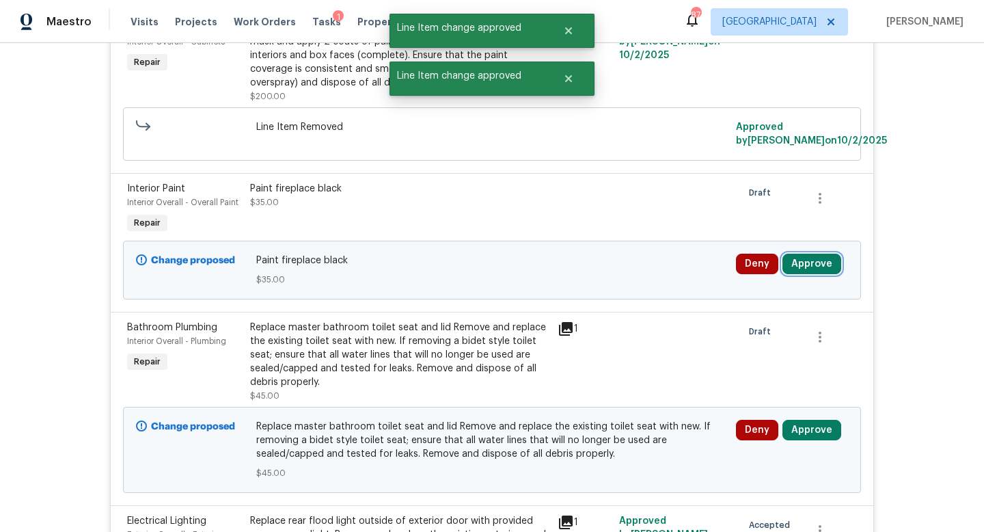
click at [812, 267] on button "Approve" at bounding box center [812, 264] width 59 height 21
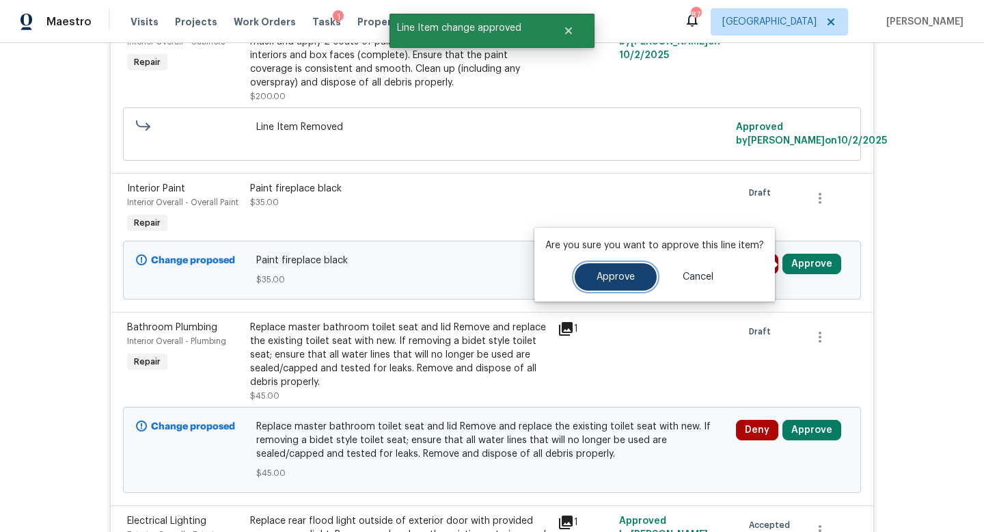
click at [635, 273] on button "Approve" at bounding box center [616, 276] width 82 height 27
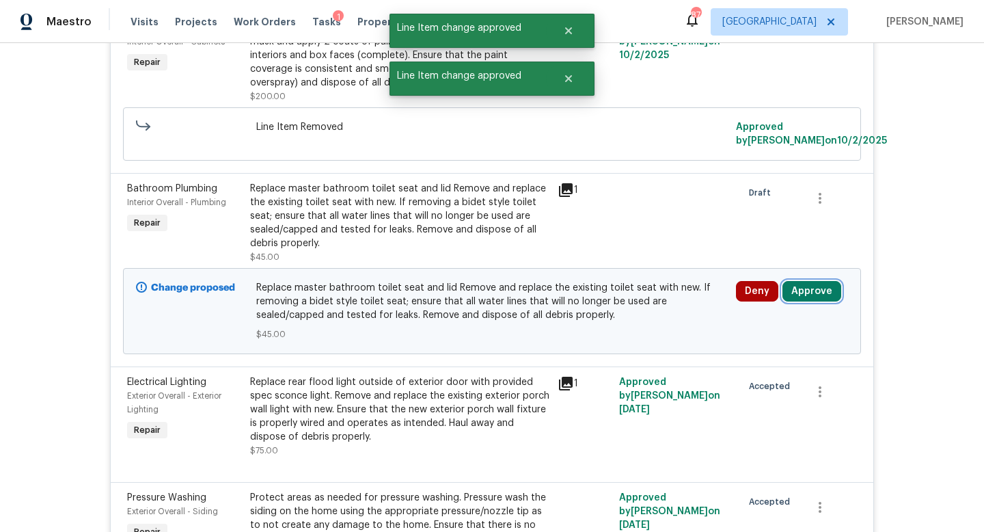
click at [805, 287] on button "Approve" at bounding box center [812, 291] width 59 height 21
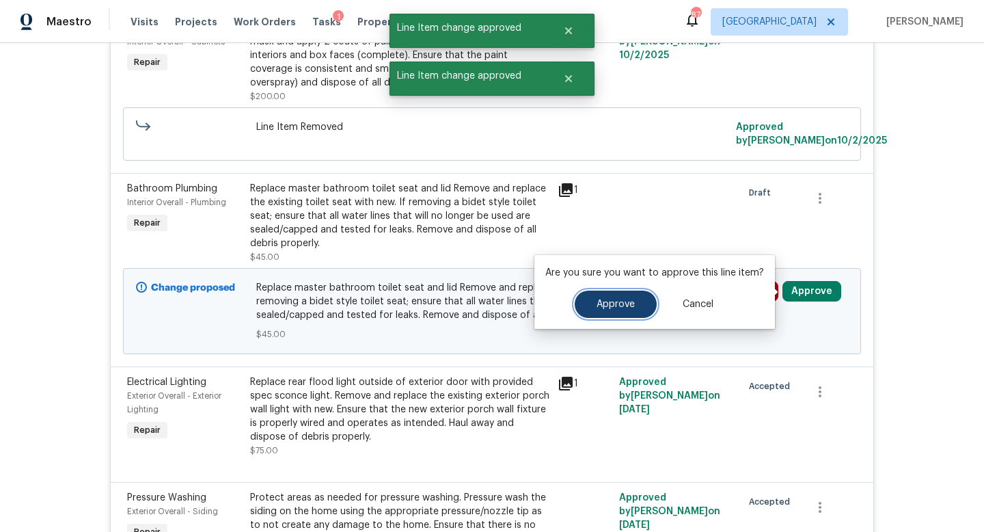
click at [620, 295] on button "Approve" at bounding box center [616, 304] width 82 height 27
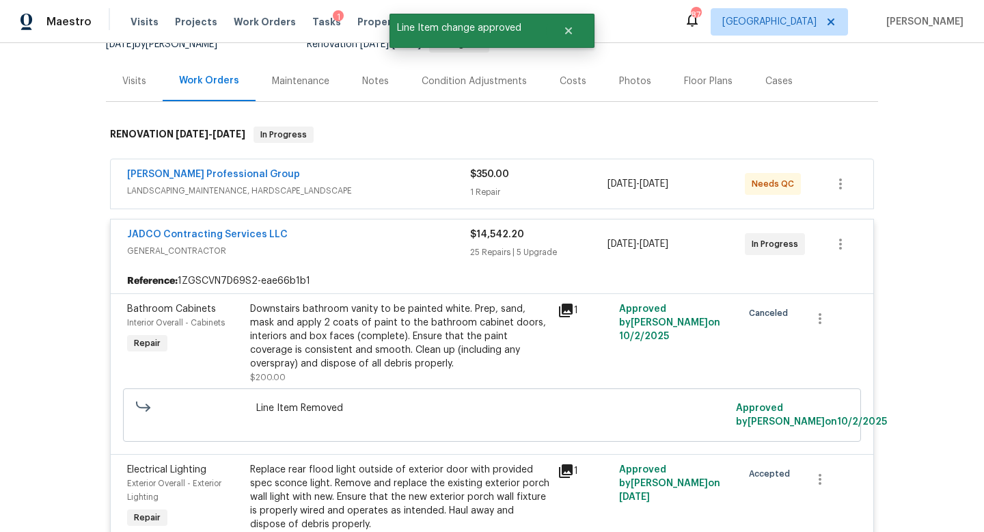
scroll to position [0, 0]
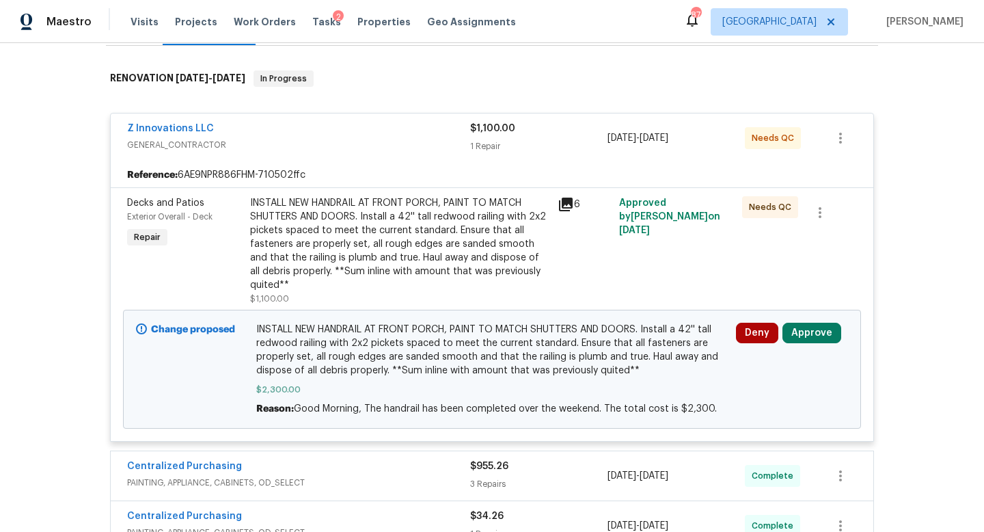
scroll to position [209, 0]
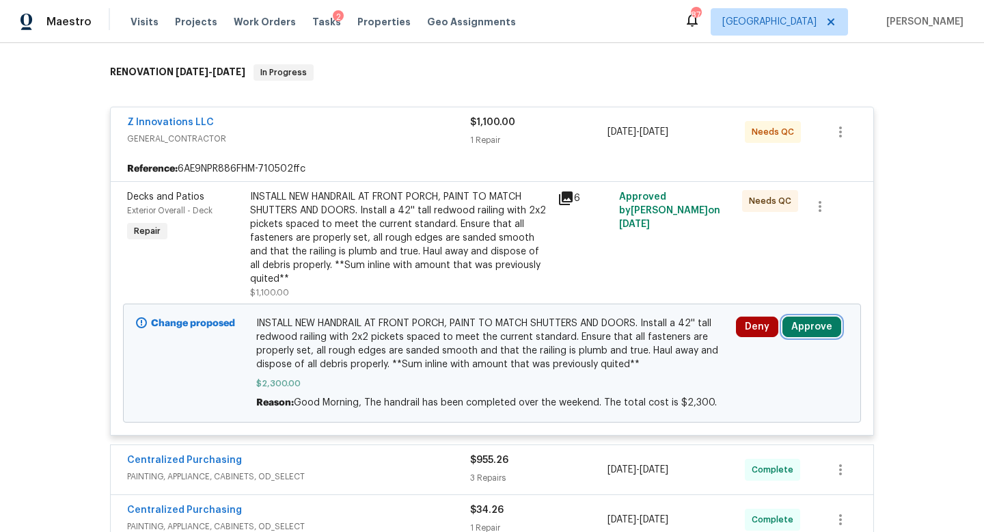
click at [807, 325] on button "Approve" at bounding box center [812, 327] width 59 height 21
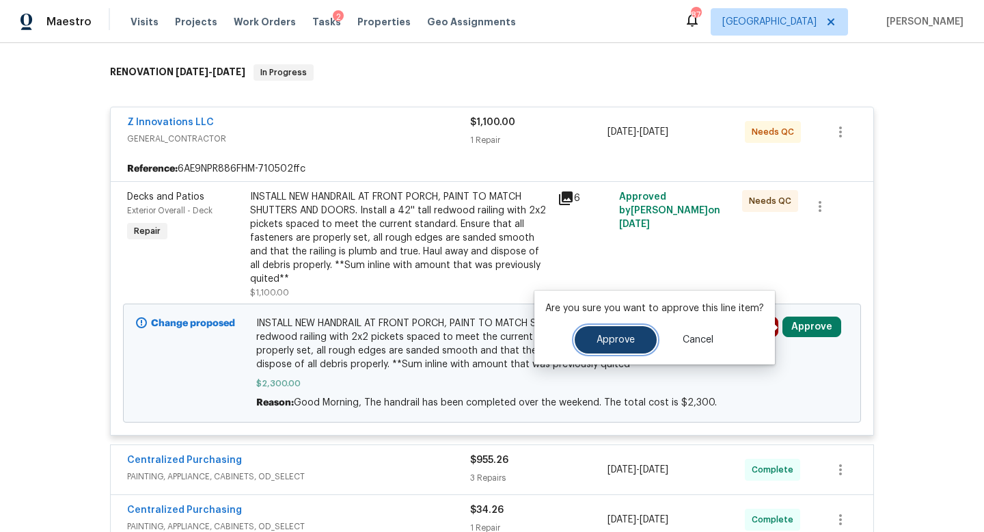
click at [632, 348] on button "Approve" at bounding box center [616, 339] width 82 height 27
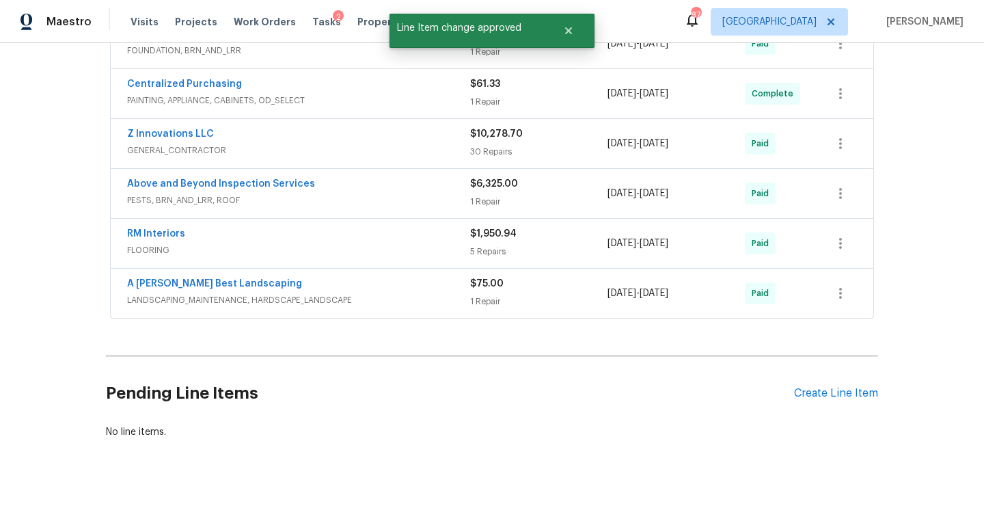
scroll to position [0, 0]
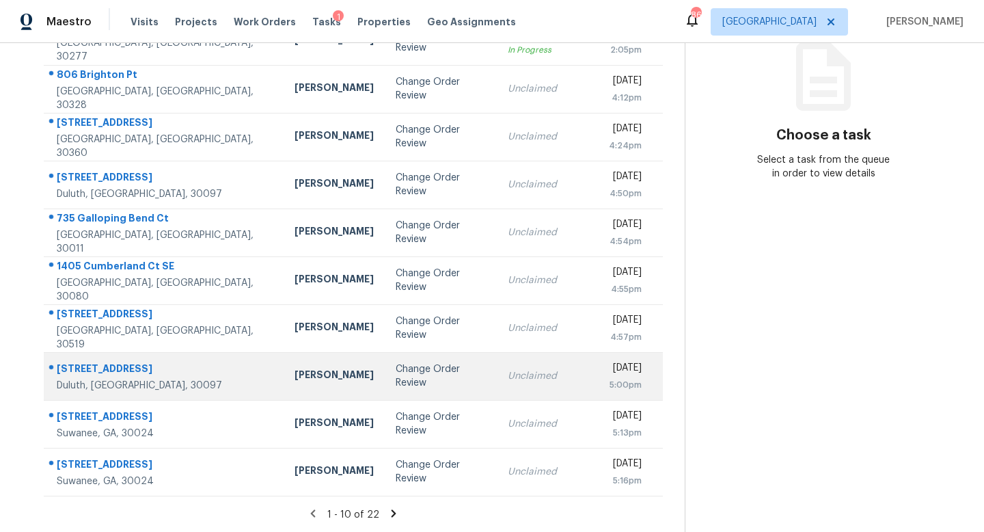
scroll to position [180, 0]
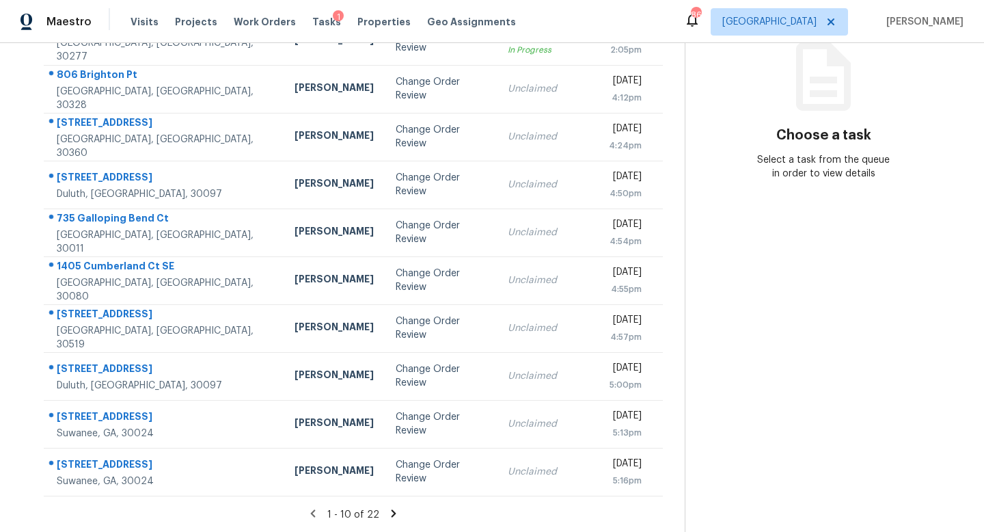
click at [394, 515] on icon at bounding box center [394, 513] width 12 height 12
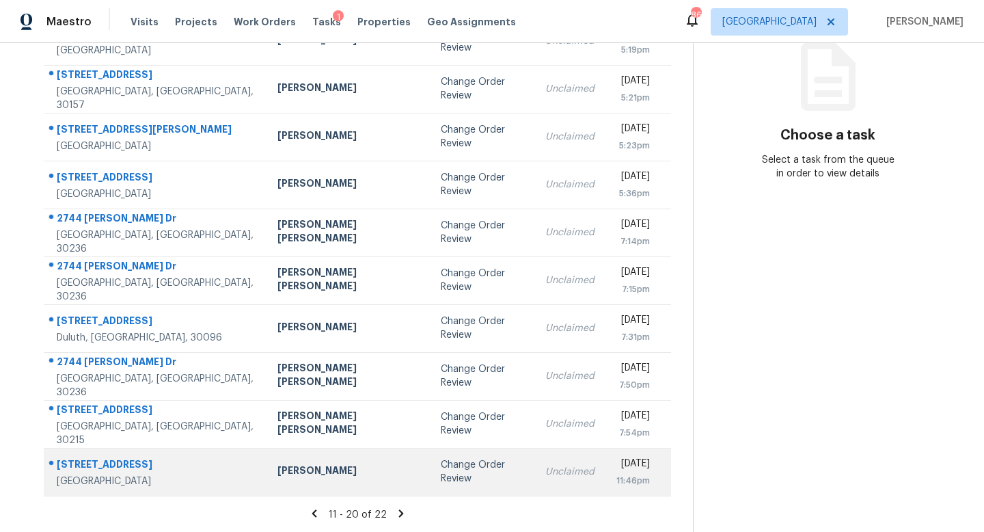
click at [441, 477] on div "Change Order Review" at bounding box center [482, 471] width 83 height 27
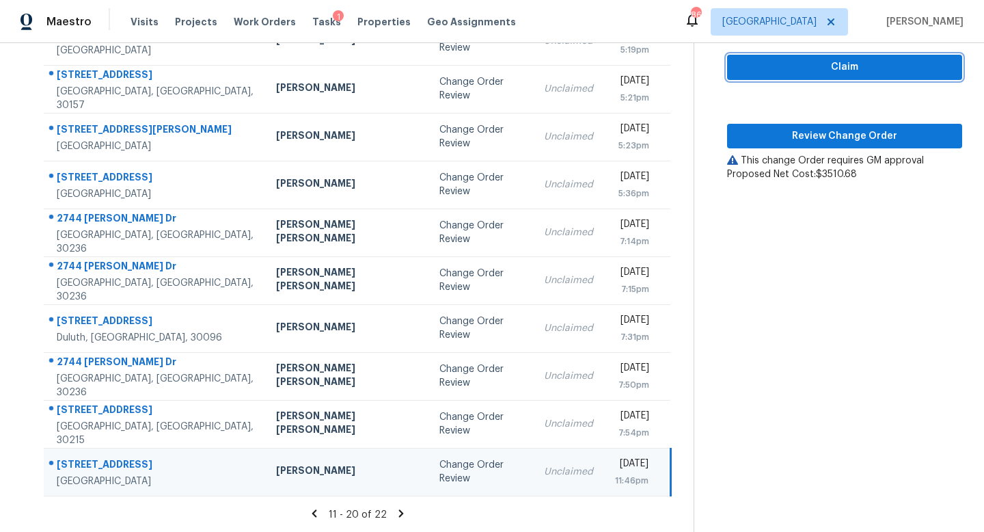
click at [854, 66] on span "Claim" at bounding box center [844, 67] width 213 height 17
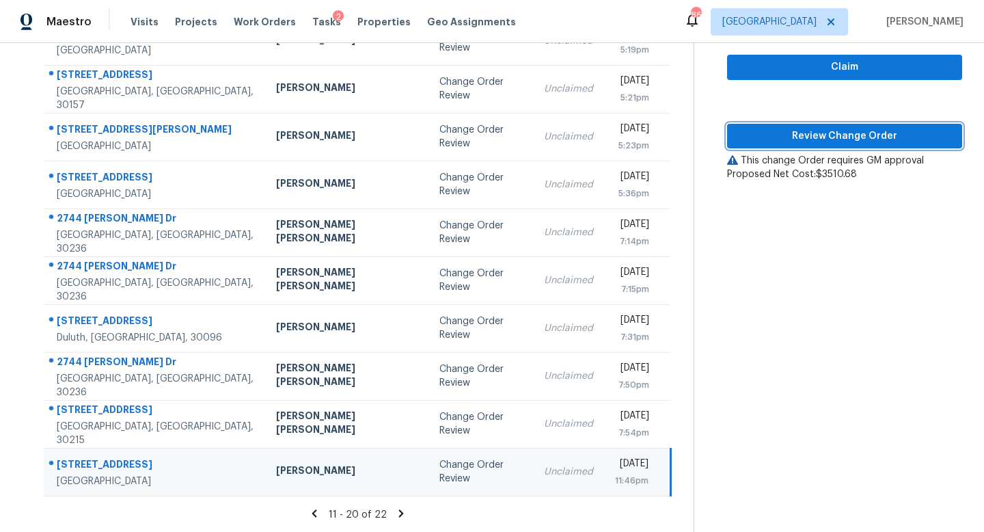
click at [830, 134] on span "Review Change Order" at bounding box center [844, 136] width 213 height 17
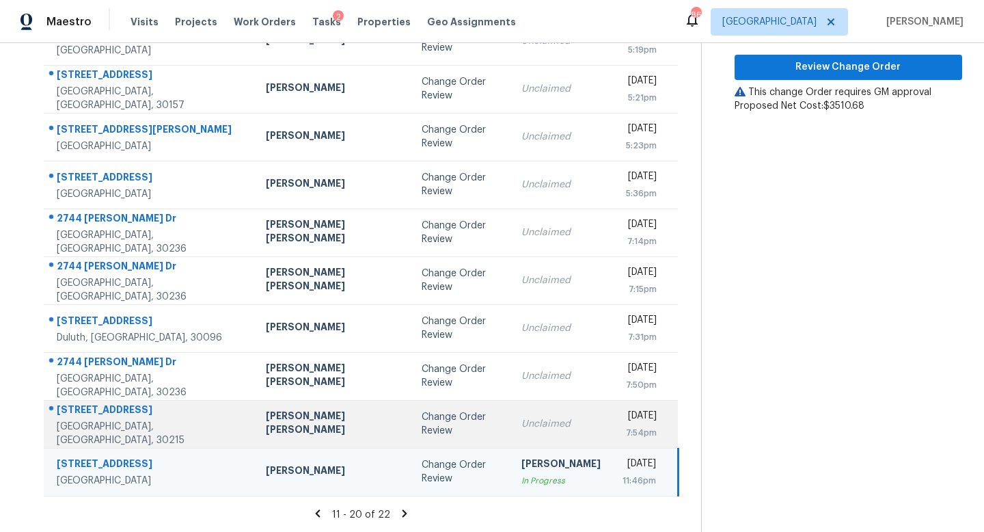
click at [422, 429] on div "Change Order Review" at bounding box center [460, 423] width 77 height 27
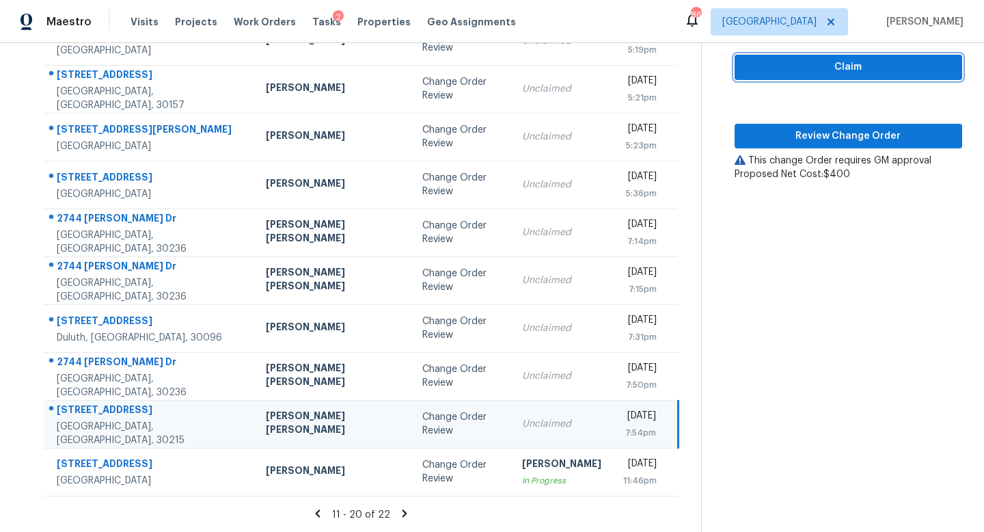
click at [777, 67] on span "Claim" at bounding box center [849, 67] width 206 height 17
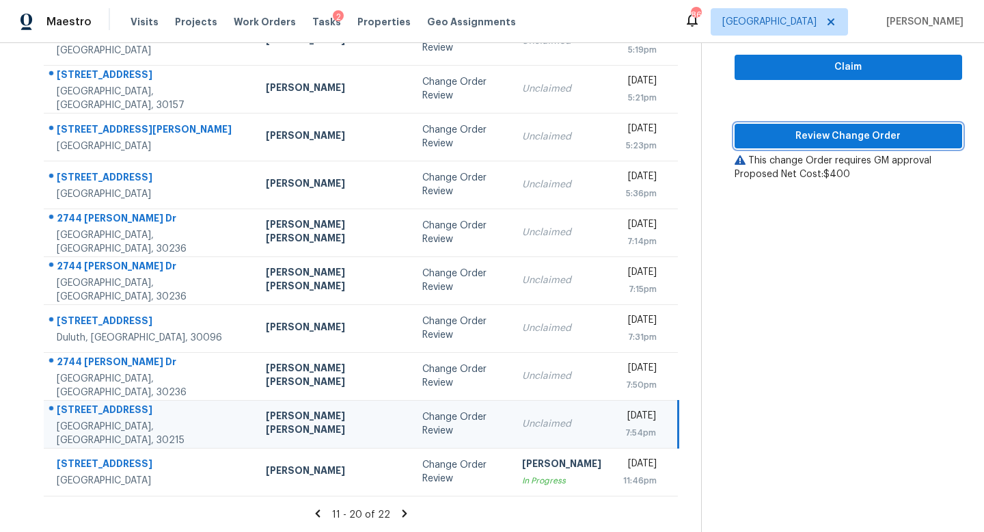
click at [777, 135] on span "Review Change Order" at bounding box center [849, 136] width 206 height 17
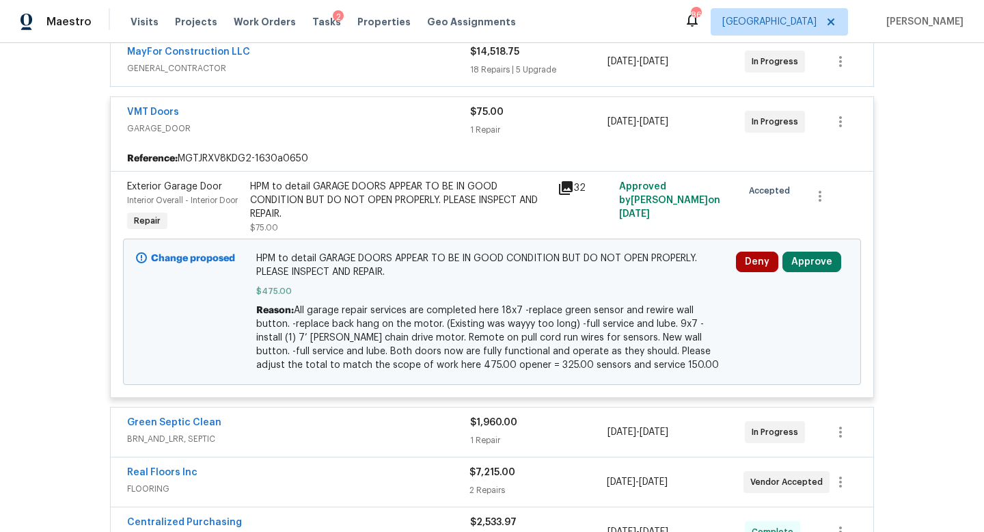
scroll to position [366, 0]
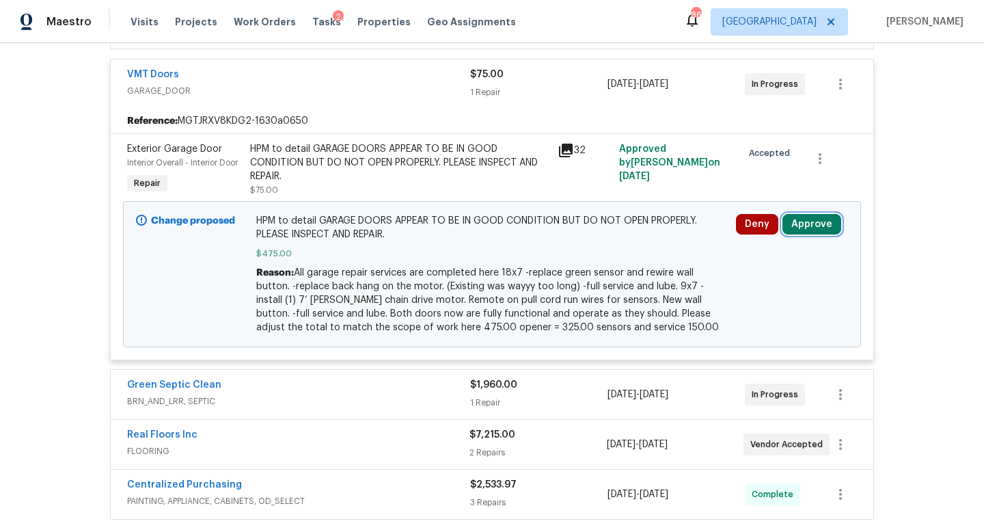
click at [807, 222] on button "Approve" at bounding box center [812, 224] width 59 height 21
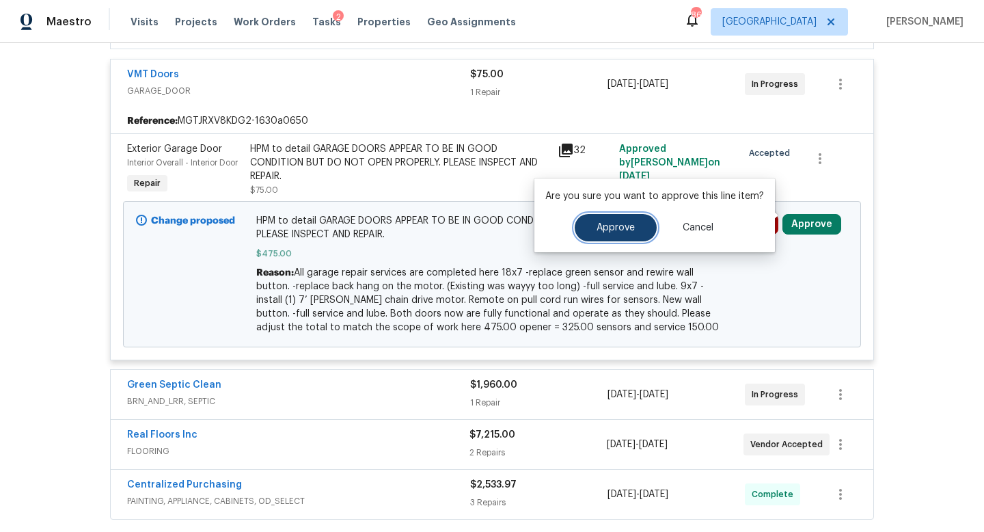
click at [617, 225] on span "Approve" at bounding box center [616, 228] width 38 height 10
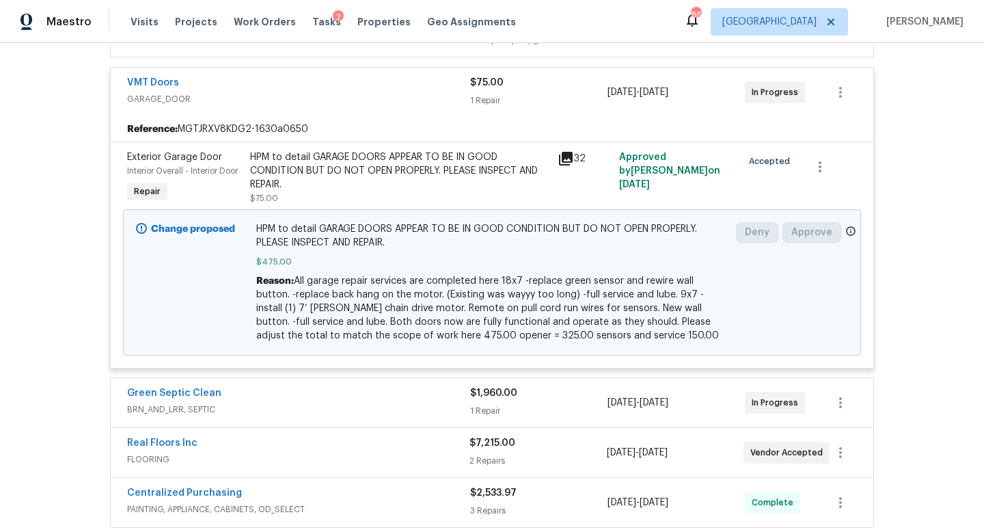
scroll to position [0, 0]
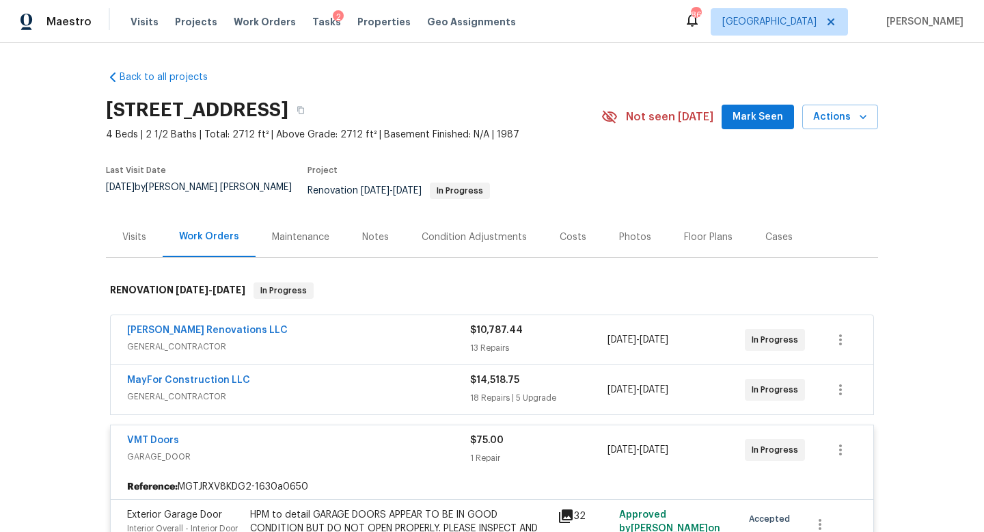
click at [317, 29] on div "Visits Projects Work Orders Tasks 2 Properties Geo Assignments" at bounding box center [332, 21] width 402 height 27
click at [312, 21] on span "Tasks" at bounding box center [326, 22] width 29 height 10
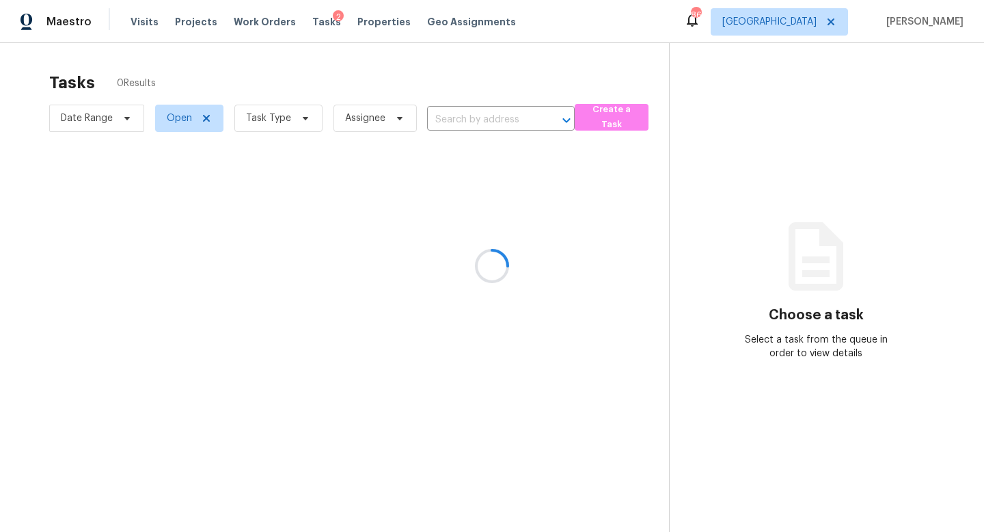
click at [278, 122] on div at bounding box center [492, 266] width 984 height 532
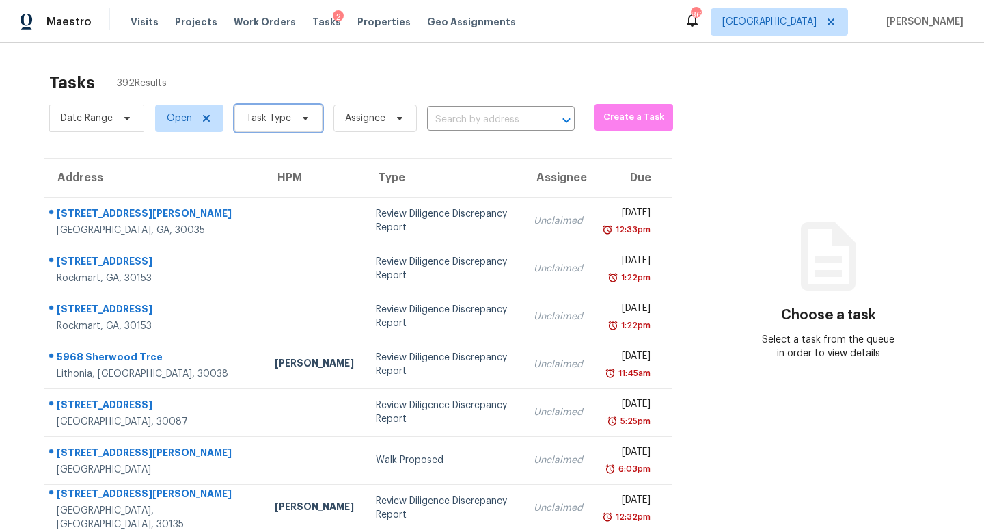
click at [275, 116] on span "Task Type" at bounding box center [268, 118] width 45 height 14
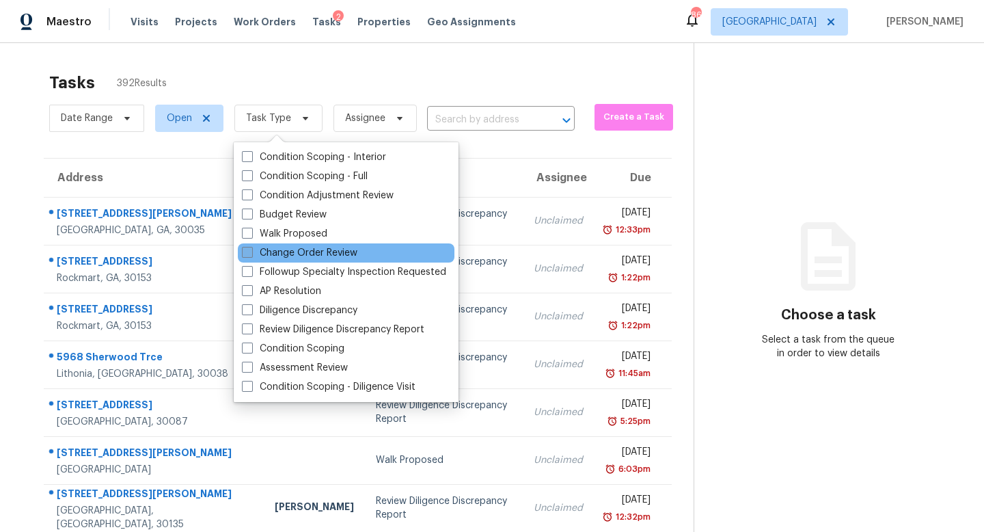
click at [282, 252] on label "Change Order Review" at bounding box center [300, 253] width 116 height 14
click at [251, 252] on input "Change Order Review" at bounding box center [246, 250] width 9 height 9
checkbox input "true"
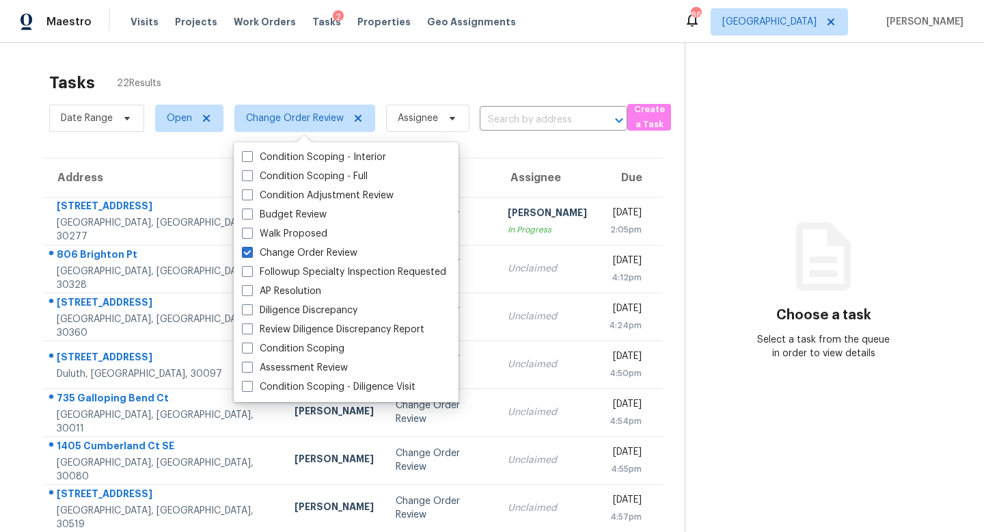
click at [459, 79] on div "Tasks 22 Results" at bounding box center [367, 83] width 636 height 36
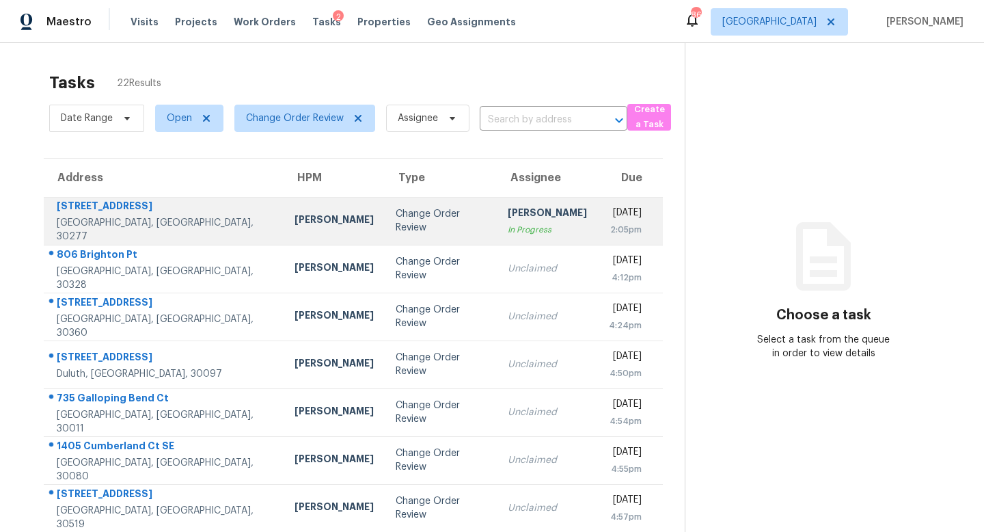
click at [497, 239] on td "Cynthia Herriott In Progress" at bounding box center [547, 221] width 101 height 48
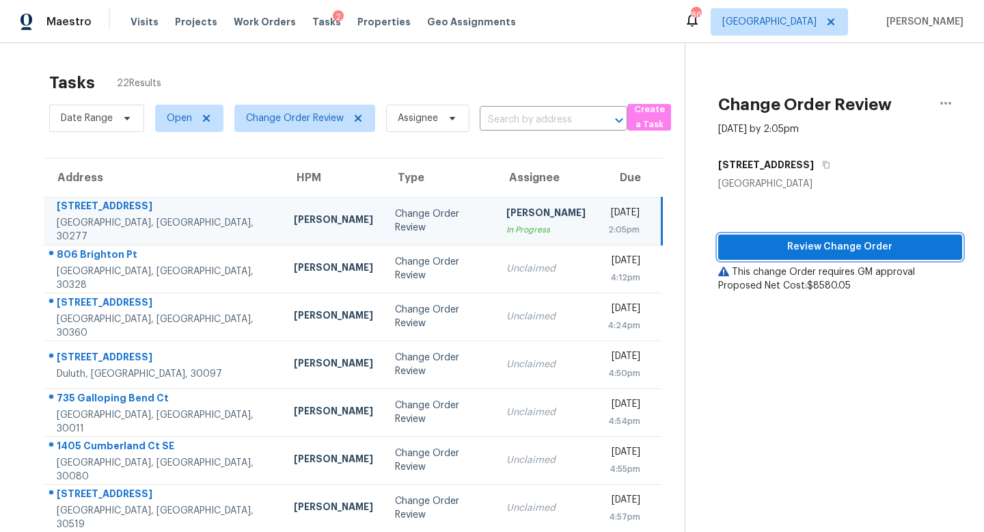
click at [838, 243] on span "Review Change Order" at bounding box center [840, 247] width 222 height 17
click at [942, 99] on icon "button" at bounding box center [946, 103] width 16 height 16
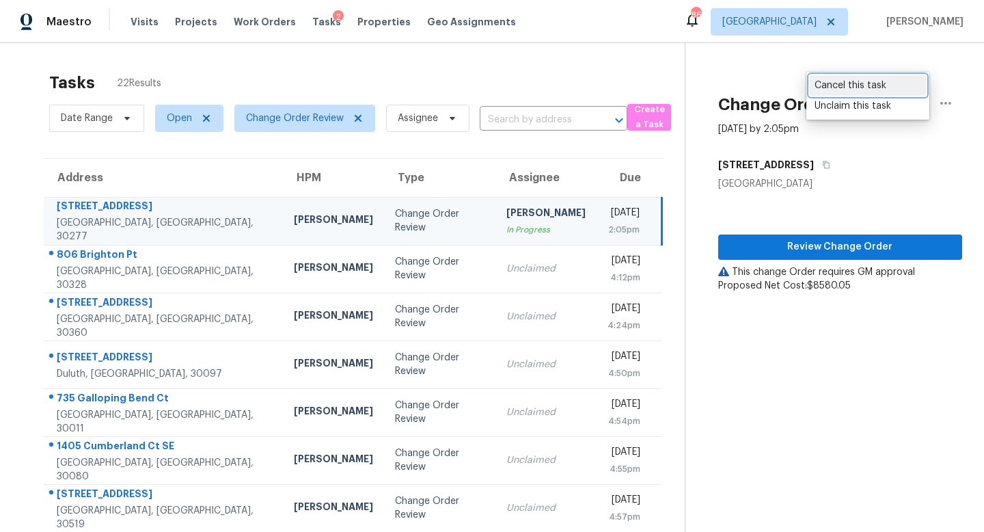
click at [883, 80] on div "Cancel this task" at bounding box center [868, 86] width 107 height 14
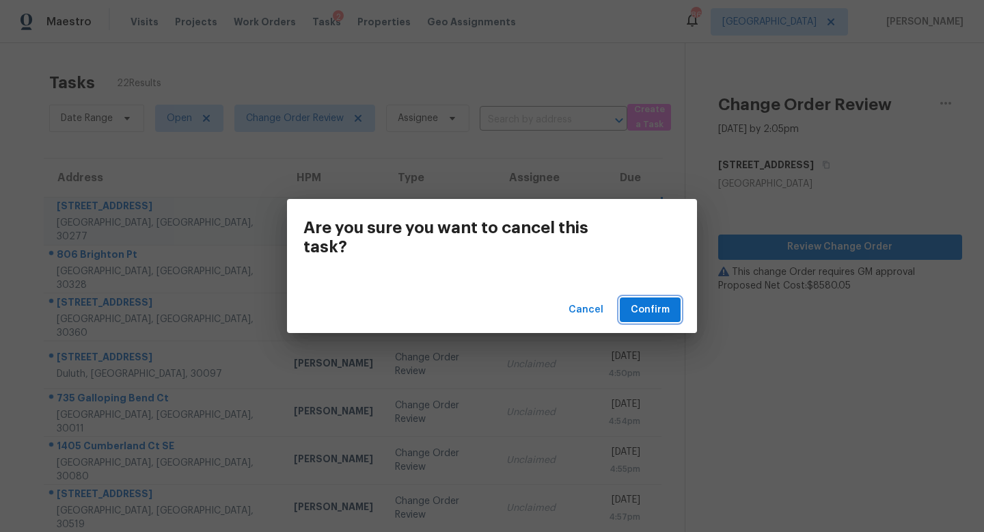
click at [660, 308] on span "Confirm" at bounding box center [650, 309] width 39 height 17
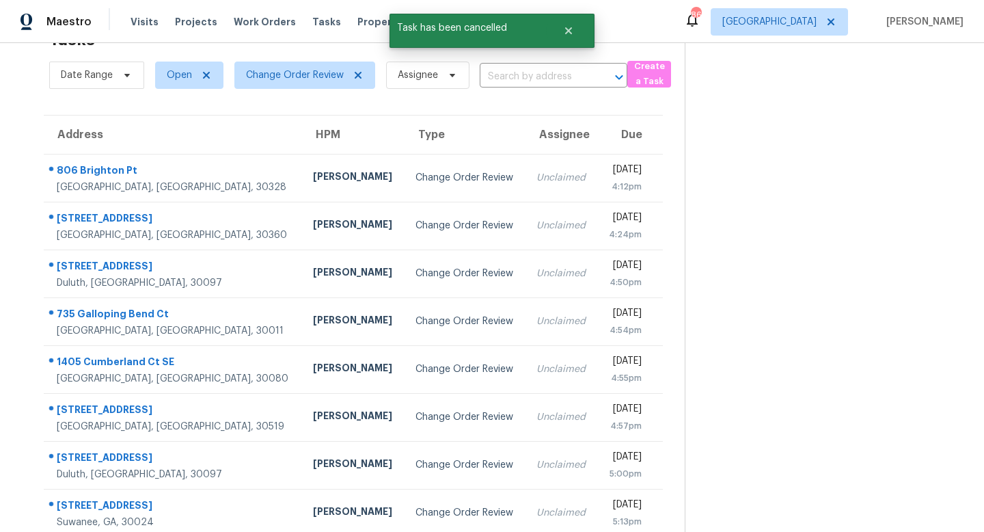
scroll to position [180, 0]
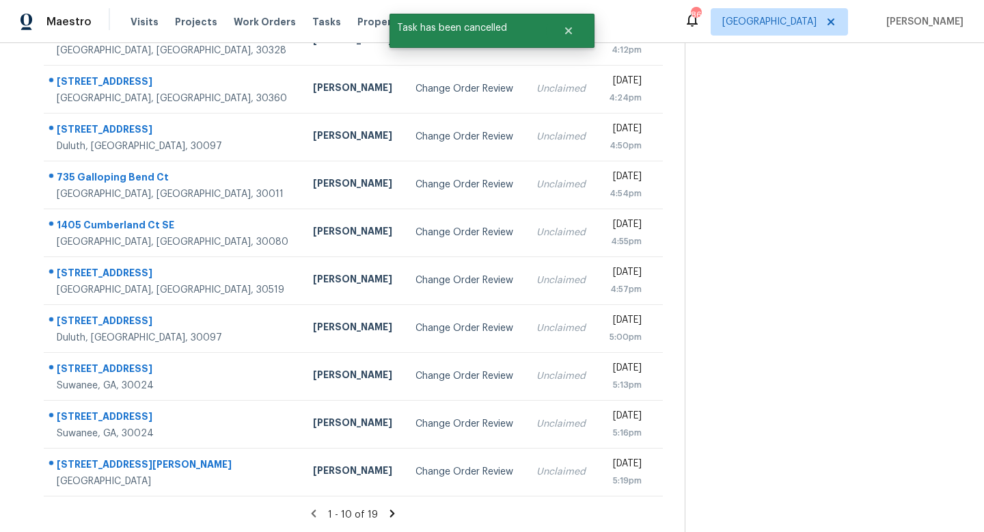
click at [394, 512] on icon at bounding box center [392, 513] width 12 height 12
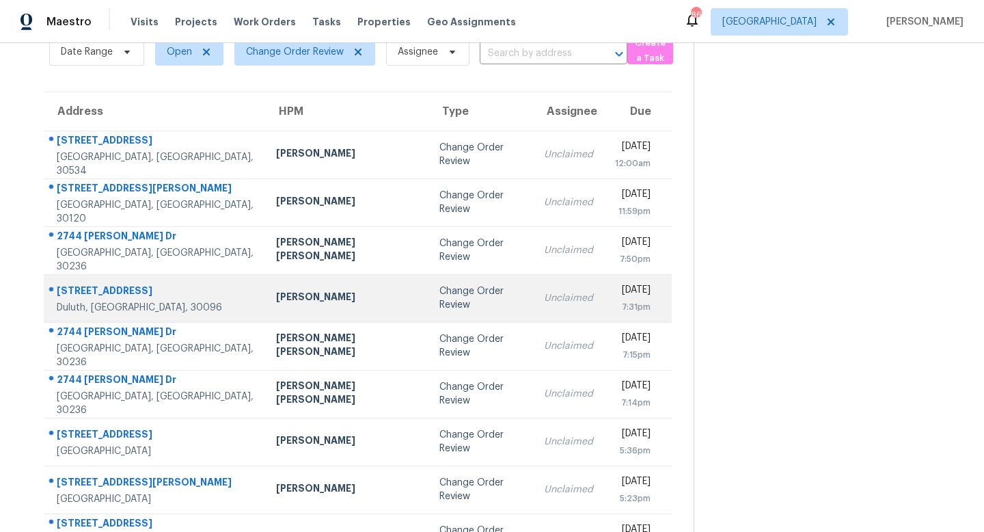
scroll to position [63, 0]
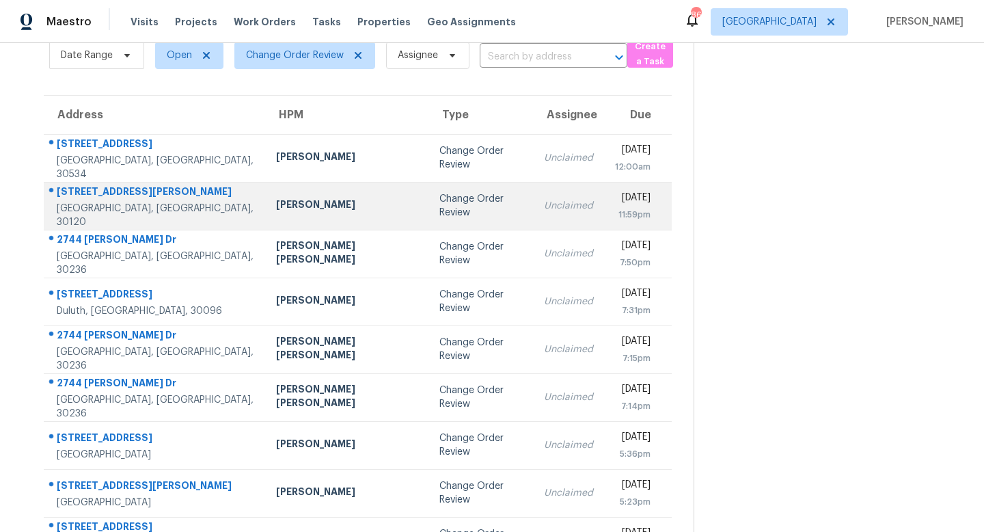
click at [429, 200] on td "Change Order Review" at bounding box center [481, 206] width 105 height 48
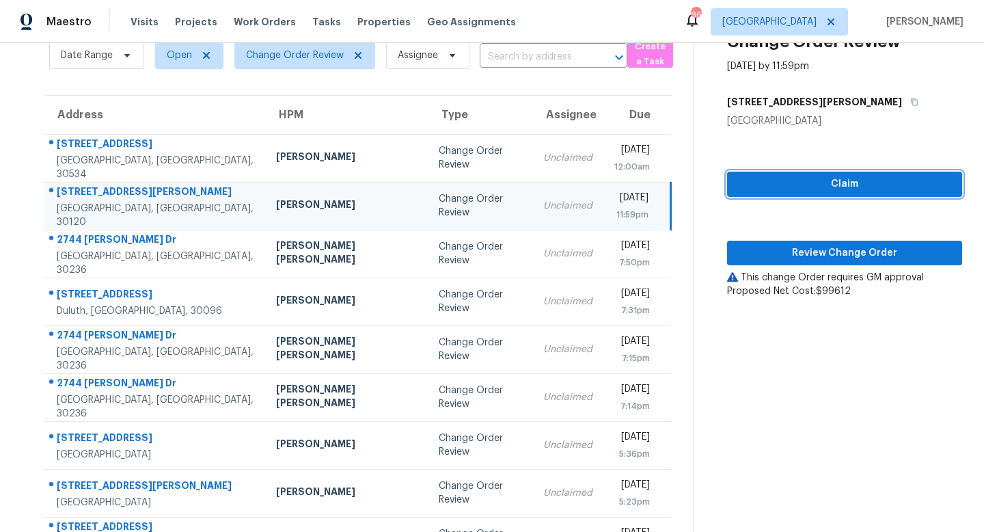
click at [836, 180] on span "Claim" at bounding box center [844, 184] width 213 height 17
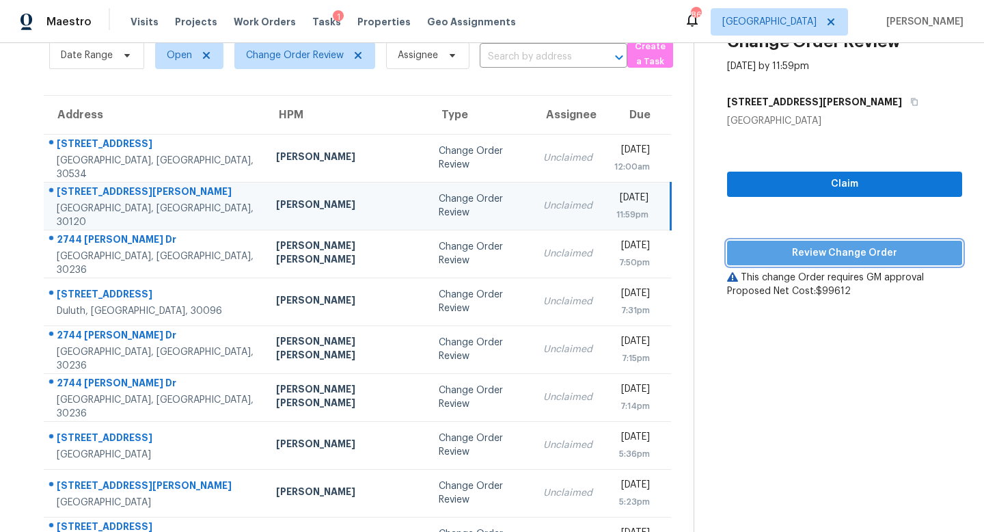
click at [811, 249] on span "Review Change Order" at bounding box center [844, 253] width 213 height 17
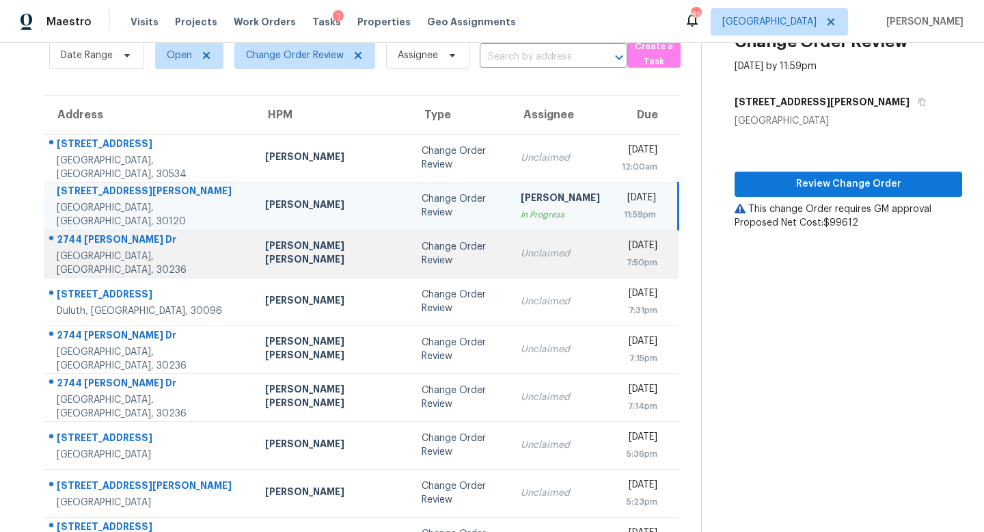
click at [521, 248] on div "Unclaimed" at bounding box center [560, 254] width 79 height 14
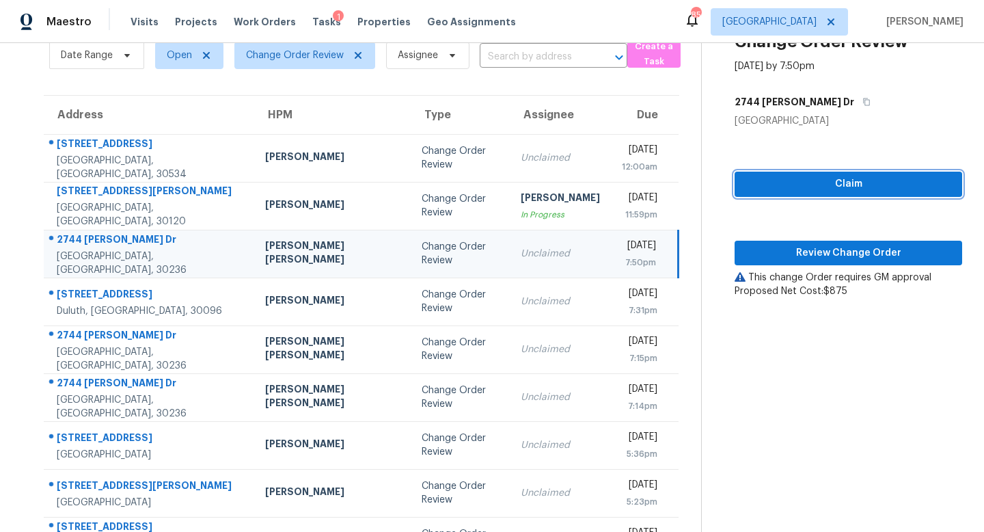
click at [844, 186] on span "Claim" at bounding box center [849, 184] width 206 height 17
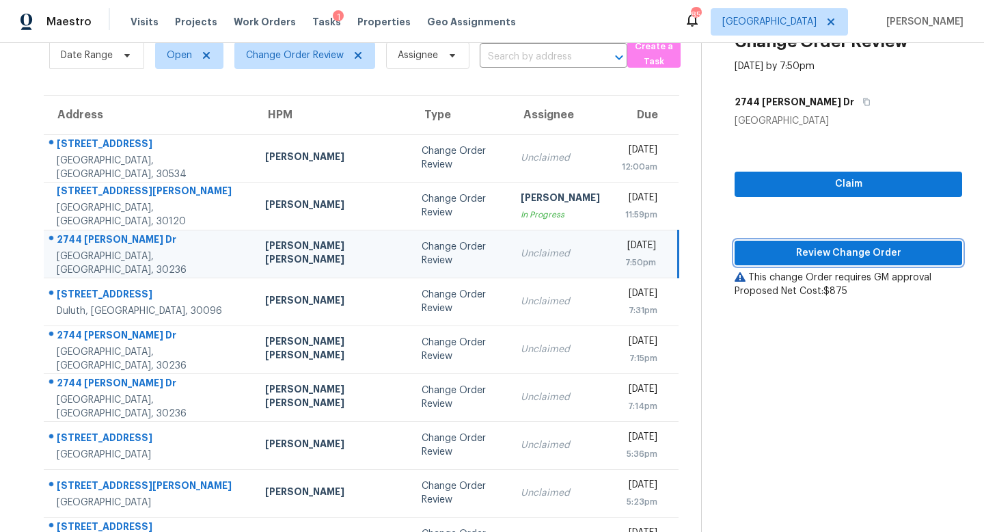
click at [807, 253] on span "Review Change Order" at bounding box center [849, 253] width 206 height 17
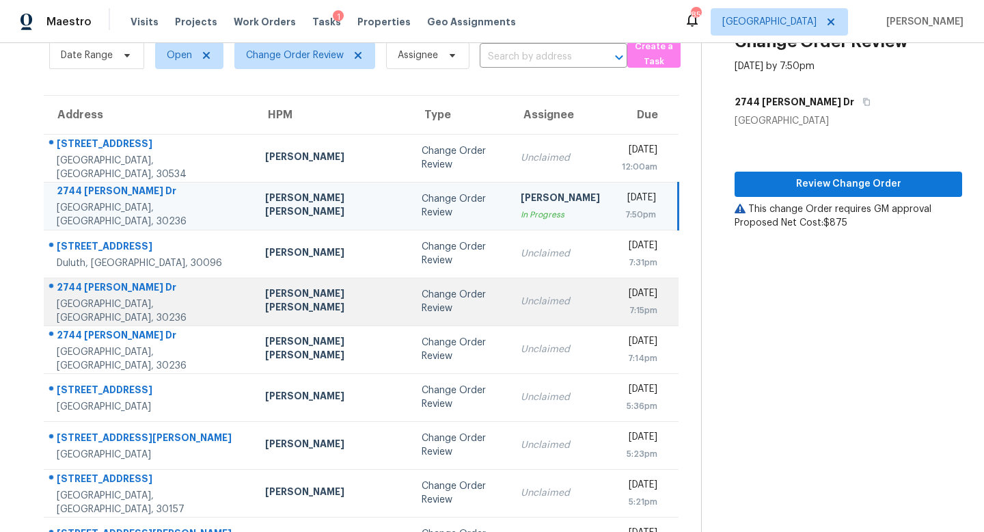
click at [444, 311] on td "Change Order Review" at bounding box center [460, 302] width 99 height 48
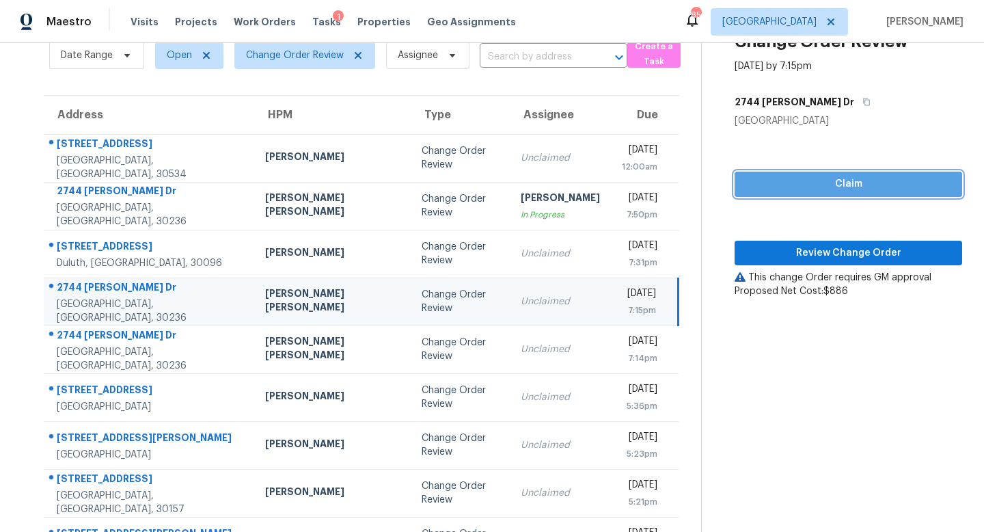
click at [782, 176] on span "Claim" at bounding box center [849, 184] width 206 height 17
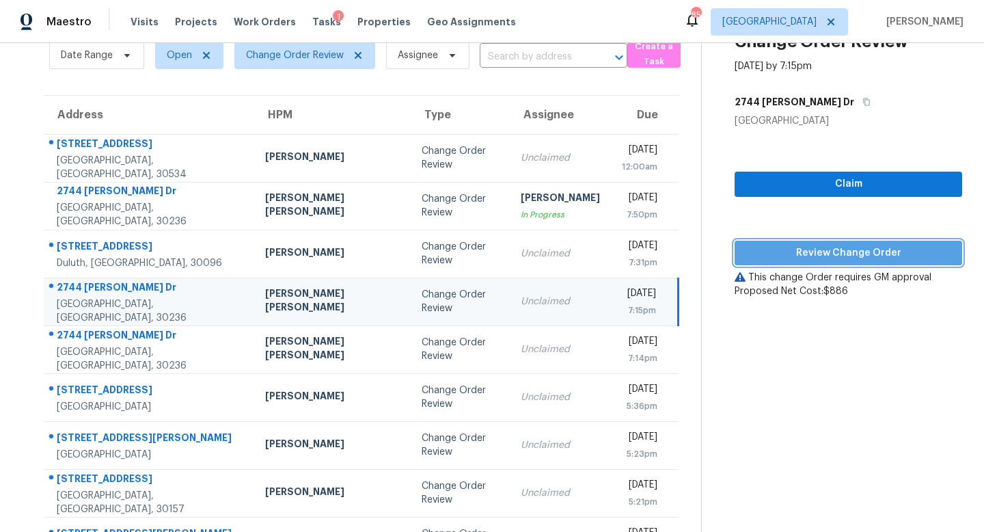
click at [814, 245] on span "Review Change Order" at bounding box center [849, 253] width 206 height 17
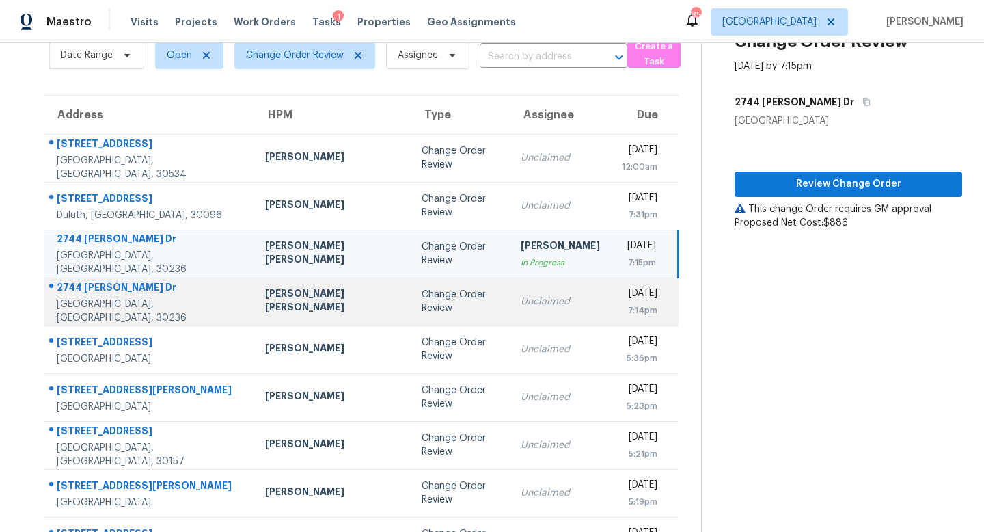
click at [411, 323] on td "Change Order Review" at bounding box center [460, 302] width 99 height 48
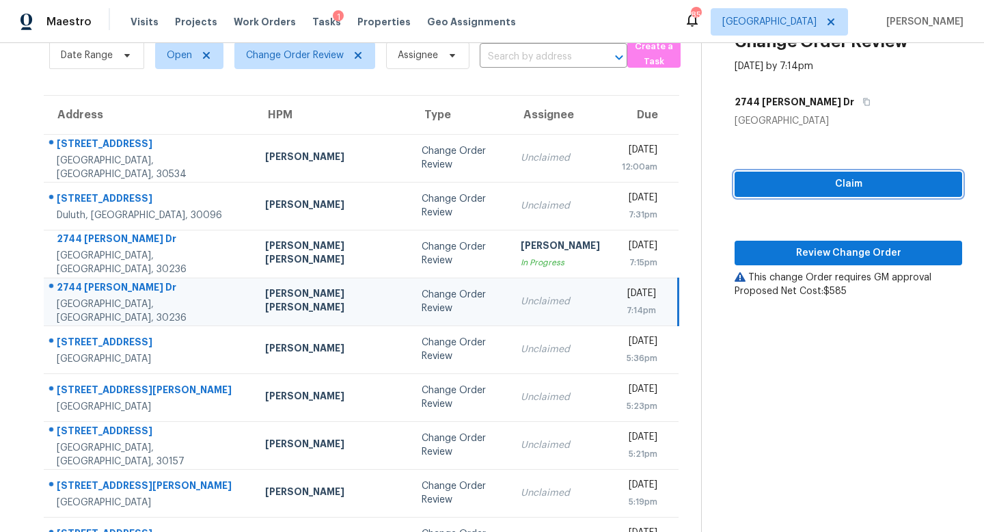
click at [832, 179] on span "Claim" at bounding box center [849, 184] width 206 height 17
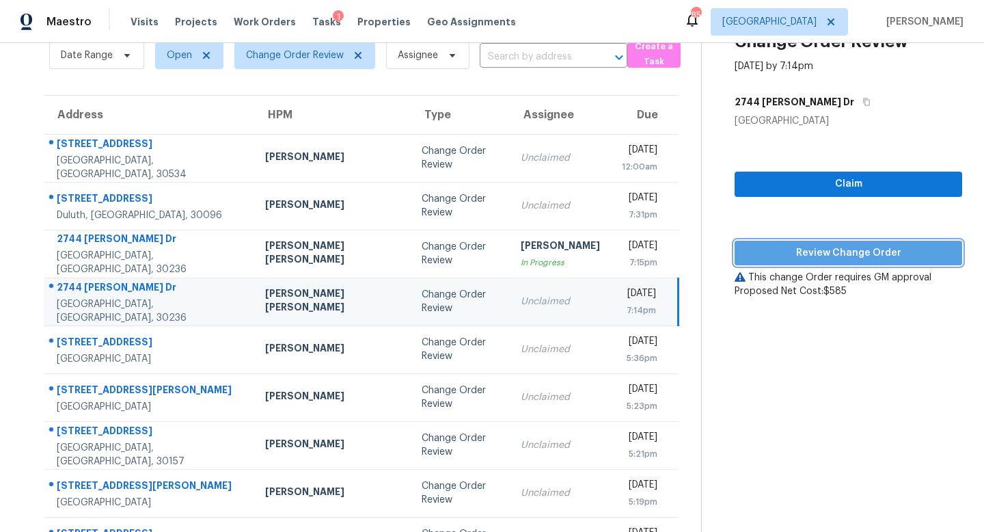
click at [816, 248] on span "Review Change Order" at bounding box center [849, 253] width 206 height 17
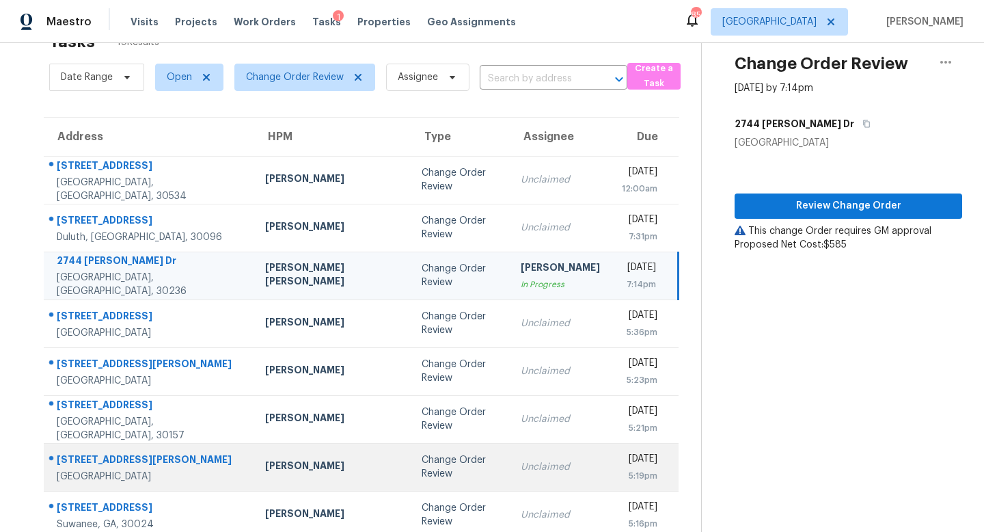
scroll to position [0, 0]
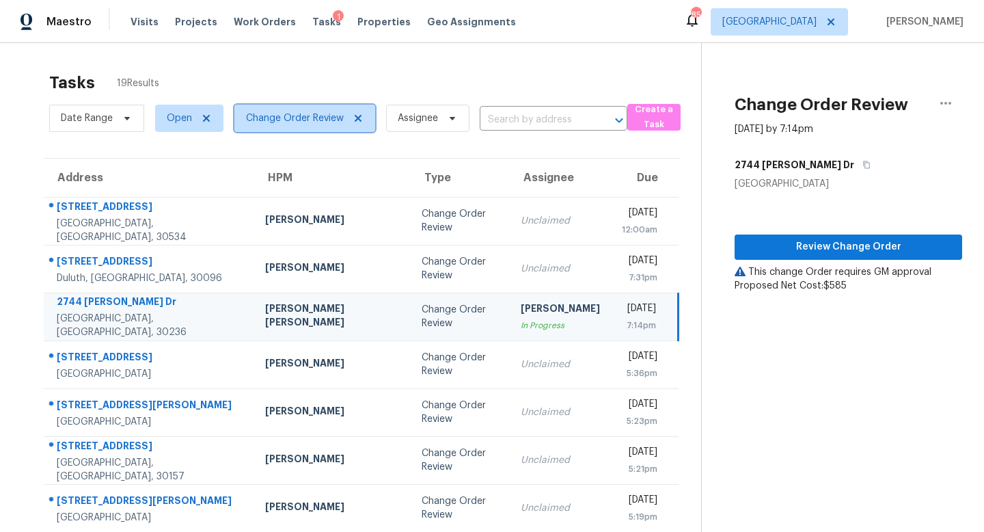
click at [358, 118] on icon at bounding box center [358, 118] width 7 height 7
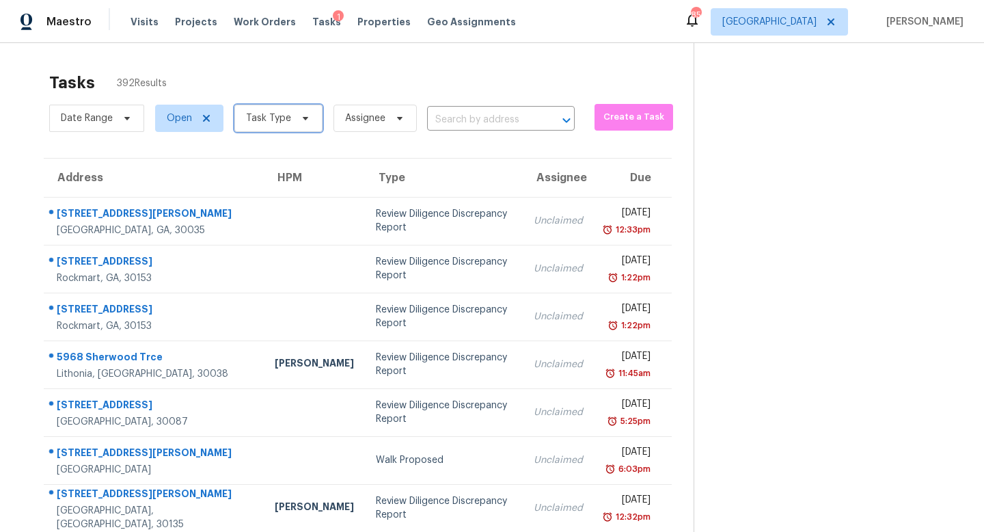
click at [270, 120] on span "Task Type" at bounding box center [268, 118] width 45 height 14
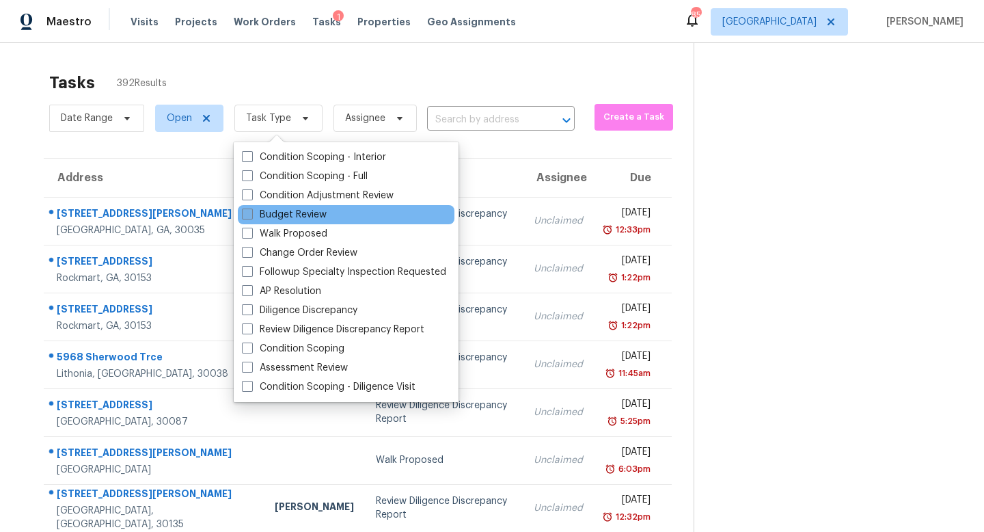
click at [288, 217] on label "Budget Review" at bounding box center [284, 215] width 85 height 14
click at [251, 217] on input "Budget Review" at bounding box center [246, 212] width 9 height 9
checkbox input "true"
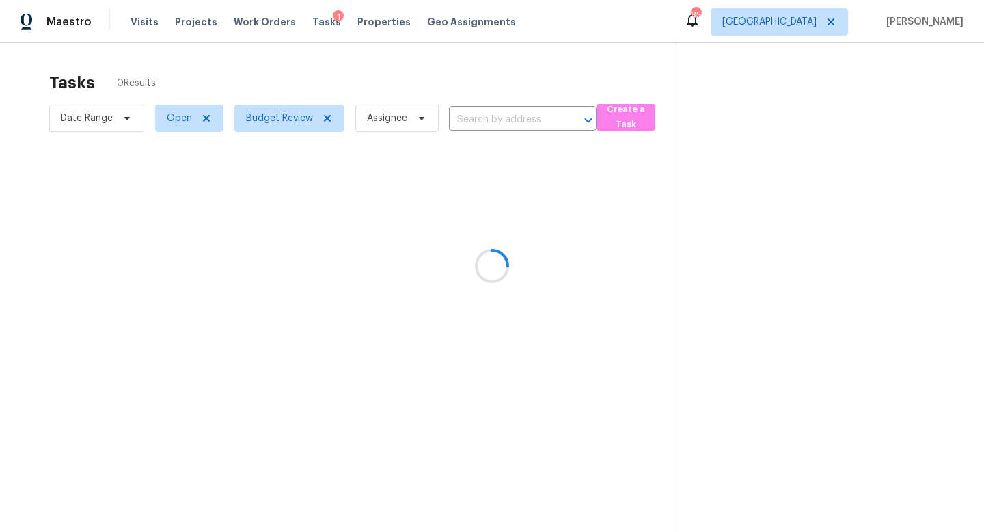
click at [407, 73] on div at bounding box center [492, 266] width 984 height 532
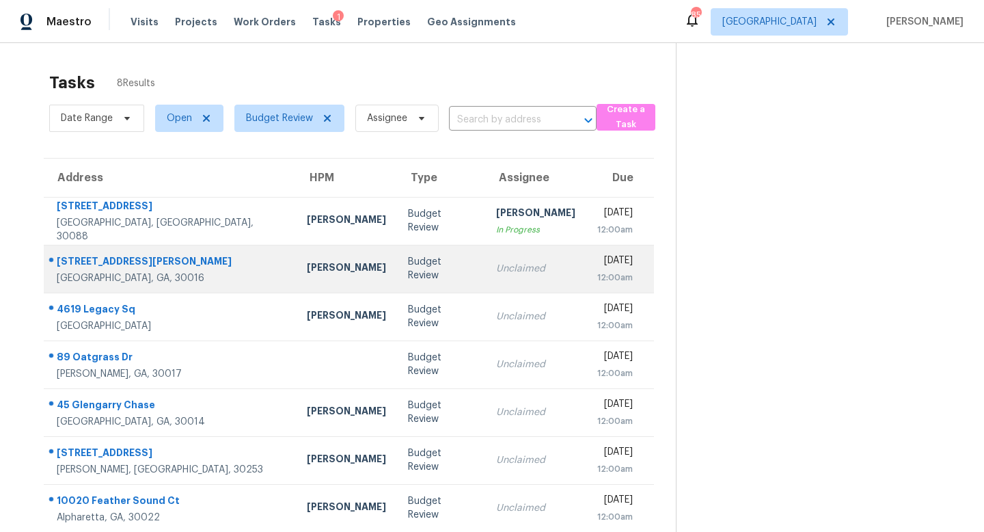
scroll to position [59, 0]
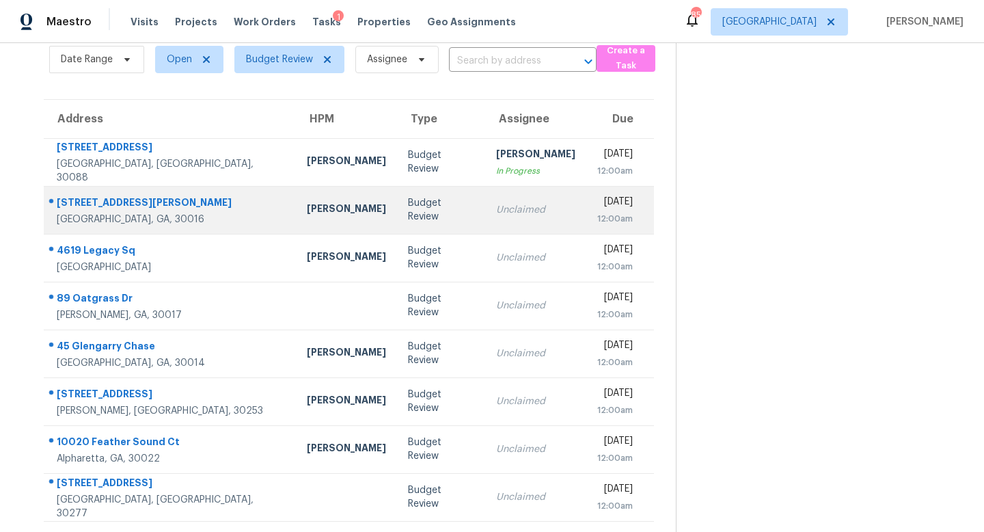
click at [485, 219] on td "Unclaimed" at bounding box center [535, 210] width 101 height 48
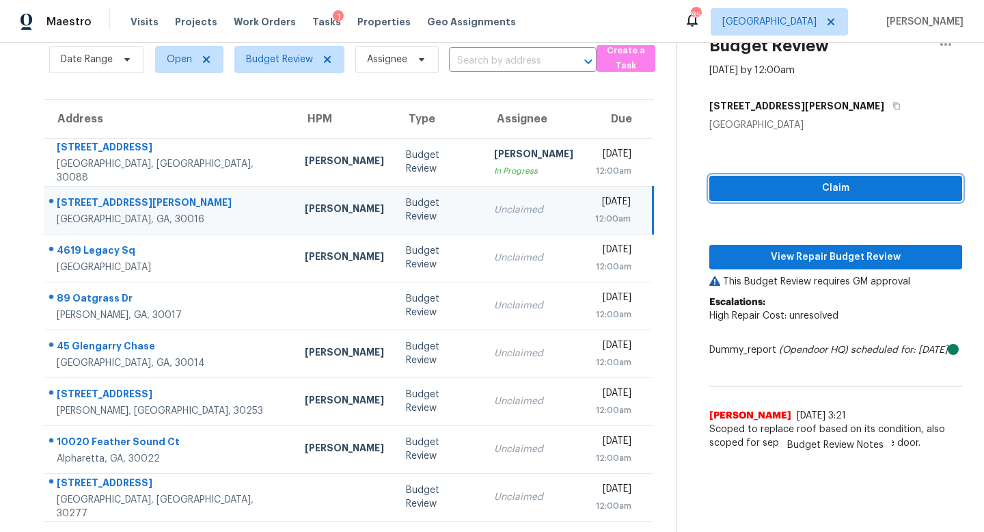
click at [766, 182] on span "Claim" at bounding box center [836, 188] width 231 height 17
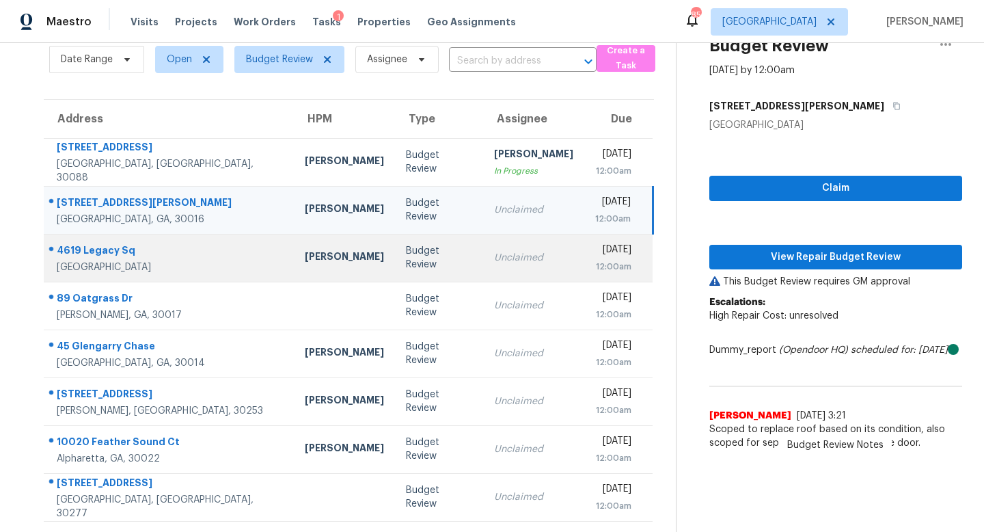
click at [496, 248] on td "Unclaimed" at bounding box center [533, 258] width 101 height 48
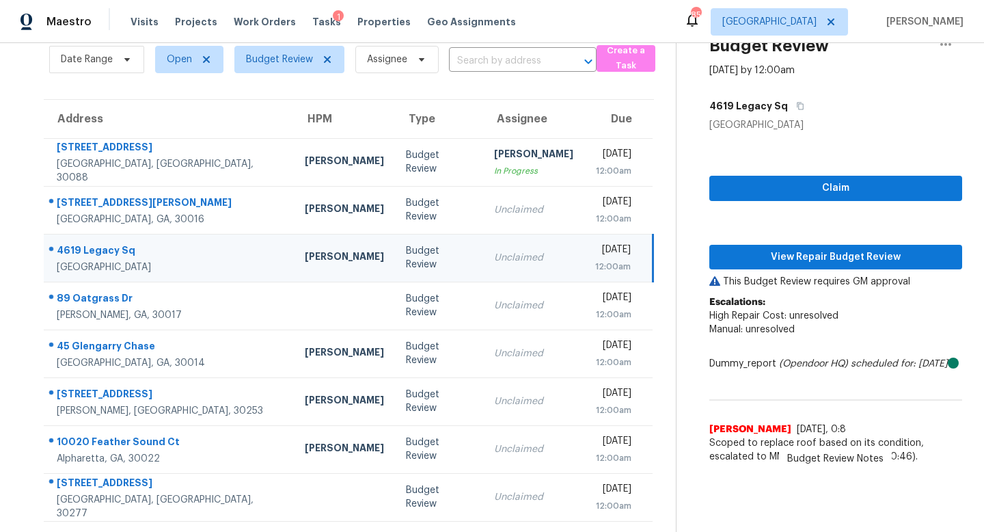
click at [747, 200] on div "Claim View Repair Budget Review This Budget Review requires GM approval Escalat…" at bounding box center [836, 301] width 253 height 338
click at [753, 193] on span "Claim" at bounding box center [836, 188] width 231 height 17
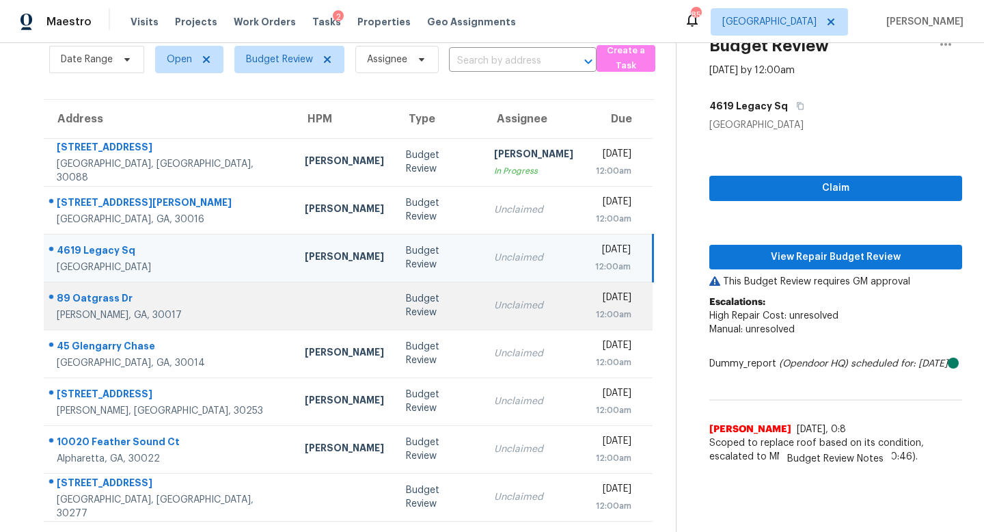
click at [510, 288] on td "Unclaimed" at bounding box center [533, 306] width 101 height 48
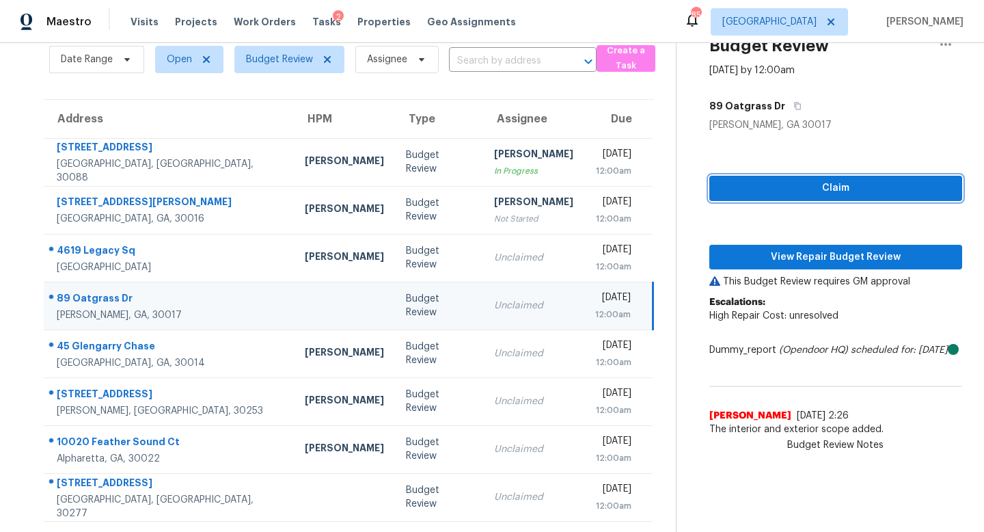
click at [760, 191] on span "Claim" at bounding box center [836, 188] width 231 height 17
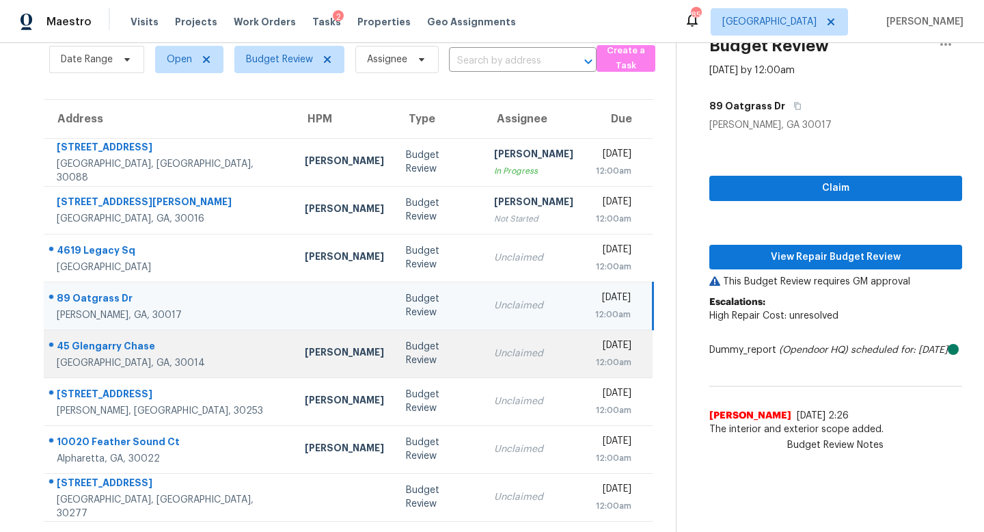
click at [483, 368] on td "Unclaimed" at bounding box center [533, 354] width 101 height 48
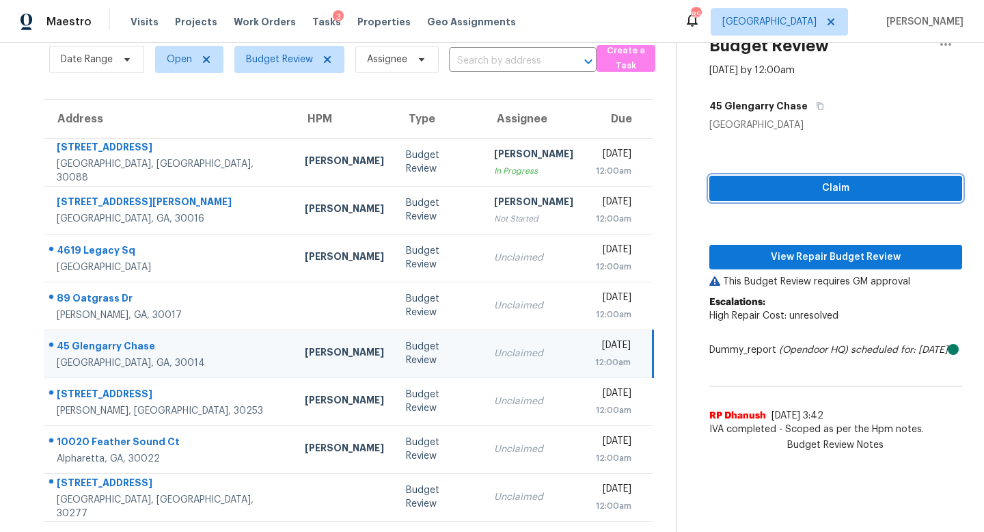
click at [808, 191] on span "Claim" at bounding box center [836, 188] width 231 height 17
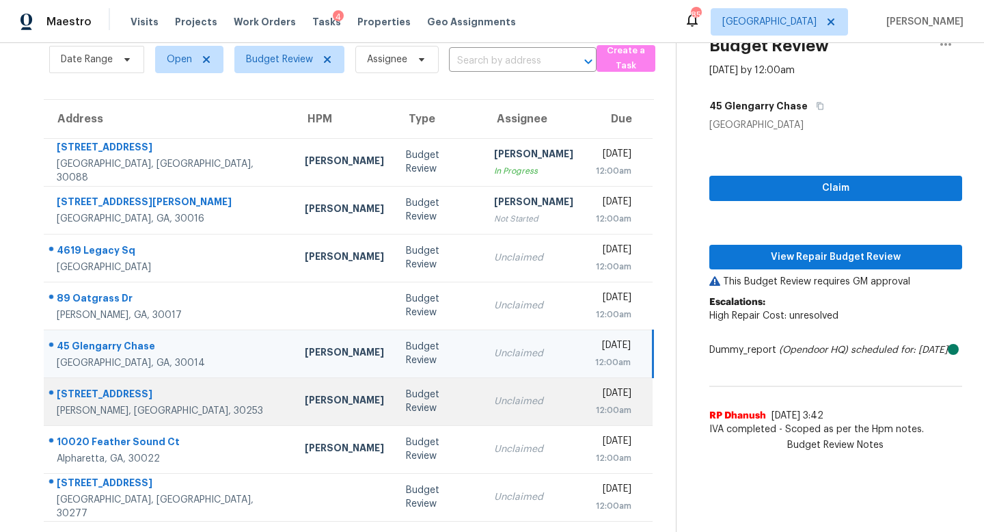
click at [491, 392] on td "Unclaimed" at bounding box center [533, 401] width 101 height 48
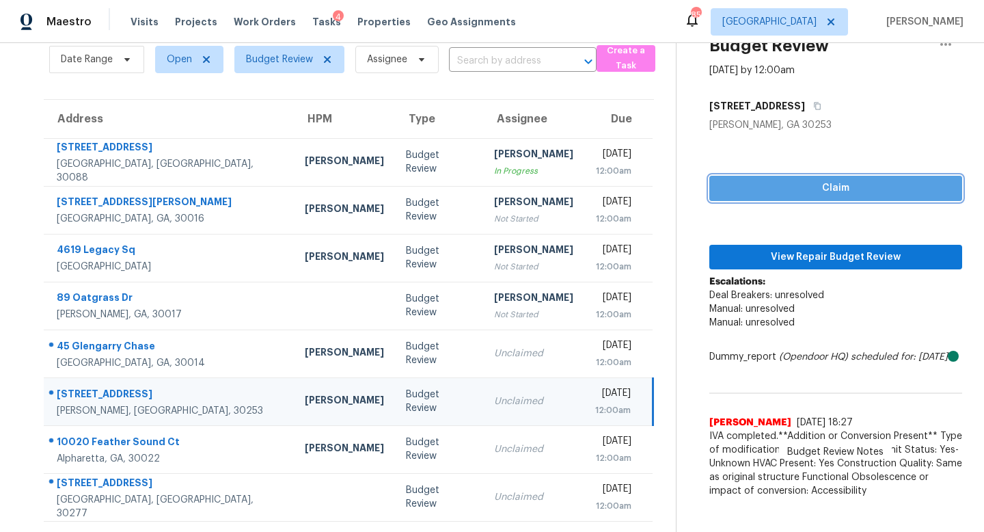
click at [793, 187] on span "Claim" at bounding box center [836, 188] width 231 height 17
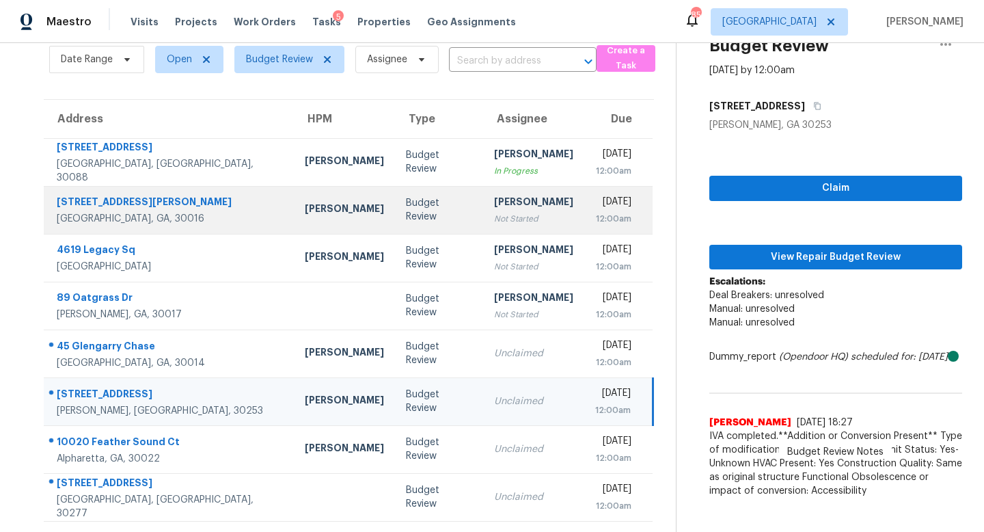
click at [494, 201] on div "[PERSON_NAME]" at bounding box center [533, 203] width 79 height 17
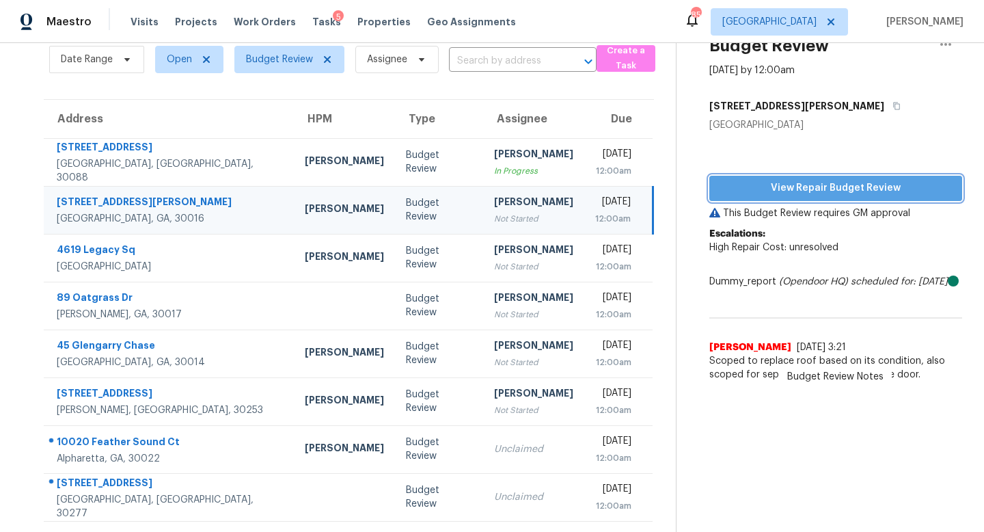
click at [743, 183] on span "View Repair Budget Review" at bounding box center [836, 188] width 231 height 17
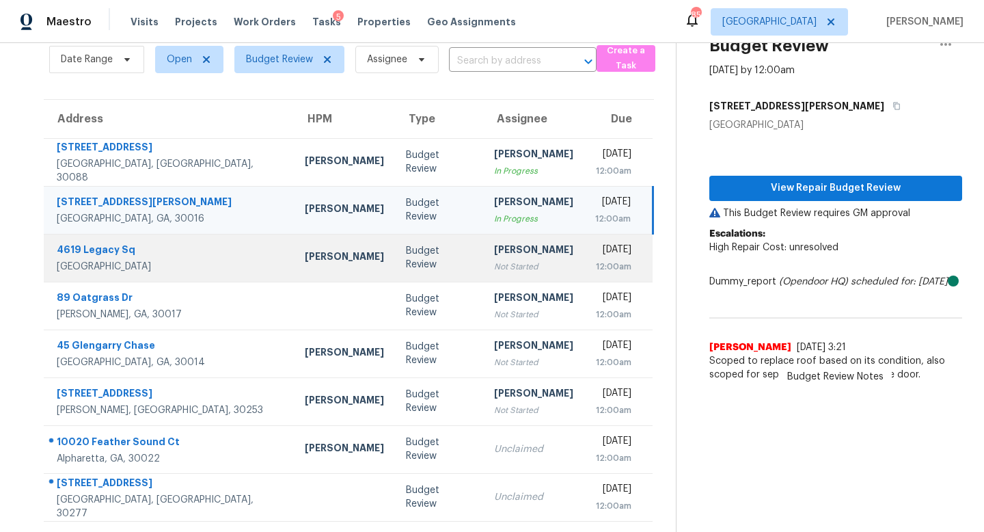
click at [494, 267] on div "Not Started" at bounding box center [533, 267] width 79 height 14
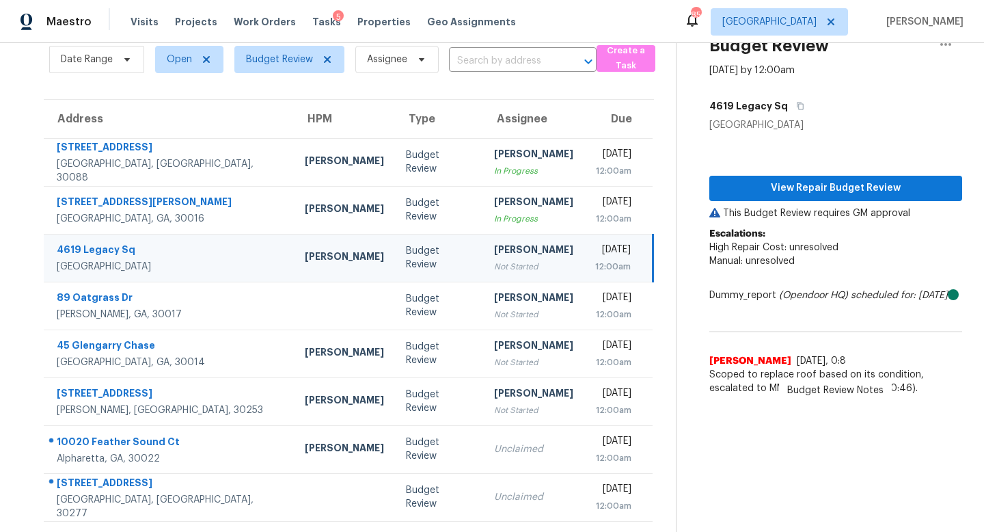
click at [777, 174] on div "View Repair Budget Review This Budget Review requires GM approval Escalations: …" at bounding box center [836, 267] width 253 height 270
click at [773, 183] on span "View Repair Budget Review" at bounding box center [836, 188] width 231 height 17
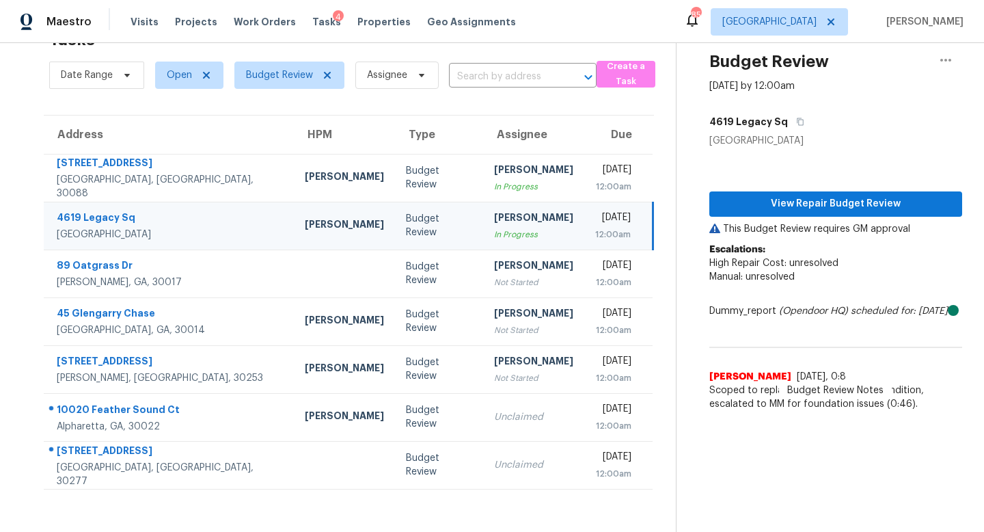
scroll to position [43, 0]
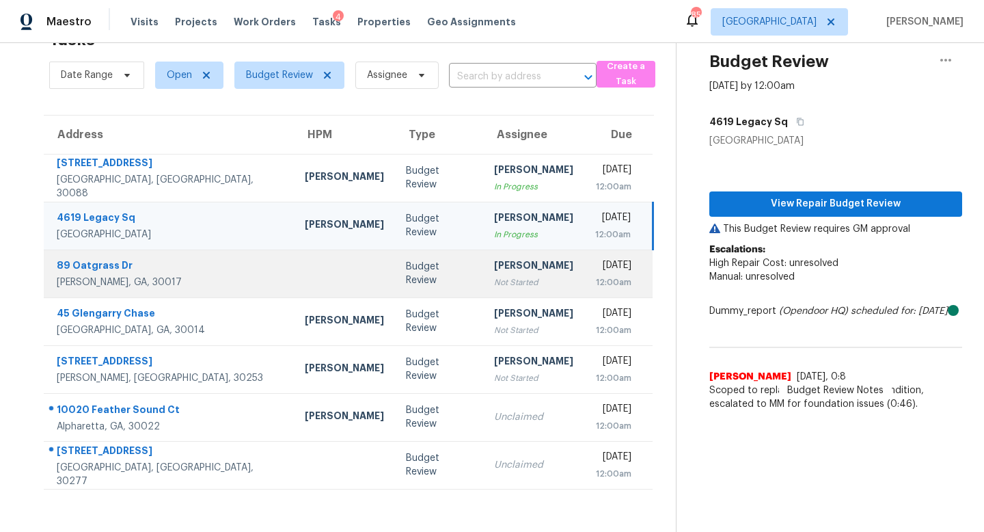
click at [501, 287] on div "Not Started" at bounding box center [533, 283] width 79 height 14
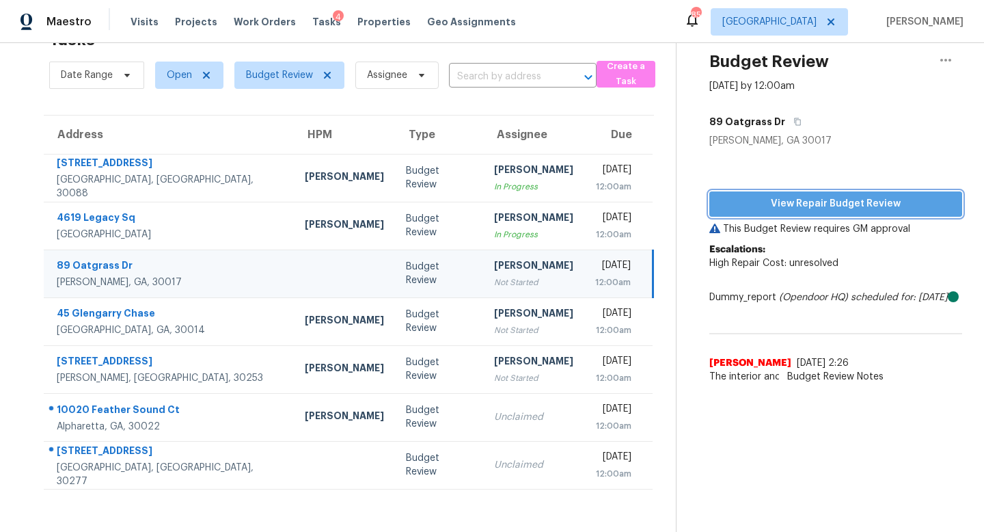
click at [773, 193] on button "View Repair Budget Review" at bounding box center [836, 203] width 253 height 25
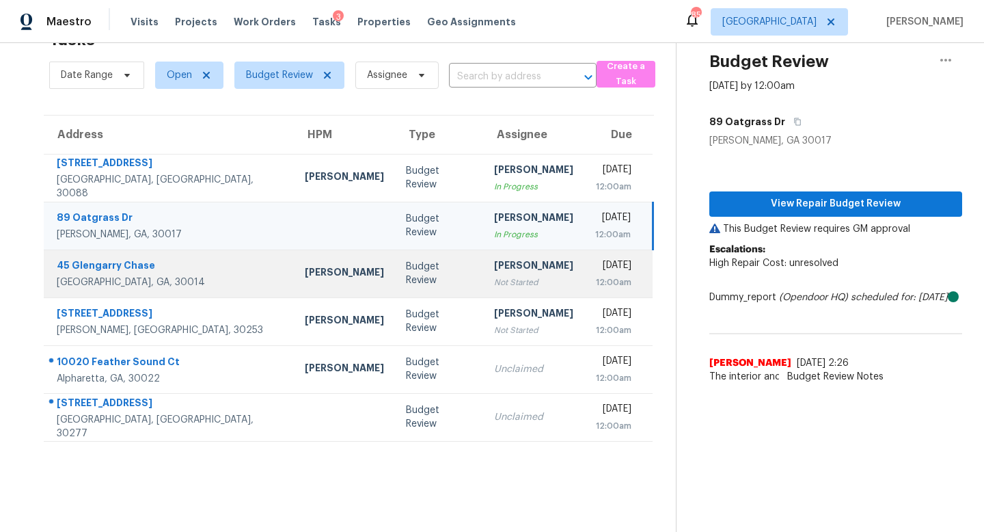
click at [483, 291] on td "Cynthia Herriott Not Started" at bounding box center [533, 274] width 101 height 48
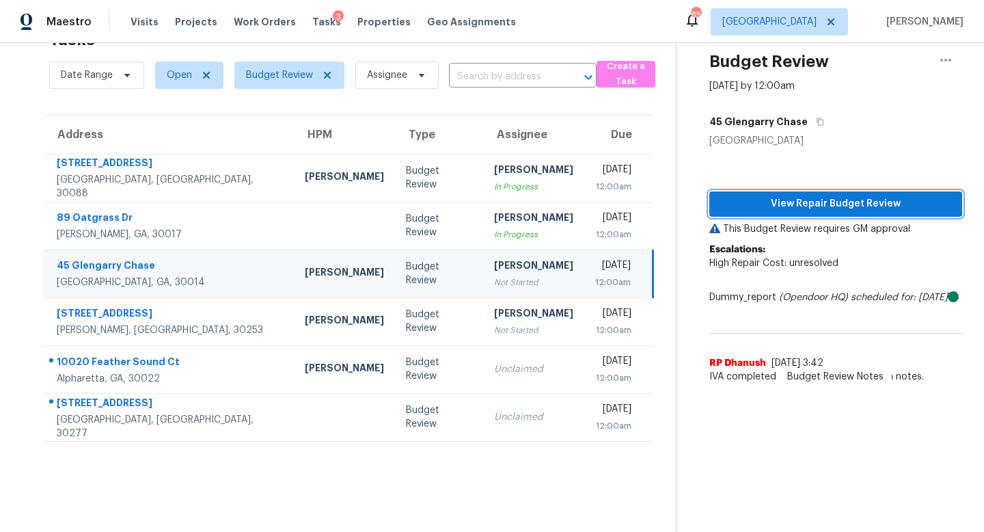
click at [765, 199] on span "View Repair Budget Review" at bounding box center [836, 204] width 231 height 17
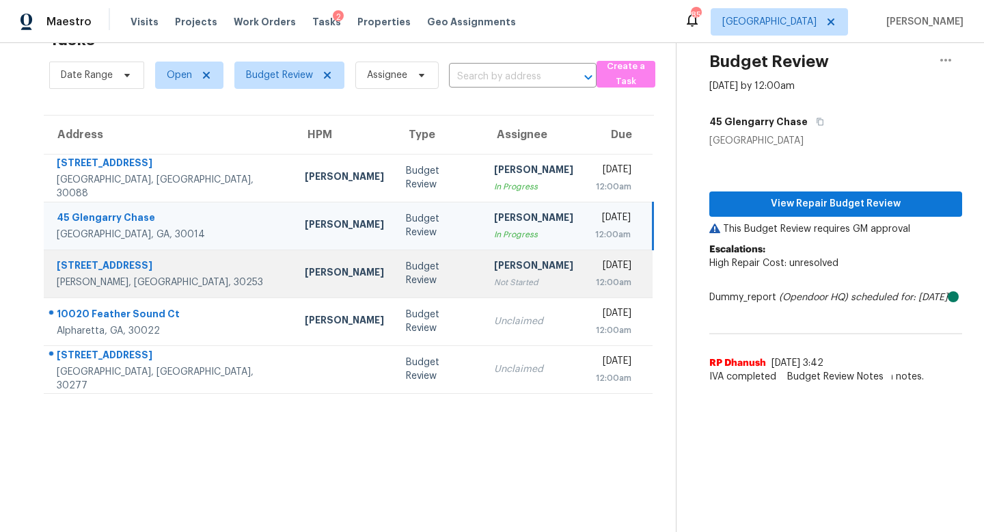
click at [513, 277] on td "Cynthia Herriott Not Started" at bounding box center [533, 274] width 101 height 48
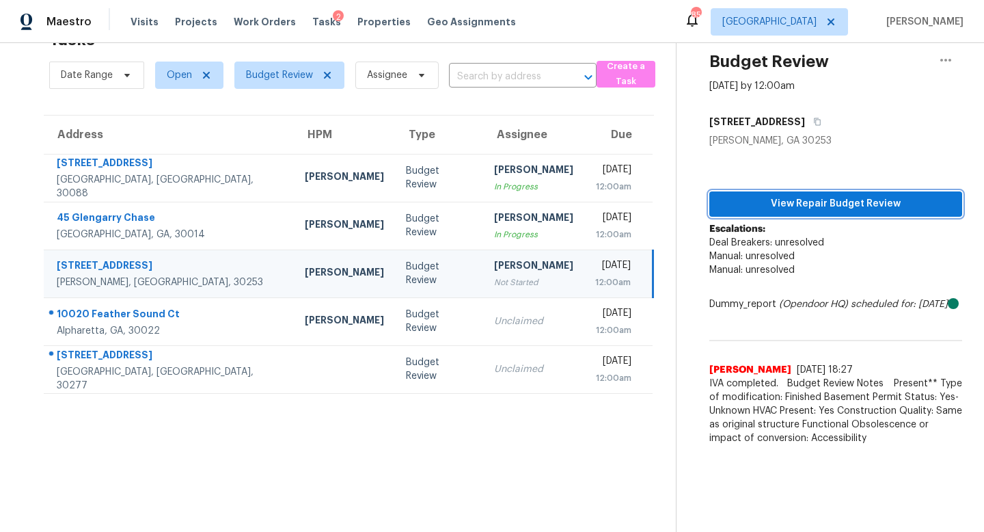
click at [790, 204] on span "View Repair Budget Review" at bounding box center [836, 204] width 231 height 17
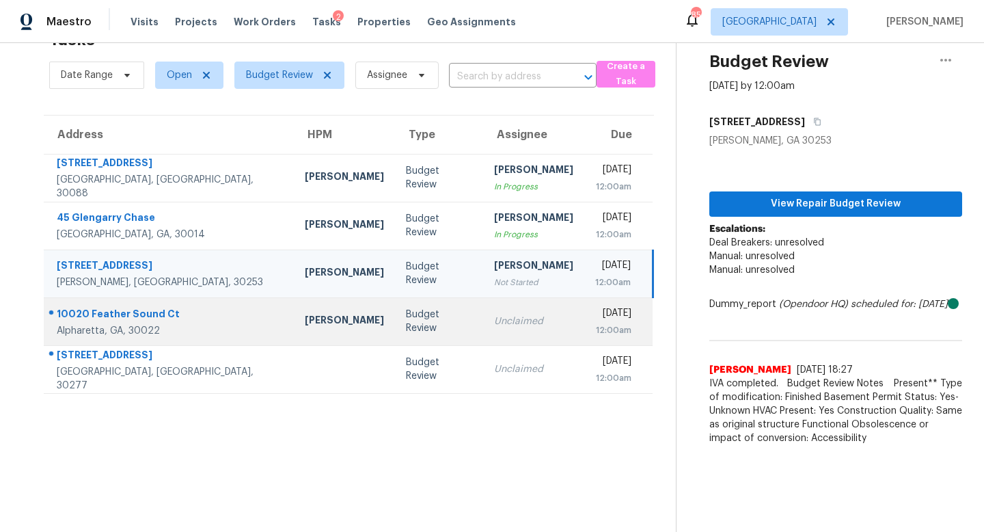
click at [483, 333] on td "Unclaimed" at bounding box center [533, 321] width 101 height 48
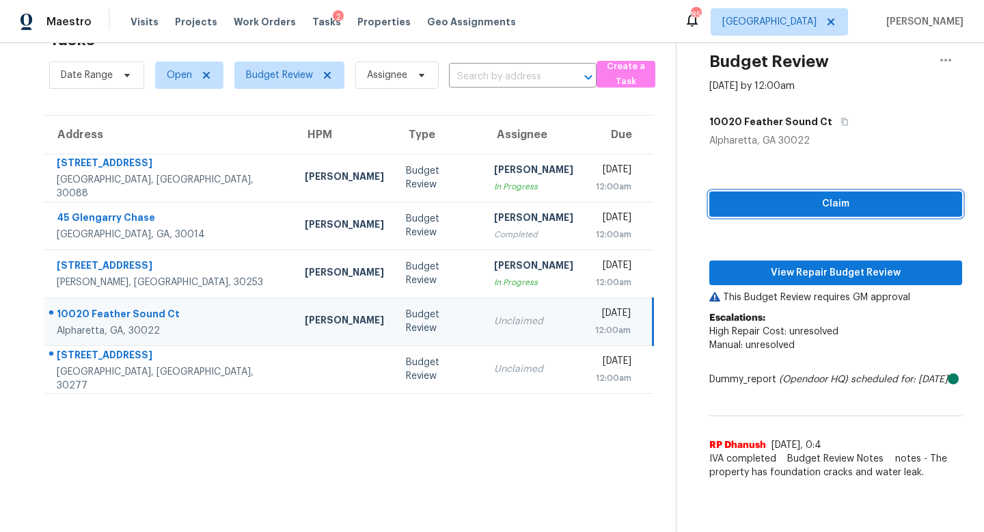
click at [744, 209] on span "Claim" at bounding box center [836, 204] width 231 height 17
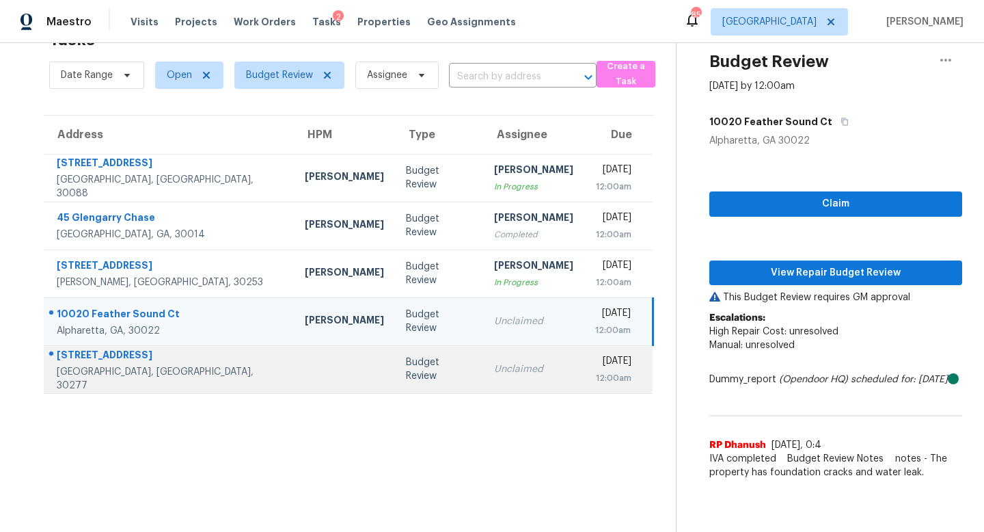
click at [483, 388] on td "Unclaimed" at bounding box center [533, 369] width 101 height 48
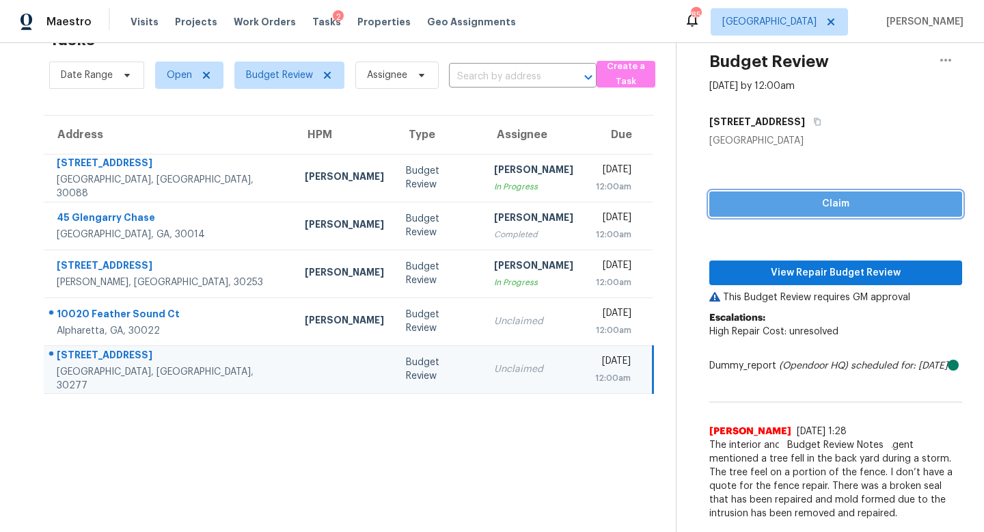
click at [751, 206] on span "Claim" at bounding box center [836, 204] width 231 height 17
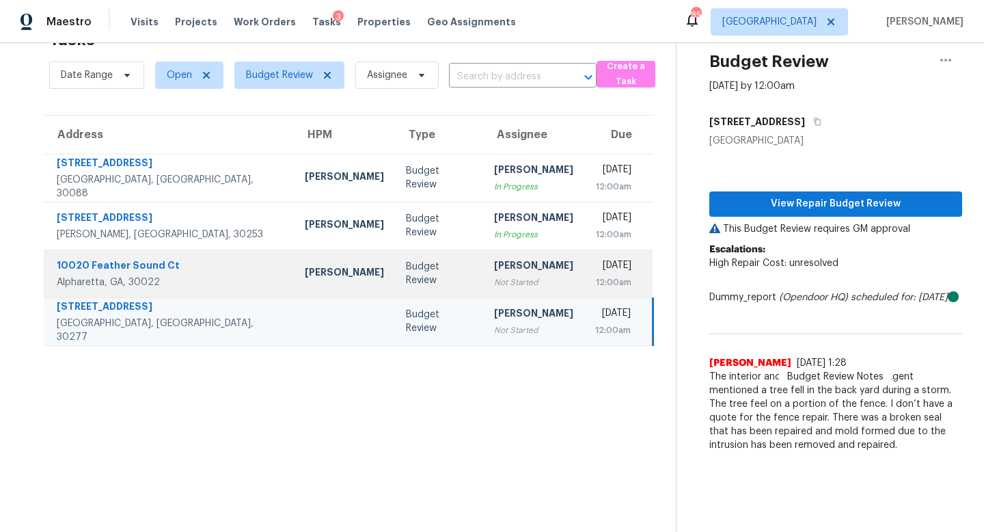
click at [494, 263] on div "[PERSON_NAME]" at bounding box center [533, 266] width 79 height 17
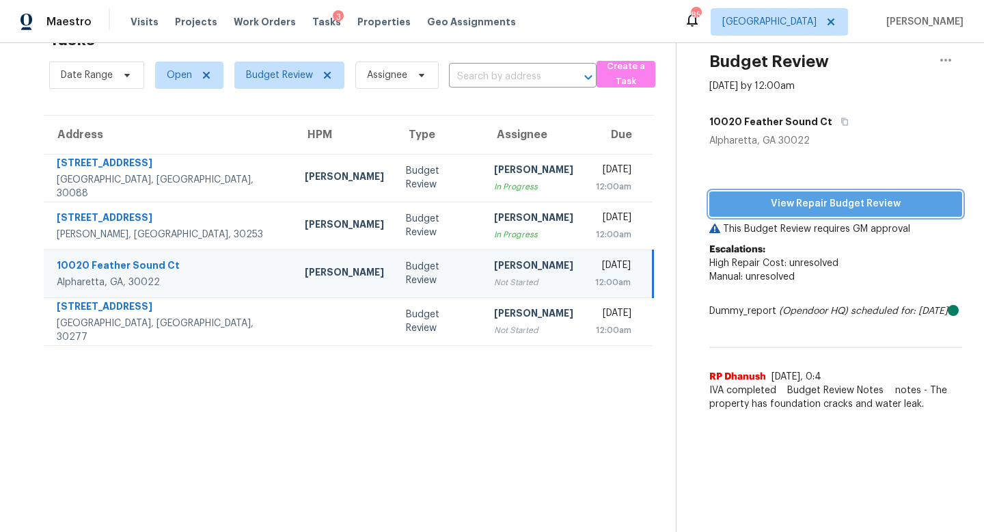
click at [794, 200] on span "View Repair Budget Review" at bounding box center [836, 204] width 231 height 17
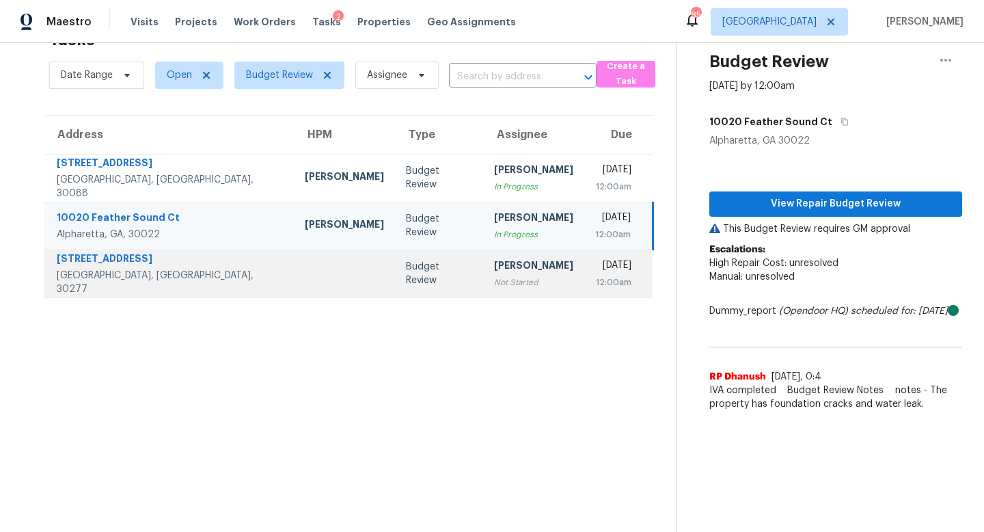
click at [494, 284] on div "Not Started" at bounding box center [533, 283] width 79 height 14
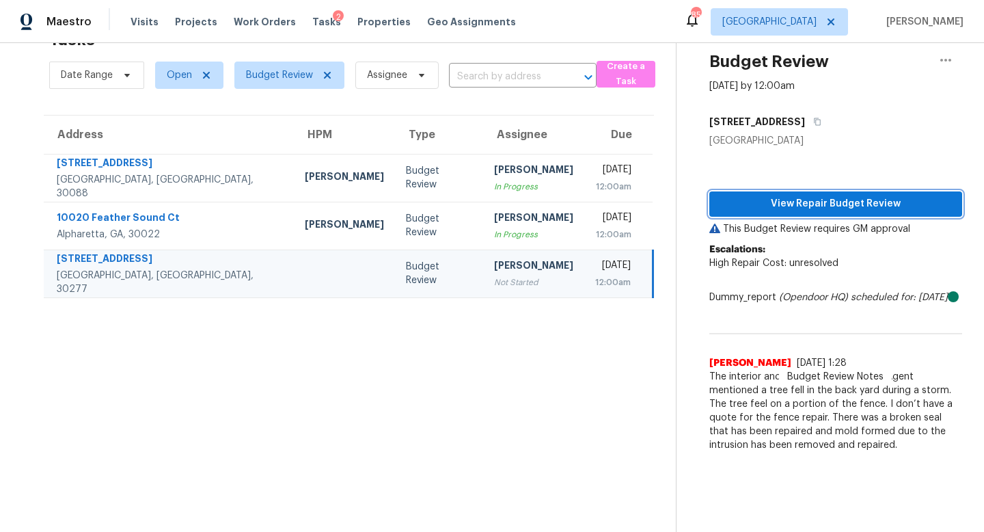
click at [784, 198] on span "View Repair Budget Review" at bounding box center [836, 204] width 231 height 17
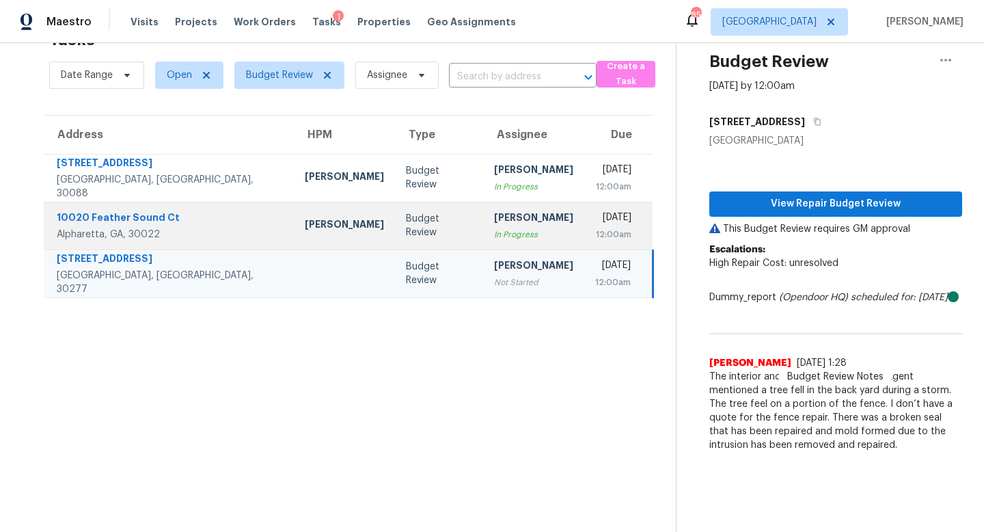
click at [483, 245] on td "Cynthia Herriott In Progress" at bounding box center [533, 226] width 101 height 48
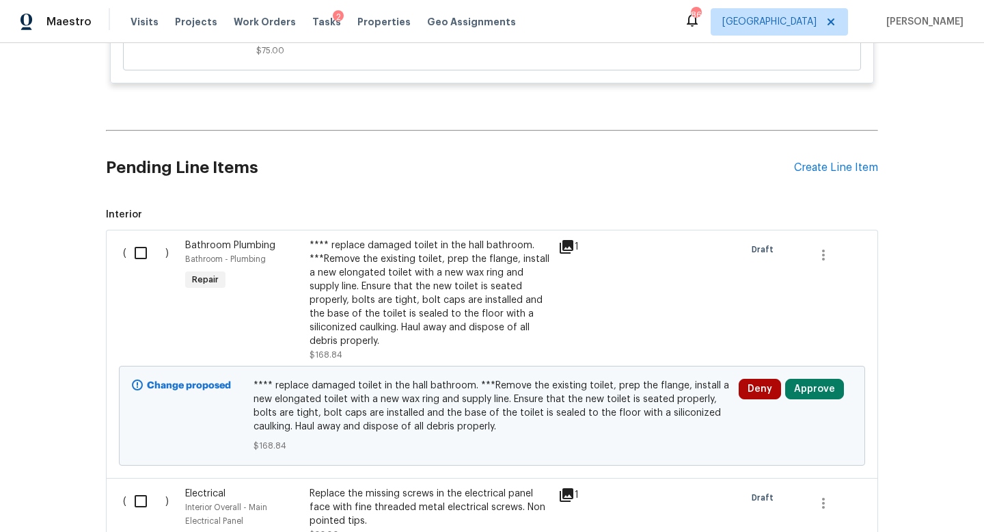
scroll to position [1201, 0]
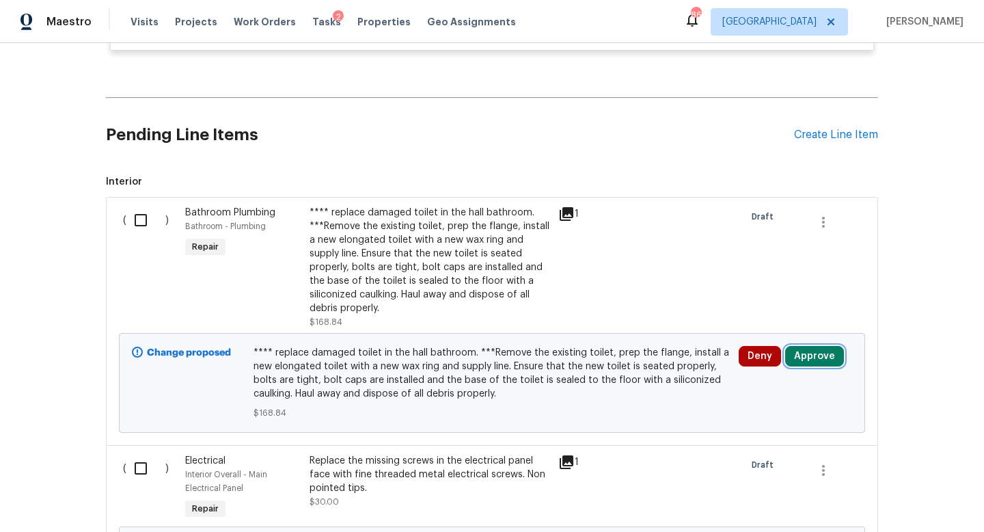
click at [803, 360] on button "Approve" at bounding box center [815, 356] width 59 height 21
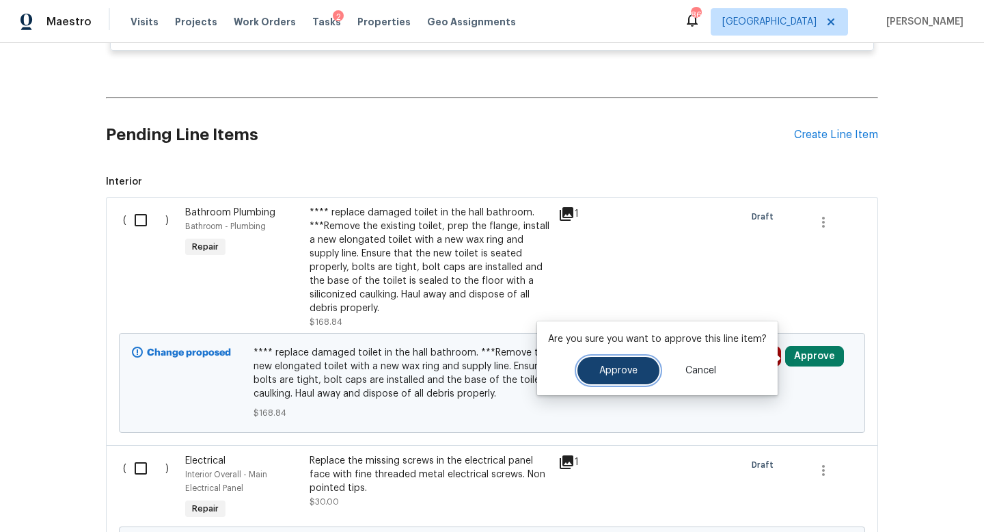
click at [613, 383] on button "Approve" at bounding box center [619, 370] width 82 height 27
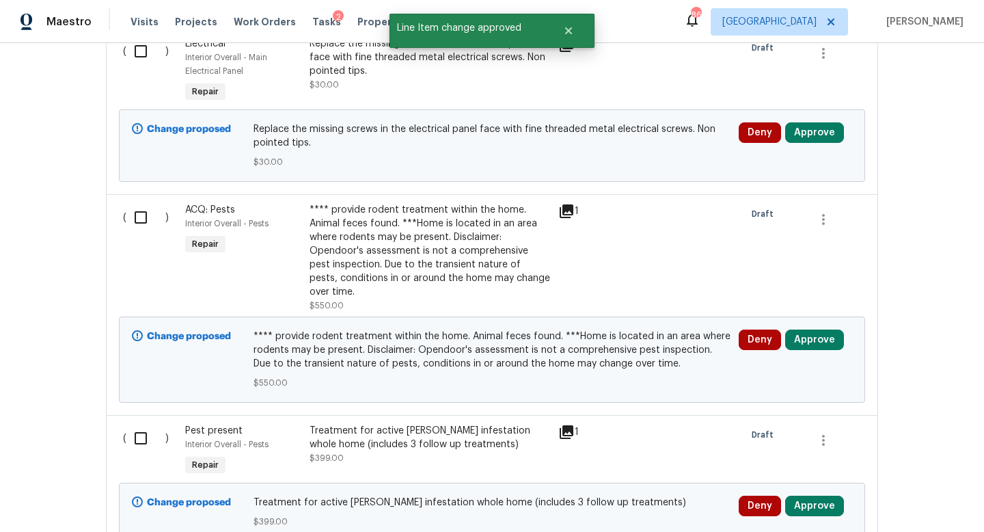
scroll to position [1767, 0]
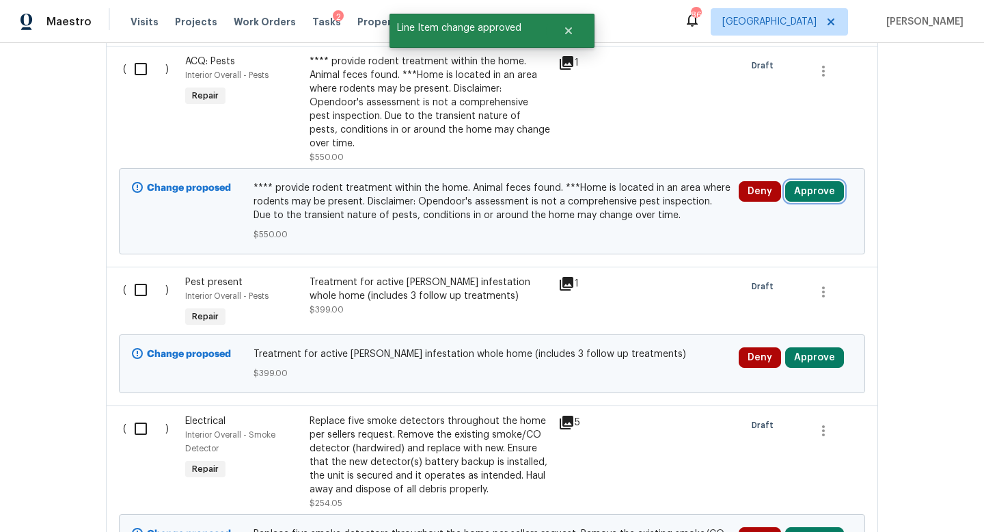
click at [825, 193] on button "Approve" at bounding box center [815, 191] width 59 height 21
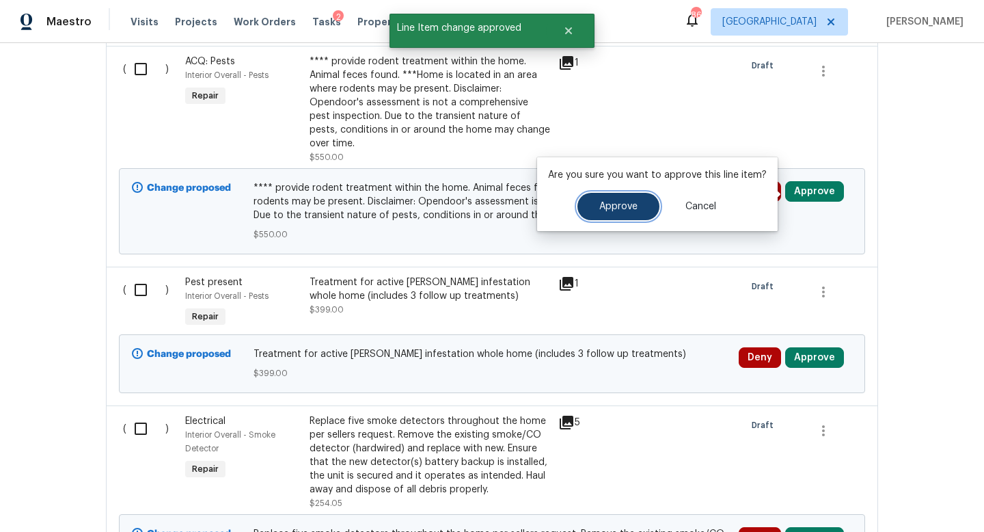
click at [647, 215] on button "Approve" at bounding box center [619, 206] width 82 height 27
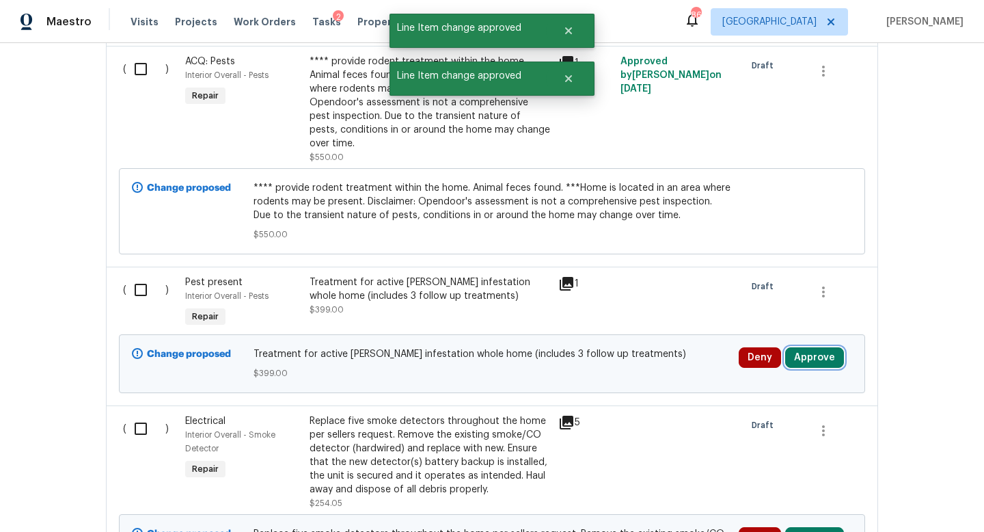
click at [799, 358] on button "Approve" at bounding box center [815, 357] width 59 height 21
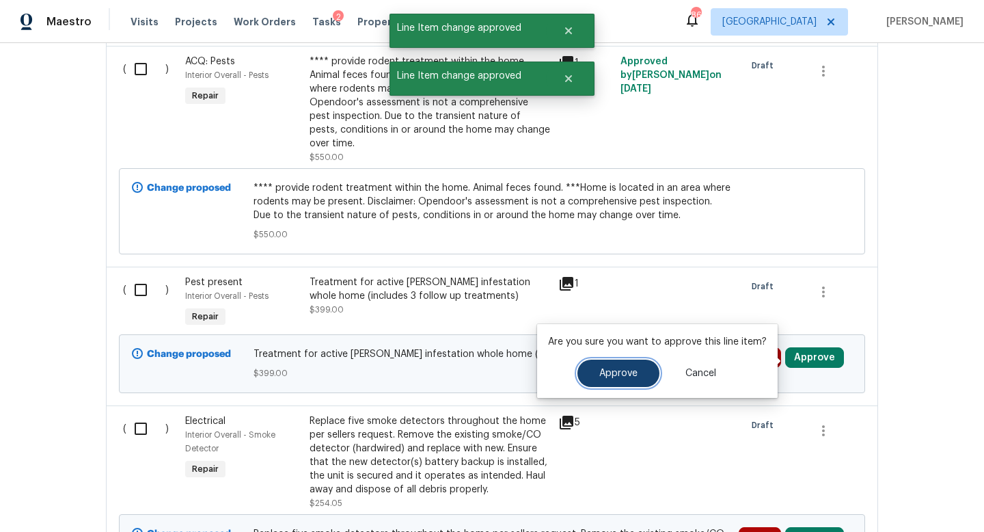
click at [634, 371] on span "Approve" at bounding box center [619, 373] width 38 height 10
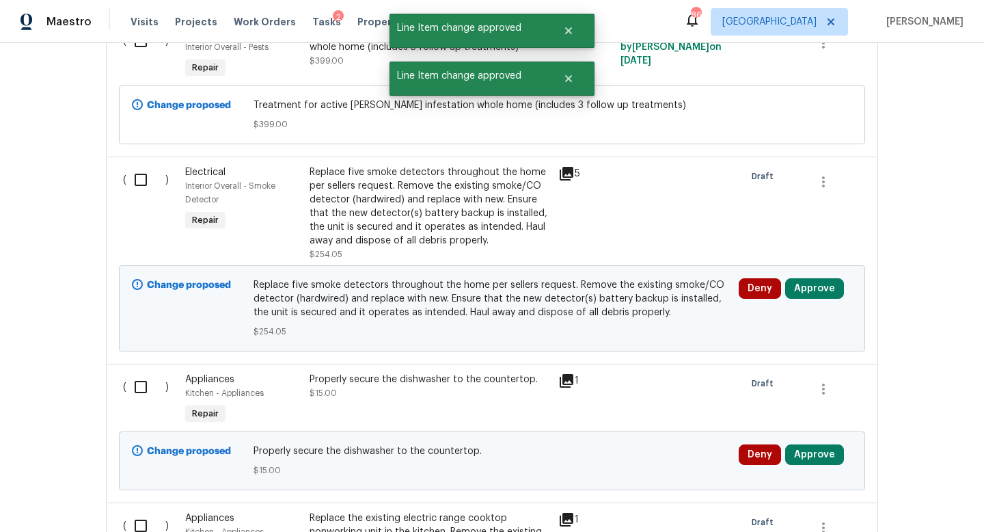
scroll to position [2045, 0]
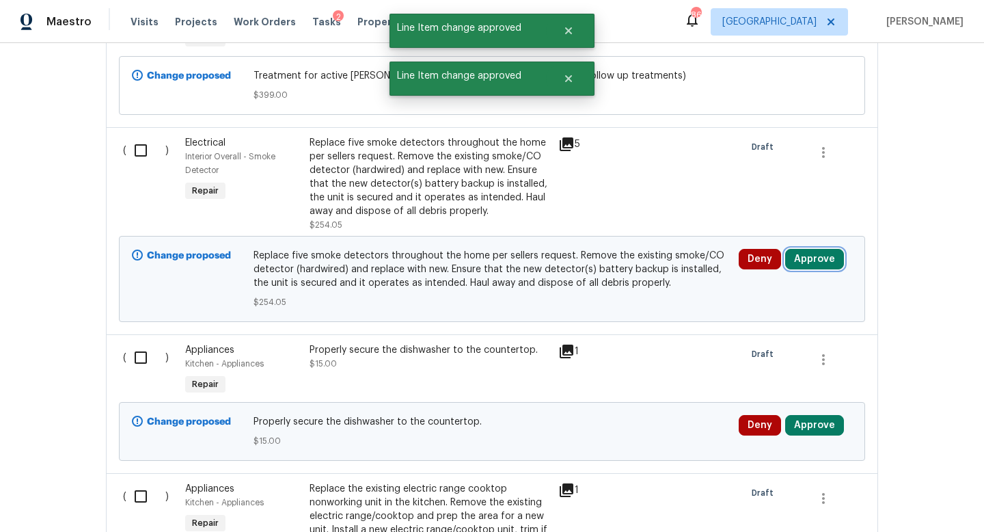
click at [816, 269] on button "Approve" at bounding box center [815, 259] width 59 height 21
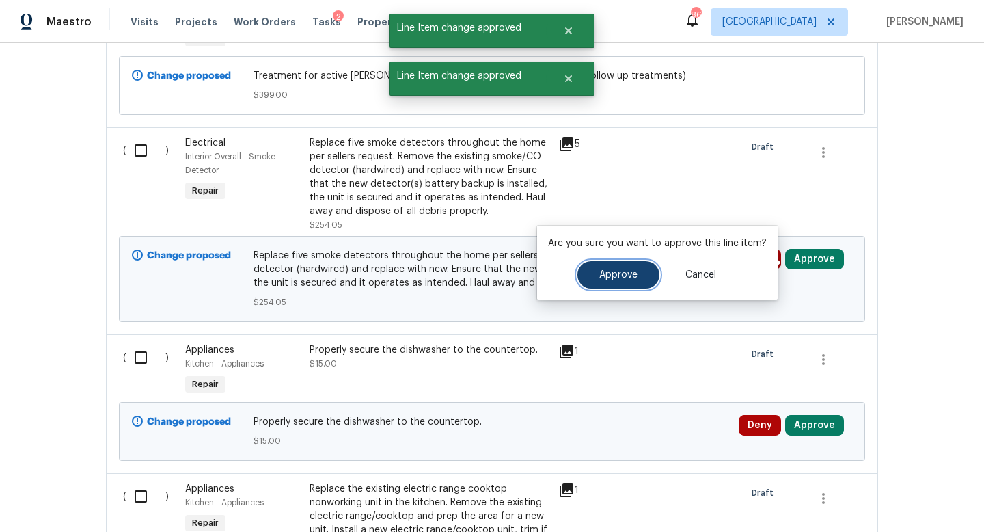
click at [600, 282] on button "Approve" at bounding box center [619, 274] width 82 height 27
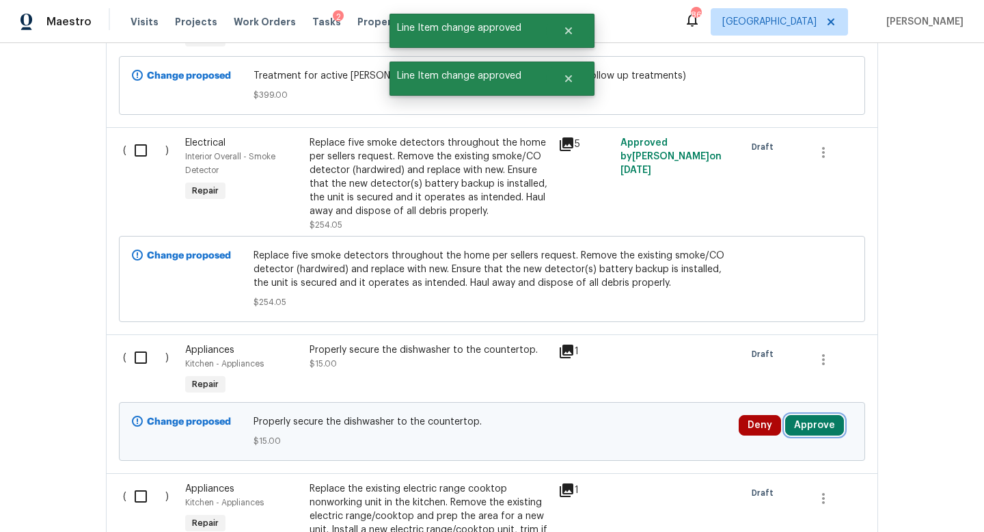
click at [797, 422] on button "Approve" at bounding box center [815, 425] width 59 height 21
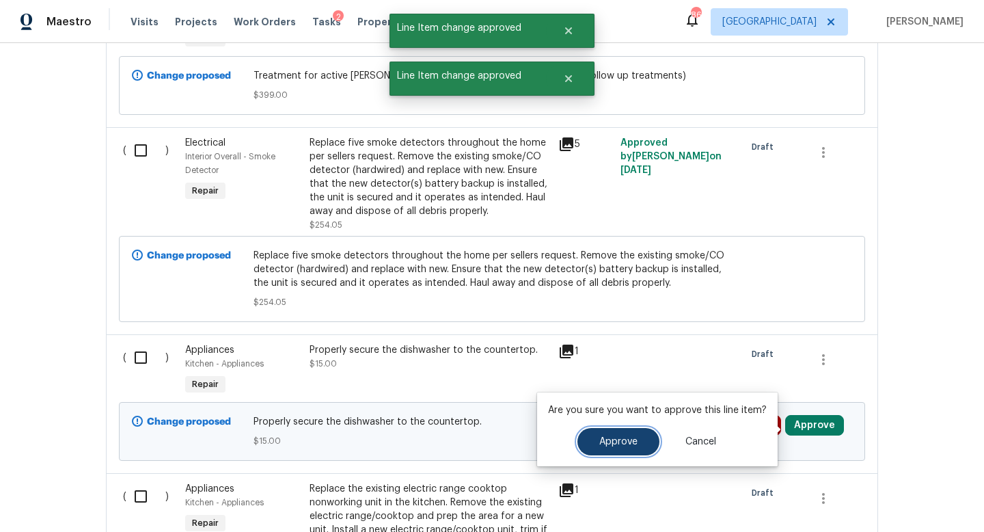
click at [637, 438] on button "Approve" at bounding box center [619, 441] width 82 height 27
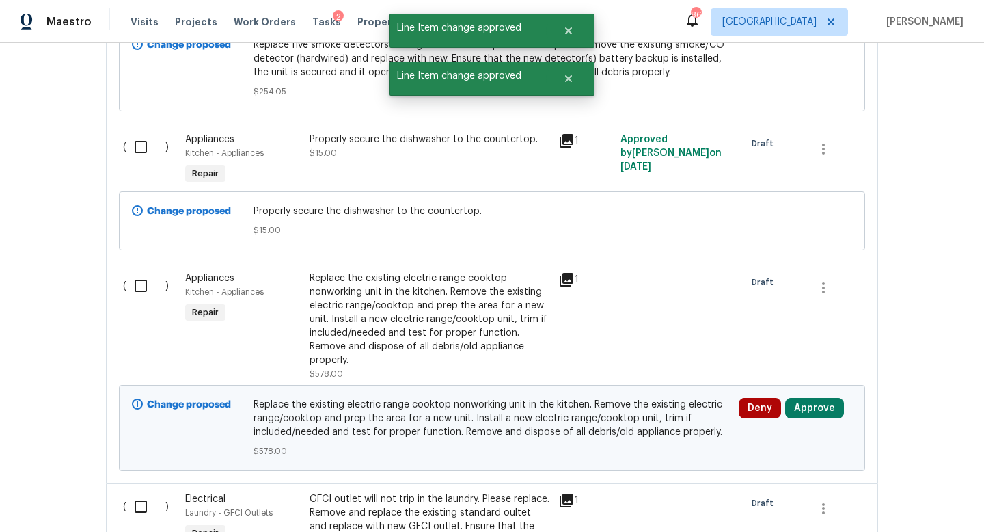
scroll to position [2288, 0]
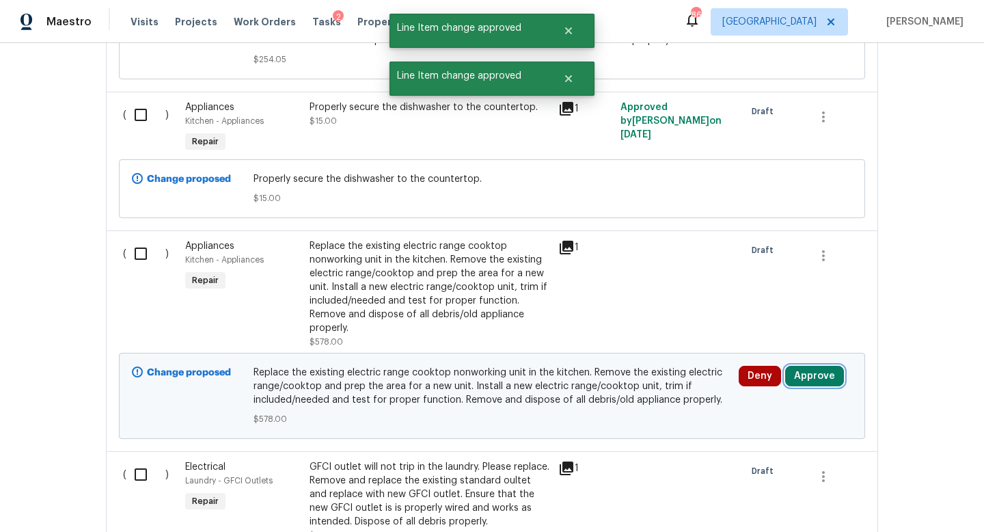
click at [821, 376] on button "Approve" at bounding box center [815, 376] width 59 height 21
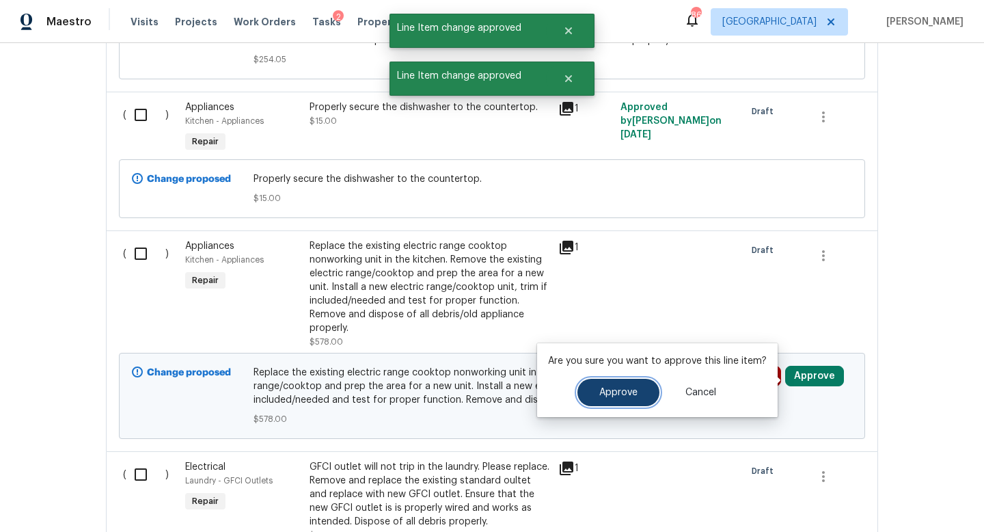
click at [629, 400] on button "Approve" at bounding box center [619, 392] width 82 height 27
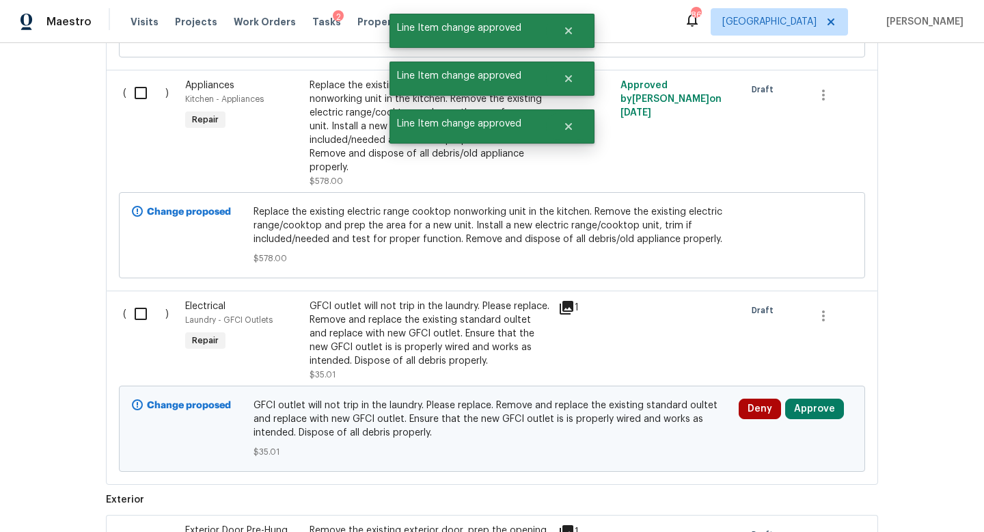
scroll to position [2636, 0]
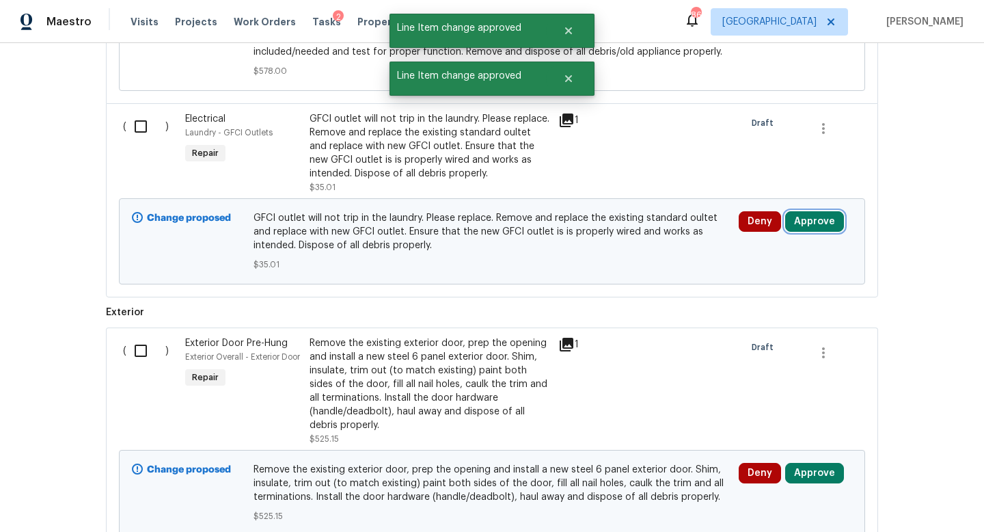
click at [819, 232] on button "Approve" at bounding box center [815, 221] width 59 height 21
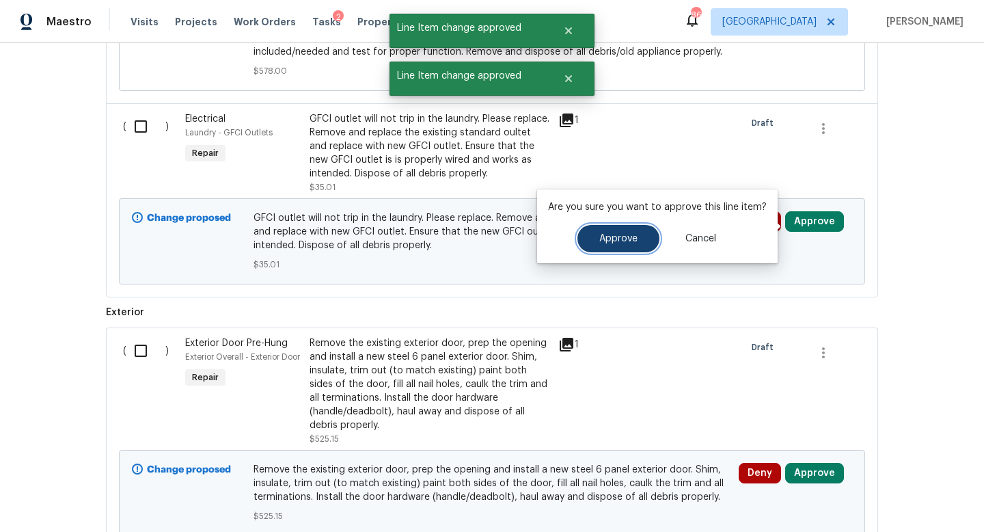
click at [639, 239] on button "Approve" at bounding box center [619, 238] width 82 height 27
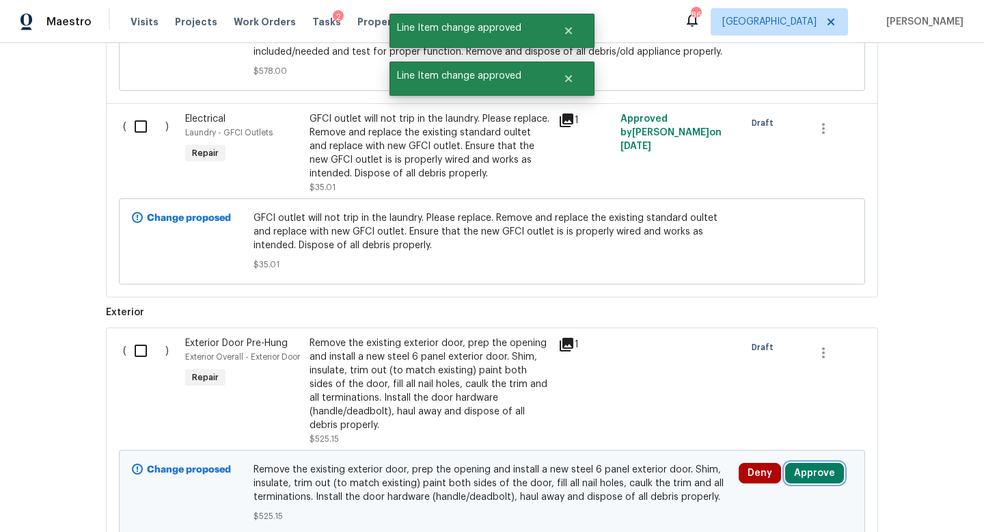
click at [802, 483] on button "Approve" at bounding box center [815, 473] width 59 height 21
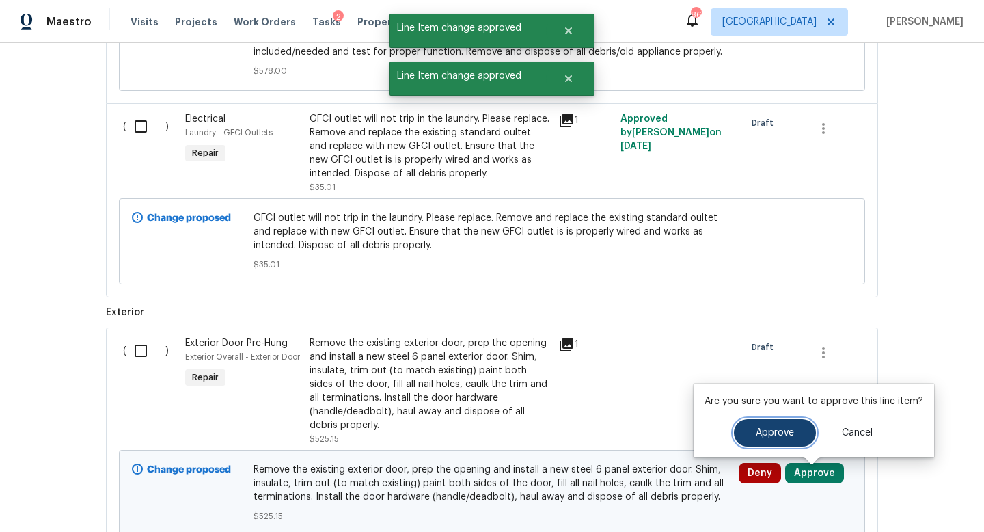
click at [778, 423] on button "Approve" at bounding box center [775, 432] width 82 height 27
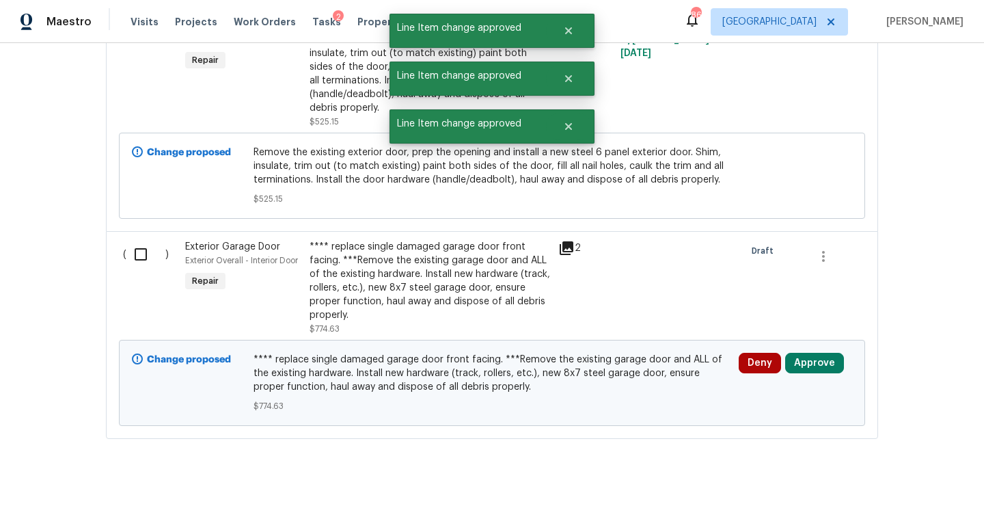
scroll to position [2958, 0]
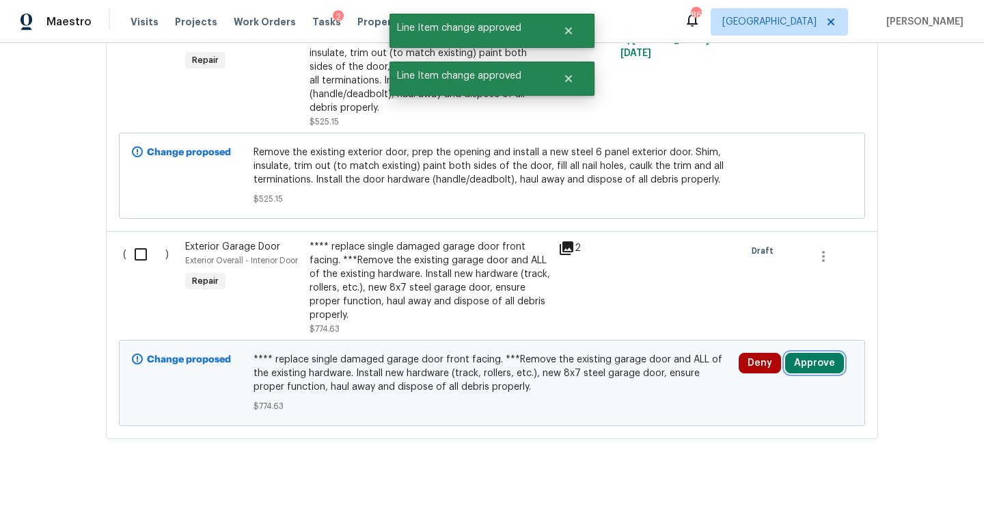
click at [815, 358] on button "Approve" at bounding box center [815, 363] width 59 height 21
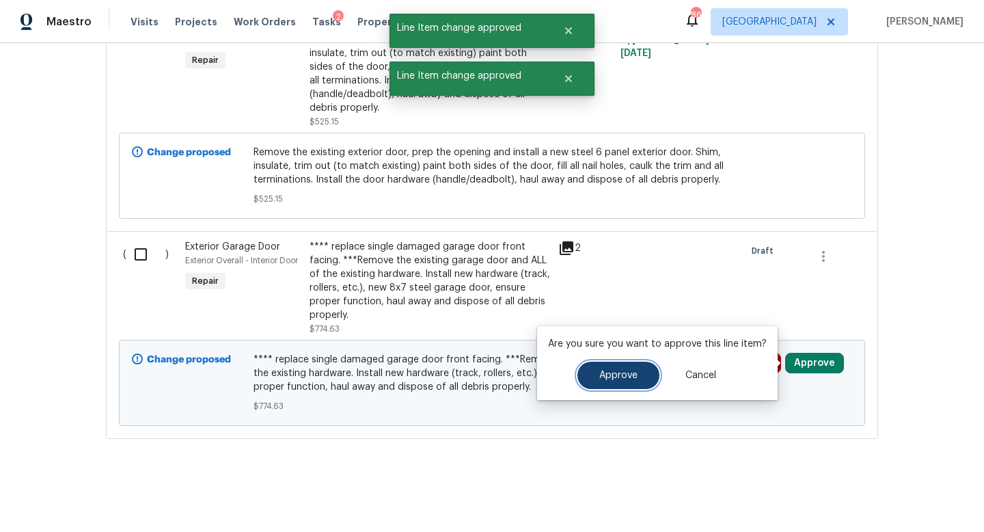
click at [630, 377] on span "Approve" at bounding box center [619, 376] width 38 height 10
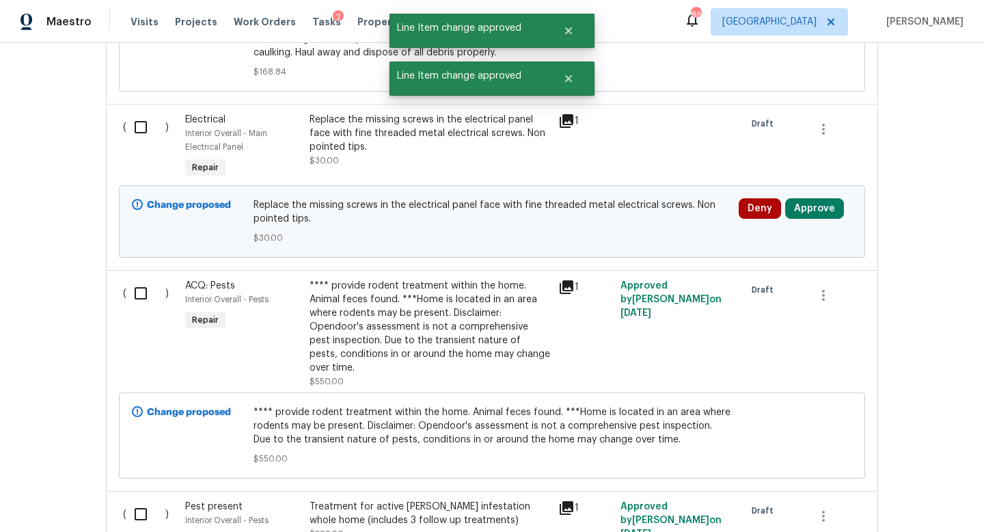
scroll to position [1540, 0]
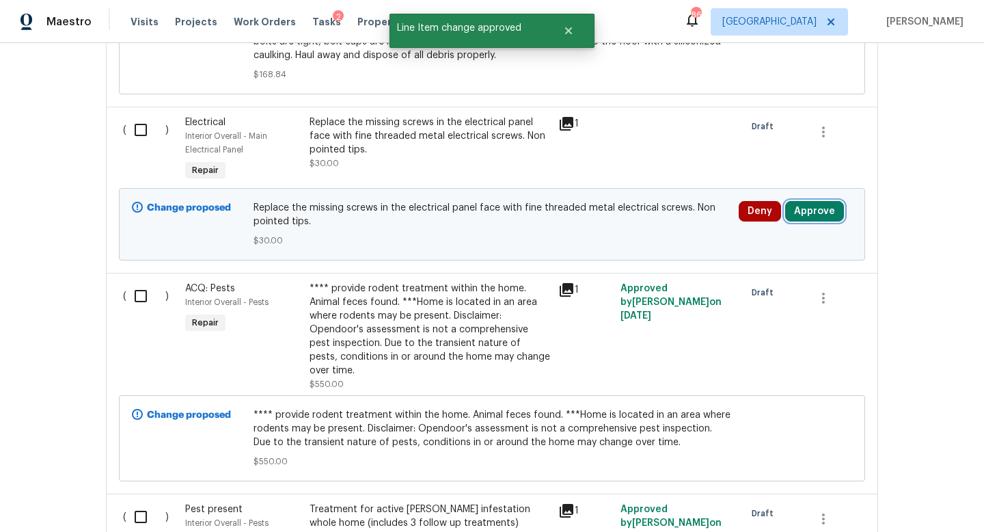
click at [825, 211] on button "Approve" at bounding box center [815, 211] width 59 height 21
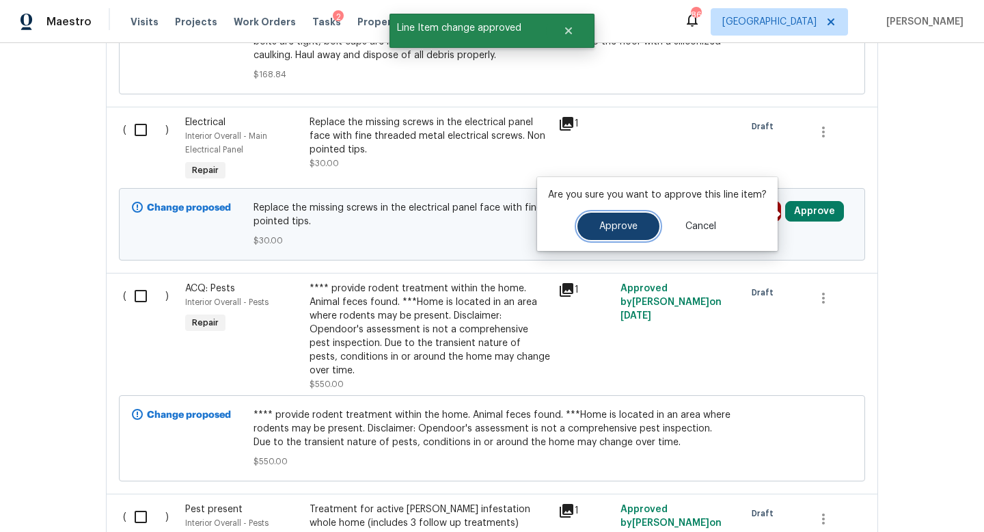
click at [645, 217] on button "Approve" at bounding box center [619, 226] width 82 height 27
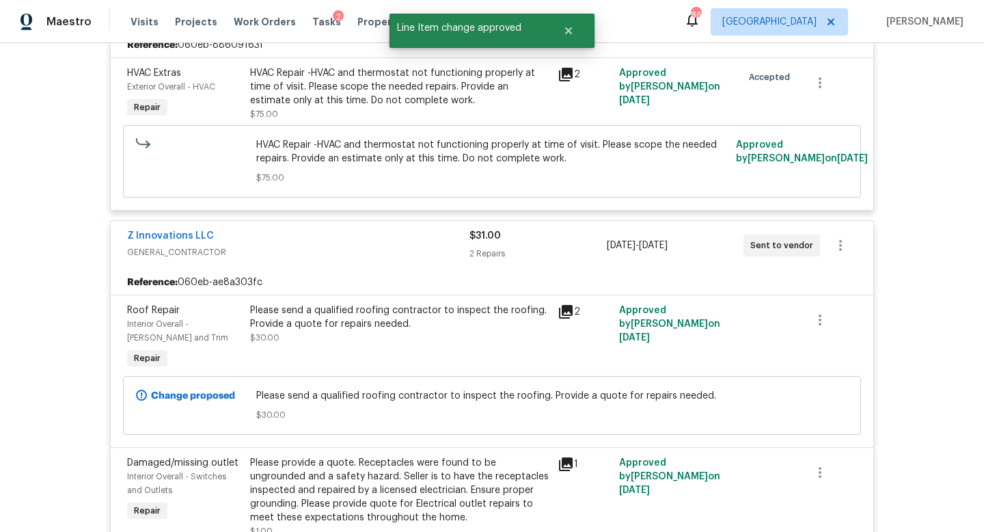
scroll to position [0, 0]
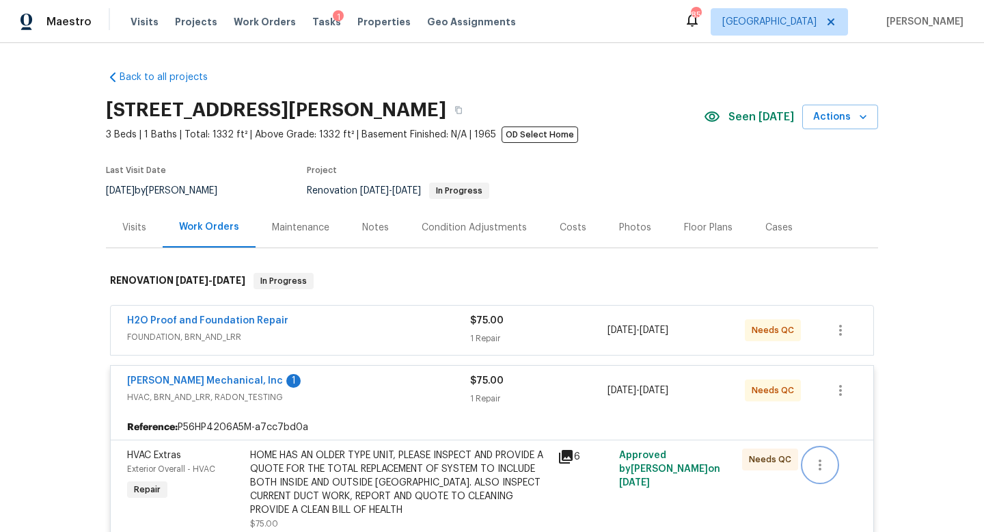
click at [812, 457] on icon "button" at bounding box center [820, 465] width 16 height 16
click at [819, 348] on div at bounding box center [492, 266] width 984 height 532
click at [807, 362] on div "Cancel" at bounding box center [492, 266] width 984 height 532
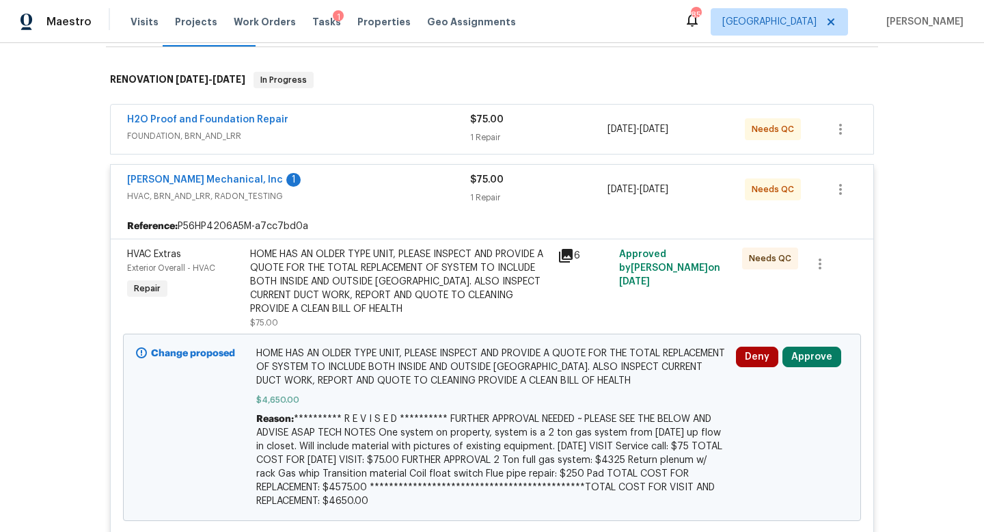
click at [809, 358] on div "Cancel" at bounding box center [492, 266] width 984 height 532
click at [912, 327] on div "Back to all projects 314 Jackson St, Cartersville, GA 30120 3 Beds | 1 Baths | …" at bounding box center [492, 287] width 984 height 489
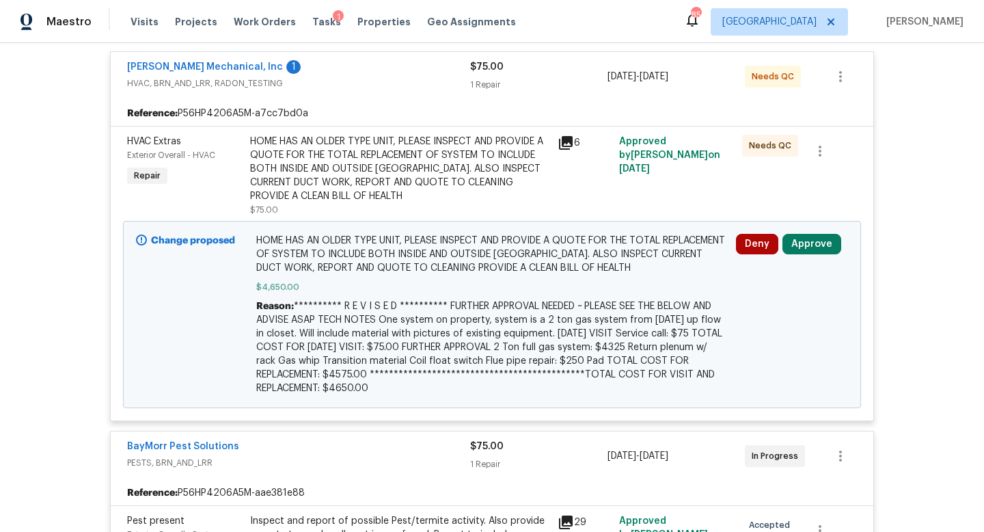
scroll to position [317, 0]
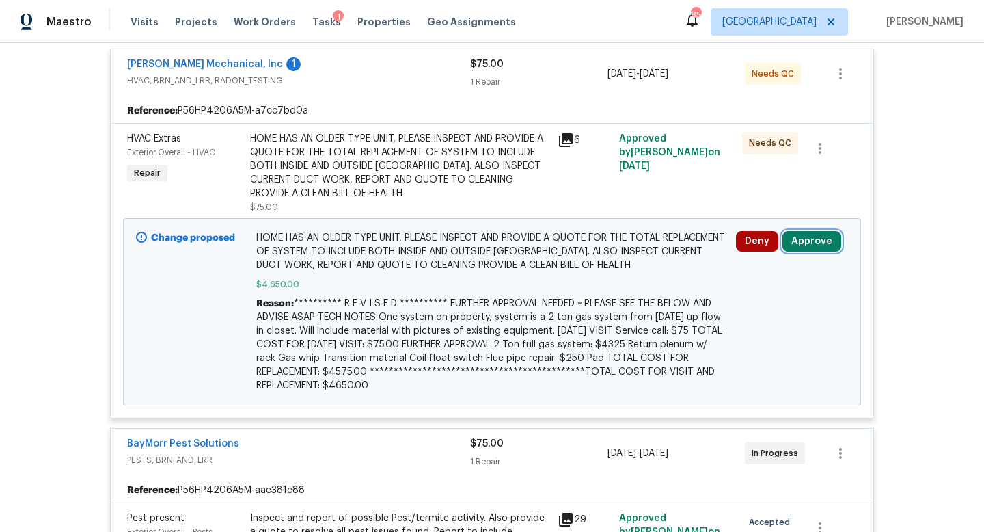
click at [801, 239] on button "Approve" at bounding box center [812, 241] width 59 height 21
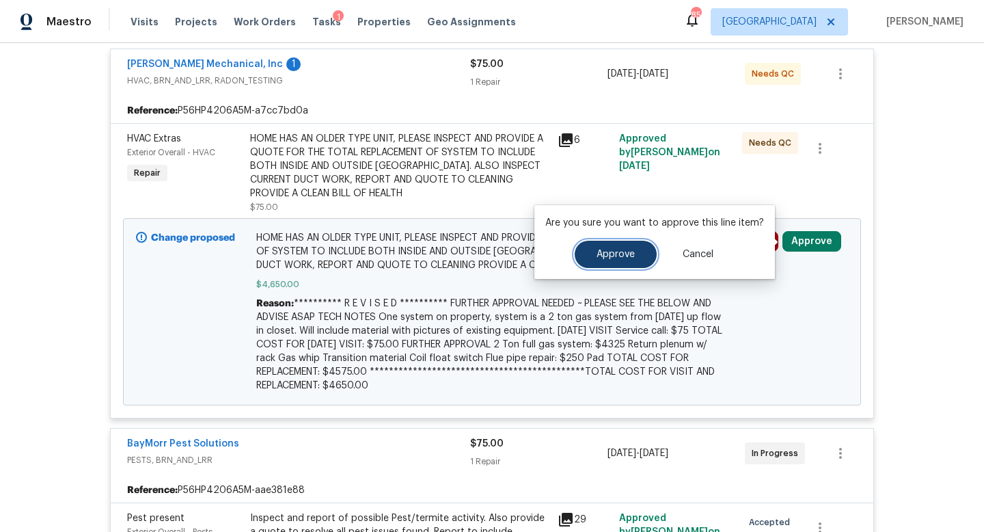
click at [615, 259] on span "Approve" at bounding box center [616, 255] width 38 height 10
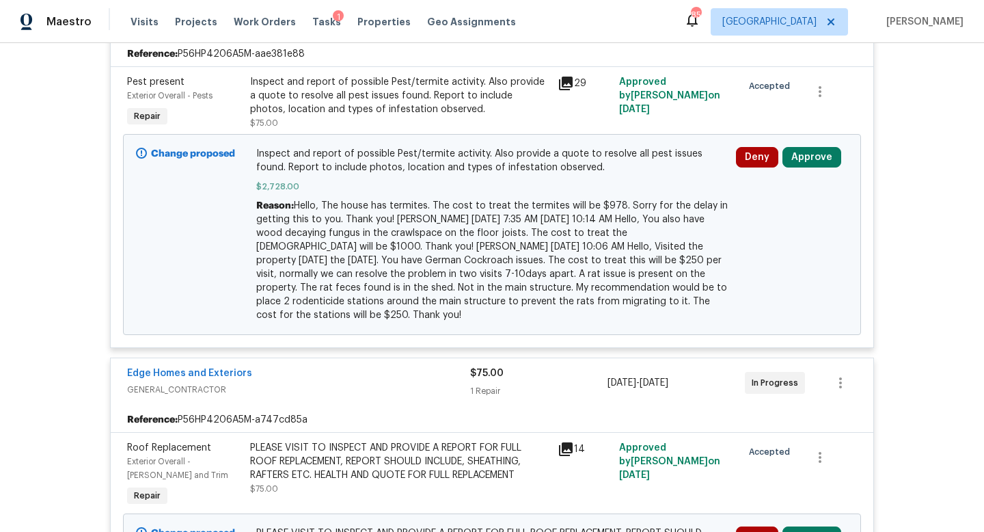
scroll to position [790, 0]
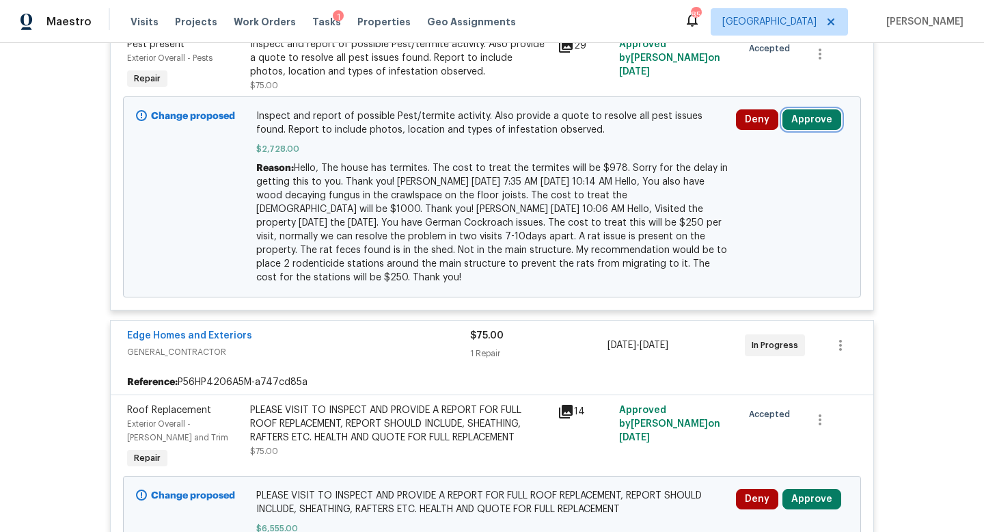
click at [809, 114] on button "Approve" at bounding box center [812, 119] width 59 height 21
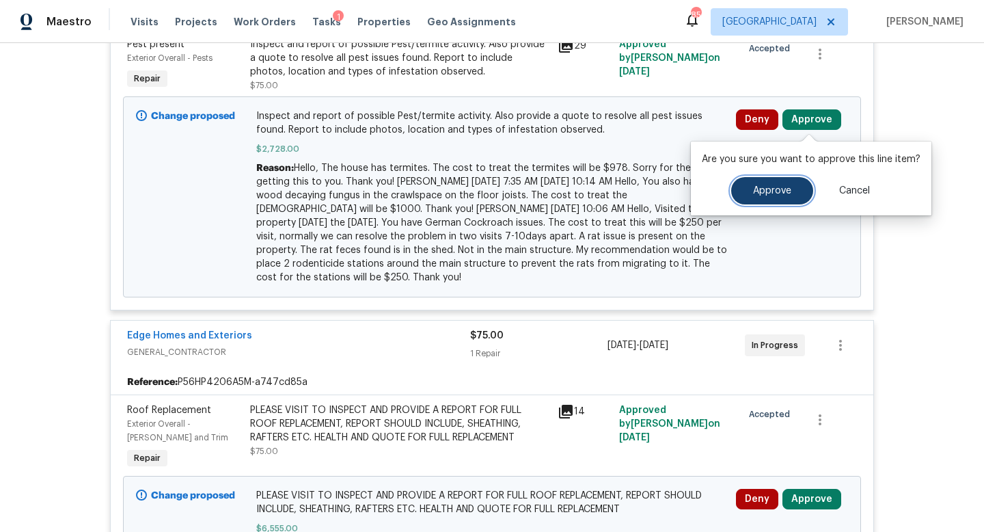
click at [748, 191] on button "Approve" at bounding box center [773, 190] width 82 height 27
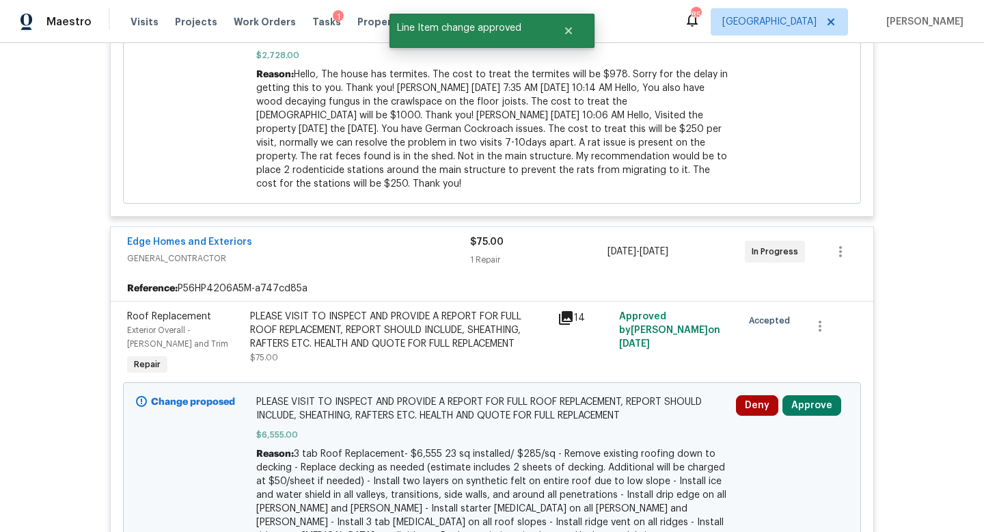
scroll to position [892, 0]
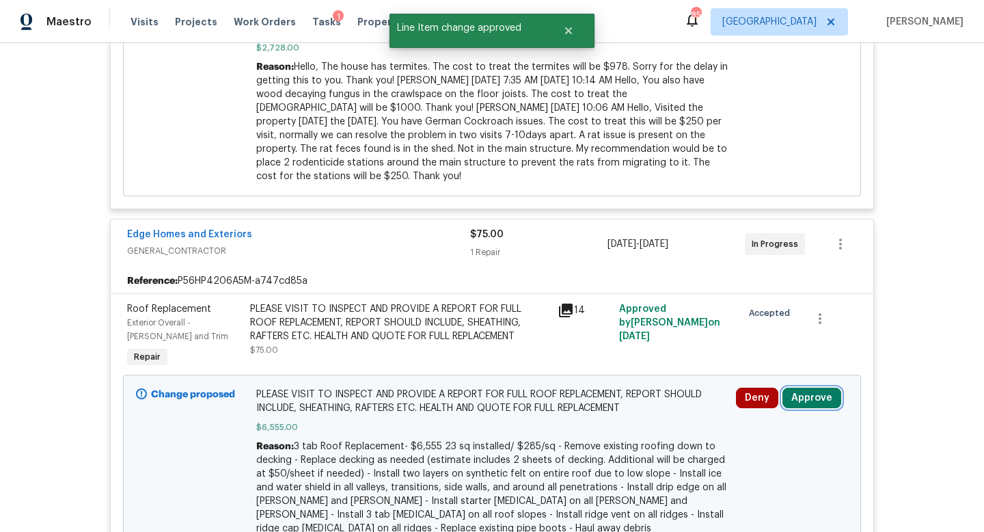
click at [796, 408] on button "Approve" at bounding box center [812, 398] width 59 height 21
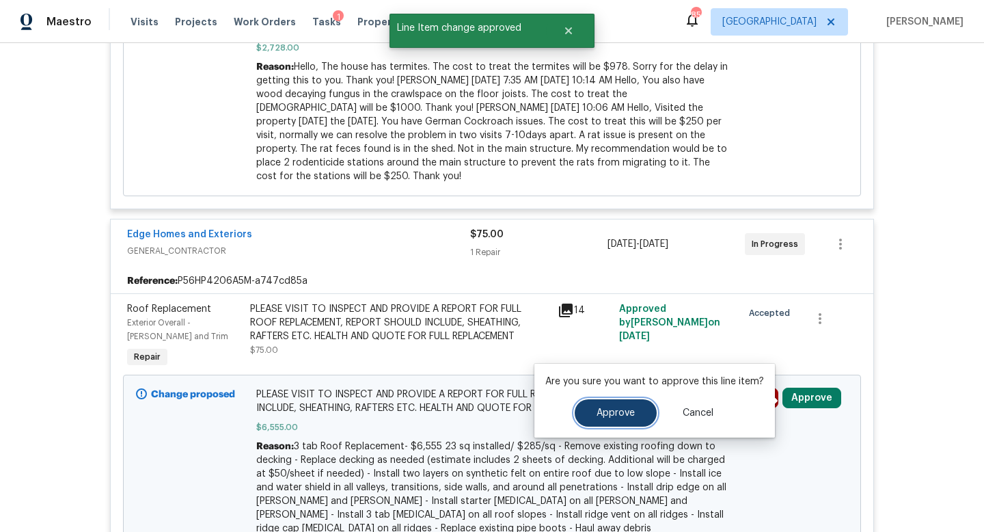
click at [632, 412] on button "Approve" at bounding box center [616, 412] width 82 height 27
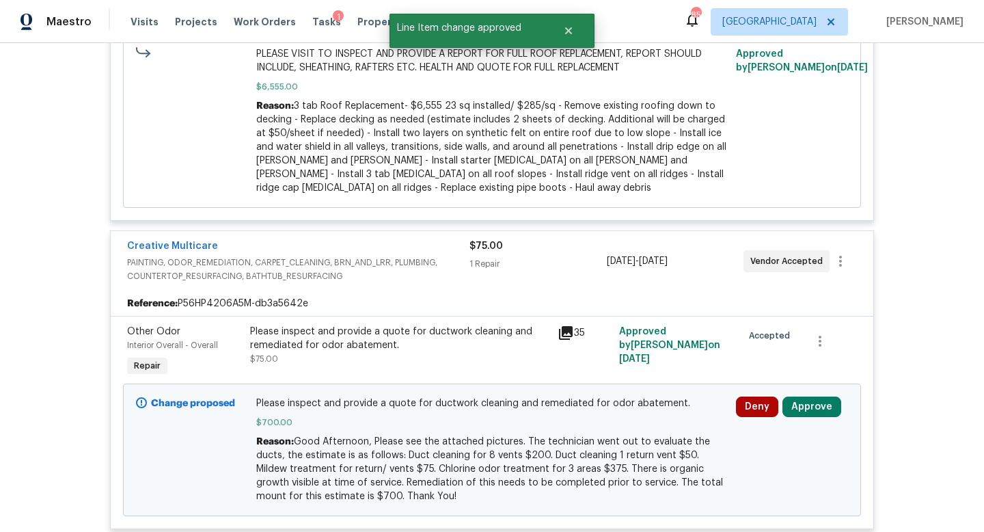
scroll to position [1235, 0]
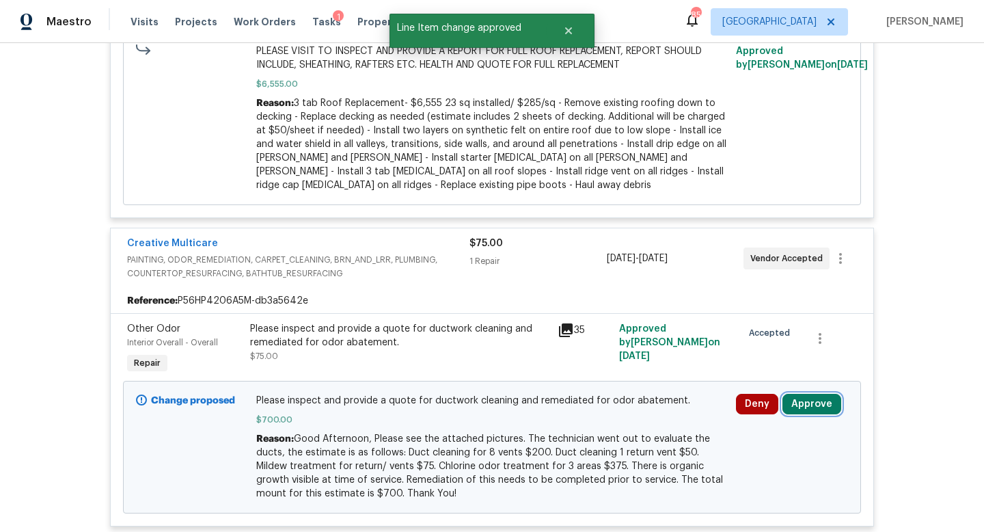
click at [805, 407] on button "Approve" at bounding box center [812, 404] width 59 height 21
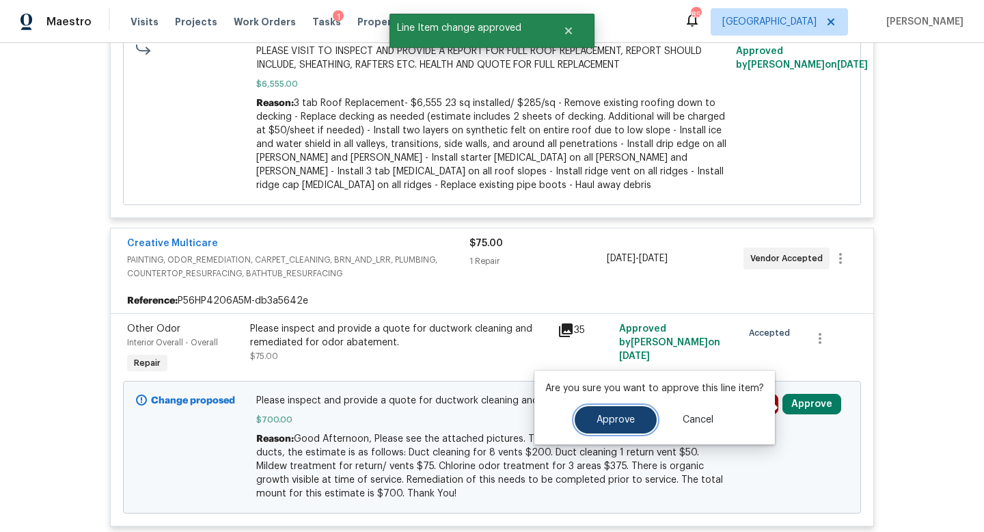
click at [622, 420] on span "Approve" at bounding box center [616, 420] width 38 height 10
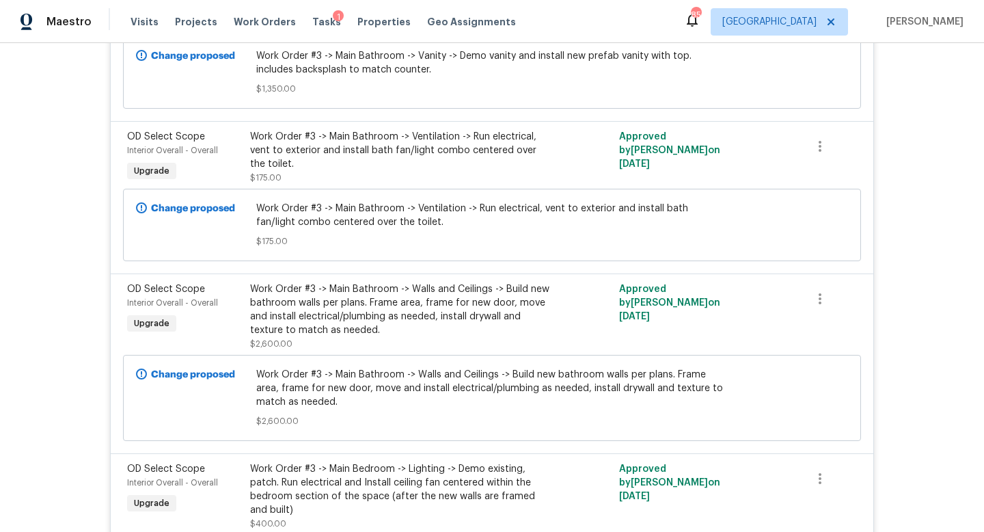
scroll to position [17412, 0]
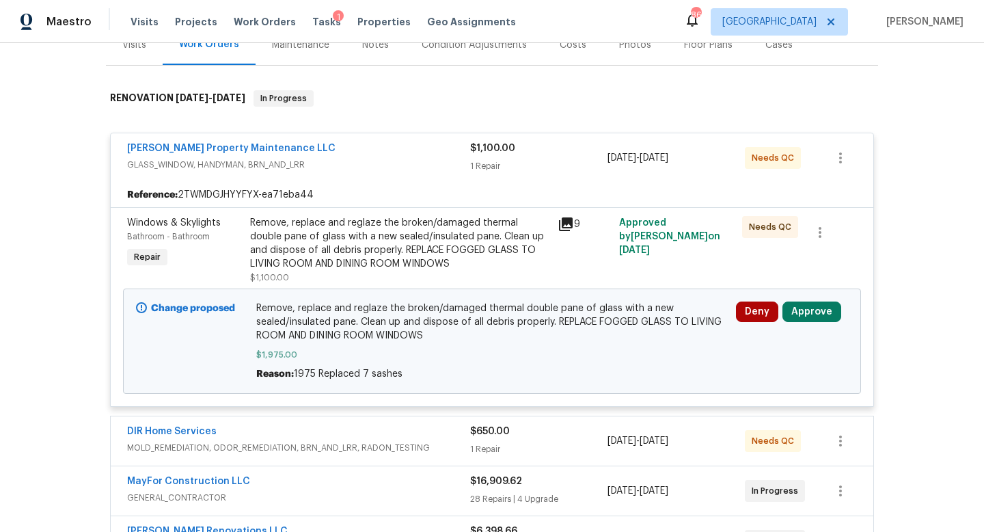
scroll to position [201, 0]
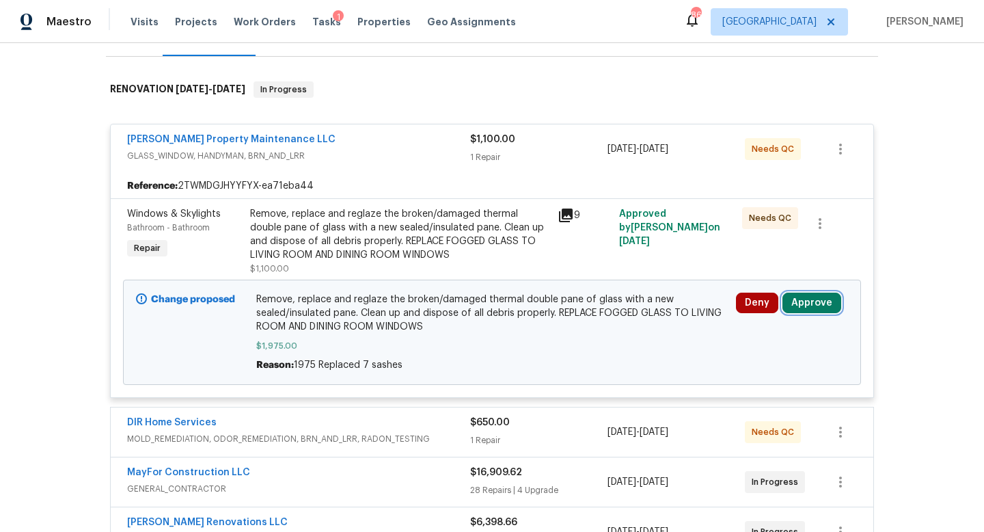
click at [806, 297] on button "Approve" at bounding box center [812, 303] width 59 height 21
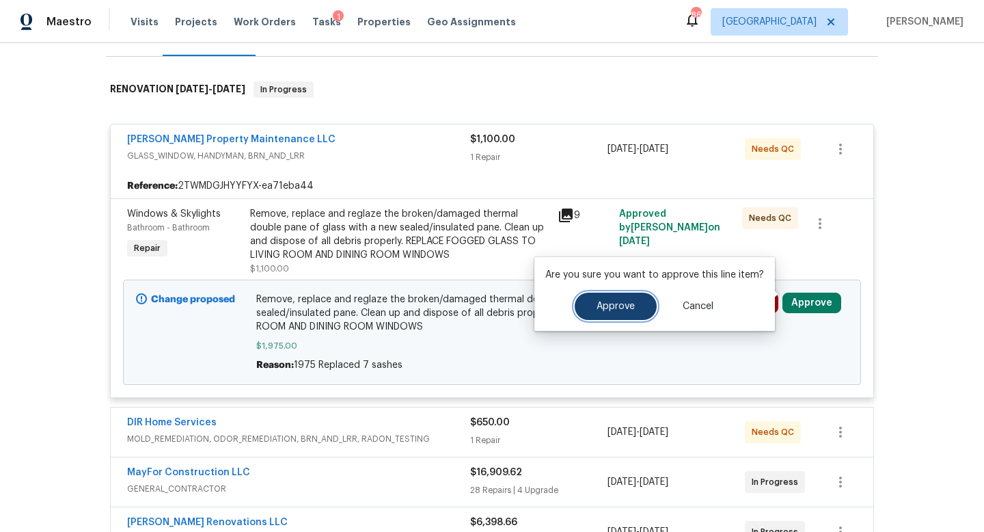
click at [631, 297] on button "Approve" at bounding box center [616, 306] width 82 height 27
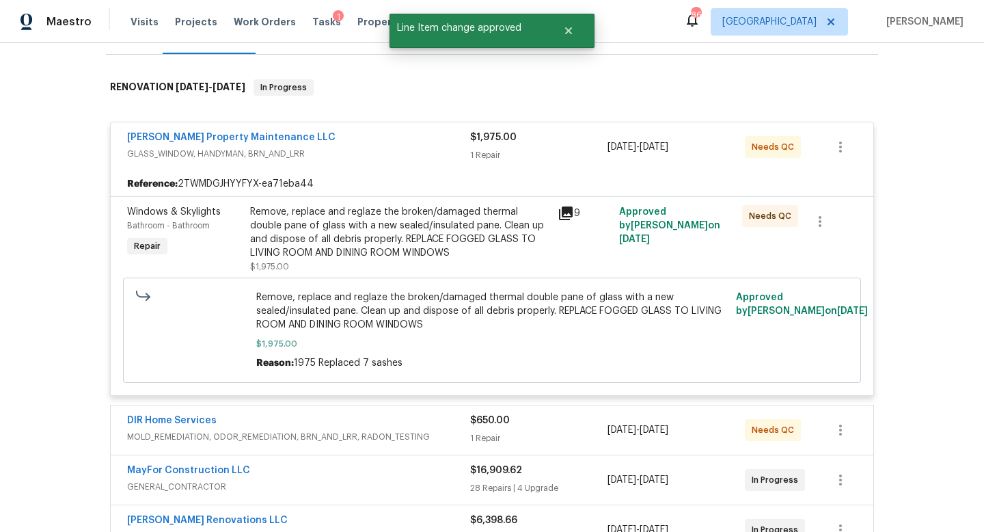
scroll to position [0, 0]
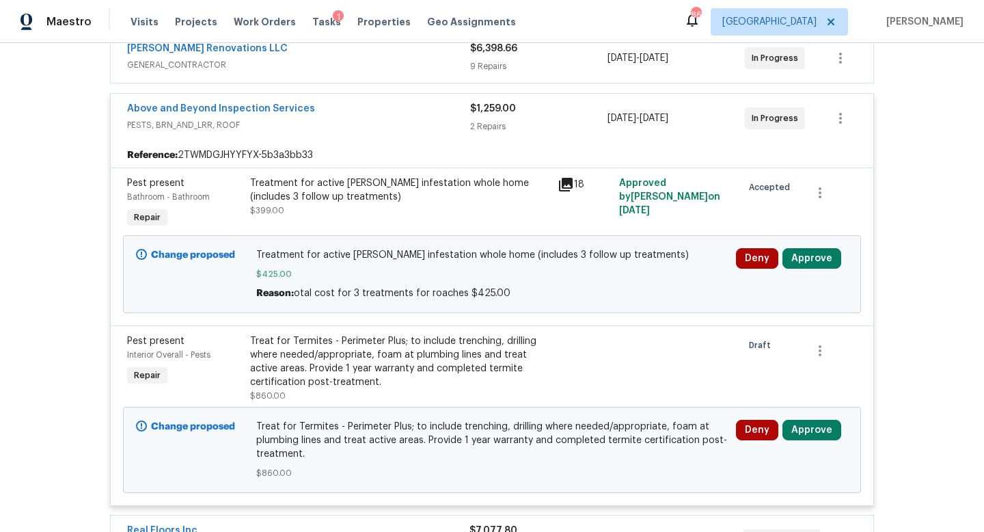
scroll to position [454, 0]
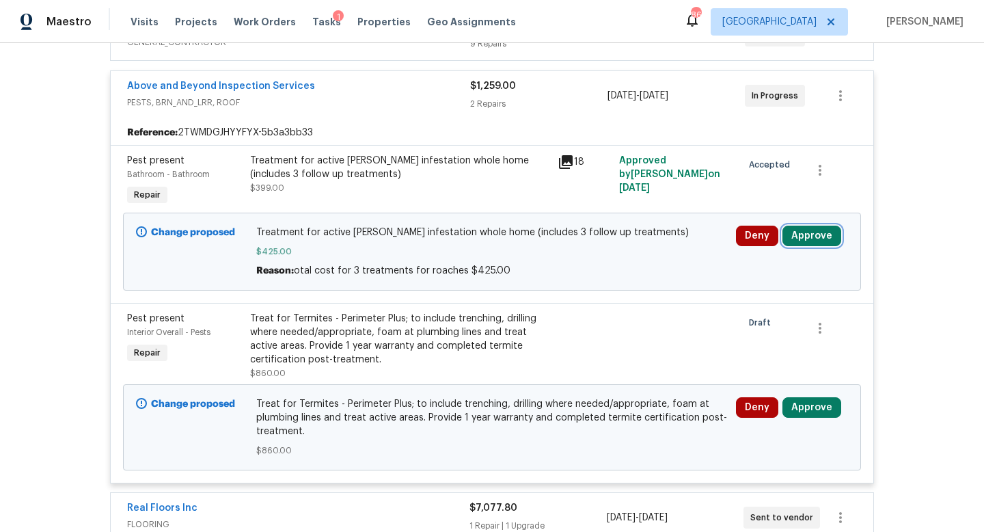
click at [806, 226] on button "Approve" at bounding box center [812, 236] width 59 height 21
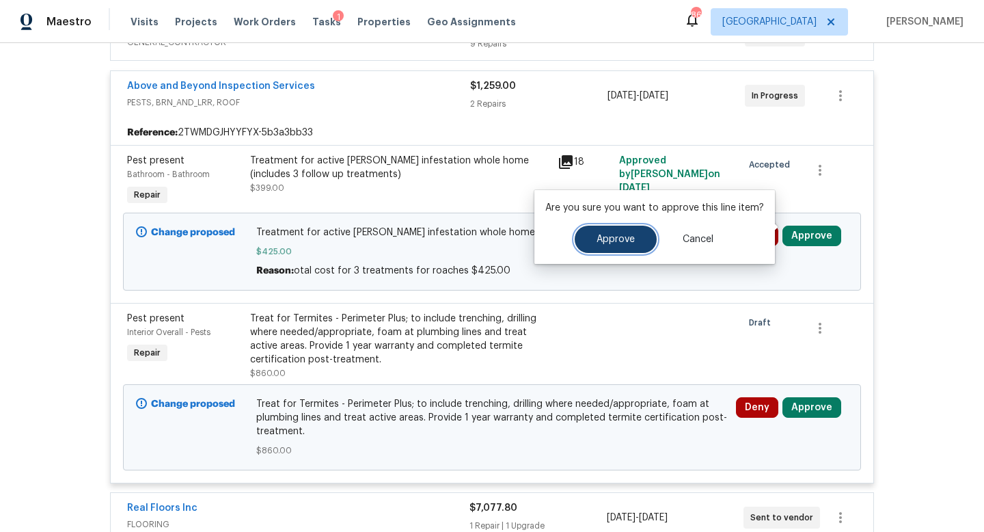
click at [643, 236] on button "Approve" at bounding box center [616, 239] width 82 height 27
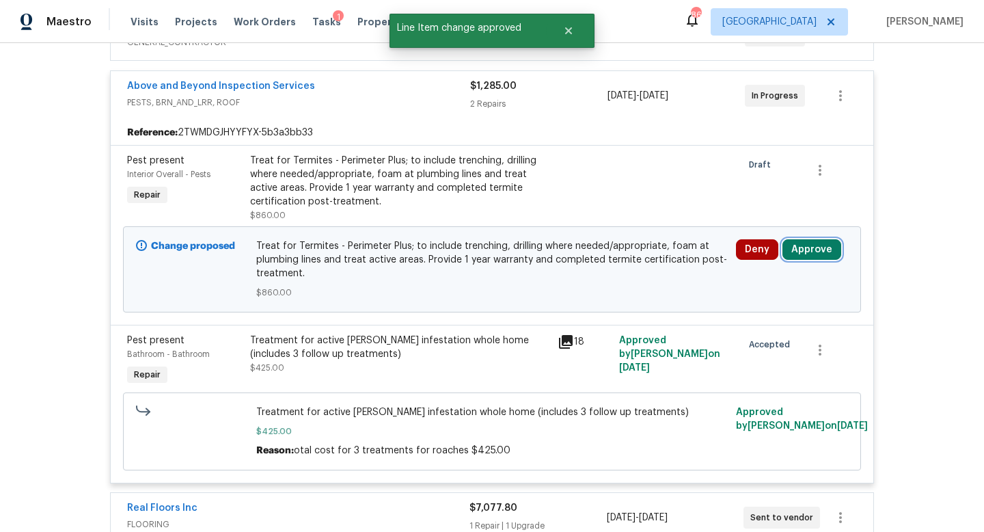
click at [793, 239] on button "Approve" at bounding box center [812, 249] width 59 height 21
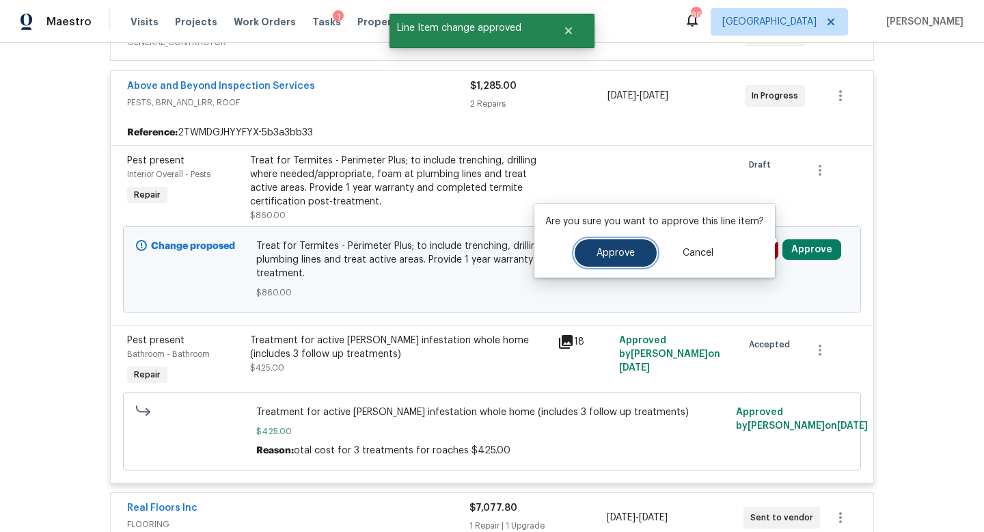
click at [628, 257] on span "Approve" at bounding box center [616, 253] width 38 height 10
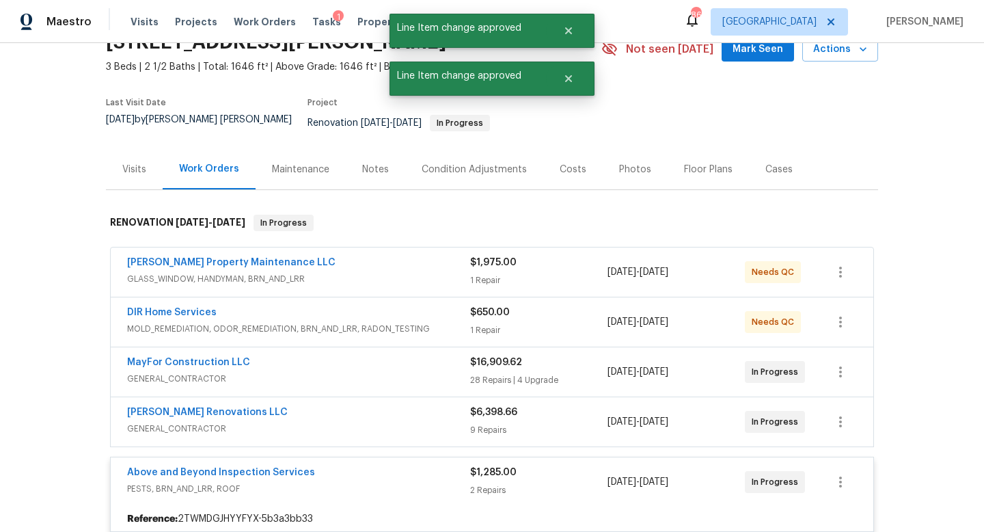
scroll to position [0, 0]
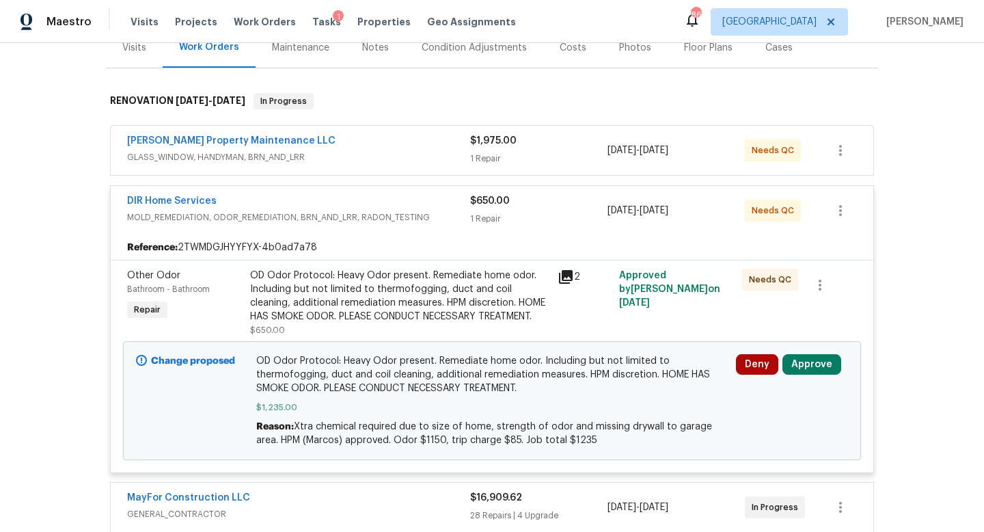
scroll to position [401, 0]
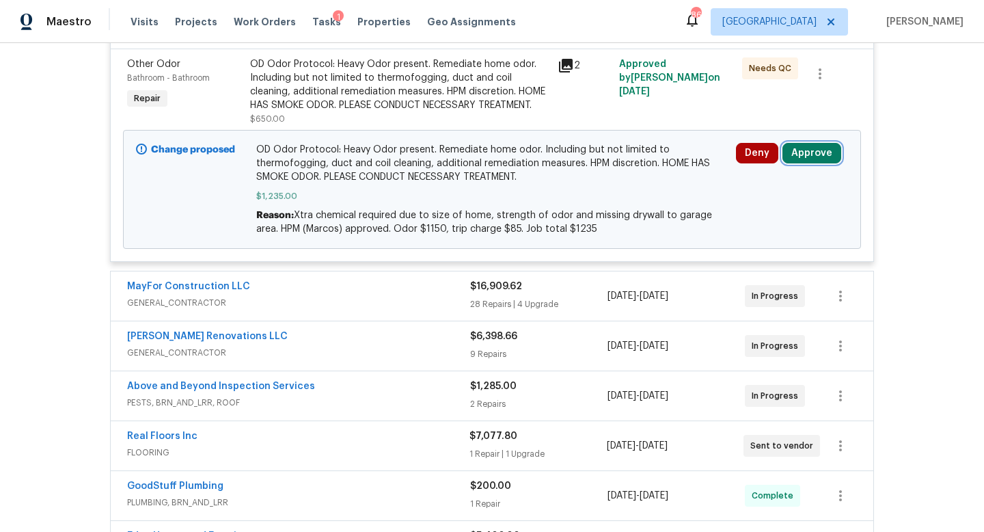
click at [806, 143] on button "Approve" at bounding box center [812, 153] width 59 height 21
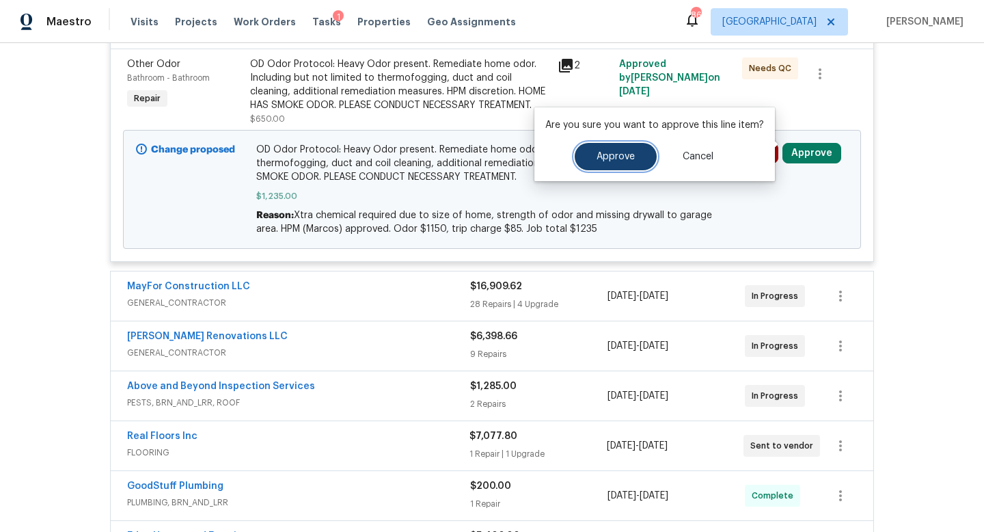
click at [611, 155] on span "Approve" at bounding box center [616, 157] width 38 height 10
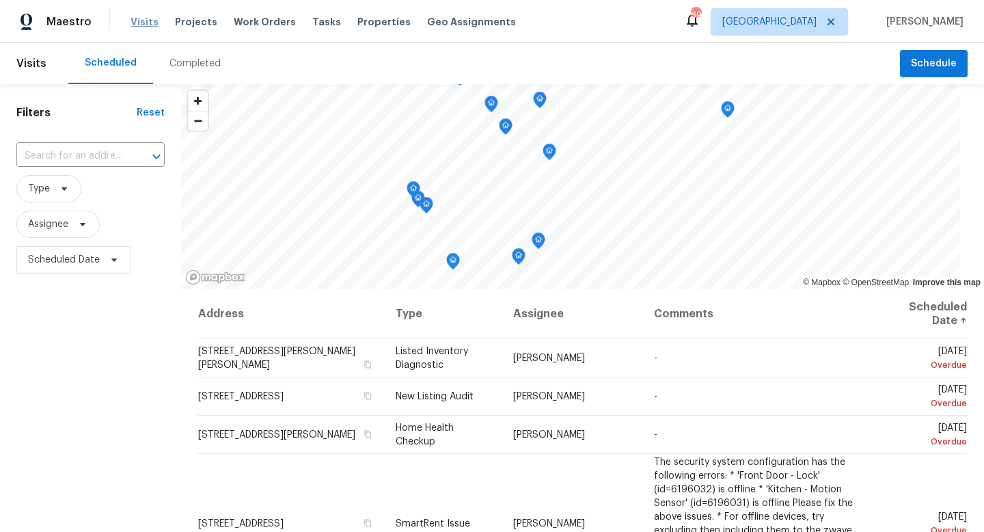
click at [137, 27] on span "Visits" at bounding box center [145, 22] width 28 height 14
click at [58, 154] on input "text" at bounding box center [71, 156] width 110 height 21
type input "3885 morning"
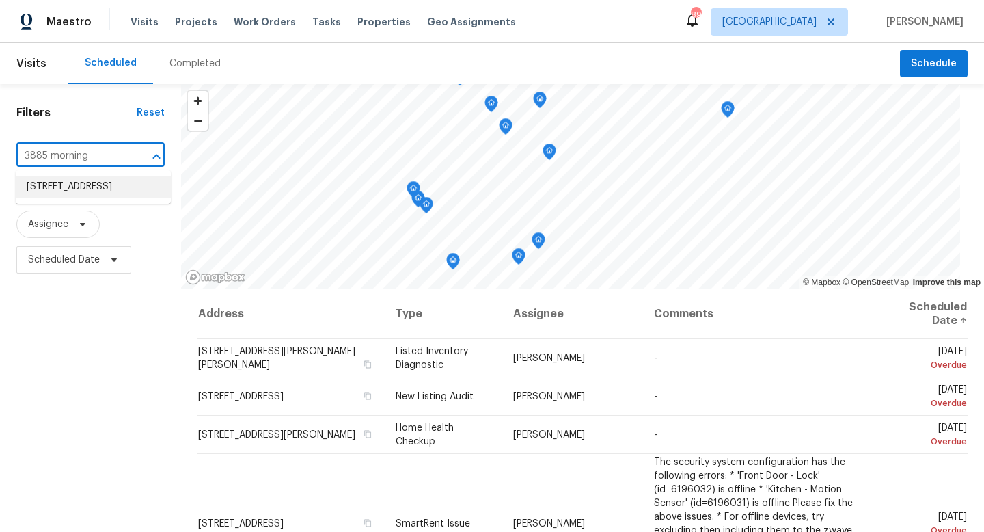
click at [55, 193] on li "3885 Morning Creek Dr, Atlanta, GA 30349" at bounding box center [93, 187] width 155 height 23
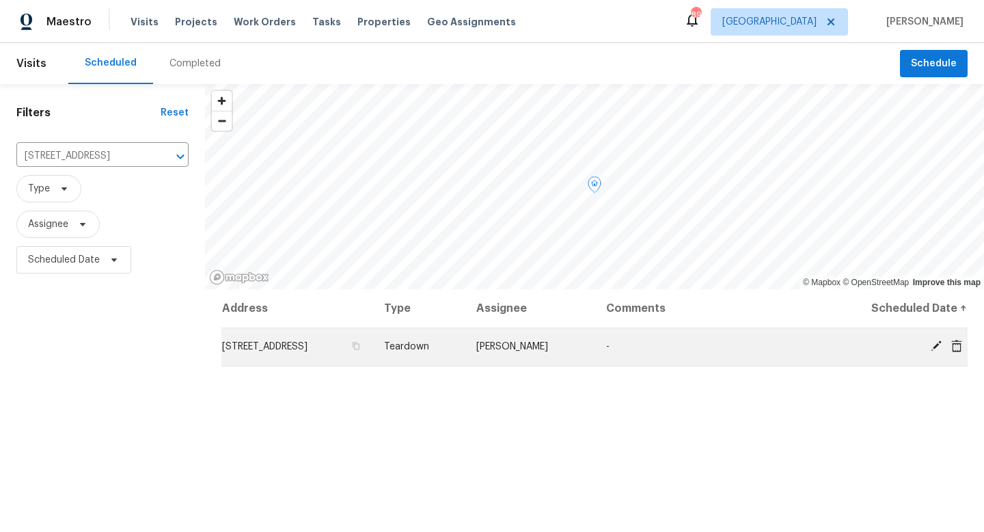
click at [937, 343] on icon at bounding box center [936, 345] width 11 height 11
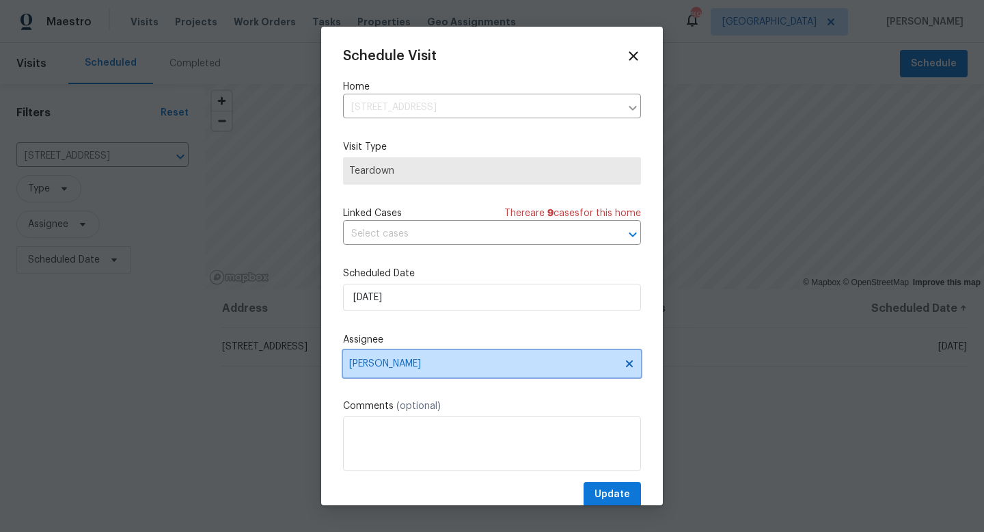
click at [404, 360] on span "[PERSON_NAME]" at bounding box center [483, 363] width 268 height 11
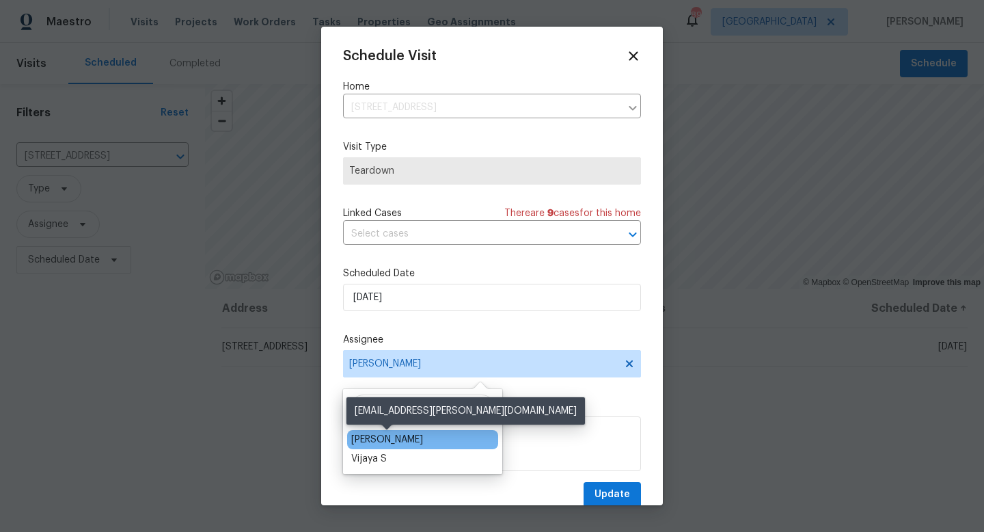
type input "[PERSON_NAME]"
click at [413, 433] on div "[PERSON_NAME]" at bounding box center [387, 440] width 72 height 14
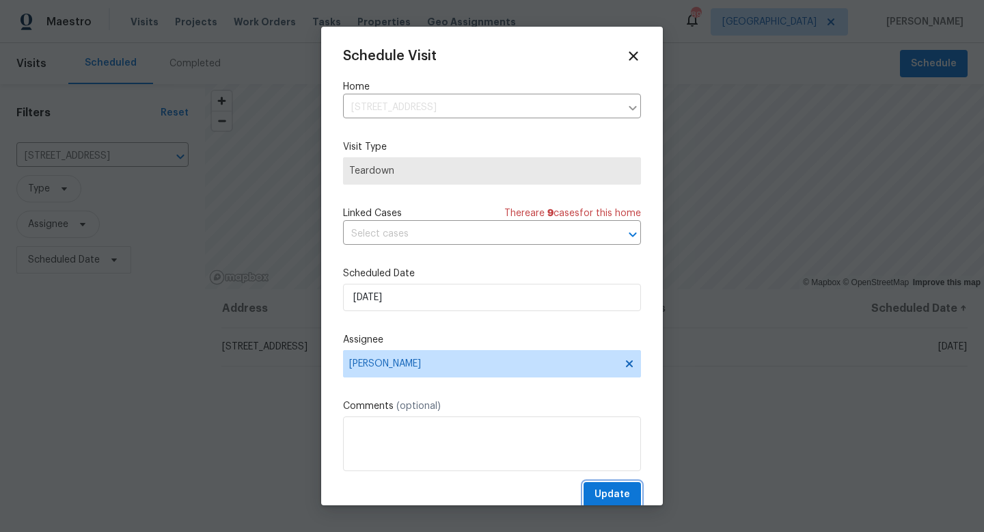
click at [603, 496] on span "Update" at bounding box center [613, 494] width 36 height 17
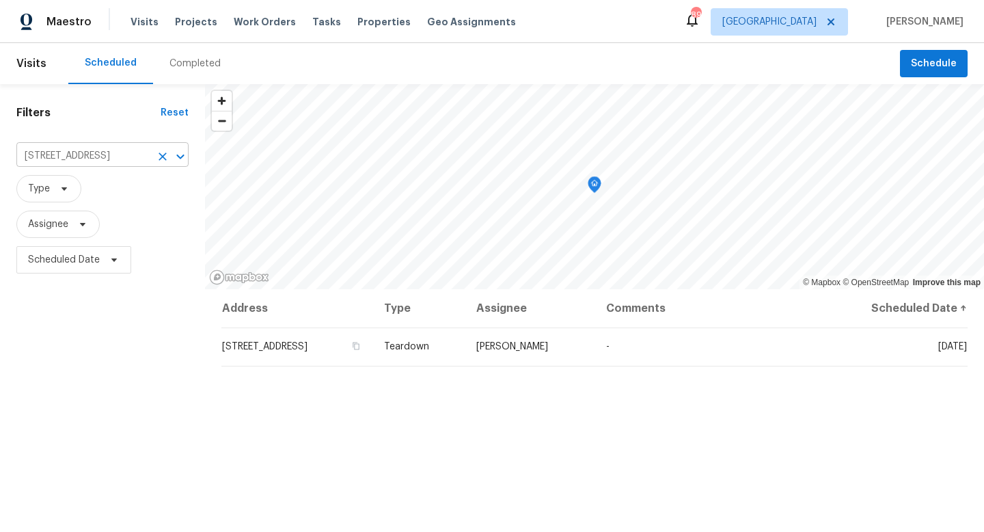
click at [160, 156] on icon "Clear" at bounding box center [163, 157] width 14 height 14
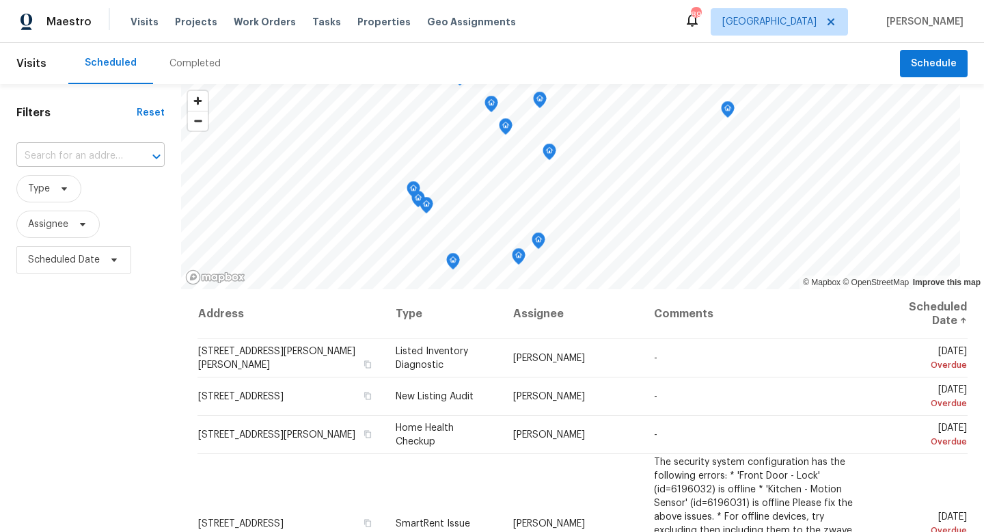
click at [73, 152] on input "text" at bounding box center [71, 156] width 110 height 21
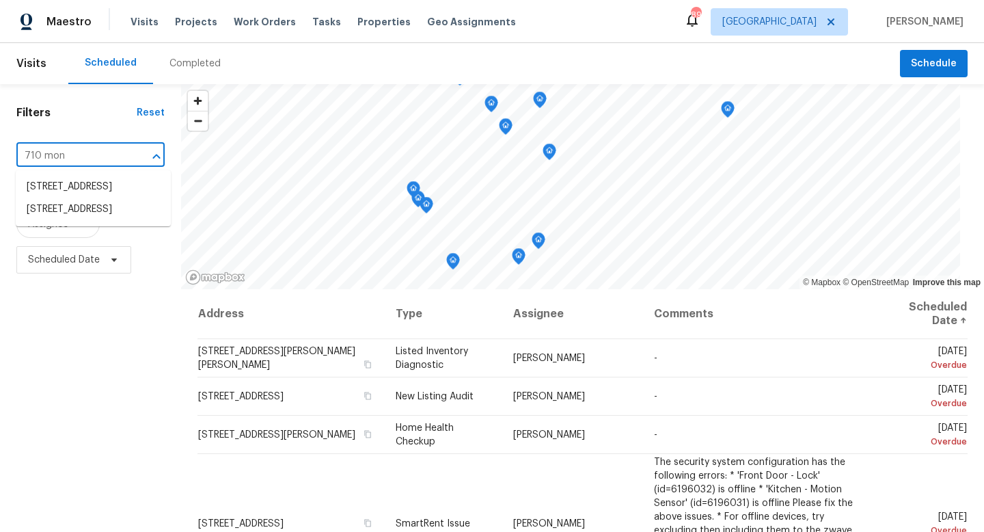
type input "710 mont"
click at [101, 221] on li "710 Montclair Dr SW, Smyrna, GA 30082" at bounding box center [93, 209] width 155 height 23
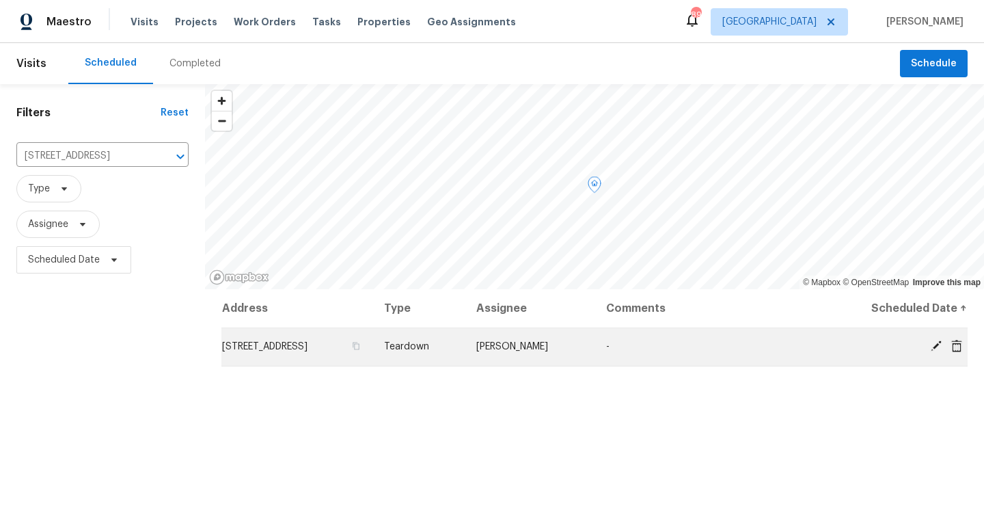
click at [936, 343] on icon at bounding box center [936, 346] width 12 height 12
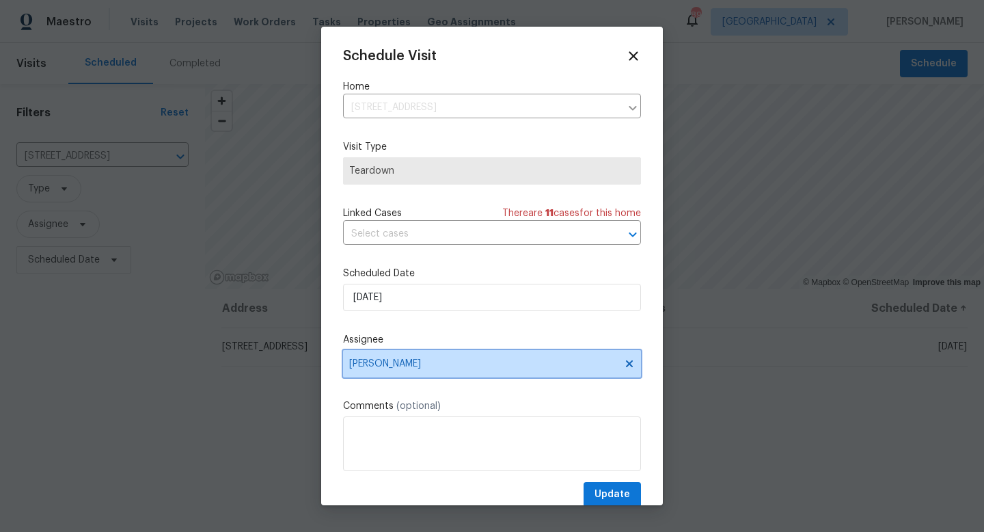
click at [398, 361] on span "[PERSON_NAME]" at bounding box center [483, 363] width 268 height 11
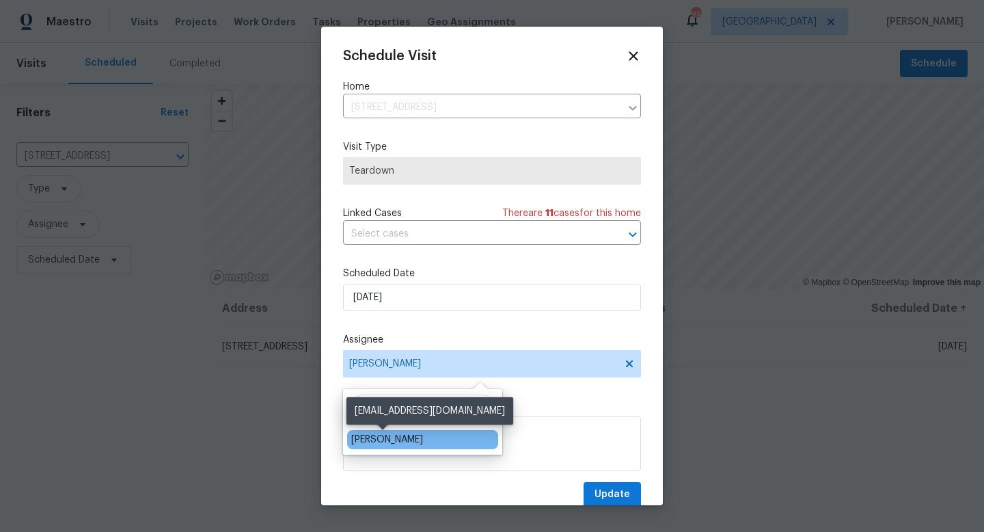
type input "kenr"
click at [394, 442] on div "[PERSON_NAME]" at bounding box center [387, 440] width 72 height 14
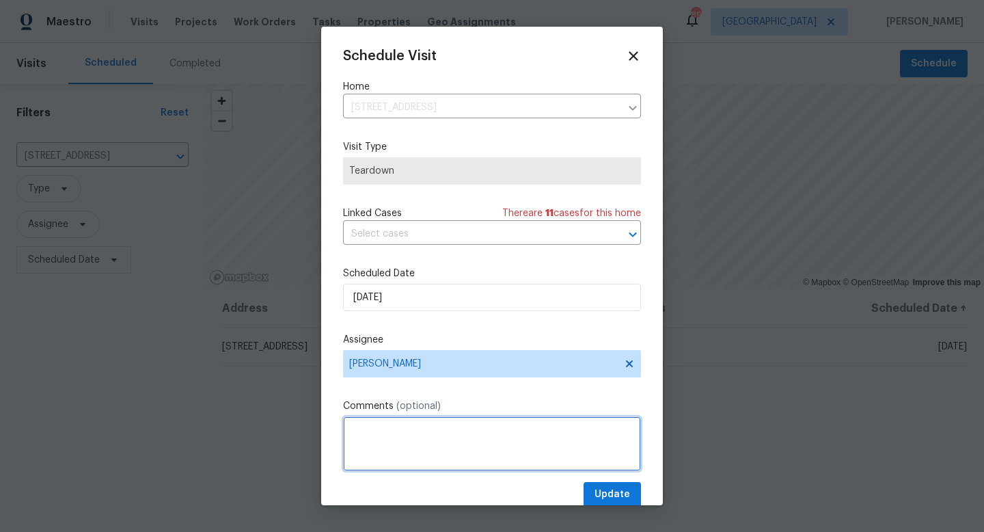
click at [466, 433] on textarea at bounding box center [492, 443] width 298 height 55
type textarea "Tim is on vacation. Please complete this teardown. Thank you."
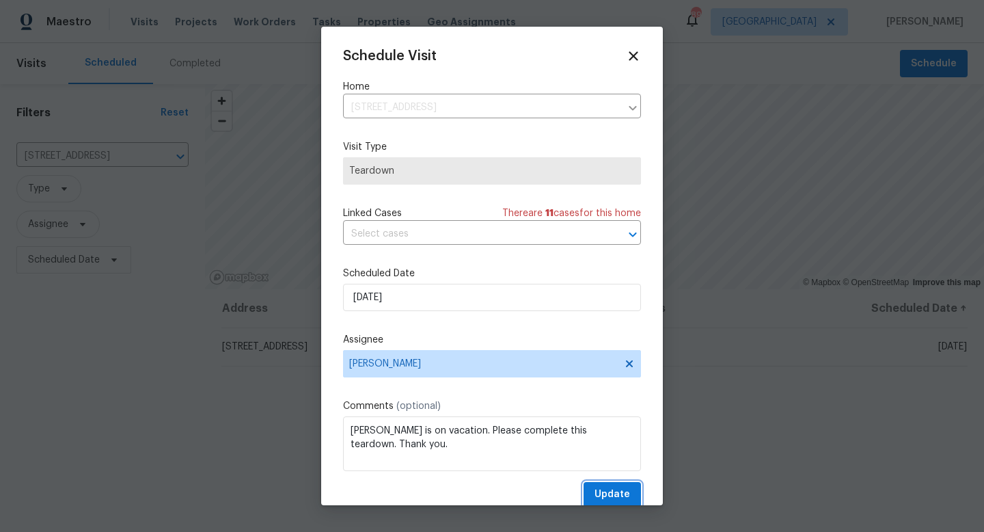
click at [618, 495] on span "Update" at bounding box center [613, 494] width 36 height 17
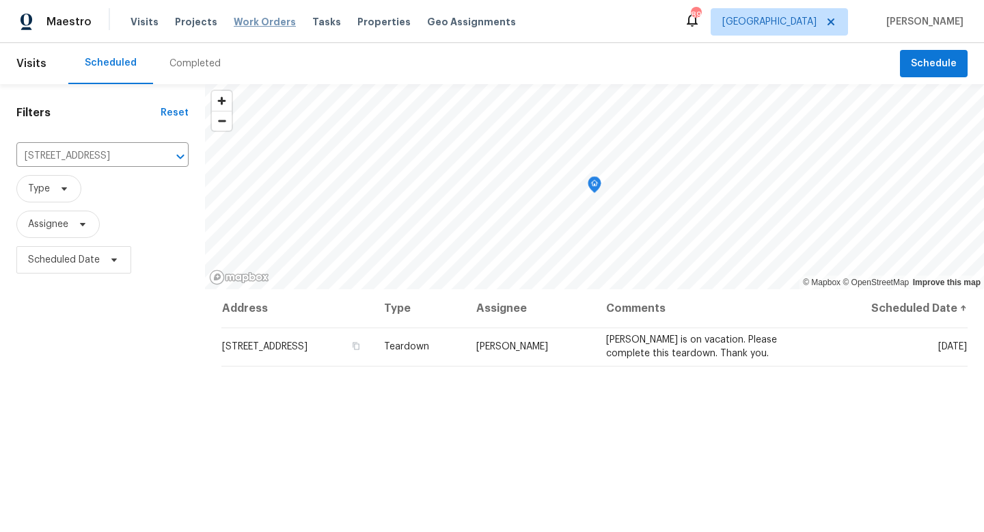
click at [253, 18] on span "Work Orders" at bounding box center [265, 22] width 62 height 14
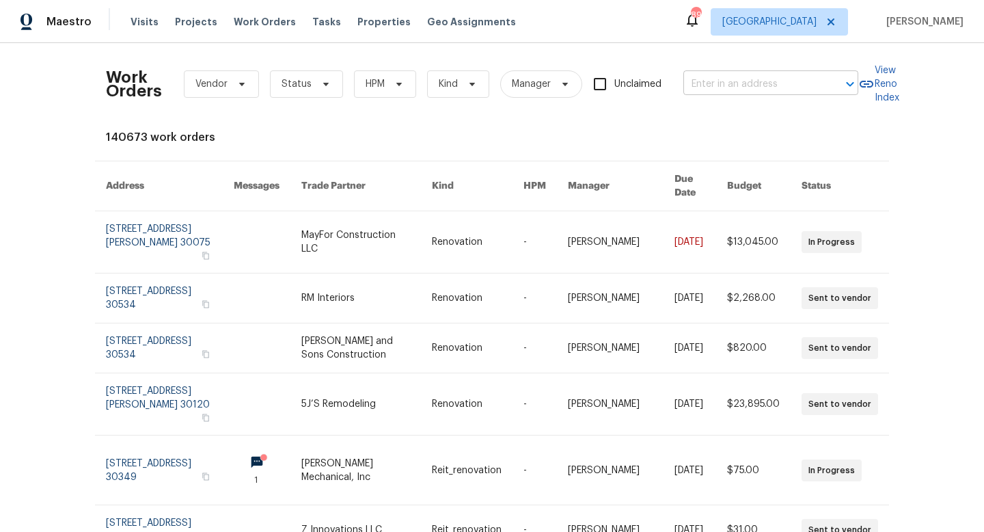
click at [708, 85] on input "text" at bounding box center [752, 84] width 137 height 21
type input "6"
type input "legendary"
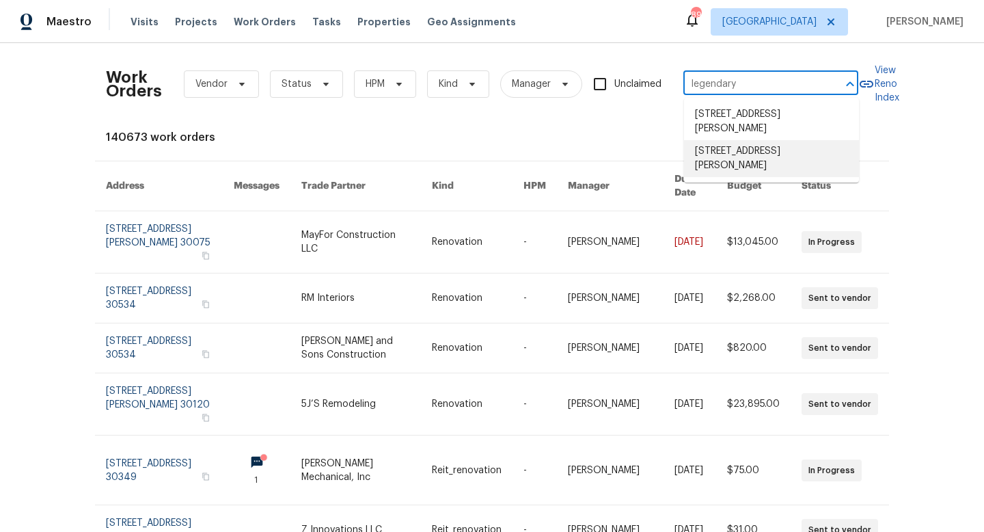
click at [723, 152] on li "5160 Legendary Ln, Acworth, GA 30102" at bounding box center [771, 158] width 175 height 37
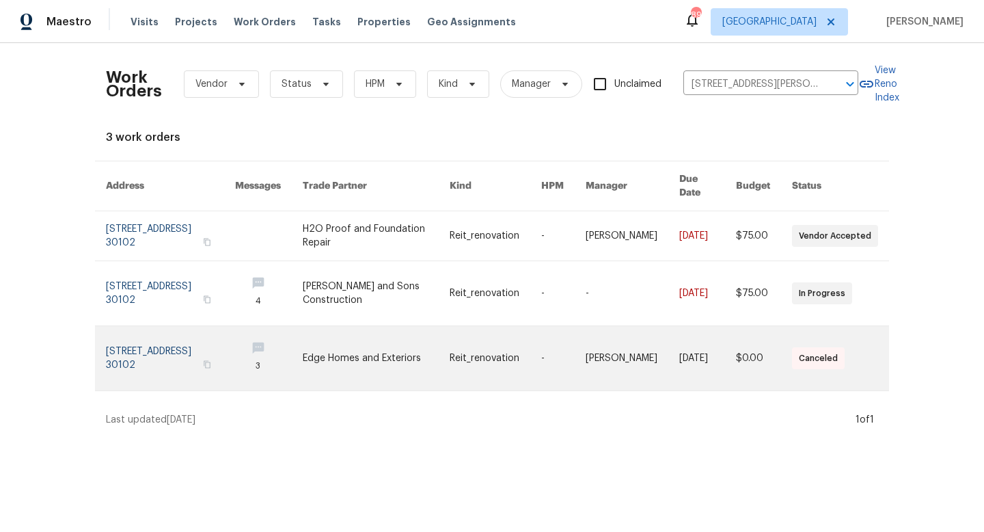
click at [146, 329] on link at bounding box center [170, 358] width 129 height 64
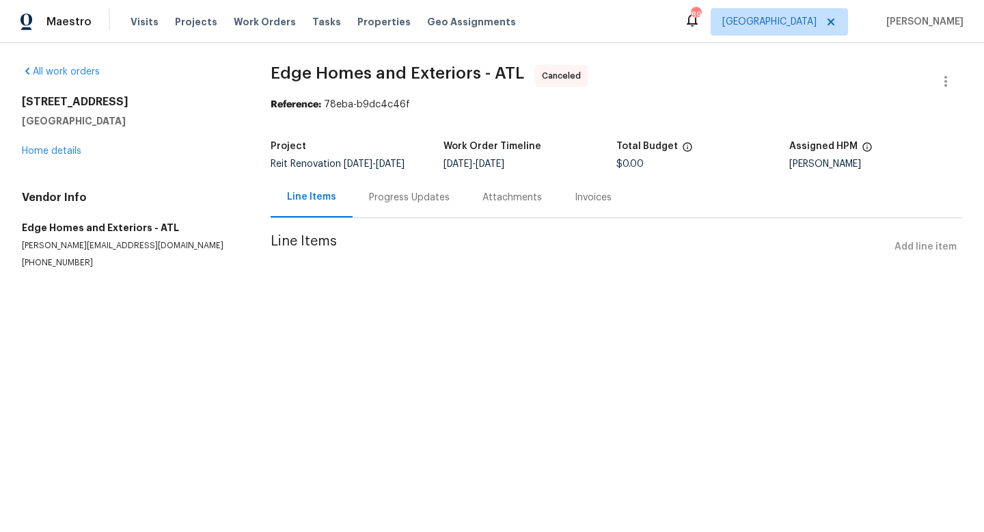
click at [418, 196] on div "Progress Updates" at bounding box center [409, 197] width 113 height 40
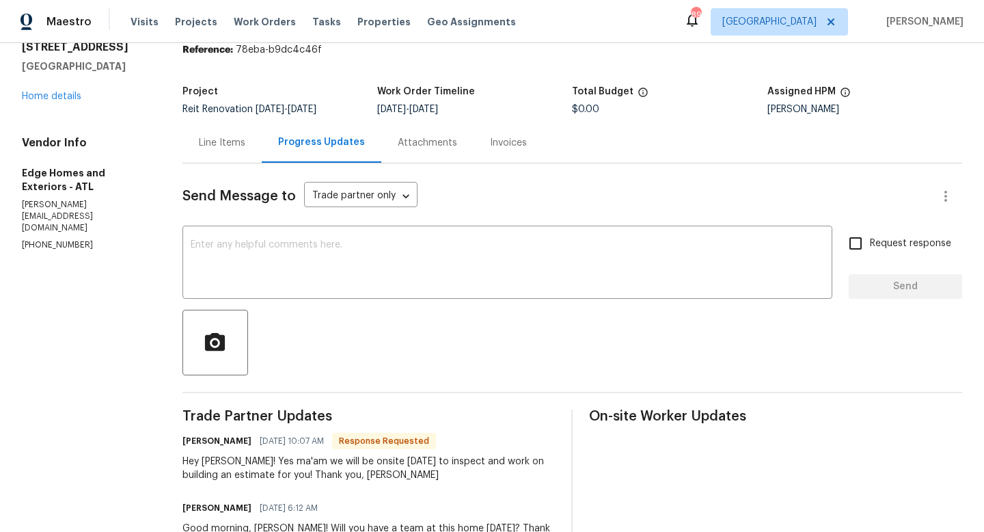
scroll to position [35, 0]
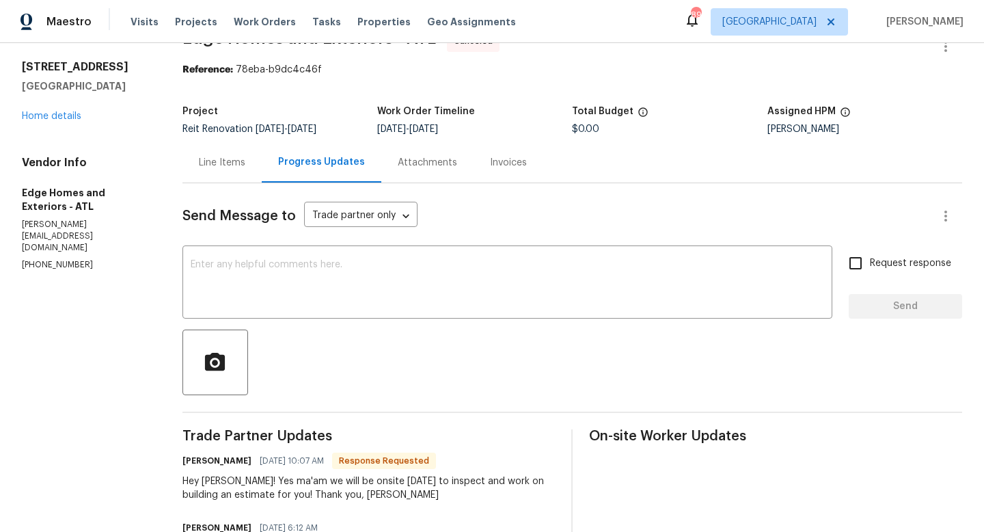
click at [56, 106] on div "5160 Legendary Ln Acworth, GA 30102 Home details" at bounding box center [86, 91] width 128 height 63
click at [56, 107] on div "5160 Legendary Ln Acworth, GA 30102 Home details" at bounding box center [86, 91] width 128 height 63
click at [56, 111] on link "Home details" at bounding box center [51, 116] width 59 height 10
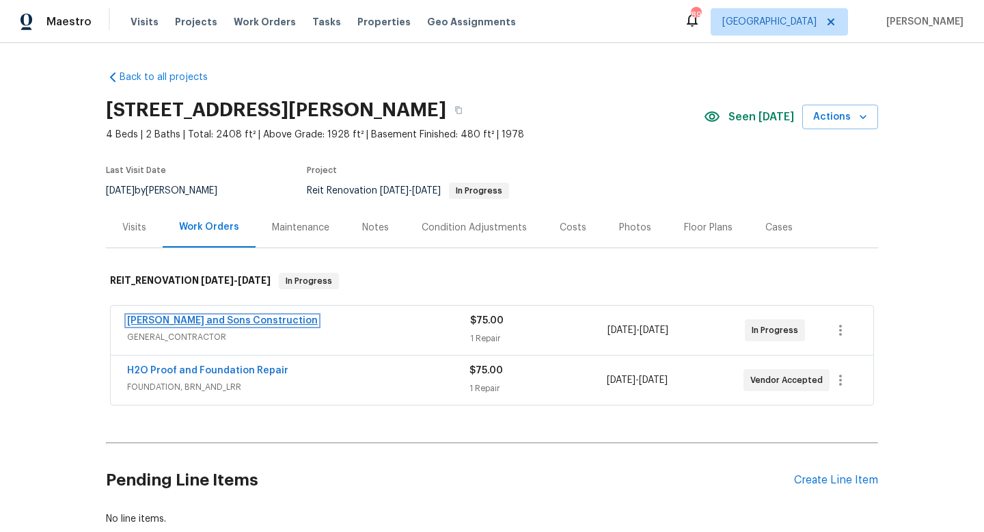
click at [221, 323] on link "[PERSON_NAME] and Sons Construction" at bounding box center [222, 321] width 191 height 10
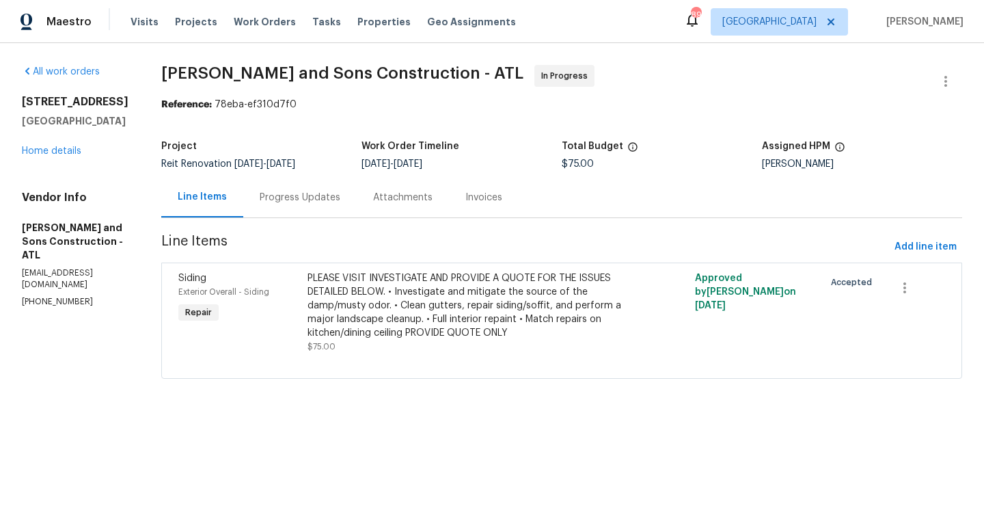
click at [309, 206] on div "Progress Updates" at bounding box center [299, 197] width 113 height 40
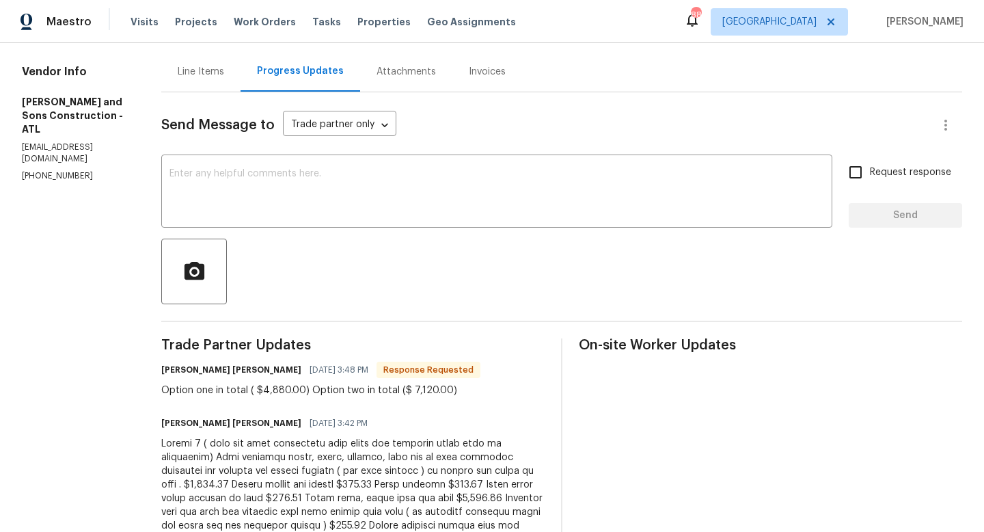
scroll to position [124, 0]
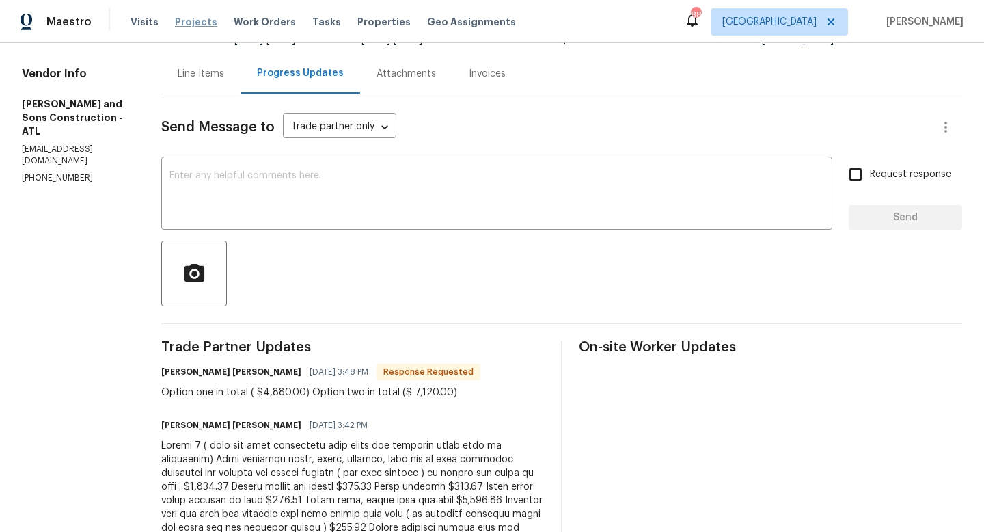
click at [194, 21] on span "Projects" at bounding box center [196, 22] width 42 height 14
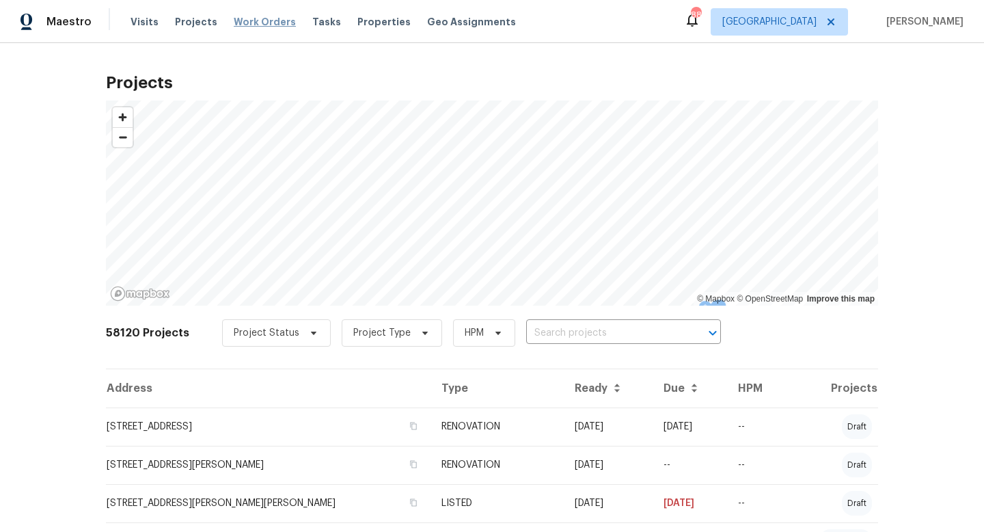
click at [273, 20] on span "Work Orders" at bounding box center [265, 22] width 62 height 14
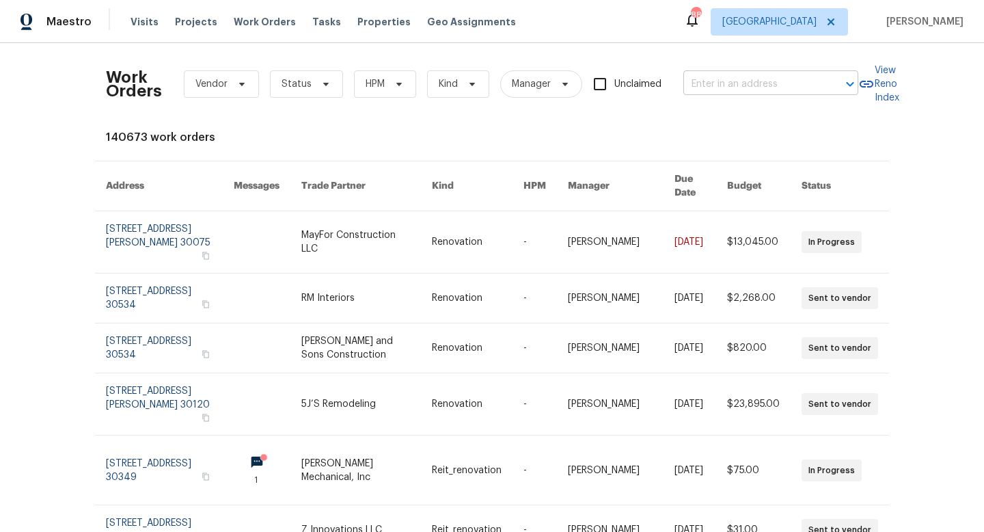
click at [777, 83] on input "text" at bounding box center [752, 84] width 137 height 21
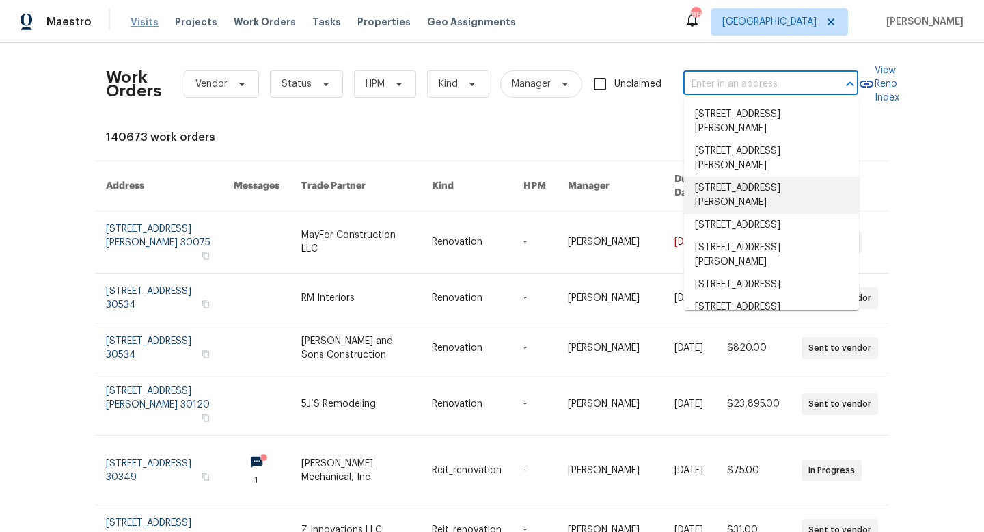
click at [152, 22] on span "Visits" at bounding box center [145, 22] width 28 height 14
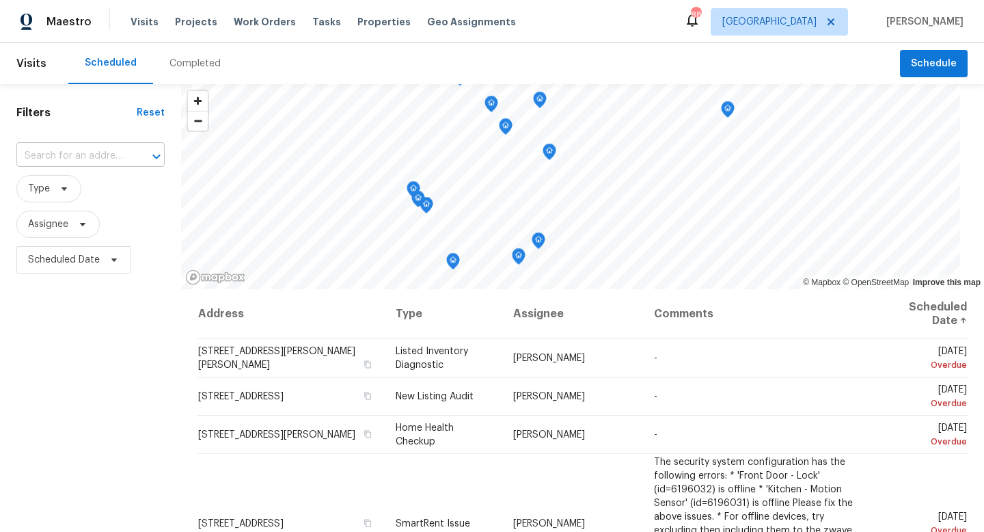
click at [114, 147] on input "text" at bounding box center [71, 156] width 110 height 21
type input "692 su"
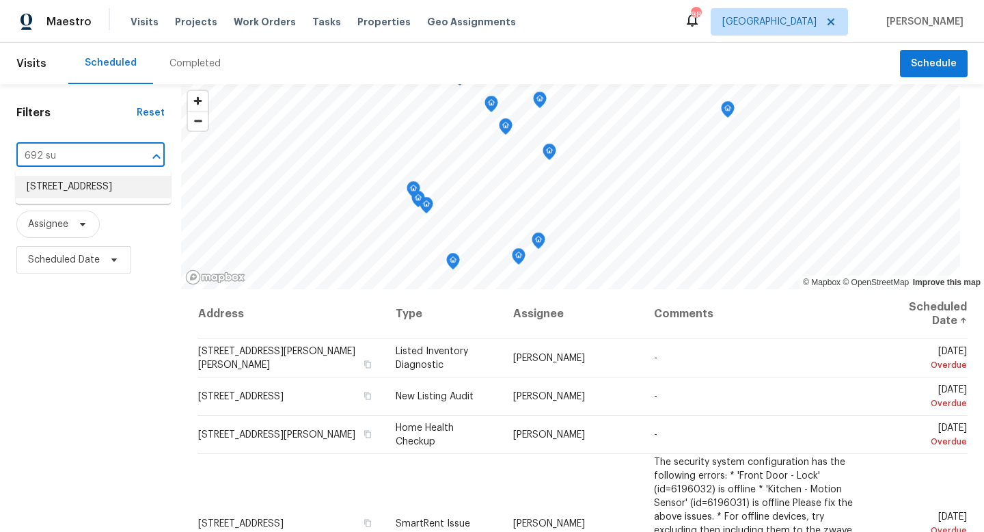
click at [103, 191] on li "692 Suholden Cir, Marietta, GA 30066" at bounding box center [93, 187] width 155 height 23
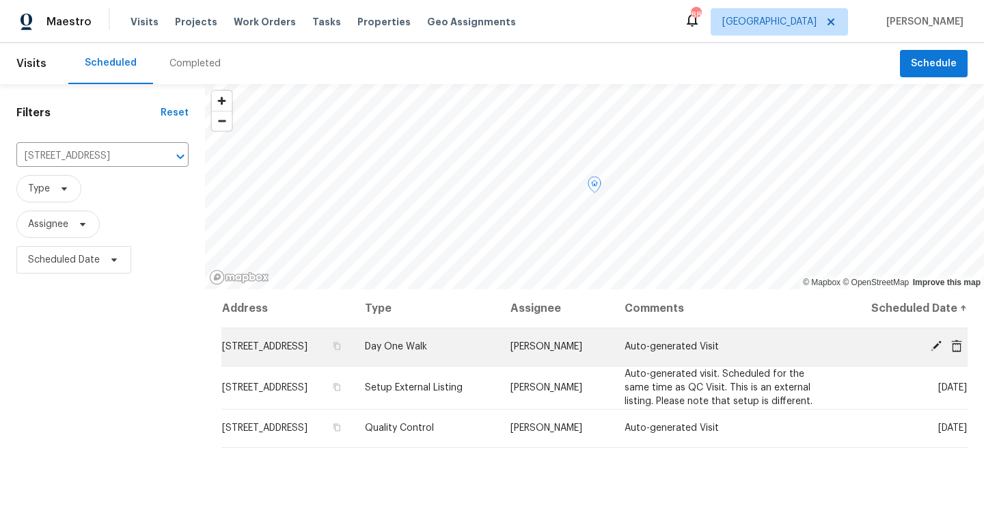
click at [953, 347] on icon at bounding box center [957, 345] width 11 height 12
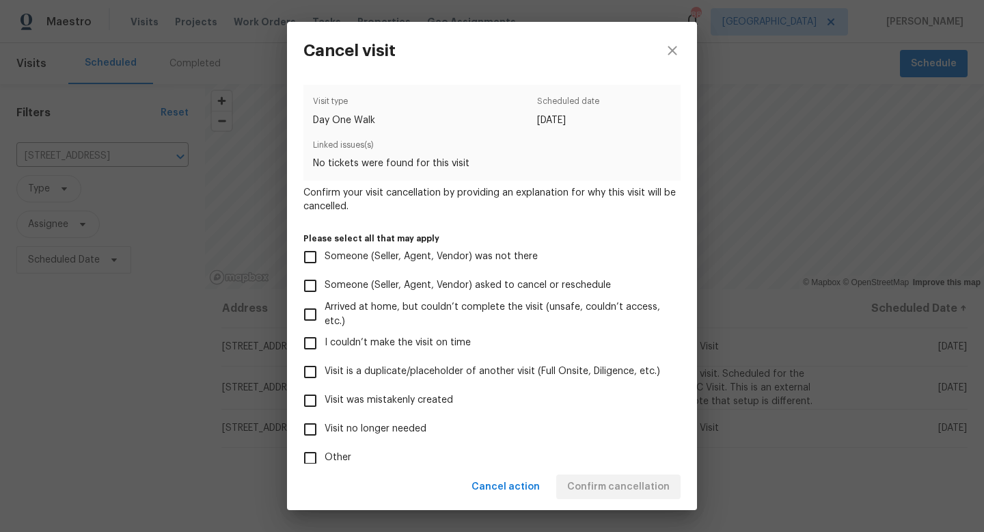
scroll to position [81, 0]
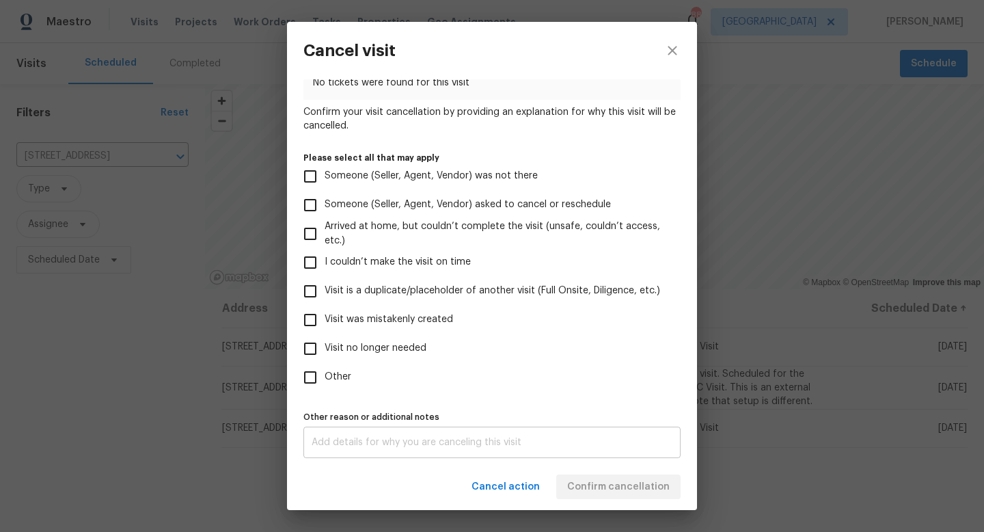
click at [384, 435] on div "x Other reason or additional notes" at bounding box center [492, 442] width 377 height 31
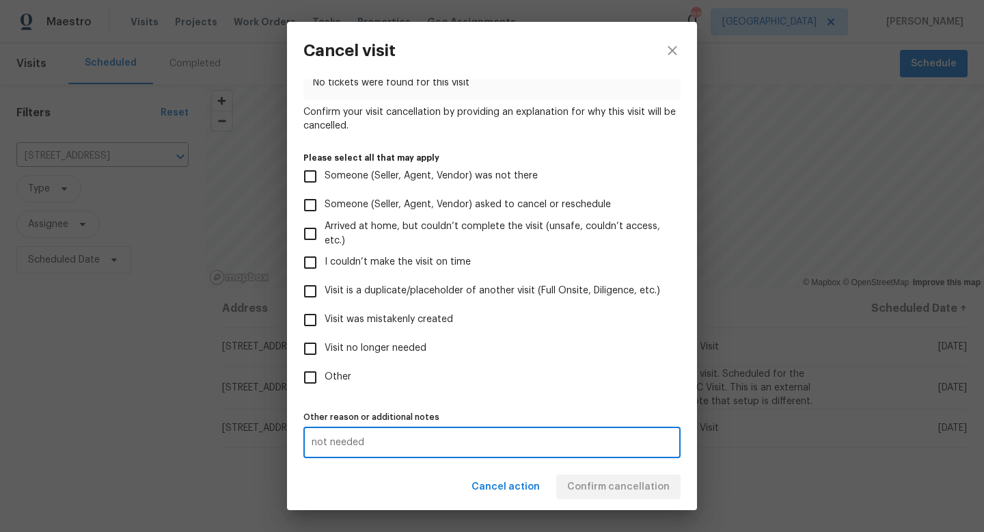
type textarea "not needed"
click at [493, 407] on div "Other reason or additional notes not needed x Other reason or additional notes" at bounding box center [492, 432] width 377 height 51
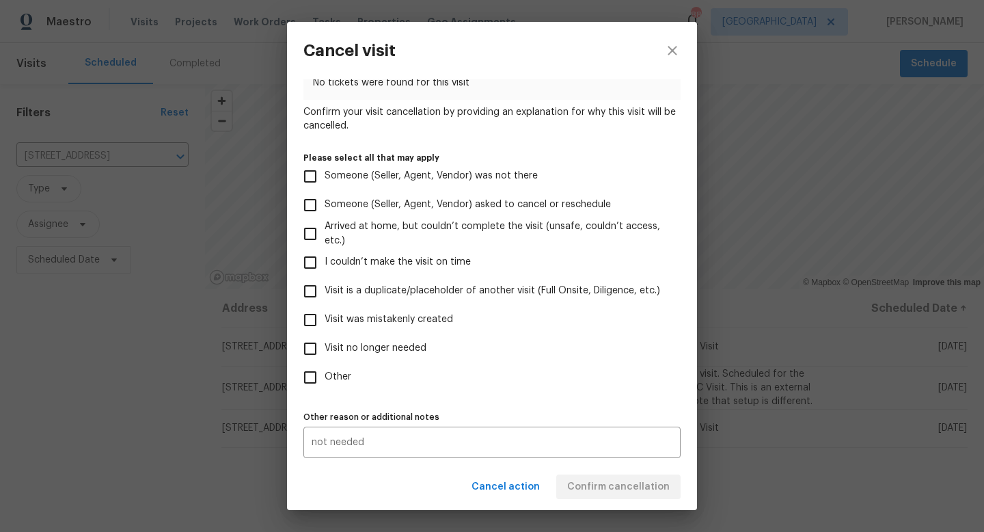
click at [562, 381] on label "Other" at bounding box center [483, 377] width 374 height 29
click at [325, 381] on input "Other" at bounding box center [310, 377] width 29 height 29
checkbox input "true"
click at [601, 492] on span "Confirm cancellation" at bounding box center [618, 487] width 103 height 17
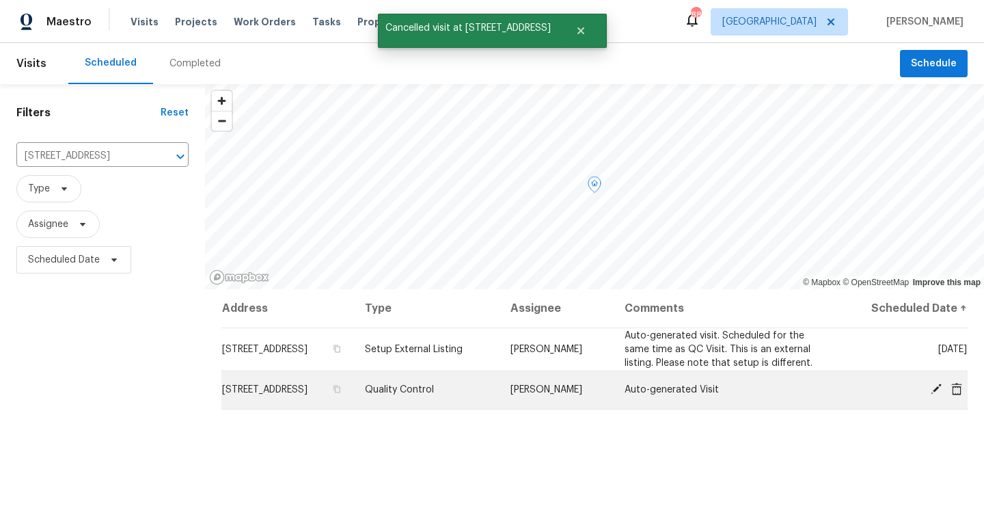
click at [958, 389] on icon at bounding box center [957, 388] width 11 height 12
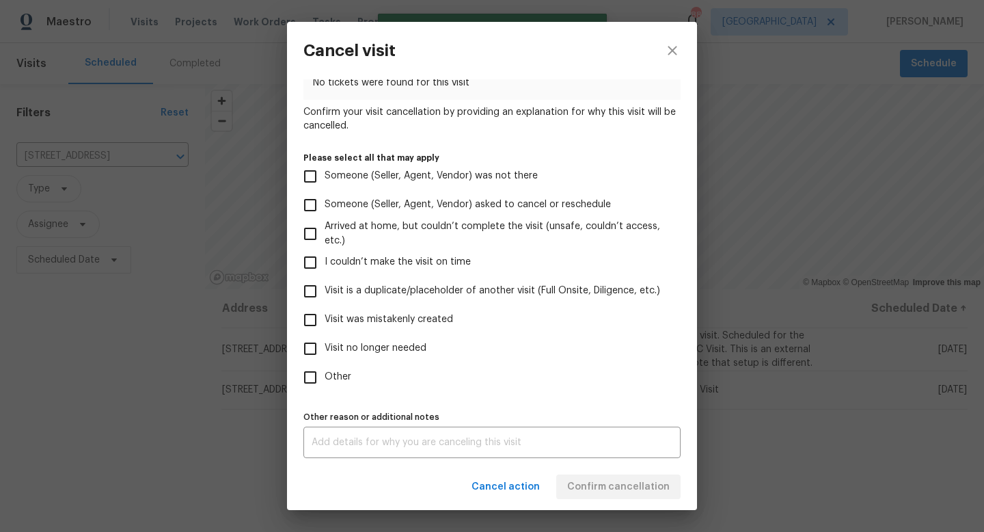
click at [375, 345] on span "Visit no longer needed" at bounding box center [376, 348] width 102 height 14
click at [325, 345] on input "Visit no longer needed" at bounding box center [310, 348] width 29 height 29
checkbox input "true"
click at [375, 316] on span "Visit was mistakenly created" at bounding box center [389, 319] width 129 height 14
click at [325, 316] on input "Visit was mistakenly created" at bounding box center [310, 320] width 29 height 29
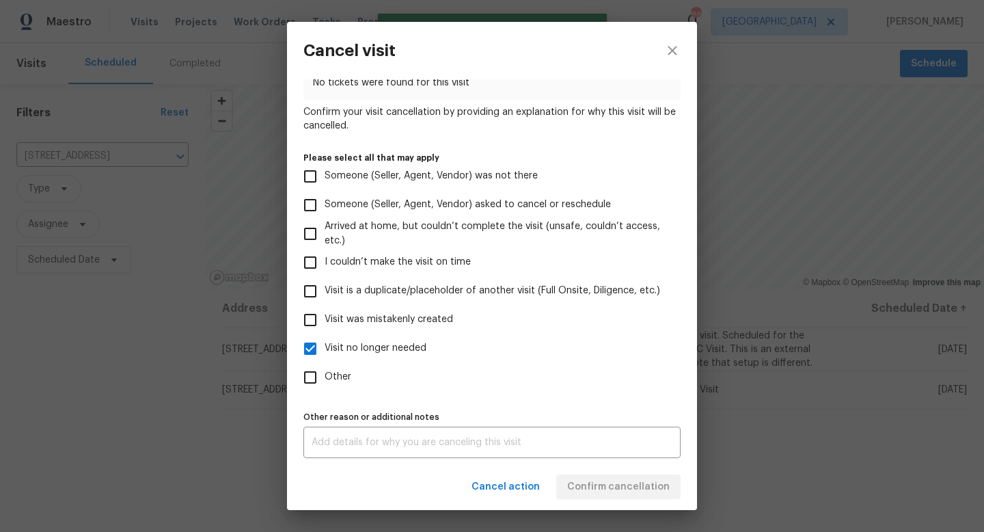
checkbox input "true"
click at [442, 489] on div "Cancel action Confirm cancellation" at bounding box center [492, 487] width 410 height 47
click at [509, 464] on div "Cancel action Confirm cancellation" at bounding box center [492, 487] width 410 height 47
click at [510, 451] on div "x Other reason or additional notes" at bounding box center [492, 442] width 377 height 31
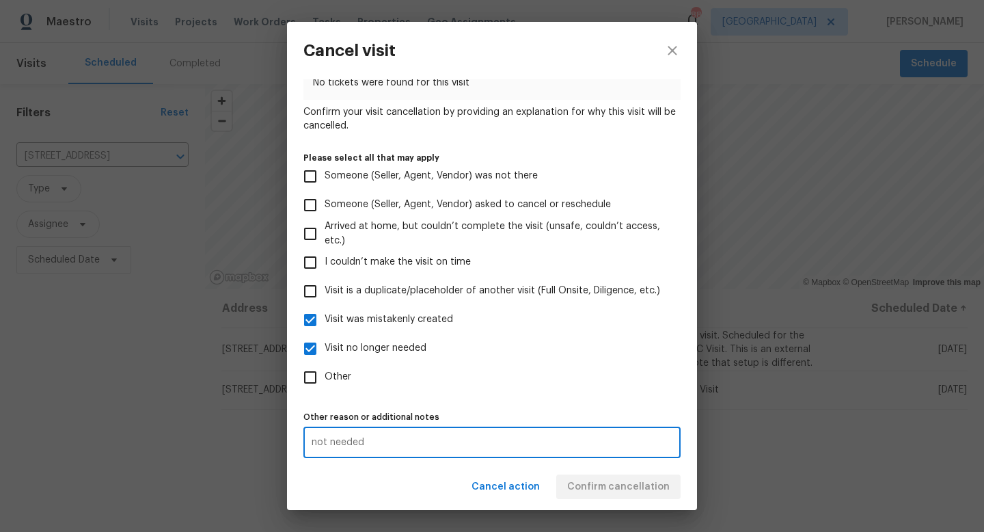
type textarea "not needed"
click at [617, 373] on label "Other" at bounding box center [483, 377] width 374 height 29
click at [325, 373] on input "Other" at bounding box center [310, 377] width 29 height 29
checkbox input "true"
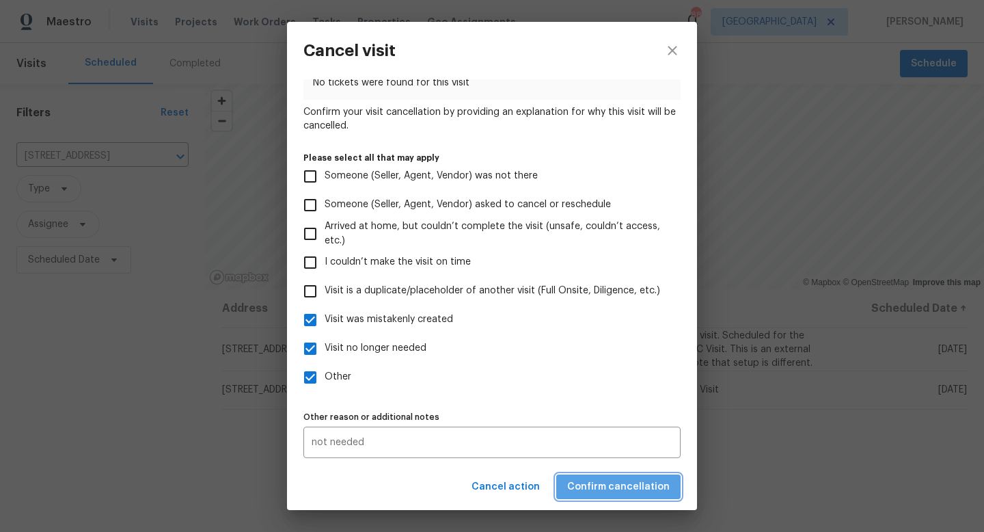
click at [636, 494] on span "Confirm cancellation" at bounding box center [618, 487] width 103 height 17
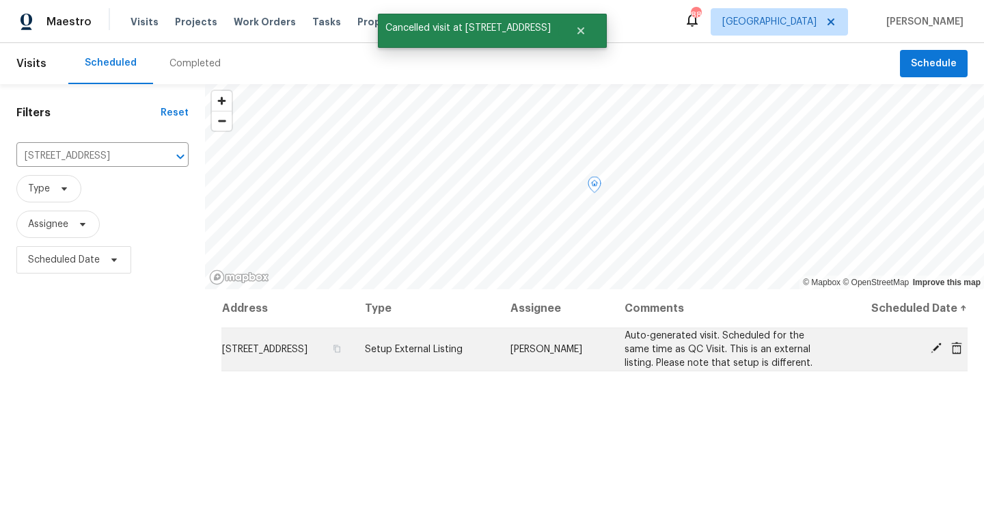
click at [959, 347] on icon at bounding box center [957, 348] width 11 height 12
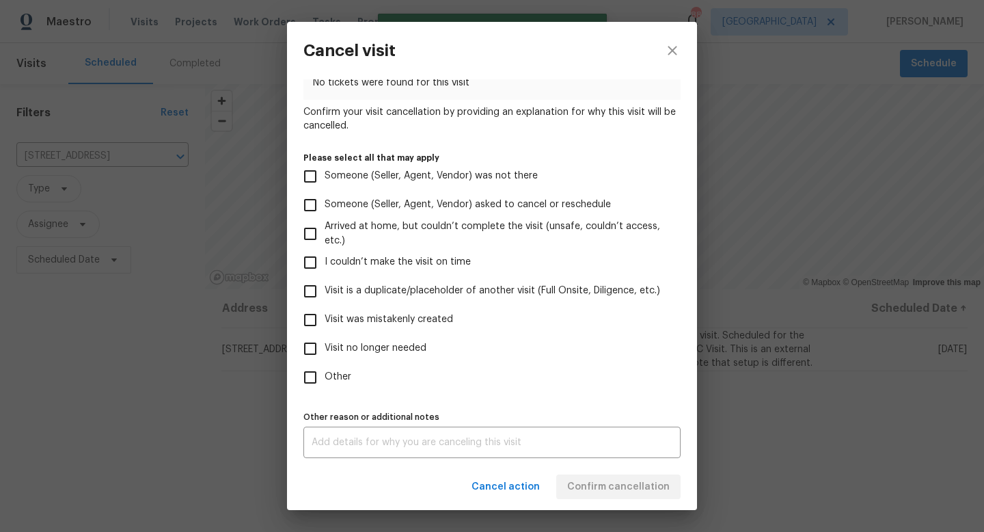
click at [307, 374] on input "Other" at bounding box center [310, 377] width 29 height 29
checkbox input "true"
click at [314, 336] on input "Visit no longer needed" at bounding box center [310, 348] width 29 height 29
checkbox input "true"
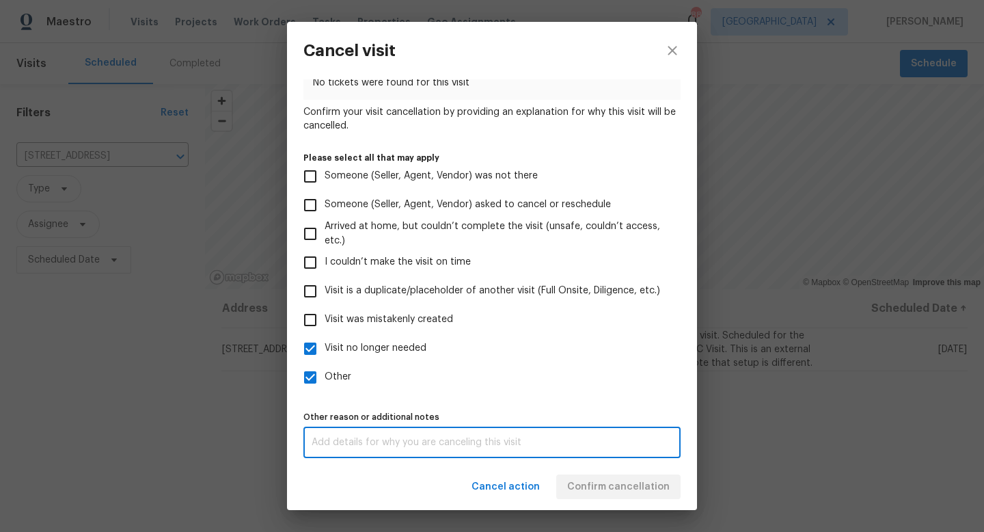
click at [327, 444] on textarea at bounding box center [492, 443] width 361 height 10
type textarea "not needed"
click at [476, 355] on label "Visit no longer needed" at bounding box center [483, 348] width 374 height 29
click at [325, 355] on input "Visit no longer needed" at bounding box center [310, 348] width 29 height 29
checkbox input "false"
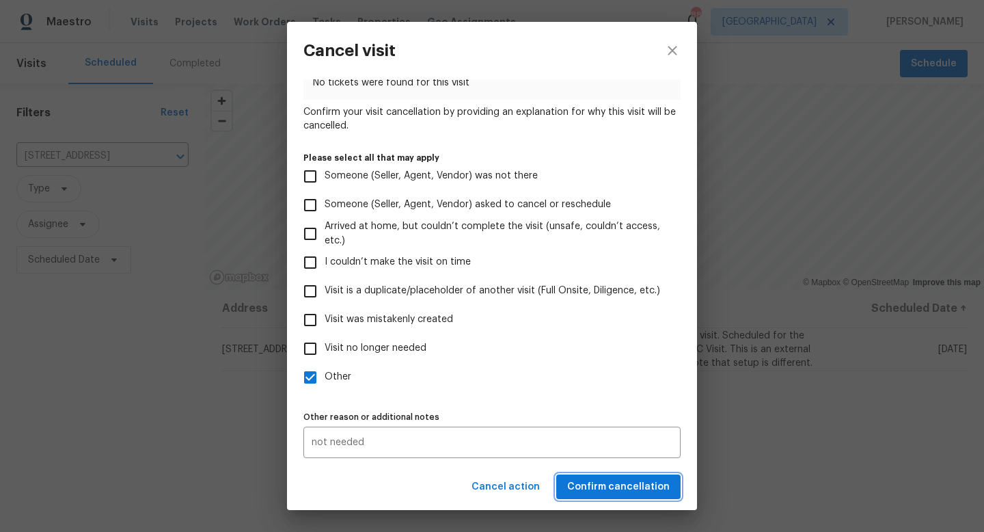
click at [591, 491] on span "Confirm cancellation" at bounding box center [618, 487] width 103 height 17
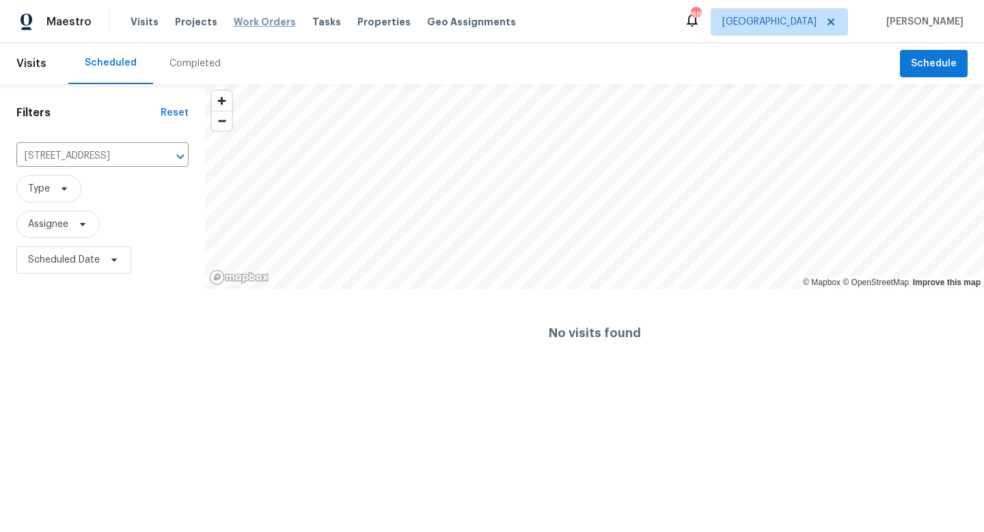
click at [278, 21] on span "Work Orders" at bounding box center [265, 22] width 62 height 14
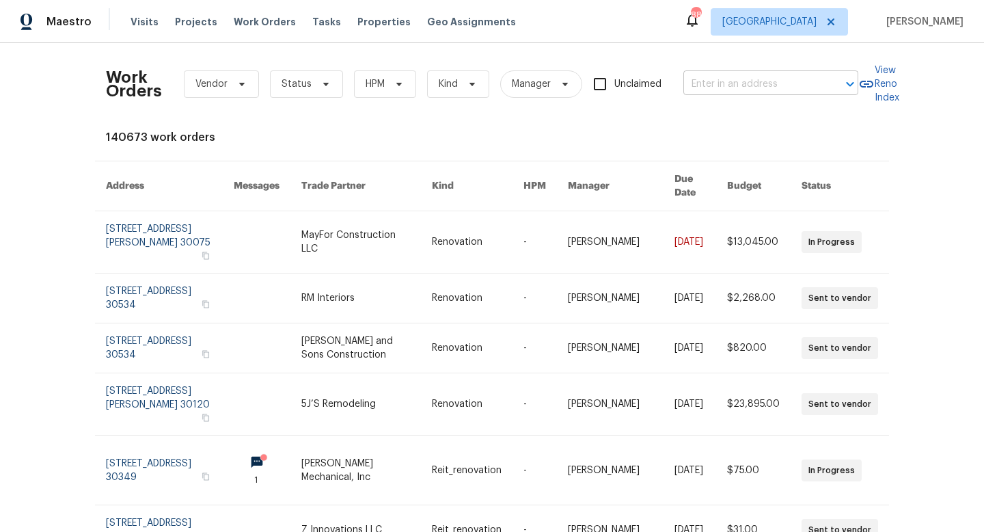
click at [760, 83] on input "text" at bounding box center [752, 84] width 137 height 21
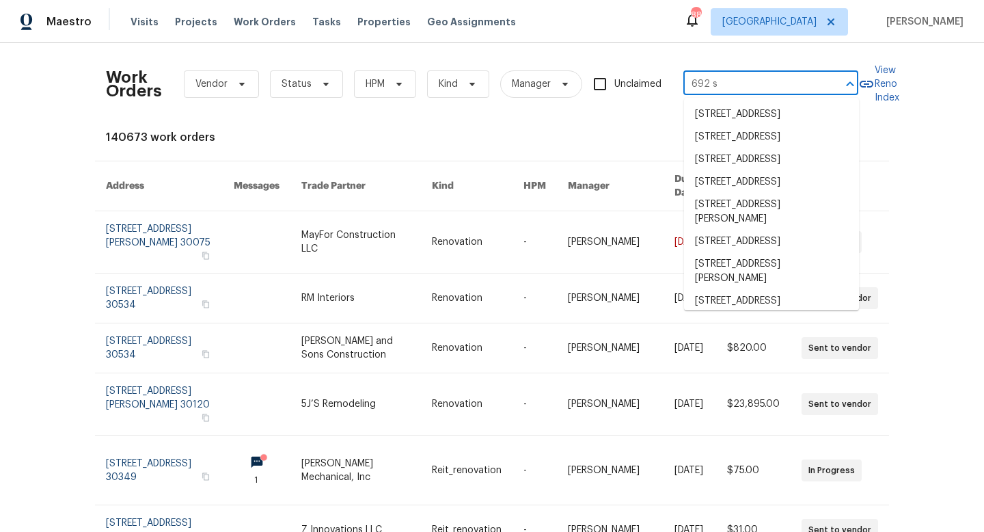
type input "692 su"
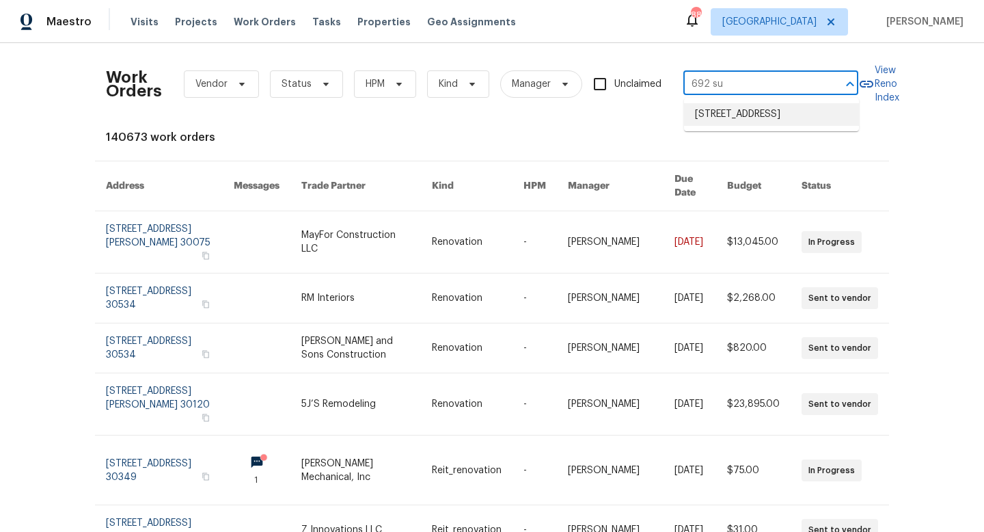
click at [755, 118] on li "692 Suholden Cir, Marietta, GA 30066" at bounding box center [771, 114] width 175 height 23
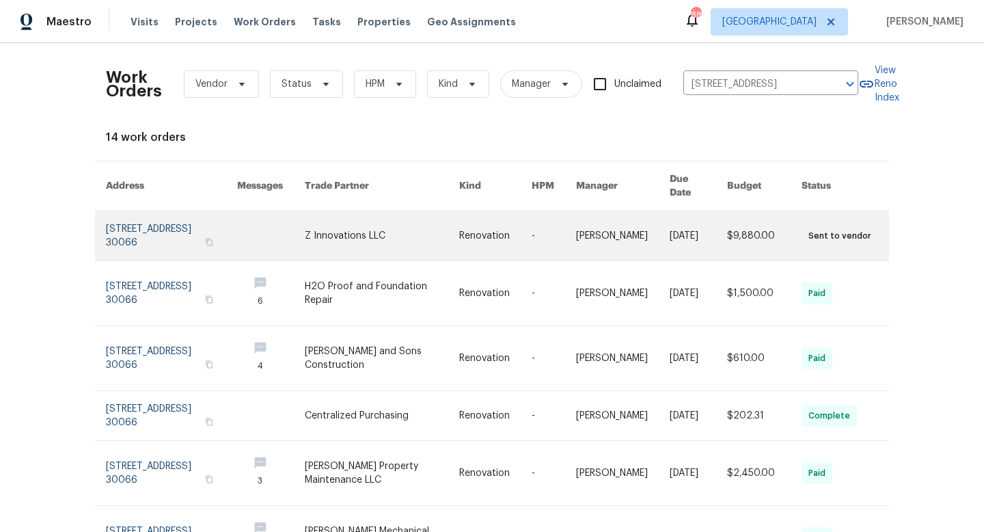
click at [196, 211] on link at bounding box center [171, 235] width 131 height 49
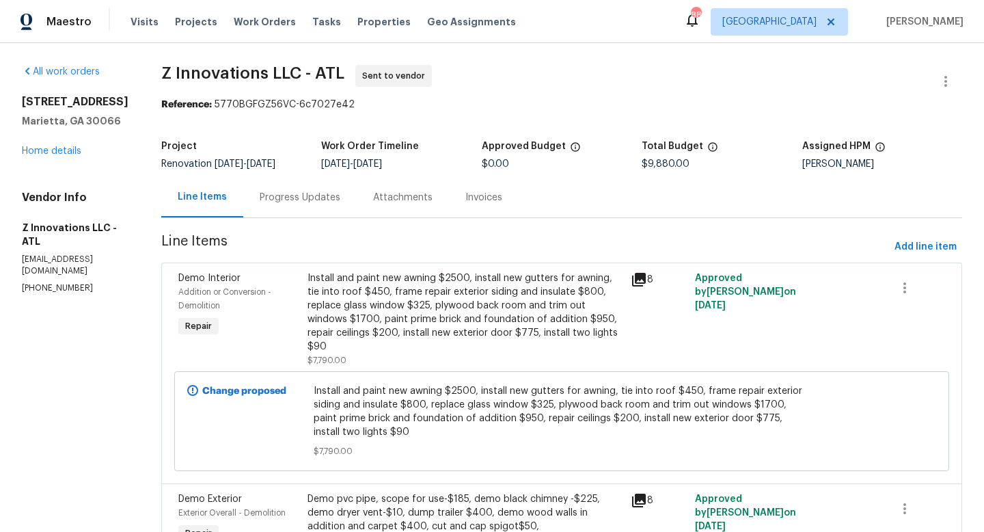
click at [278, 216] on div "Progress Updates" at bounding box center [299, 197] width 113 height 40
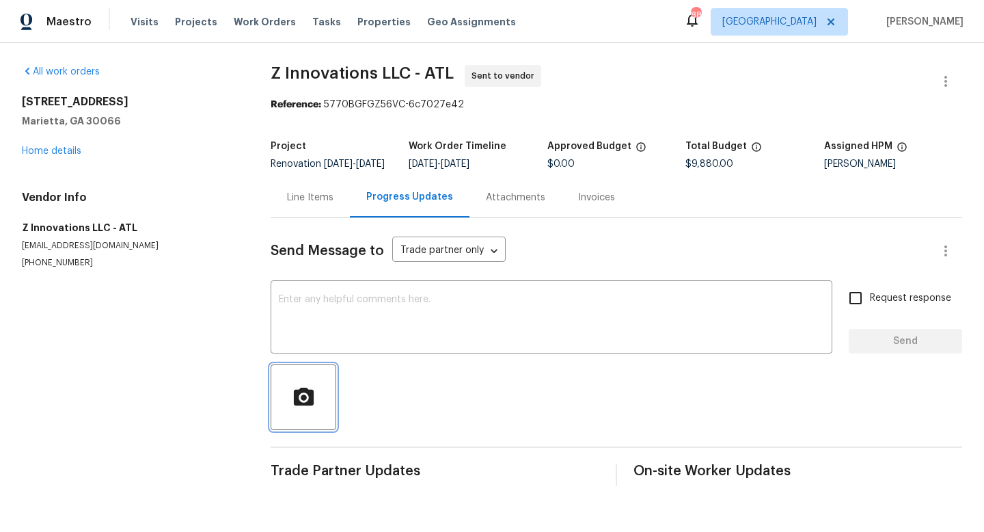
click at [308, 409] on icon "button" at bounding box center [304, 398] width 24 height 24
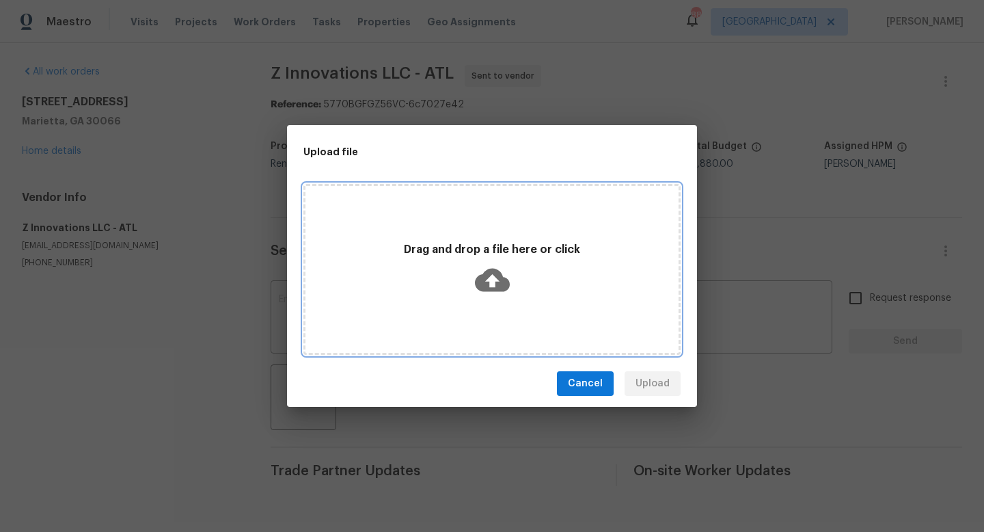
click at [485, 282] on icon at bounding box center [492, 280] width 35 height 23
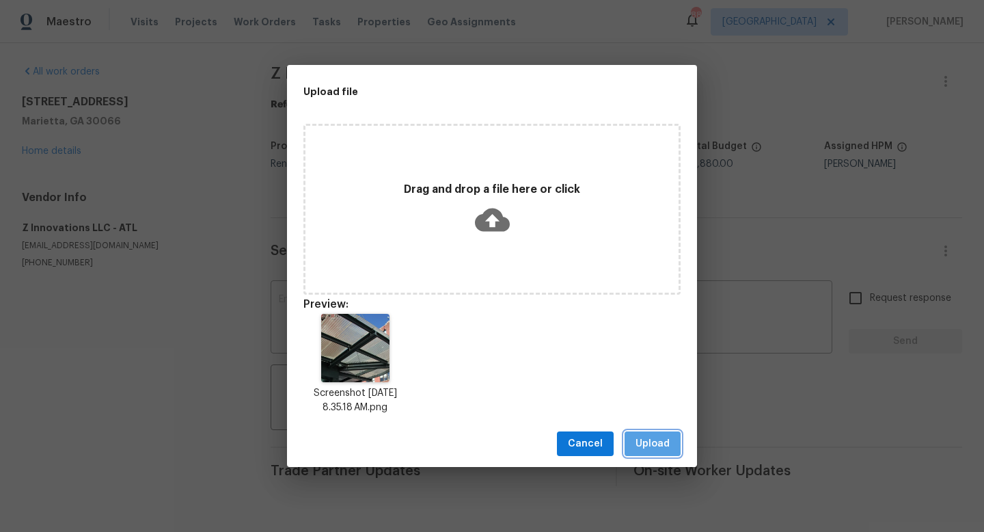
click at [654, 443] on span "Upload" at bounding box center [653, 443] width 34 height 17
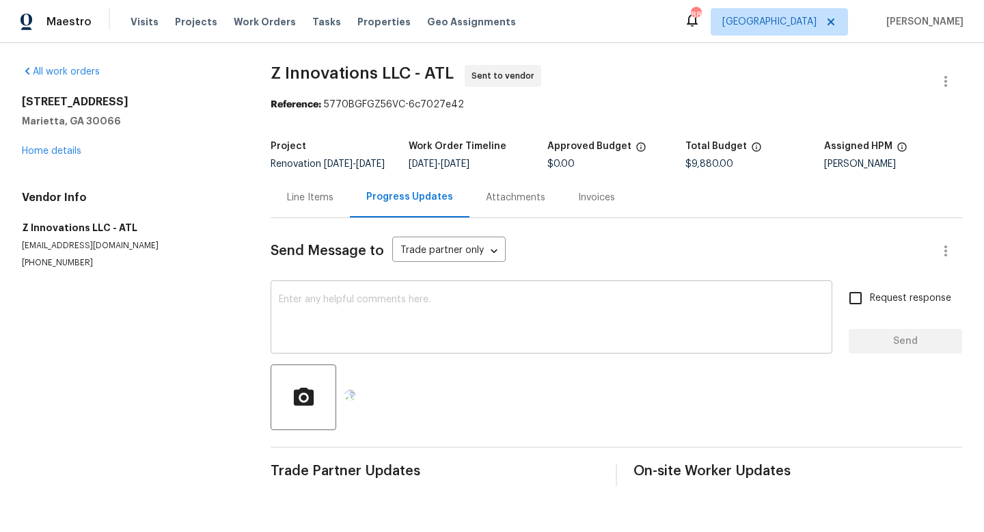
click at [326, 323] on textarea at bounding box center [552, 319] width 546 height 48
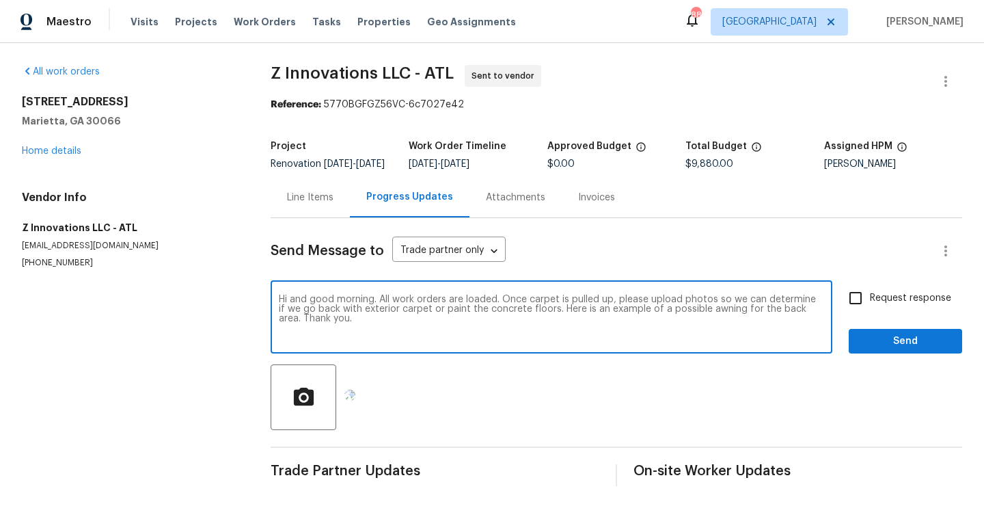
type textarea "Hi and good morning. All work orders are loaded. Once carpet is pulled up, plea…"
click at [863, 312] on input "Request response" at bounding box center [856, 298] width 29 height 29
checkbox input "true"
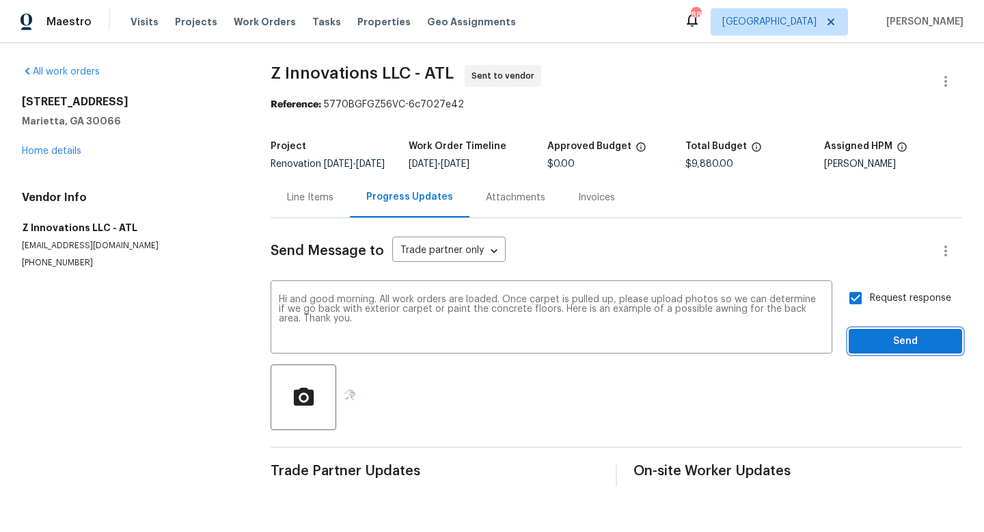
click at [871, 348] on span "Send" at bounding box center [906, 341] width 92 height 17
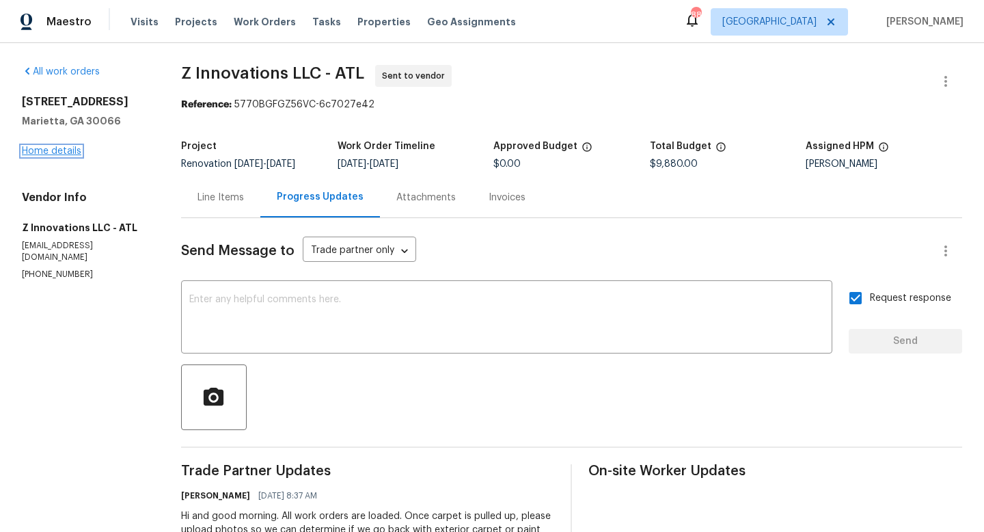
click at [44, 152] on link "Home details" at bounding box center [51, 151] width 59 height 10
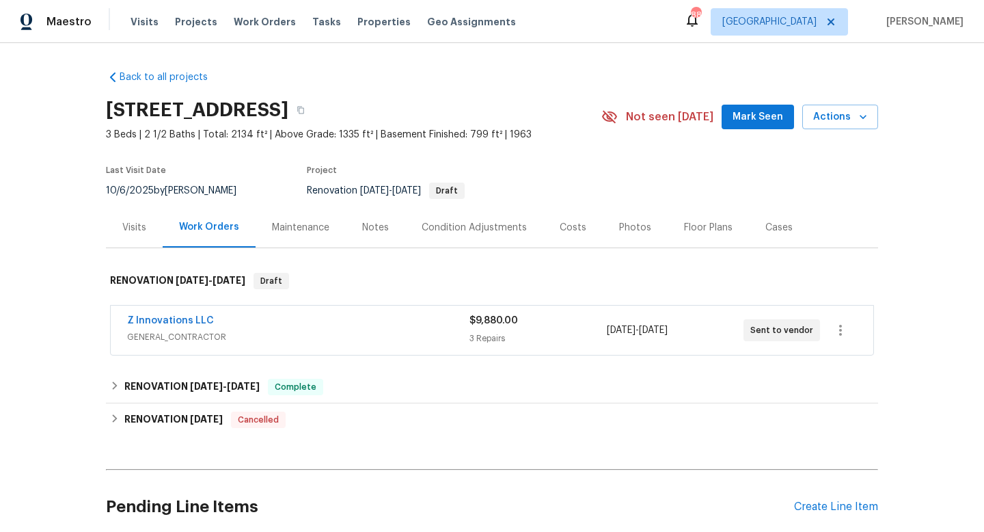
click at [374, 224] on div "Notes" at bounding box center [375, 228] width 27 height 14
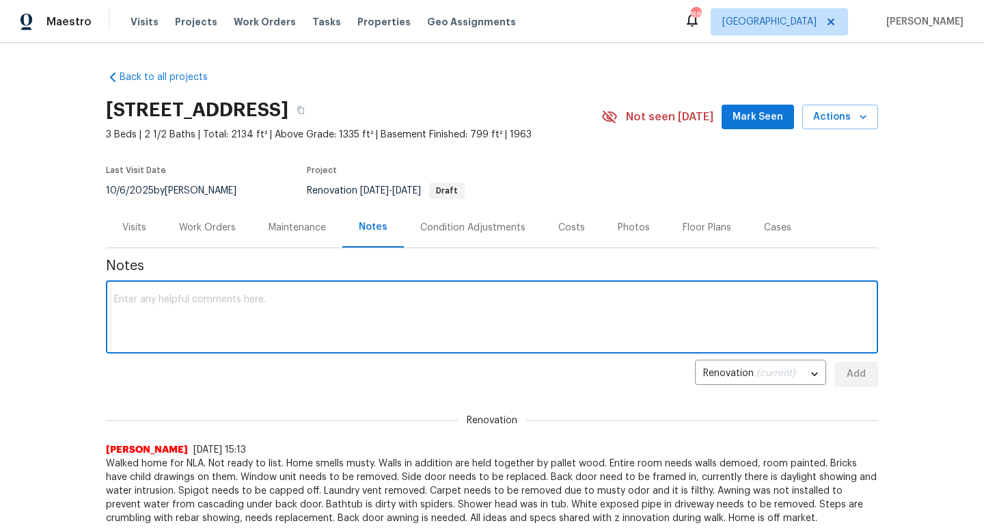
click at [282, 304] on textarea at bounding box center [492, 319] width 756 height 48
type textarea "New work orders sent to Z innovations for all repairs. Sent a photo of possible…"
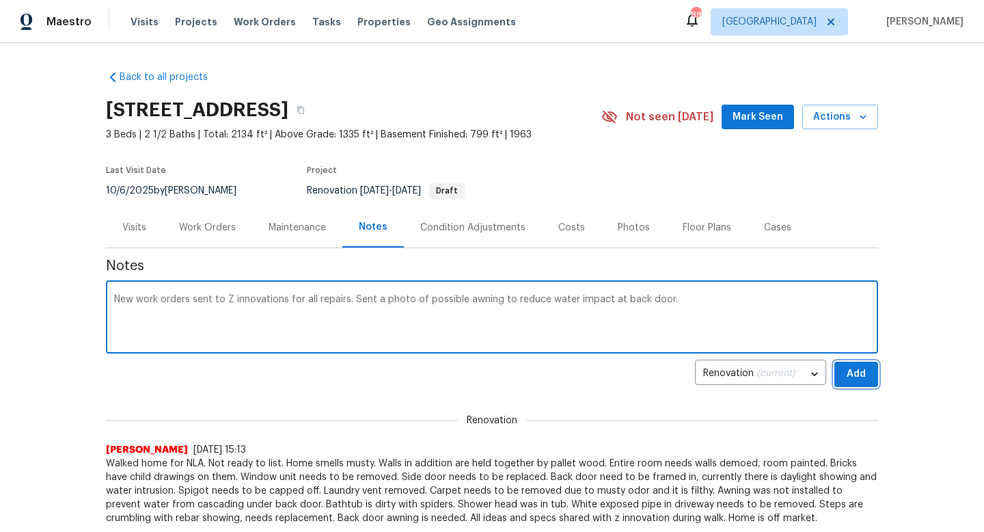
click at [854, 366] on span "Add" at bounding box center [857, 374] width 22 height 17
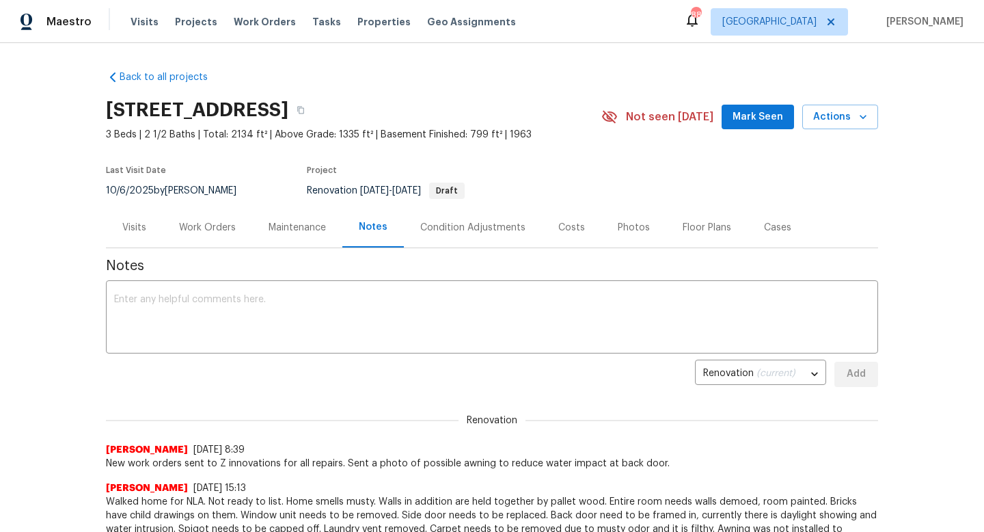
click at [754, 118] on span "Mark Seen" at bounding box center [758, 117] width 51 height 17
click at [267, 22] on span "Work Orders" at bounding box center [265, 22] width 62 height 14
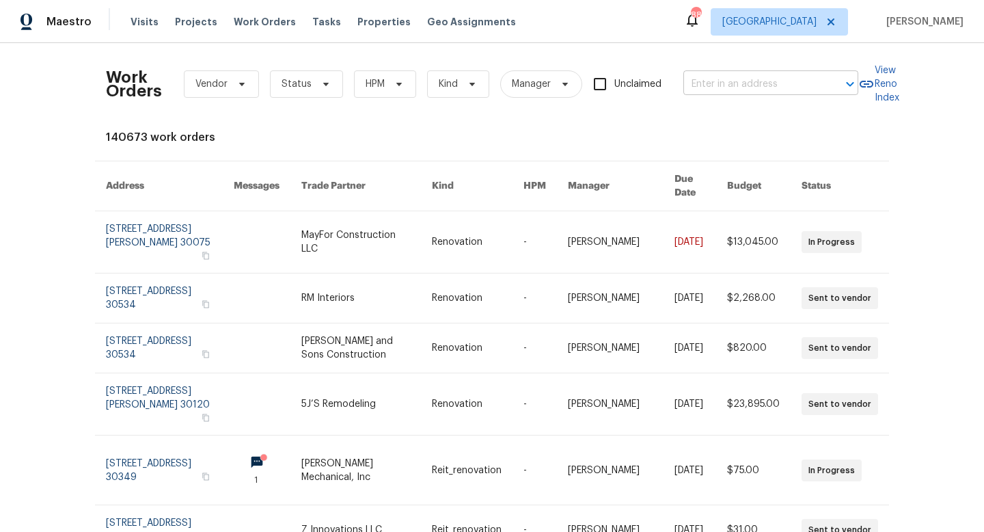
click at [710, 81] on input "text" at bounding box center [752, 84] width 137 height 21
type input "moser"
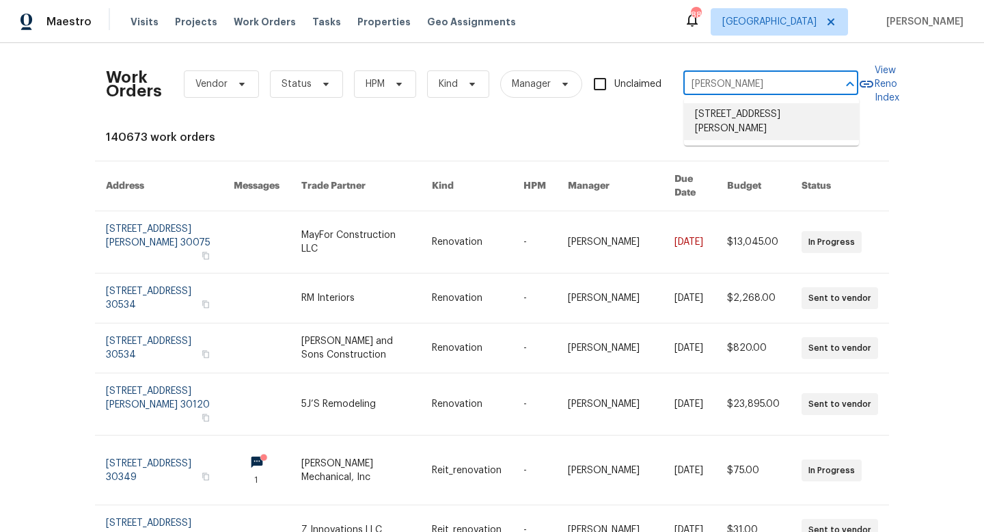
click at [738, 135] on li "[STREET_ADDRESS][PERSON_NAME]" at bounding box center [771, 121] width 175 height 37
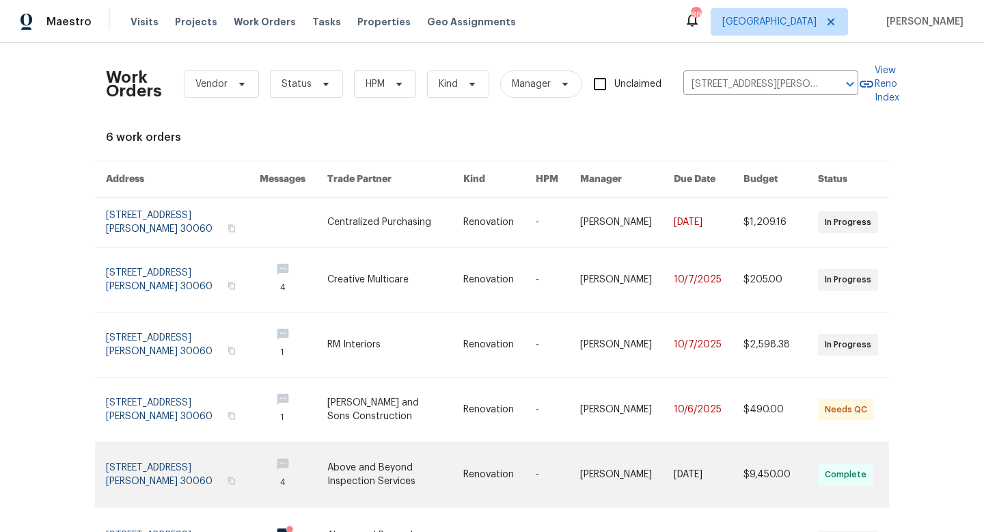
click at [163, 480] on link at bounding box center [183, 474] width 154 height 64
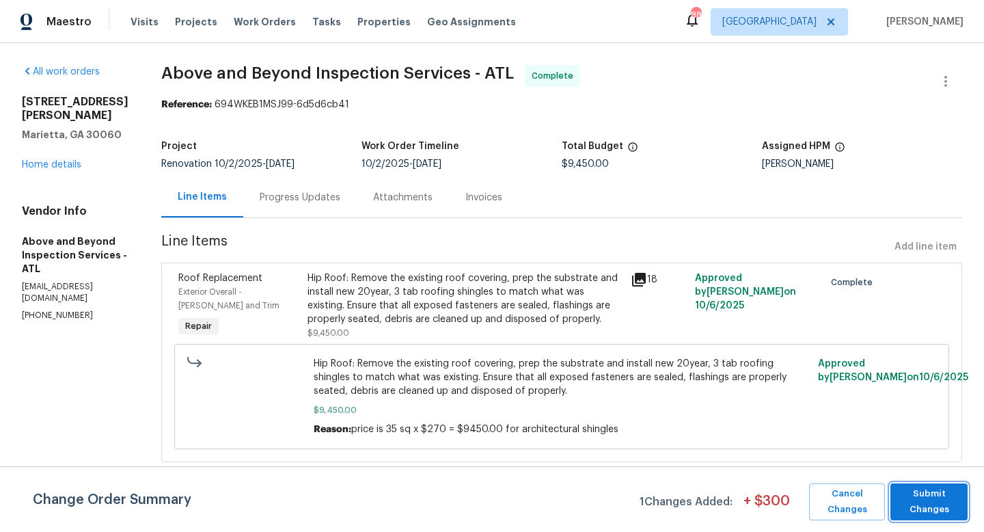
click at [916, 500] on span "Submit Changes" at bounding box center [930, 501] width 64 height 31
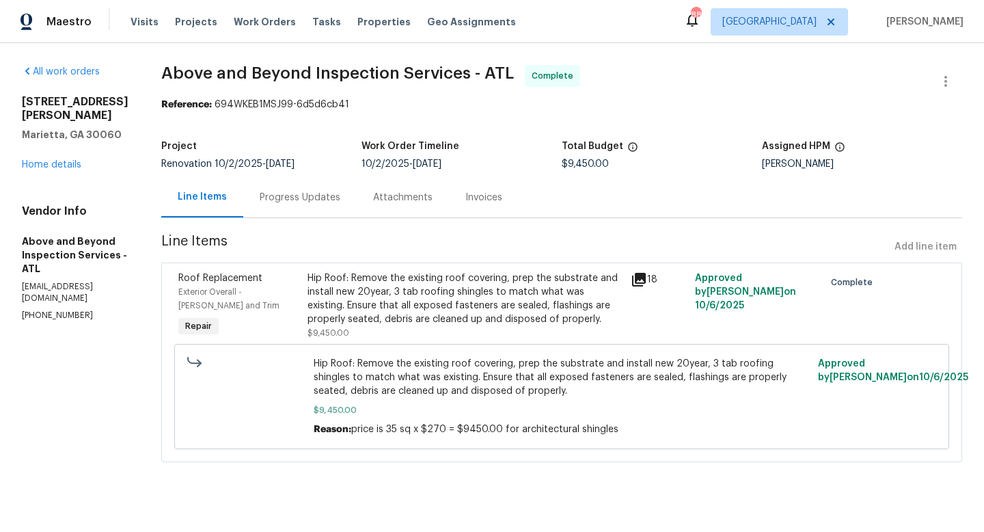
click at [83, 152] on div "3065 Moser Way Marietta, GA 30060 Home details" at bounding box center [75, 133] width 107 height 77
click at [74, 160] on link "Home details" at bounding box center [51, 165] width 59 height 10
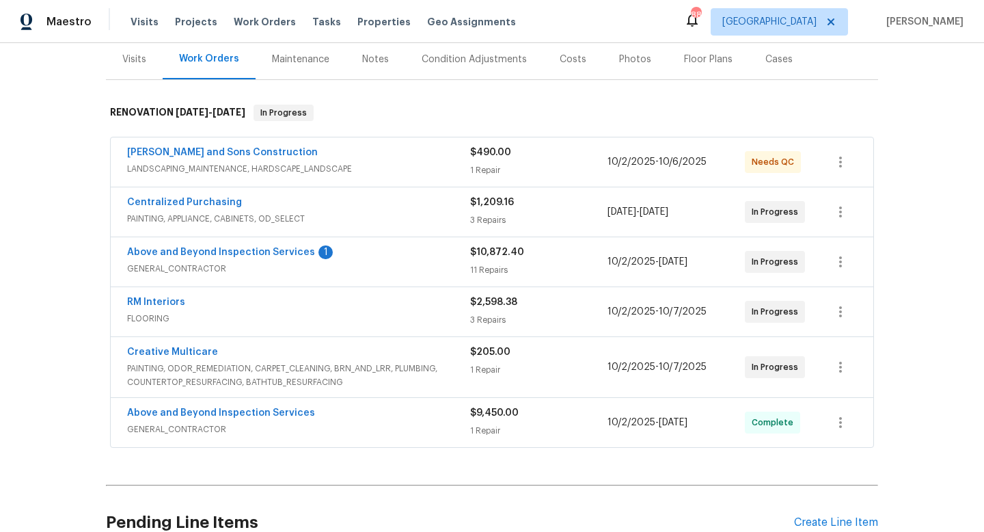
scroll to position [172, 0]
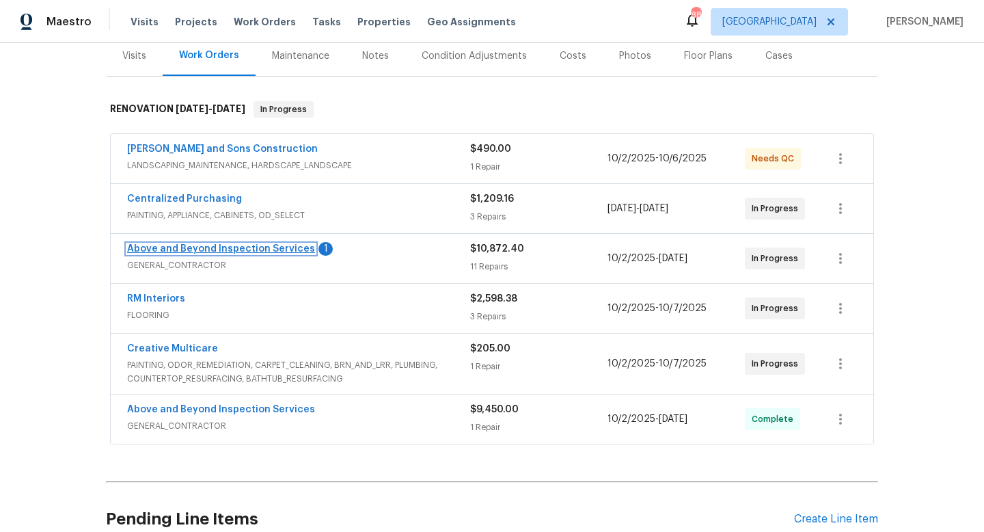
click at [230, 247] on link "Above and Beyond Inspection Services" at bounding box center [221, 249] width 188 height 10
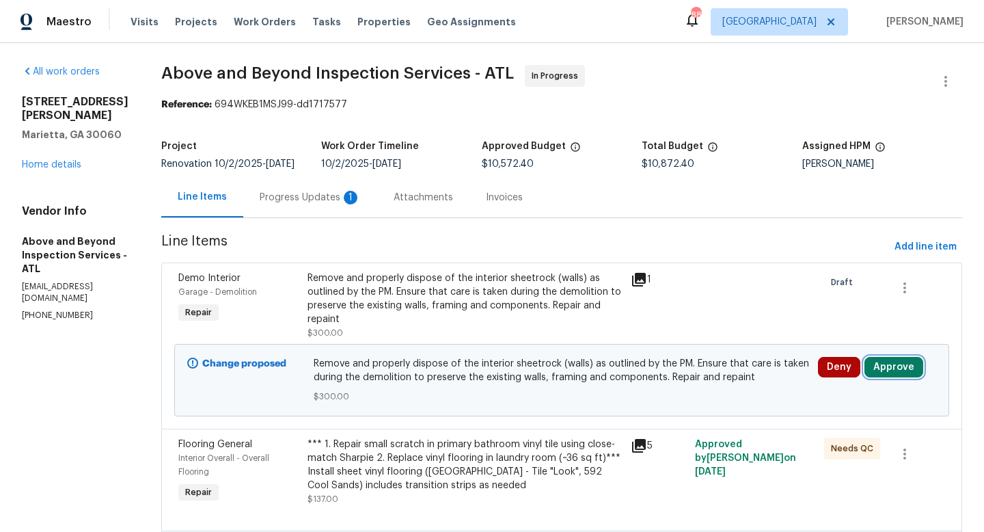
click at [902, 377] on button "Approve" at bounding box center [894, 367] width 59 height 21
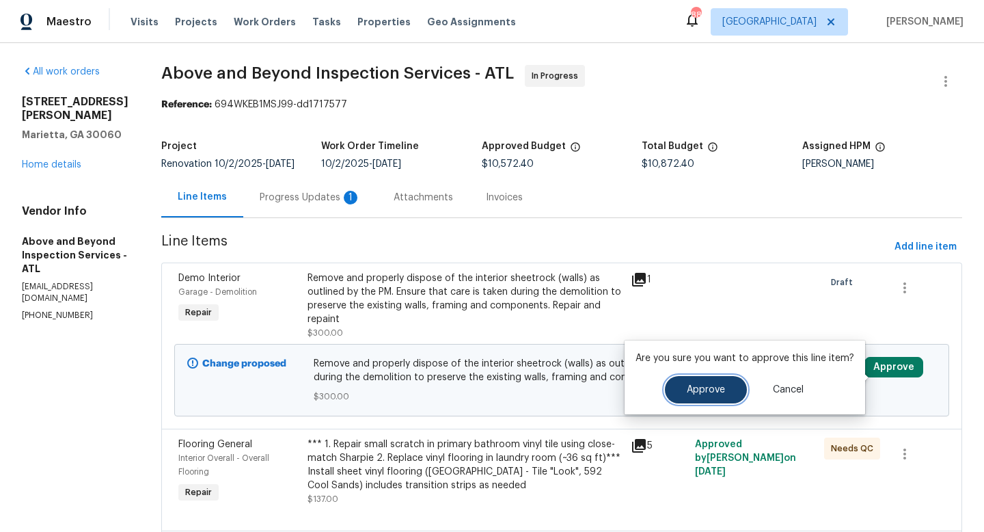
click at [687, 390] on span "Approve" at bounding box center [706, 390] width 38 height 10
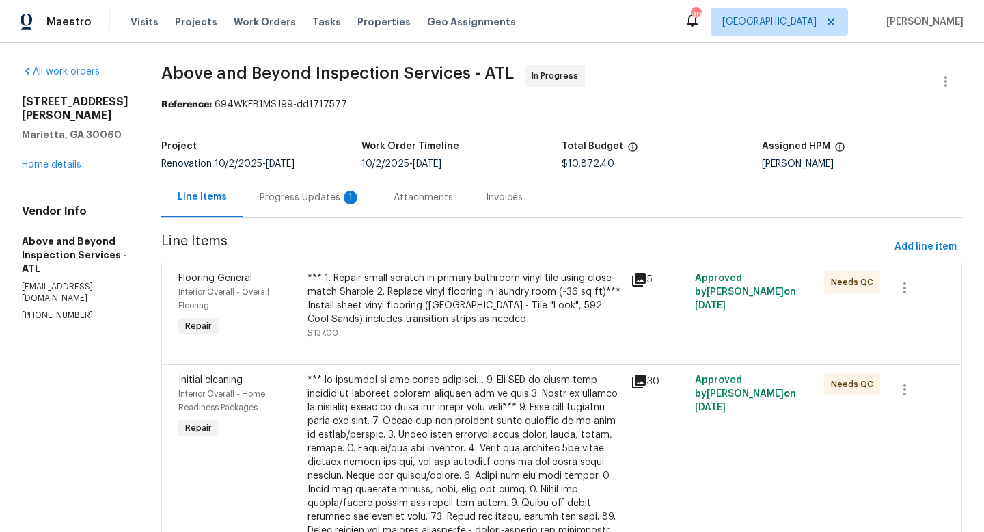
click at [361, 191] on div "Progress Updates 1" at bounding box center [310, 198] width 101 height 14
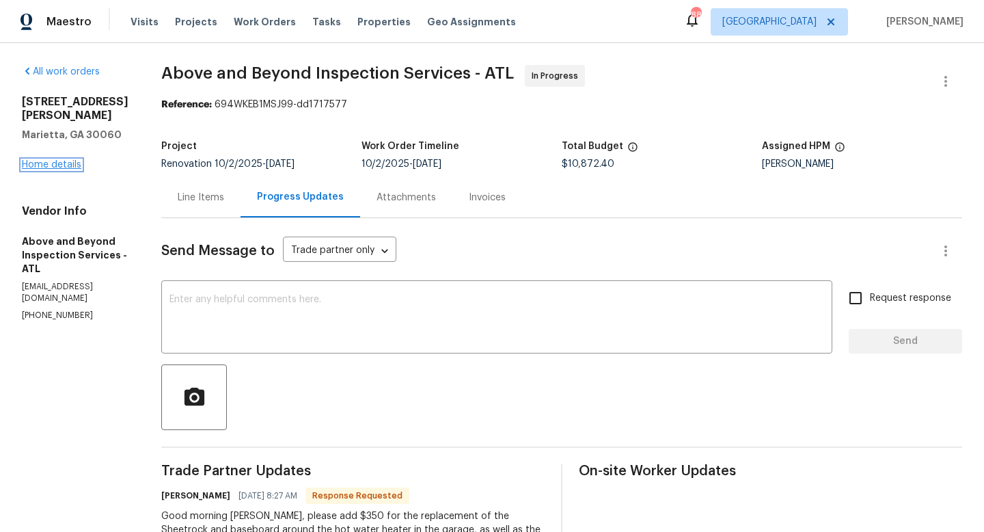
click at [66, 160] on link "Home details" at bounding box center [51, 165] width 59 height 10
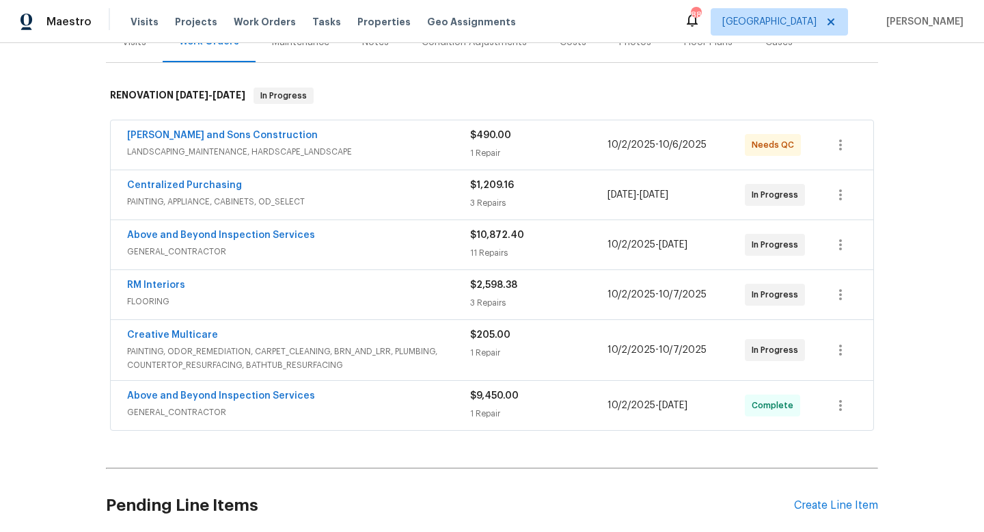
scroll to position [297, 0]
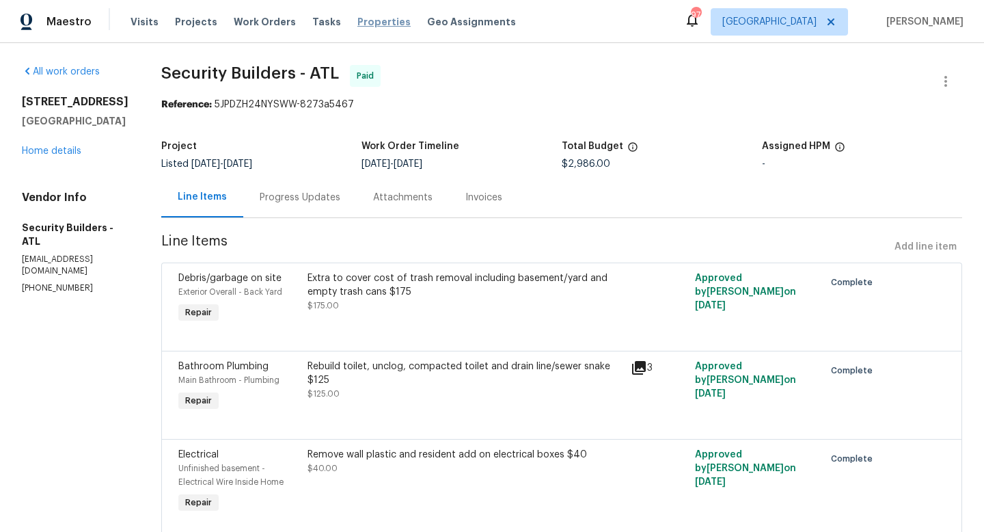
click at [366, 22] on span "Properties" at bounding box center [384, 22] width 53 height 14
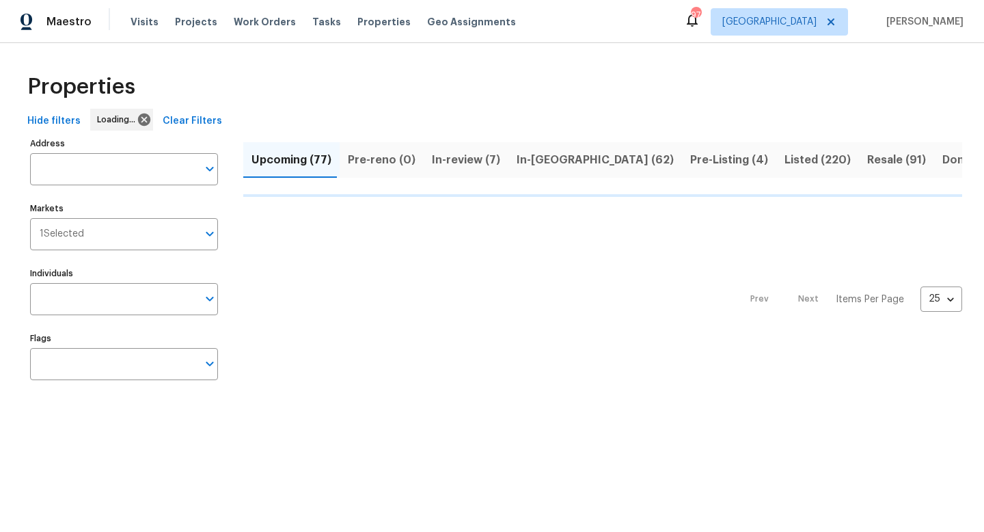
click at [691, 162] on span "Pre-Listing (4)" at bounding box center [730, 159] width 78 height 19
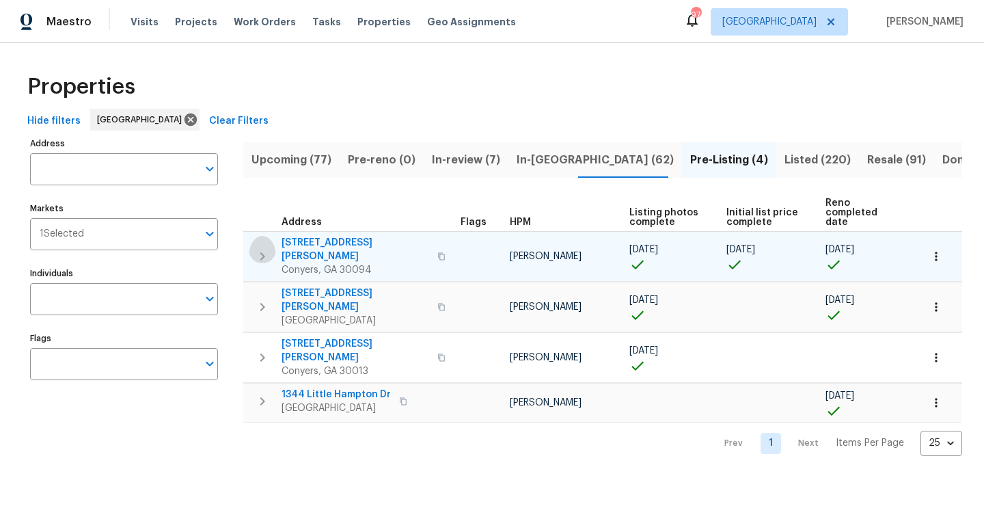
click at [266, 248] on icon "button" at bounding box center [262, 256] width 16 height 16
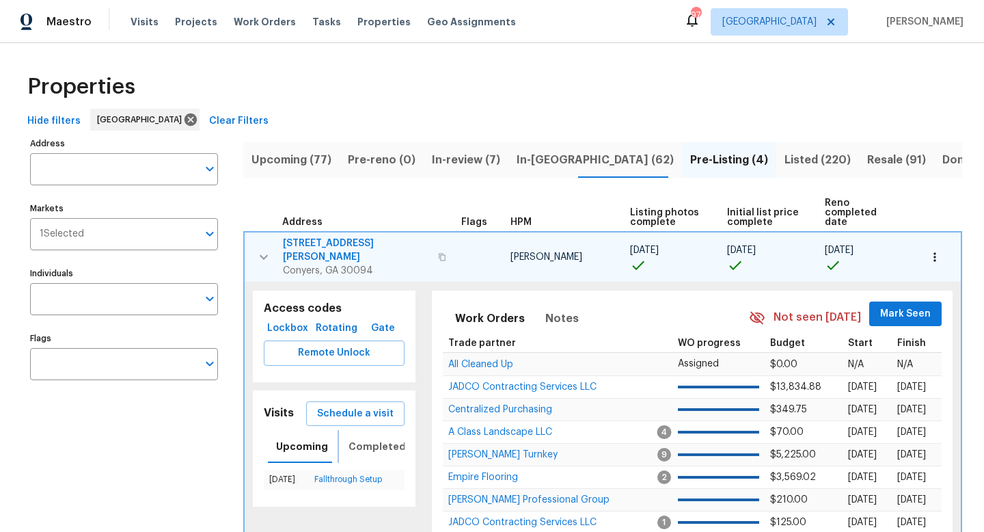
click at [363, 438] on span "Completed" at bounding box center [377, 446] width 57 height 17
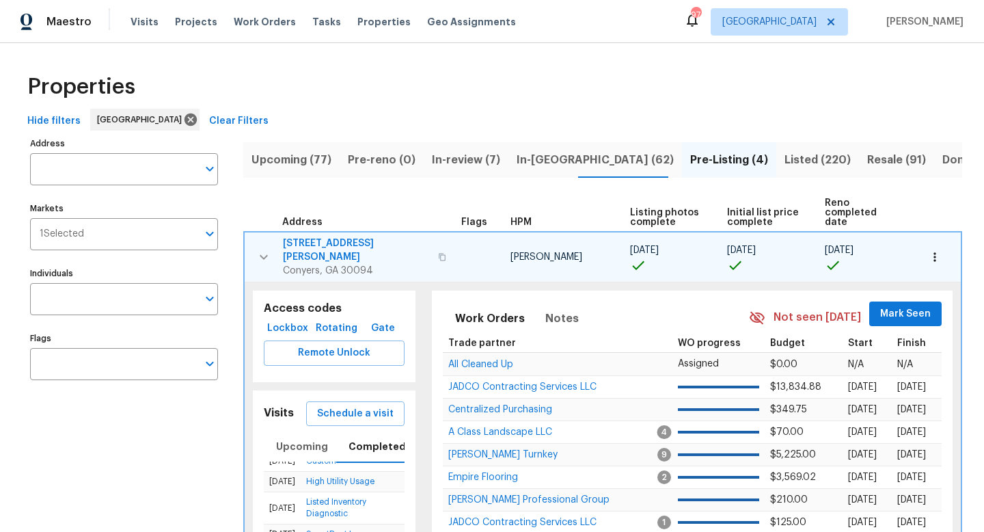
click at [785, 155] on span "Listed (220)" at bounding box center [818, 159] width 66 height 19
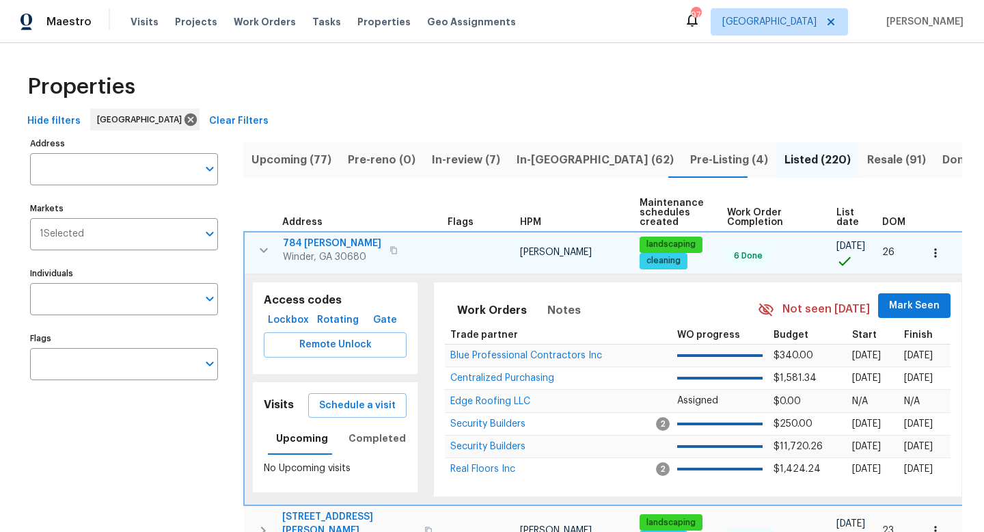
click at [894, 222] on span "DOM" at bounding box center [894, 222] width 23 height 10
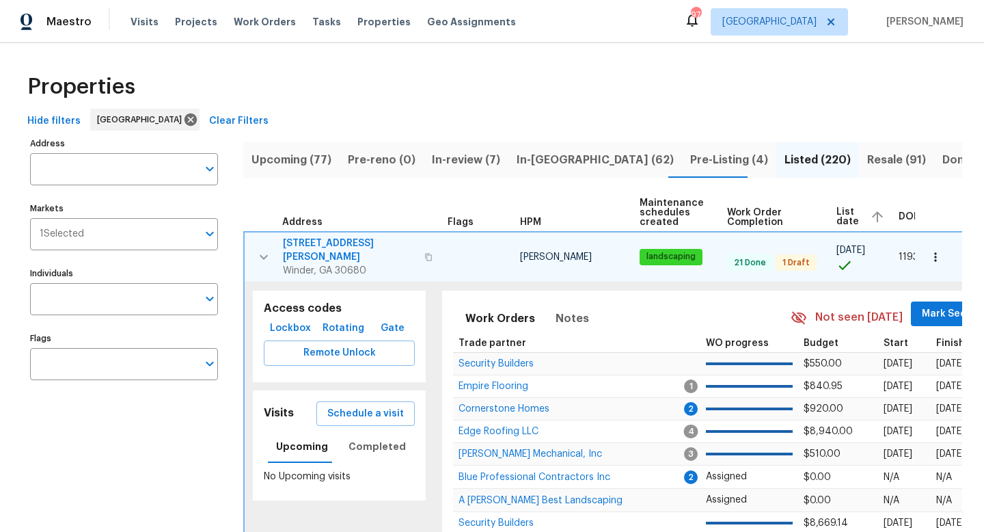
click at [900, 215] on span "DOM" at bounding box center [910, 217] width 23 height 10
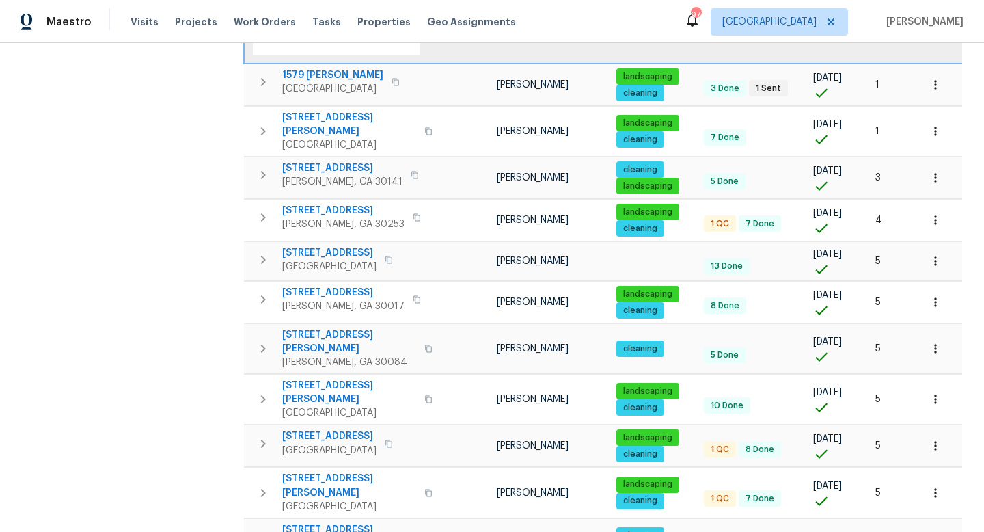
scroll to position [441, 0]
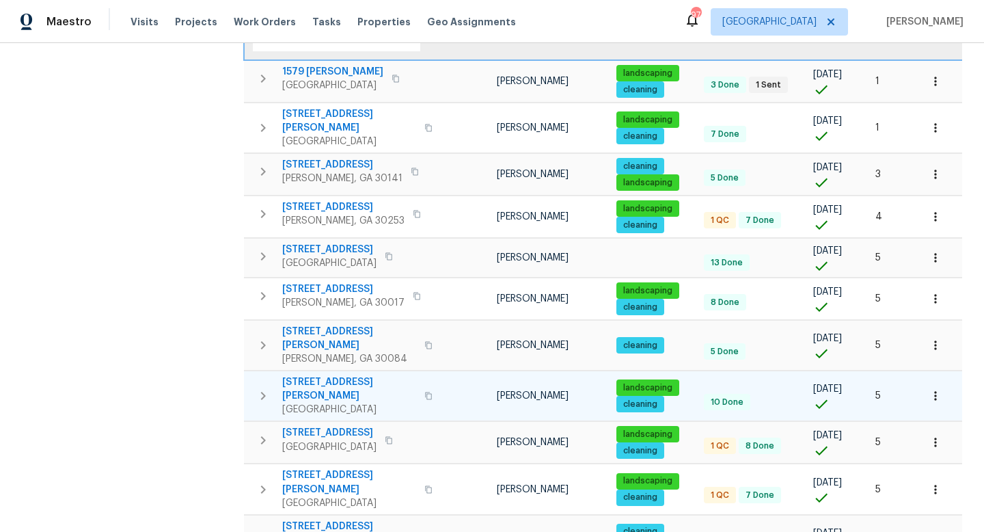
click at [258, 388] on icon "button" at bounding box center [263, 396] width 16 height 16
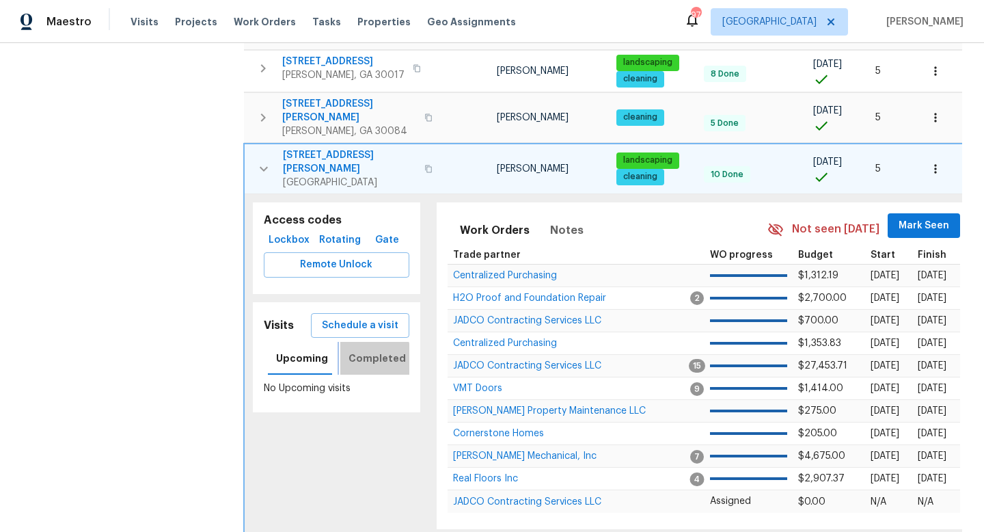
click at [351, 350] on span "Completed" at bounding box center [377, 358] width 57 height 17
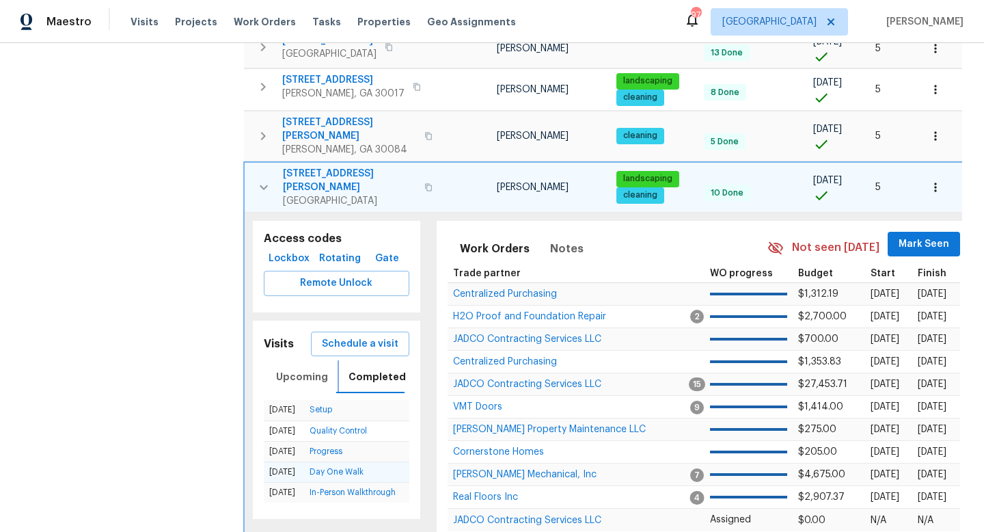
scroll to position [411, 0]
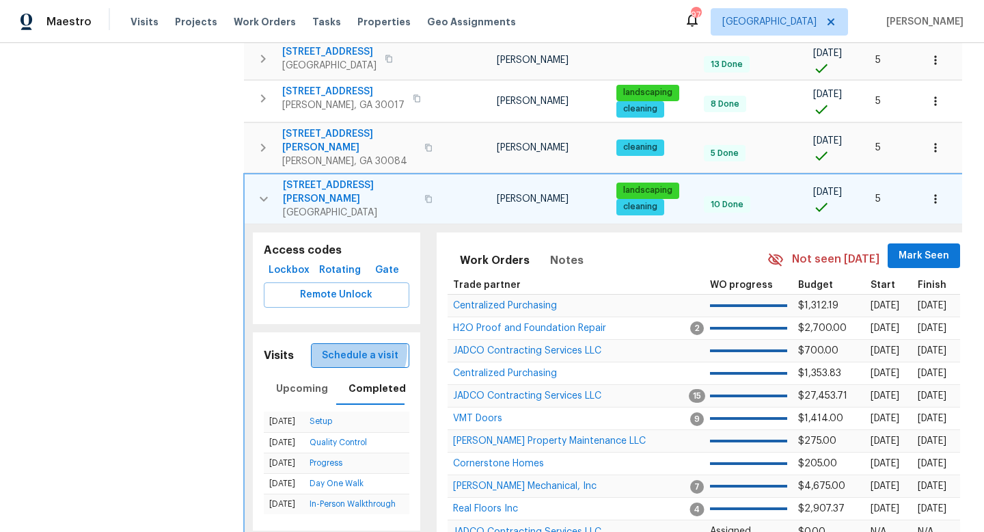
click at [354, 347] on span "Schedule a visit" at bounding box center [360, 355] width 77 height 17
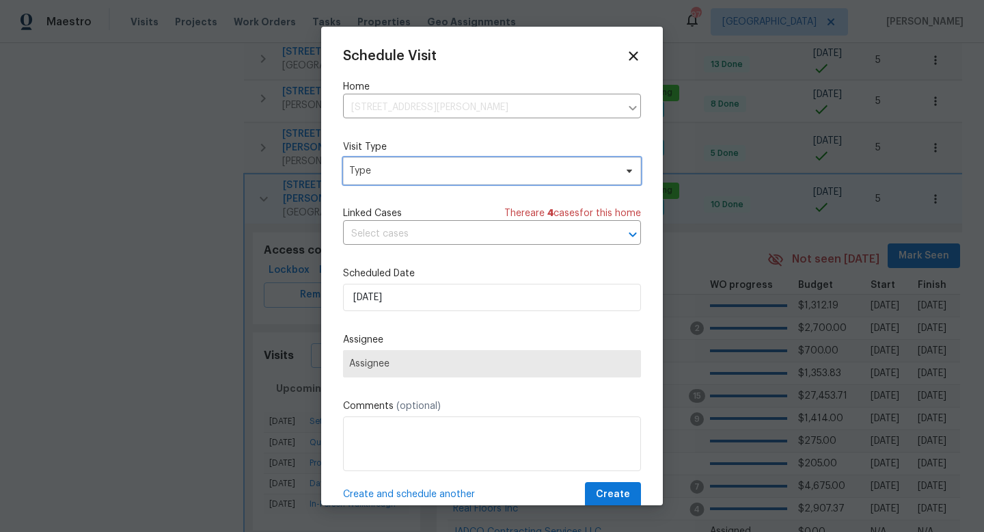
click at [420, 172] on span "Type" at bounding box center [482, 171] width 266 height 14
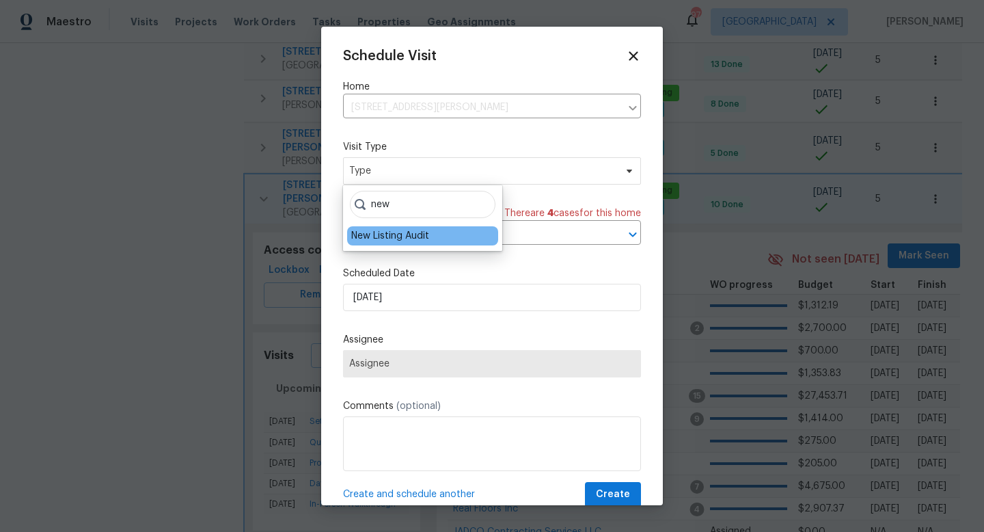
type input "new"
click at [405, 239] on div "New Listing Audit" at bounding box center [390, 236] width 78 height 14
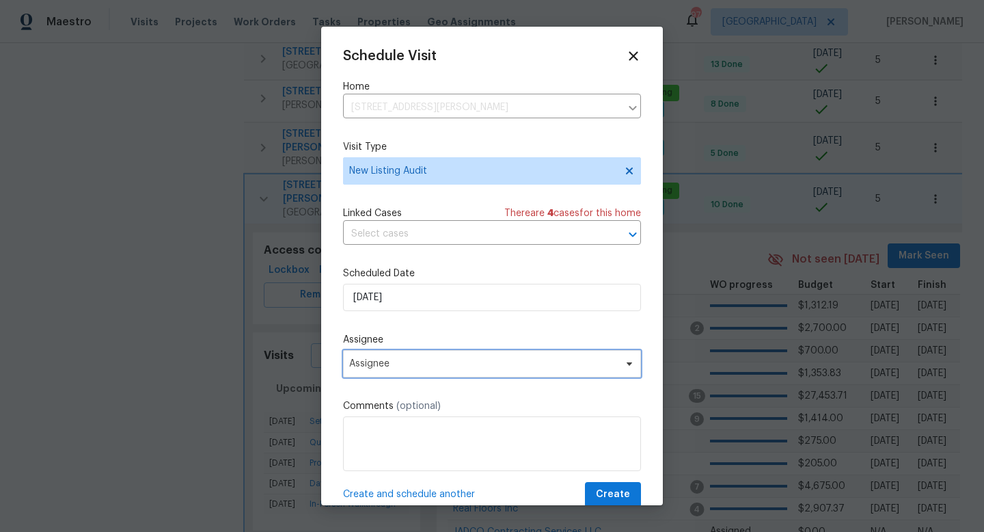
click at [405, 358] on span "Assignee" at bounding box center [492, 363] width 298 height 27
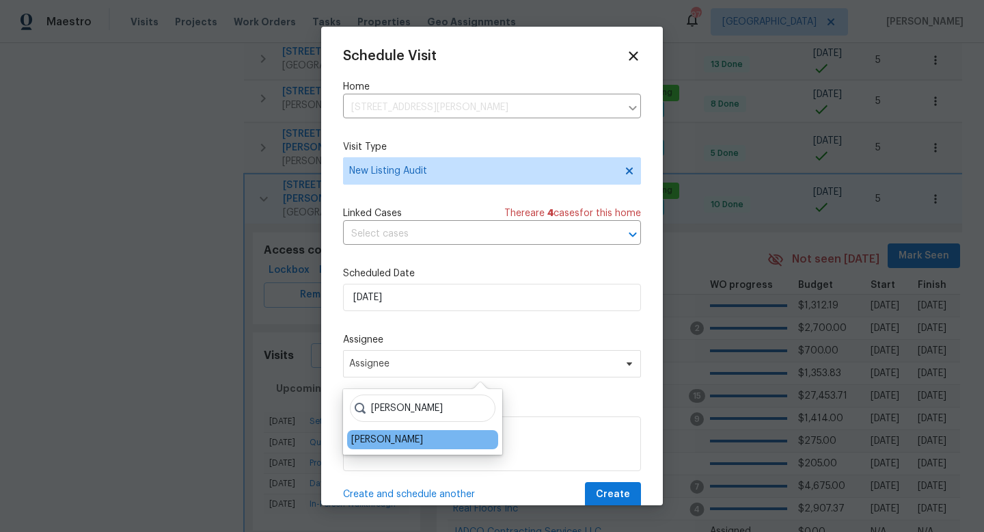
type input "[PERSON_NAME]"
click at [408, 442] on div "[PERSON_NAME]" at bounding box center [387, 440] width 72 height 14
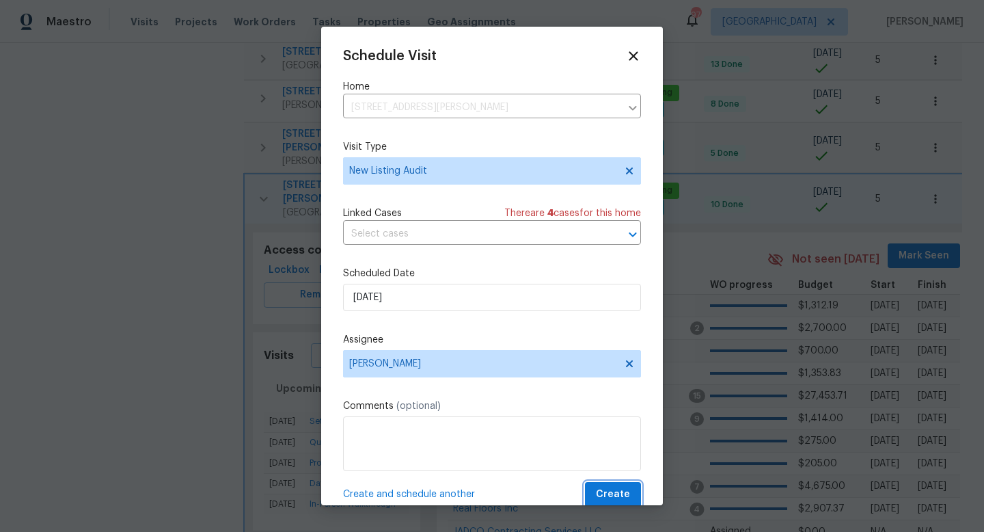
click at [612, 496] on span "Create" at bounding box center [613, 494] width 34 height 17
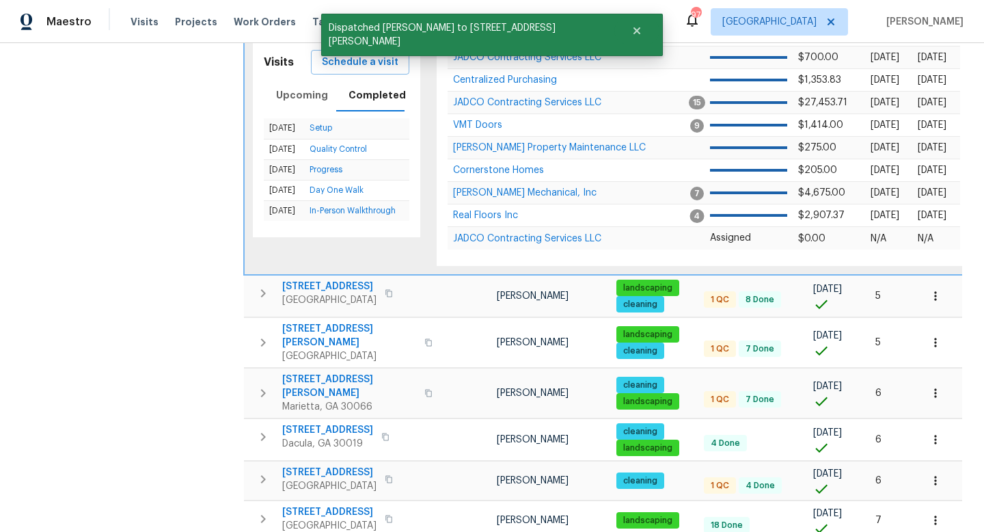
scroll to position [706, 0]
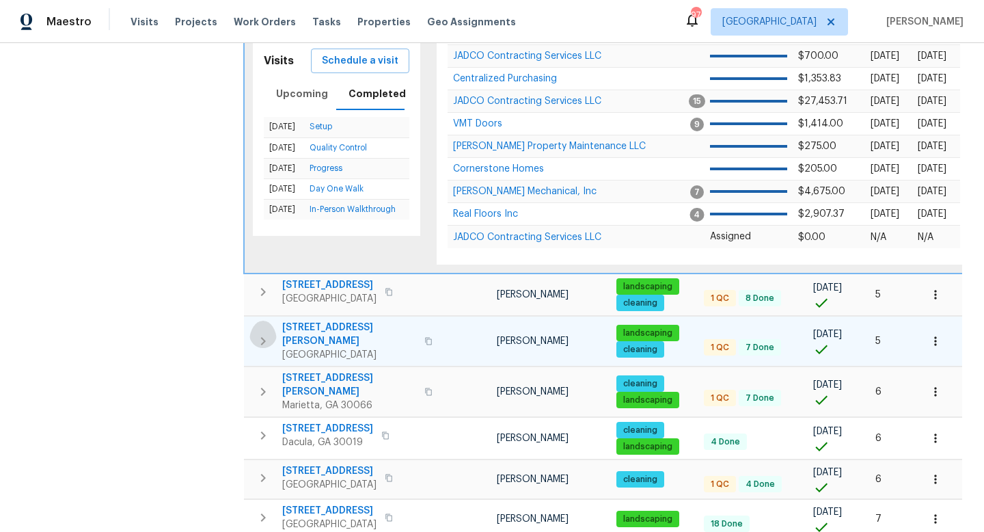
click at [267, 333] on icon "button" at bounding box center [263, 341] width 16 height 16
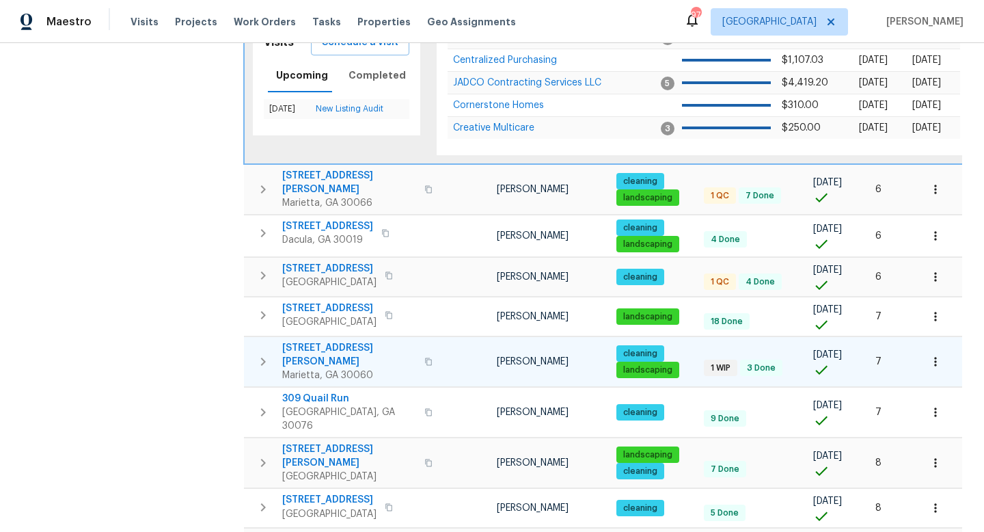
scroll to position [827, 0]
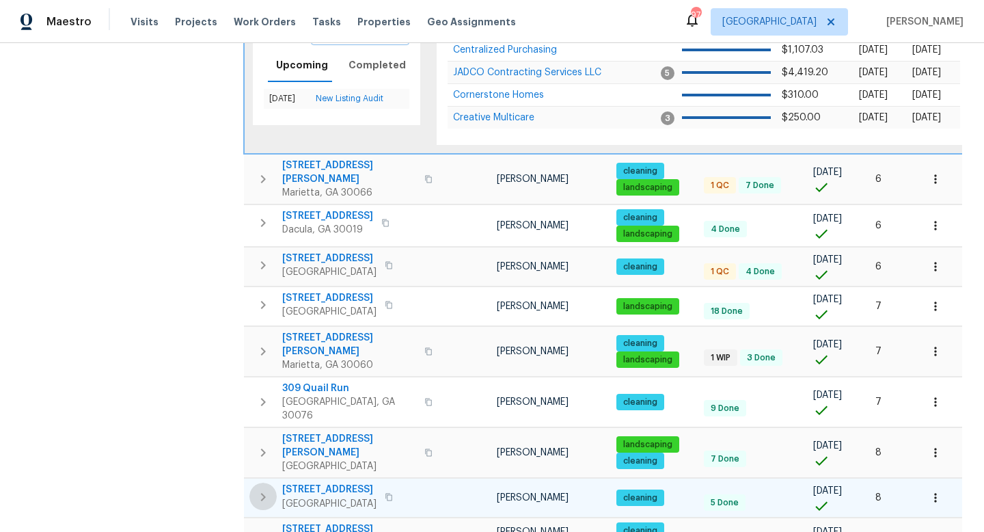
click at [262, 489] on icon "button" at bounding box center [263, 497] width 16 height 16
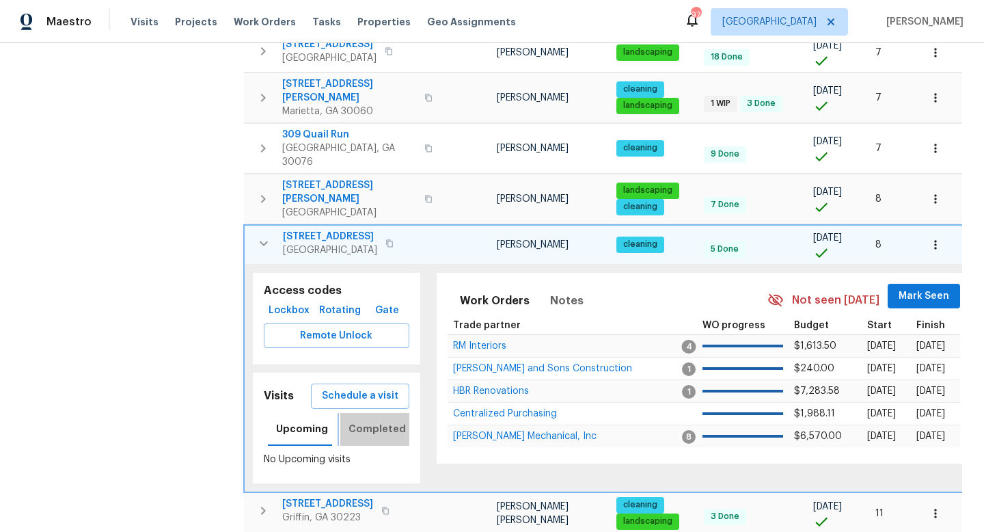
click at [353, 420] on span "Completed" at bounding box center [377, 428] width 57 height 17
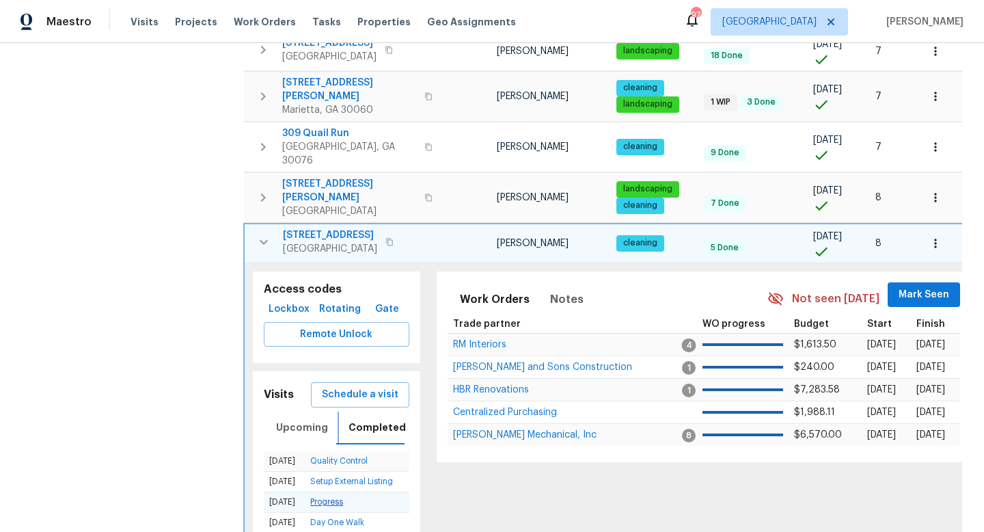
scroll to position [816, 0]
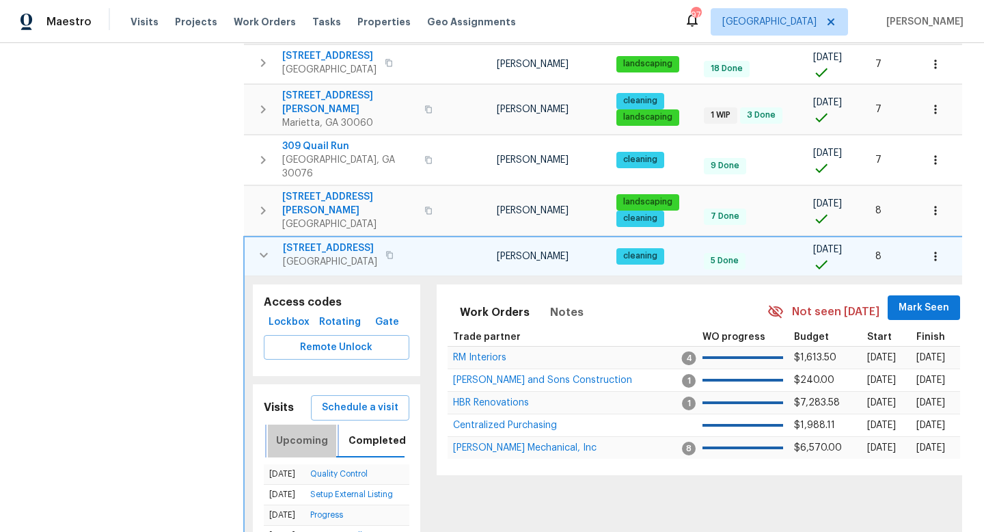
click at [312, 432] on span "Upcoming" at bounding box center [302, 440] width 52 height 17
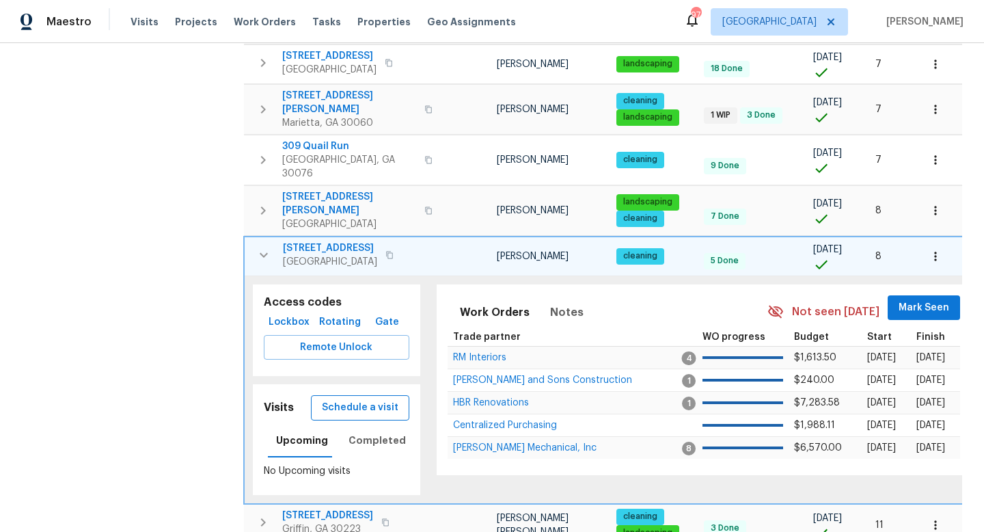
click at [361, 399] on span "Schedule a visit" at bounding box center [360, 407] width 77 height 17
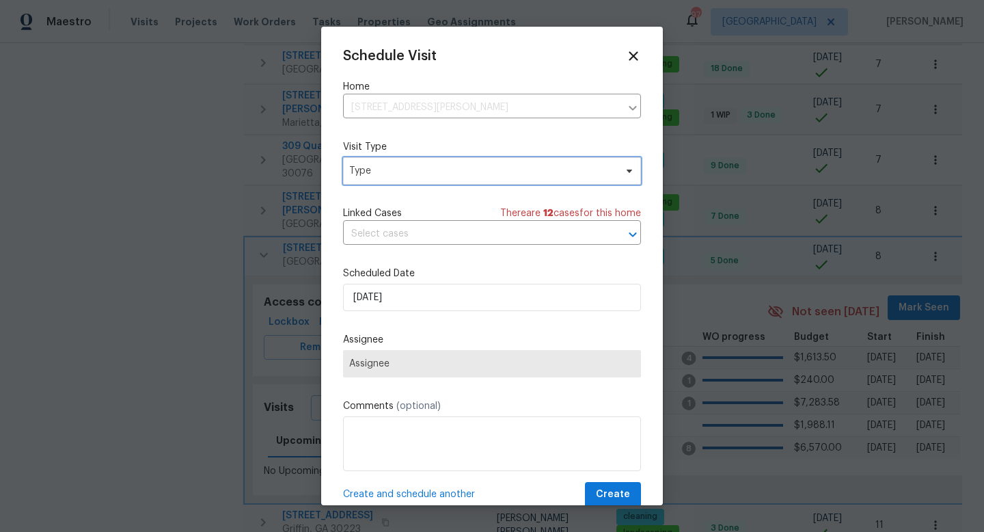
click at [407, 170] on span "Type" at bounding box center [482, 171] width 266 height 14
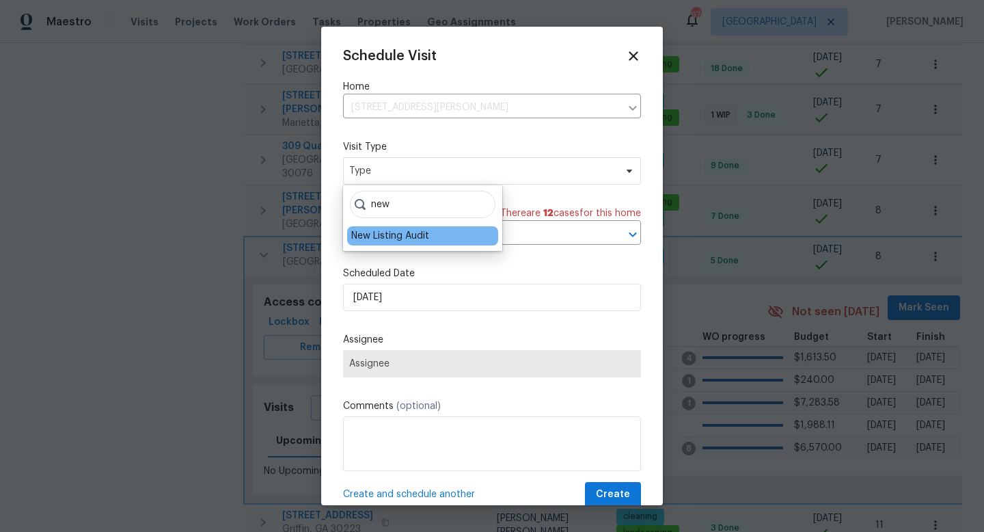
type input "new"
click at [399, 232] on div "New Listing Audit" at bounding box center [390, 236] width 78 height 14
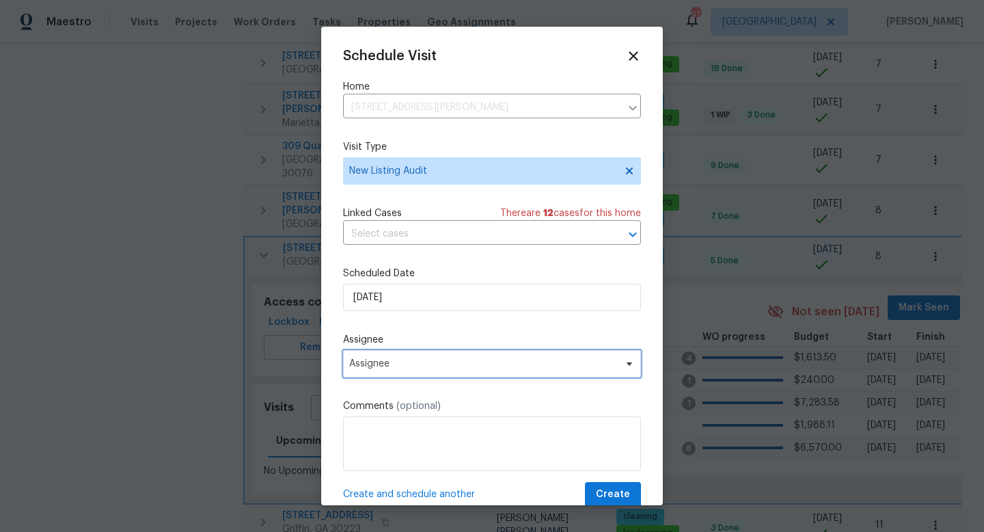
click at [385, 373] on span "Assignee" at bounding box center [492, 363] width 298 height 27
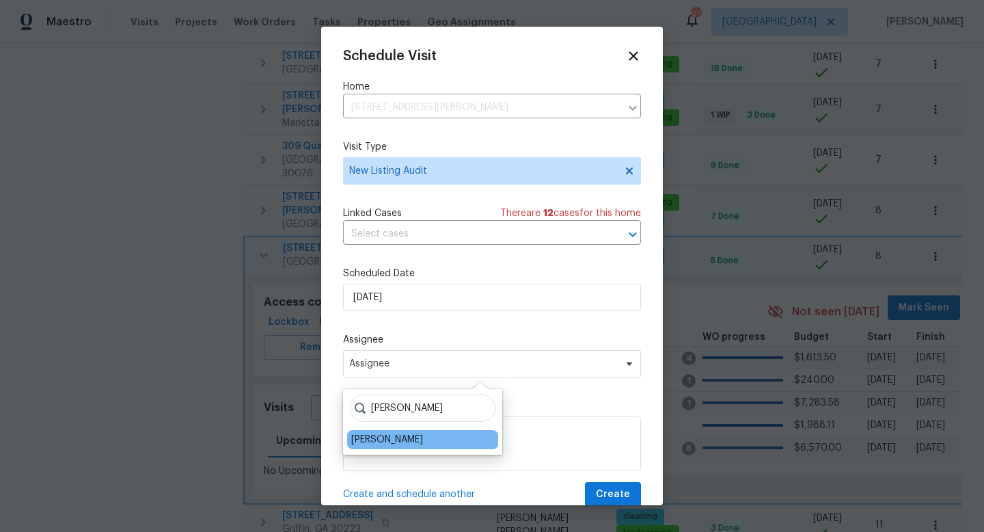
type input "[PERSON_NAME]"
click at [386, 440] on div "[PERSON_NAME]" at bounding box center [387, 440] width 72 height 14
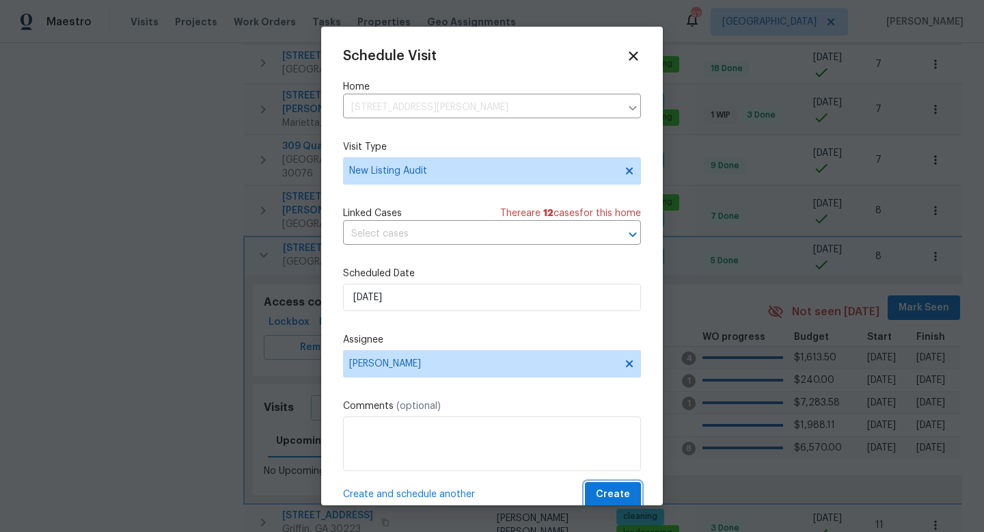
click at [607, 494] on span "Create" at bounding box center [613, 494] width 34 height 17
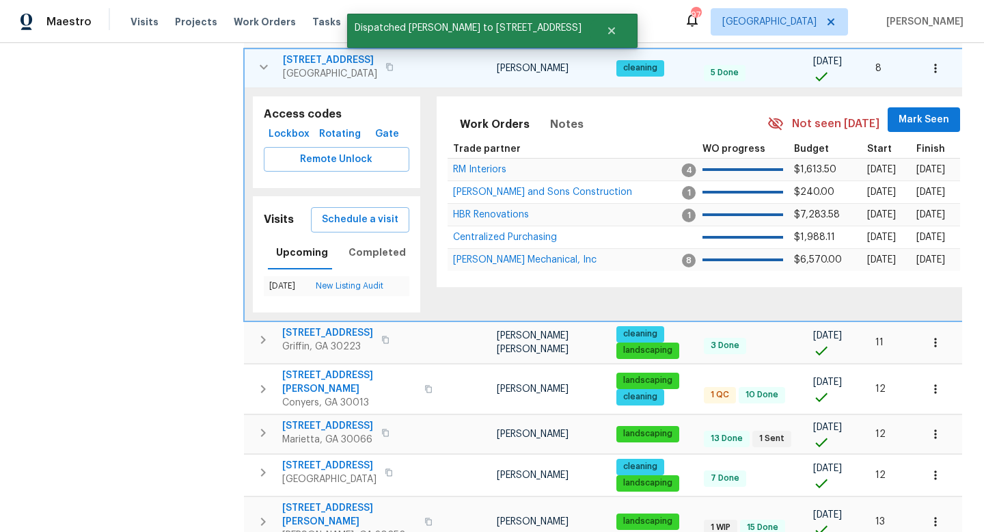
scroll to position [1009, 0]
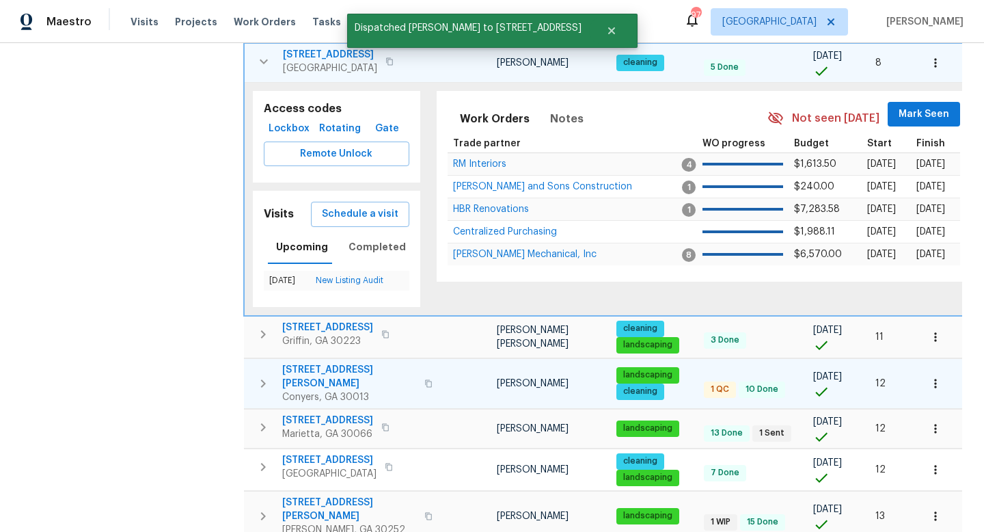
click at [266, 375] on icon "button" at bounding box center [263, 383] width 16 height 16
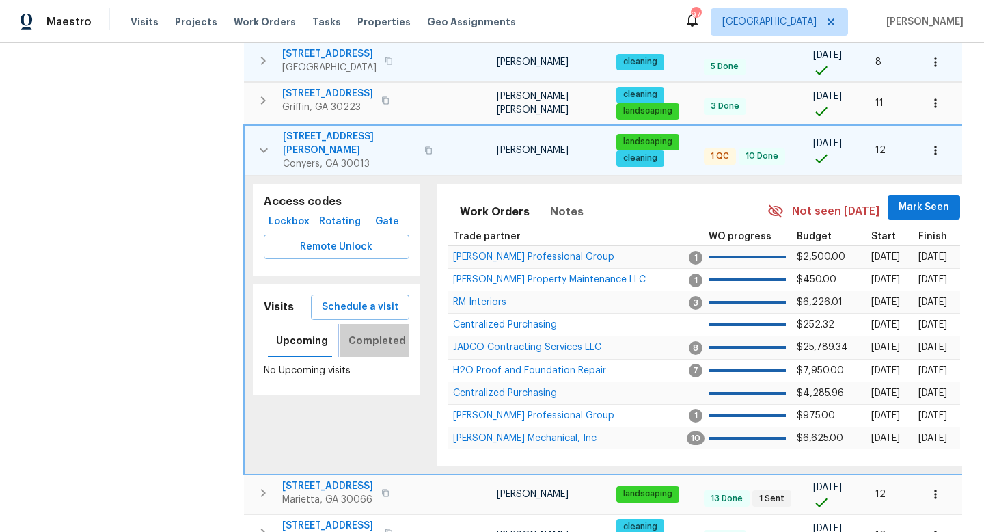
click at [356, 332] on span "Completed" at bounding box center [377, 340] width 57 height 17
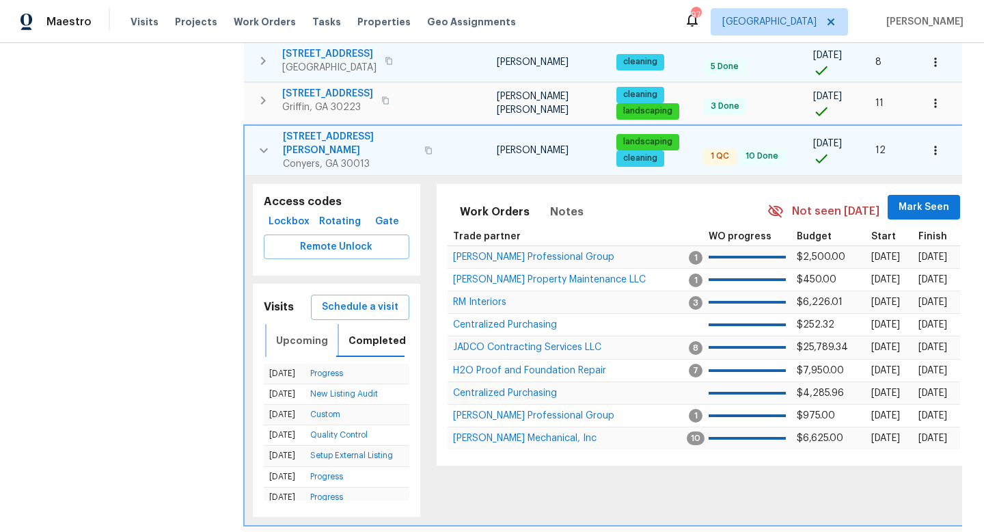
click at [294, 332] on span "Upcoming" at bounding box center [302, 340] width 52 height 17
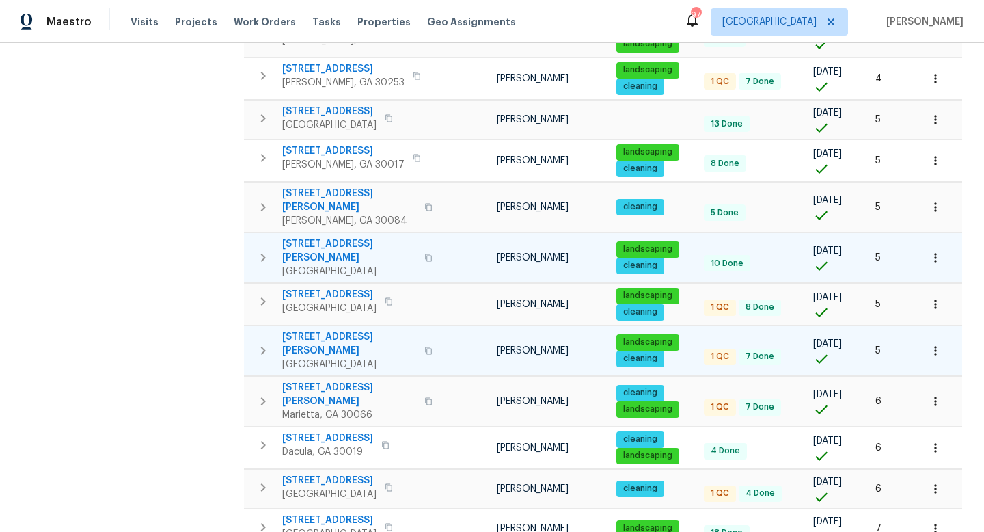
scroll to position [0, 0]
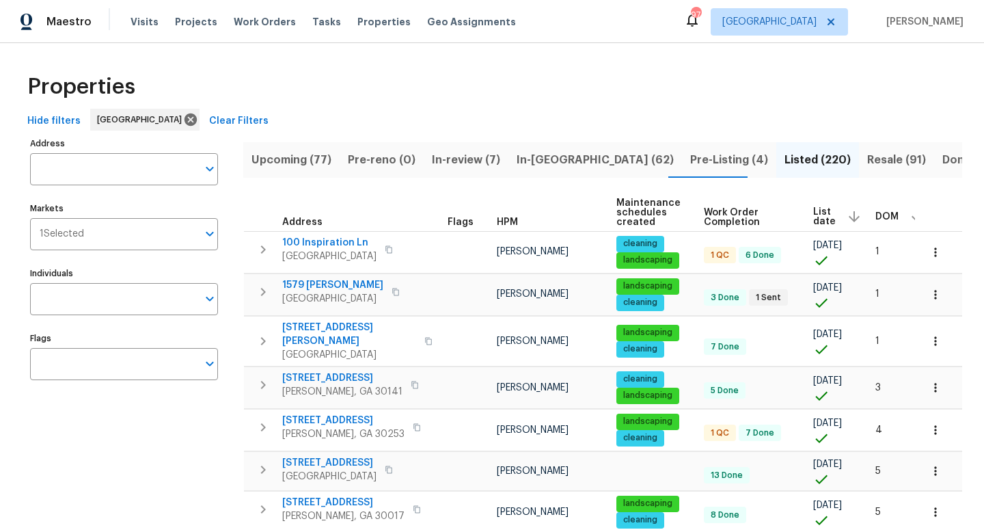
click at [443, 161] on span "In-review (7)" at bounding box center [466, 159] width 68 height 19
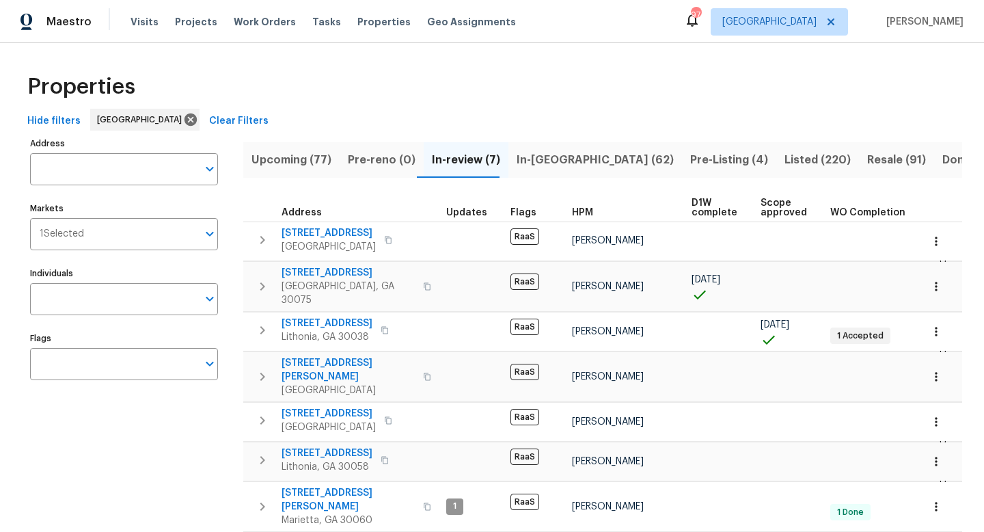
click at [518, 164] on span "In-[GEOGRAPHIC_DATA] (62)" at bounding box center [595, 159] width 157 height 19
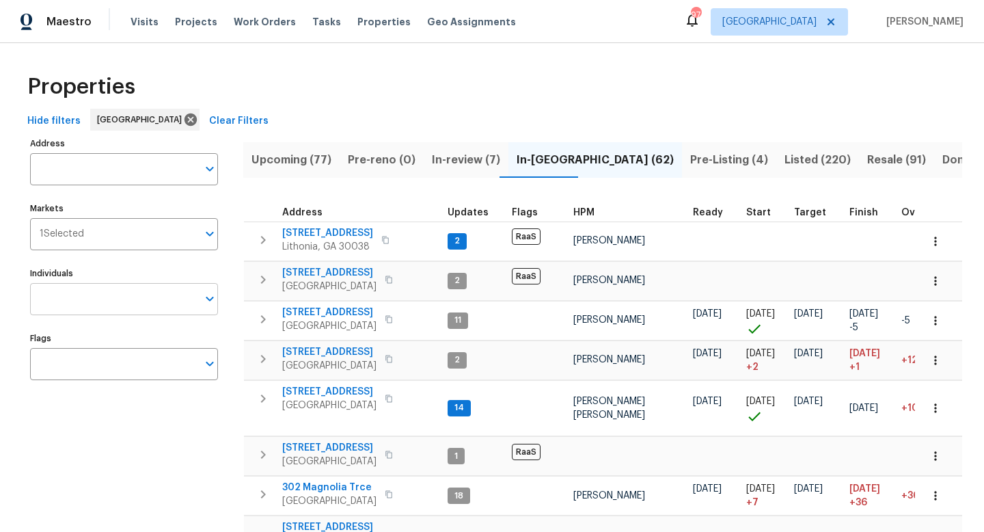
click at [98, 299] on input "Individuals" at bounding box center [113, 299] width 167 height 32
type input "jaydon"
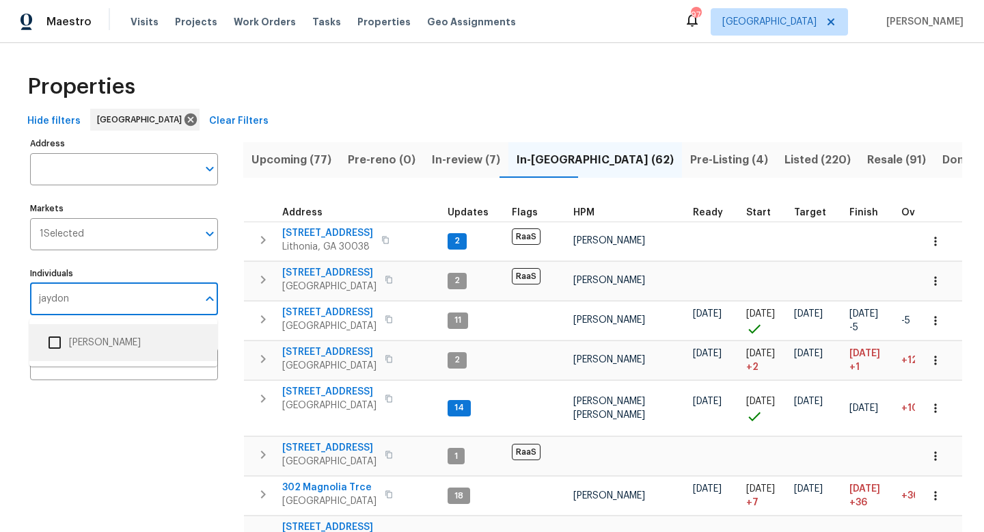
click at [89, 349] on li "[PERSON_NAME]" at bounding box center [123, 342] width 166 height 29
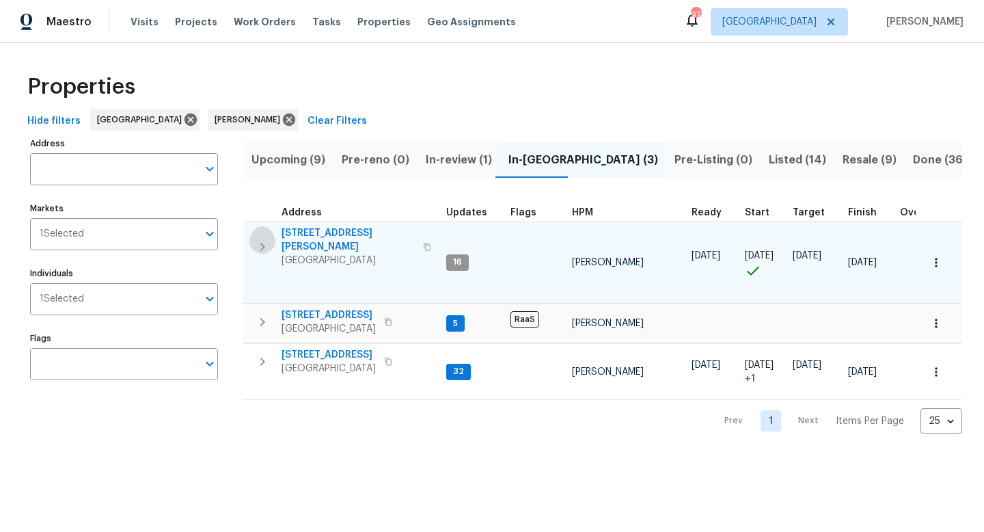
click at [266, 240] on icon "button" at bounding box center [262, 247] width 16 height 16
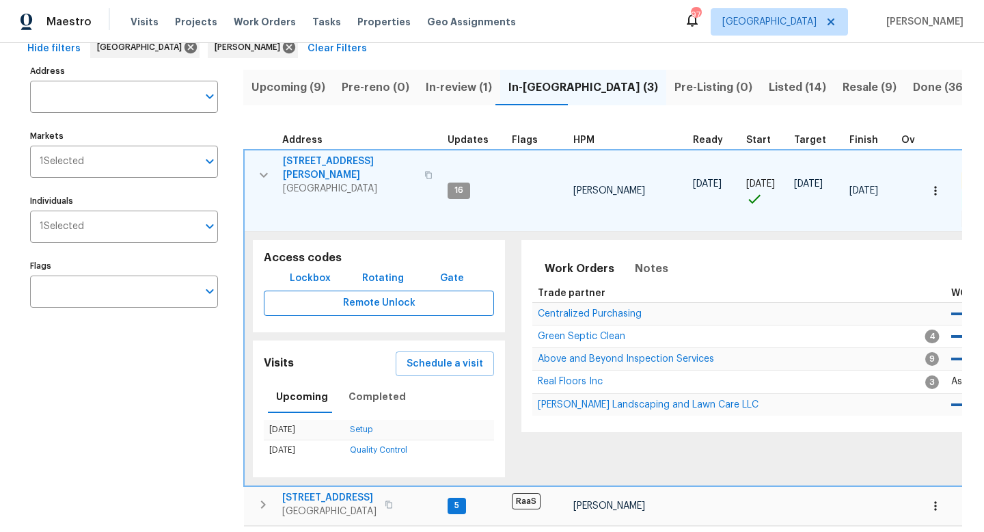
scroll to position [74, 0]
click at [440, 358] on span "Schedule a visit" at bounding box center [445, 362] width 77 height 17
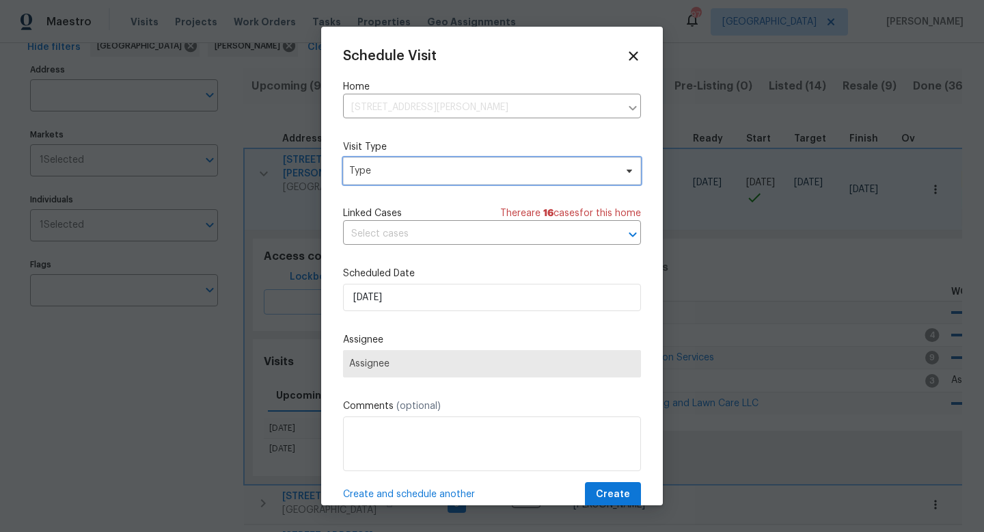
click at [397, 180] on span "Type" at bounding box center [492, 170] width 298 height 27
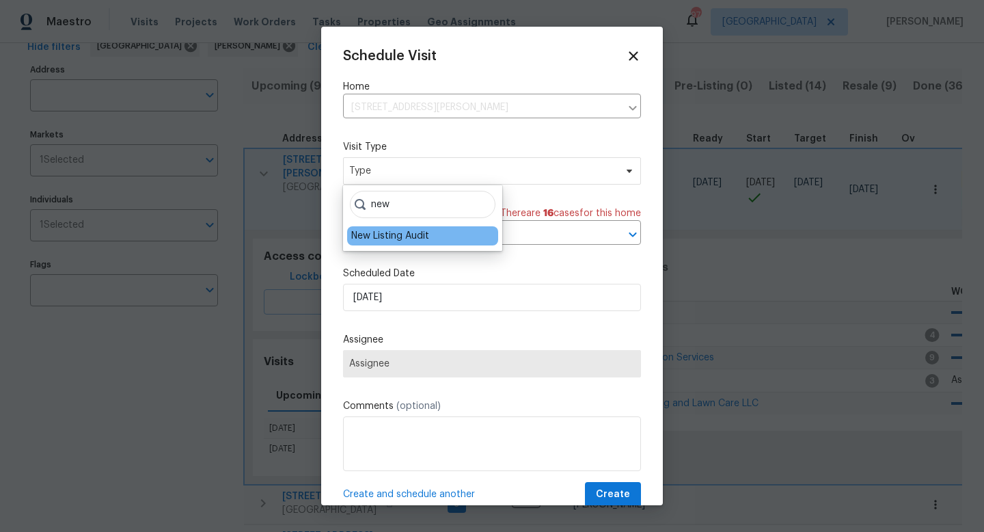
type input "new"
click at [397, 238] on div "New Listing Audit" at bounding box center [390, 236] width 78 height 14
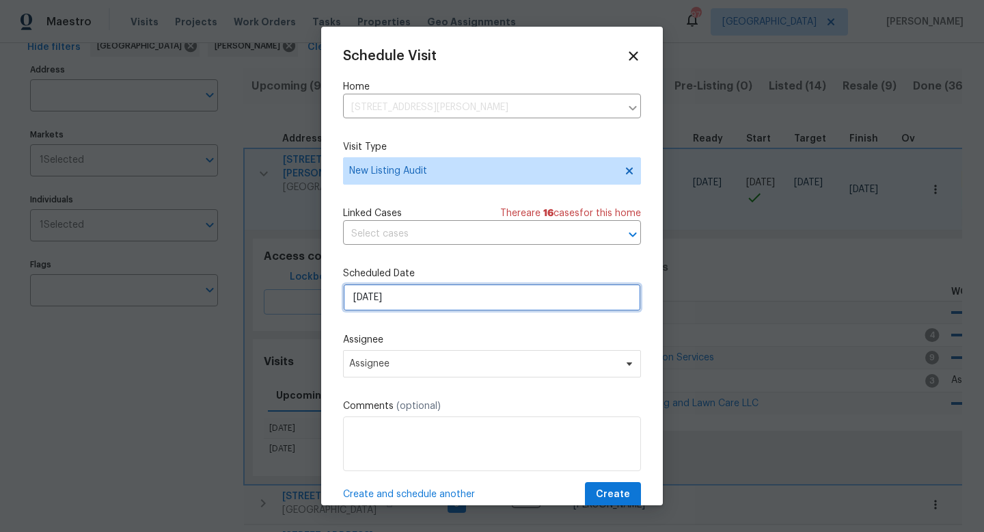
click at [411, 292] on input "[DATE]" at bounding box center [492, 297] width 298 height 27
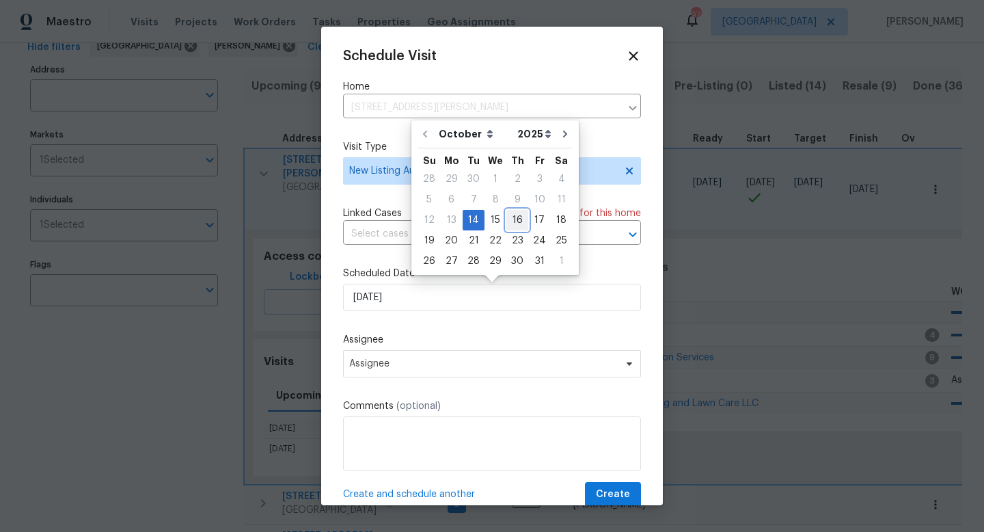
click at [511, 217] on div "16" at bounding box center [518, 220] width 22 height 19
type input "[DATE]"
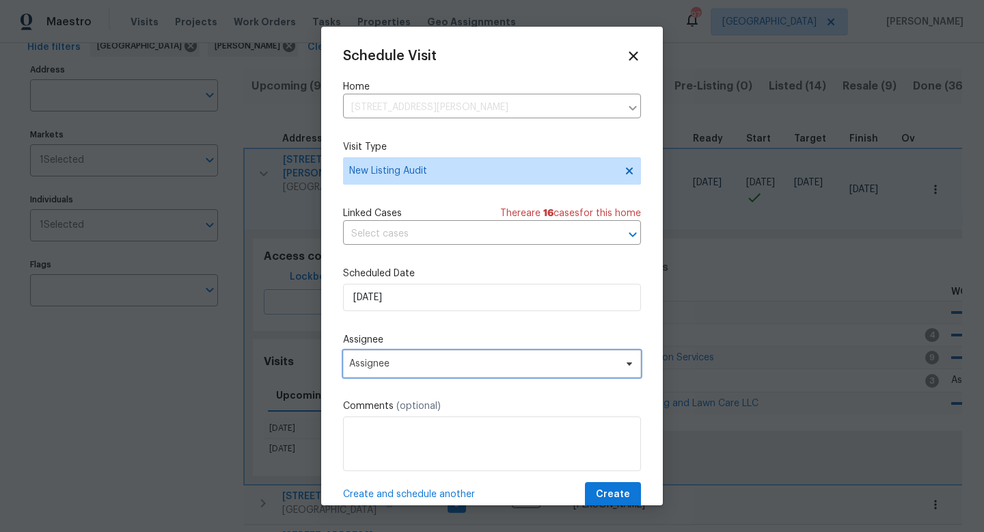
click at [427, 360] on span "Assignee" at bounding box center [483, 363] width 268 height 11
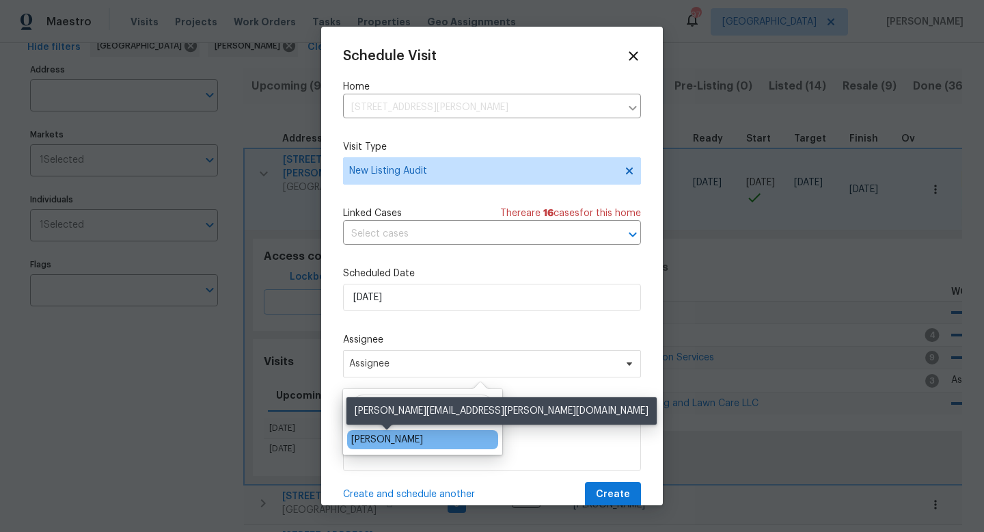
type input "[PERSON_NAME]"
click at [399, 435] on div "[PERSON_NAME]" at bounding box center [387, 440] width 72 height 14
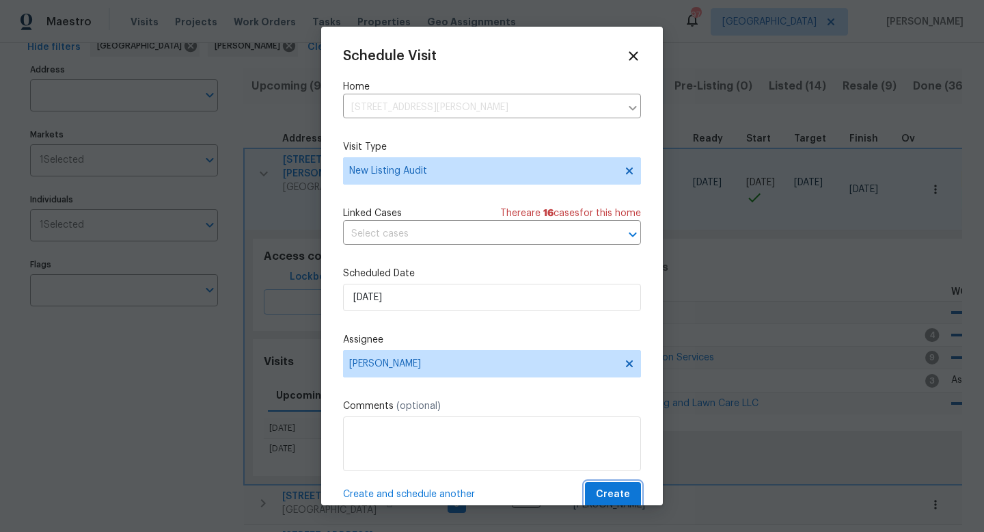
click at [618, 493] on span "Create" at bounding box center [613, 494] width 34 height 17
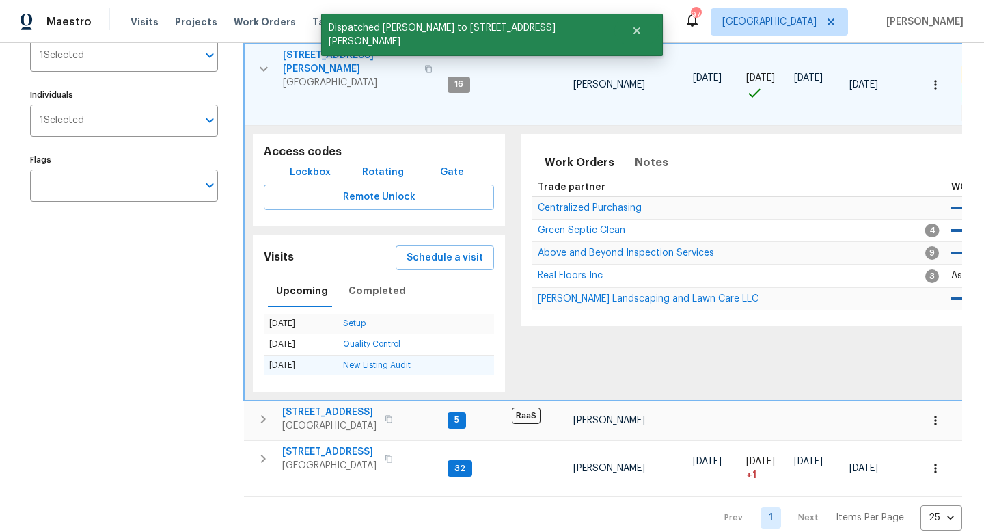
scroll to position [191, 0]
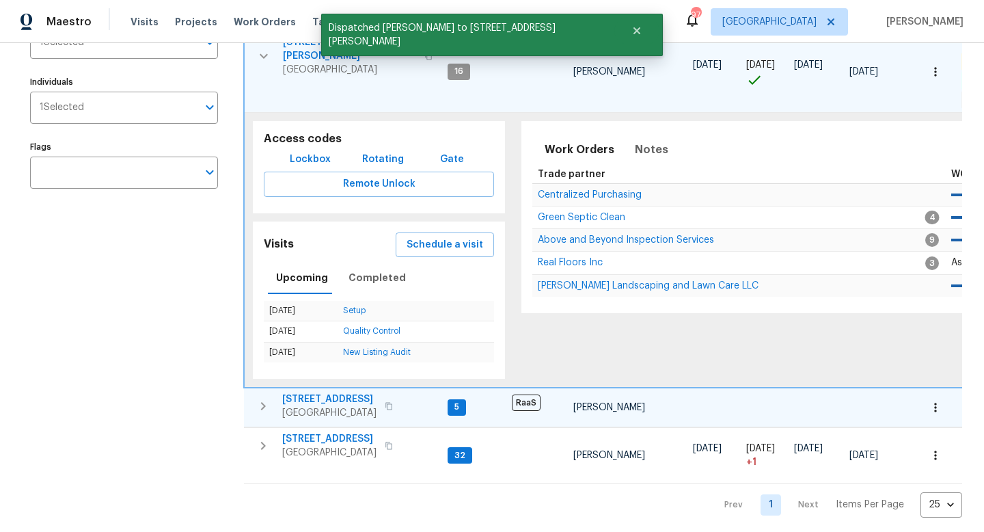
click at [269, 400] on icon "button" at bounding box center [263, 406] width 16 height 16
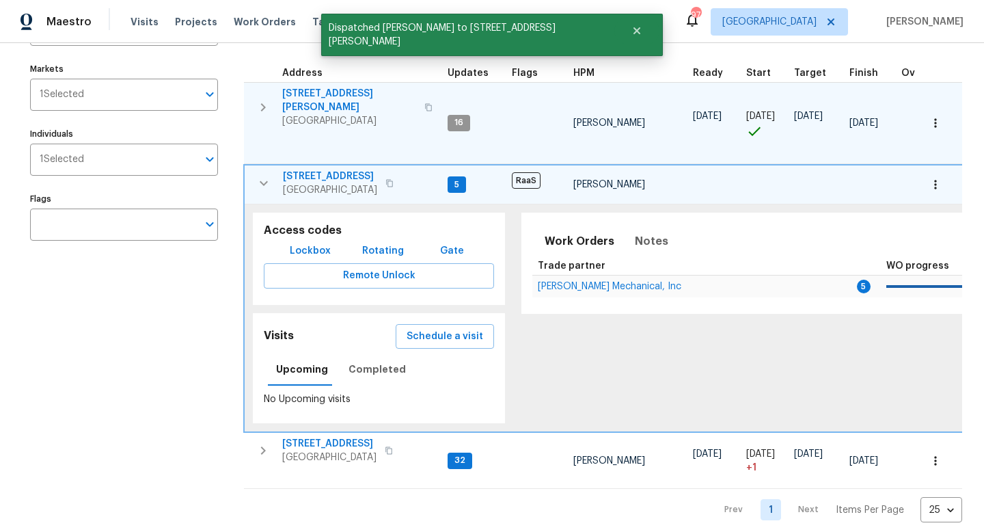
scroll to position [145, 0]
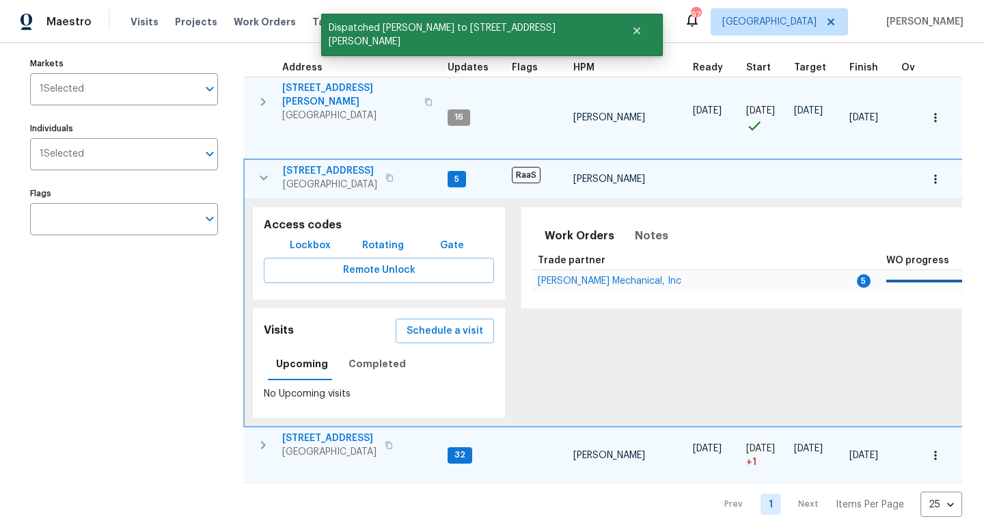
click at [264, 437] on icon "button" at bounding box center [263, 445] width 16 height 16
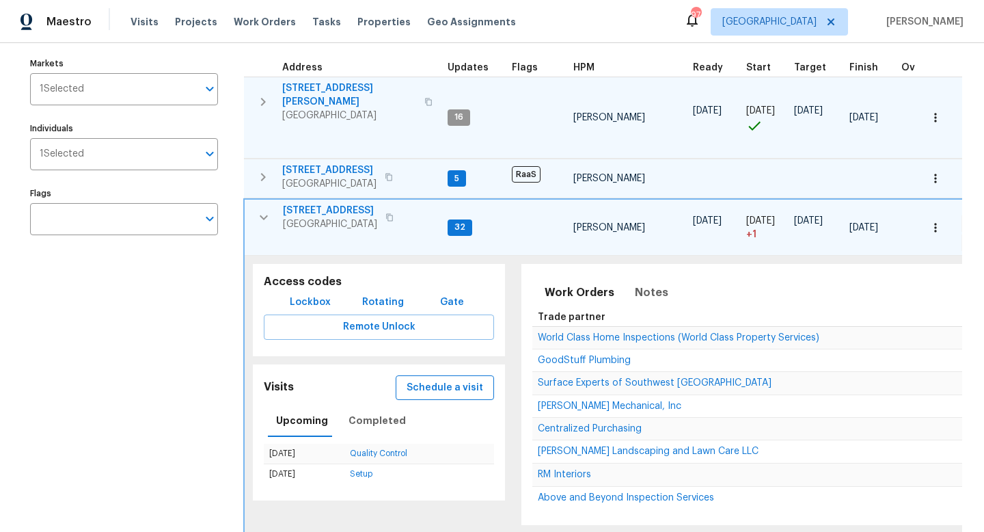
click at [435, 381] on span "Schedule a visit" at bounding box center [445, 387] width 77 height 17
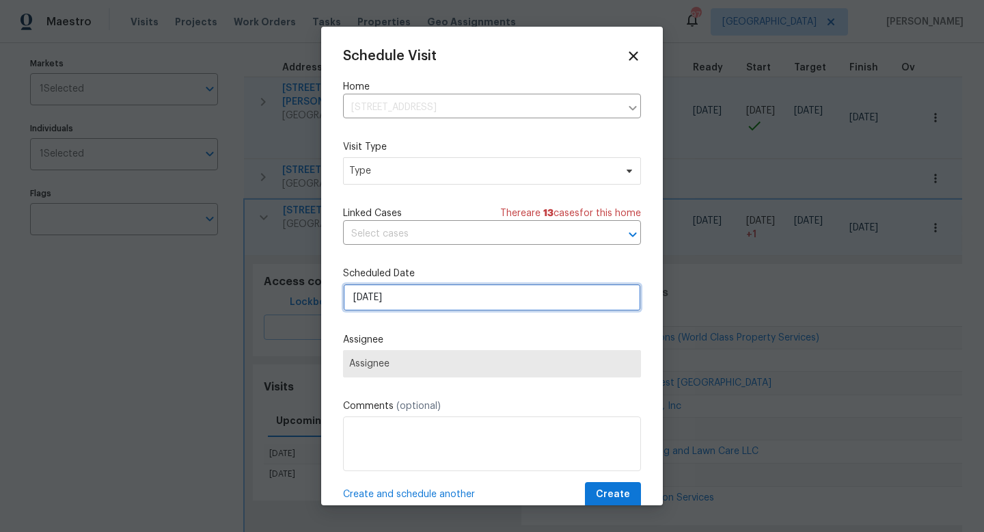
click at [422, 304] on input "[DATE]" at bounding box center [492, 297] width 298 height 27
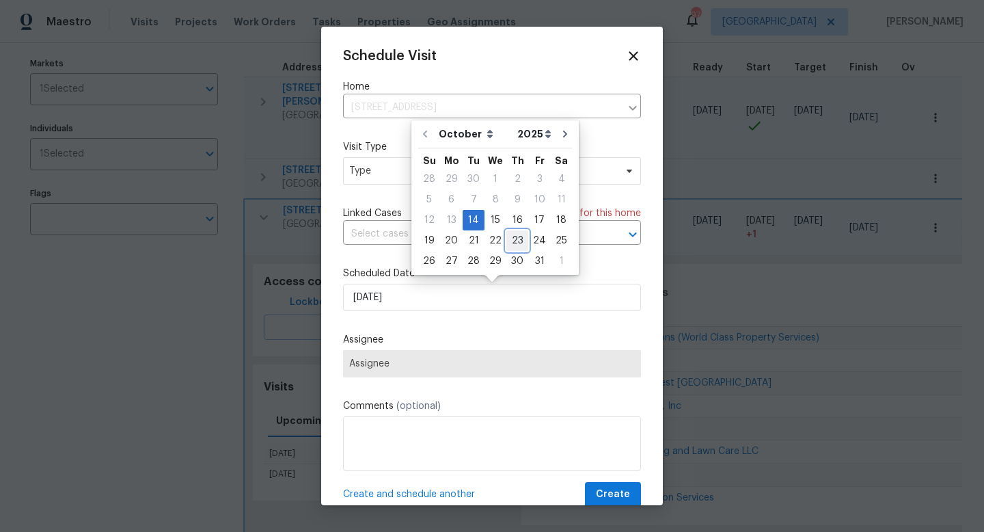
click at [516, 239] on div "23" at bounding box center [518, 240] width 22 height 19
type input "10/23/2025"
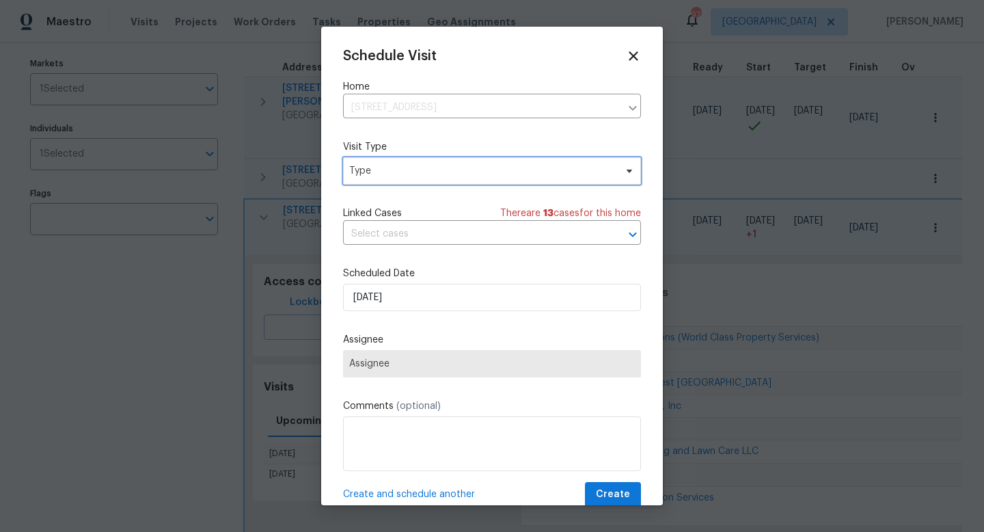
click at [416, 167] on span "Type" at bounding box center [482, 171] width 266 height 14
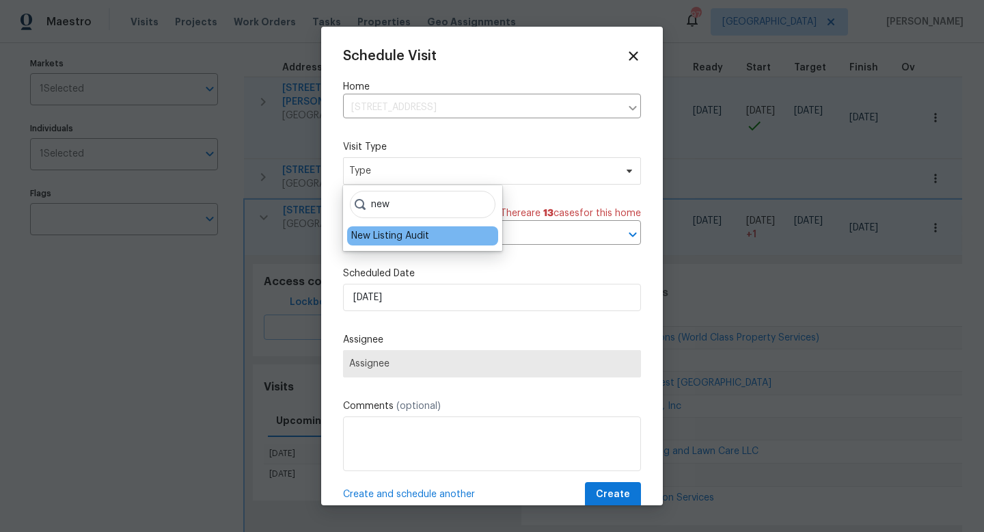
type input "new"
click at [407, 229] on div "New Listing Audit" at bounding box center [390, 236] width 78 height 14
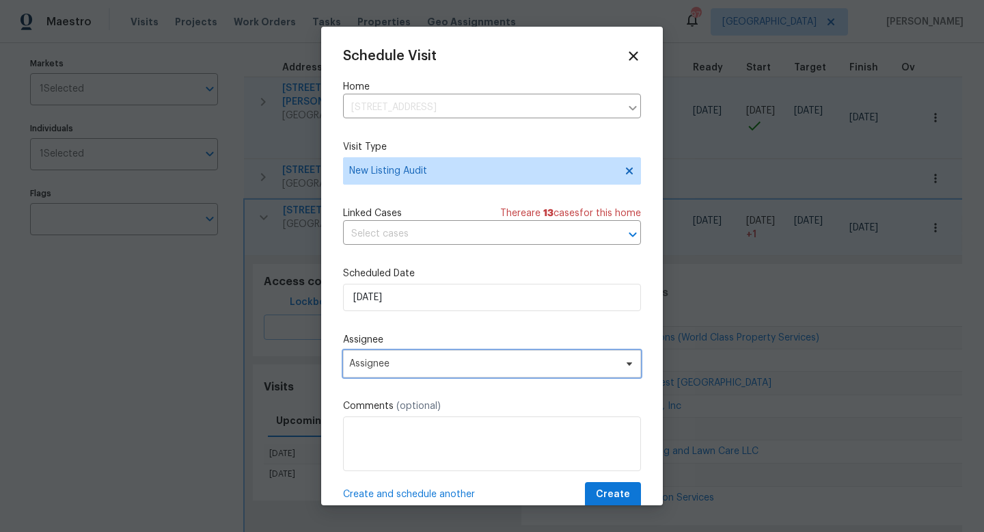
click at [393, 360] on span "Assignee" at bounding box center [483, 363] width 268 height 11
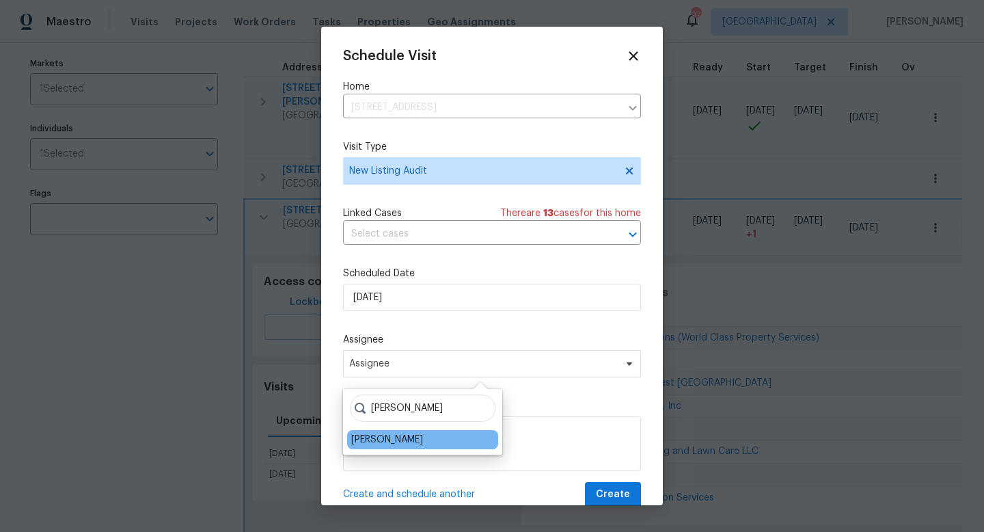
type input "[PERSON_NAME]"
click at [397, 437] on div "[PERSON_NAME]" at bounding box center [387, 440] width 72 height 14
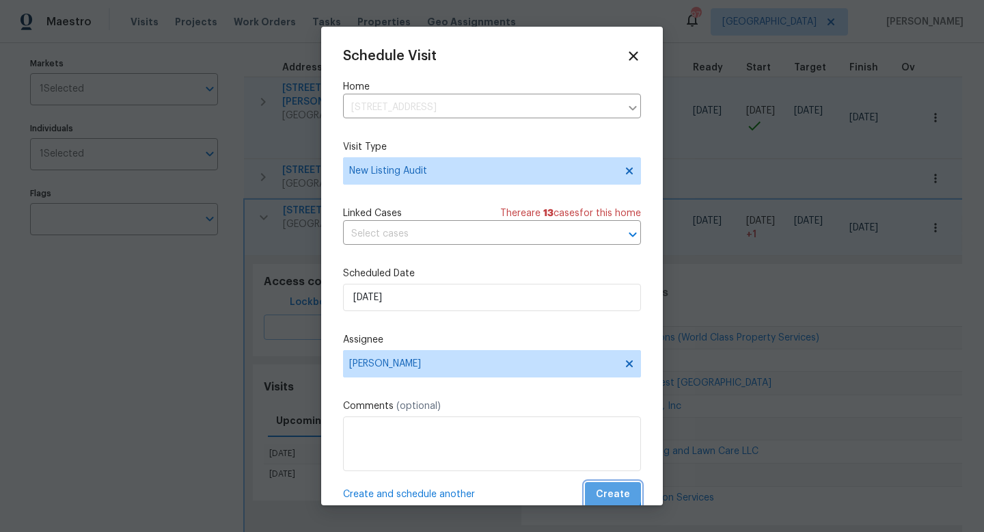
click at [610, 490] on span "Create" at bounding box center [613, 494] width 34 height 17
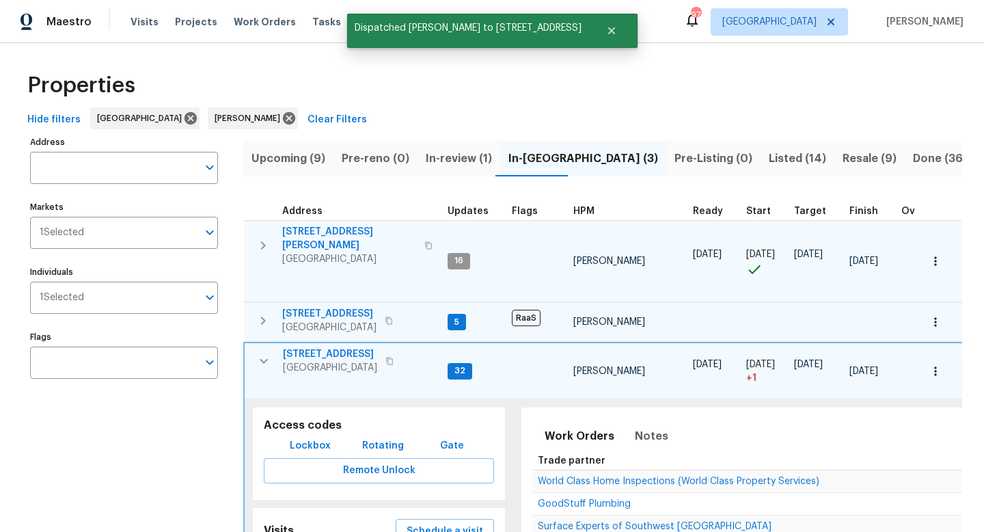
scroll to position [0, 0]
click at [769, 164] on span "Listed (14)" at bounding box center [797, 159] width 57 height 19
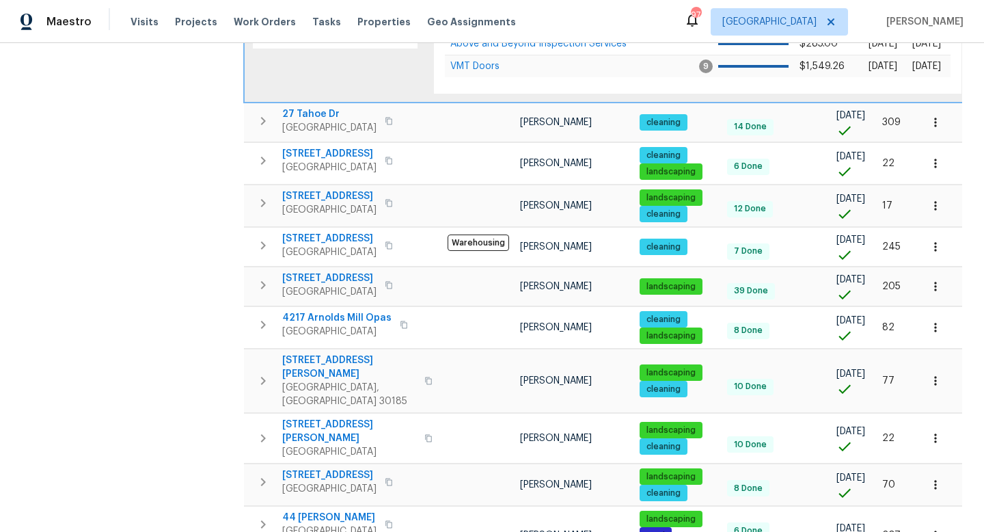
scroll to position [576, 0]
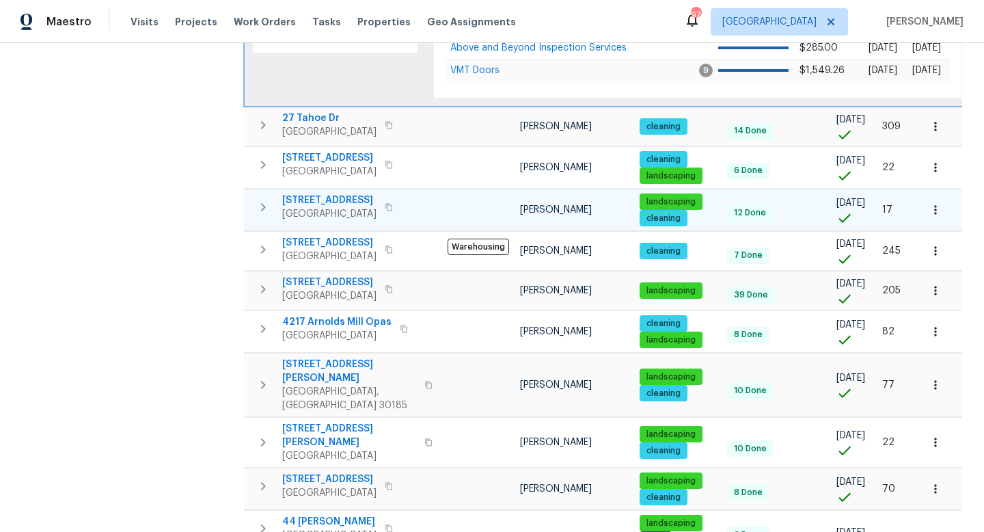
click at [256, 199] on icon "button" at bounding box center [263, 207] width 16 height 16
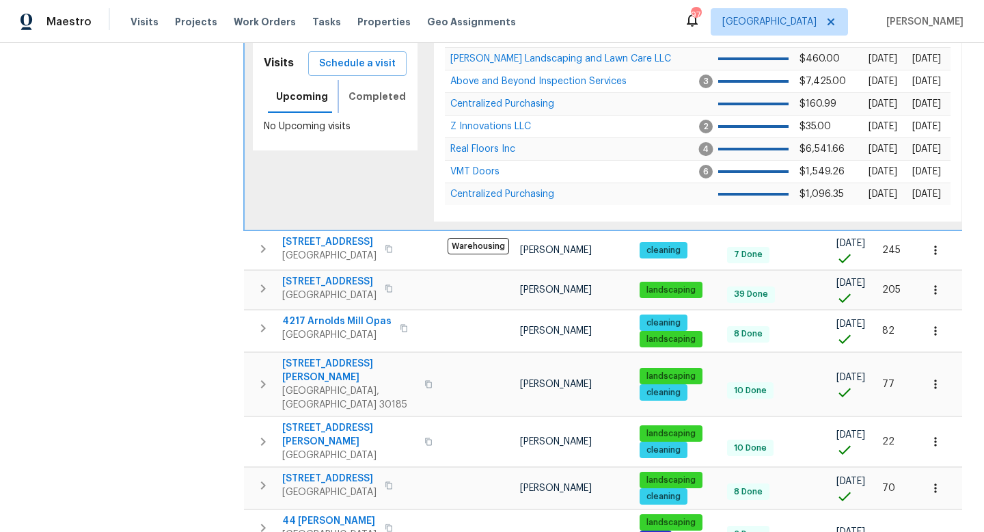
click at [360, 88] on span "Completed" at bounding box center [377, 96] width 57 height 17
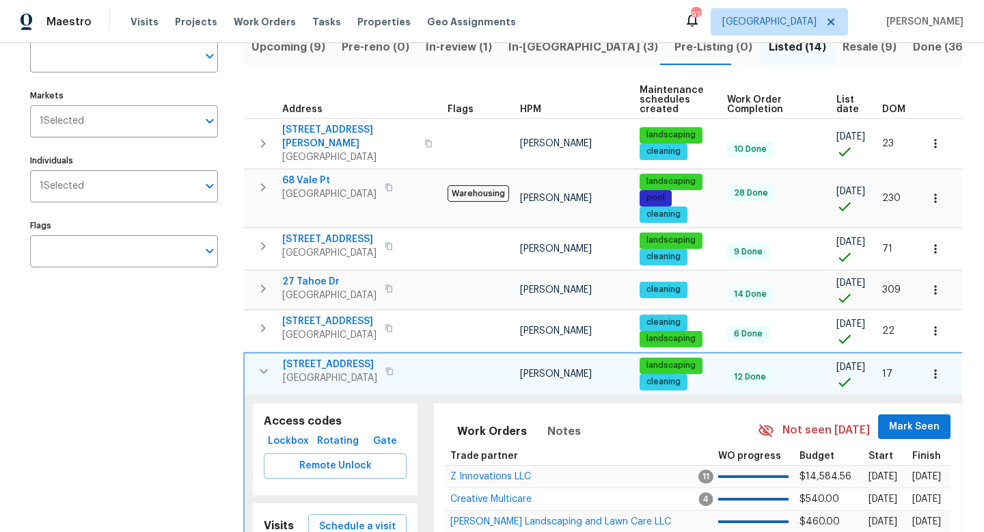
scroll to position [111, 0]
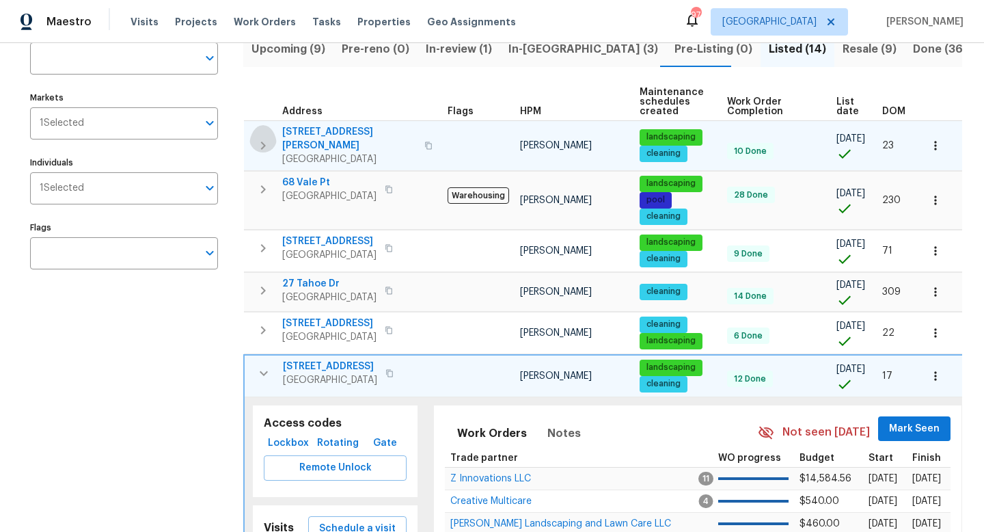
click at [265, 137] on icon "button" at bounding box center [263, 145] width 16 height 16
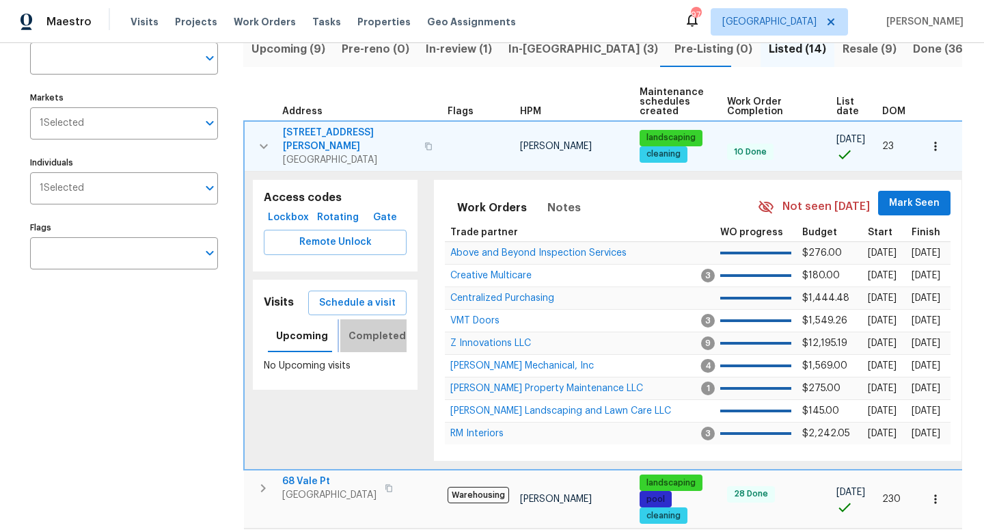
click at [357, 327] on span "Completed" at bounding box center [377, 335] width 57 height 17
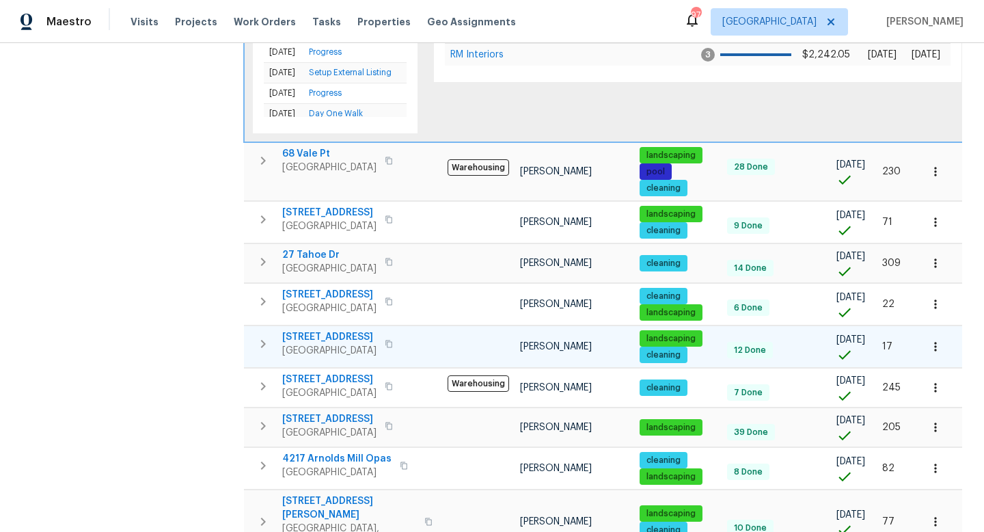
scroll to position [495, 0]
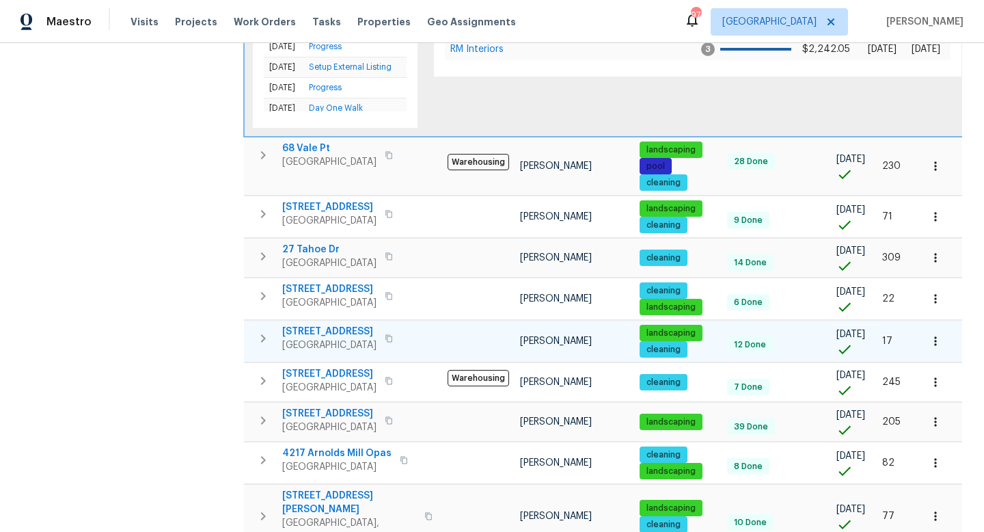
click at [264, 334] on icon "button" at bounding box center [263, 338] width 5 height 8
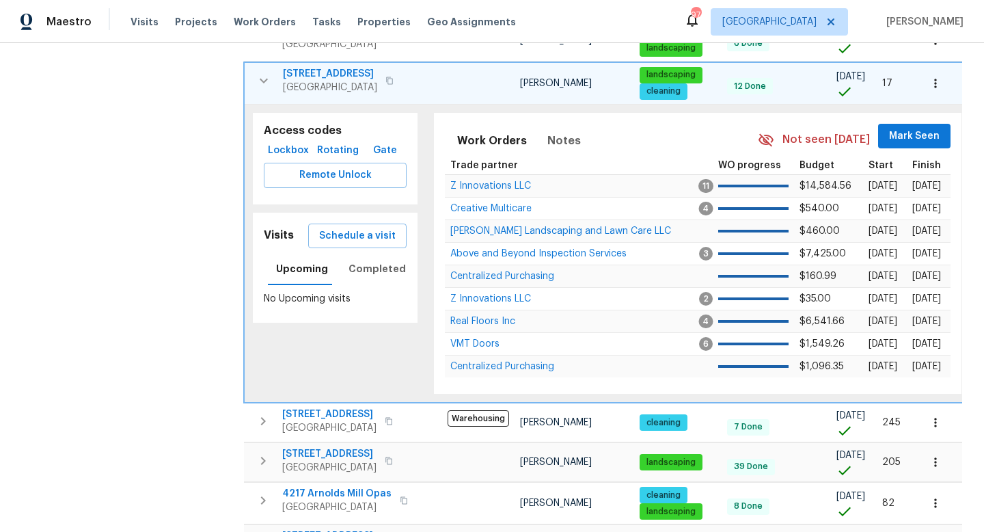
scroll to position [405, 0]
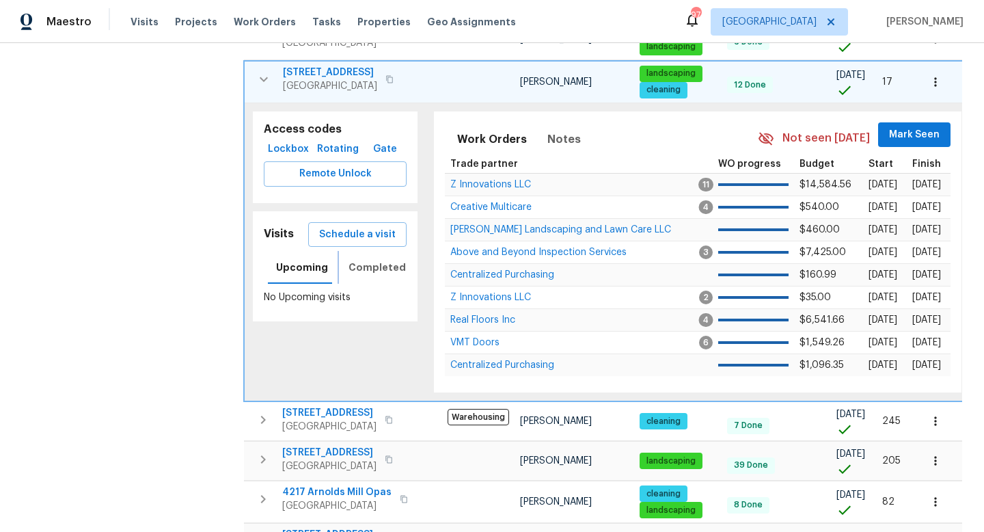
click at [354, 260] on span "Completed" at bounding box center [377, 267] width 57 height 17
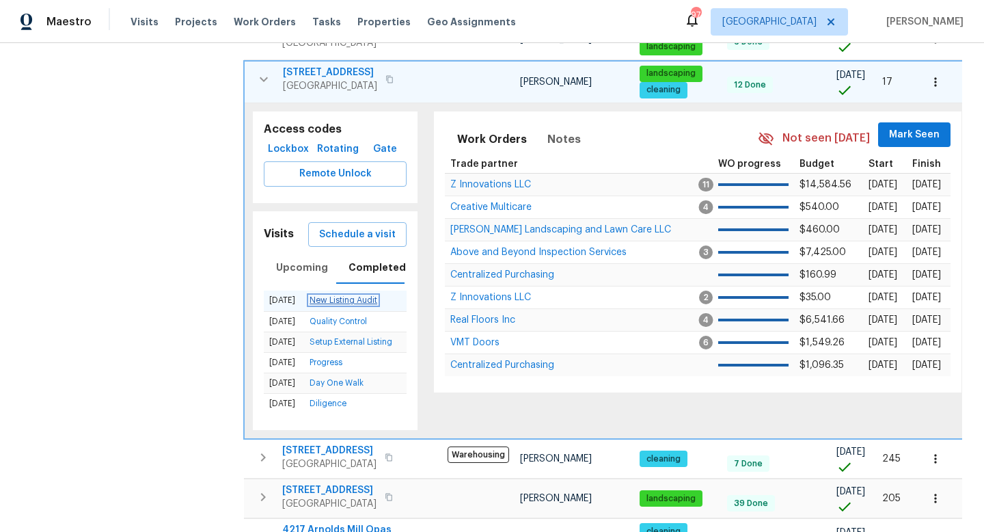
click at [339, 296] on link "New Listing Audit" at bounding box center [344, 300] width 68 height 8
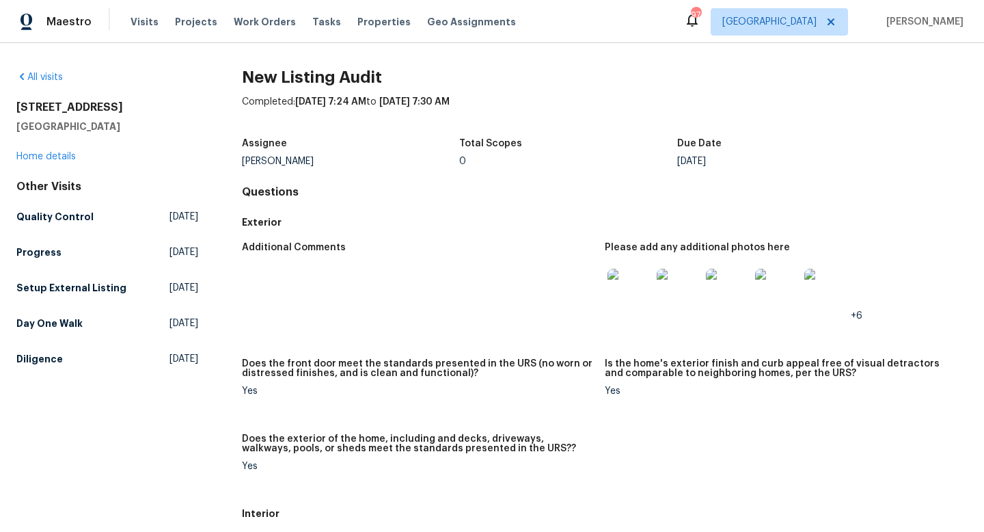
click at [634, 295] on img at bounding box center [630, 291] width 44 height 44
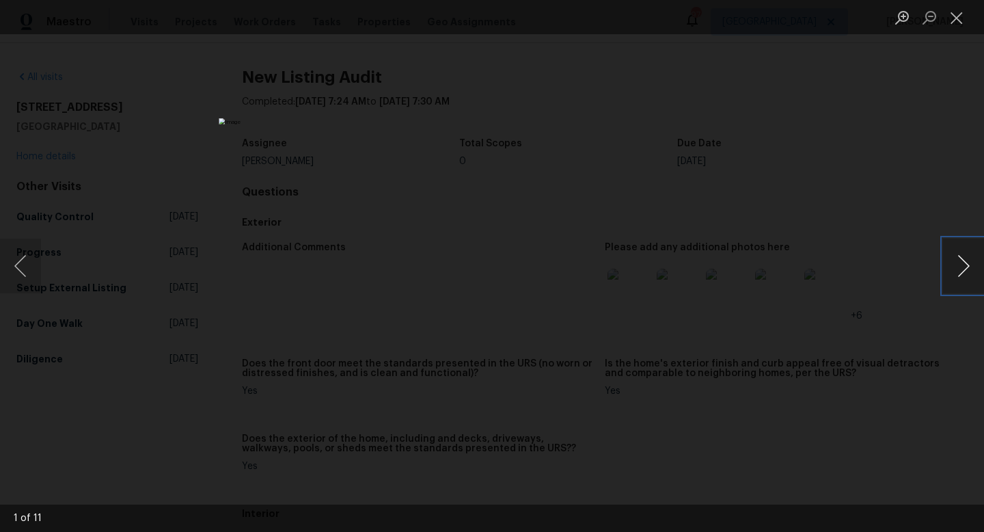
click at [967, 266] on button "Next image" at bounding box center [963, 266] width 41 height 55
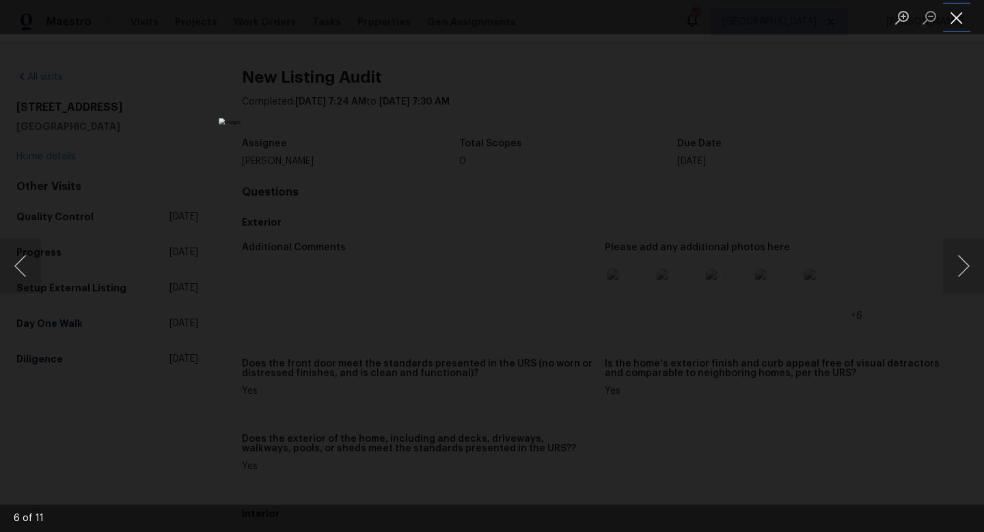
click at [956, 23] on button "Close lightbox" at bounding box center [956, 17] width 27 height 24
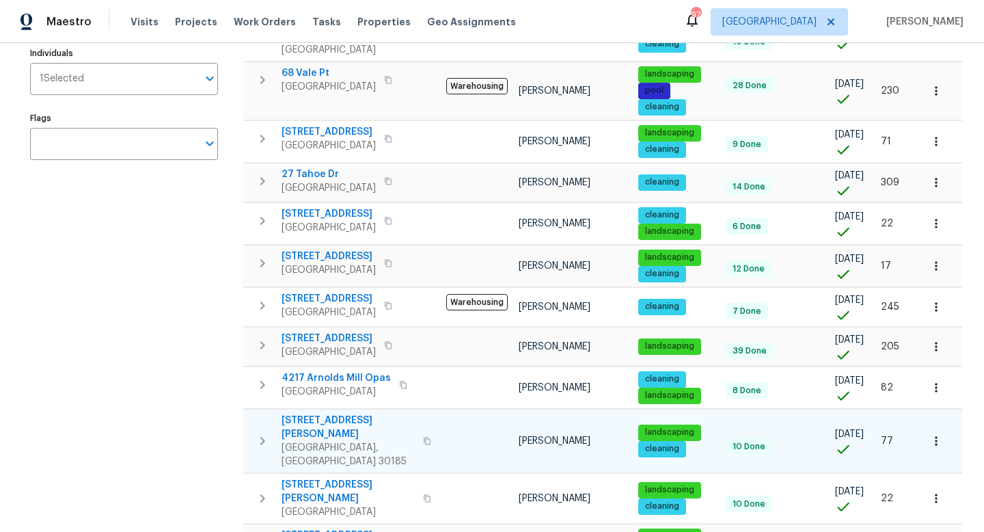
scroll to position [230, 0]
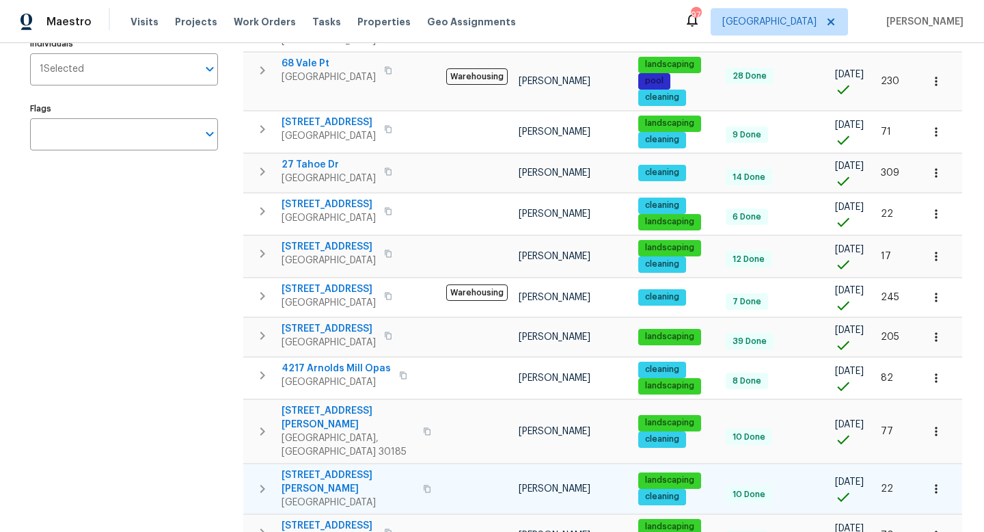
click at [258, 481] on icon "button" at bounding box center [262, 489] width 16 height 16
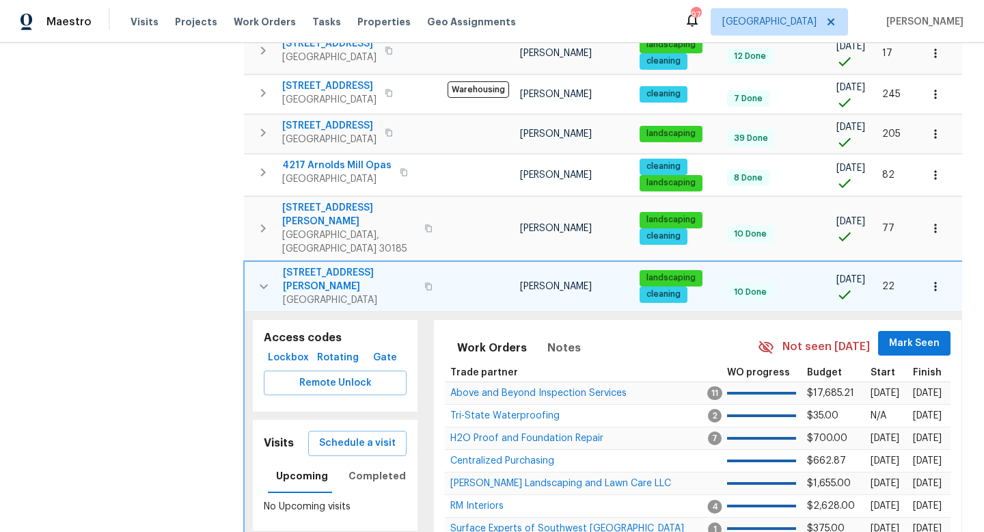
scroll to position [451, 0]
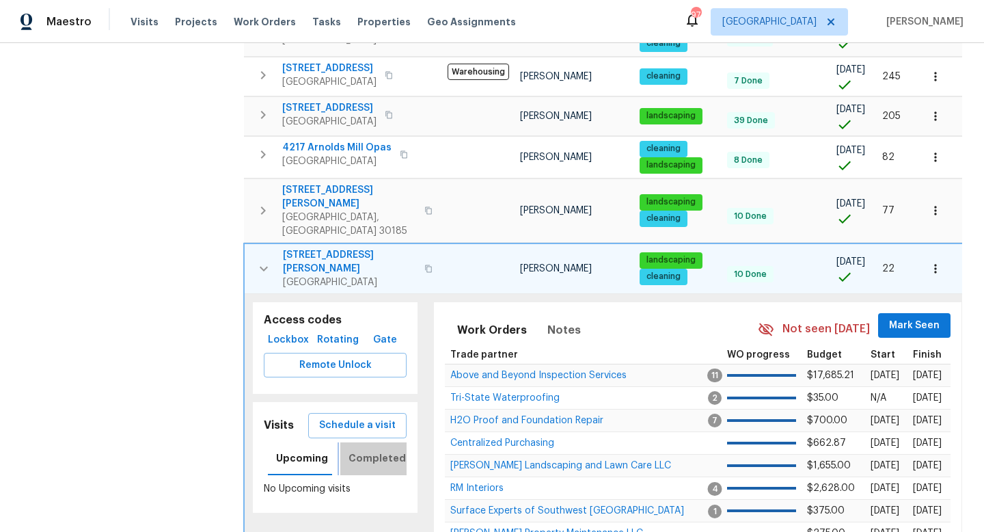
click at [364, 450] on span "Completed" at bounding box center [377, 458] width 57 height 17
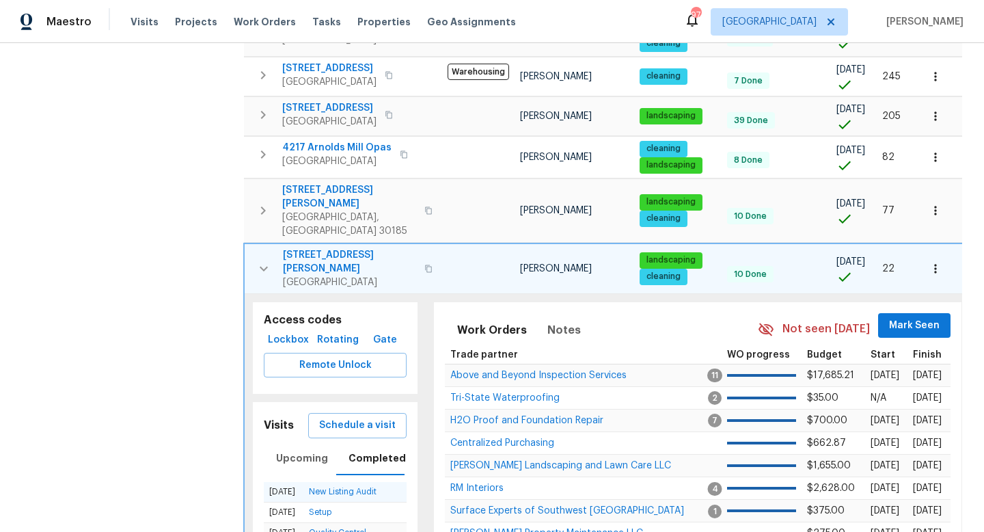
click at [349, 482] on td "New Listing Audit" at bounding box center [356, 492] width 104 height 21
click at [349, 487] on link "New Listing Audit" at bounding box center [343, 491] width 68 height 8
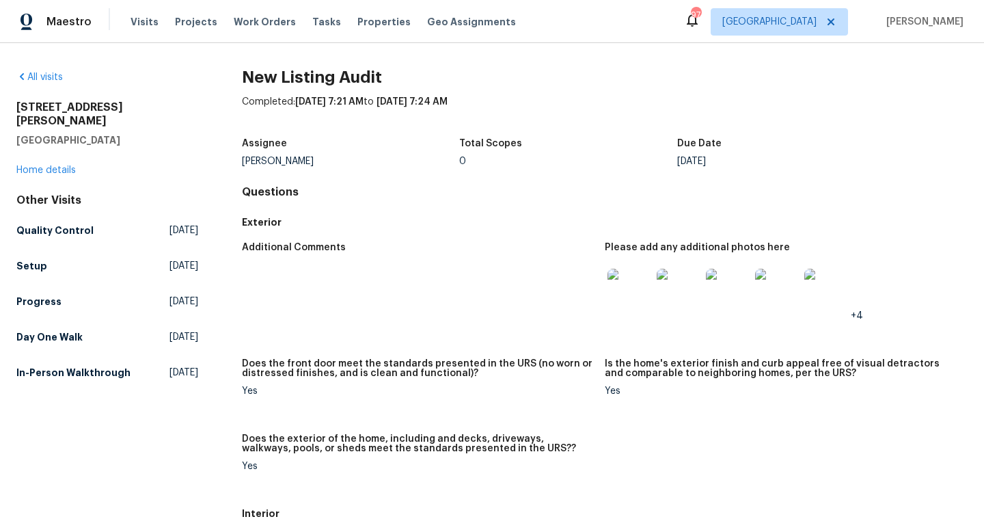
click at [643, 292] on img at bounding box center [630, 291] width 44 height 44
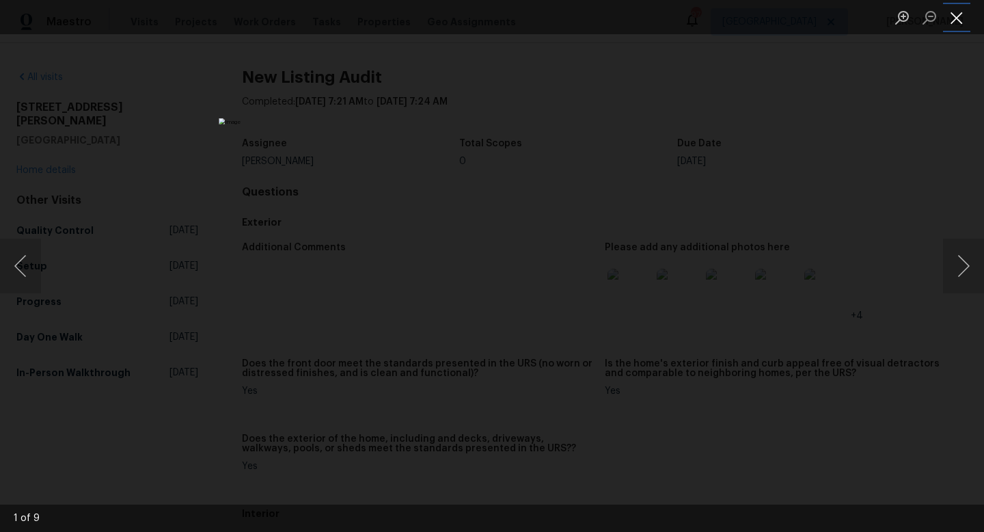
click at [961, 16] on button "Close lightbox" at bounding box center [956, 17] width 27 height 24
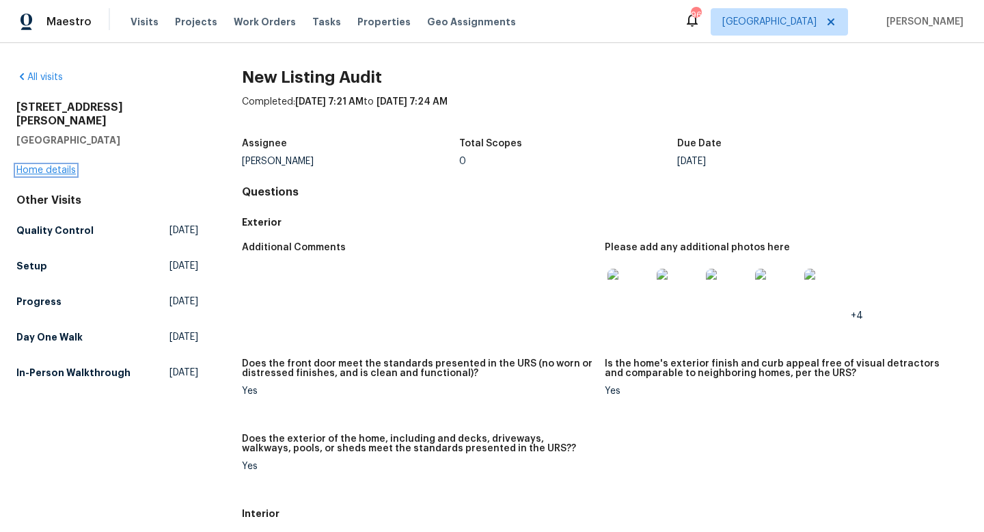
click at [53, 165] on link "Home details" at bounding box center [45, 170] width 59 height 10
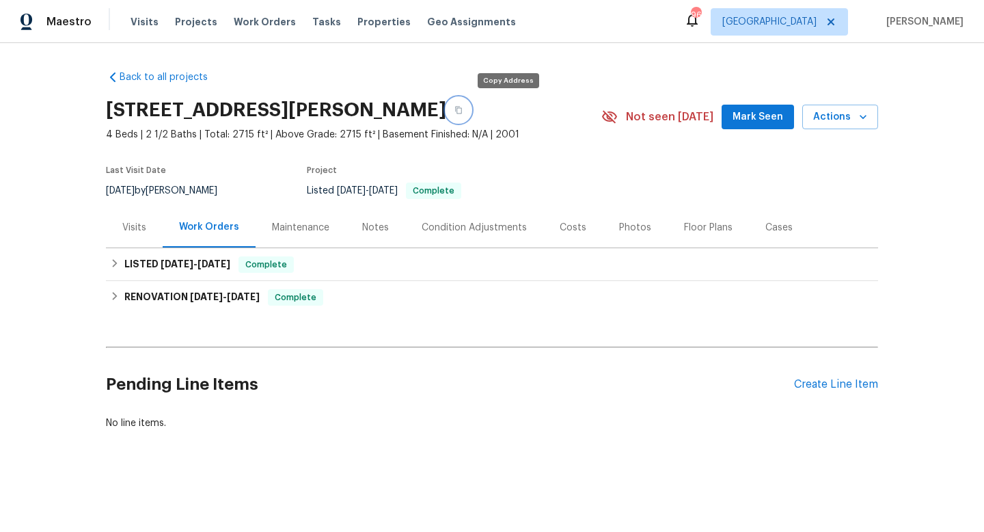
click at [463, 113] on icon "button" at bounding box center [459, 110] width 8 height 8
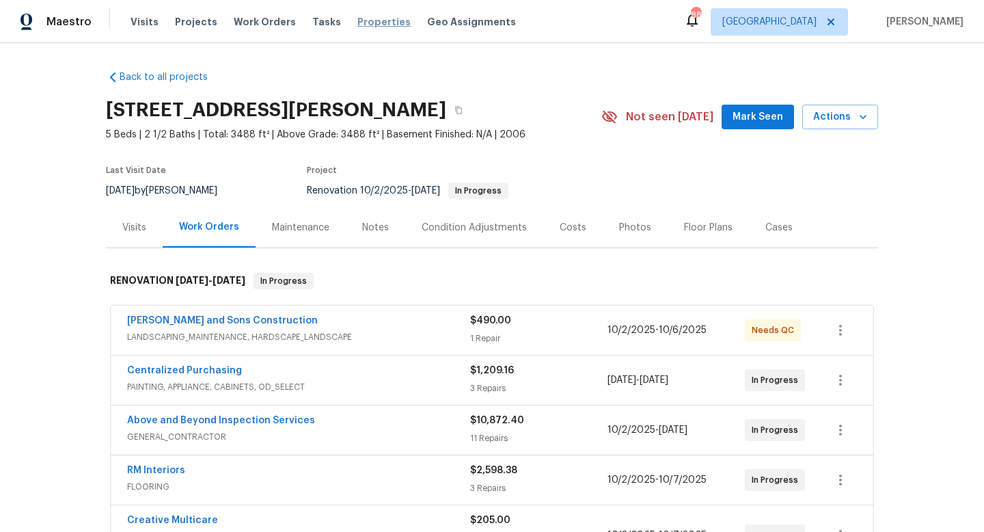
click at [360, 21] on span "Properties" at bounding box center [384, 22] width 53 height 14
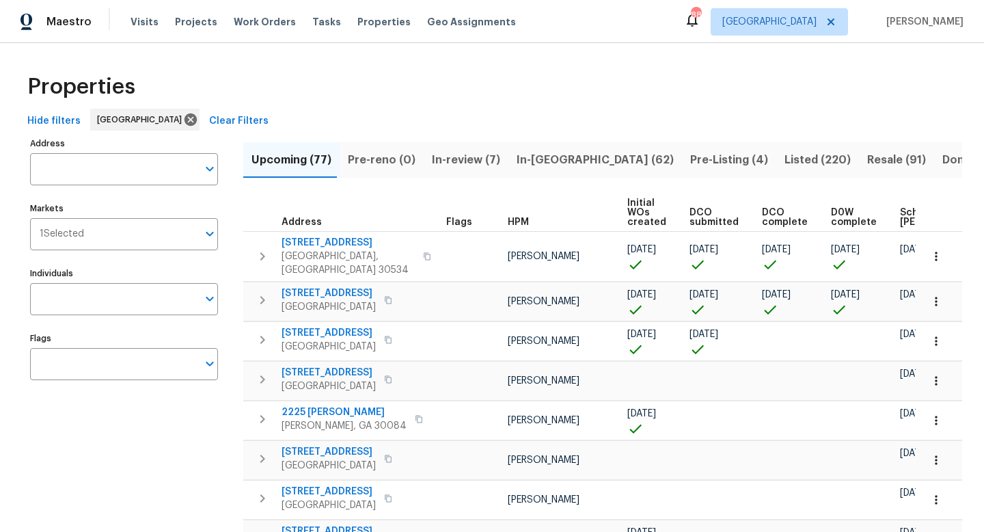
click at [785, 161] on span "Listed (220)" at bounding box center [818, 159] width 66 height 19
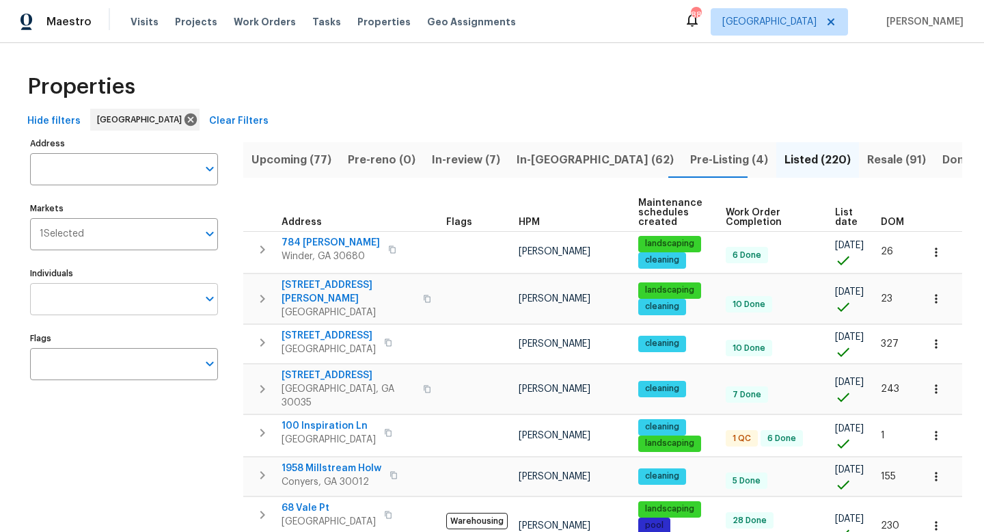
click at [85, 301] on input "Individuals" at bounding box center [113, 299] width 167 height 32
type input "kenroy"
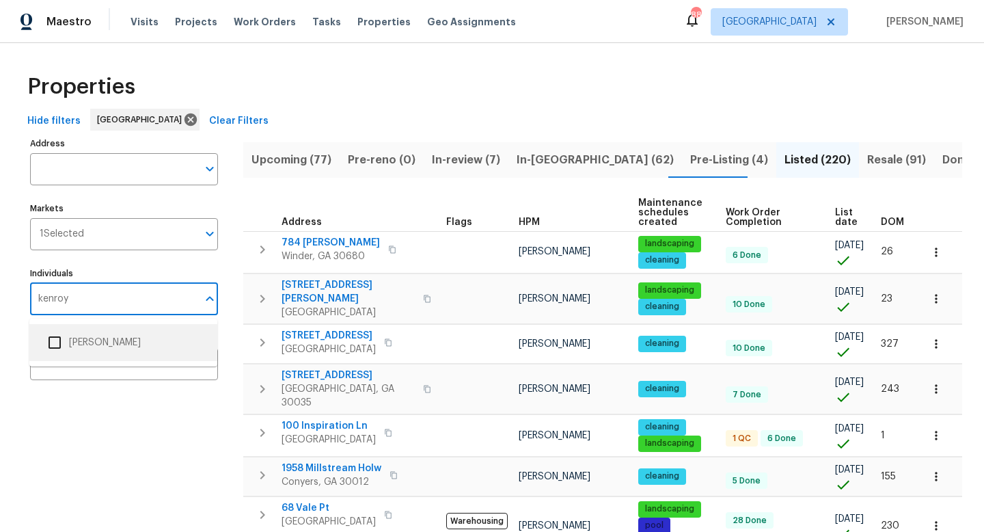
click at [94, 348] on li "[PERSON_NAME]" at bounding box center [123, 342] width 166 height 29
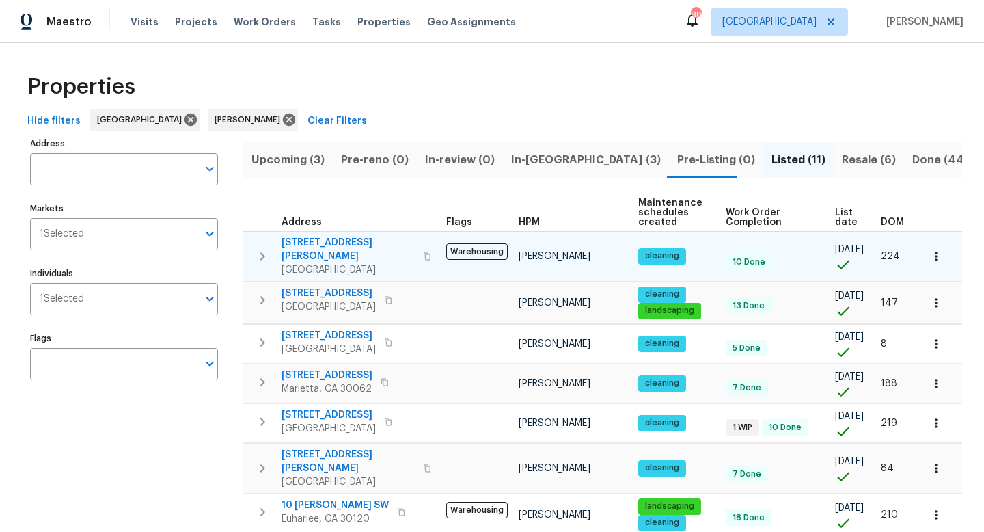
click at [265, 250] on icon "button" at bounding box center [262, 256] width 16 height 16
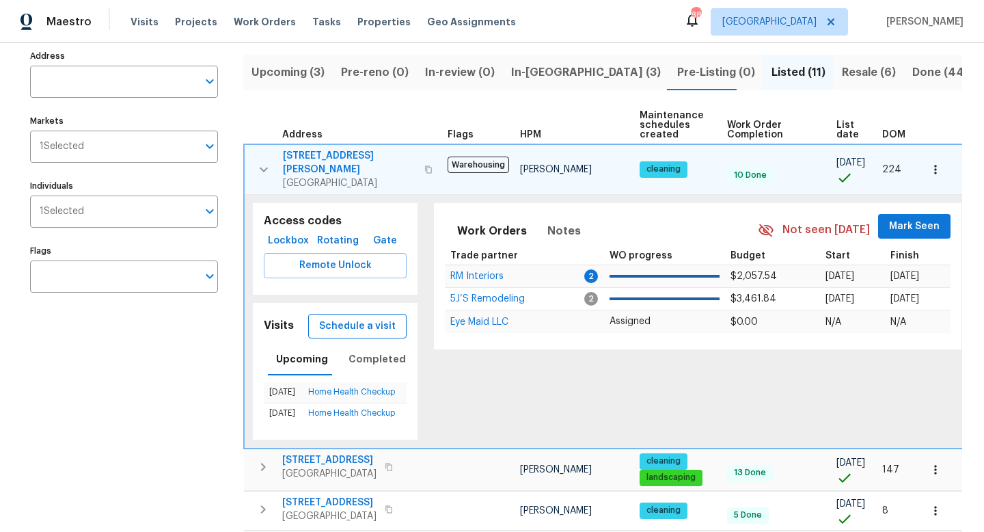
scroll to position [90, 0]
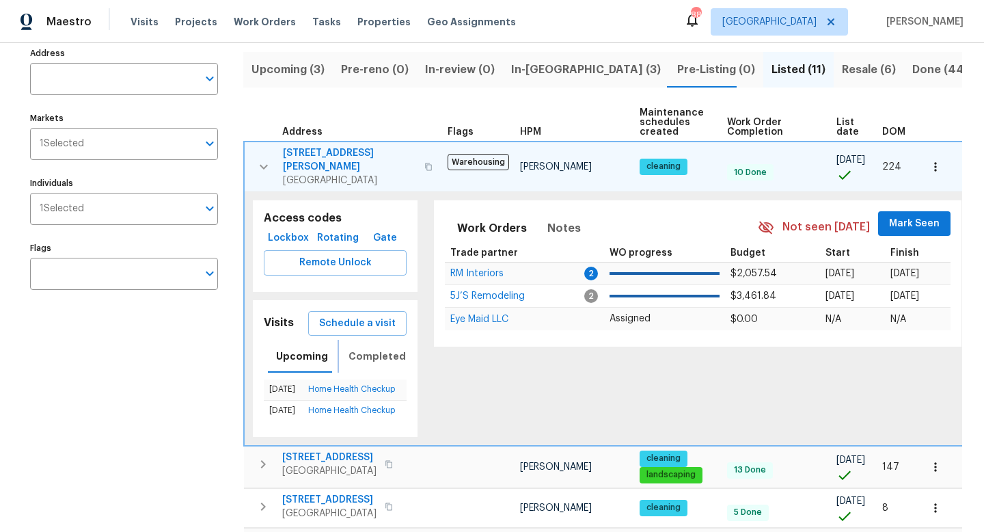
click at [379, 348] on span "Completed" at bounding box center [377, 356] width 57 height 17
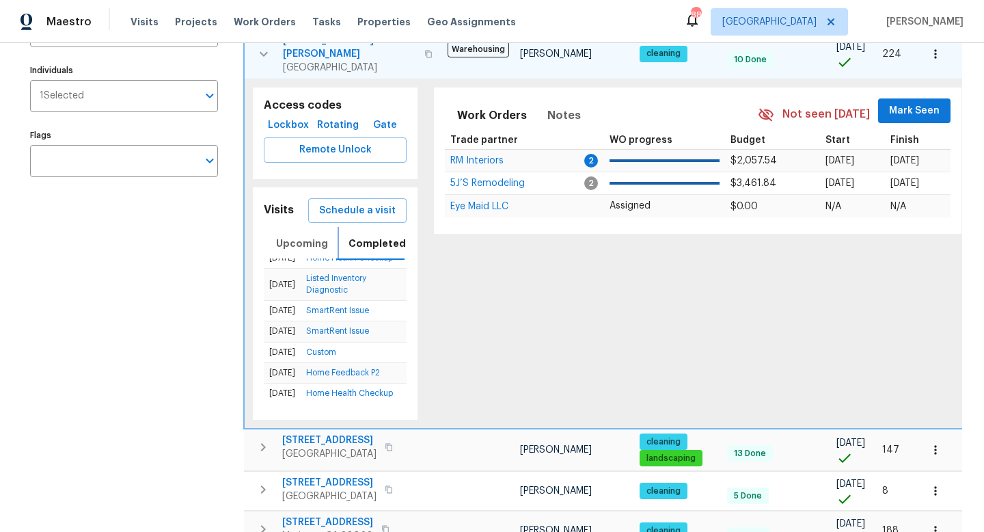
scroll to position [194, 0]
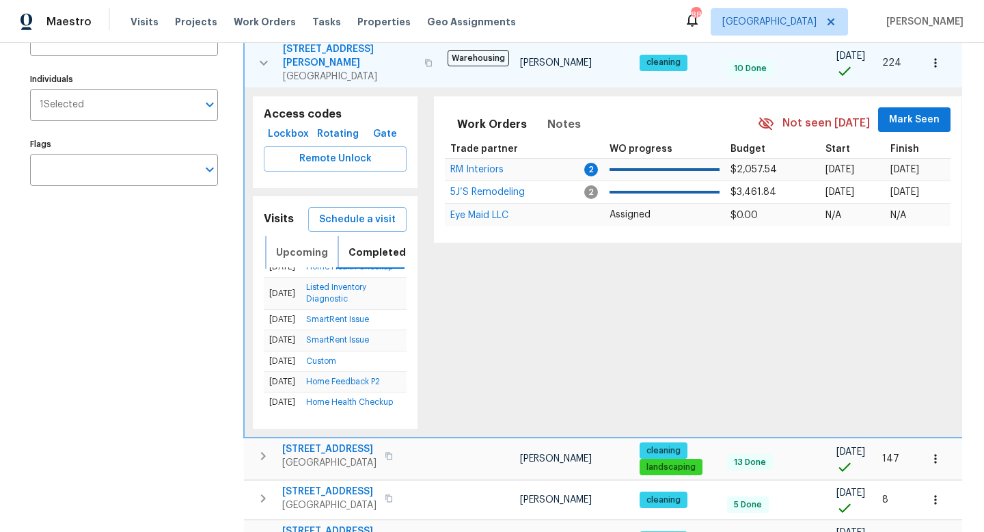
click at [299, 247] on span "Upcoming" at bounding box center [302, 252] width 52 height 17
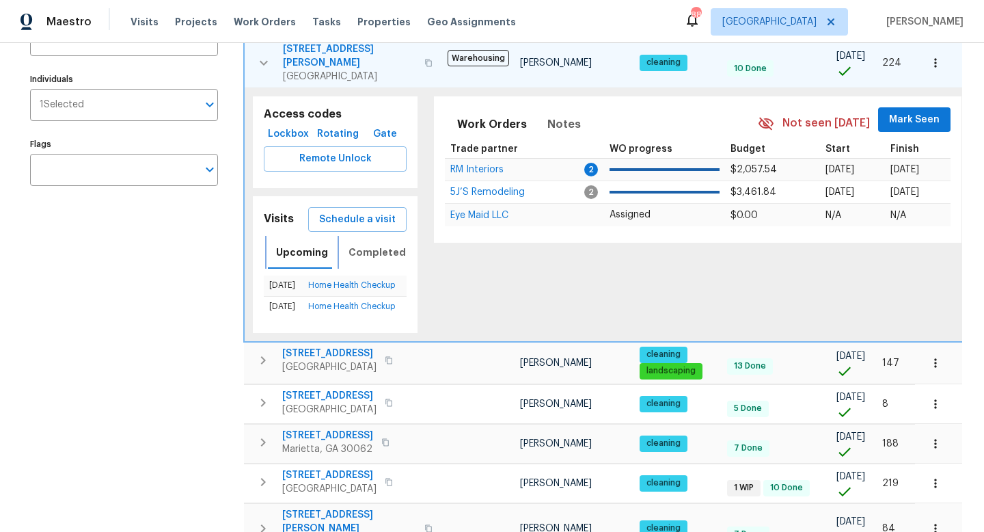
scroll to position [0, 0]
click at [371, 211] on span "Schedule a visit" at bounding box center [357, 219] width 77 height 17
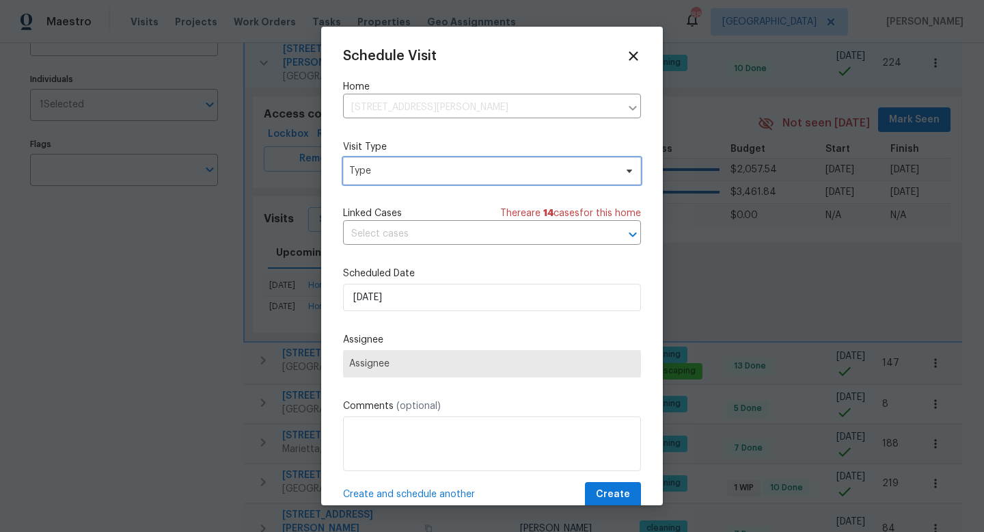
click at [403, 162] on span "Type" at bounding box center [492, 170] width 298 height 27
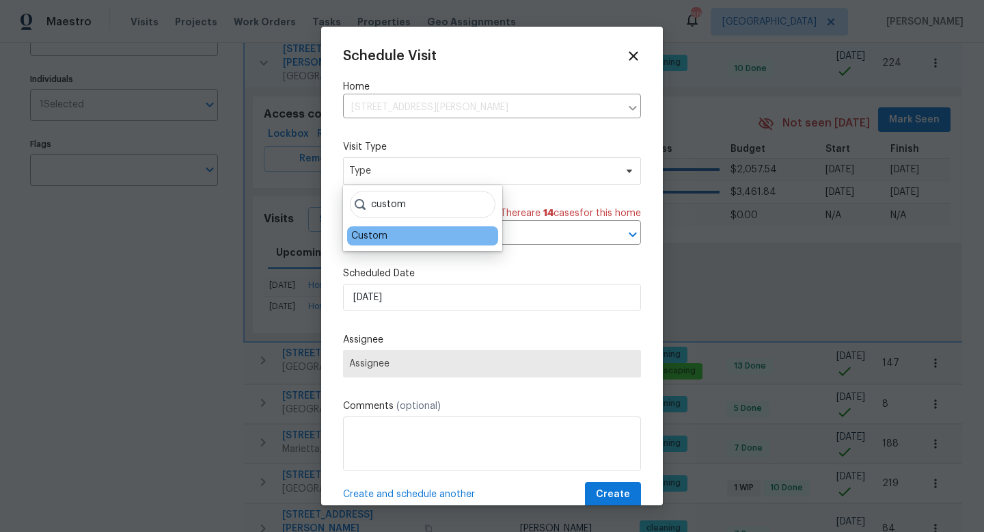
type input "custom"
click at [386, 239] on div "Custom" at bounding box center [369, 236] width 36 height 14
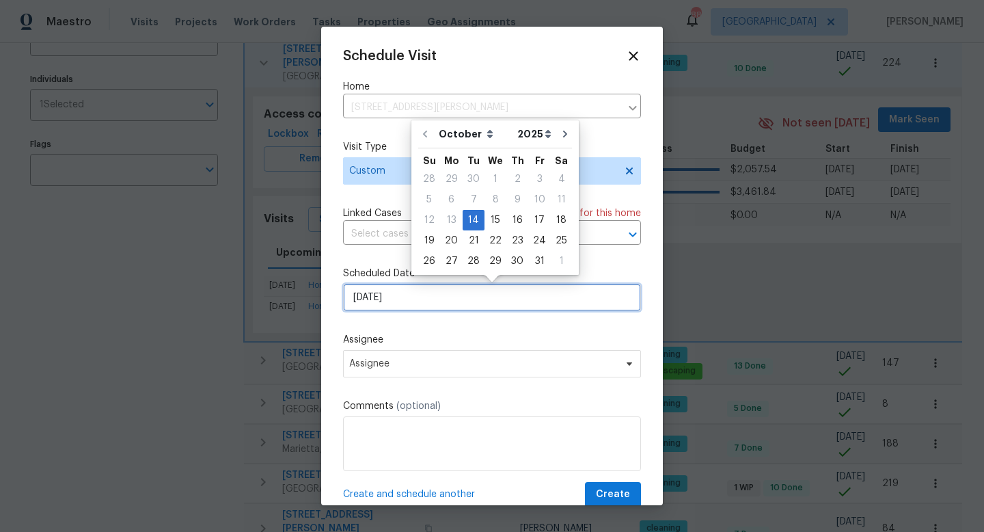
click at [394, 300] on input "[DATE]" at bounding box center [492, 297] width 298 height 27
click at [521, 215] on div "16" at bounding box center [518, 220] width 22 height 19
type input "[DATE]"
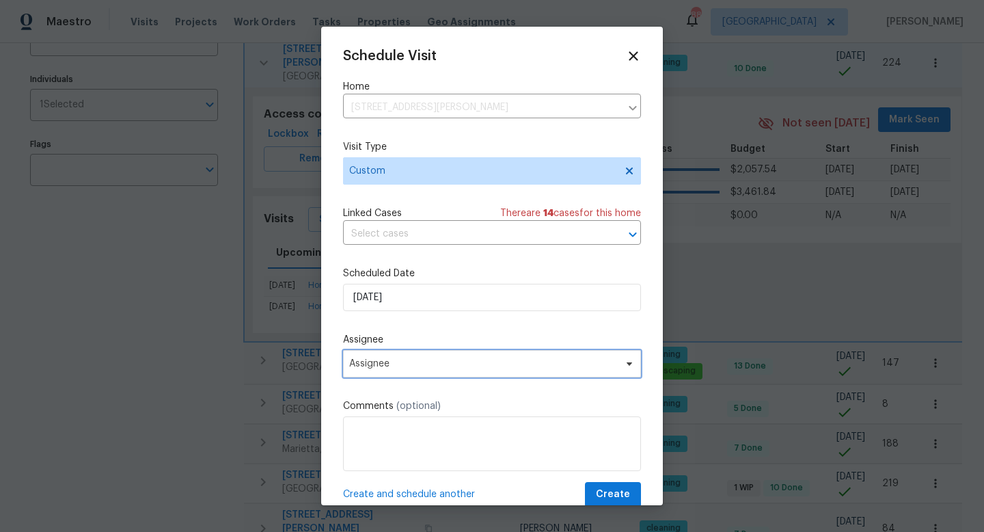
click at [425, 365] on span "Assignee" at bounding box center [483, 363] width 268 height 11
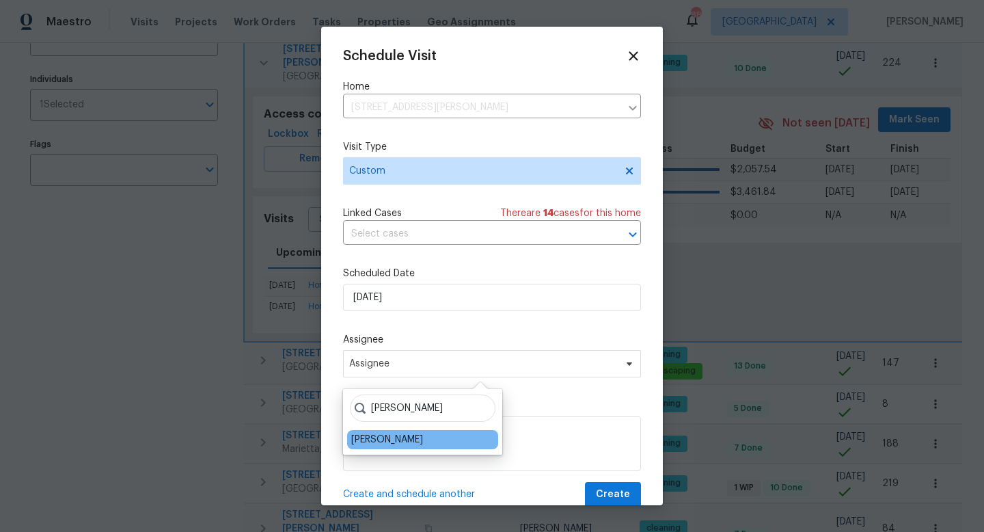
type input "[PERSON_NAME]"
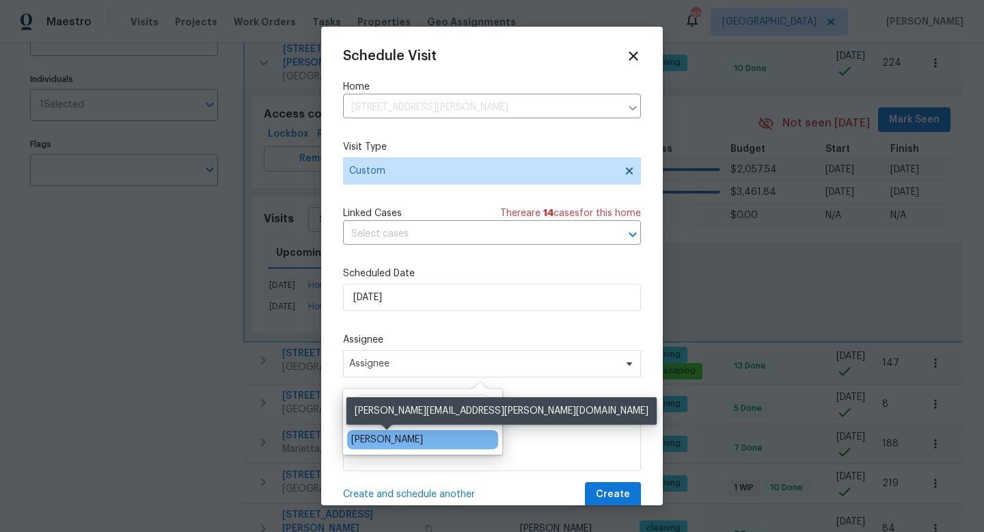
click at [414, 434] on div "[PERSON_NAME]" at bounding box center [387, 440] width 72 height 14
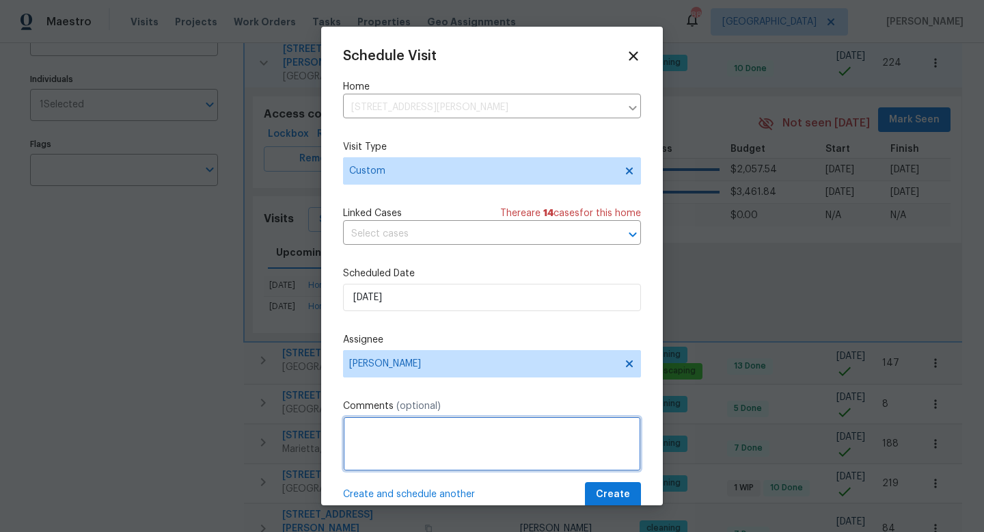
click at [414, 434] on textarea at bounding box center [492, 443] width 298 height 55
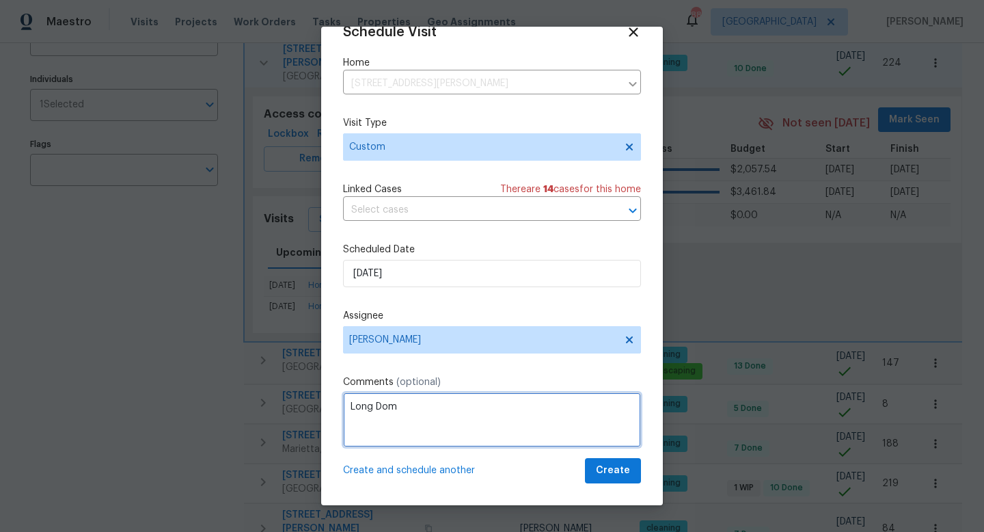
type textarea "Long Dom"
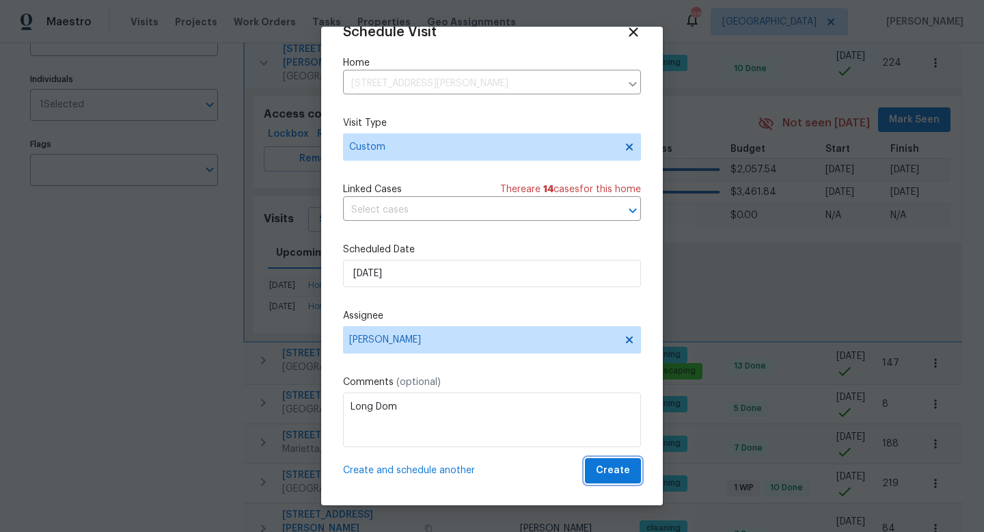
click at [613, 461] on button "Create" at bounding box center [613, 470] width 56 height 25
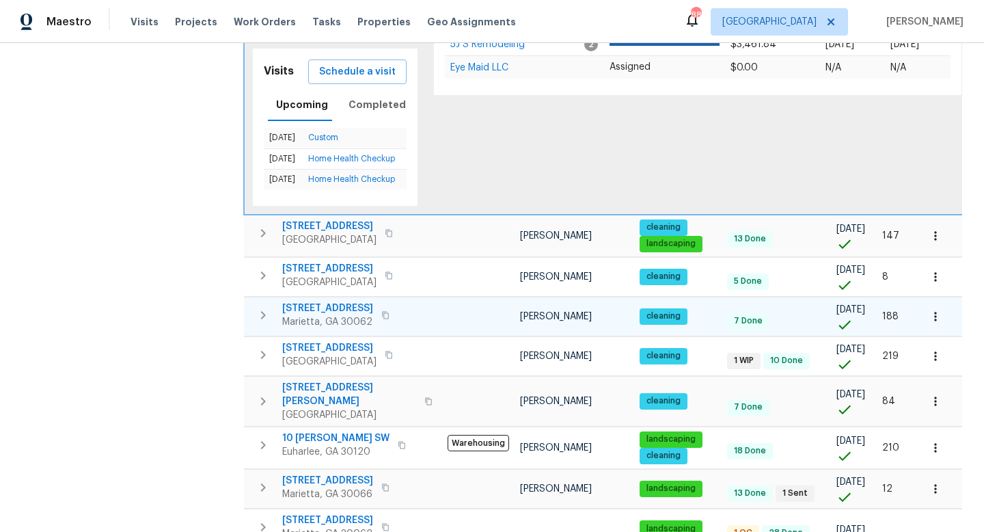
scroll to position [358, 0]
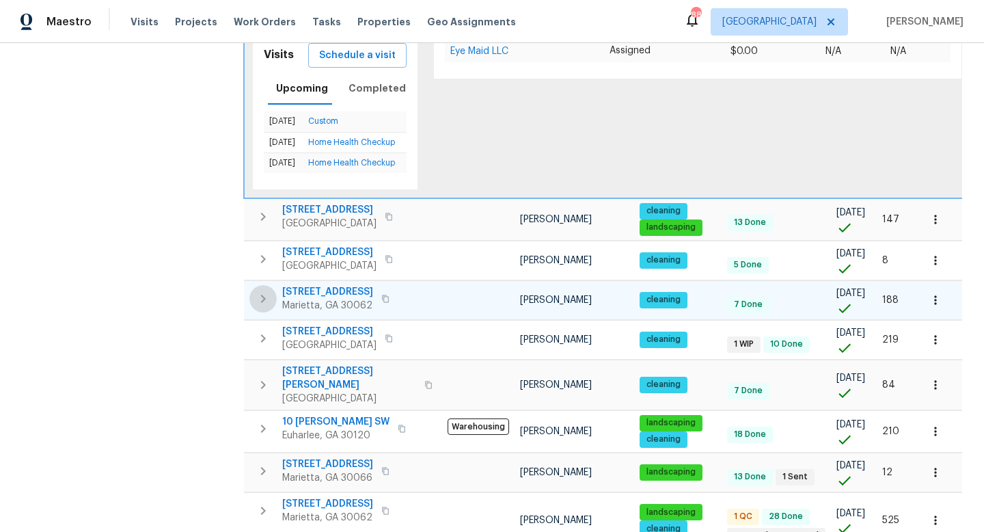
click at [260, 291] on icon "button" at bounding box center [263, 299] width 16 height 16
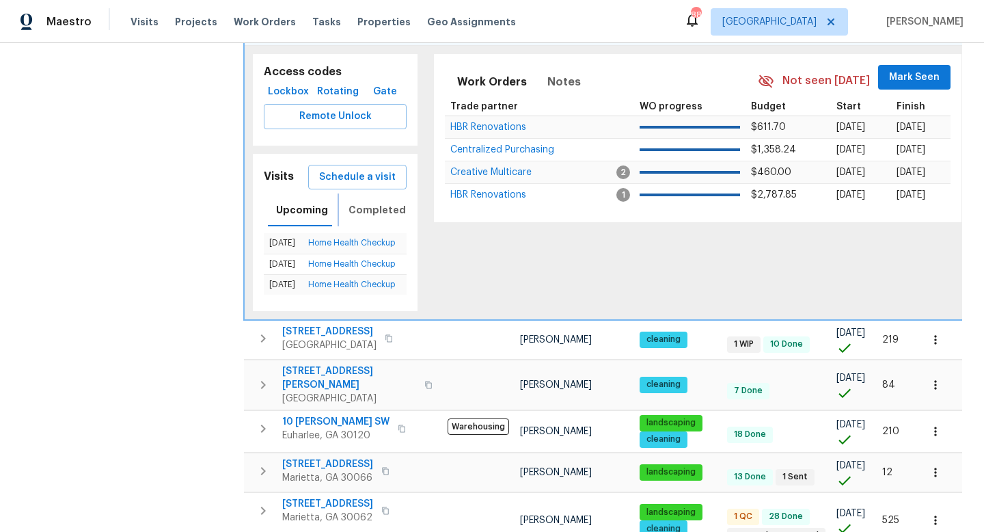
click at [387, 202] on span "Completed" at bounding box center [377, 210] width 57 height 17
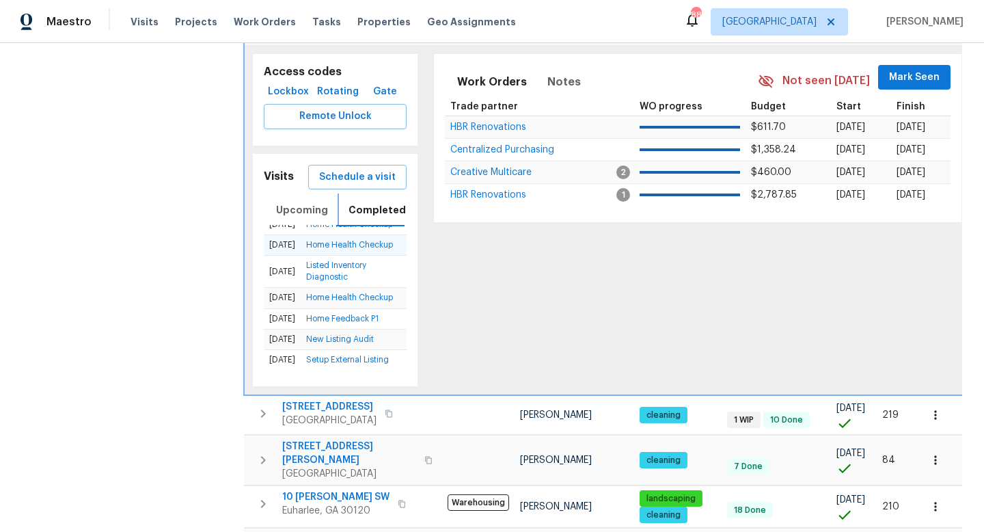
scroll to position [139, 0]
click at [374, 172] on span "Schedule a visit" at bounding box center [357, 177] width 77 height 17
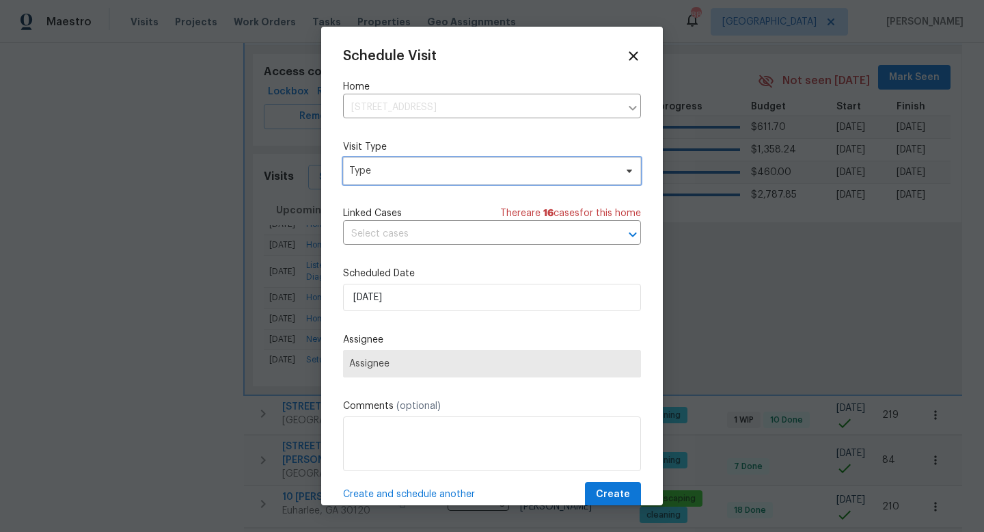
click at [390, 167] on span "Type" at bounding box center [482, 171] width 266 height 14
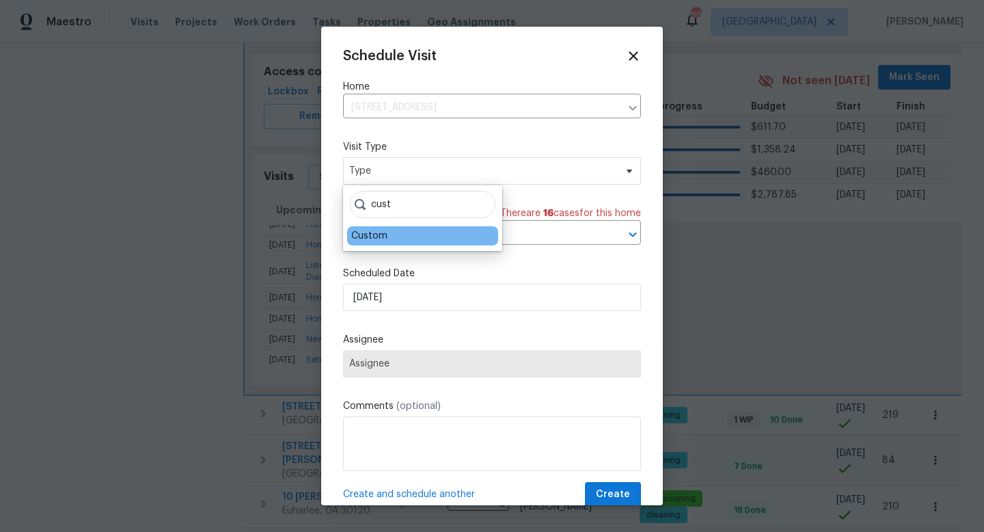
type input "cust"
click at [379, 236] on div "Custom" at bounding box center [369, 236] width 36 height 14
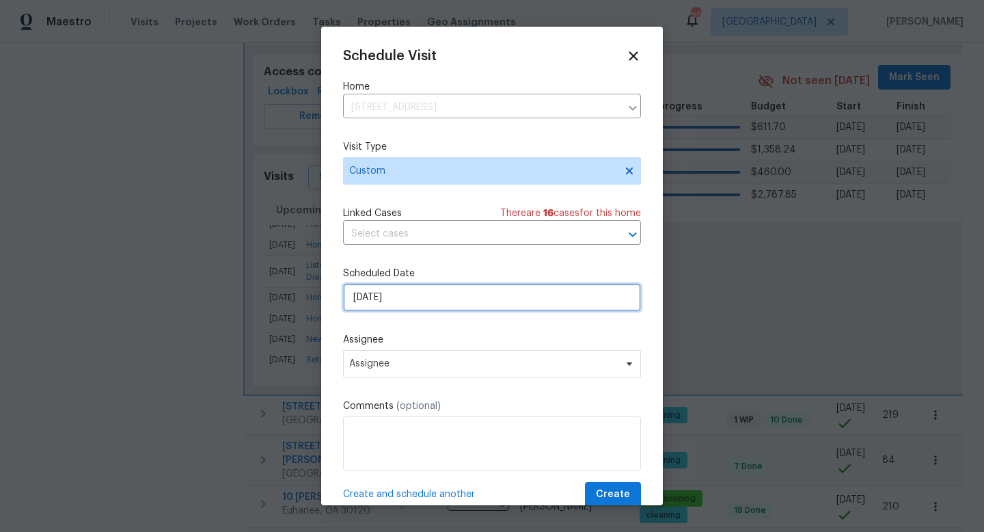
click at [403, 300] on input "[DATE]" at bounding box center [492, 297] width 298 height 27
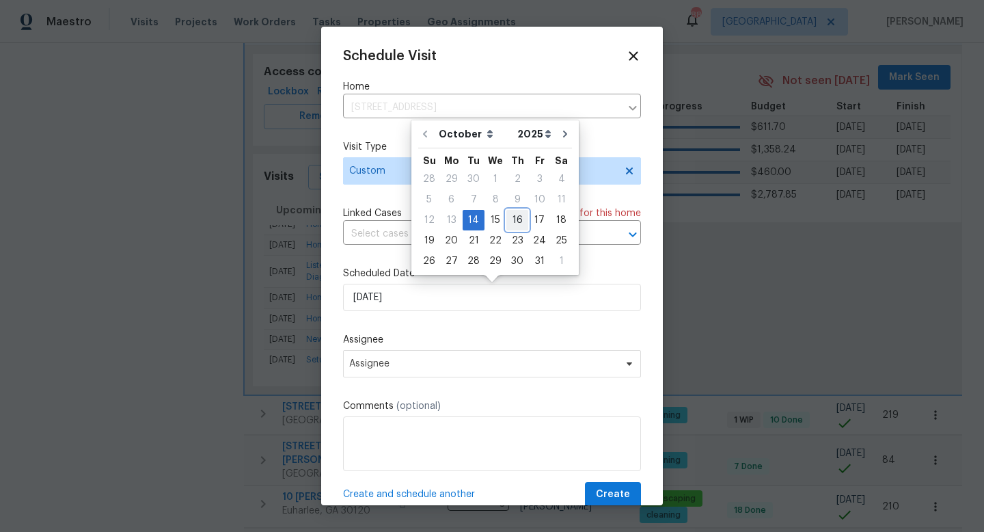
click at [515, 219] on div "16" at bounding box center [518, 220] width 22 height 19
type input "[DATE]"
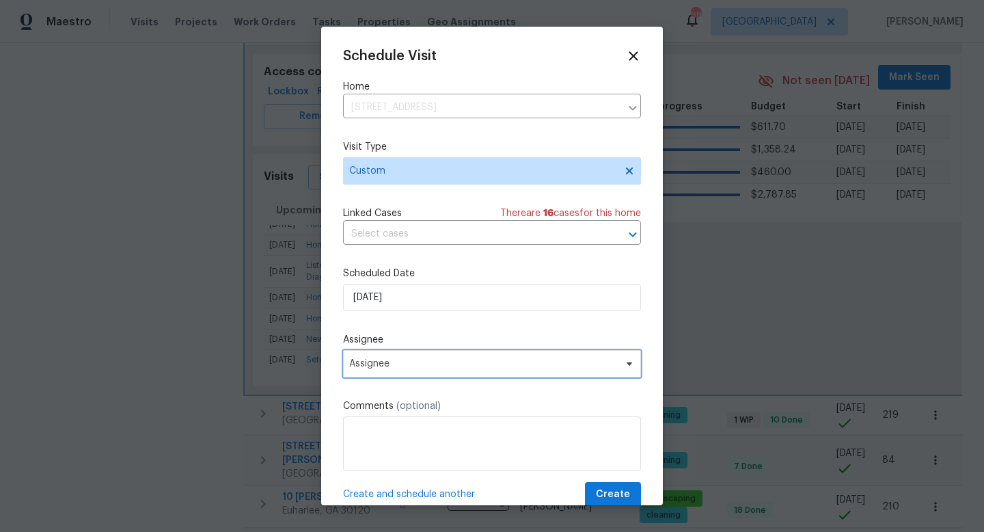
click at [398, 364] on span "Assignee" at bounding box center [483, 363] width 268 height 11
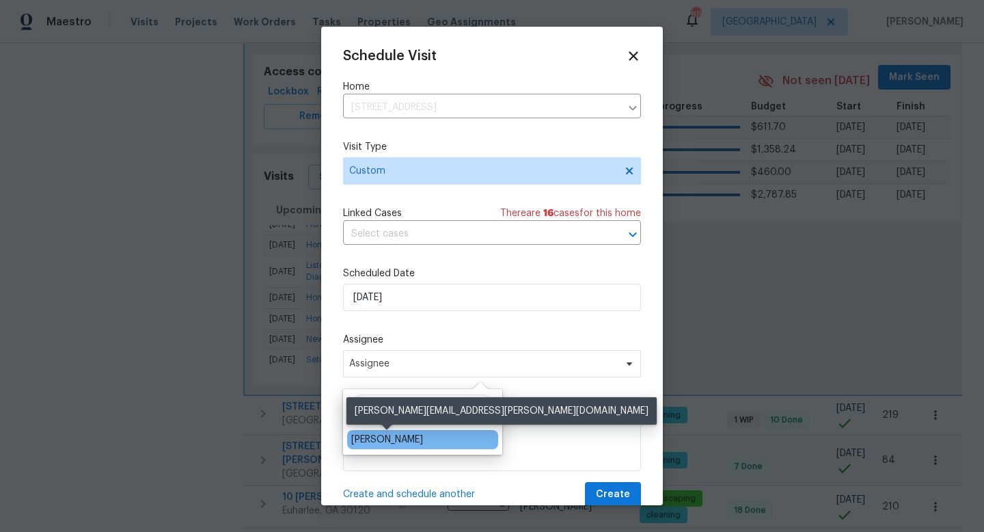
type input "[PERSON_NAME]"
click at [387, 441] on div "[PERSON_NAME]" at bounding box center [387, 440] width 72 height 14
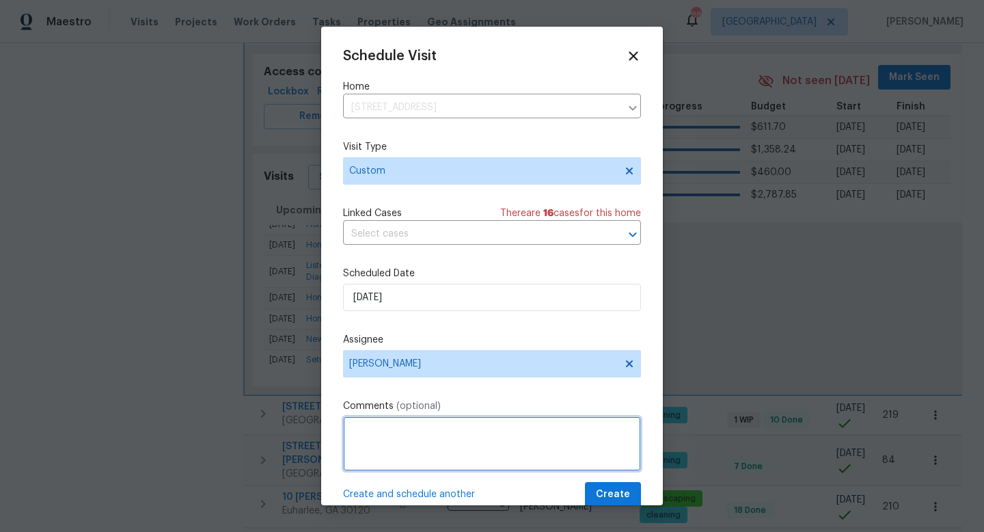
click at [387, 441] on textarea at bounding box center [492, 443] width 298 height 55
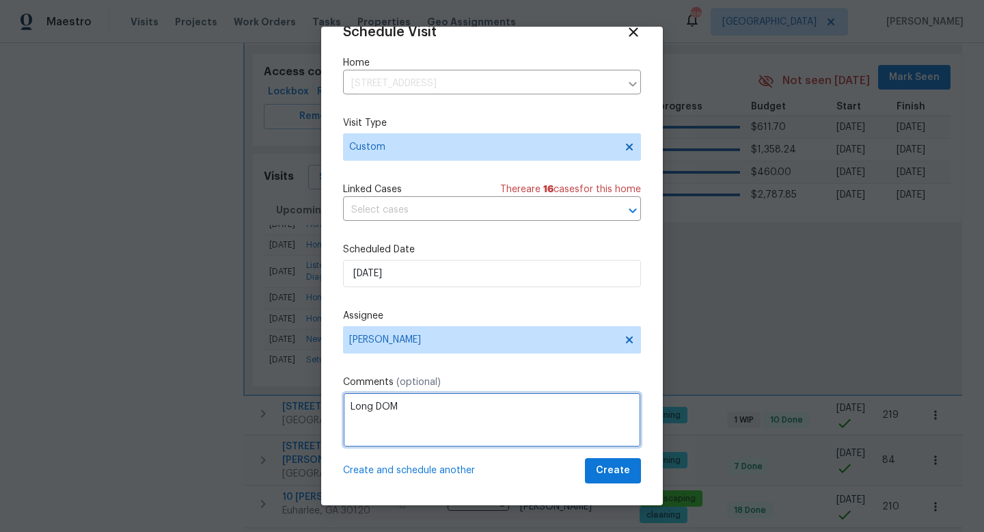
type textarea "Long DOM"
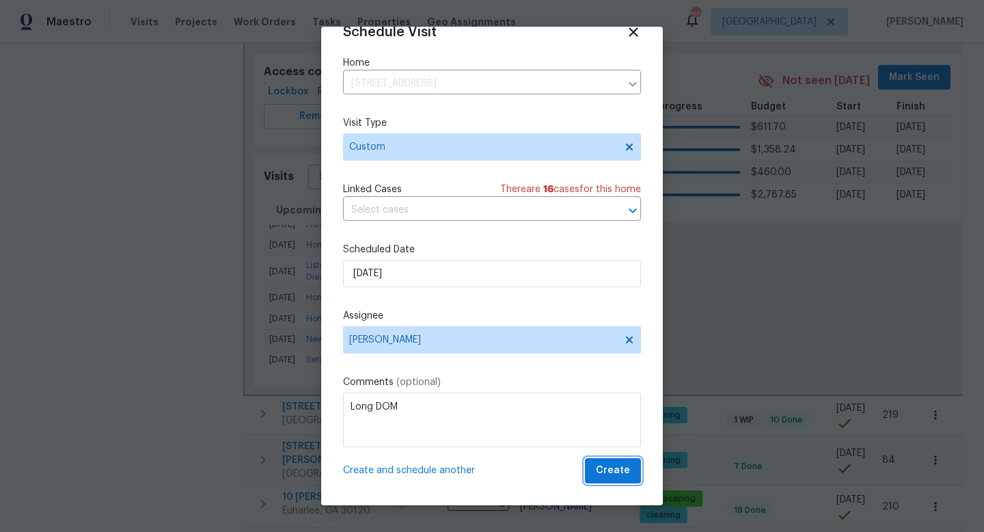
click at [621, 476] on span "Create" at bounding box center [613, 470] width 34 height 17
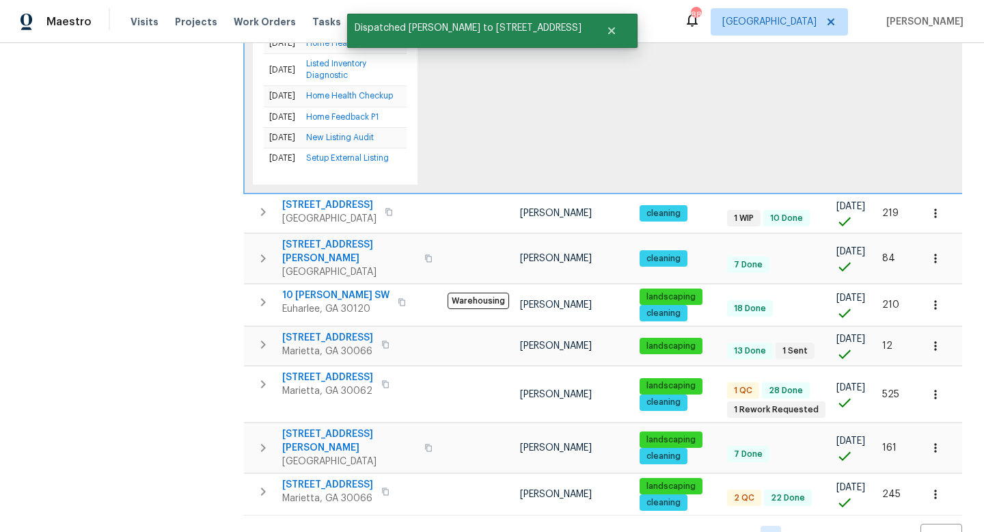
scroll to position [569, 0]
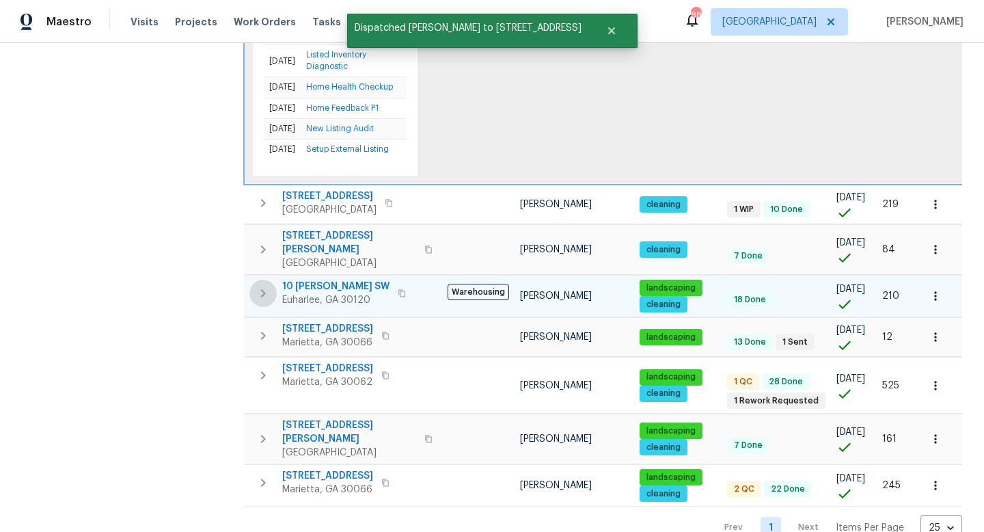
click at [262, 285] on icon "button" at bounding box center [263, 293] width 16 height 16
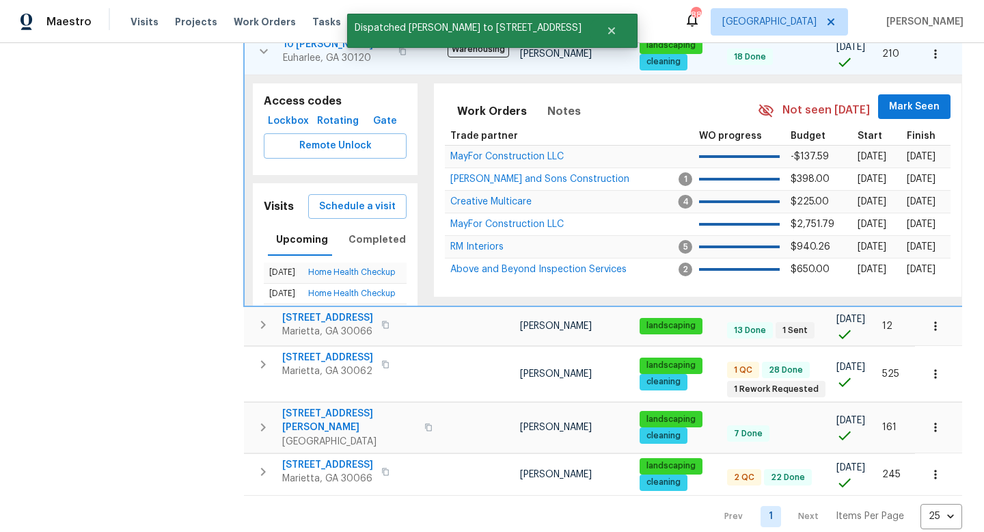
scroll to position [493, 0]
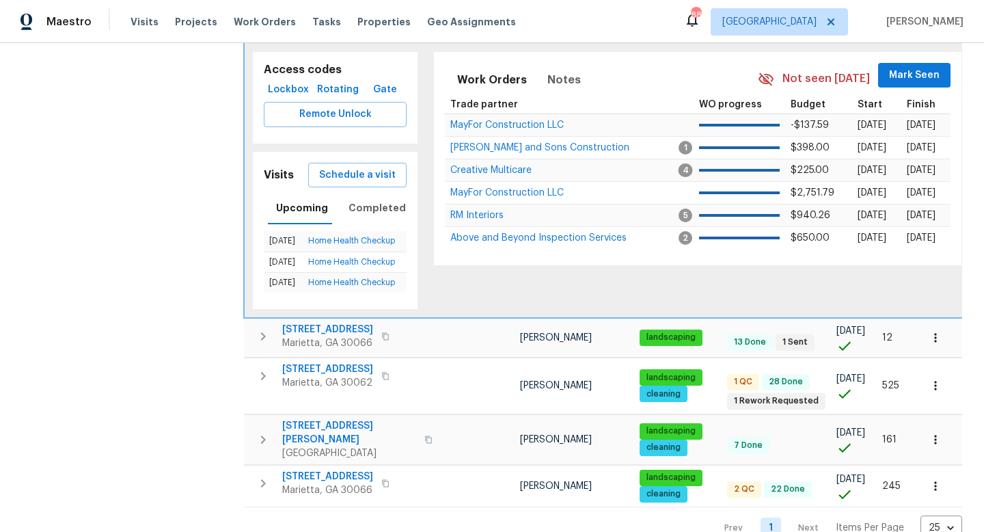
click at [811, 515] on nav "Prev 1 Next Items Per Page 25 25 ​" at bounding box center [837, 527] width 251 height 25
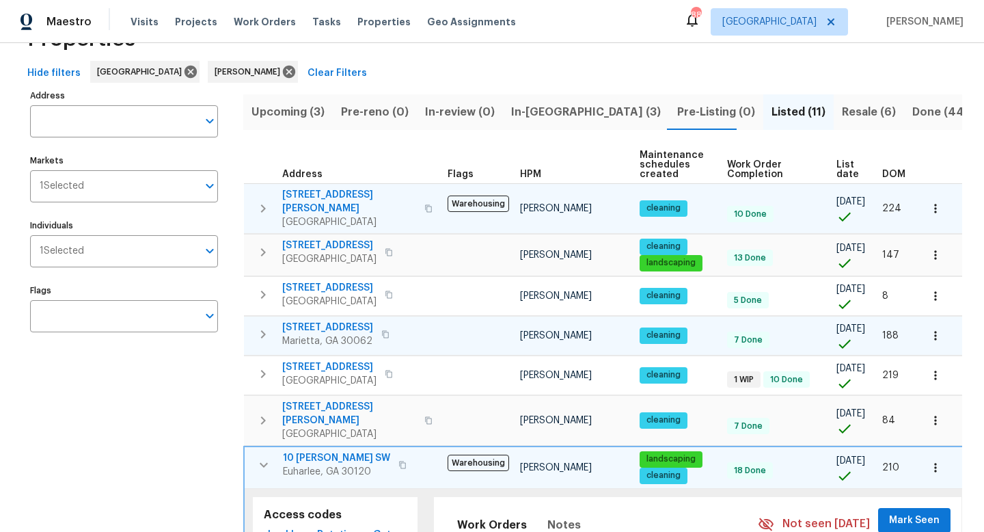
scroll to position [0, 0]
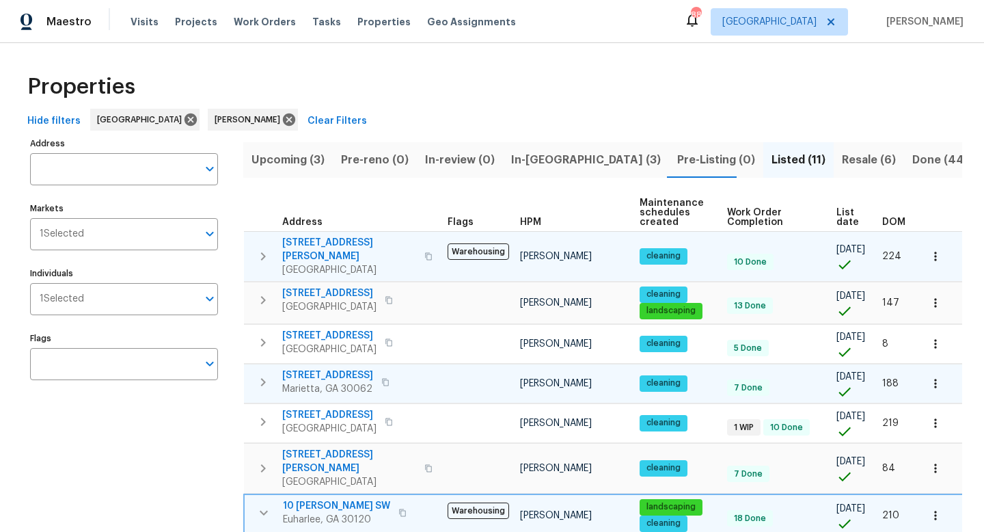
click at [263, 378] on icon "button" at bounding box center [263, 382] width 5 height 8
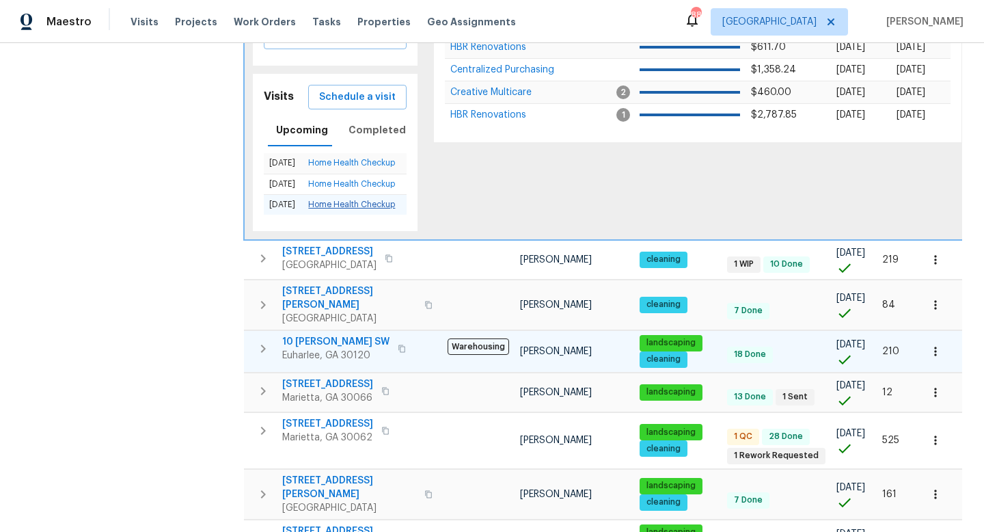
scroll to position [429, 0]
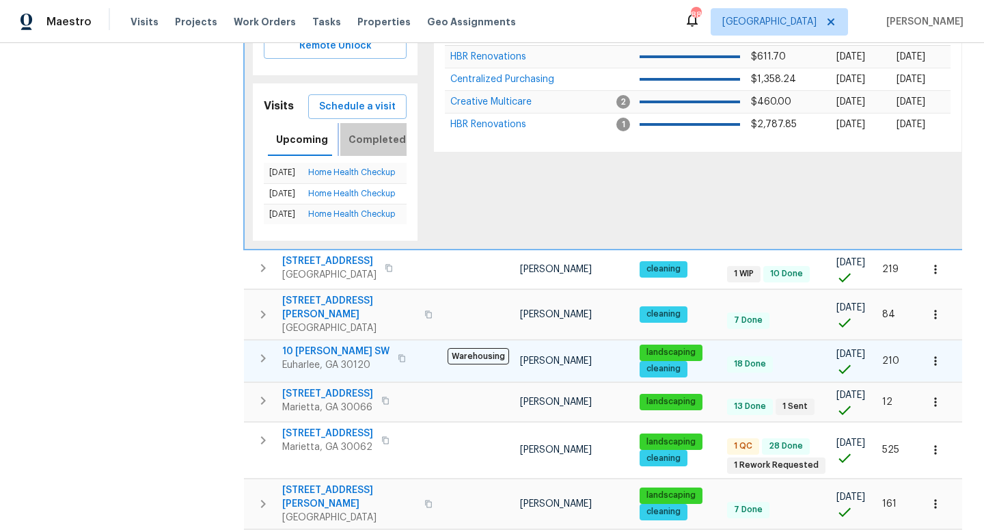
click at [360, 135] on span "Completed" at bounding box center [377, 139] width 57 height 17
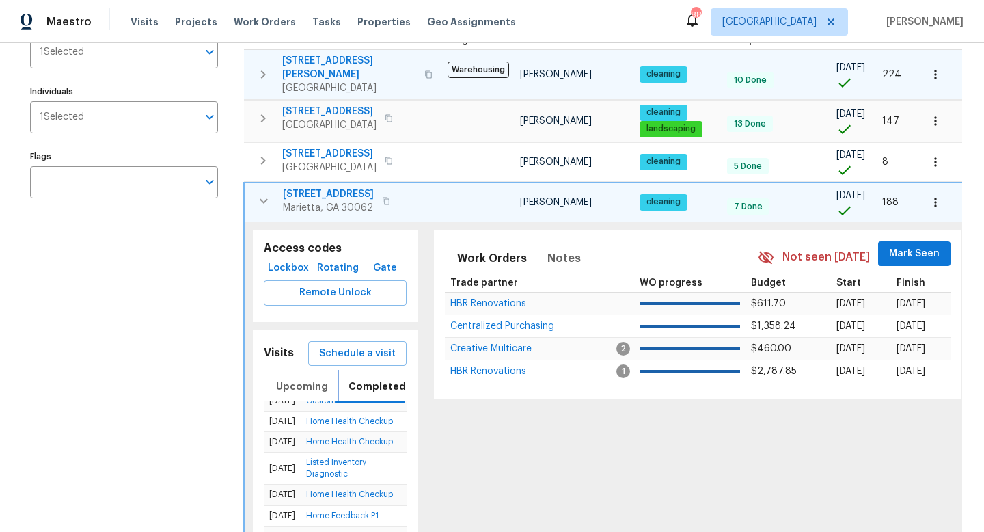
scroll to position [180, 0]
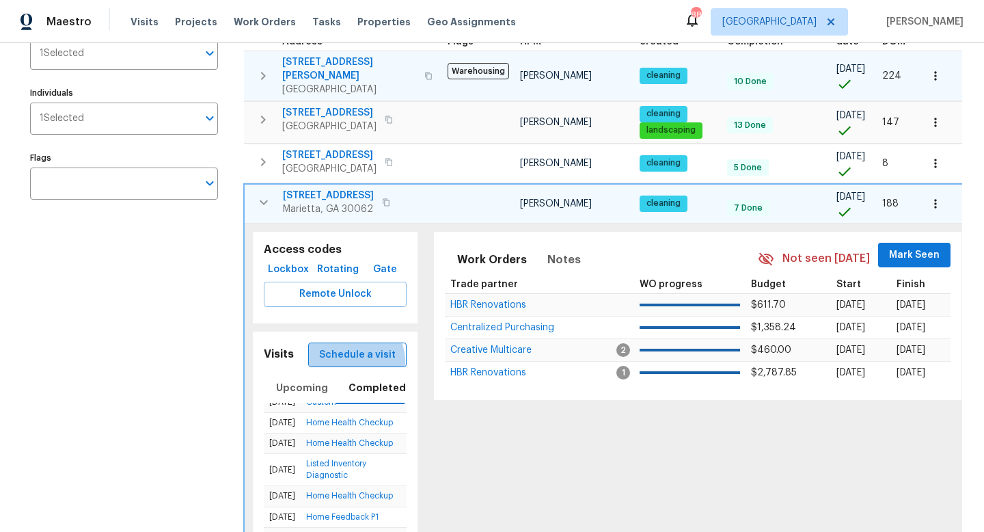
click at [360, 349] on span "Schedule a visit" at bounding box center [357, 355] width 77 height 17
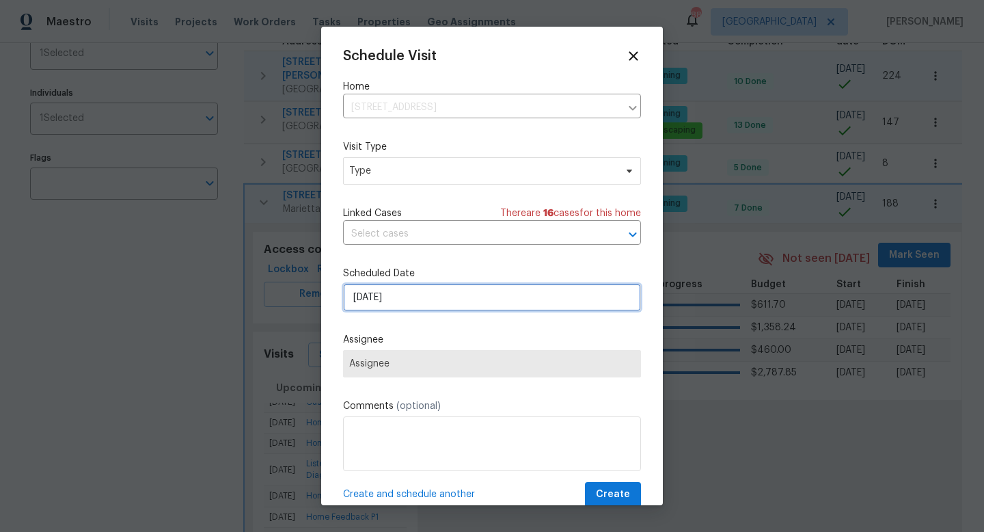
click at [423, 284] on input "[DATE]" at bounding box center [492, 297] width 298 height 27
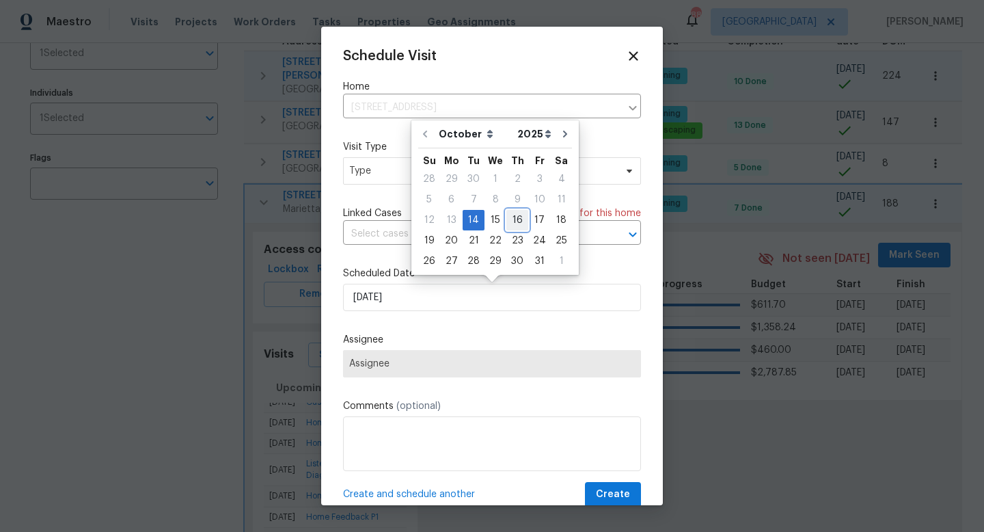
click at [513, 221] on div "16" at bounding box center [518, 220] width 22 height 19
type input "[DATE]"
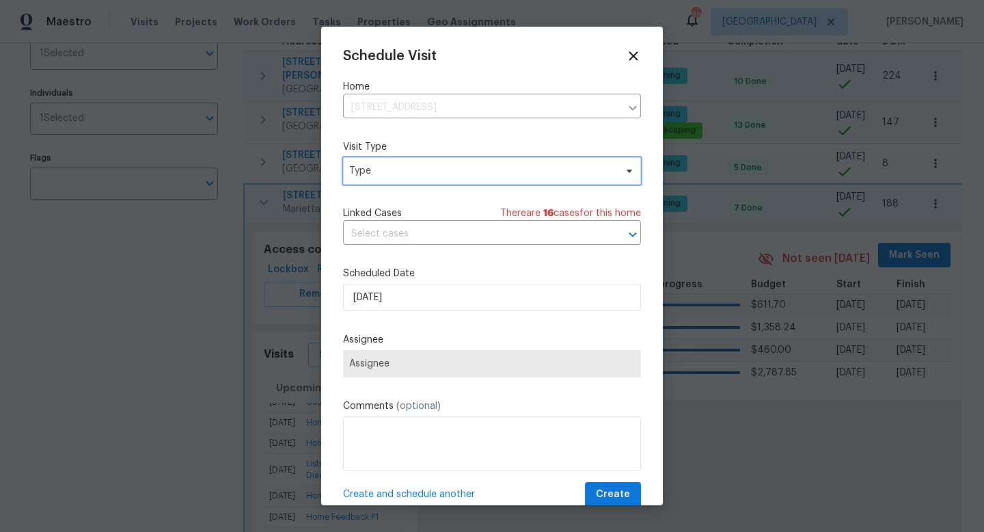
click at [411, 179] on span "Type" at bounding box center [492, 170] width 298 height 27
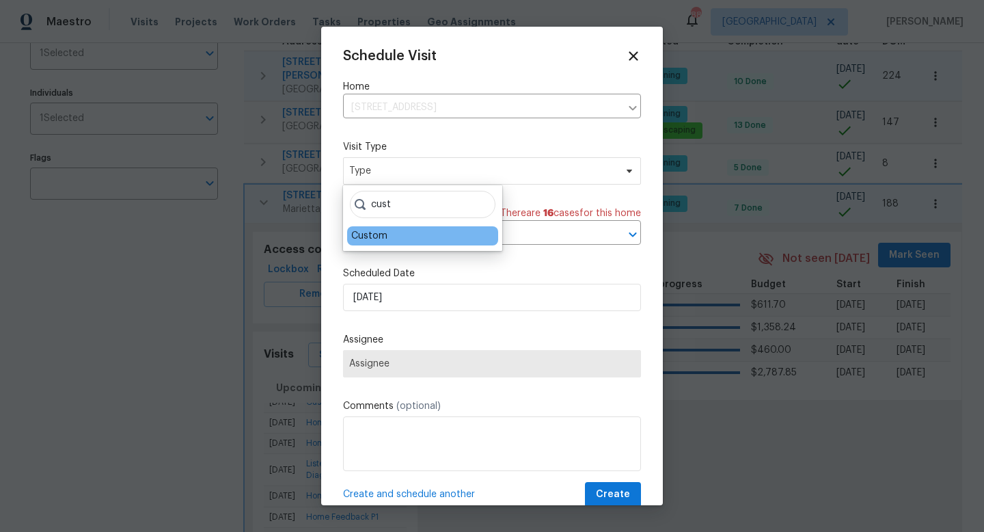
type input "cust"
click at [379, 233] on div "Custom" at bounding box center [369, 236] width 36 height 14
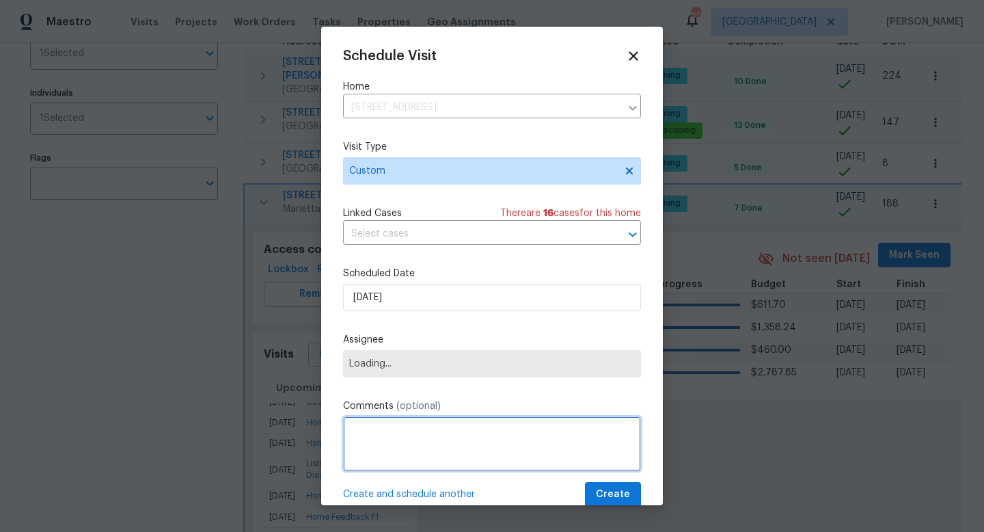
click at [397, 425] on textarea at bounding box center [492, 443] width 298 height 55
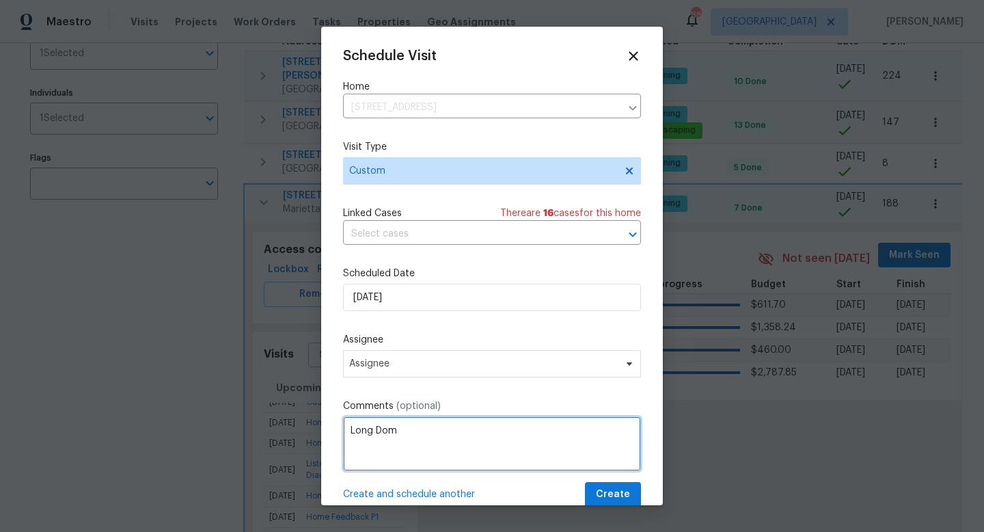
type textarea "Long Dom"
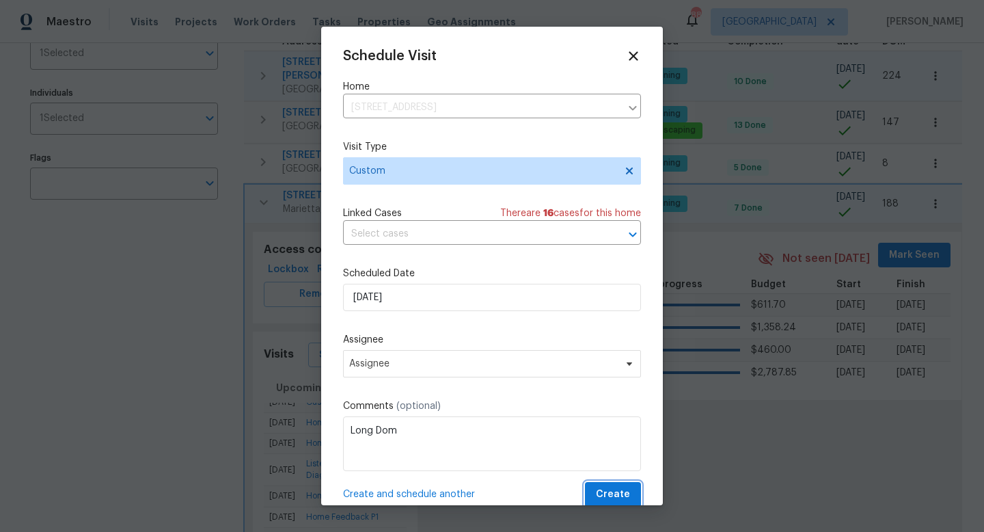
click at [617, 489] on span "Create" at bounding box center [613, 494] width 34 height 17
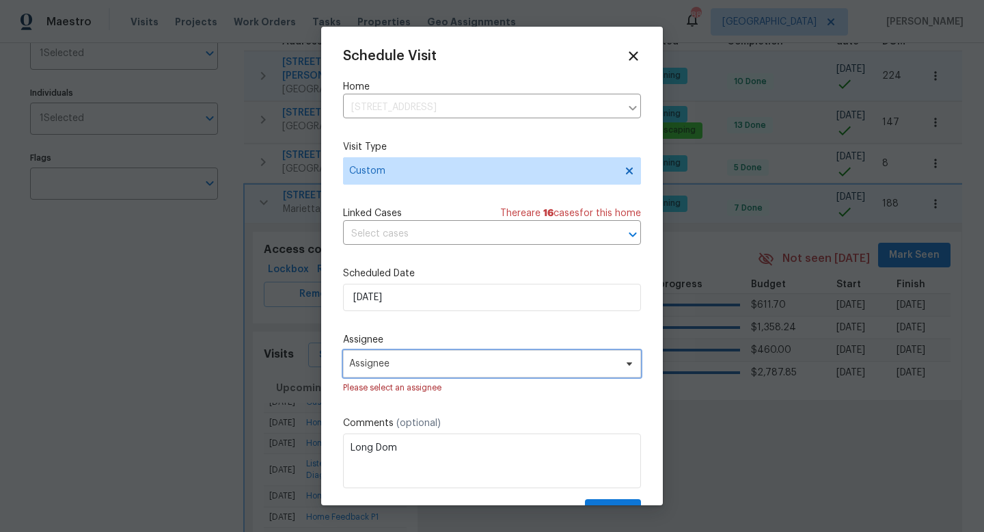
click at [420, 365] on span "Assignee" at bounding box center [483, 363] width 268 height 11
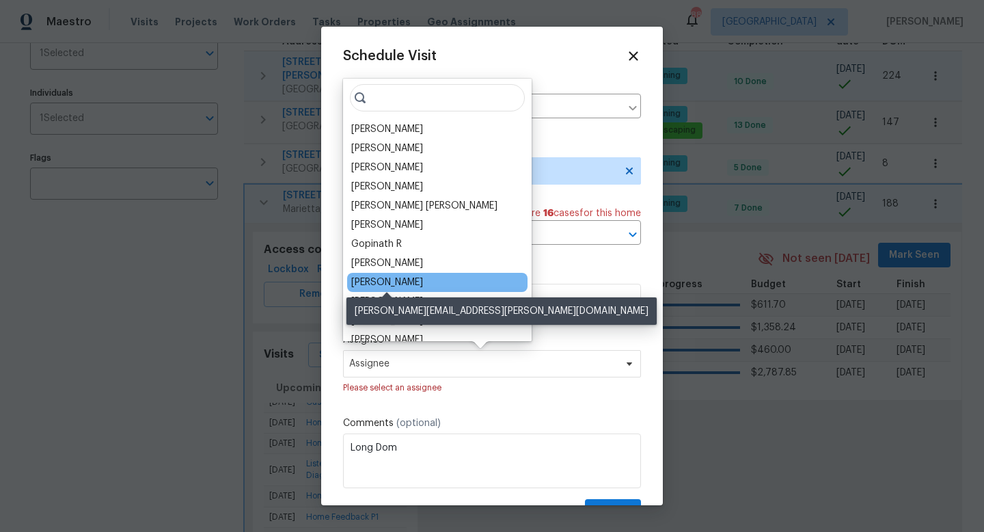
click at [368, 281] on div "[PERSON_NAME]" at bounding box center [387, 283] width 72 height 14
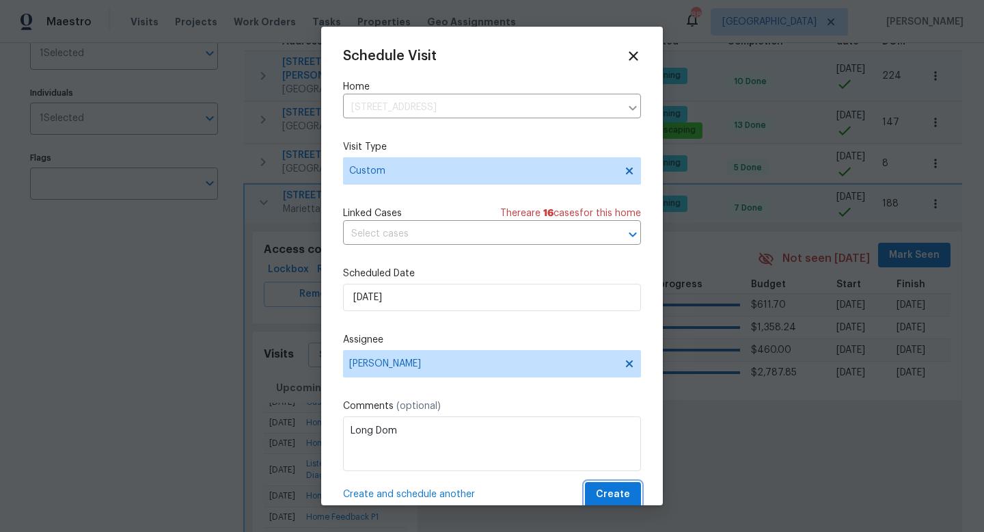
click at [614, 489] on span "Create" at bounding box center [613, 494] width 34 height 17
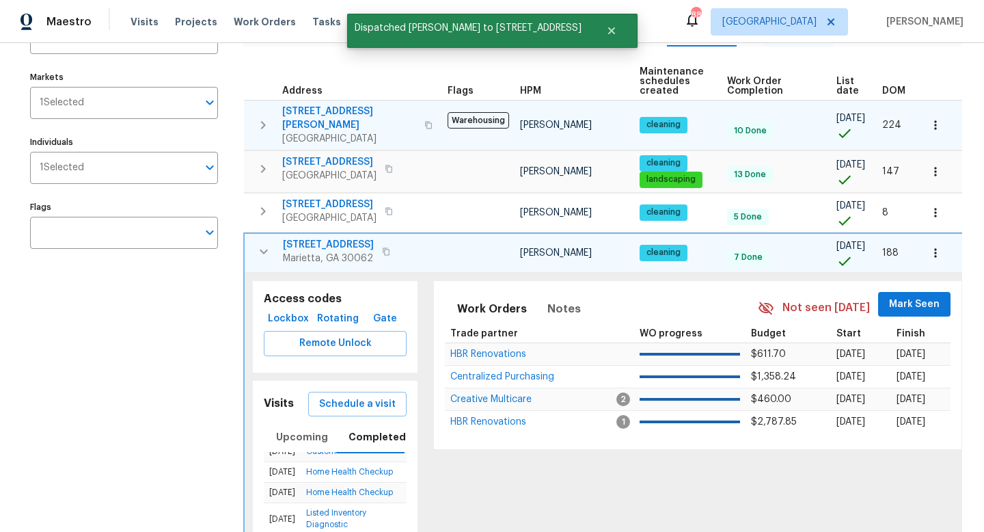
scroll to position [124, 0]
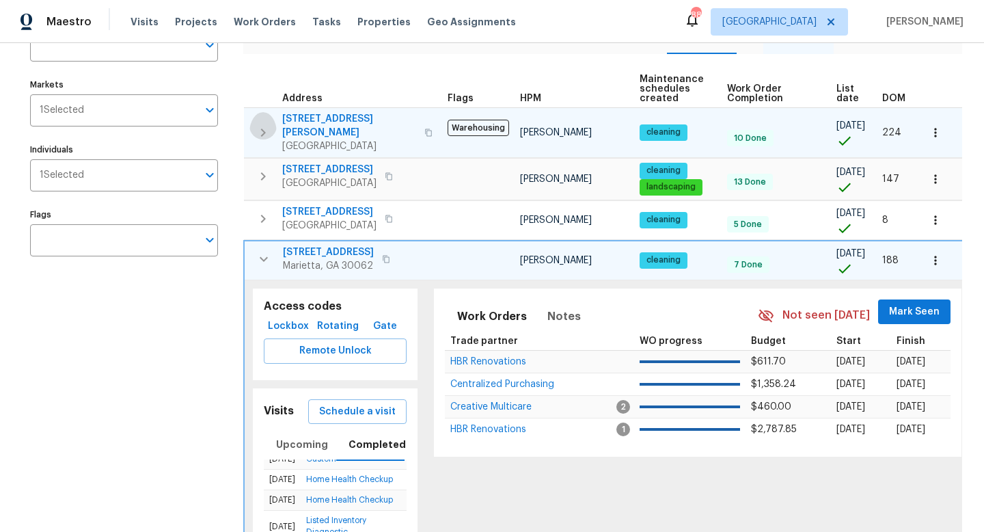
click at [254, 133] on button "button" at bounding box center [263, 132] width 27 height 41
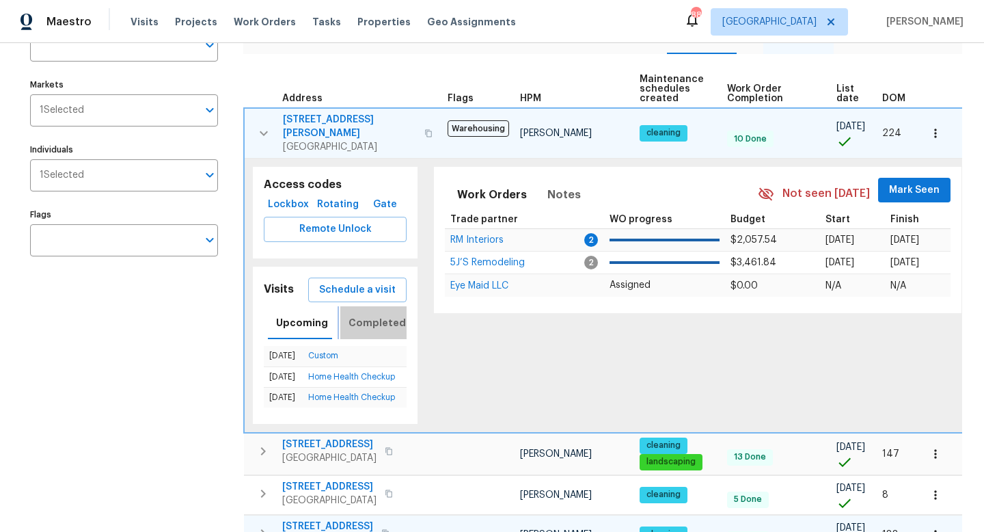
click at [361, 316] on span "Completed" at bounding box center [377, 322] width 57 height 17
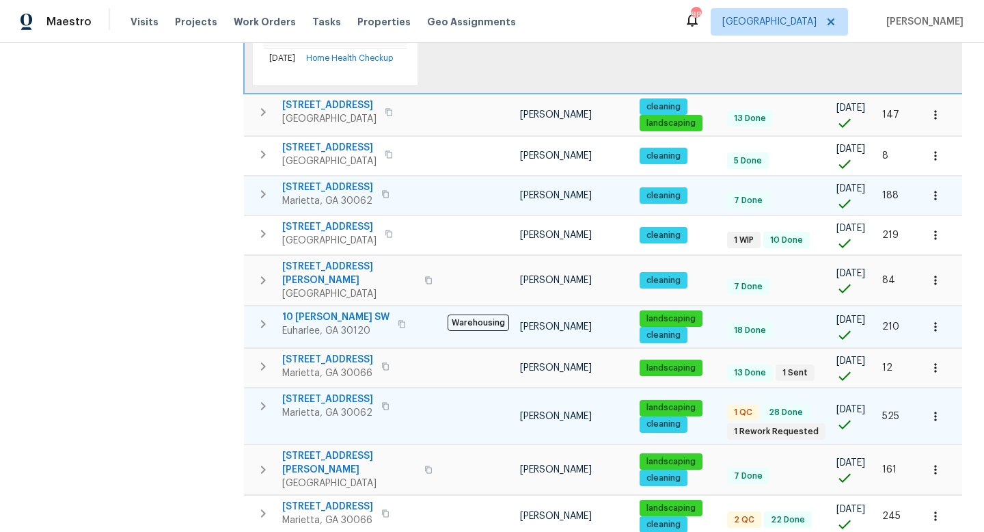
scroll to position [569, 0]
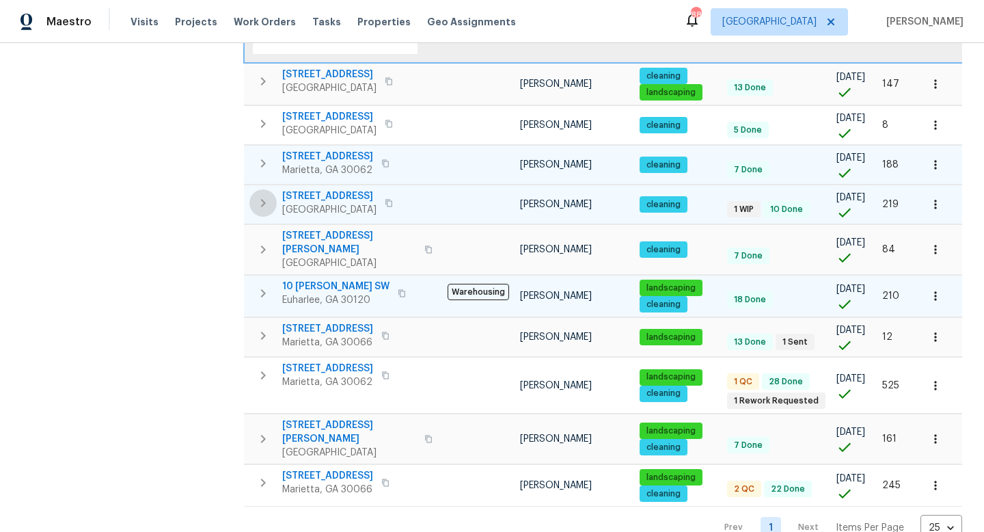
click at [263, 198] on icon "button" at bounding box center [263, 203] width 16 height 16
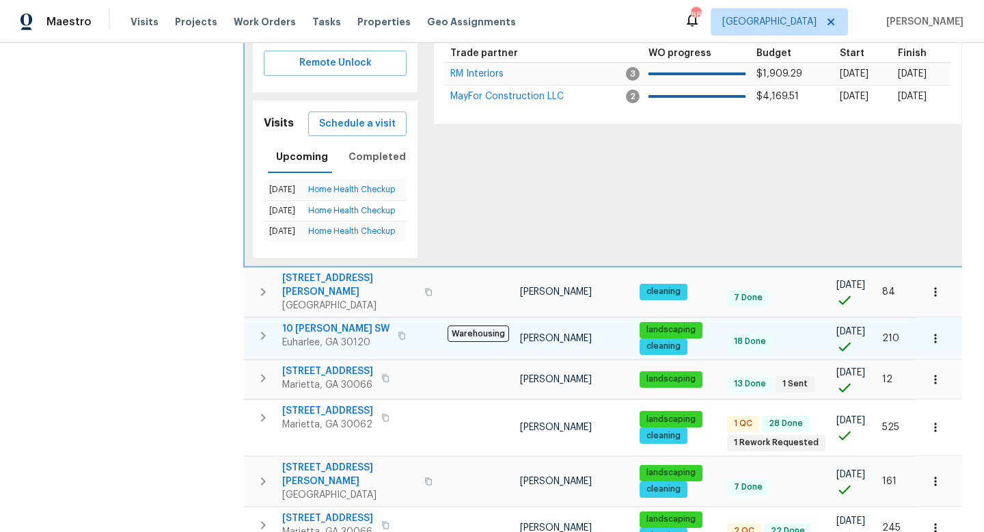
scroll to position [493, 0]
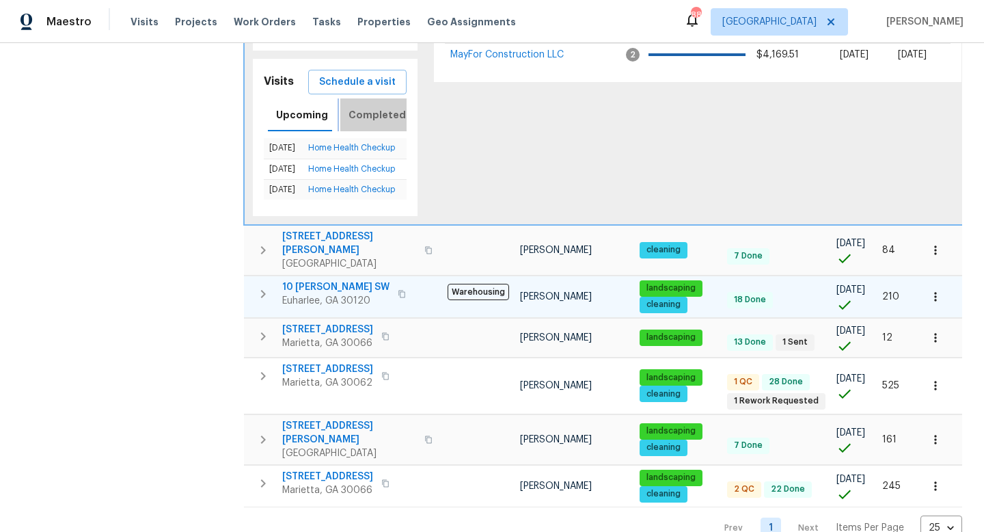
click at [353, 107] on span "Completed" at bounding box center [377, 115] width 57 height 17
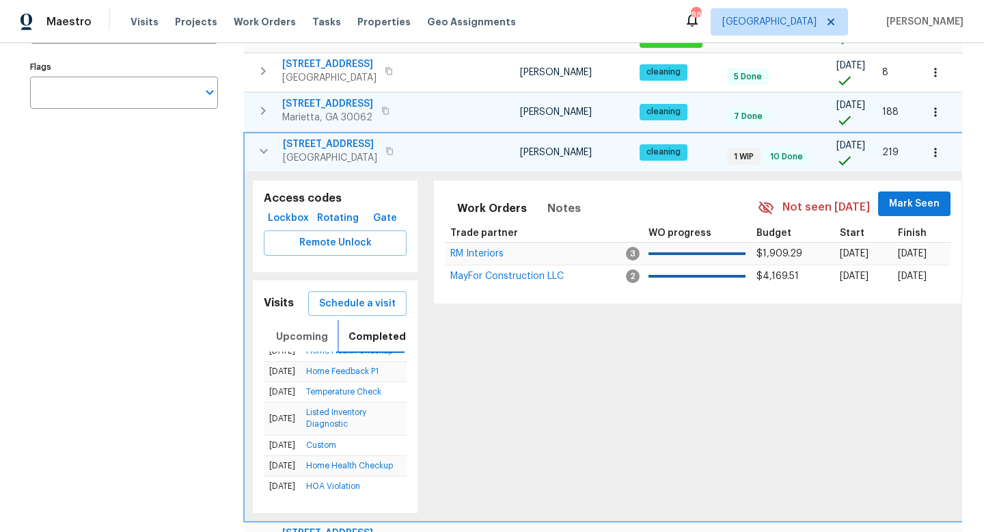
scroll to position [287, 0]
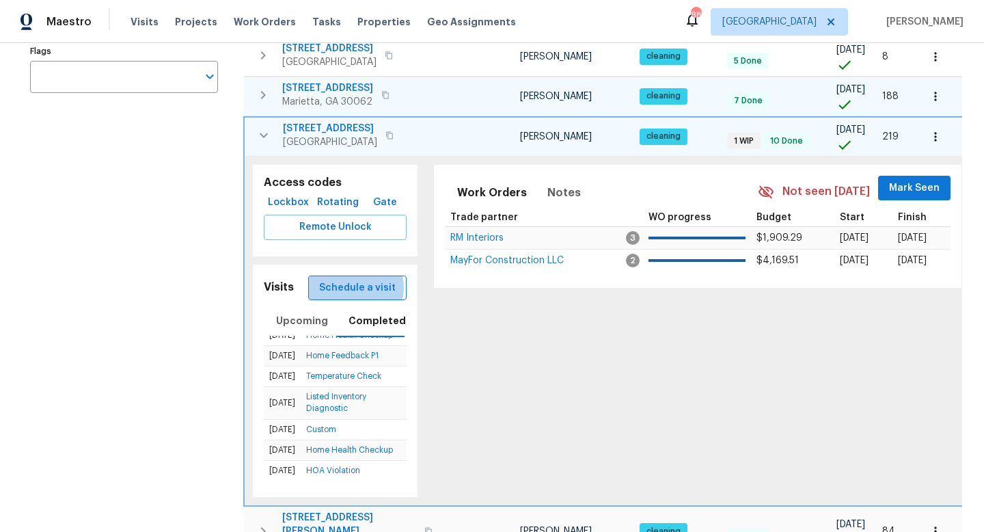
click at [360, 280] on span "Schedule a visit" at bounding box center [357, 288] width 77 height 17
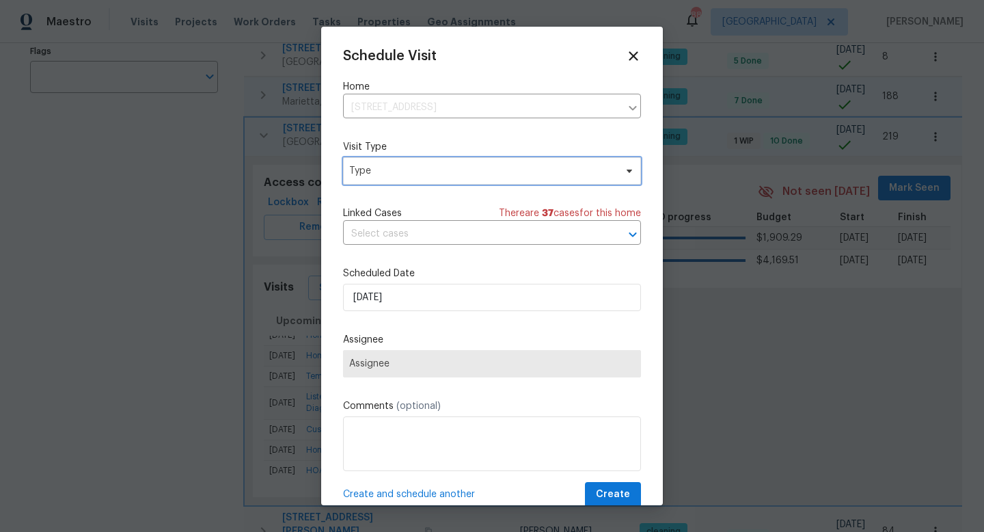
click at [385, 168] on span "Type" at bounding box center [482, 171] width 266 height 14
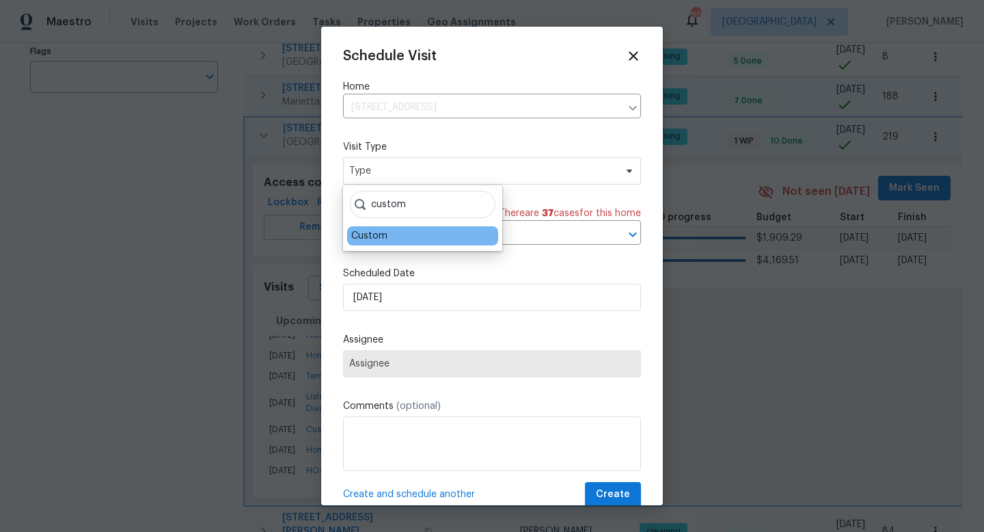
type input "custom"
click at [371, 233] on div "Custom" at bounding box center [369, 236] width 36 height 14
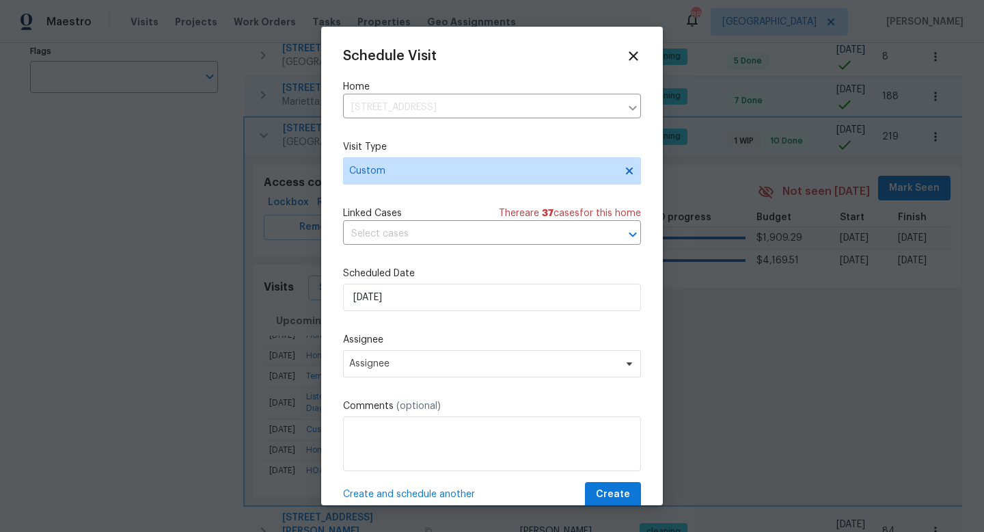
click at [386, 314] on div "Schedule Visit Home [STREET_ADDRESS] ​ Visit Type Custom Linked Cases There are…" at bounding box center [492, 278] width 298 height 459
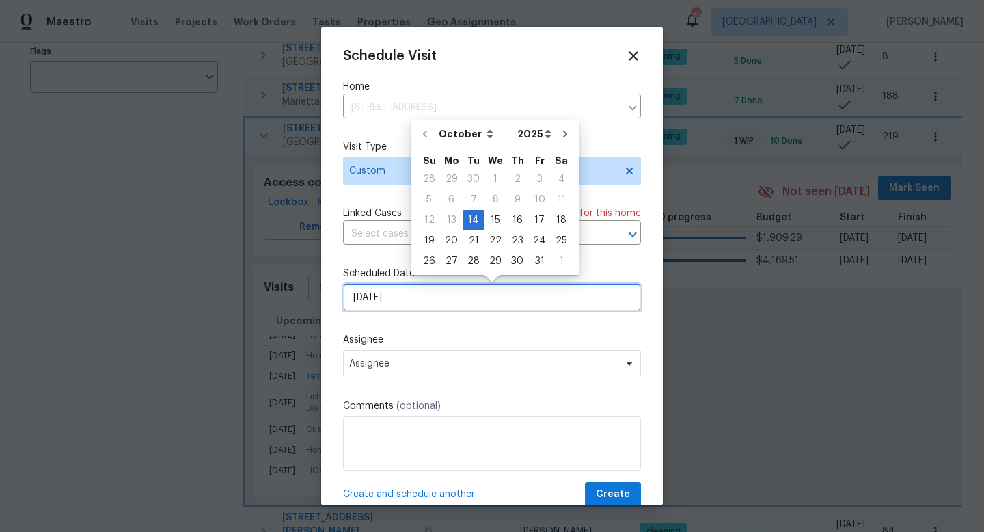
click at [389, 300] on input "[DATE]" at bounding box center [492, 297] width 298 height 27
click at [515, 216] on div "16" at bounding box center [518, 220] width 22 height 19
type input "[DATE]"
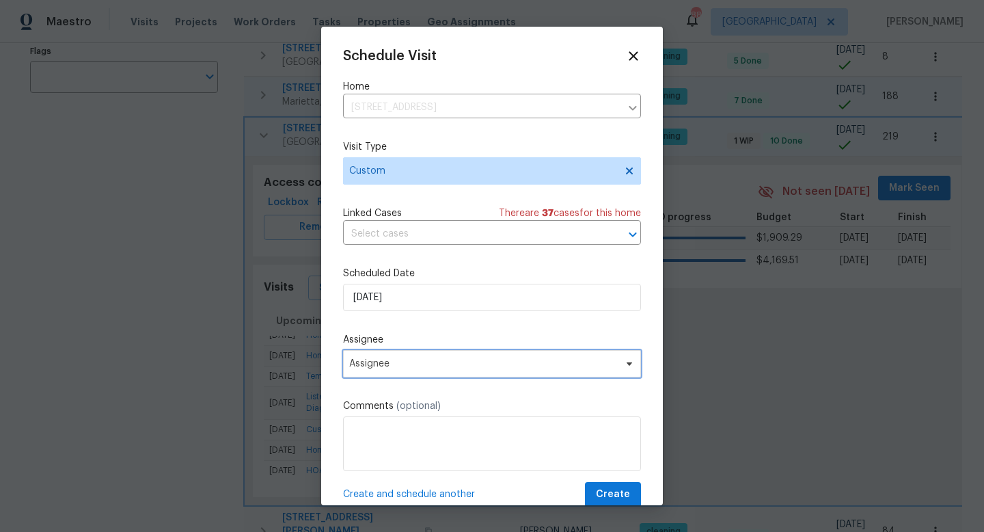
click at [403, 368] on span "Assignee" at bounding box center [483, 363] width 268 height 11
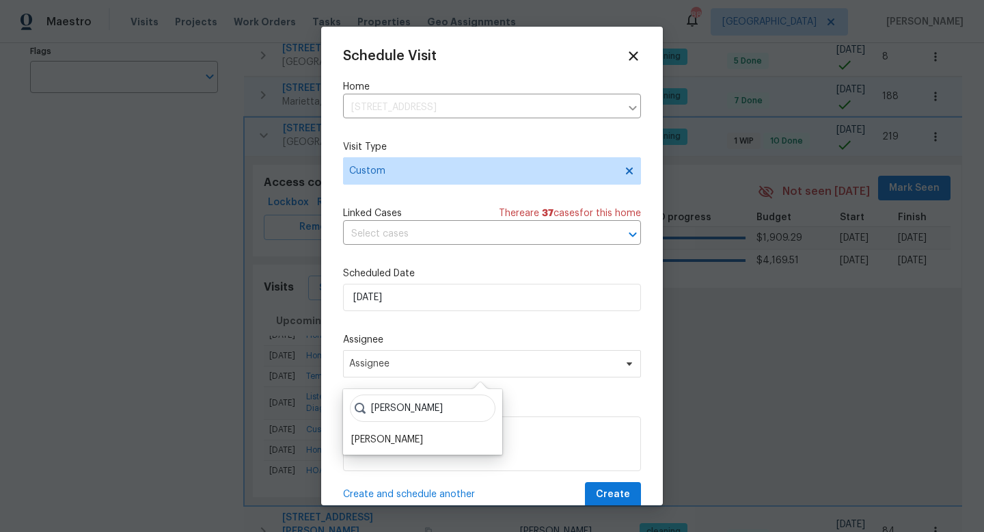
type input "[PERSON_NAME]"
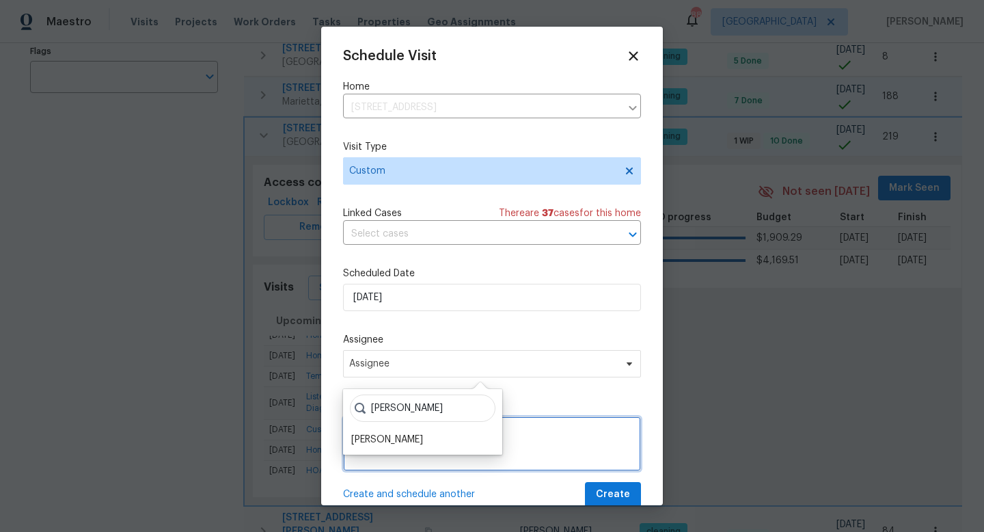
click at [381, 455] on textarea at bounding box center [492, 443] width 298 height 55
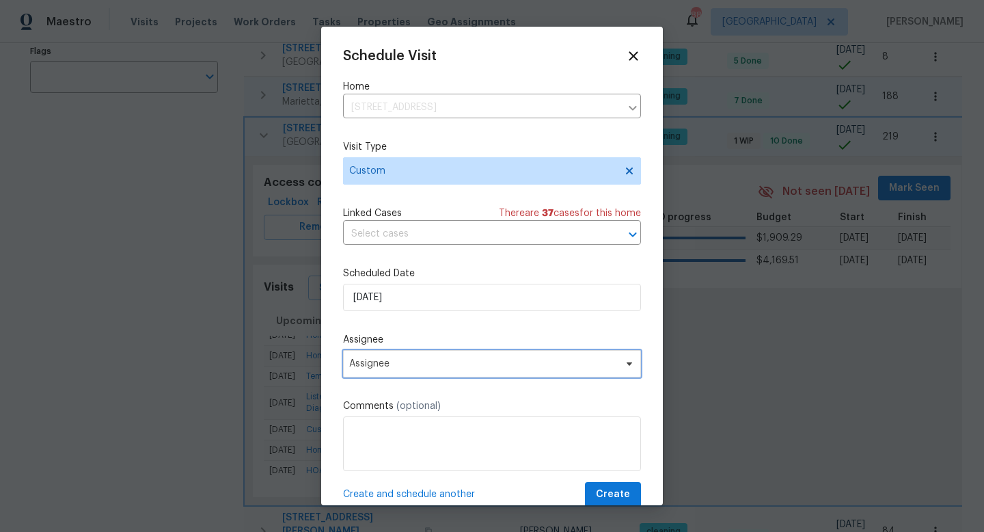
click at [379, 367] on span "Assignee" at bounding box center [483, 363] width 268 height 11
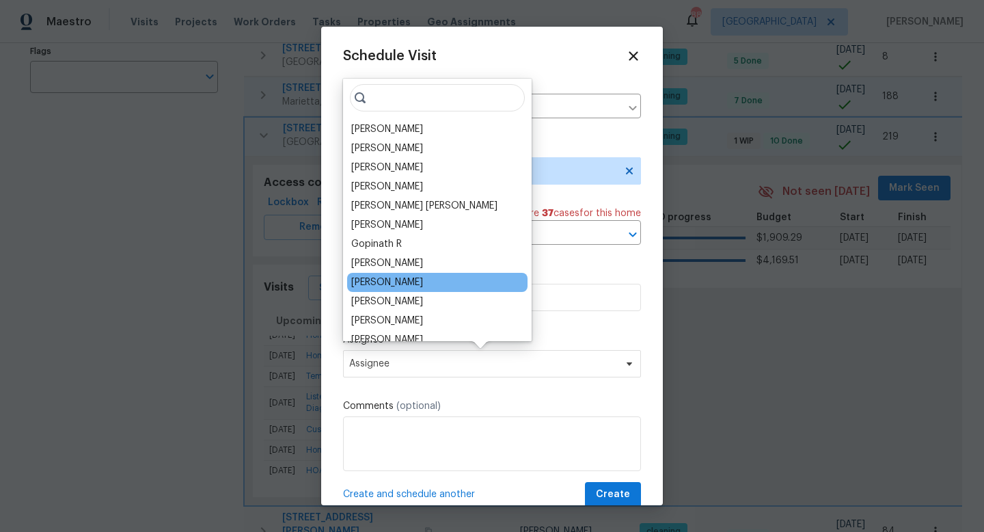
click at [395, 282] on div "[PERSON_NAME]" at bounding box center [387, 283] width 72 height 14
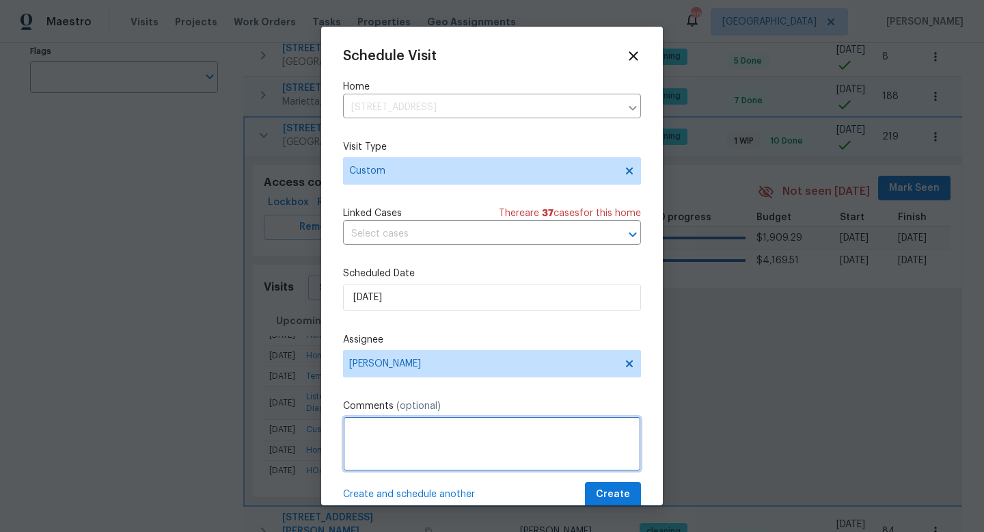
click at [394, 423] on textarea at bounding box center [492, 443] width 298 height 55
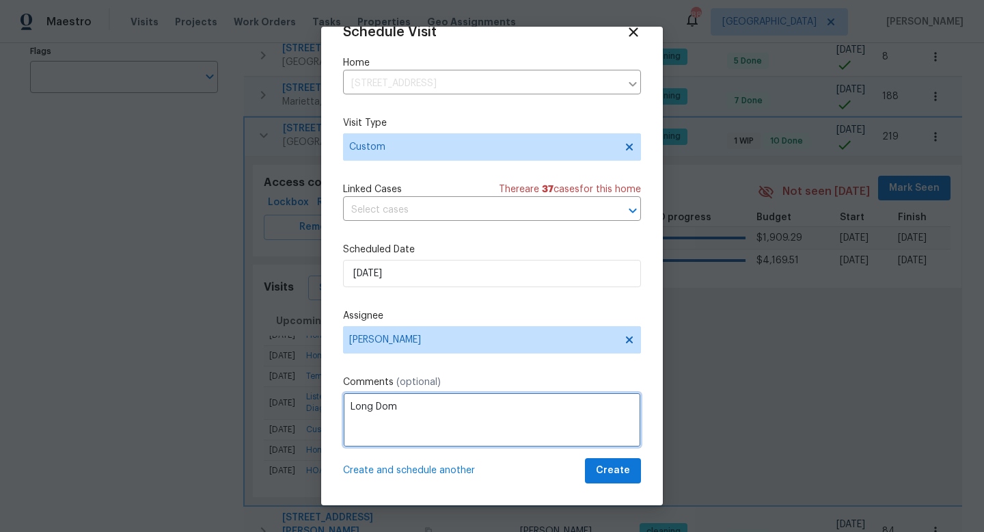
type textarea "Long Dom"
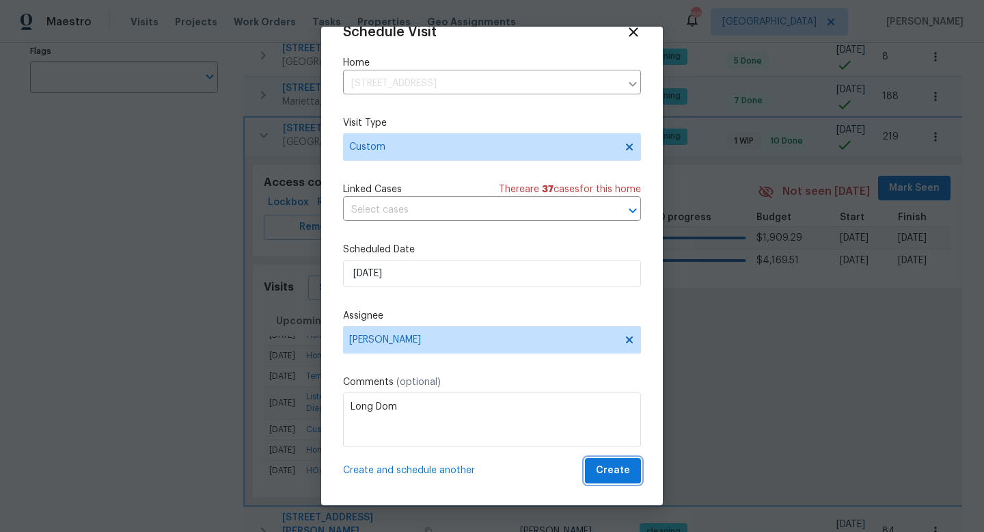
click at [626, 471] on span "Create" at bounding box center [613, 470] width 34 height 17
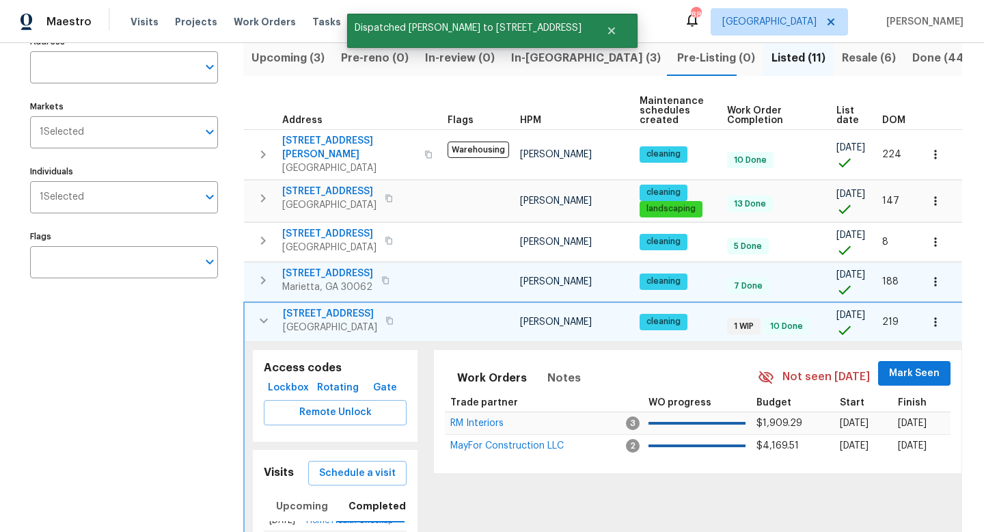
scroll to position [98, 0]
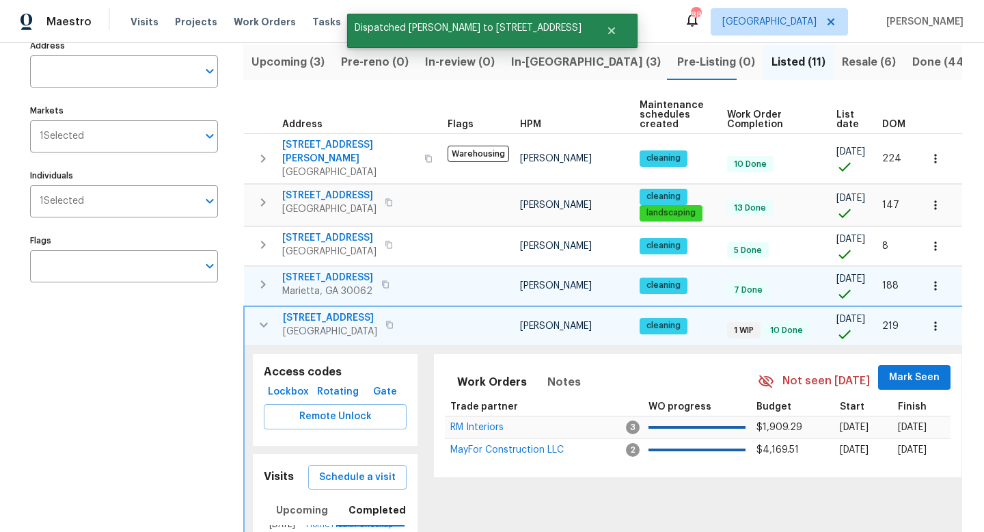
click at [889, 122] on span "DOM" at bounding box center [894, 125] width 23 height 10
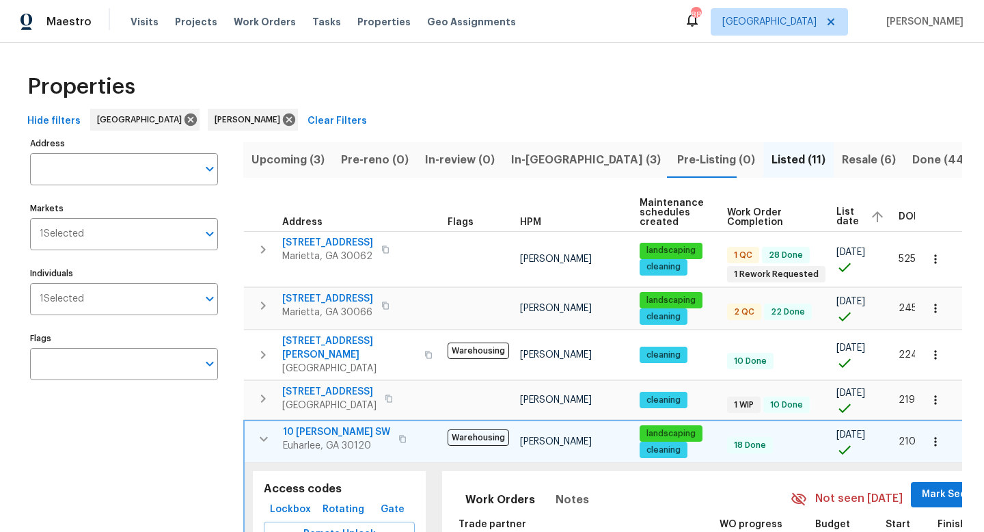
click at [513, 157] on span "In-[GEOGRAPHIC_DATA] (3)" at bounding box center [586, 159] width 150 height 19
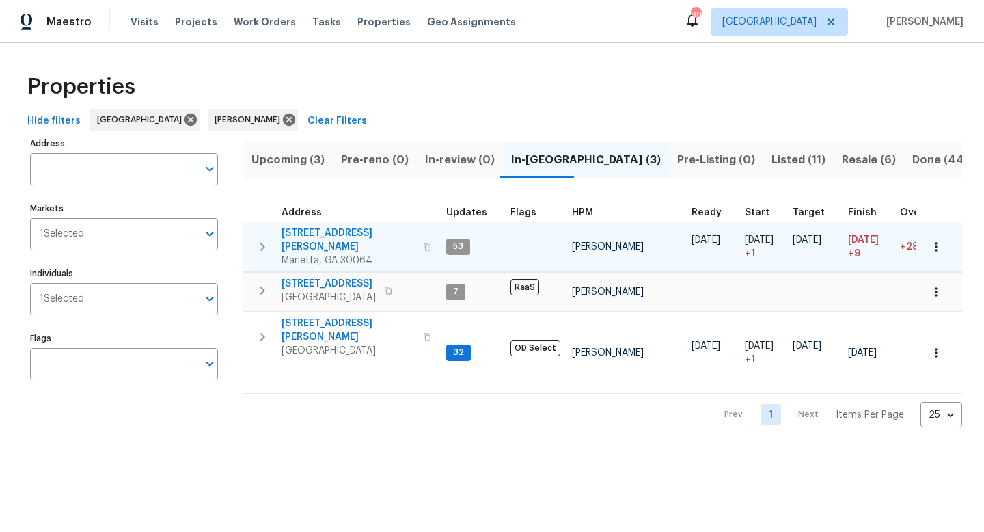
click at [258, 241] on icon "button" at bounding box center [262, 247] width 16 height 16
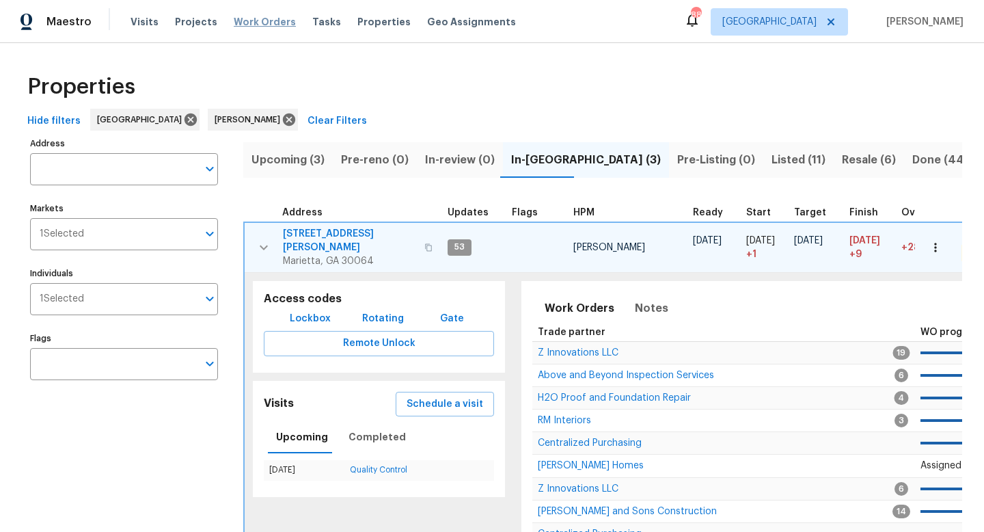
click at [267, 27] on span "Work Orders" at bounding box center [265, 22] width 62 height 14
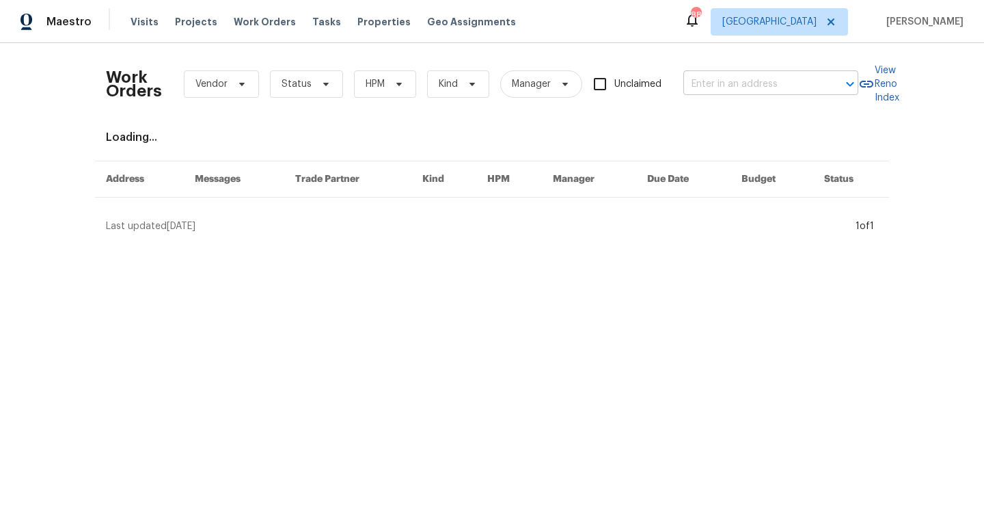
click at [707, 86] on input "text" at bounding box center [752, 84] width 137 height 21
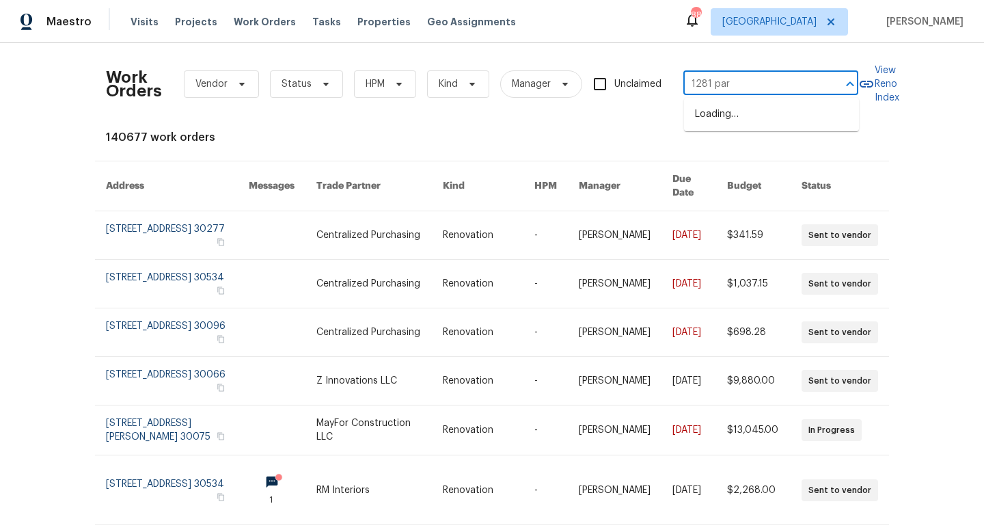
type input "1281 park"
click at [729, 124] on li "[STREET_ADDRESS]" at bounding box center [771, 114] width 175 height 23
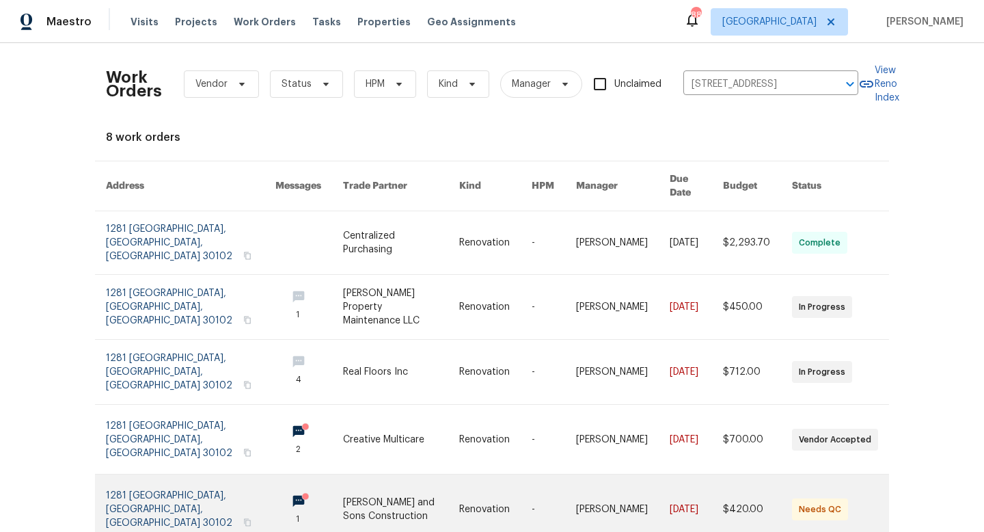
click at [183, 481] on link at bounding box center [191, 508] width 170 height 69
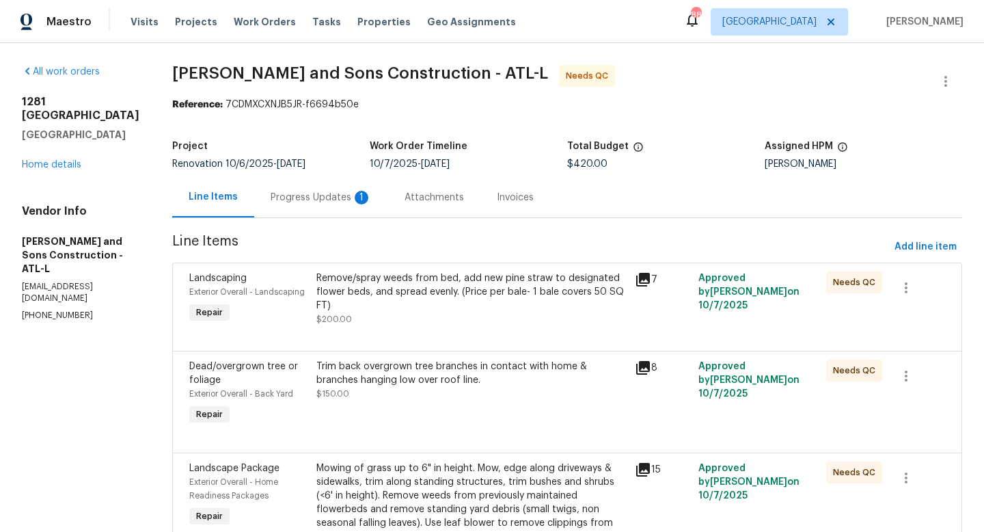
scroll to position [76, 0]
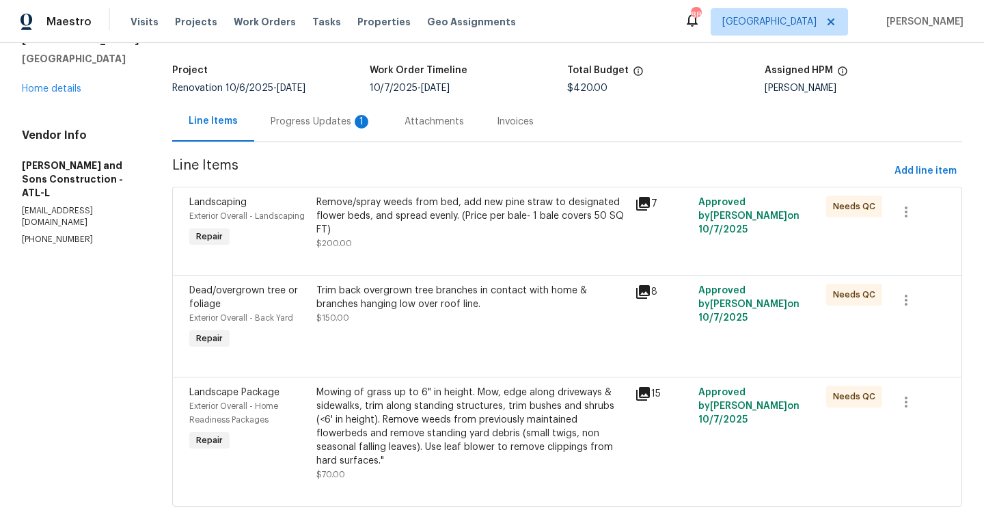
click at [635, 202] on icon at bounding box center [643, 204] width 16 height 16
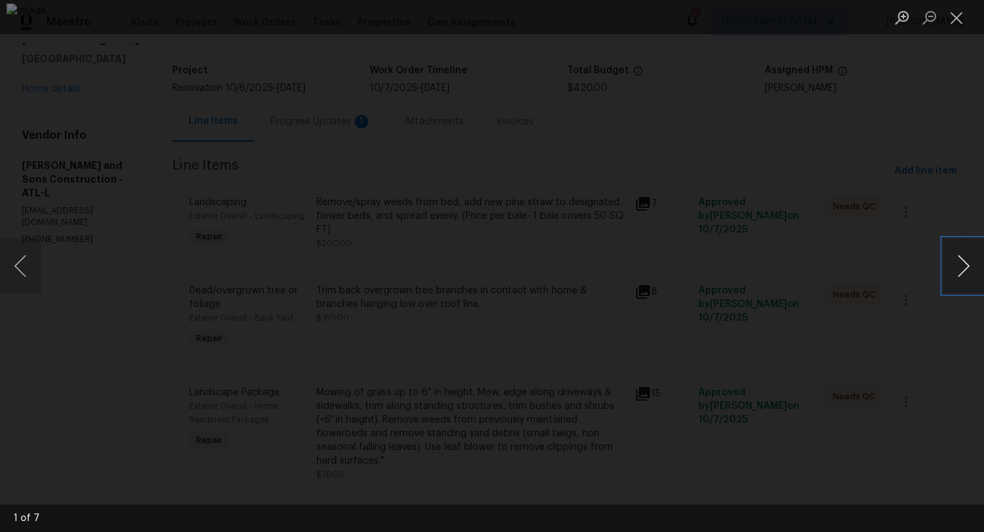
click at [965, 265] on button "Next image" at bounding box center [963, 266] width 41 height 55
click at [965, 264] on button "Next image" at bounding box center [963, 266] width 41 height 55
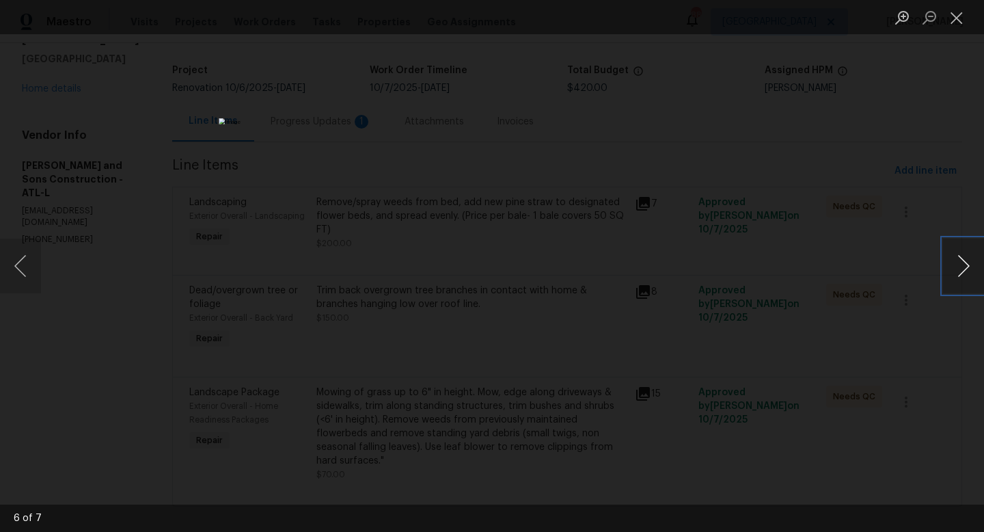
click at [965, 264] on button "Next image" at bounding box center [963, 266] width 41 height 55
click at [956, 14] on button "Close lightbox" at bounding box center [956, 17] width 27 height 24
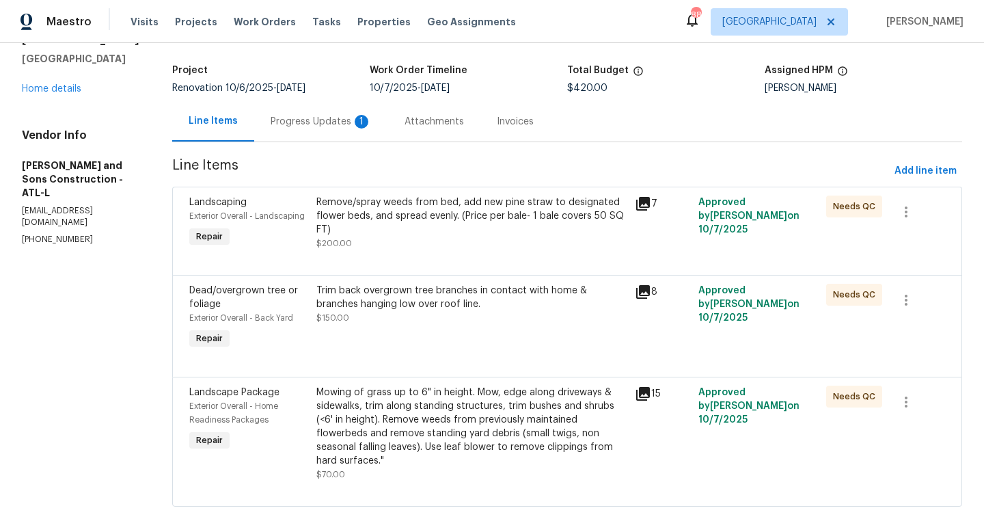
click at [636, 291] on icon at bounding box center [643, 292] width 14 height 14
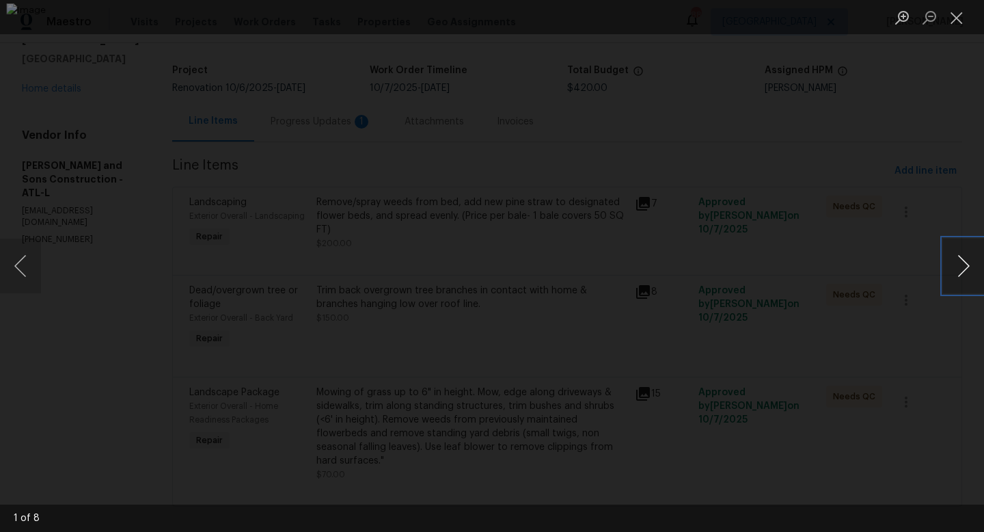
click at [963, 263] on button "Next image" at bounding box center [963, 266] width 41 height 55
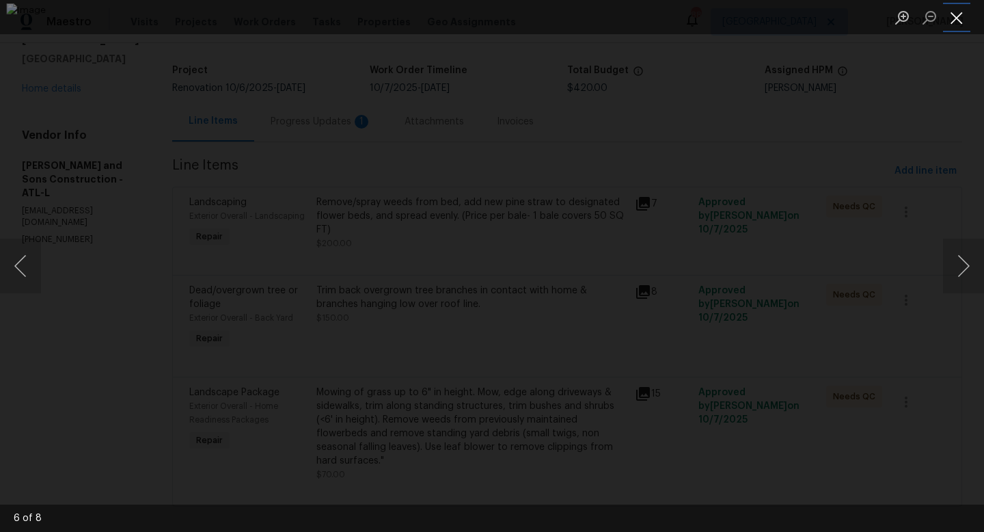
click at [960, 19] on button "Close lightbox" at bounding box center [956, 17] width 27 height 24
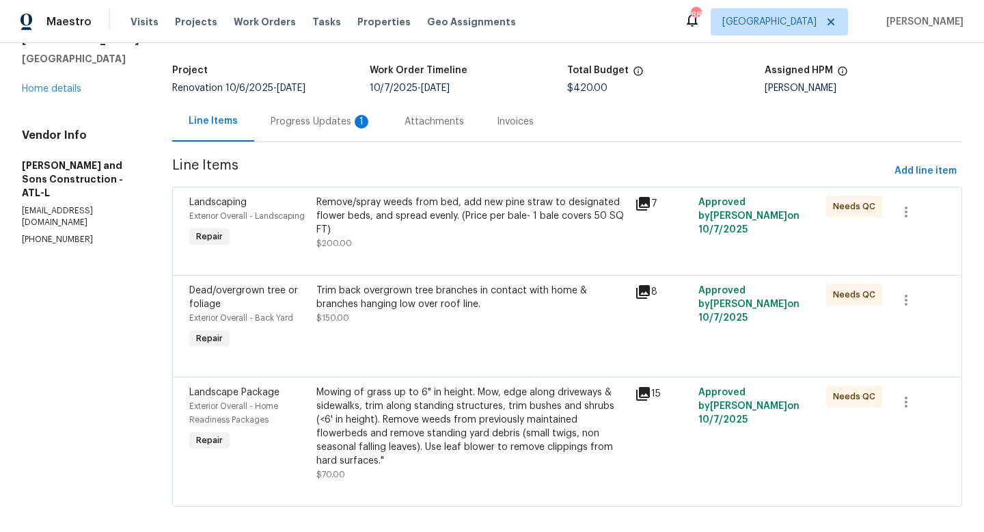
click at [636, 394] on icon at bounding box center [643, 394] width 14 height 14
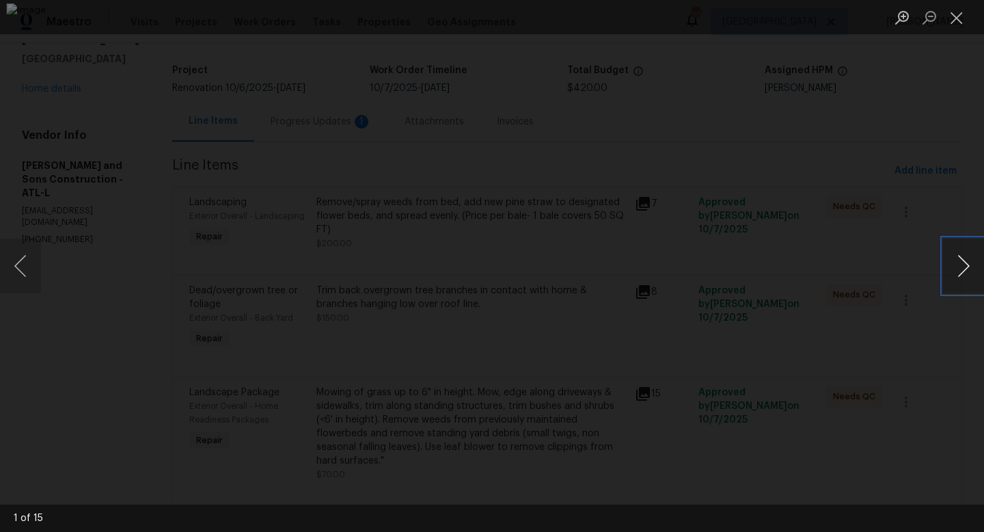
click at [962, 261] on button "Next image" at bounding box center [963, 266] width 41 height 55
click at [963, 261] on button "Next image" at bounding box center [963, 266] width 41 height 55
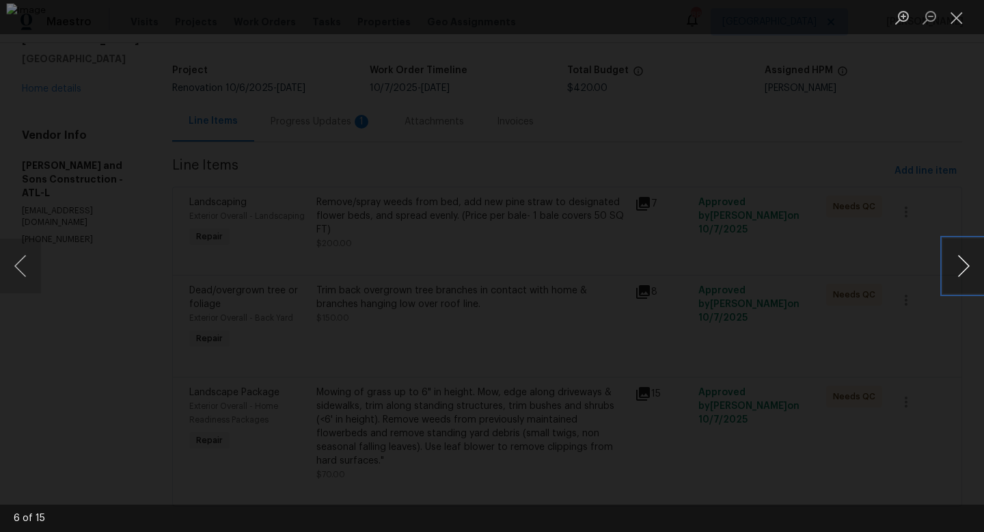
click at [963, 261] on button "Next image" at bounding box center [963, 266] width 41 height 55
click at [953, 20] on button "Close lightbox" at bounding box center [956, 17] width 27 height 24
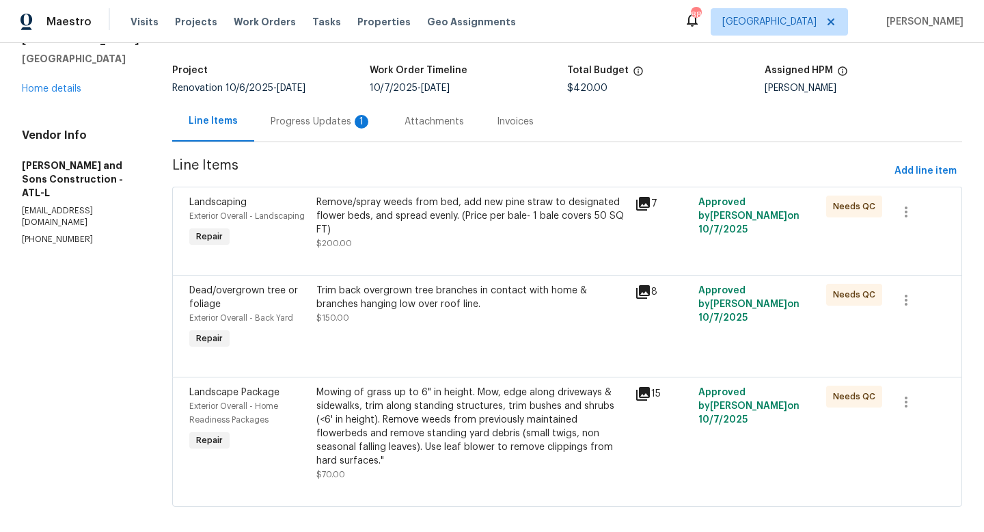
click at [315, 120] on div "Progress Updates 1" at bounding box center [321, 122] width 101 height 14
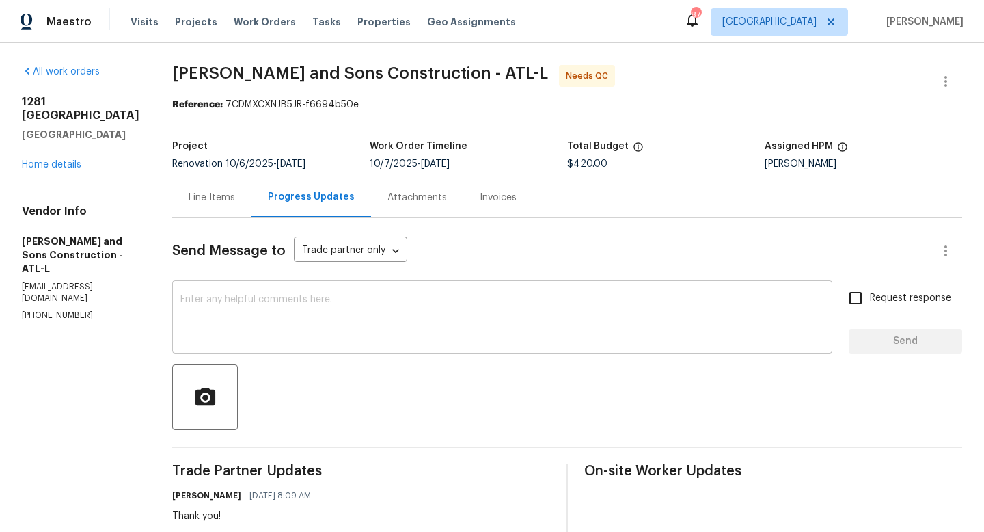
click at [334, 301] on textarea at bounding box center [502, 319] width 644 height 48
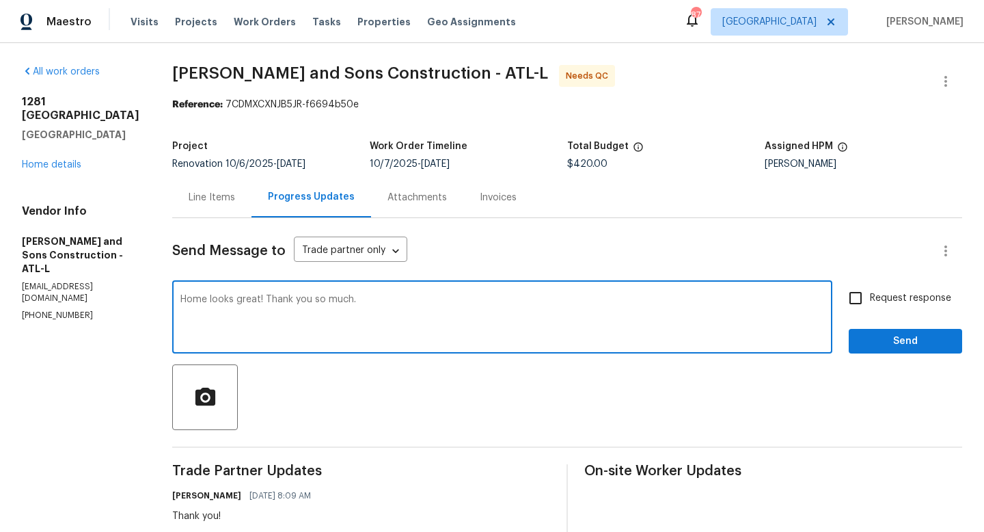
type textarea "Home looks great! Thank you so much."
click at [868, 344] on span "Send" at bounding box center [906, 341] width 92 height 17
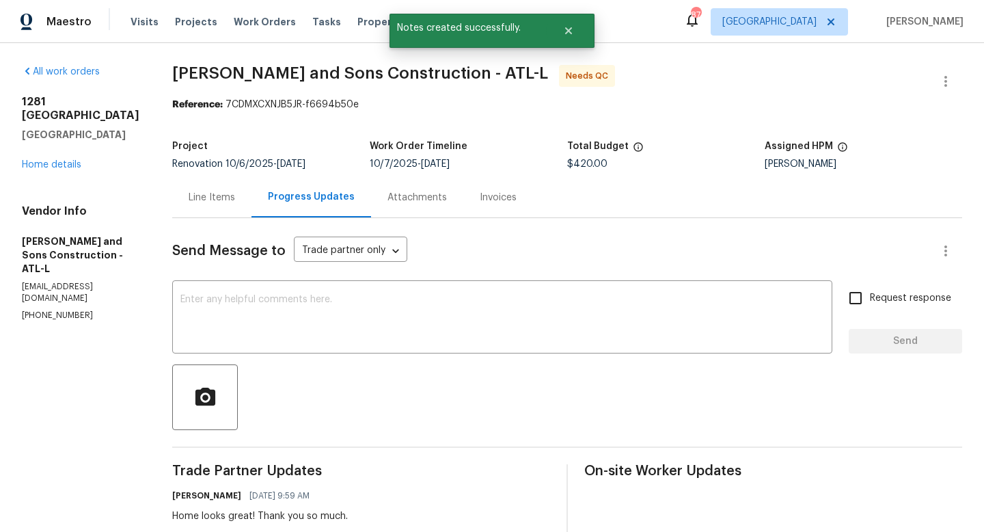
click at [209, 197] on div "Line Items" at bounding box center [212, 198] width 46 height 14
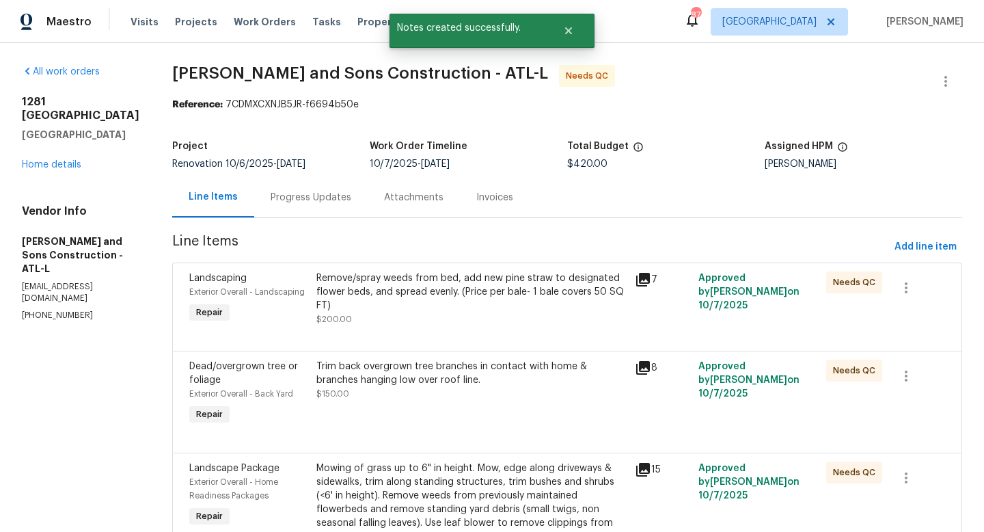
click at [451, 263] on div "Landscaping Exterior Overall - Landscaping Repair Remove/spray weeds from bed, …" at bounding box center [567, 307] width 790 height 88
click at [444, 278] on div "Remove/spray weeds from bed, add new pine straw to designated flower beds, and …" at bounding box center [472, 291] width 310 height 41
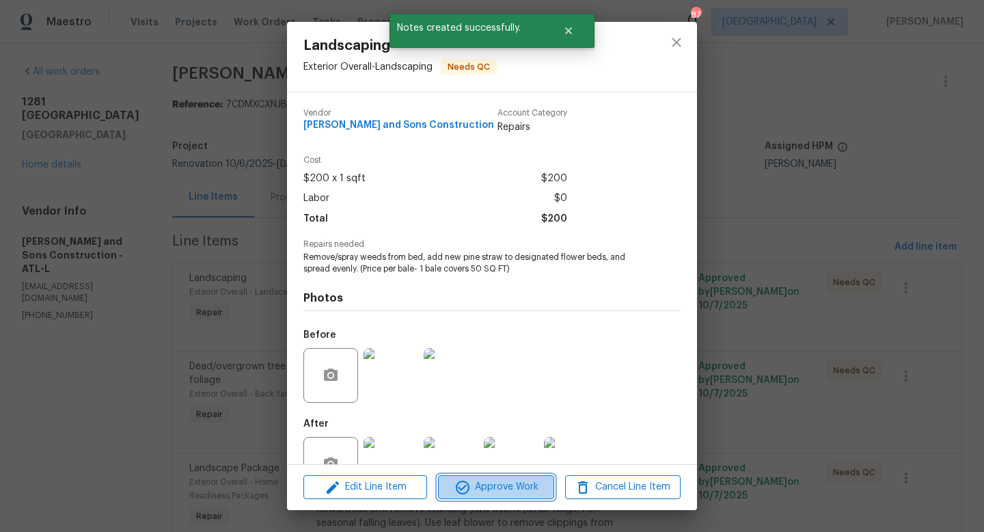
click at [498, 484] on span "Approve Work" at bounding box center [495, 487] width 107 height 17
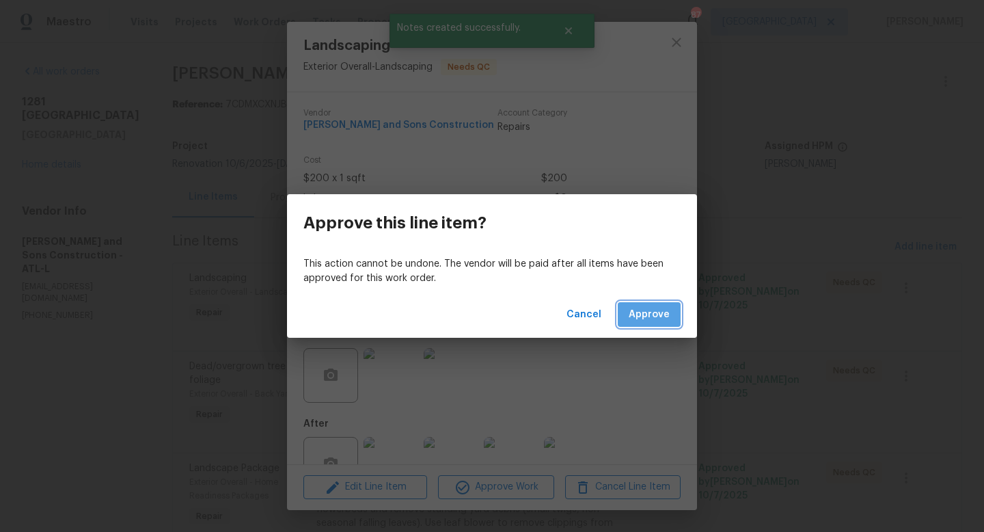
click at [665, 302] on button "Approve" at bounding box center [649, 314] width 63 height 25
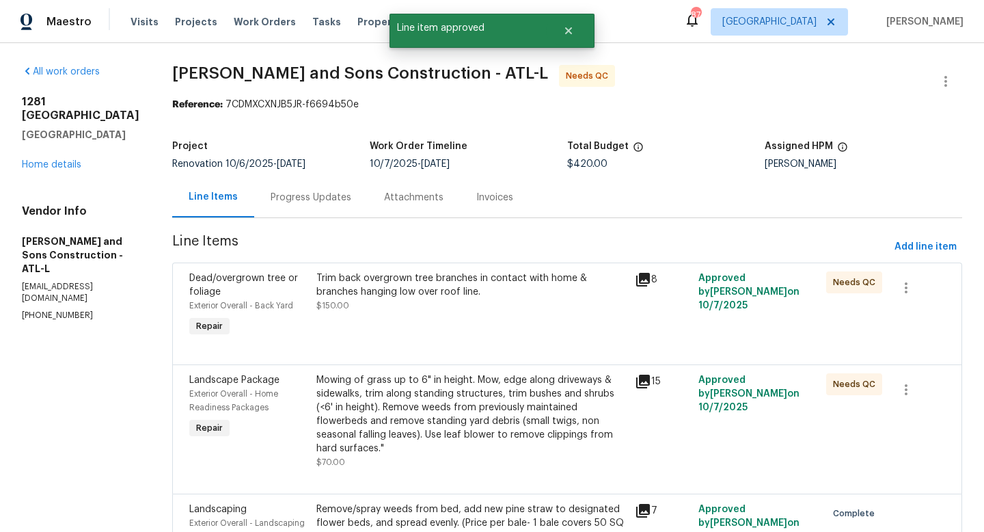
click at [440, 334] on div "Trim back overgrown tree branches in contact with home & branches hanging low o…" at bounding box center [471, 305] width 319 height 77
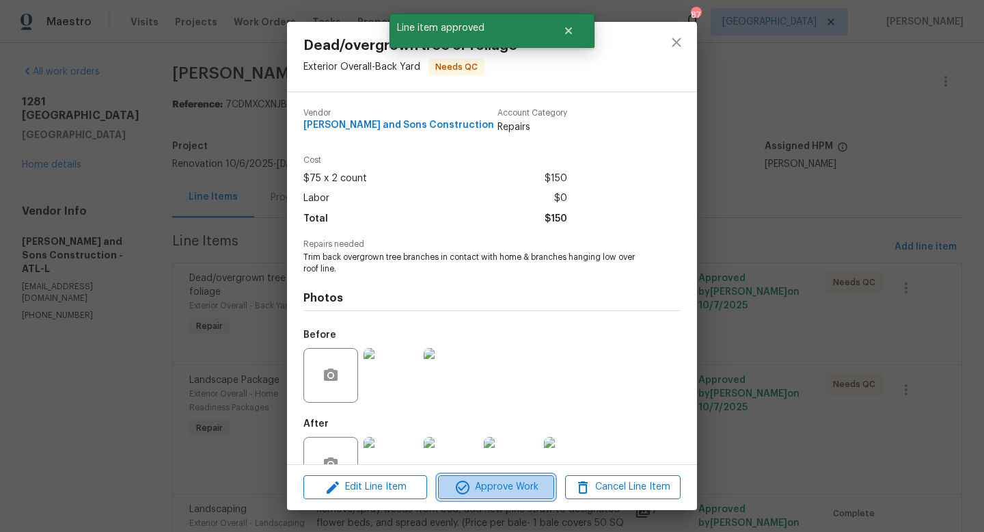
click at [464, 479] on icon "button" at bounding box center [463, 487] width 16 height 16
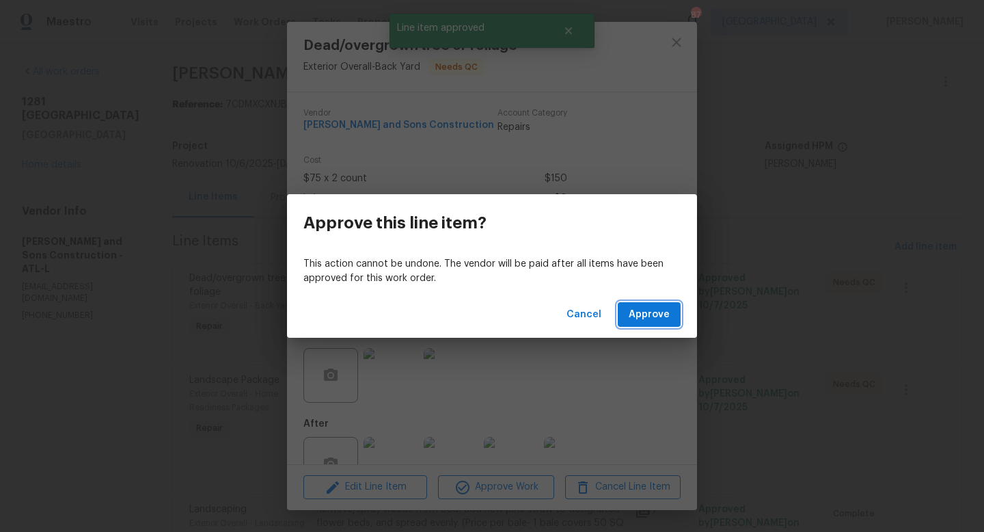
click at [649, 309] on span "Approve" at bounding box center [649, 314] width 41 height 17
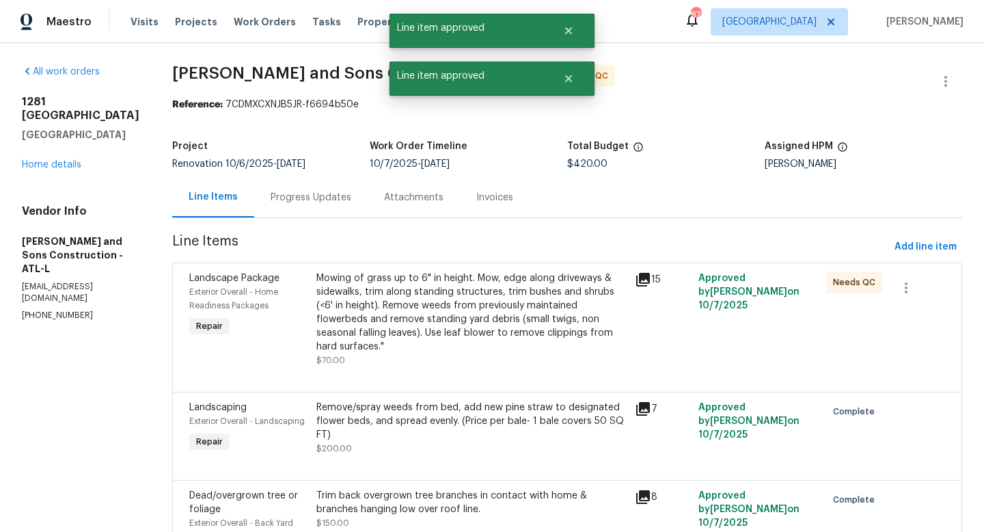
click at [470, 317] on div "Mowing of grass up to 6" in height. Mow, edge along driveways & sidewalks, trim…" at bounding box center [472, 312] width 310 height 82
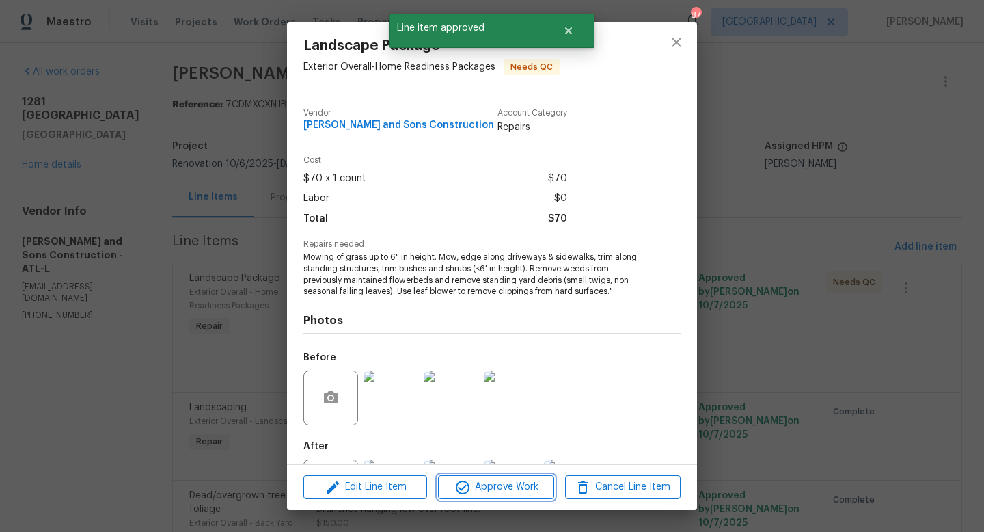
click at [483, 494] on span "Approve Work" at bounding box center [495, 487] width 107 height 17
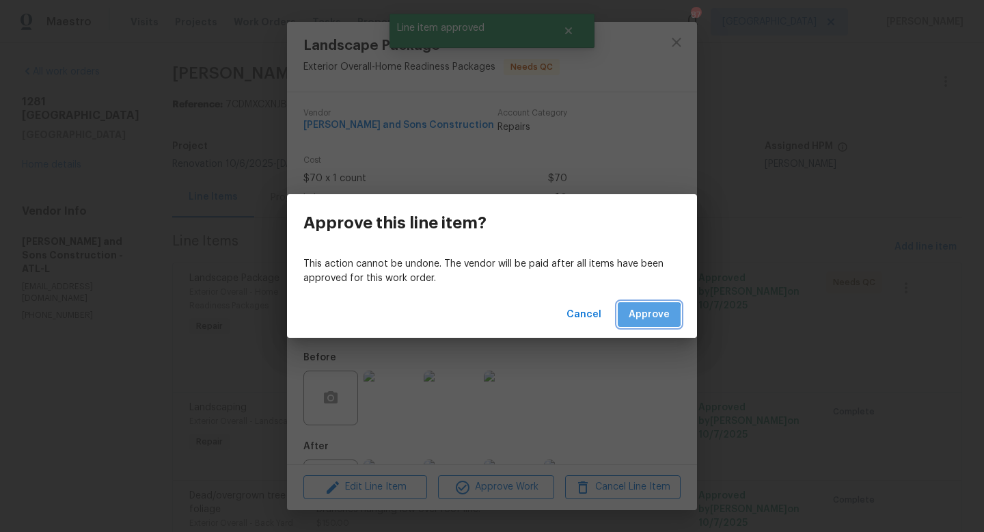
click at [639, 316] on span "Approve" at bounding box center [649, 314] width 41 height 17
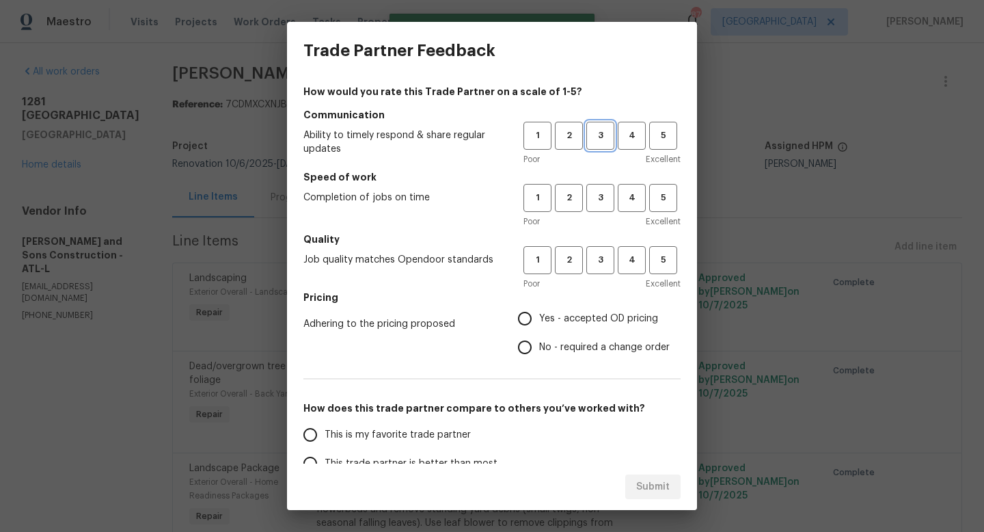
click at [605, 143] on span "3" at bounding box center [600, 136] width 25 height 16
click at [607, 184] on button "3" at bounding box center [601, 198] width 28 height 28
click at [599, 254] on span "3" at bounding box center [600, 260] width 25 height 16
click at [578, 315] on span "Yes - accepted OD pricing" at bounding box center [598, 319] width 119 height 14
click at [539, 315] on input "Yes - accepted OD pricing" at bounding box center [525, 318] width 29 height 29
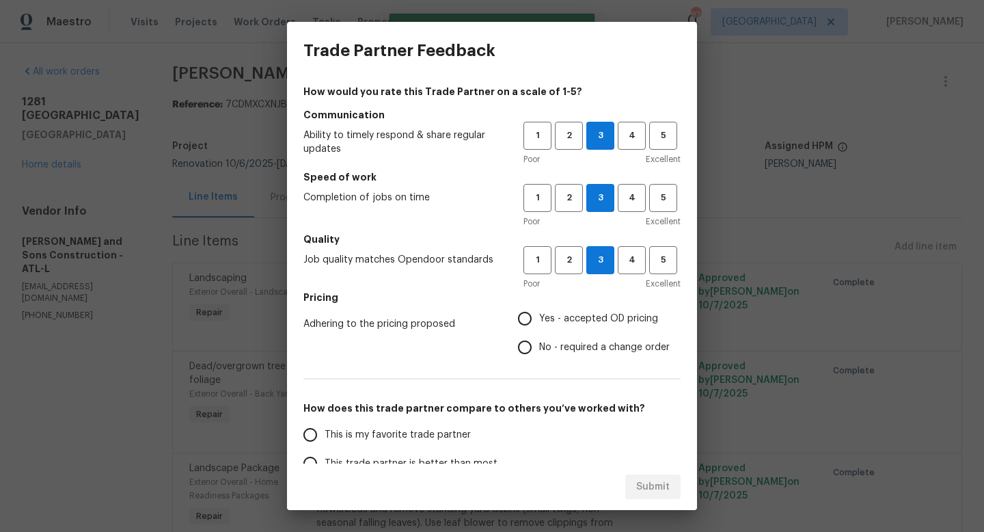
radio input "true"
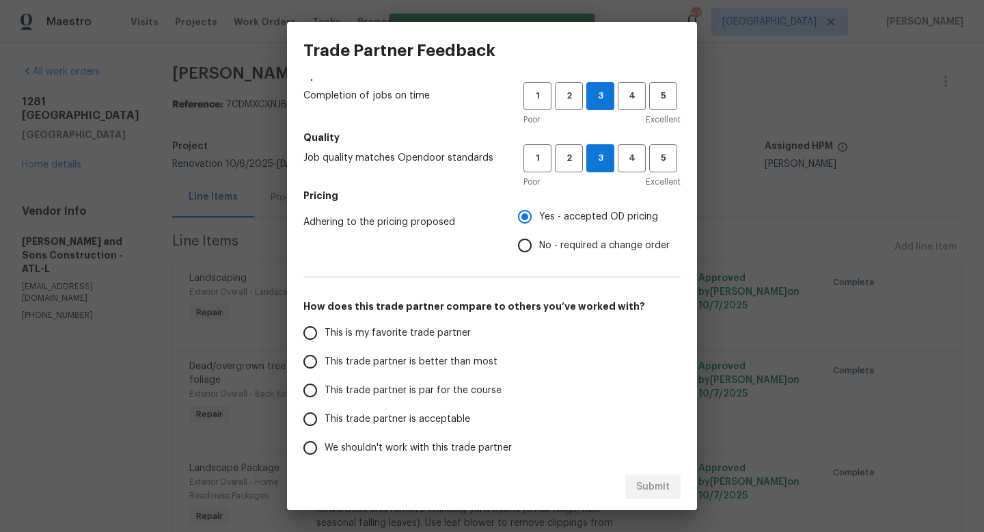
scroll to position [106, 0]
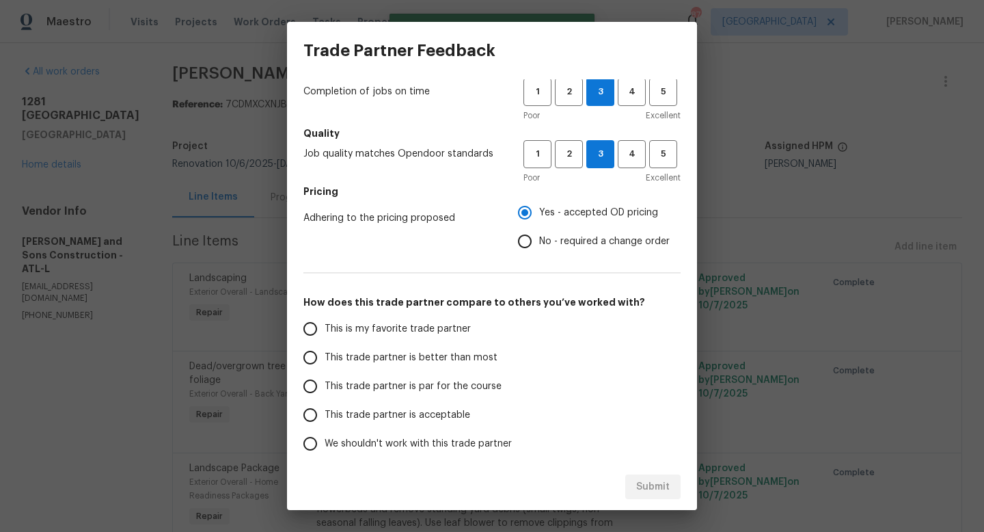
click at [475, 390] on span "This trade partner is par for the course" at bounding box center [413, 386] width 177 height 14
click at [325, 390] on input "This trade partner is par for the course" at bounding box center [310, 386] width 29 height 29
click at [634, 483] on button "Submit" at bounding box center [653, 486] width 55 height 25
radio input "true"
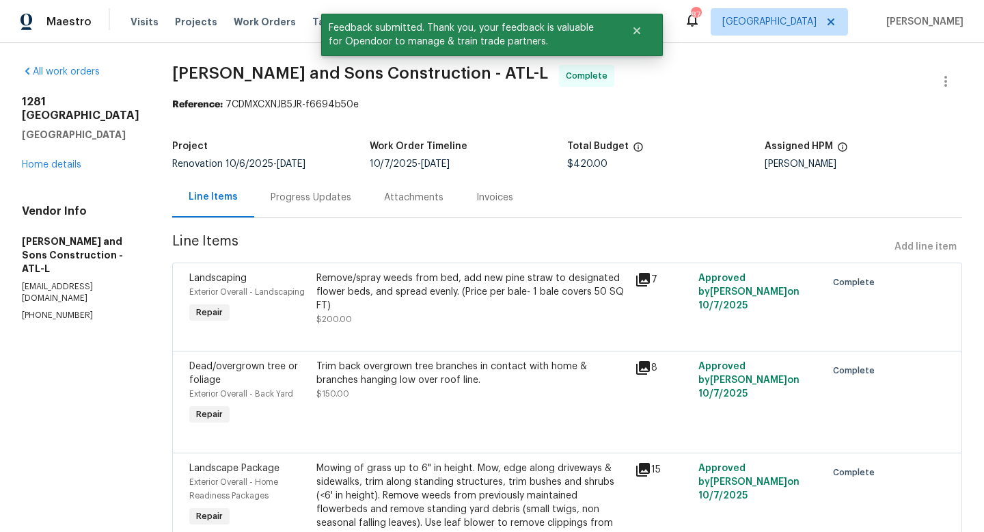
click at [62, 172] on div "[STREET_ADDRESS] Home details" at bounding box center [81, 133] width 118 height 77
click at [59, 170] on link "Home details" at bounding box center [51, 165] width 59 height 10
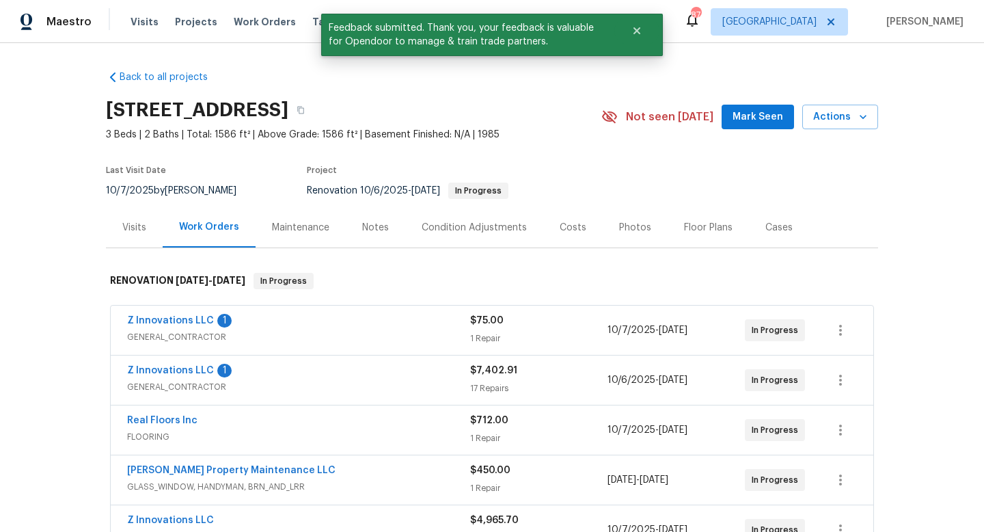
click at [773, 111] on span "Mark Seen" at bounding box center [758, 117] width 51 height 17
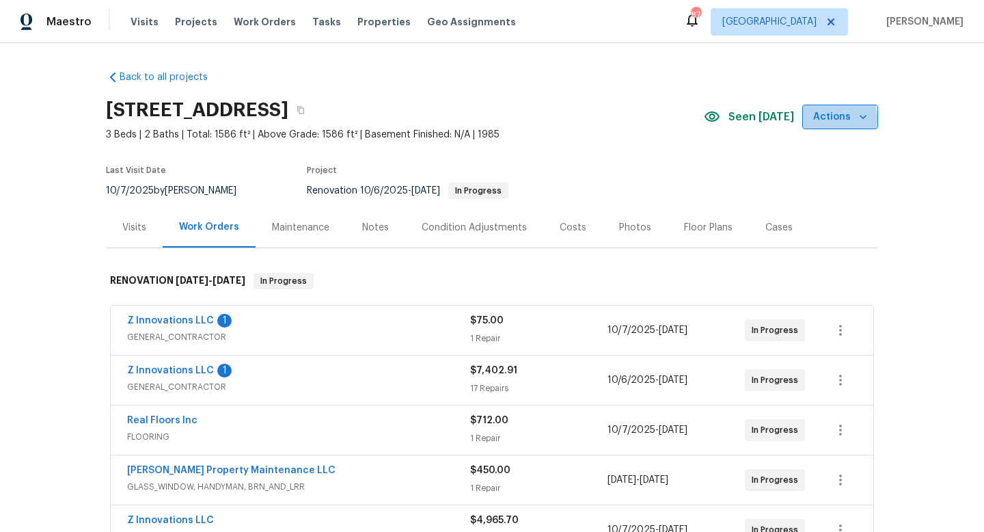
click at [818, 120] on span "Actions" at bounding box center [841, 117] width 54 height 17
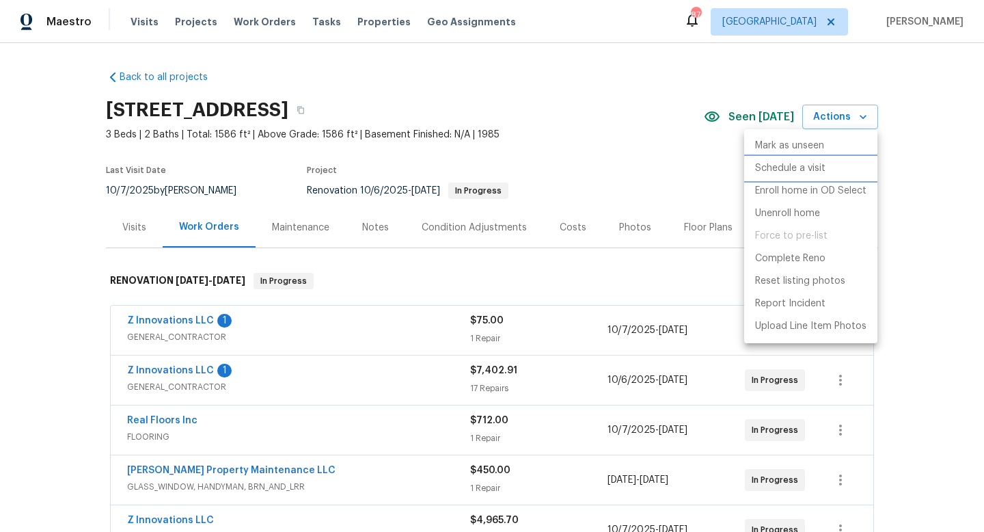
click at [803, 173] on p "Schedule a visit" at bounding box center [790, 168] width 70 height 14
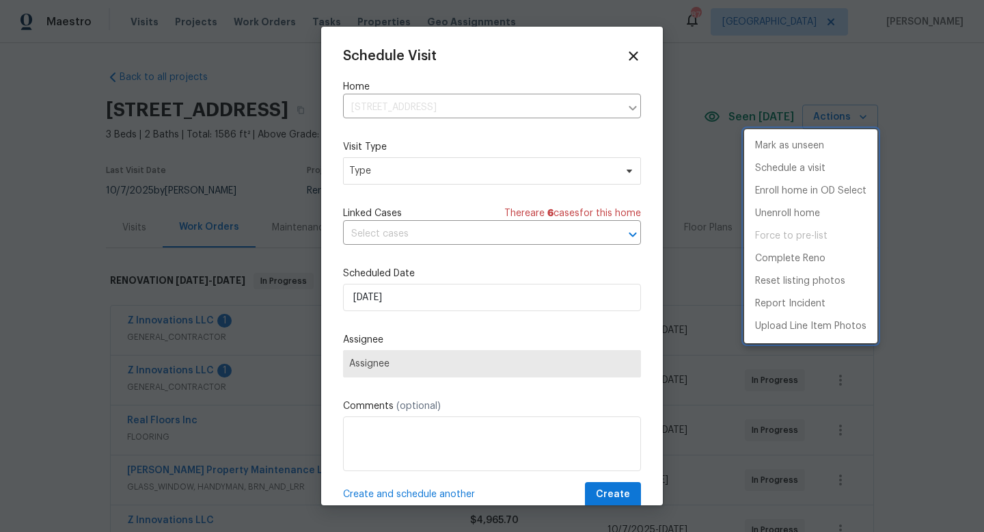
click at [430, 178] on div at bounding box center [492, 266] width 984 height 532
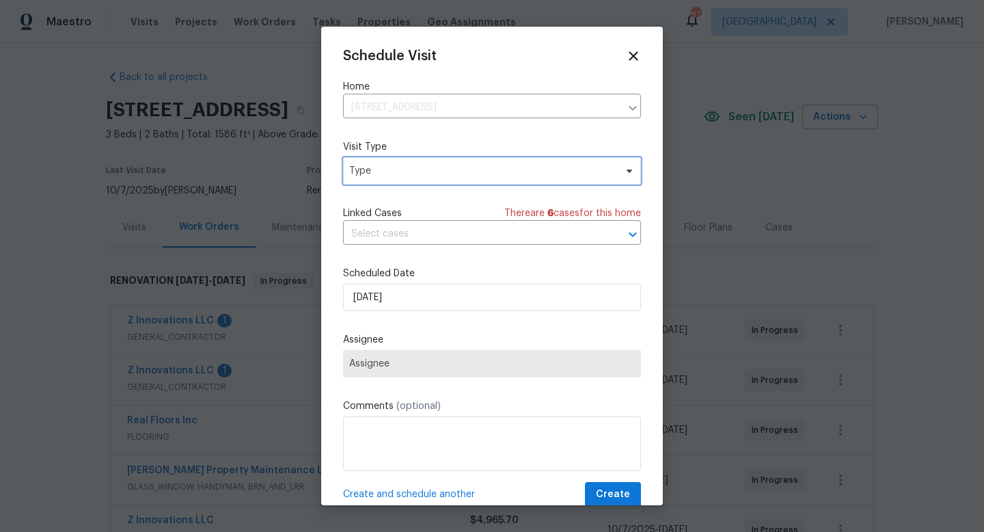
click at [404, 178] on span "Type" at bounding box center [492, 170] width 298 height 27
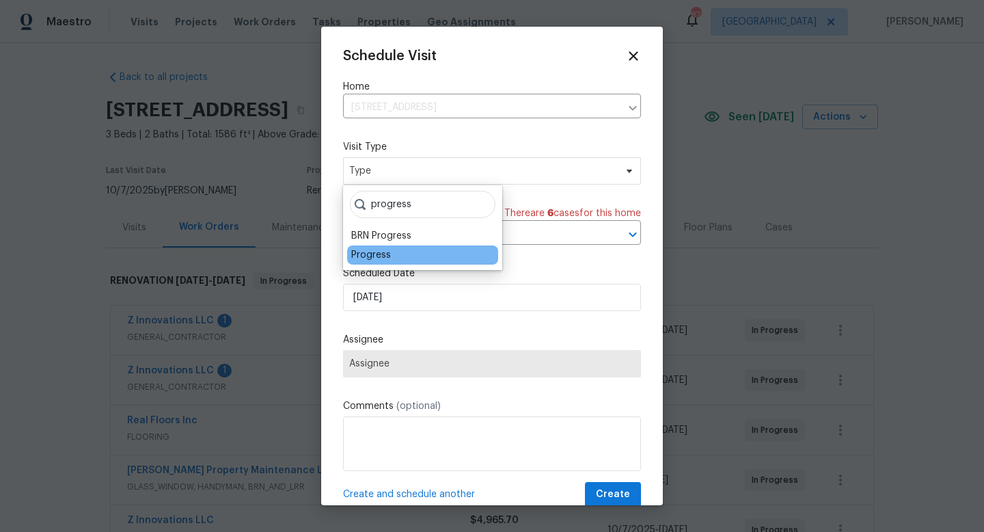
type input "progress"
click at [388, 256] on div "Progress" at bounding box center [371, 255] width 40 height 14
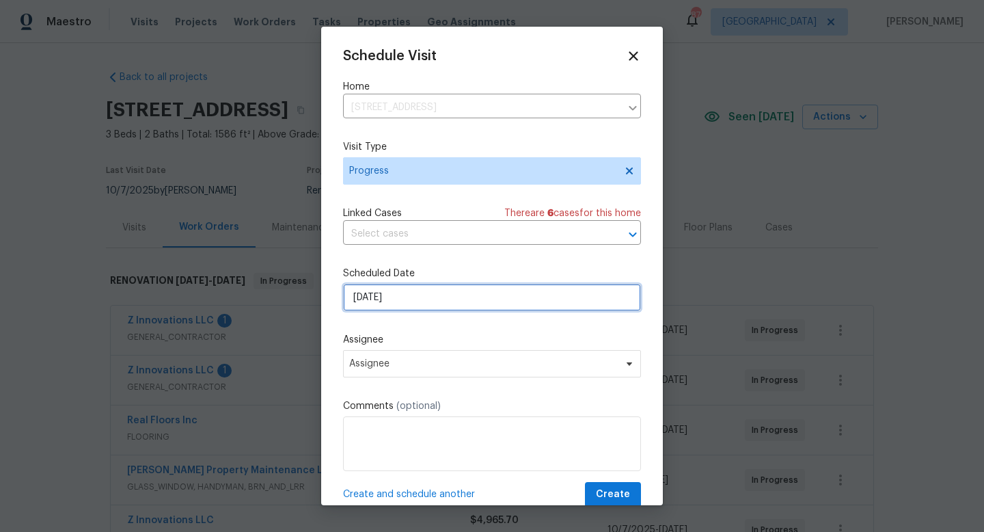
click at [422, 296] on input "[DATE]" at bounding box center [492, 297] width 298 height 27
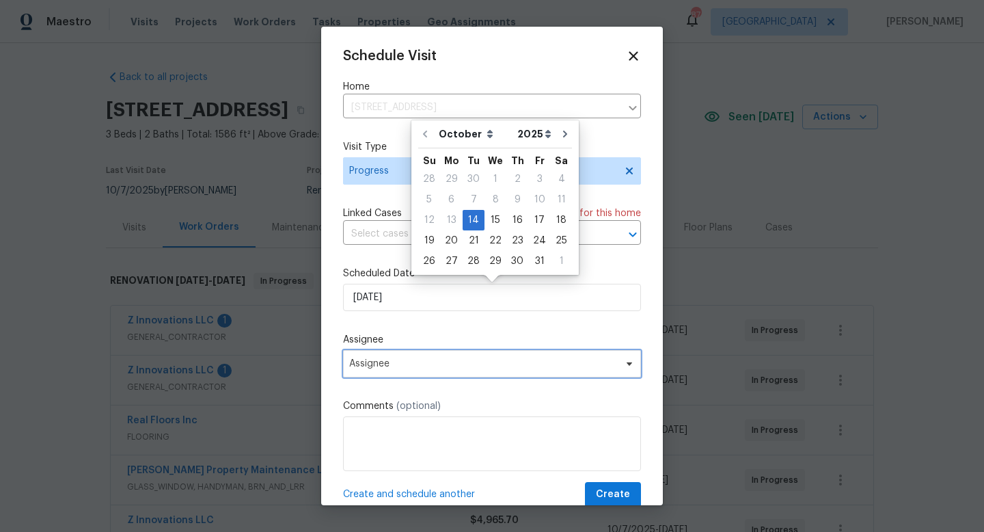
click at [399, 364] on span "Assignee" at bounding box center [483, 363] width 268 height 11
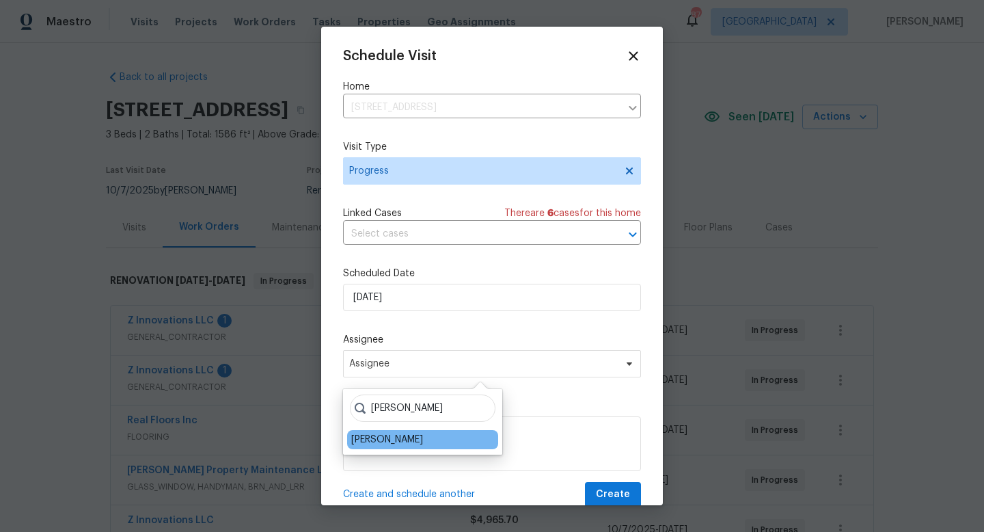
type input "[PERSON_NAME]"
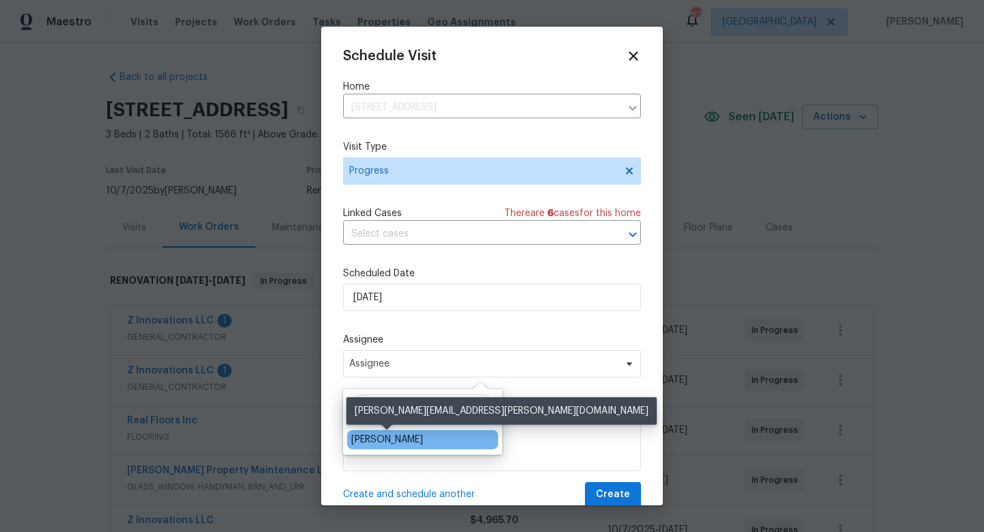
click at [396, 440] on div "[PERSON_NAME]" at bounding box center [387, 440] width 72 height 14
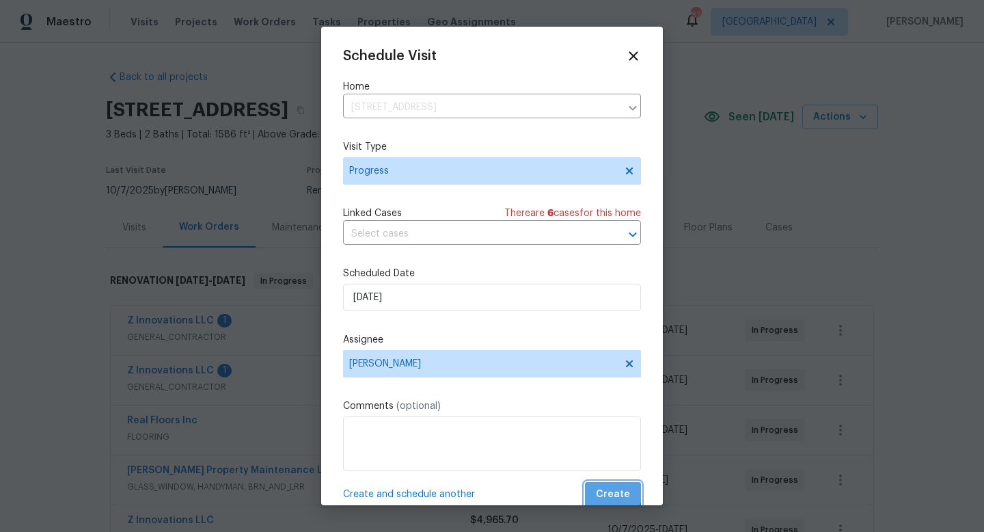
click at [602, 485] on button "Create" at bounding box center [613, 494] width 56 height 25
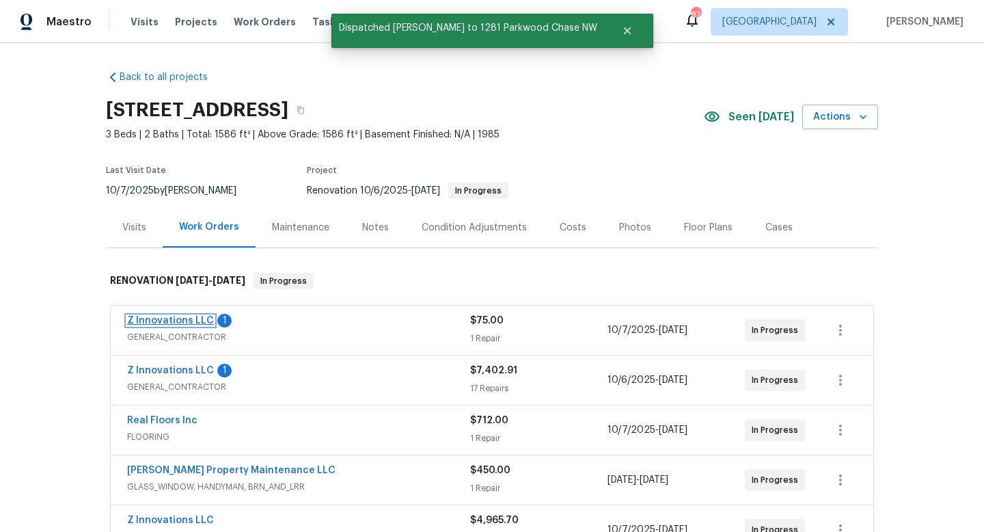
click at [185, 320] on link "Z Innovations LLC" at bounding box center [170, 321] width 87 height 10
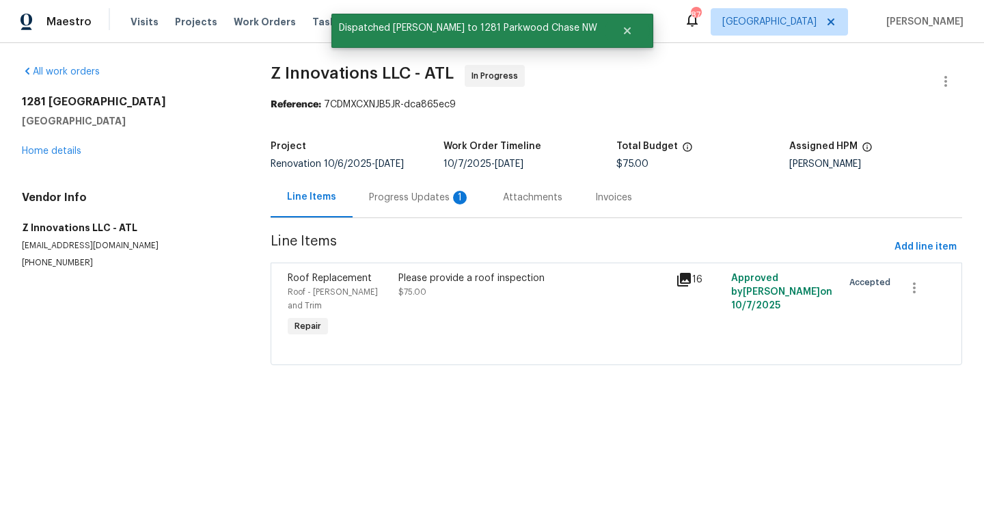
click at [407, 205] on div "Progress Updates 1" at bounding box center [420, 197] width 134 height 40
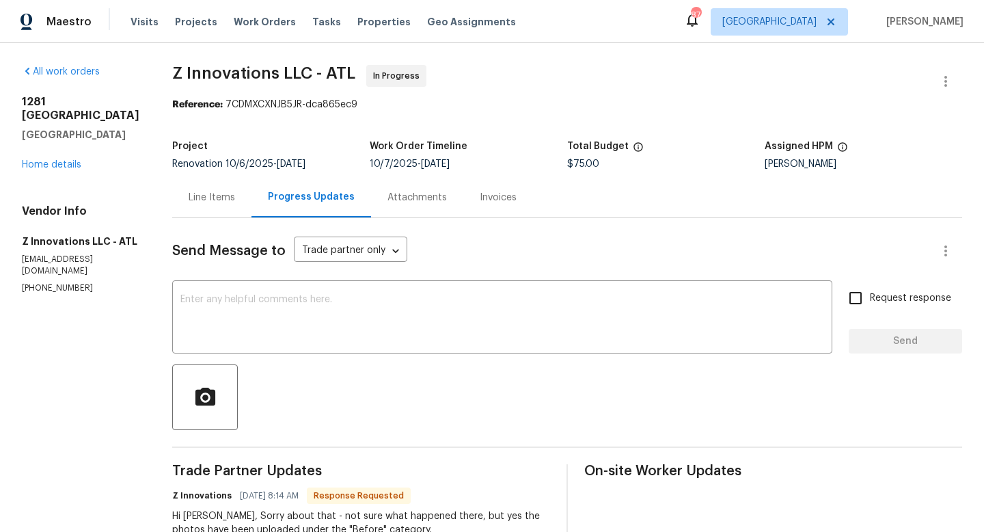
click at [226, 202] on div "Line Items" at bounding box center [212, 198] width 46 height 14
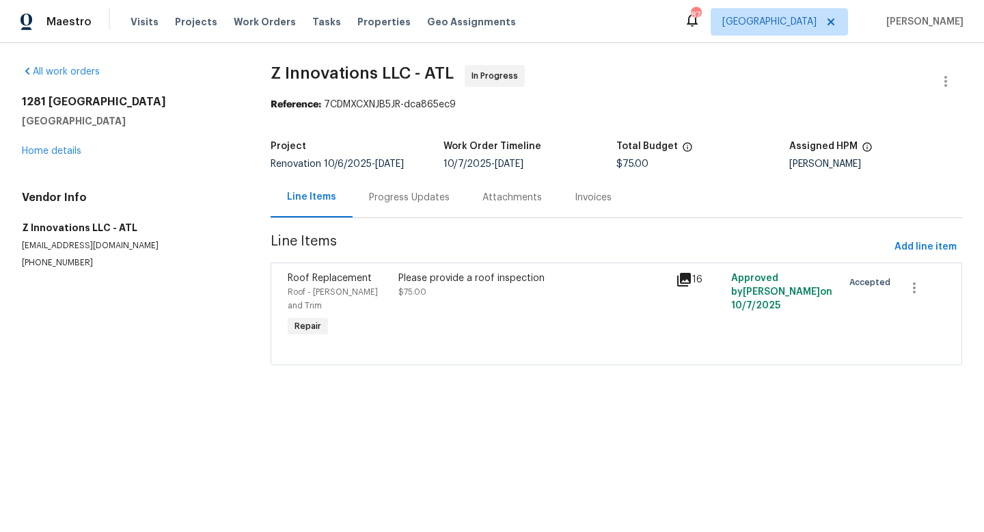
click at [483, 261] on section "Z Innovations LLC - ATL In Progress Reference: 7CDMXCXNJB5JR-dca865ec9 Project …" at bounding box center [617, 223] width 692 height 317
click at [474, 291] on div "Please provide a roof inspection $75.00" at bounding box center [533, 284] width 269 height 27
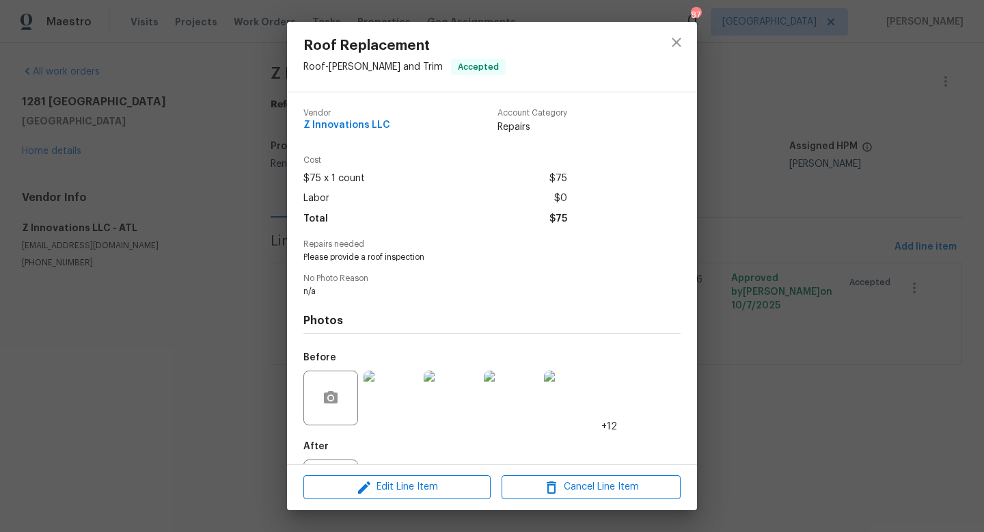
scroll to position [64, 0]
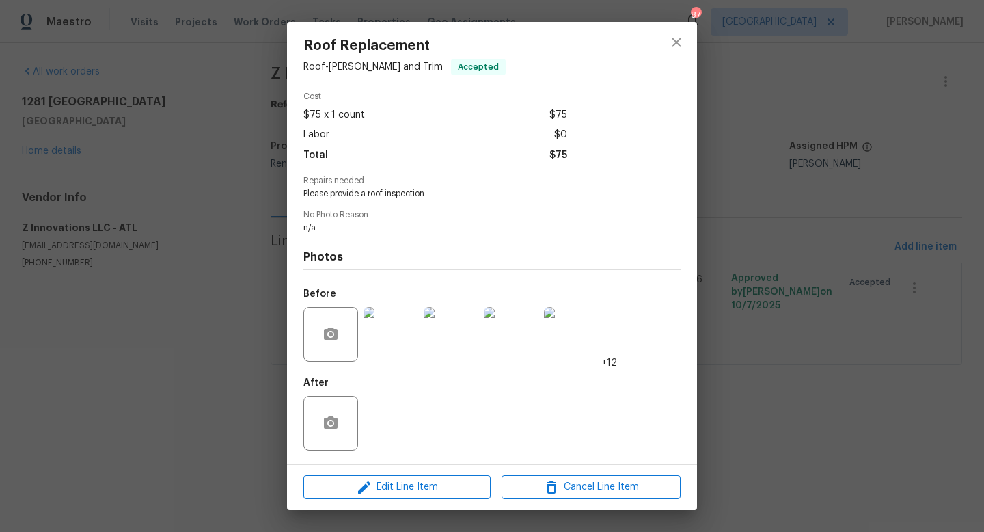
click at [401, 360] on img at bounding box center [391, 334] width 55 height 55
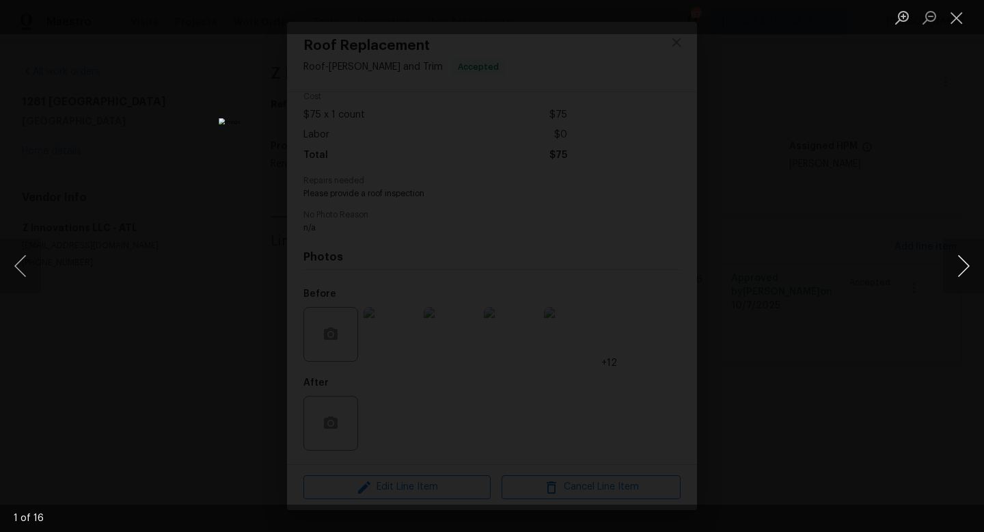
click at [959, 269] on button "Next image" at bounding box center [963, 266] width 41 height 55
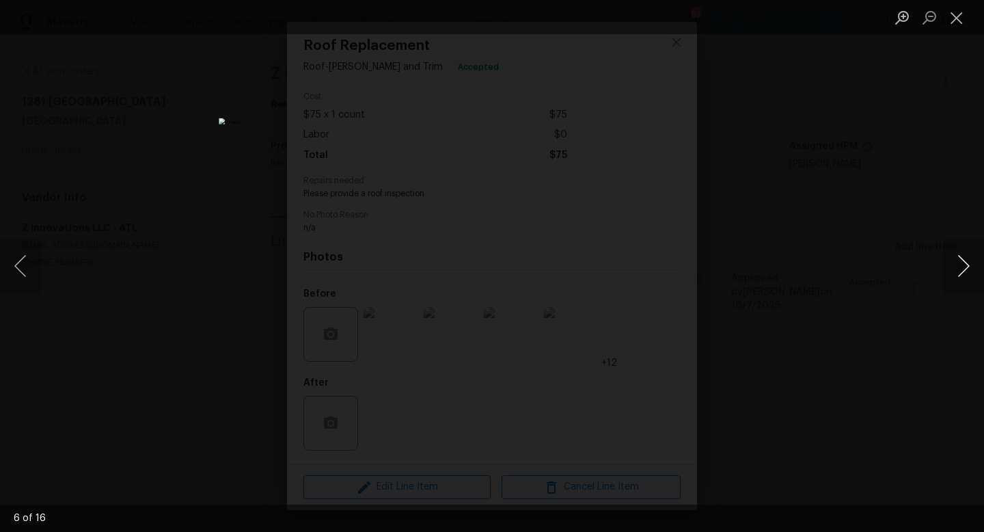
click at [959, 269] on button "Next image" at bounding box center [963, 266] width 41 height 55
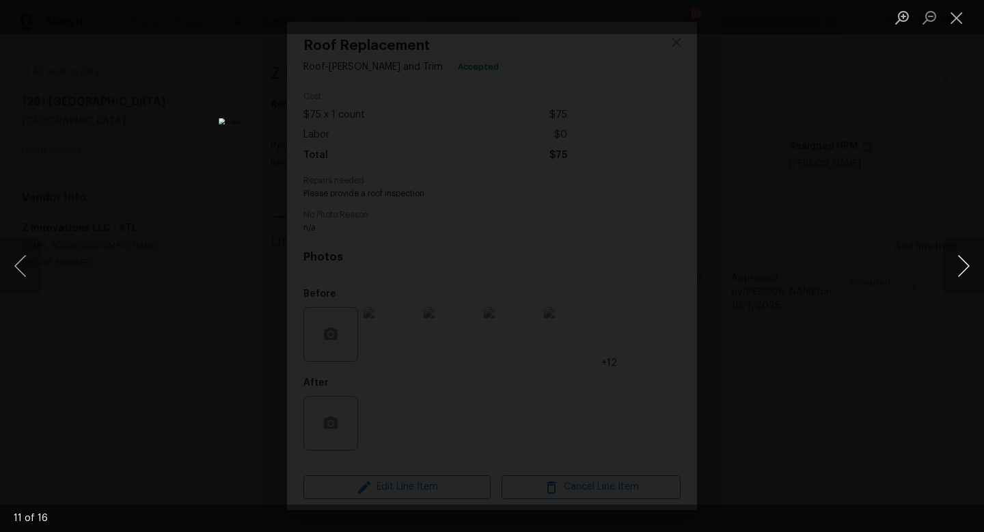
click at [959, 269] on button "Next image" at bounding box center [963, 266] width 41 height 55
click at [954, 16] on button "Close lightbox" at bounding box center [956, 17] width 27 height 24
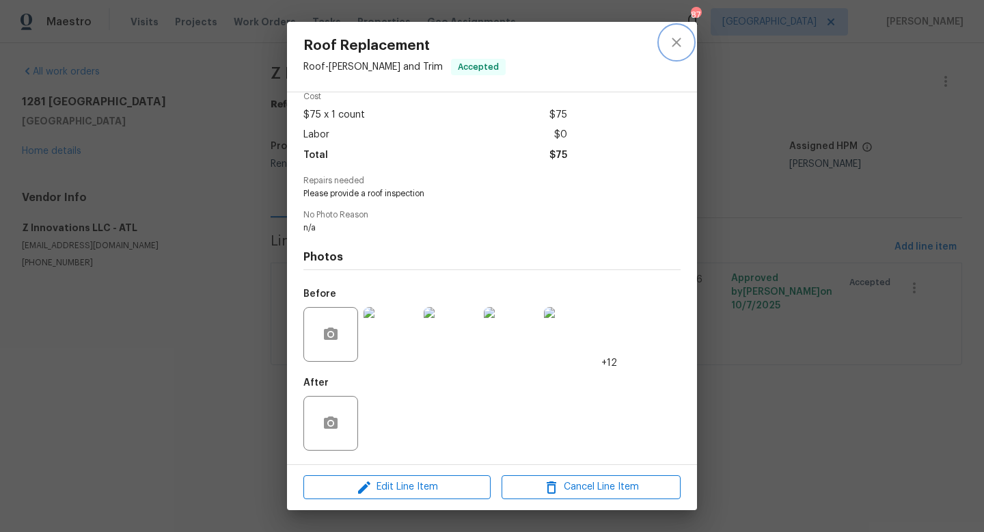
click at [678, 51] on button "close" at bounding box center [676, 42] width 33 height 33
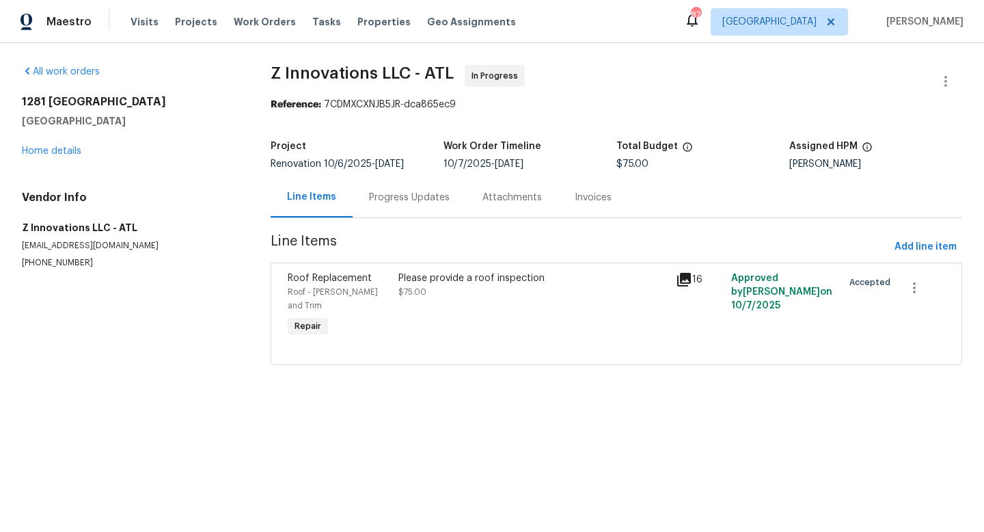
click at [428, 207] on div "Progress Updates" at bounding box center [409, 197] width 113 height 40
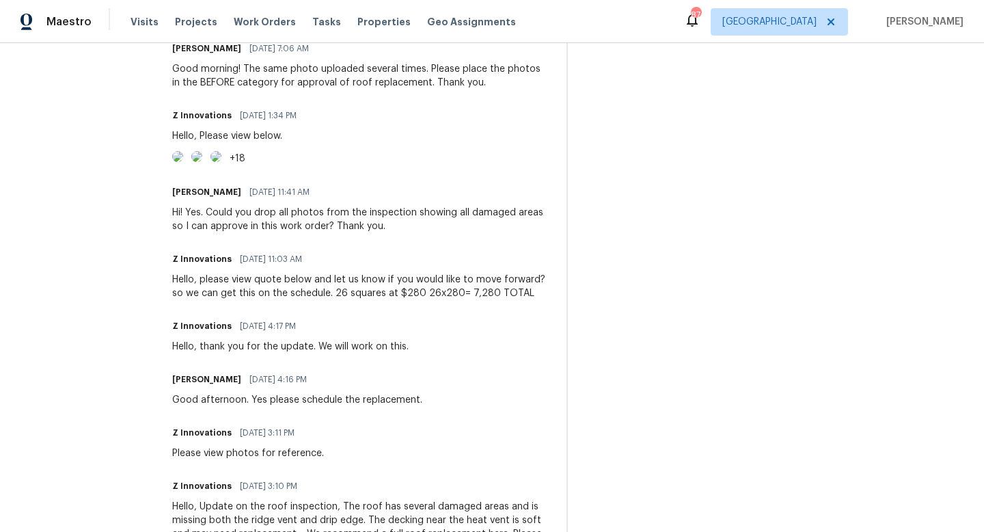
scroll to position [515, 0]
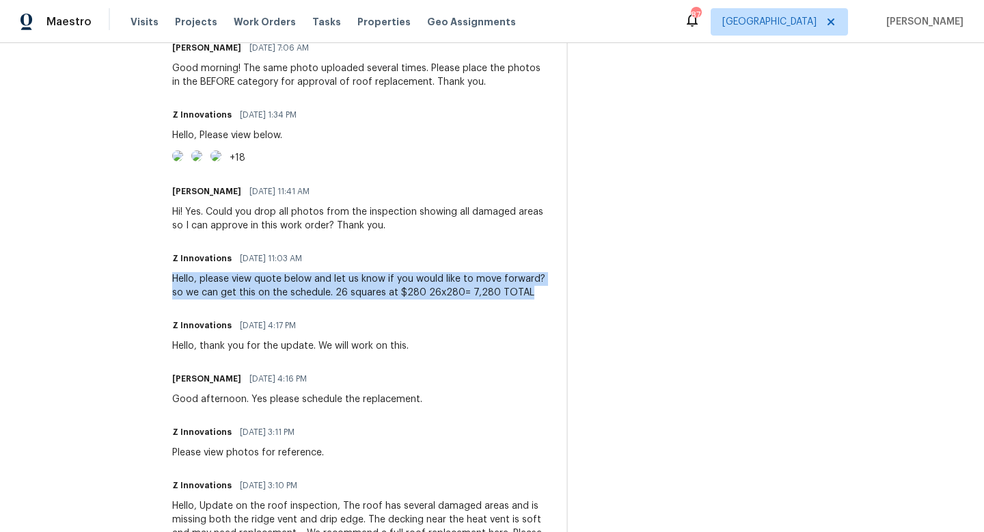
drag, startPoint x: 526, startPoint y: 351, endPoint x: 167, endPoint y: 340, distance: 359.8
click at [167, 340] on div "All work orders [STREET_ADDRESS] Home details Vendor Info Z Innovations LLC - A…" at bounding box center [492, 131] width 984 height 1207
copy div "Hello, please view quote below and let us know if you would like to move forwar…"
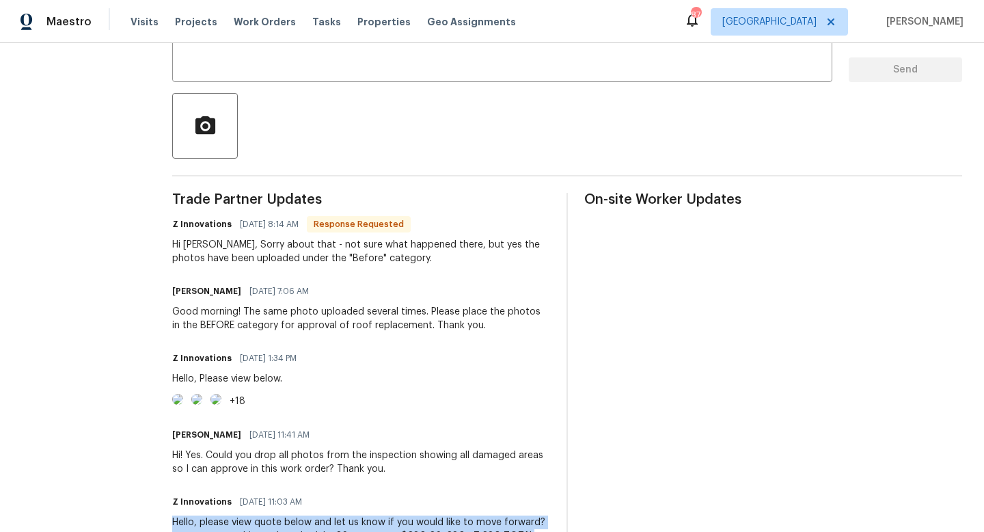
scroll to position [0, 0]
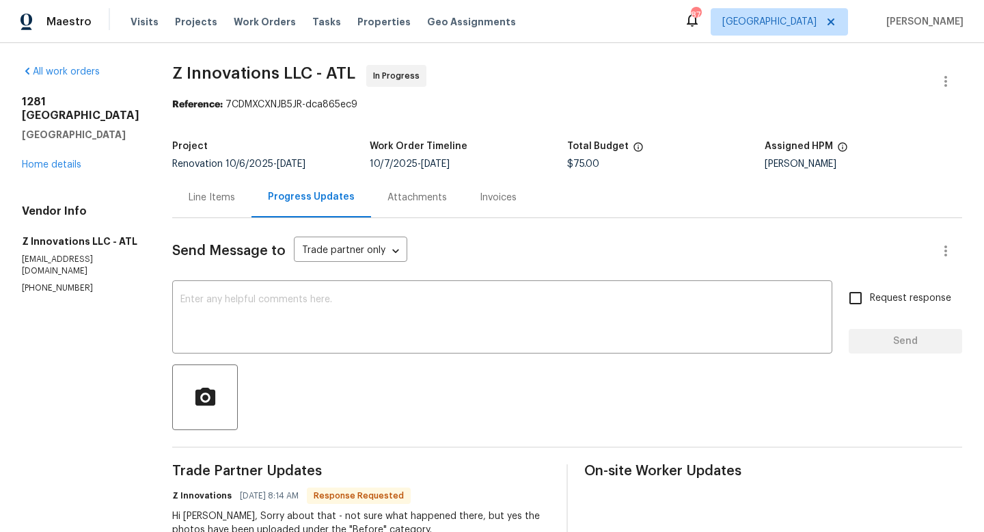
click at [199, 202] on div "Line Items" at bounding box center [212, 198] width 46 height 14
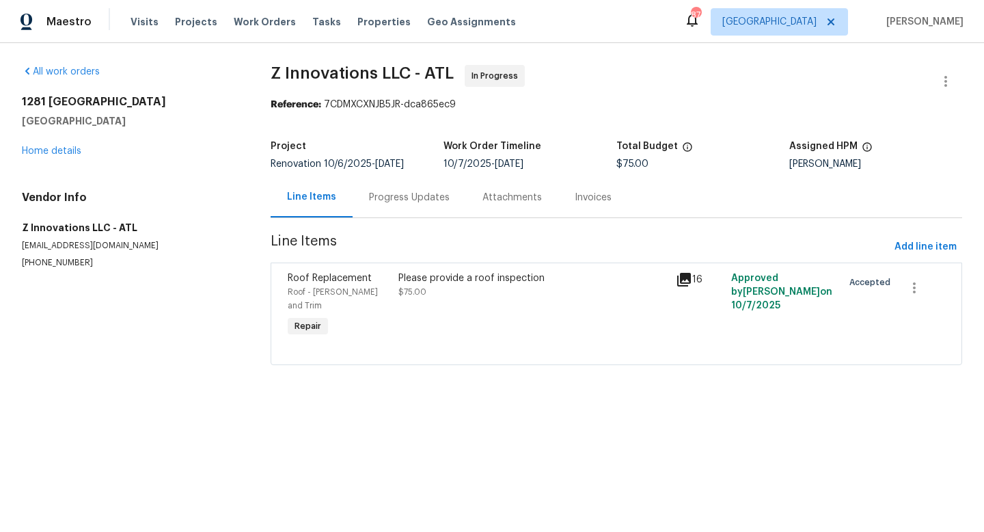
click at [423, 277] on div "Please provide a roof inspection" at bounding box center [533, 278] width 269 height 14
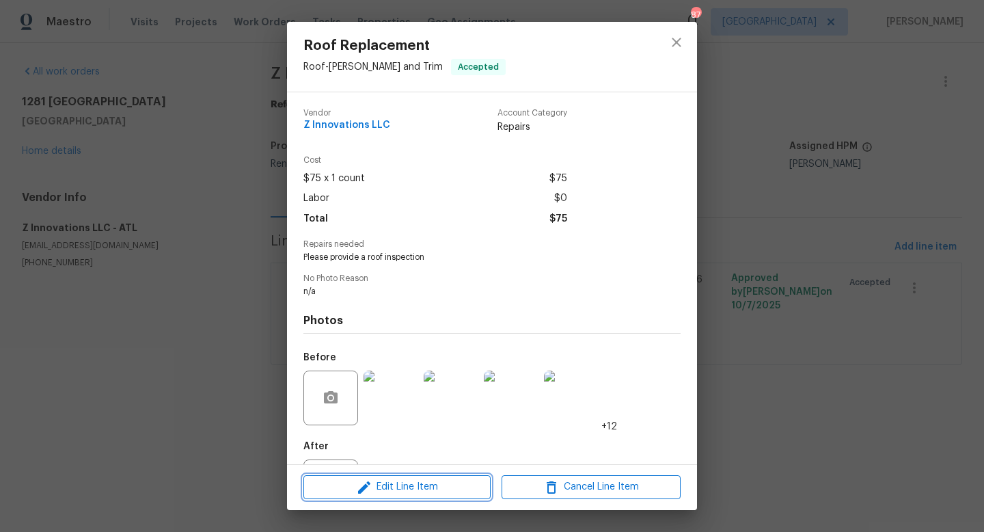
click at [393, 488] on span "Edit Line Item" at bounding box center [397, 487] width 179 height 17
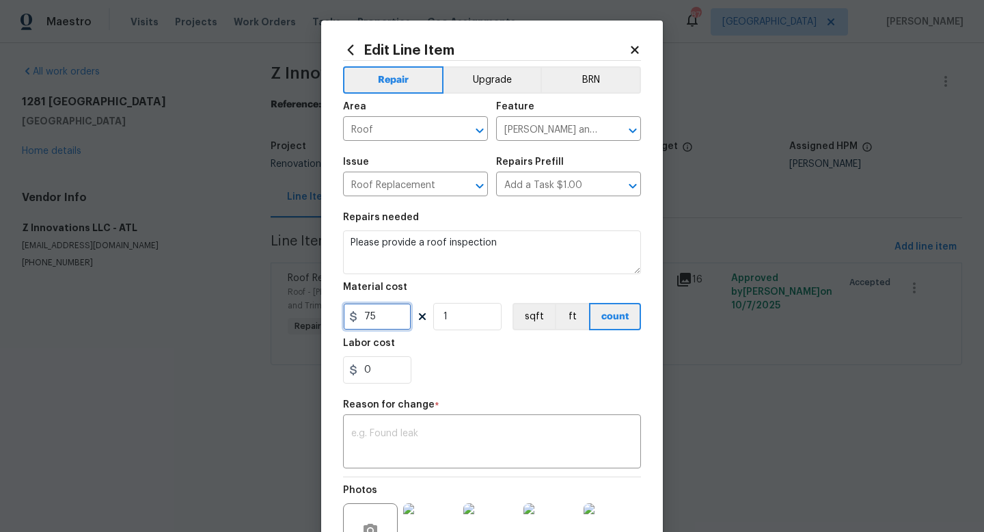
drag, startPoint x: 388, startPoint y: 317, endPoint x: 335, endPoint y: 317, distance: 52.6
click at [335, 317] on div "Edit Line Item Repair Upgrade BRN Area Roof ​ Feature [PERSON_NAME] and Trim ​ …" at bounding box center [492, 344] width 342 height 646
type input "7280"
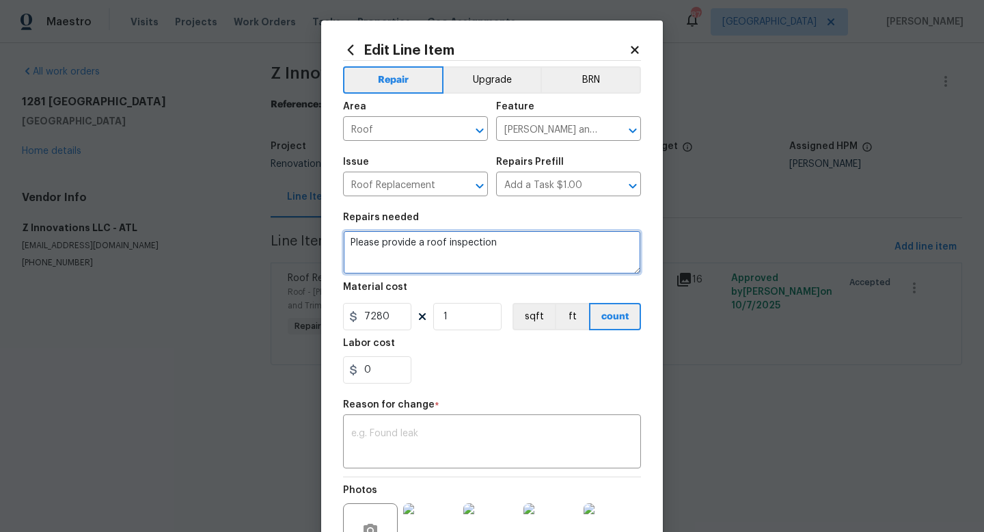
click at [515, 243] on textarea "Please provide a roof inspection" at bounding box center [492, 252] width 298 height 44
click at [378, 258] on textarea "Please provide a roof inspection" at bounding box center [492, 252] width 298 height 44
paste textarea "Hello, please view quote below and let us know if you would like to move forwar…"
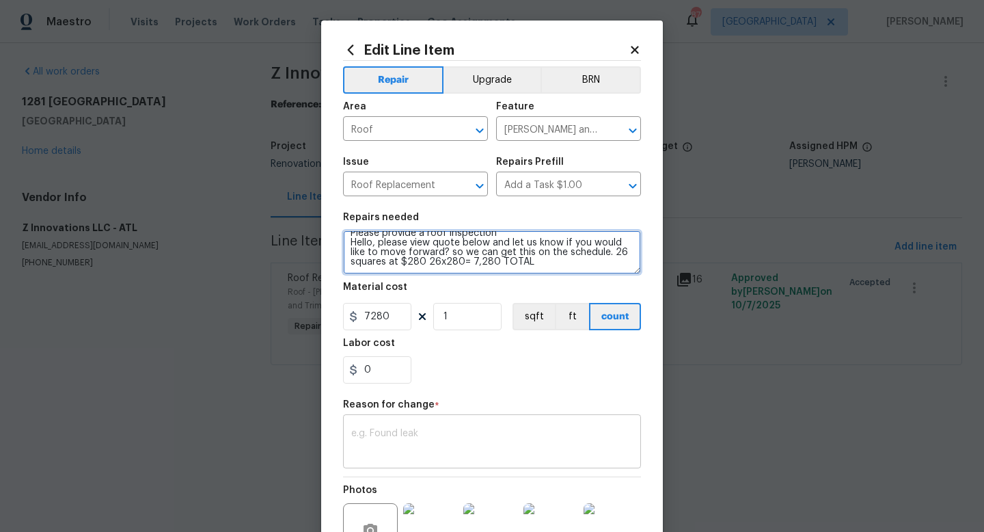
type textarea "Please provide a roof inspection Hello, please view quote below and let us know…"
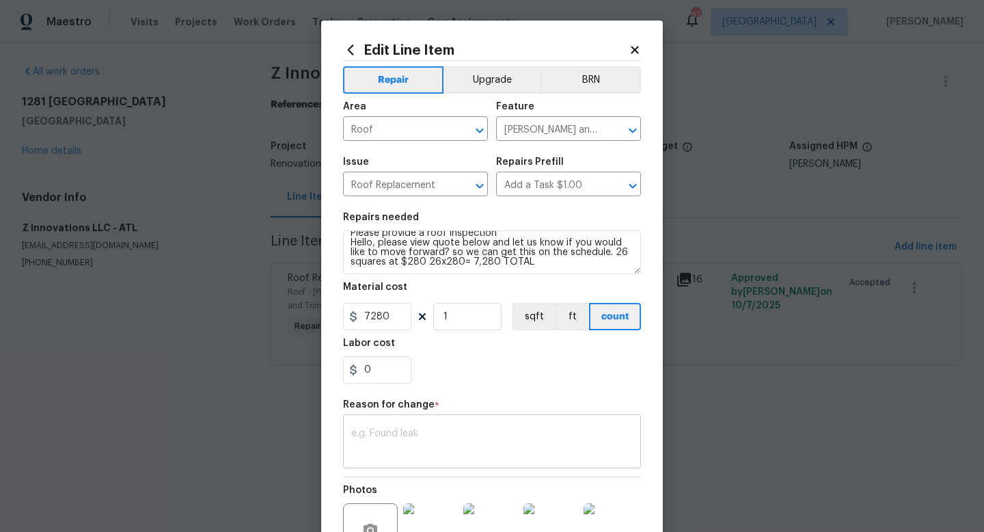
click at [405, 423] on div "x ​" at bounding box center [492, 443] width 298 height 51
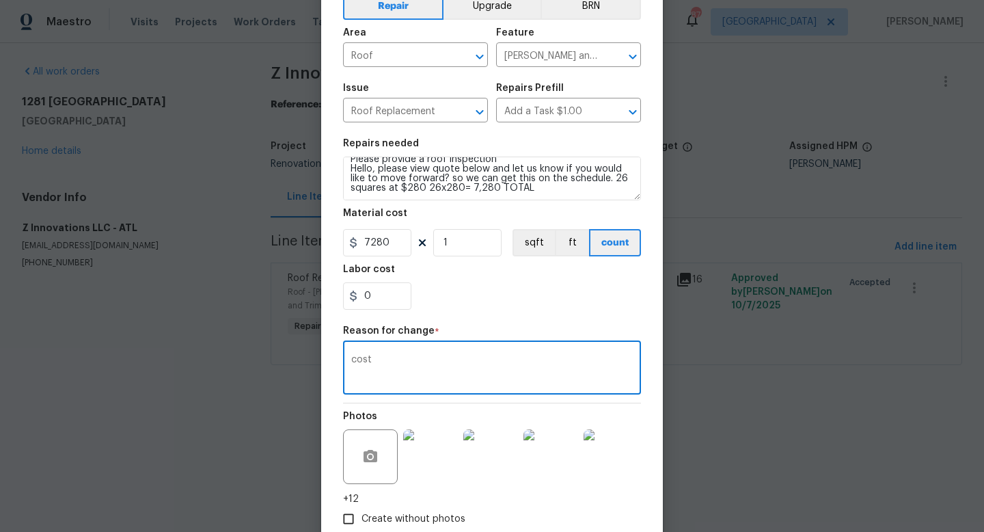
scroll to position [156, 0]
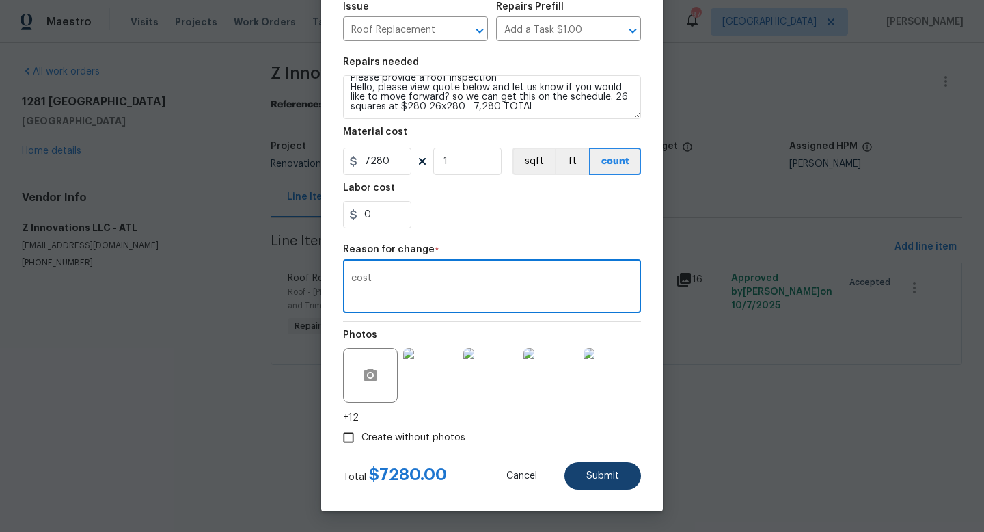
type textarea "cost"
click at [587, 475] on span "Submit" at bounding box center [603, 476] width 33 height 10
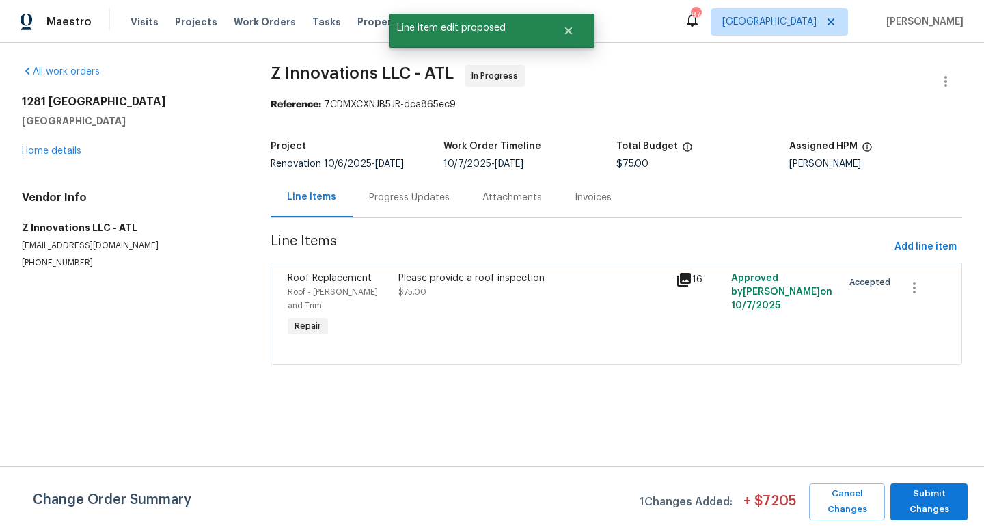
scroll to position [0, 0]
click at [916, 502] on span "Submit Changes" at bounding box center [930, 501] width 64 height 31
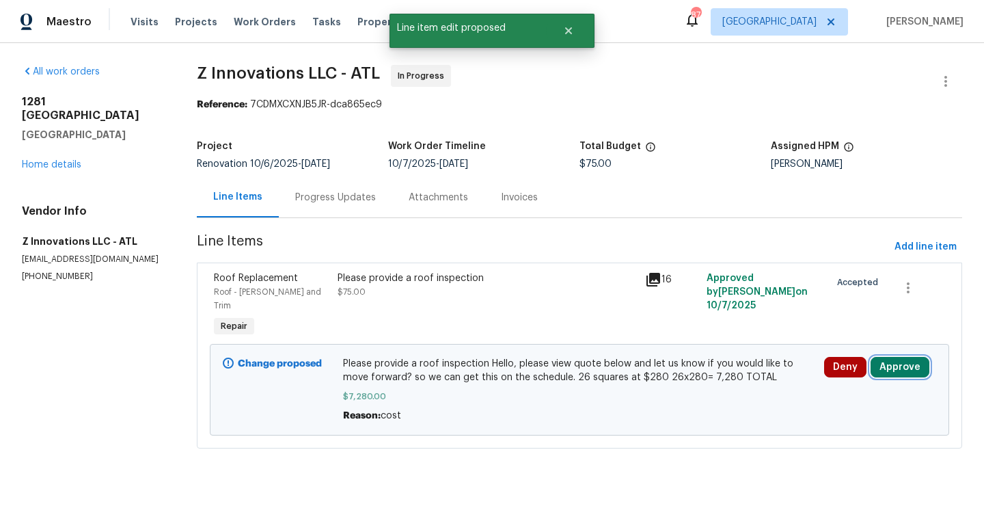
click at [907, 357] on button "Approve" at bounding box center [900, 367] width 59 height 21
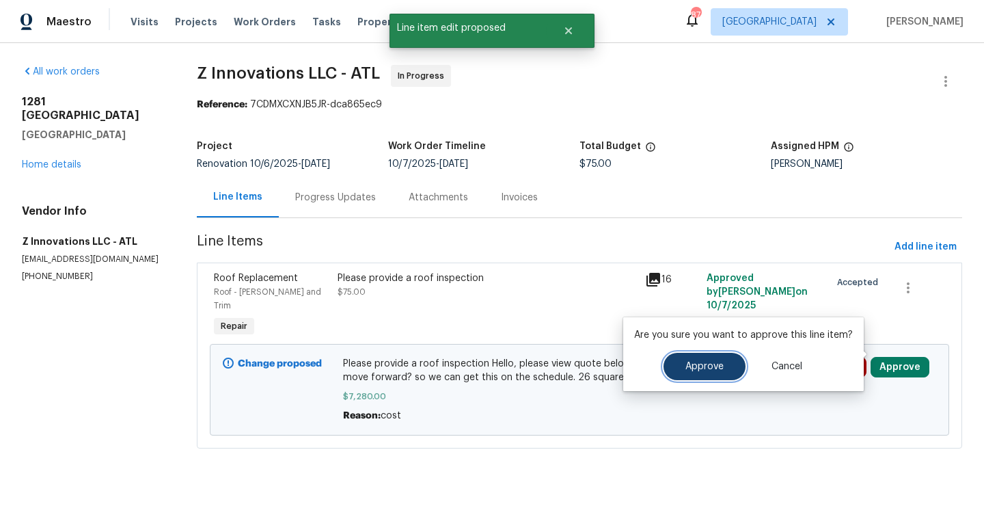
click at [703, 373] on button "Approve" at bounding box center [705, 366] width 82 height 27
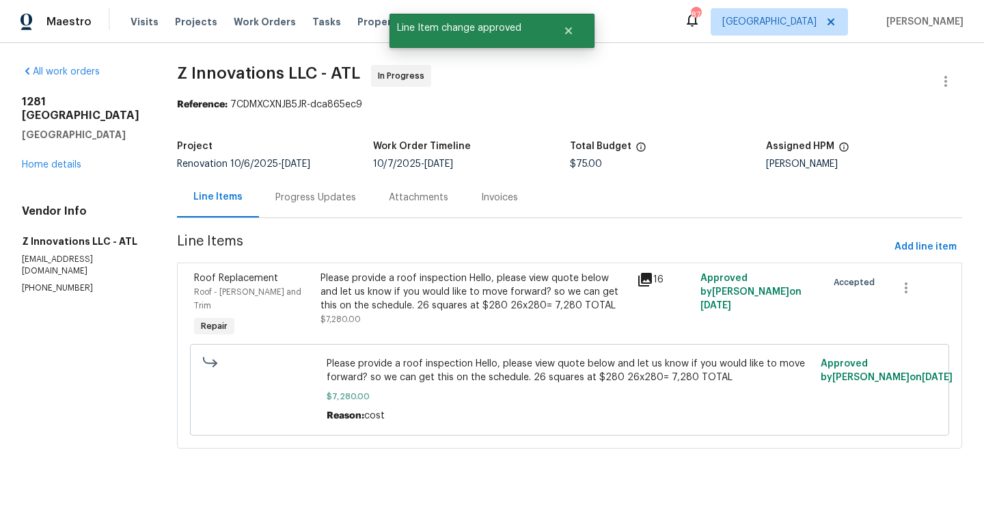
click at [328, 189] on div "Progress Updates" at bounding box center [315, 197] width 113 height 40
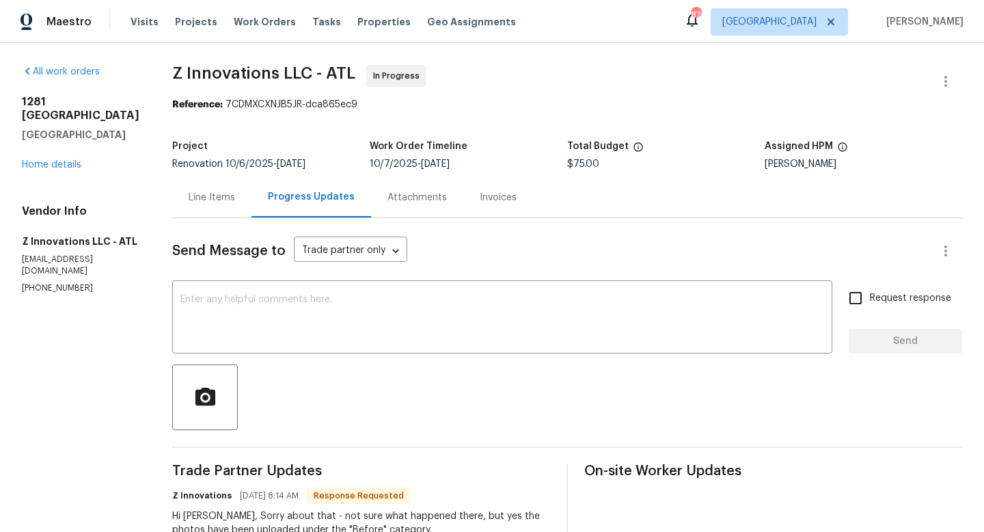
click at [222, 192] on div "Line Items" at bounding box center [212, 198] width 46 height 14
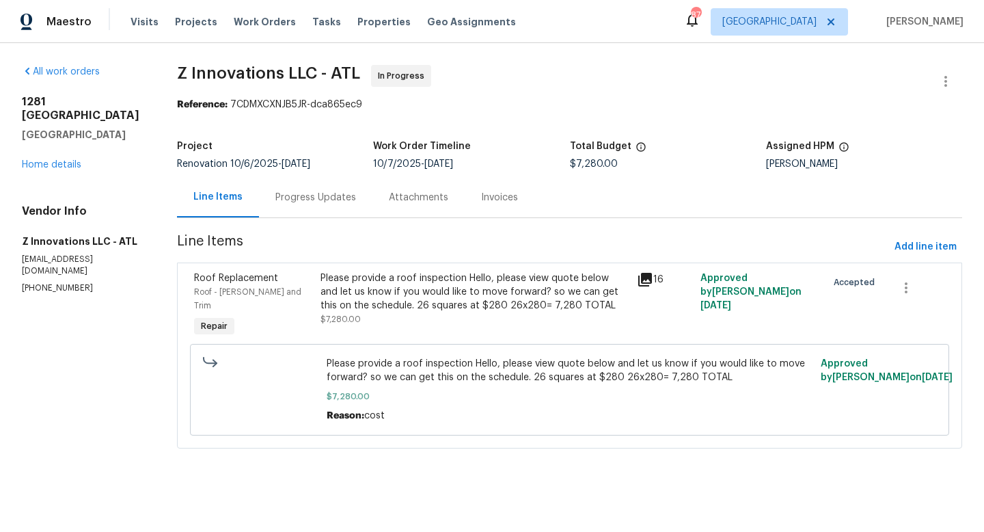
click at [301, 195] on div "Progress Updates" at bounding box center [316, 198] width 81 height 14
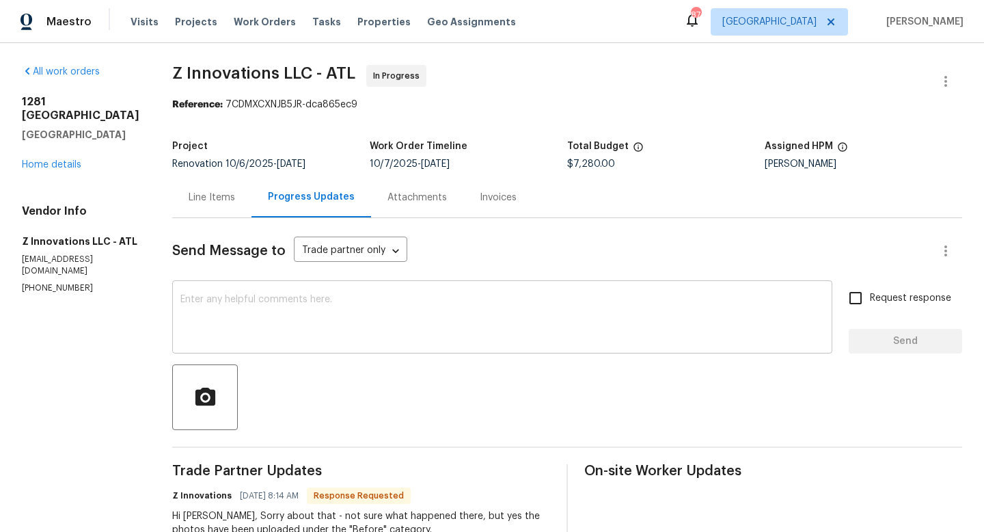
click at [334, 335] on textarea at bounding box center [502, 319] width 644 height 48
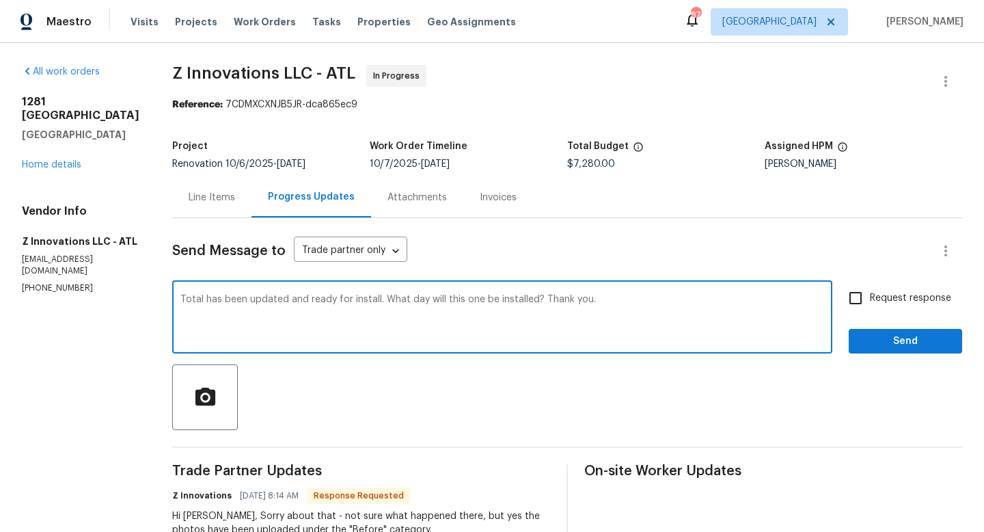
type textarea "Total has been updated and ready for install. What day will this one be install…"
click at [864, 301] on input "Request response" at bounding box center [856, 298] width 29 height 29
checkbox input "true"
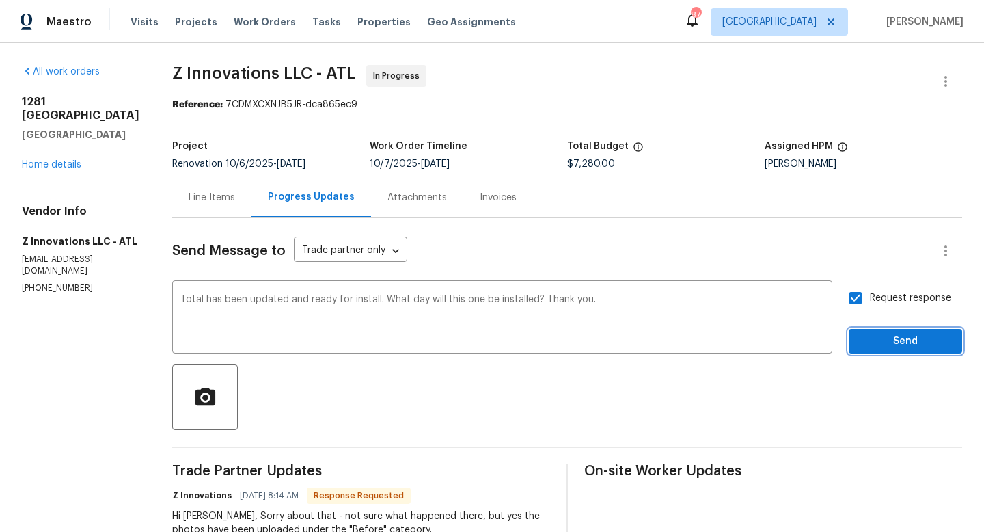
click at [868, 338] on span "Send" at bounding box center [906, 341] width 92 height 17
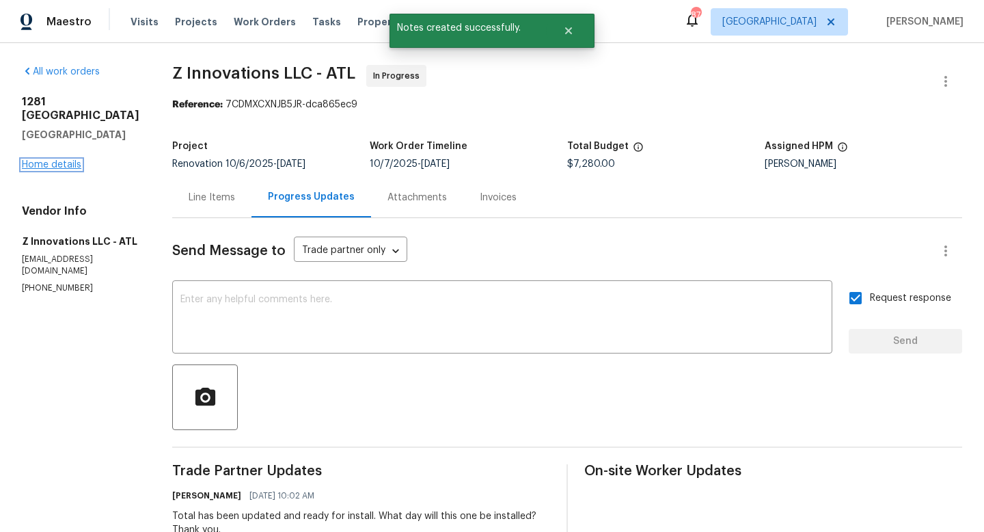
click at [67, 164] on link "Home details" at bounding box center [51, 165] width 59 height 10
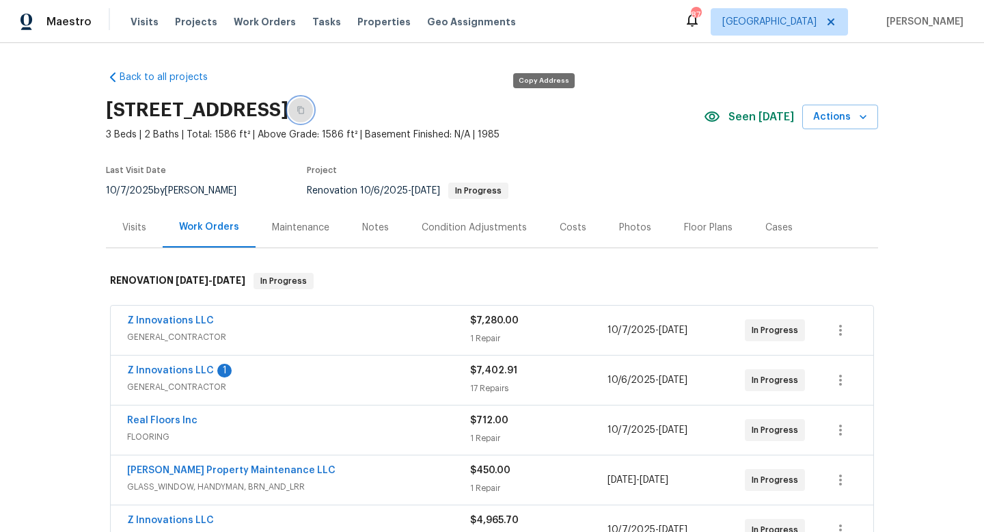
click at [304, 109] on icon "button" at bounding box center [300, 111] width 7 height 8
